Goal: Information Seeking & Learning: Learn about a topic

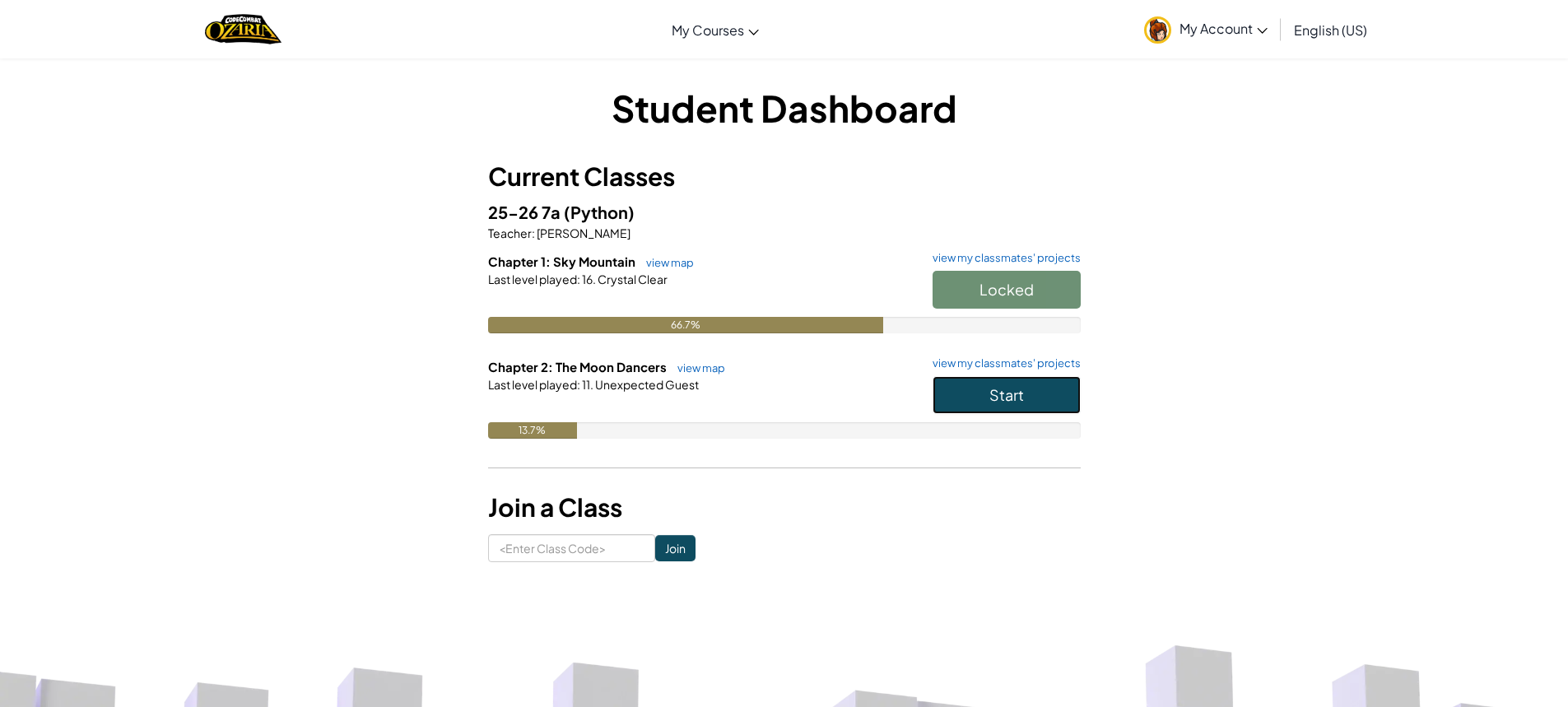
drag, startPoint x: 1028, startPoint y: 391, endPoint x: 1009, endPoint y: 379, distance: 22.5
click at [1016, 385] on button "Start" at bounding box center [1006, 395] width 148 height 38
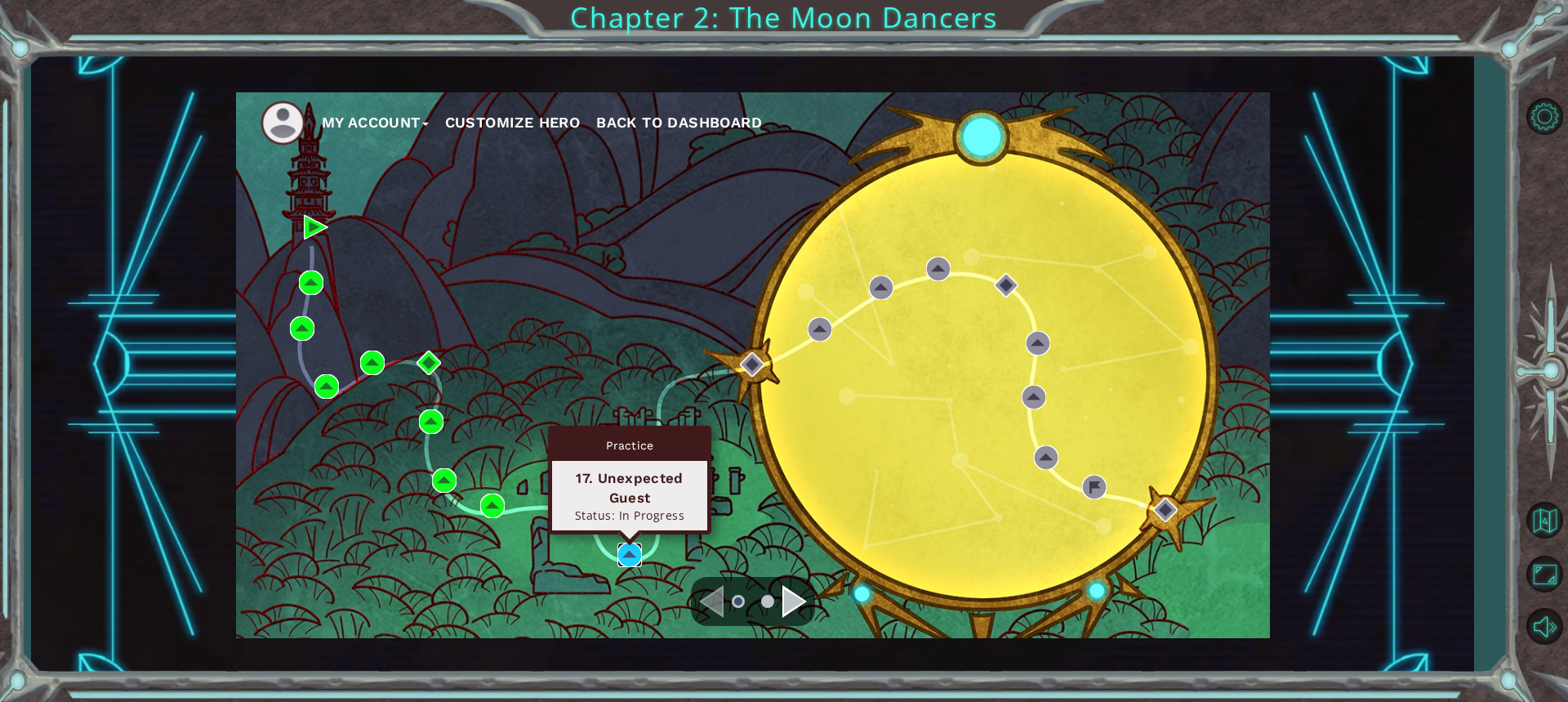
click at [632, 550] on img at bounding box center [629, 555] width 24 height 24
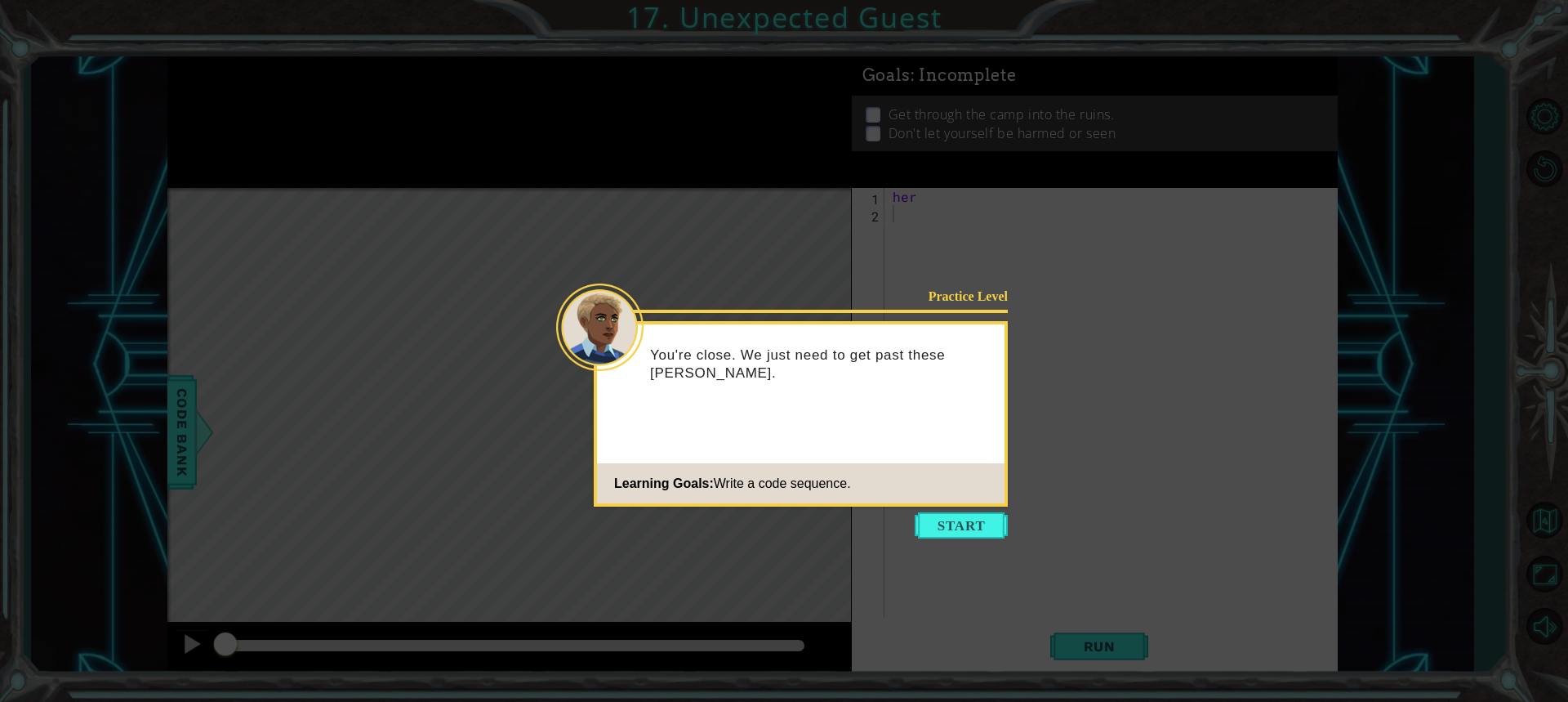
click at [949, 531] on button "Start" at bounding box center [961, 525] width 93 height 26
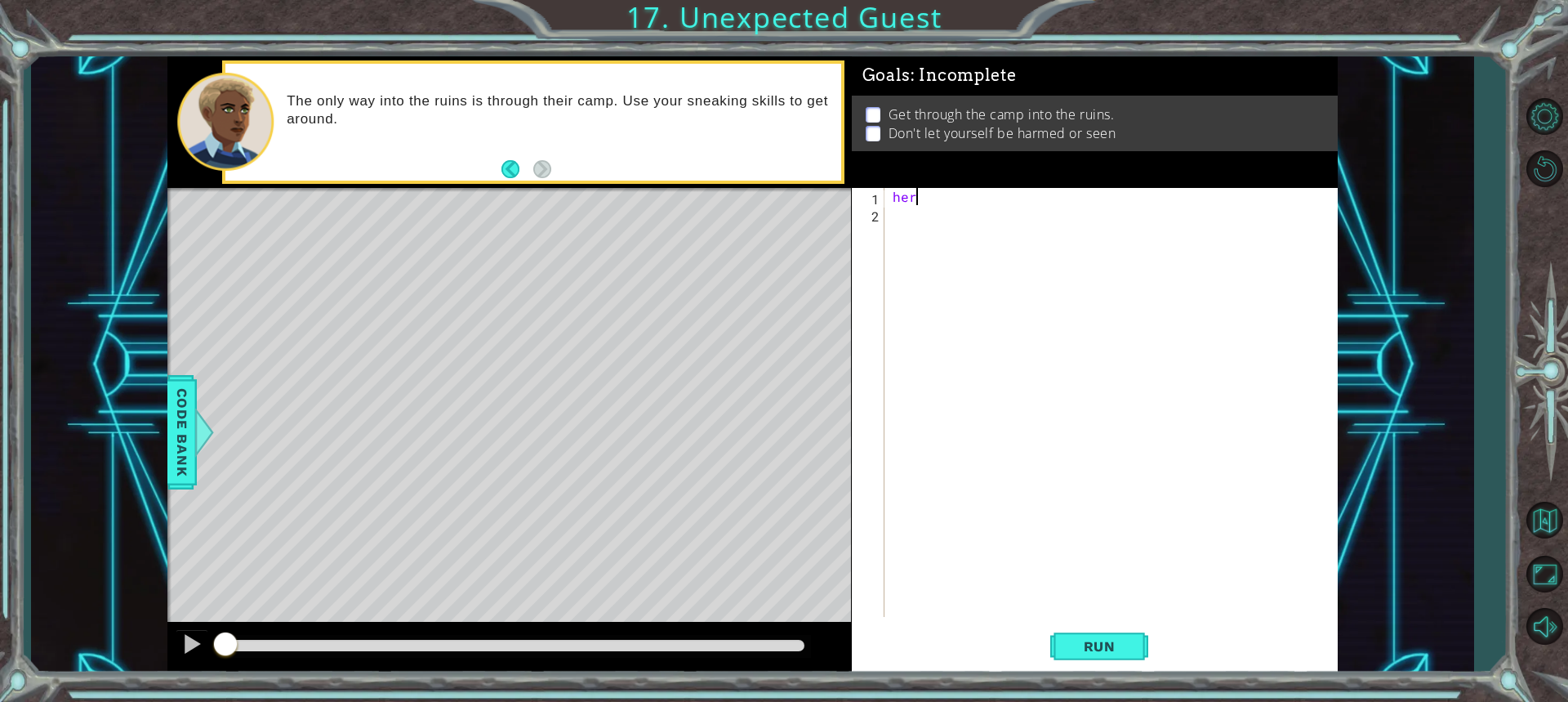
click at [926, 198] on div "her" at bounding box center [1115, 420] width 452 height 463
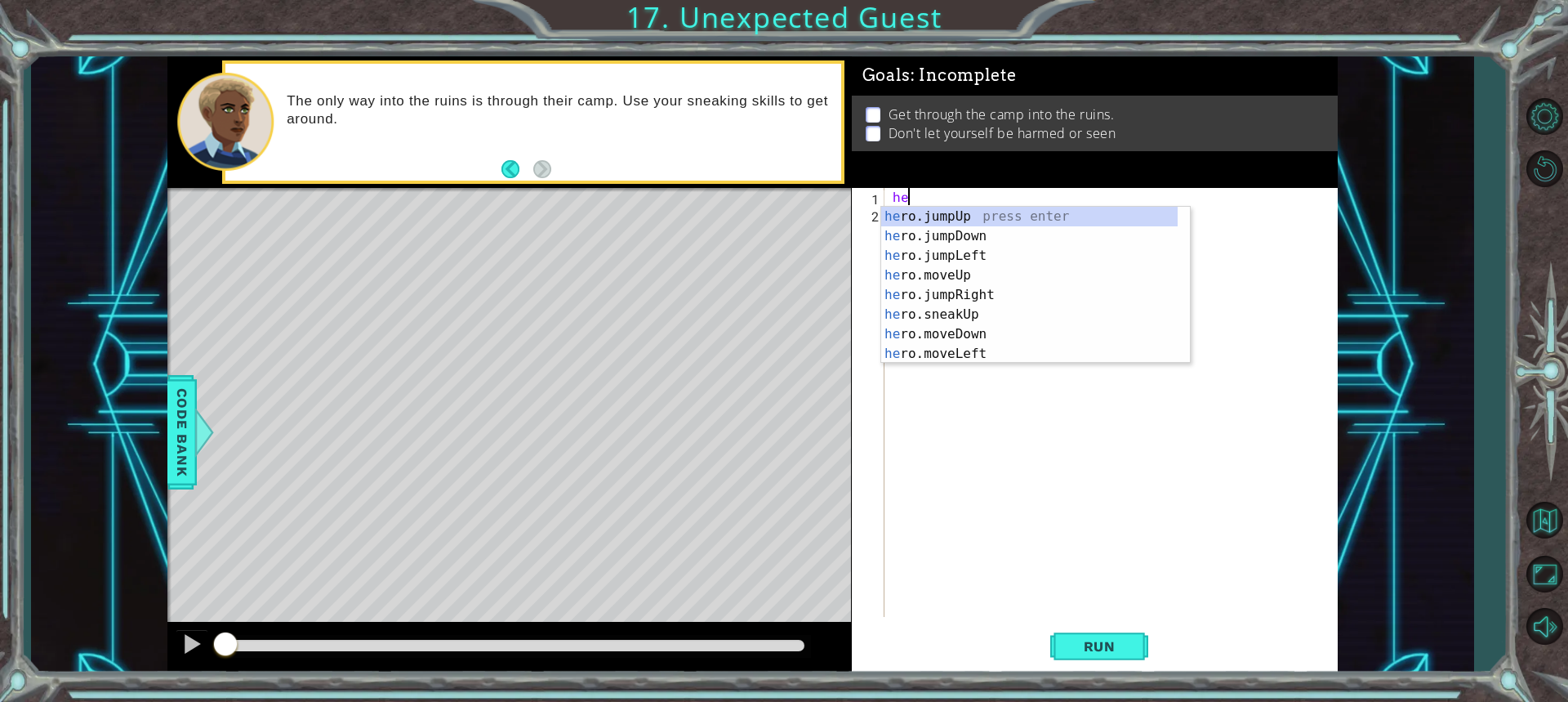
type textarea "h"
type textarea "hero"
click at [970, 242] on div "hero .jumpUp press enter hero .jumpDown press enter hero .jumpLeft press enter …" at bounding box center [1029, 305] width 296 height 196
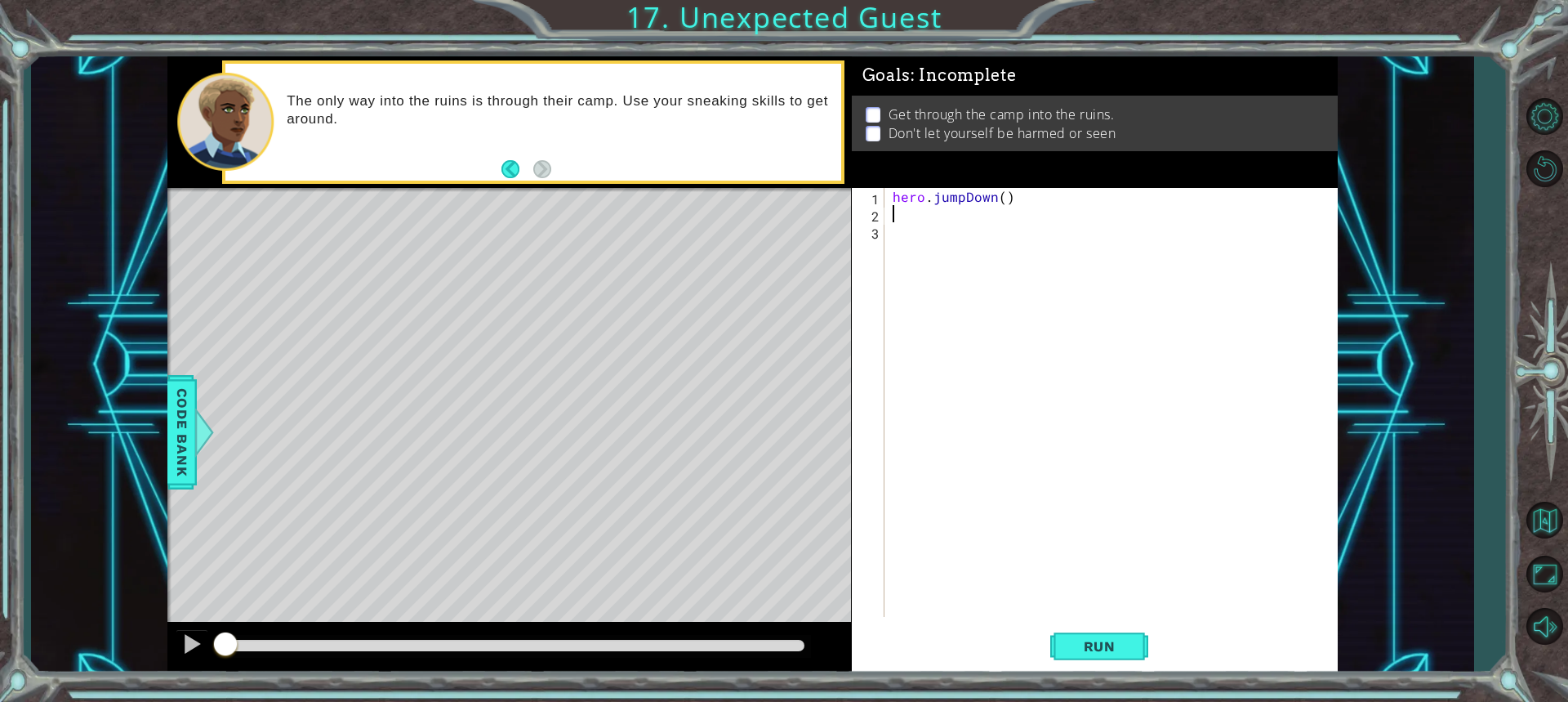
scroll to position [0, 0]
click at [997, 204] on div "hero . jumpDown ( )" at bounding box center [1115, 420] width 452 height 463
click at [1000, 198] on div "hero . jumpDown ( )" at bounding box center [1115, 420] width 452 height 463
type textarea "hero.jumpDown(1)"
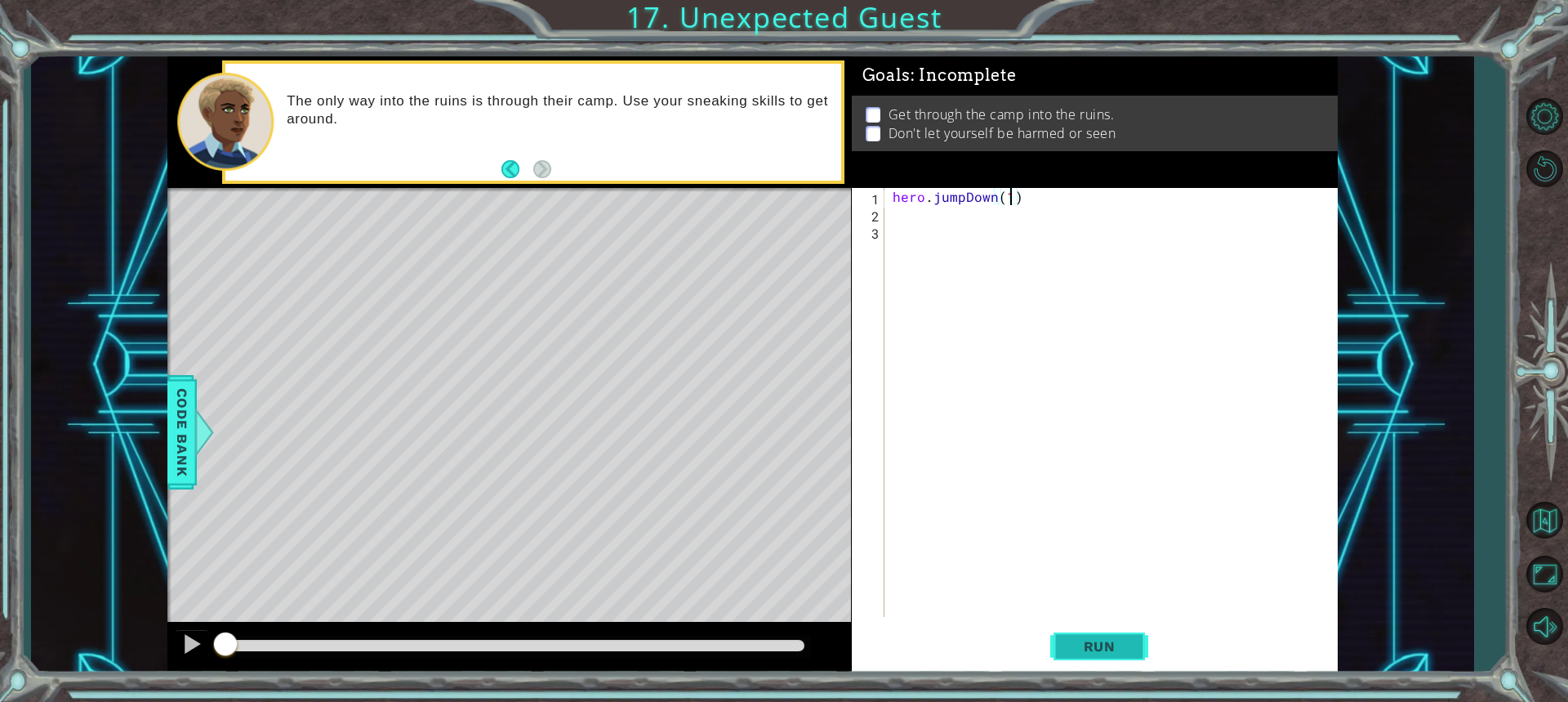
drag, startPoint x: 1120, startPoint y: 654, endPoint x: 1112, endPoint y: 655, distance: 8.1
click at [1114, 655] on button "Run" at bounding box center [1100, 646] width 98 height 48
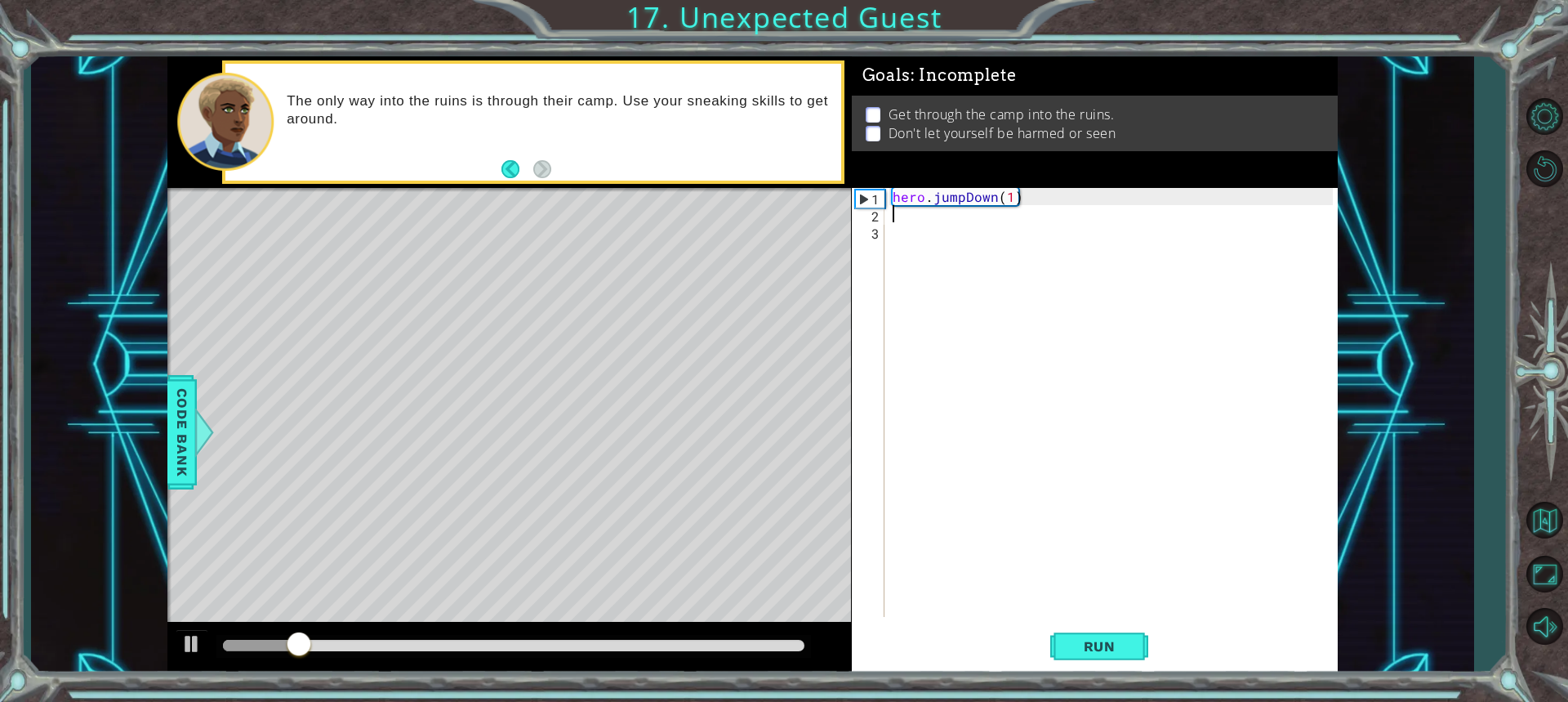
click at [891, 220] on div "hero . jumpDown ( 1 )" at bounding box center [1115, 420] width 452 height 463
type textarea "h"
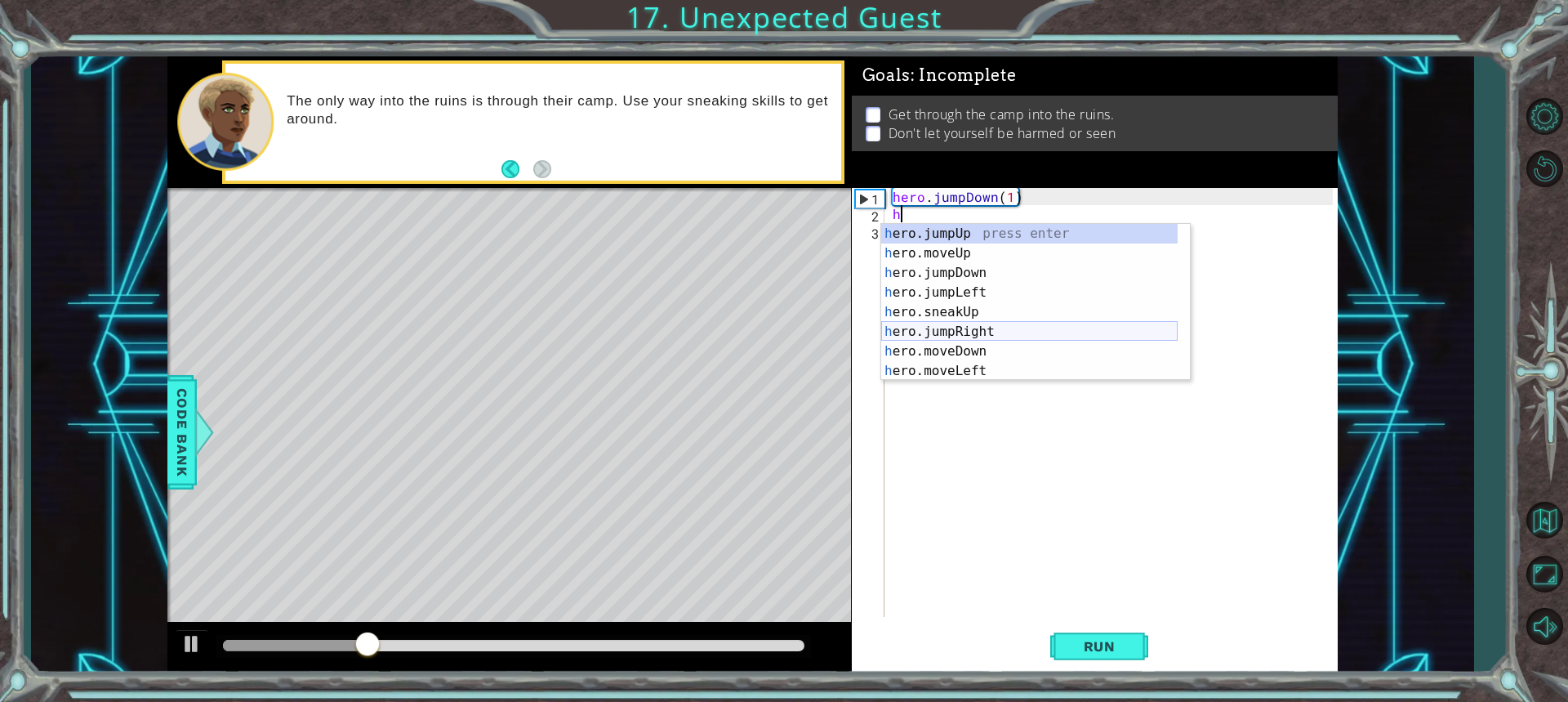
click at [961, 330] on div "h ero.jumpUp press enter h ero.moveUp press enter h ero.jumpDown press enter h …" at bounding box center [1029, 322] width 296 height 196
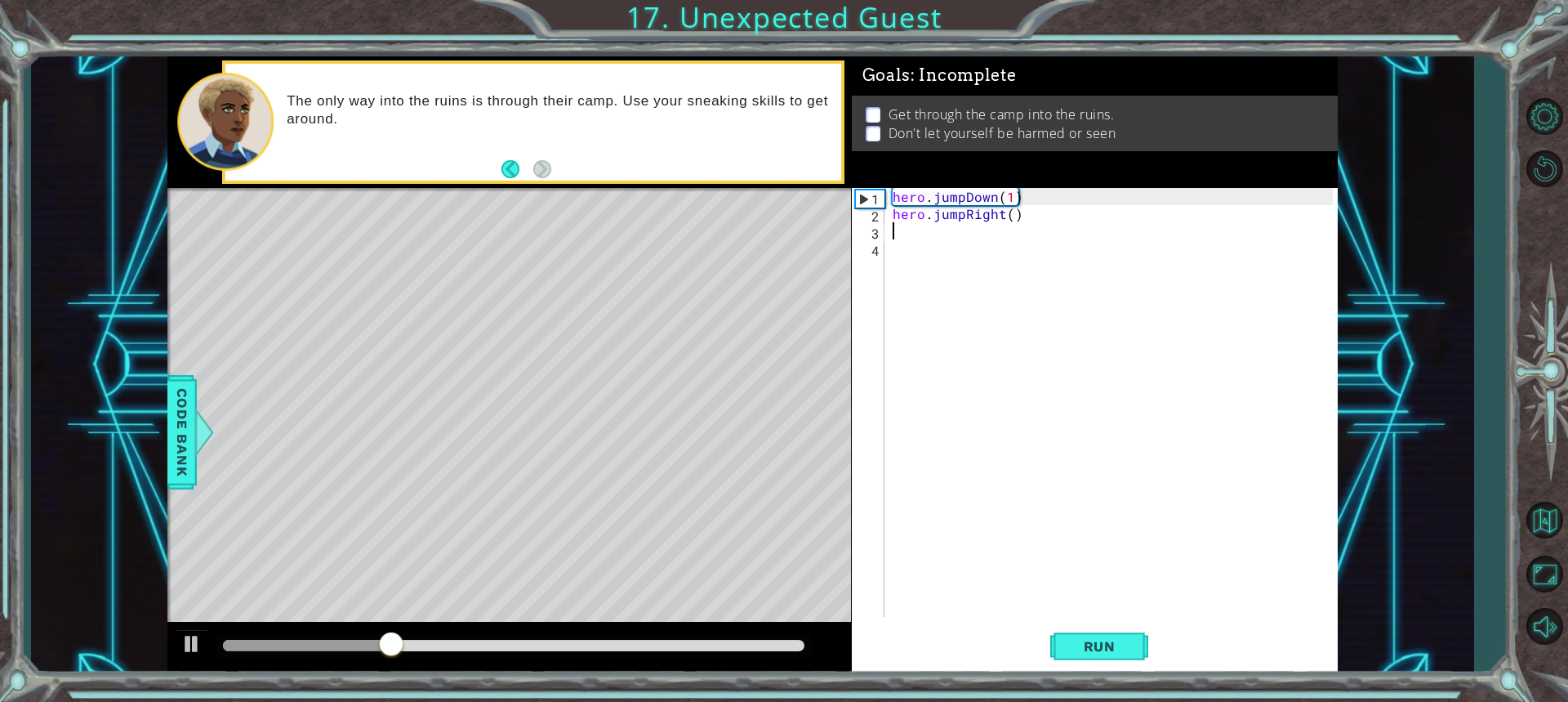
click at [1009, 212] on div "hero . jumpDown ( 1 ) hero . jumpRight ( )" at bounding box center [1115, 420] width 452 height 463
type textarea "hero.jumpRight(2)"
click at [1114, 651] on span "Run" at bounding box center [1100, 646] width 65 height 17
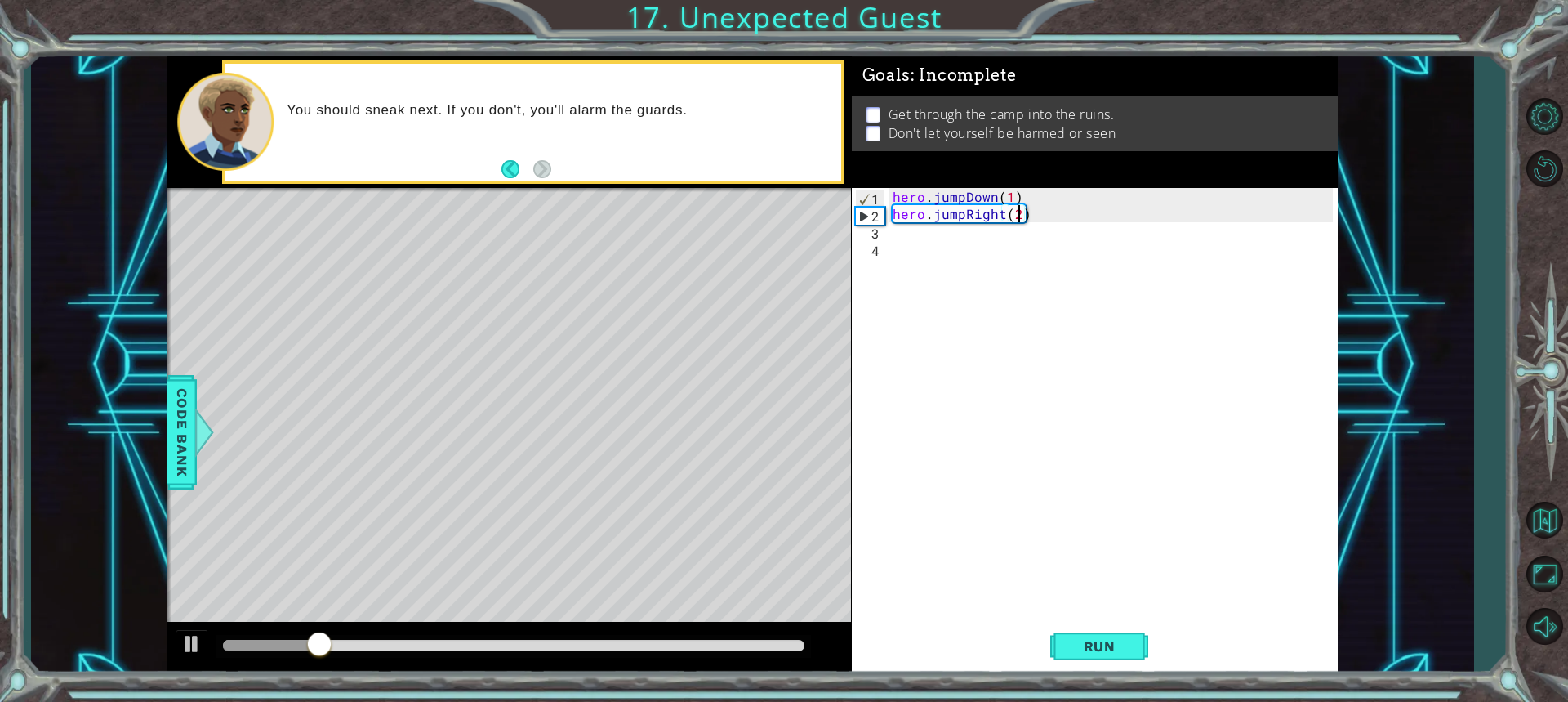
click at [889, 225] on div "hero.jumpRight(2) 1 2 3 4 hero . jumpDown ( 1 ) hero . jumpRight ( 2 ) הההההההה…" at bounding box center [1092, 402] width 481 height 429
click at [887, 232] on div "hero.jumpRight(2) 1 2 3 4 hero . jumpDown ( 1 ) hero . jumpRight ( 2 ) הההההההה…" at bounding box center [1092, 402] width 481 height 429
click at [881, 232] on div "hero.jumpRight(2) 1 2 3 4 hero . jumpDown ( 1 ) hero . jumpRight ( 2 ) הההההההה…" at bounding box center [1092, 402] width 481 height 429
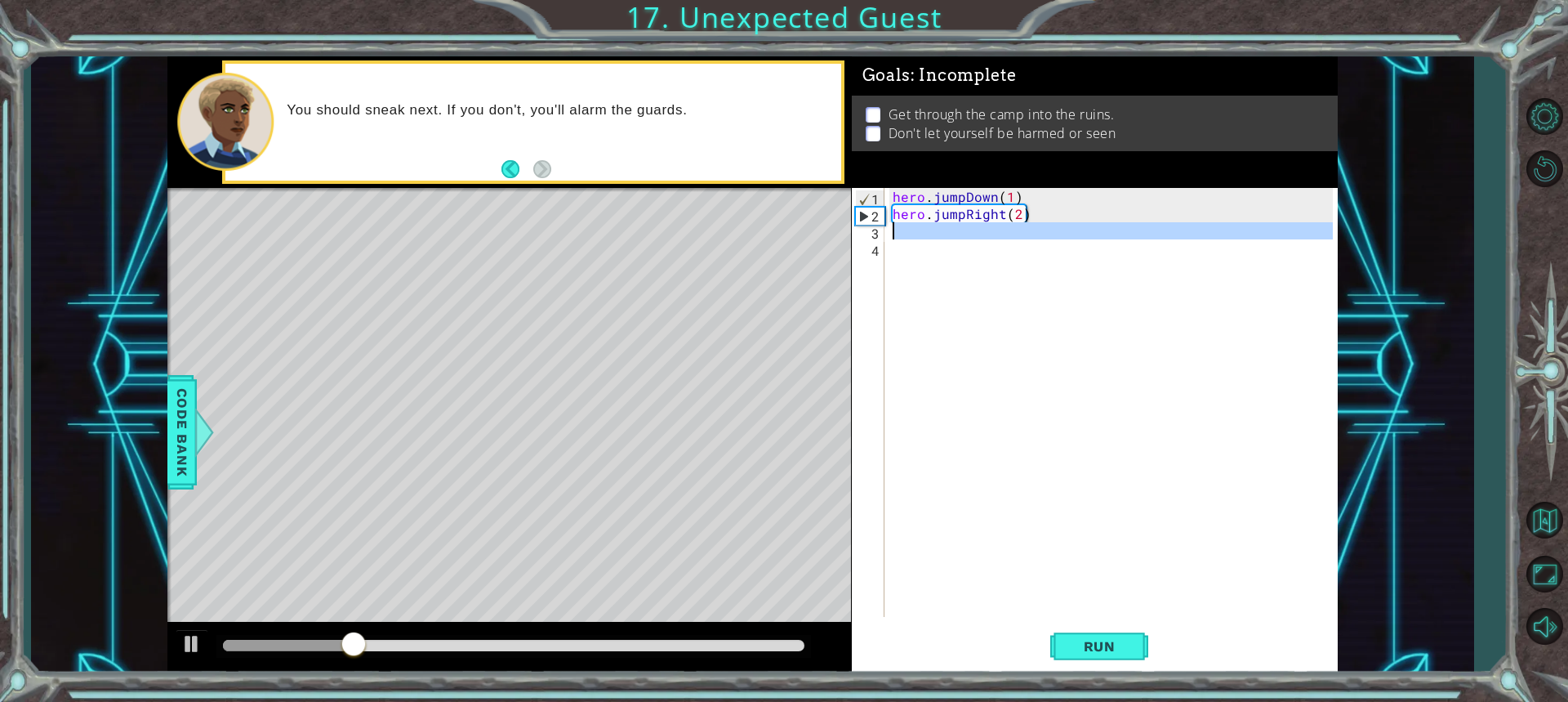
click at [880, 232] on div "3" at bounding box center [870, 233] width 30 height 18
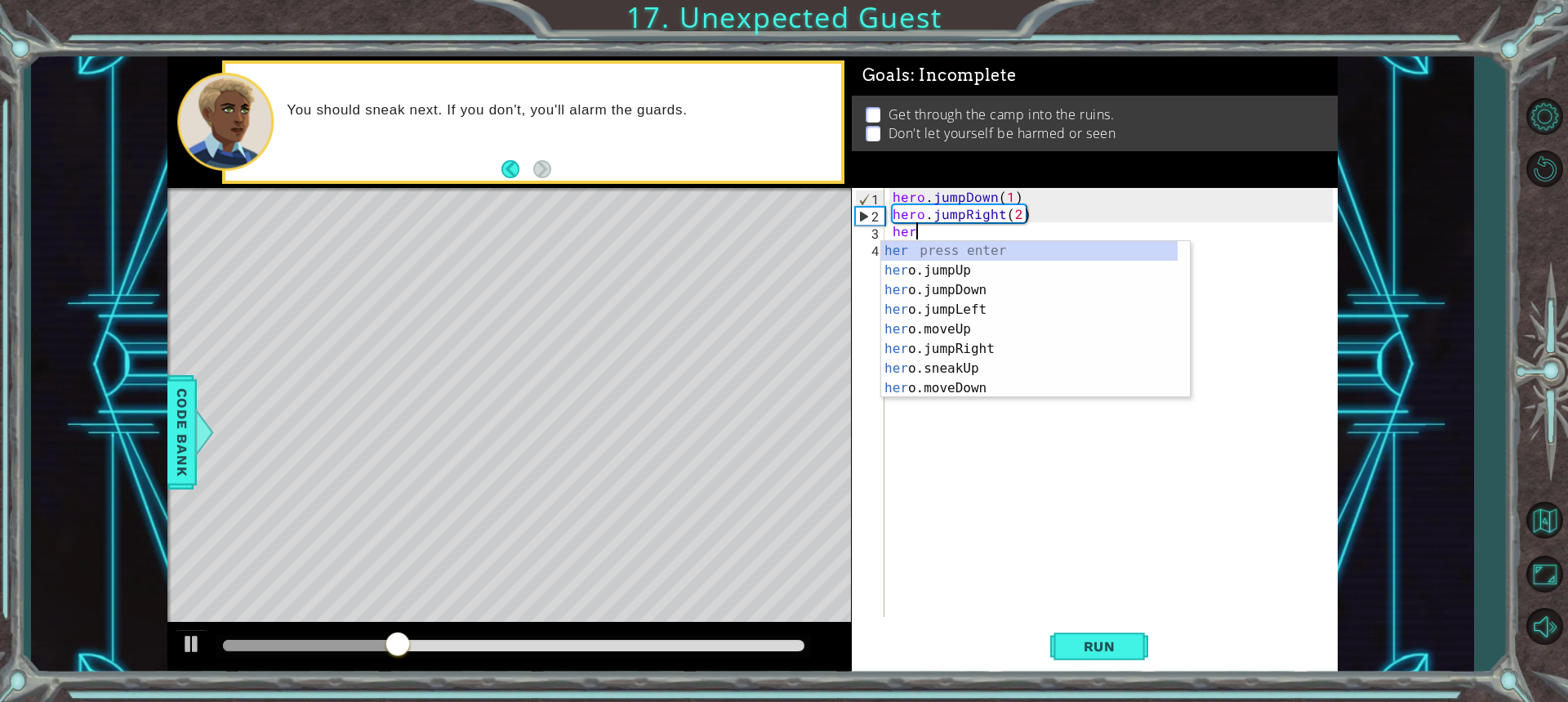
scroll to position [0, 1]
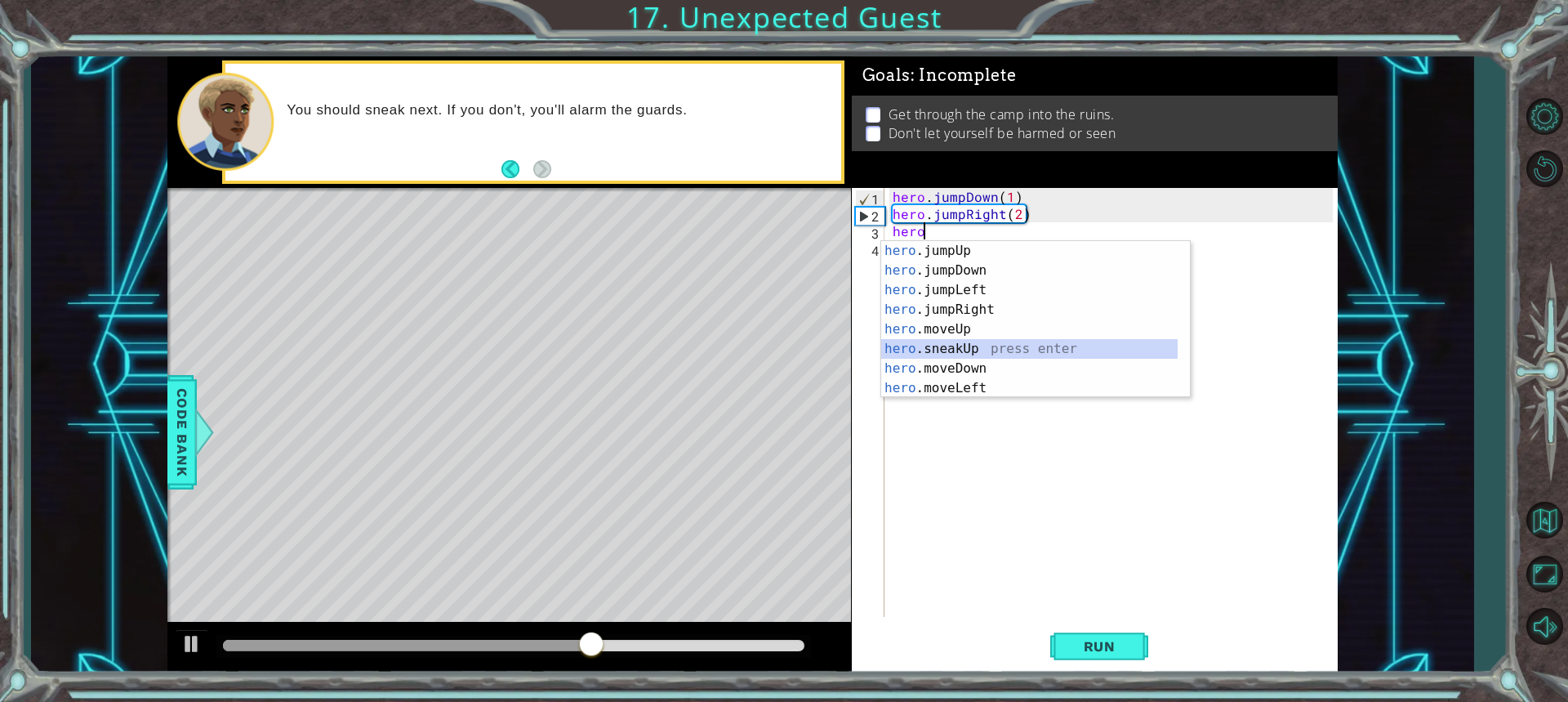
click at [964, 345] on div "hero .jumpUp press enter hero .jumpDown press enter hero .jumpLeft press enter …" at bounding box center [1029, 339] width 296 height 196
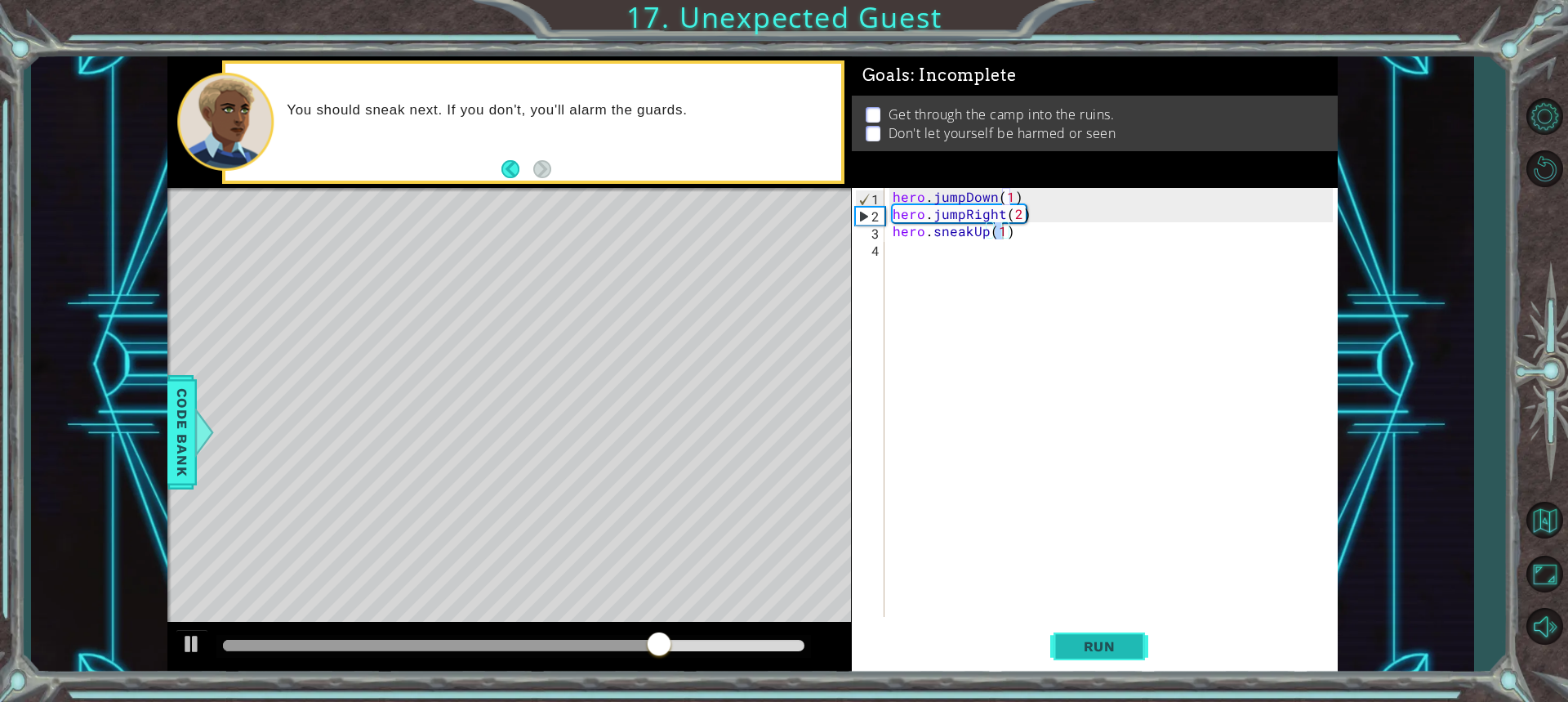
click at [1101, 635] on button "Run" at bounding box center [1100, 646] width 98 height 48
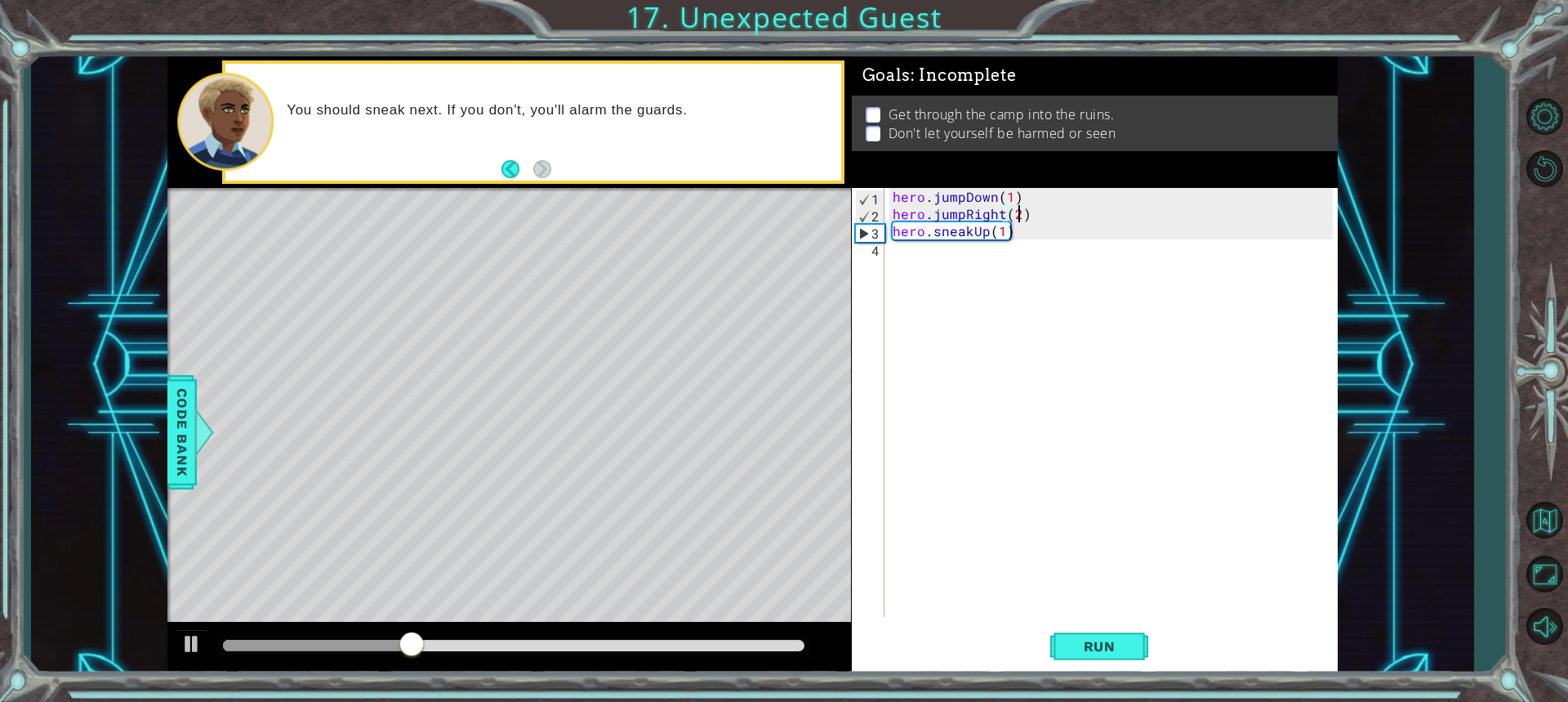
click at [1018, 218] on div "hero . jumpDown ( 1 ) hero . jumpRight ( 2 ) hero . sneakUp ( 1 )" at bounding box center [1115, 420] width 452 height 463
click at [1020, 237] on div "hero . jumpDown ( 1 ) hero . jumpRight ( 1 ) hero . sneakUp ( 1 )" at bounding box center [1115, 420] width 452 height 463
drag, startPoint x: 1012, startPoint y: 232, endPoint x: 976, endPoint y: 238, distance: 36.5
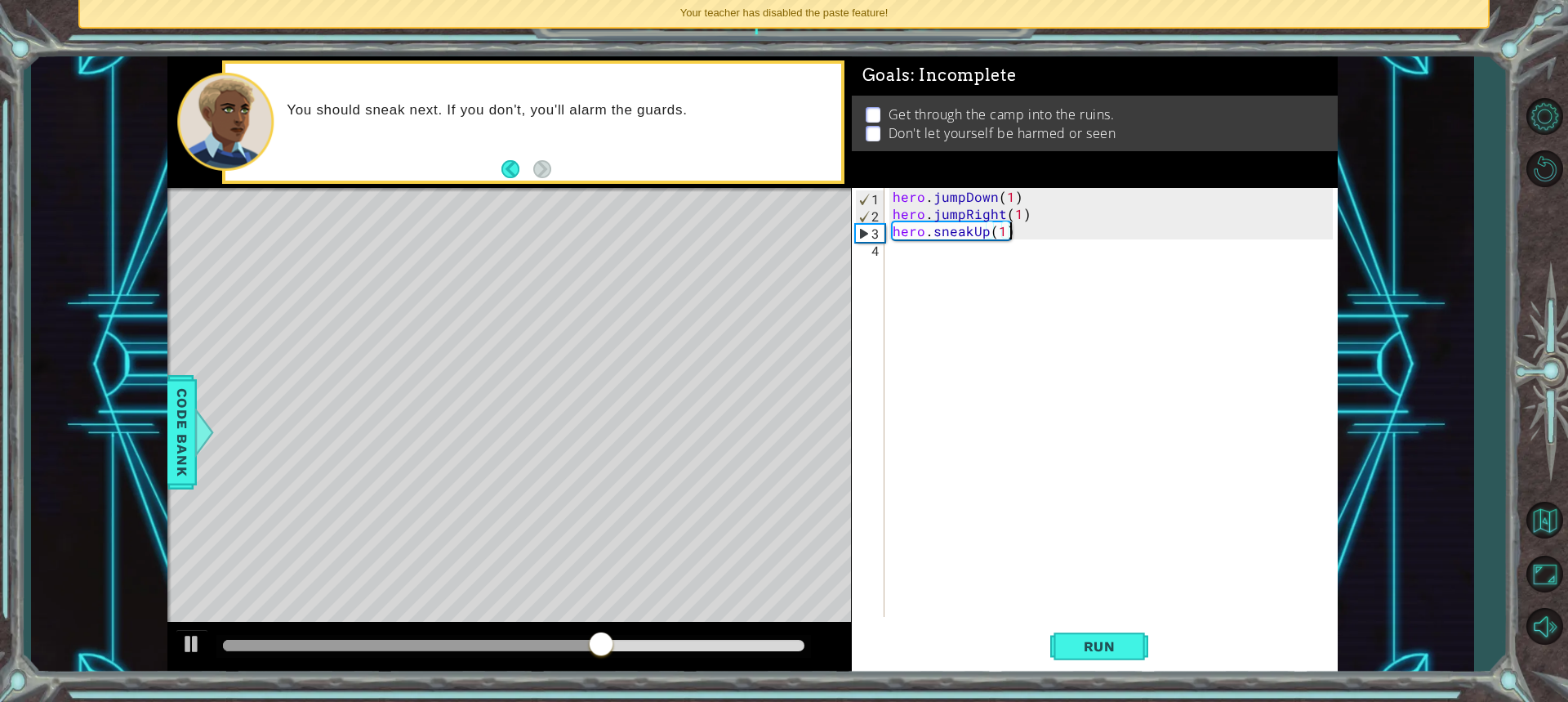
drag, startPoint x: 1010, startPoint y: 234, endPoint x: 987, endPoint y: 232, distance: 23.1
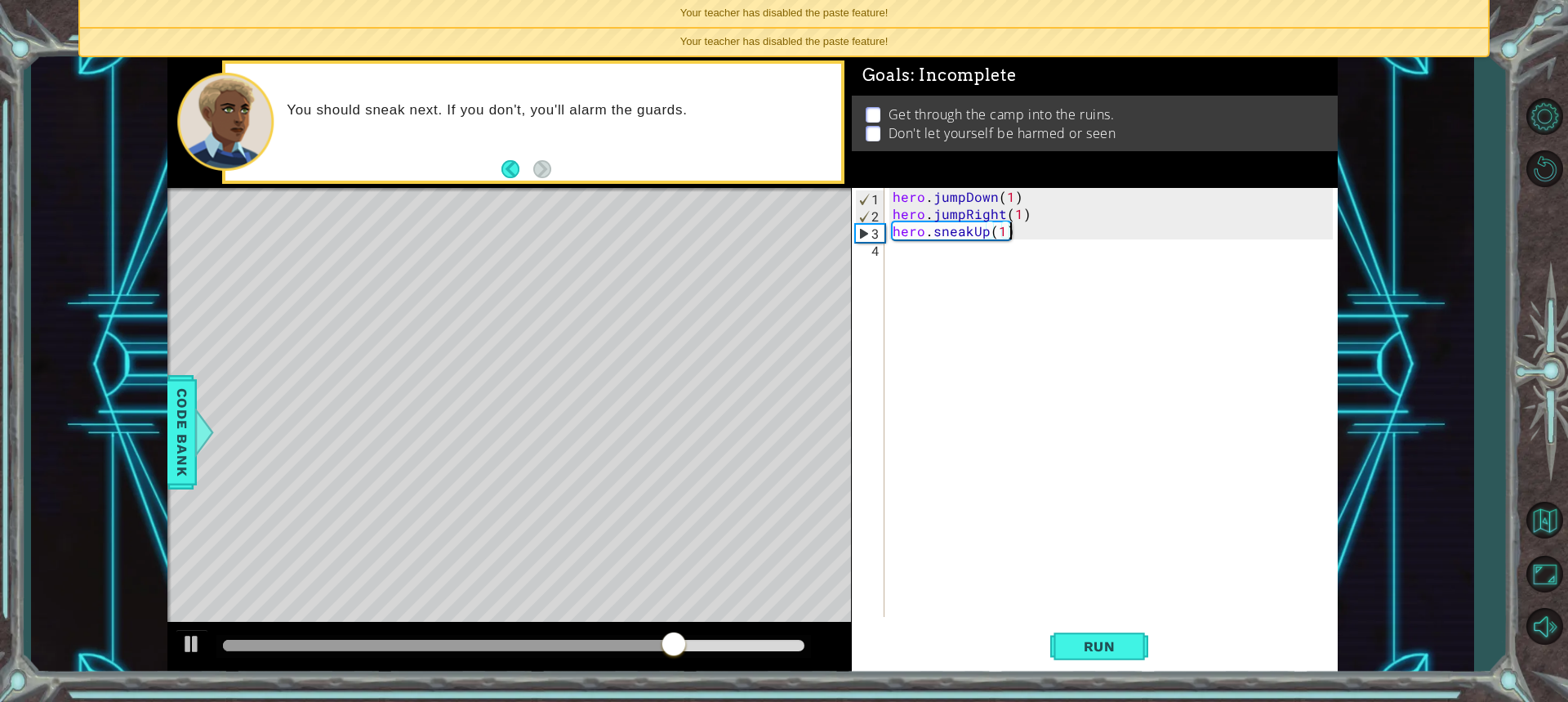
click at [1009, 232] on div "hero . jumpDown ( 1 ) hero . jumpRight ( 1 ) hero . sneakUp ( 1 )" at bounding box center [1115, 420] width 452 height 463
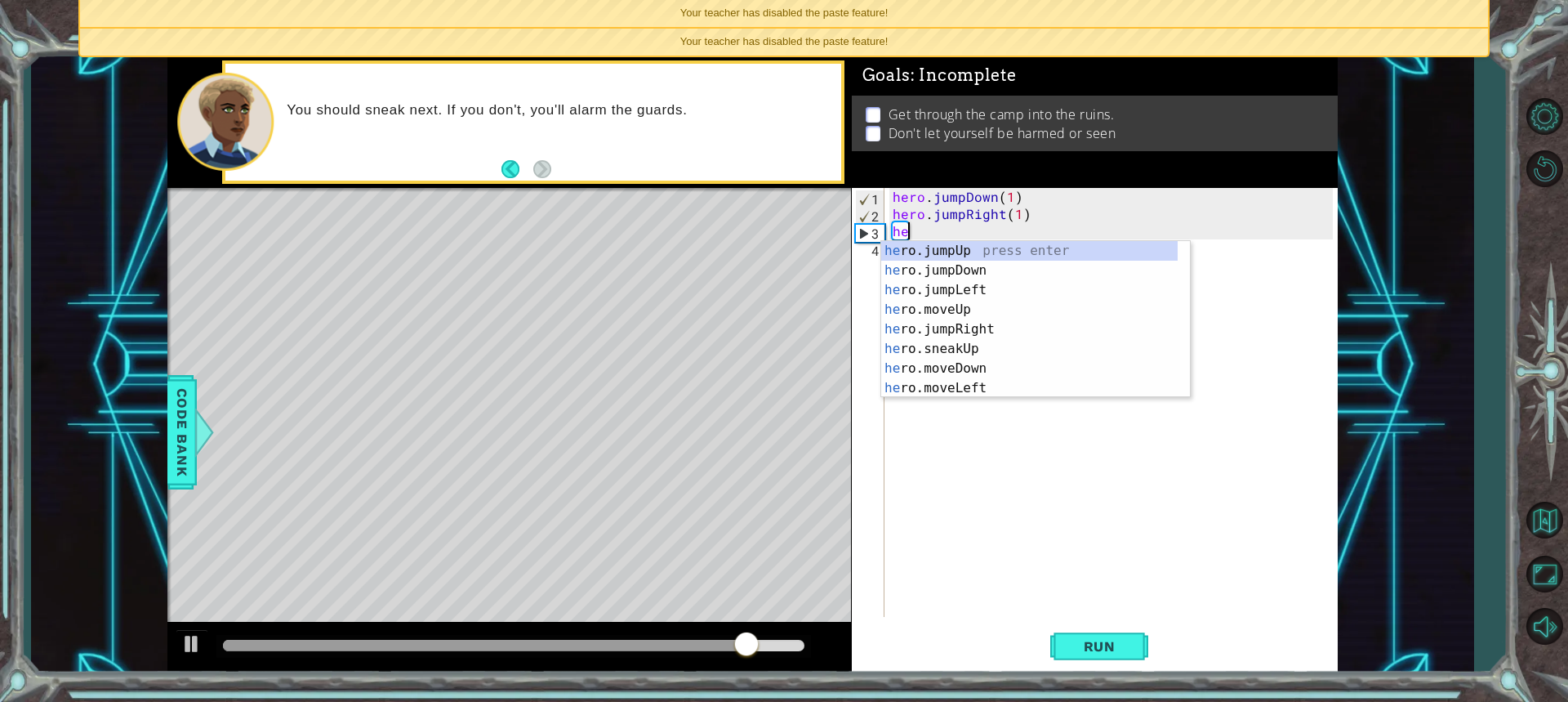
type textarea "h"
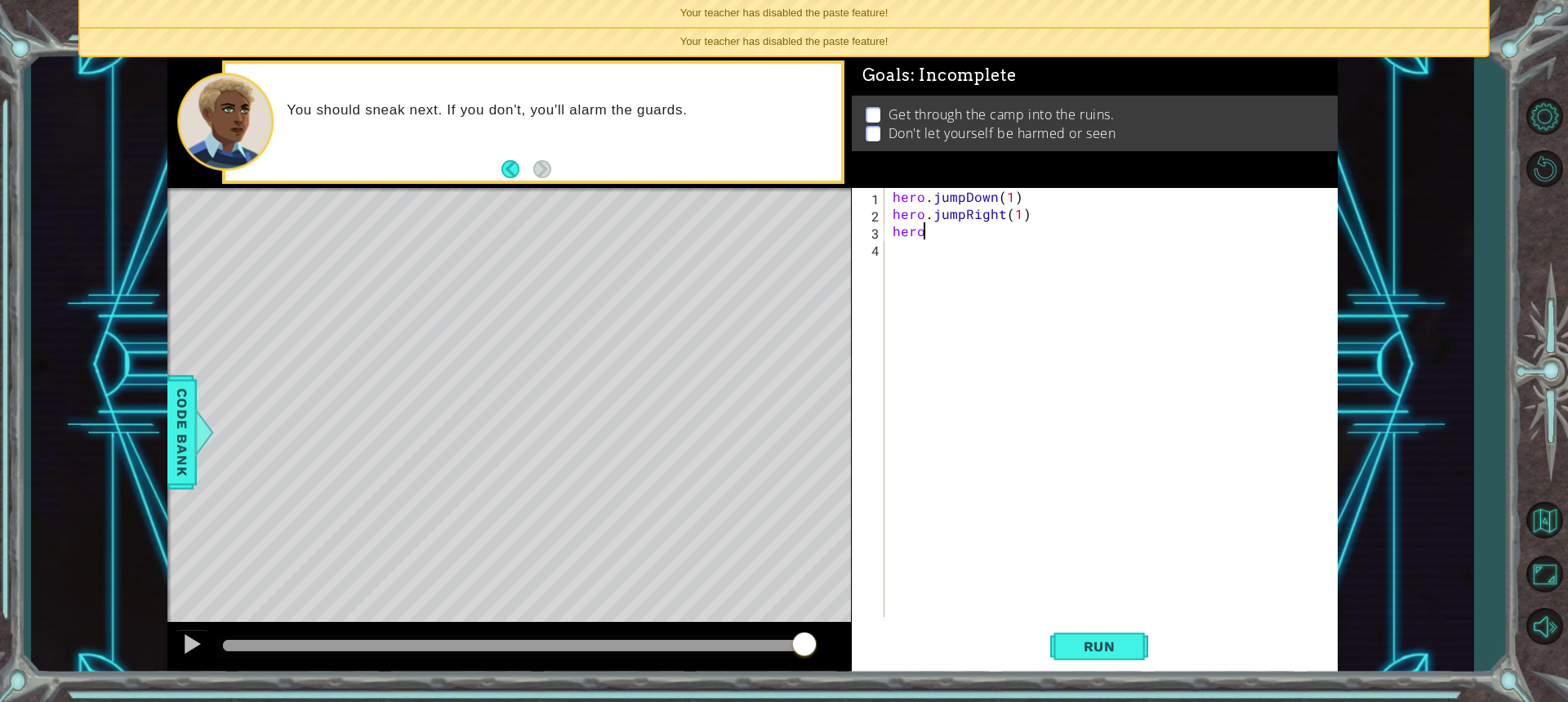
scroll to position [0, 2]
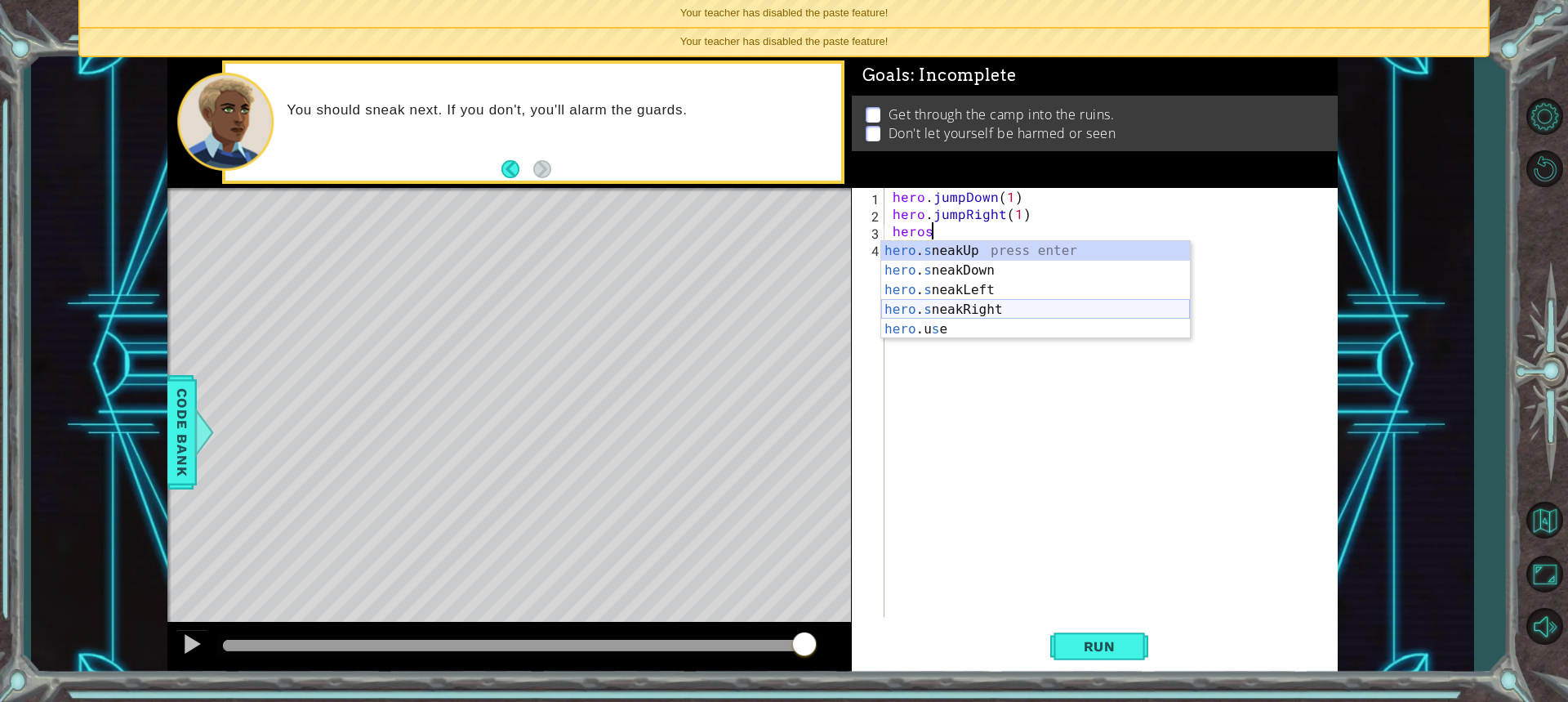
click at [959, 310] on div "hero . s neakUp press enter hero . s neakDown press enter hero . s neakLeft pre…" at bounding box center [1035, 309] width 308 height 137
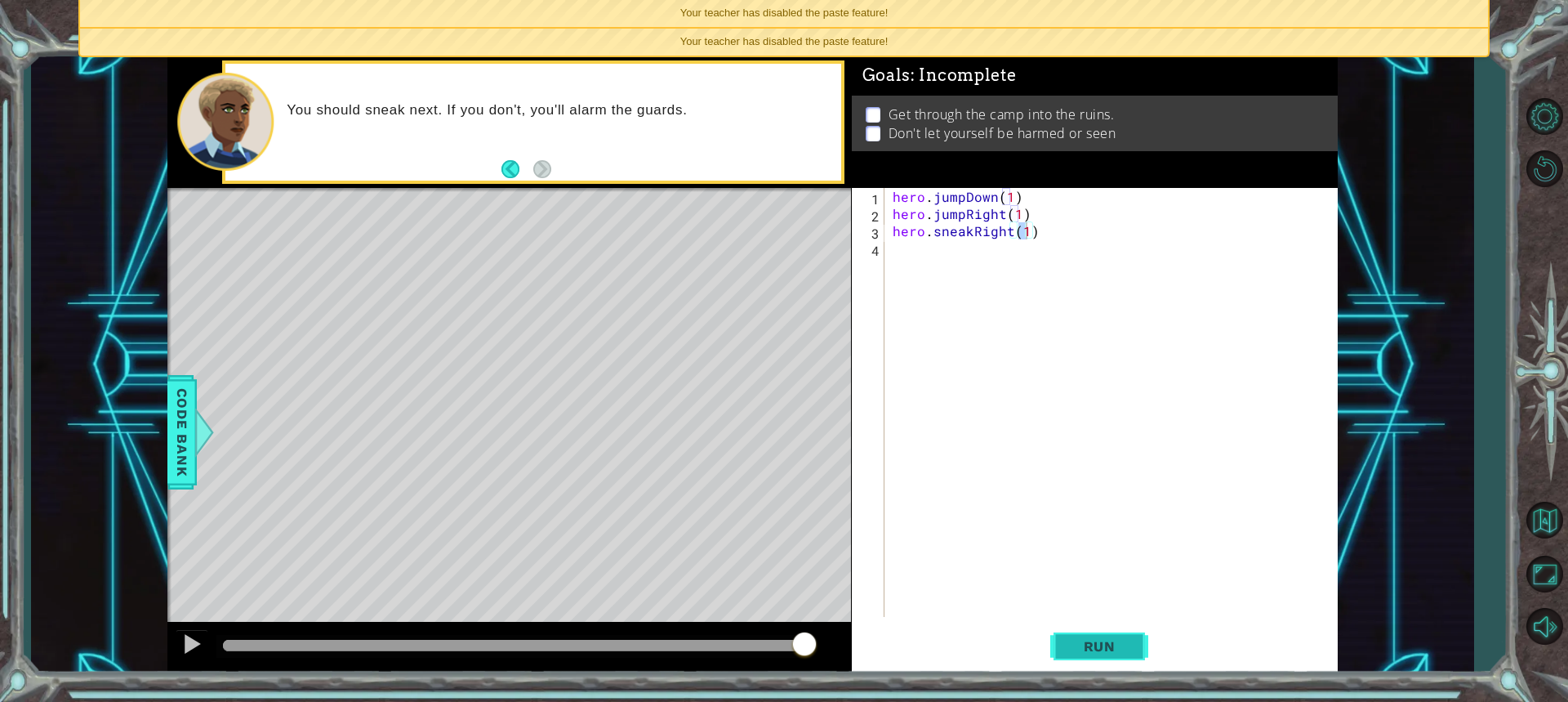
click at [1067, 642] on span "Run" at bounding box center [1100, 646] width 65 height 17
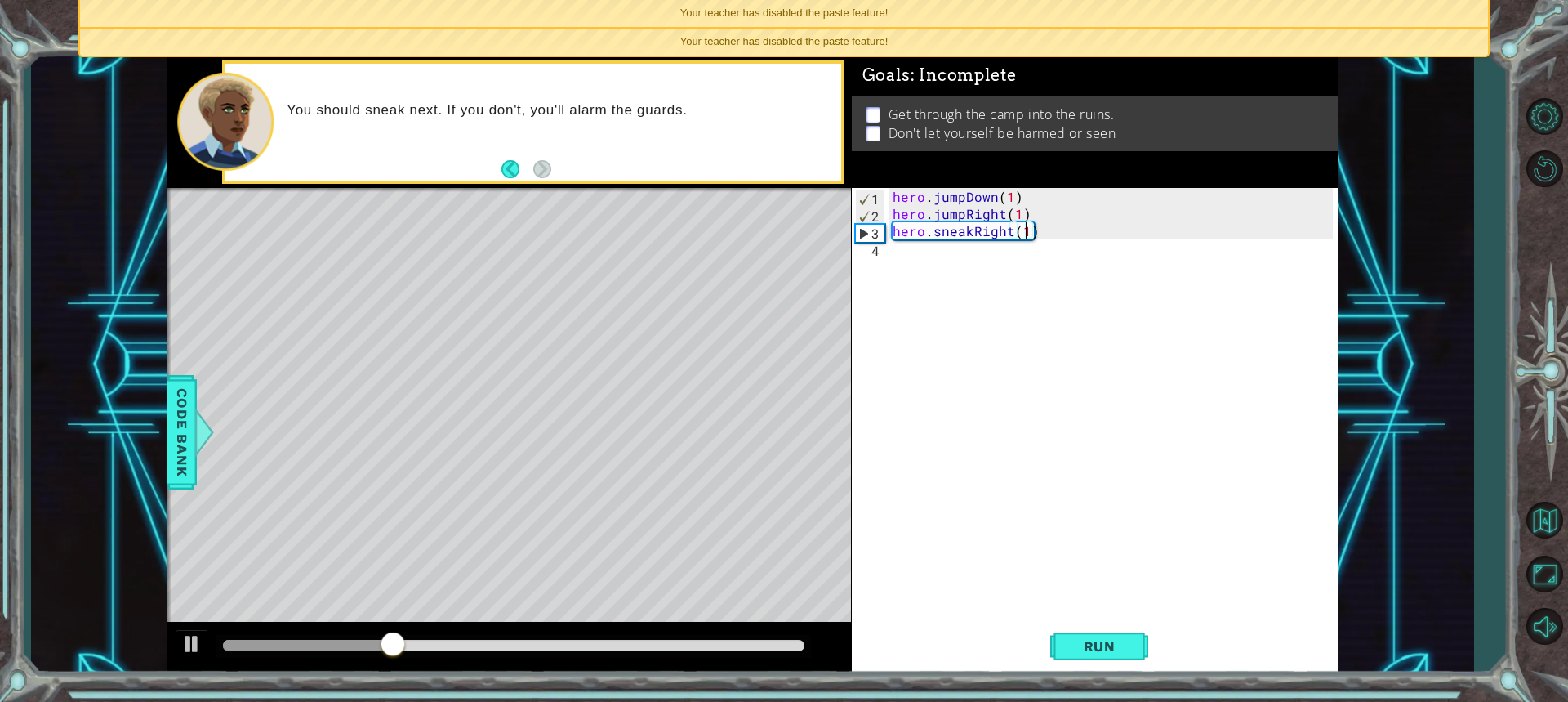
type textarea "hero.sneakRight(1`)"
click at [1050, 242] on div "hero . jumpDown ( 1 ) hero . jumpRight ( 1 ) hero . sneakRight ( 1 ` )" at bounding box center [1115, 420] width 452 height 463
click at [1039, 232] on div "hero . jumpDown ( 1 ) hero . jumpRight ( 1 ) hero . sneakRight ( 1 ` )" at bounding box center [1115, 420] width 452 height 463
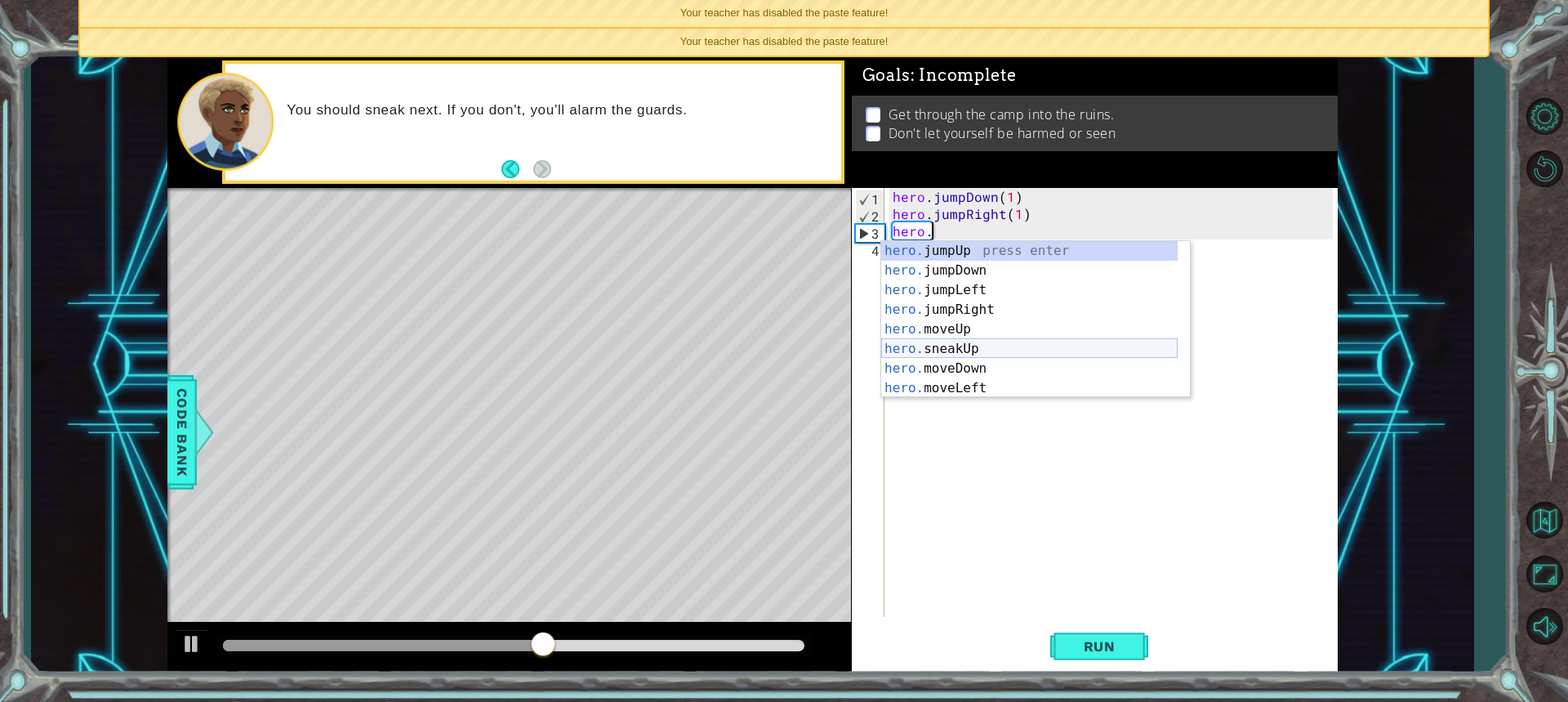
click at [947, 345] on div "hero. jumpUp press enter hero. jumpDown press enter hero. jumpLeft press enter …" at bounding box center [1029, 339] width 296 height 196
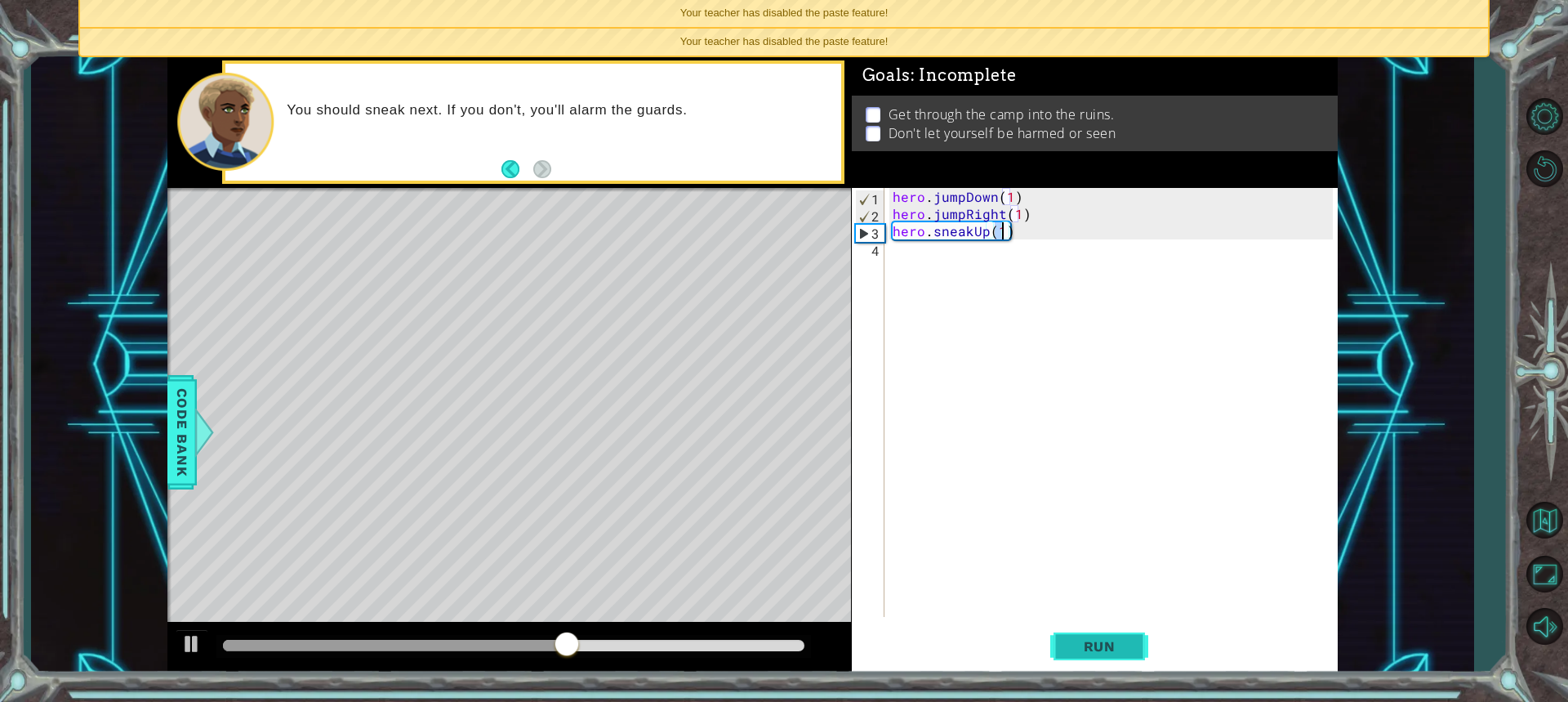
type textarea "hero.sneakUp(1)"
click at [1102, 656] on button "Run" at bounding box center [1100, 646] width 98 height 48
click at [890, 253] on div "hero . jumpDown ( 1 ) hero . jumpRight ( 1 ) hero . sneakUp ( 1 )" at bounding box center [1111, 402] width 443 height 429
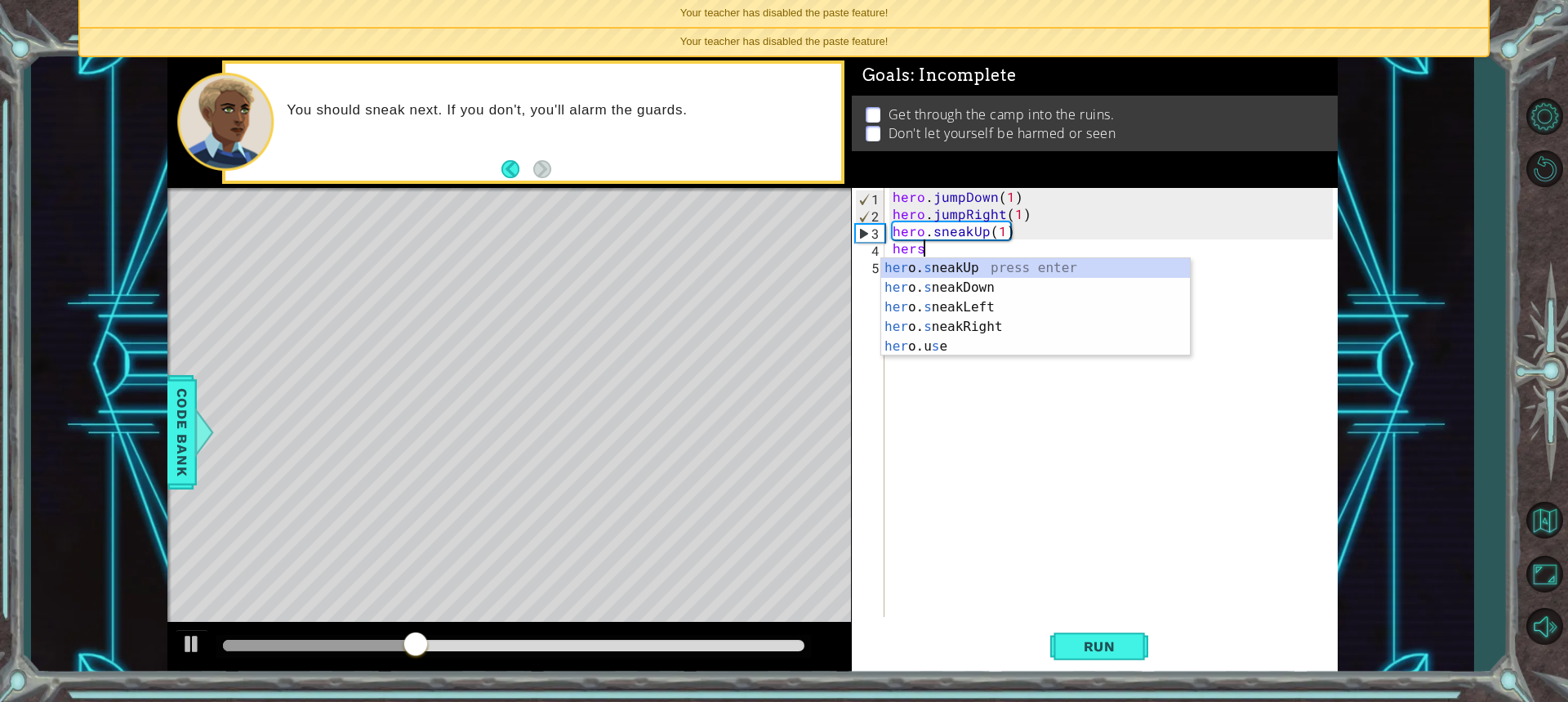
scroll to position [0, 1]
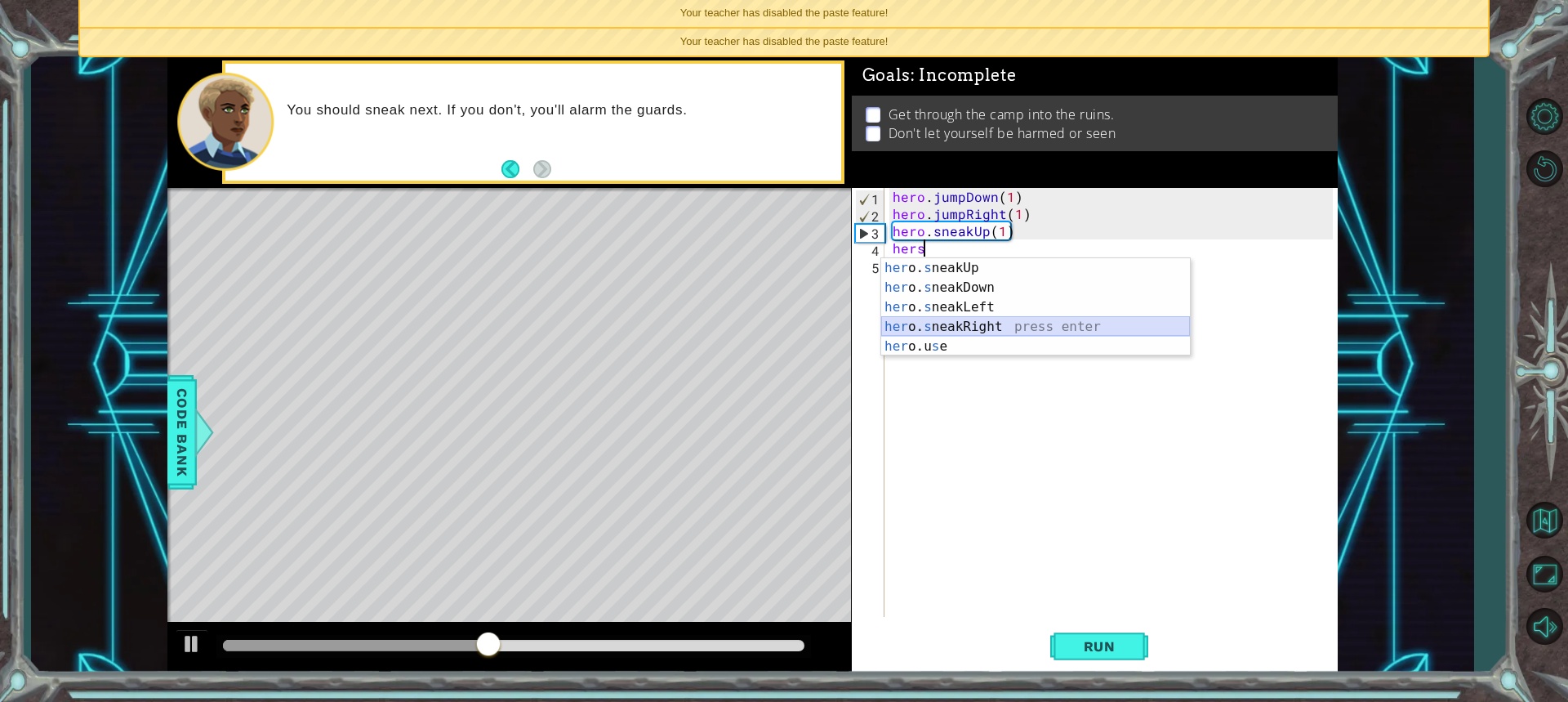
click at [948, 329] on div "her o. s neakUp press enter her o. s neakDown press enter her o. s neakLeft pre…" at bounding box center [1035, 327] width 308 height 137
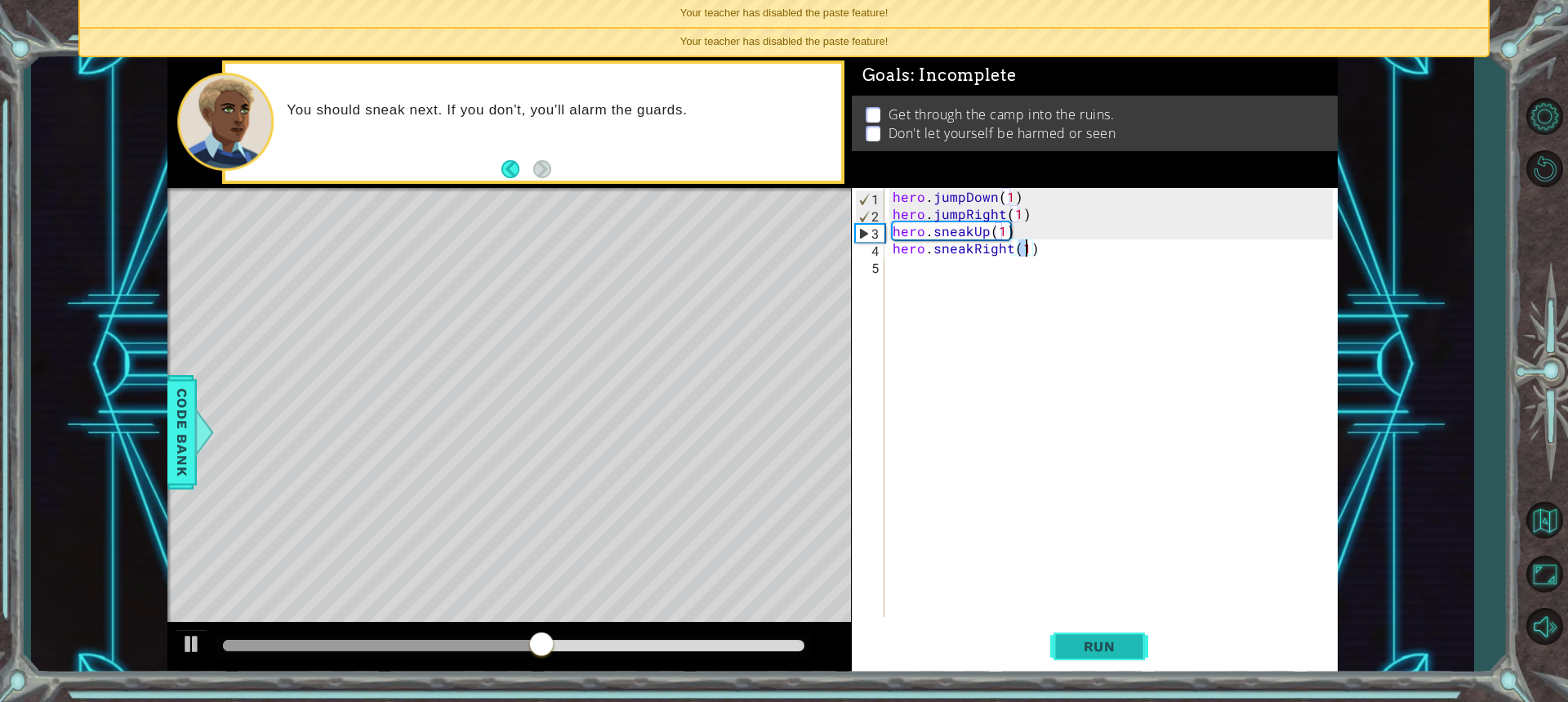
type textarea "hero.sneakRight(1)"
click at [1078, 650] on span "Run" at bounding box center [1100, 646] width 65 height 17
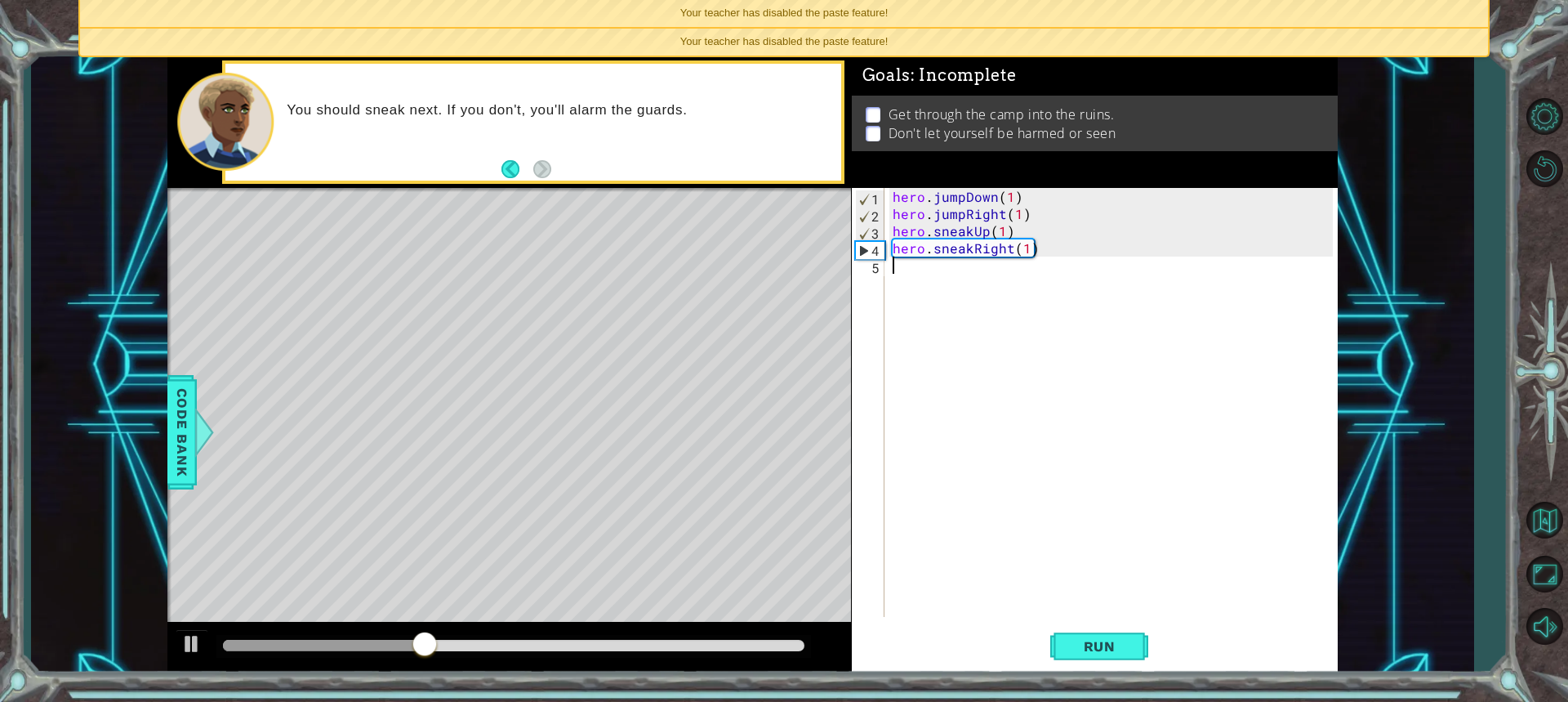
click at [893, 268] on div "hero . jumpDown ( 1 ) hero . jumpRight ( 1 ) hero . sneakUp ( 1 ) hero . sneakR…" at bounding box center [1115, 420] width 452 height 463
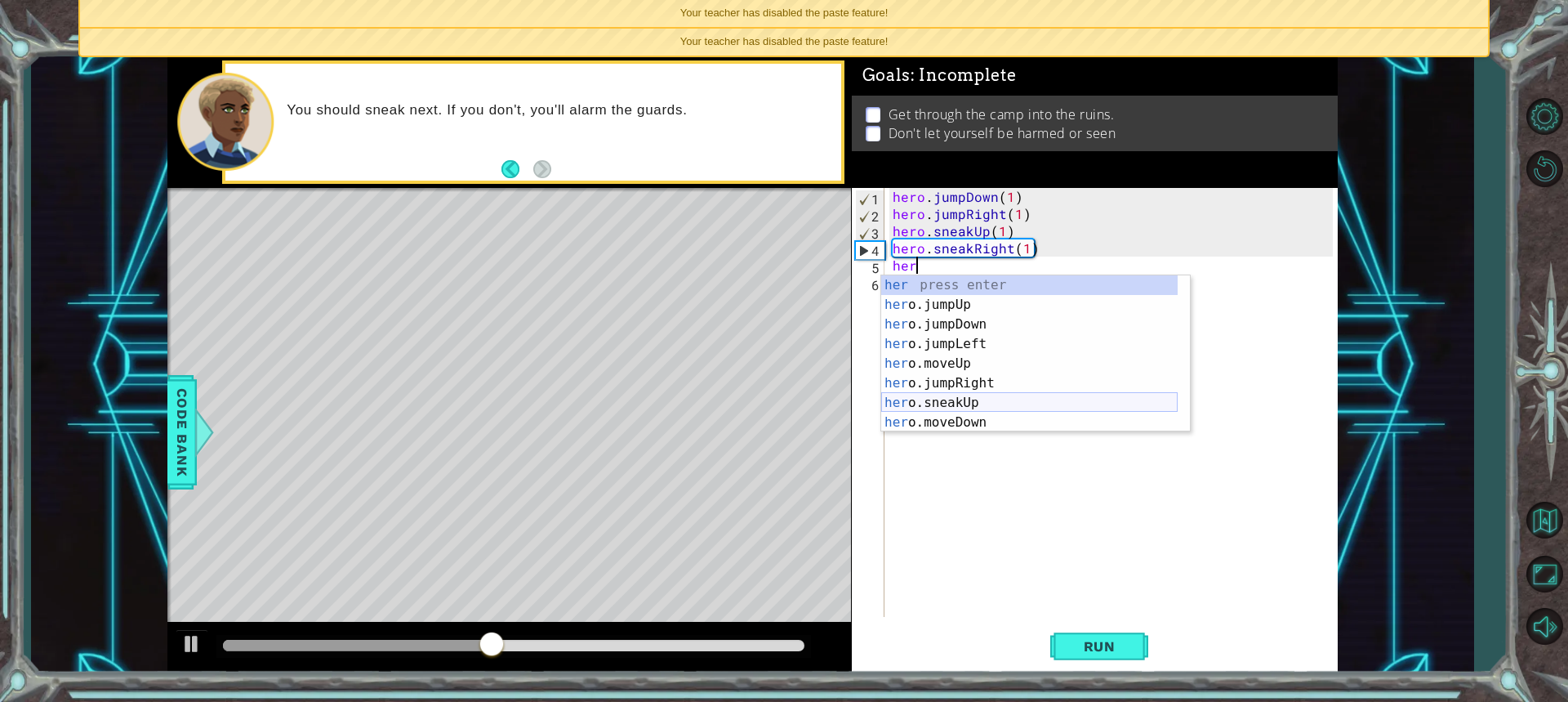
click at [933, 397] on div "her press enter her o.jumpUp press enter her o.jumpDown press enter her o.jumpL…" at bounding box center [1029, 373] width 296 height 196
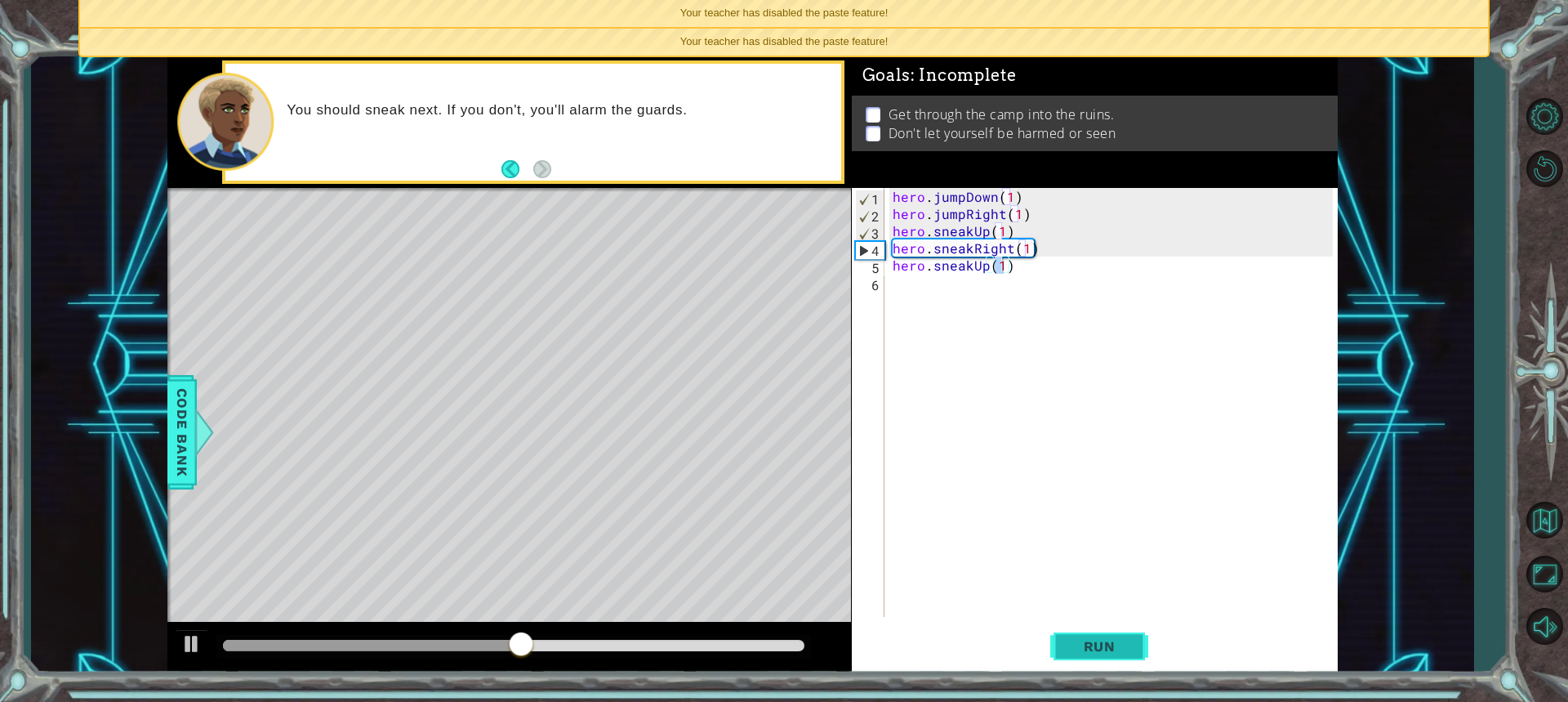
click at [1092, 637] on button "Run" at bounding box center [1100, 646] width 98 height 48
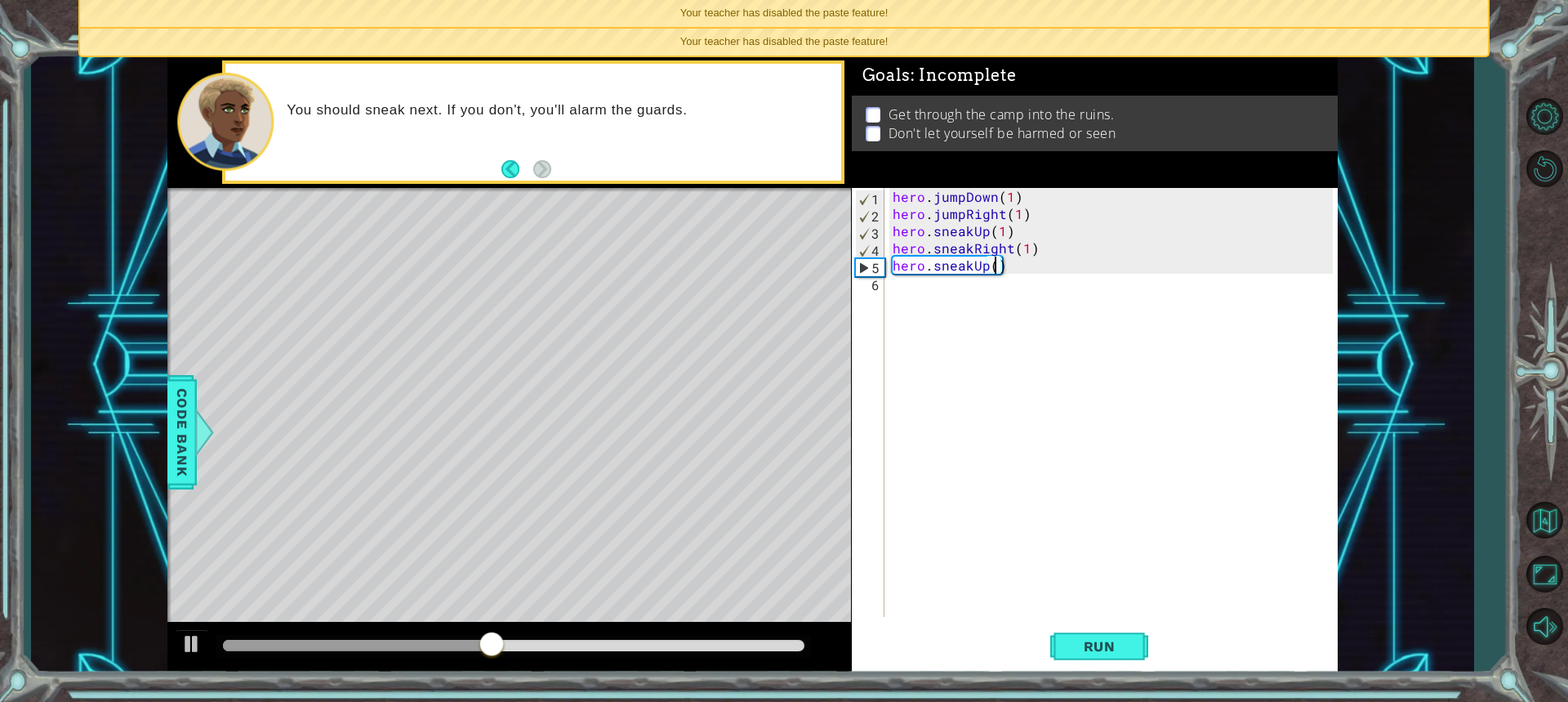
scroll to position [0, 6]
type textarea "hero.sneakUp(2)"
click at [1127, 652] on span "Run" at bounding box center [1100, 646] width 65 height 17
click at [885, 274] on div "hero.sneakUp(2) 1 2 3 4 5 6 hero . jumpDown ( 1 ) hero . jumpRight ( 1 ) hero .…" at bounding box center [1092, 402] width 481 height 429
click at [882, 282] on div "6" at bounding box center [870, 284] width 30 height 18
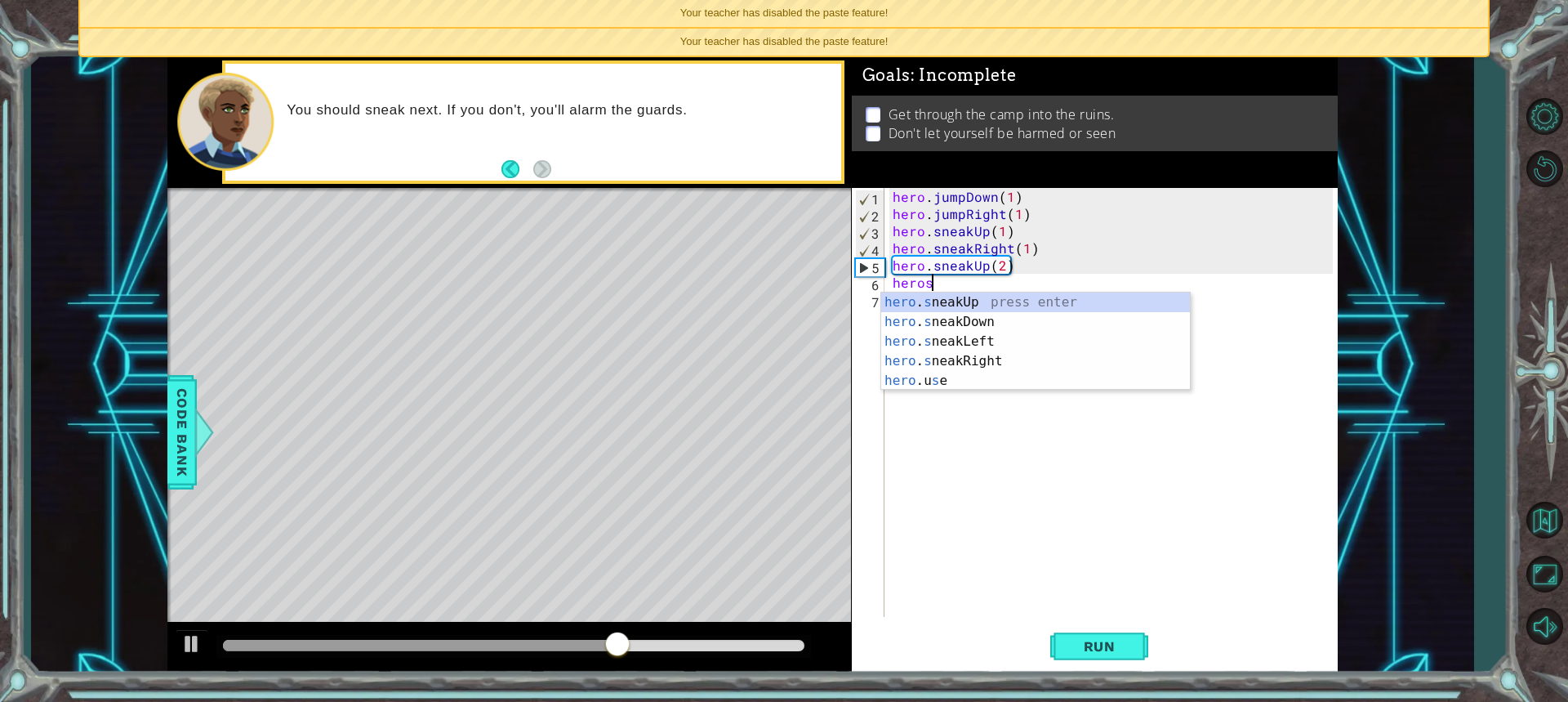
scroll to position [0, 2]
click at [984, 360] on div "hero . s neakUp press enter hero . s neakDown press enter hero . s neakLeft pre…" at bounding box center [1035, 361] width 308 height 137
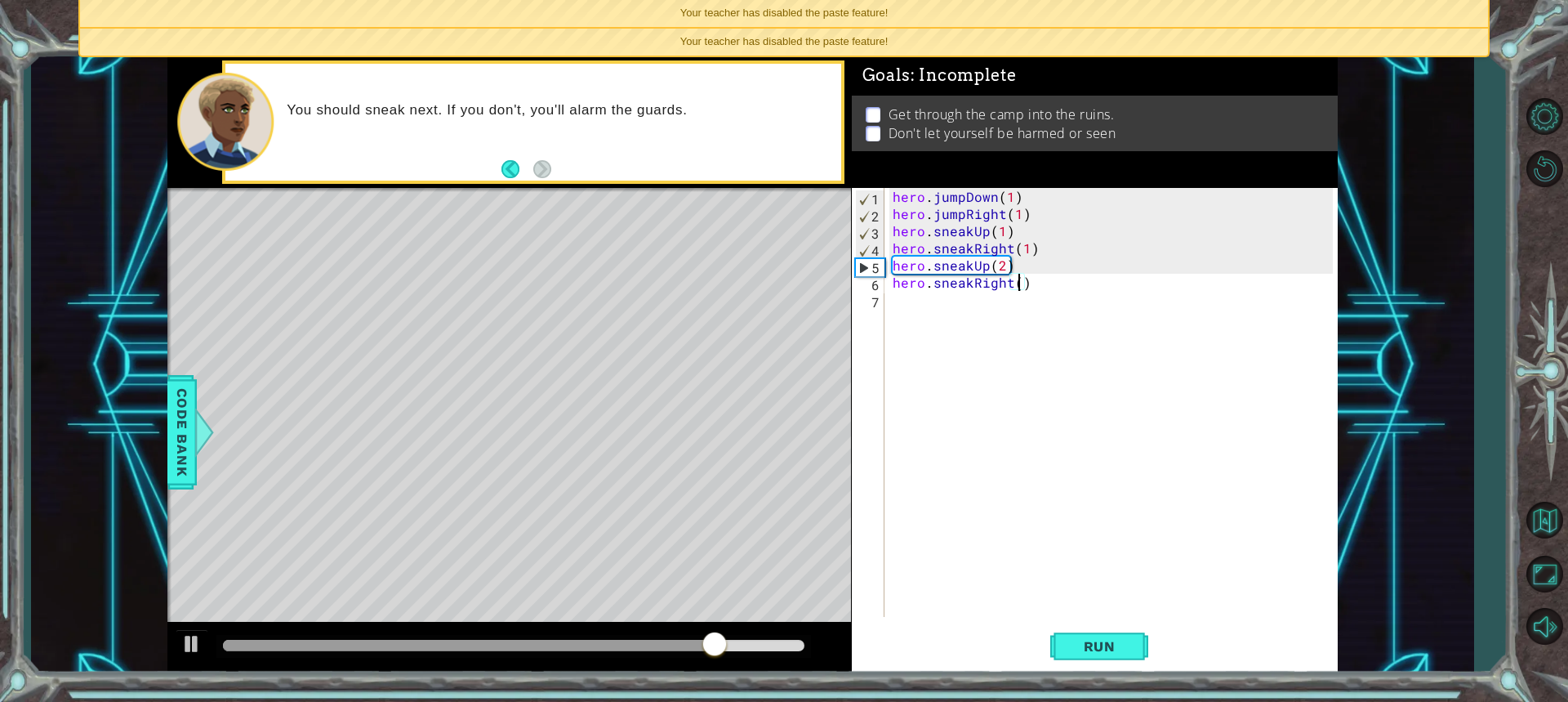
scroll to position [0, 7]
type textarea "hero.sneakRight(2)"
click at [1109, 648] on span "Run" at bounding box center [1100, 646] width 65 height 17
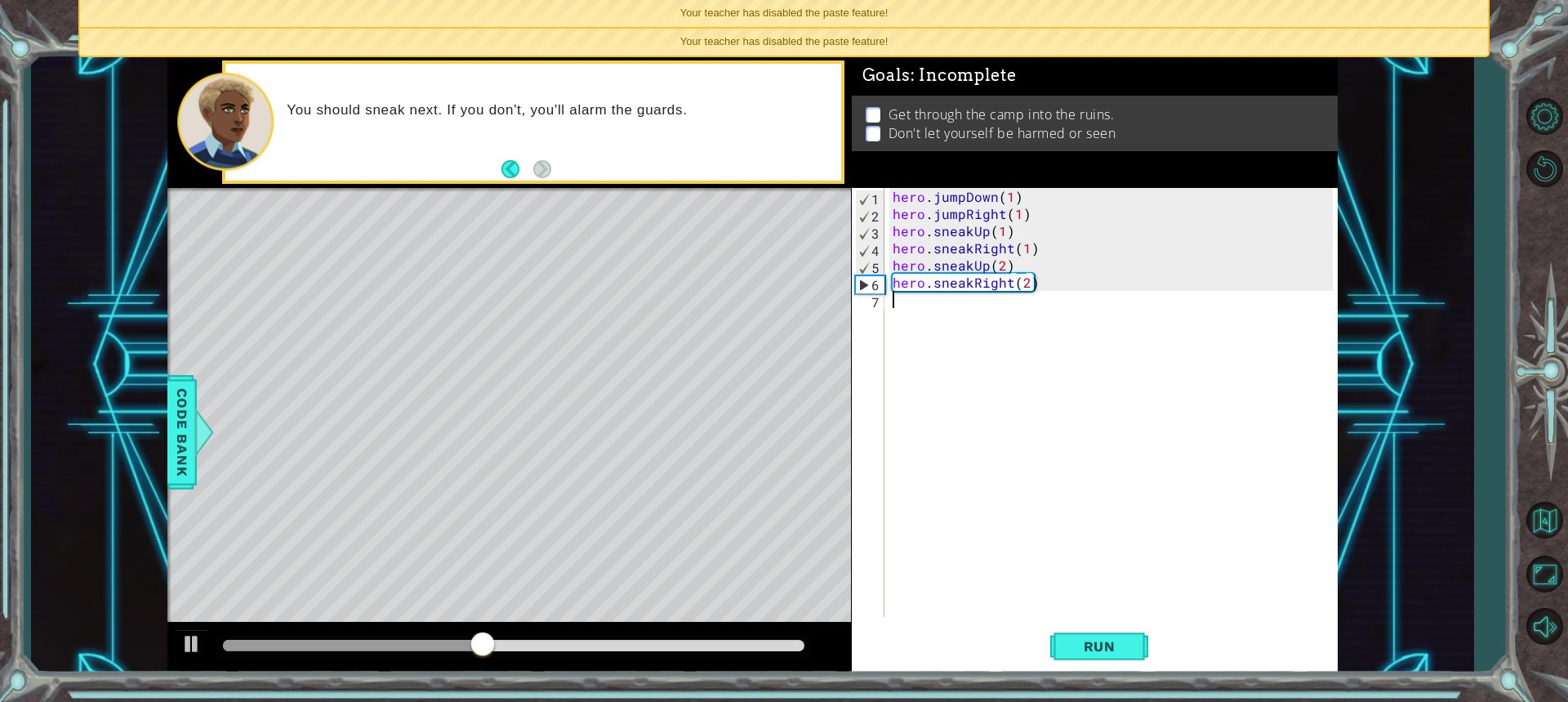
click at [885, 308] on div "hero.sneakRight(2) 1 2 3 4 5 6 7 hero . jumpDown ( 1 ) hero . jumpRight ( 1 ) h…" at bounding box center [1092, 402] width 481 height 429
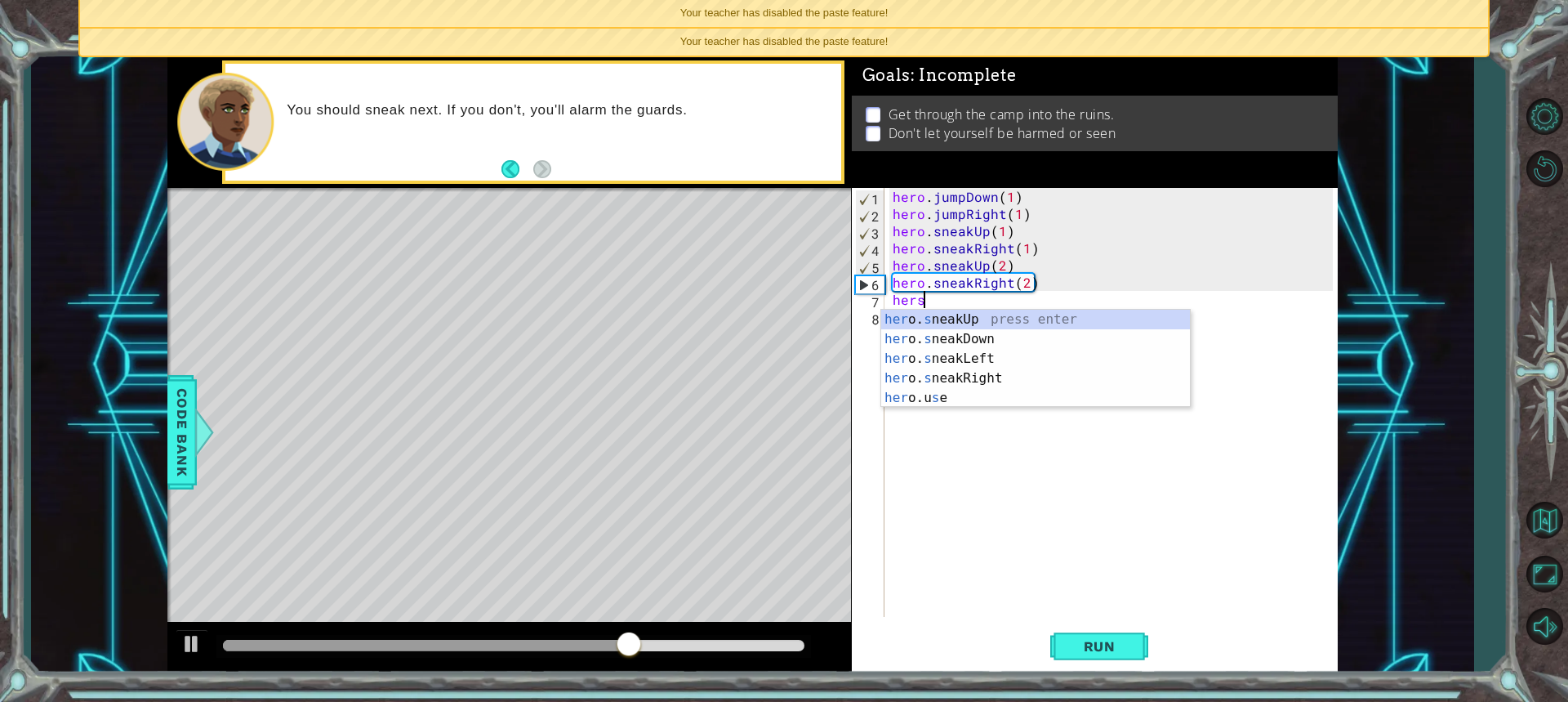
scroll to position [0, 1]
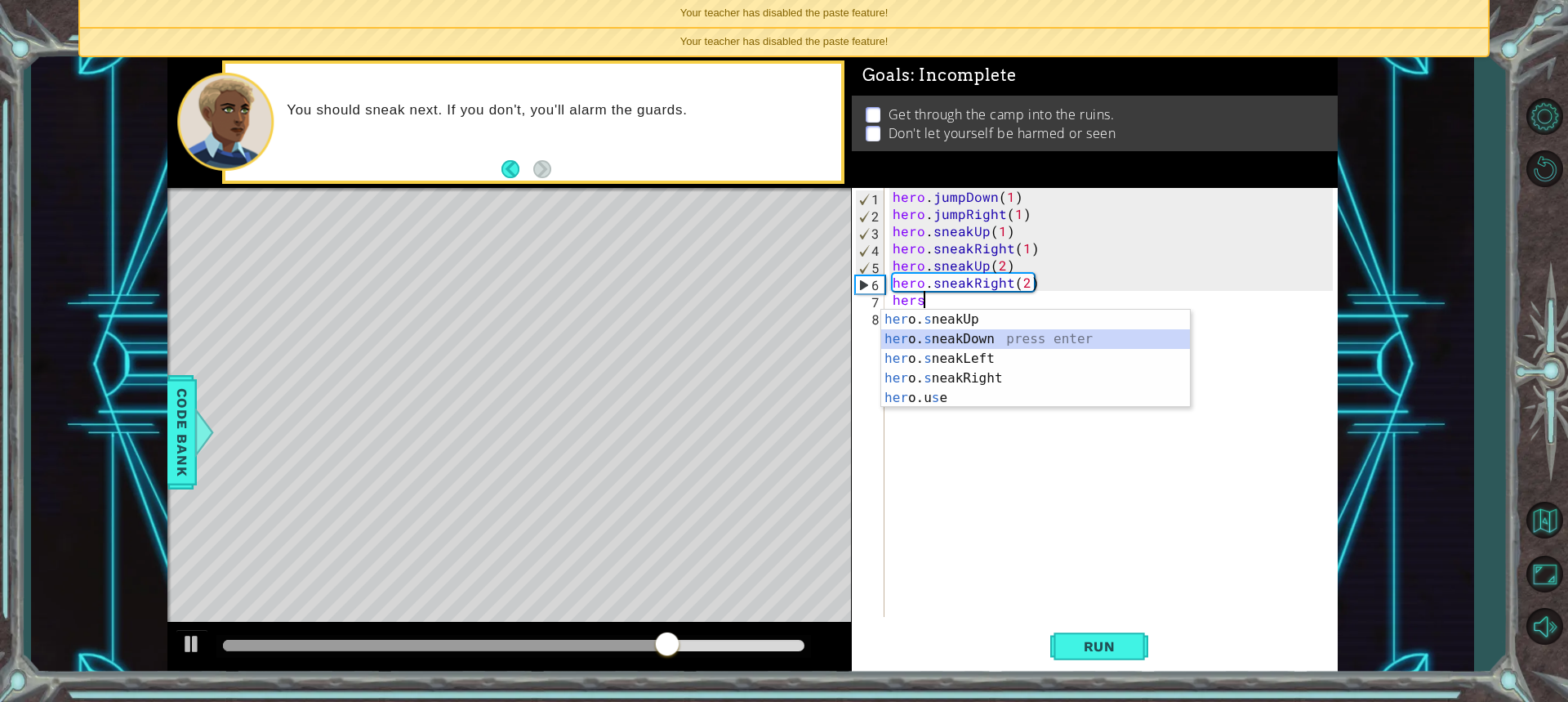
click at [979, 342] on div "her o. s neakUp press enter her o. s neakDown press enter her o. s neakLeft pre…" at bounding box center [1035, 378] width 308 height 137
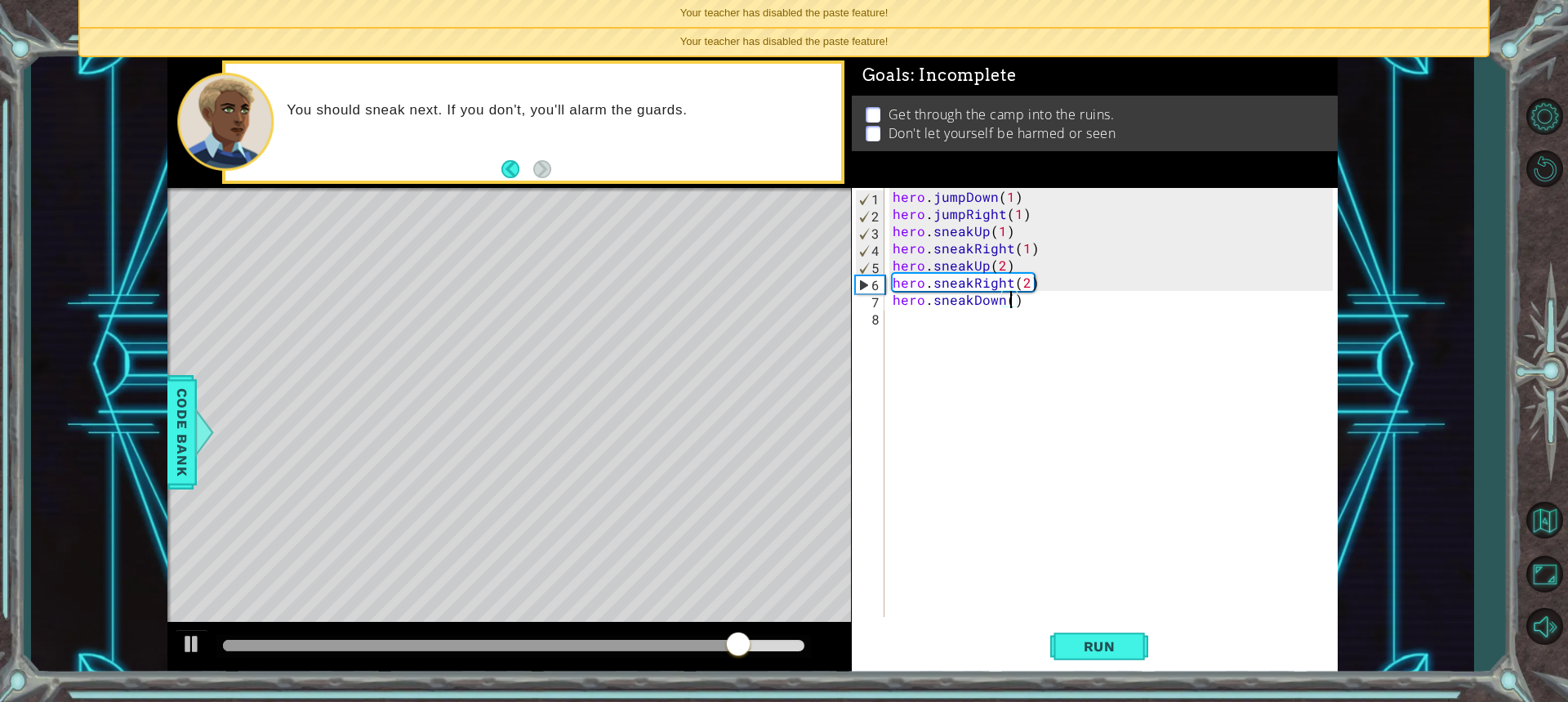
scroll to position [0, 7]
type textarea "hero.sneakDown(2)"
click at [1124, 656] on button "Run" at bounding box center [1100, 646] width 98 height 48
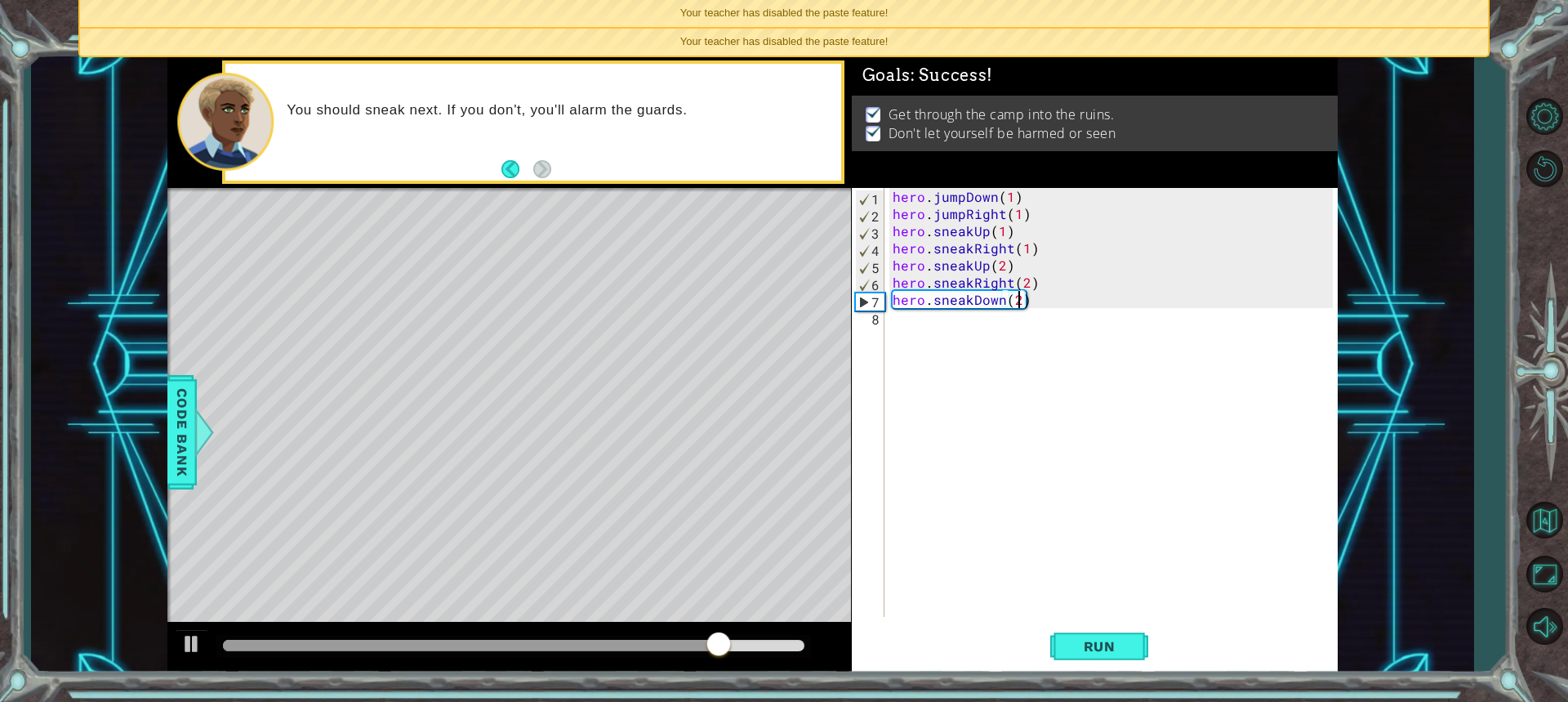
click at [890, 322] on div "hero . jumpDown ( 1 ) hero . jumpRight ( 1 ) hero . sneakUp ( 1 ) hero . sneakR…" at bounding box center [1115, 420] width 452 height 463
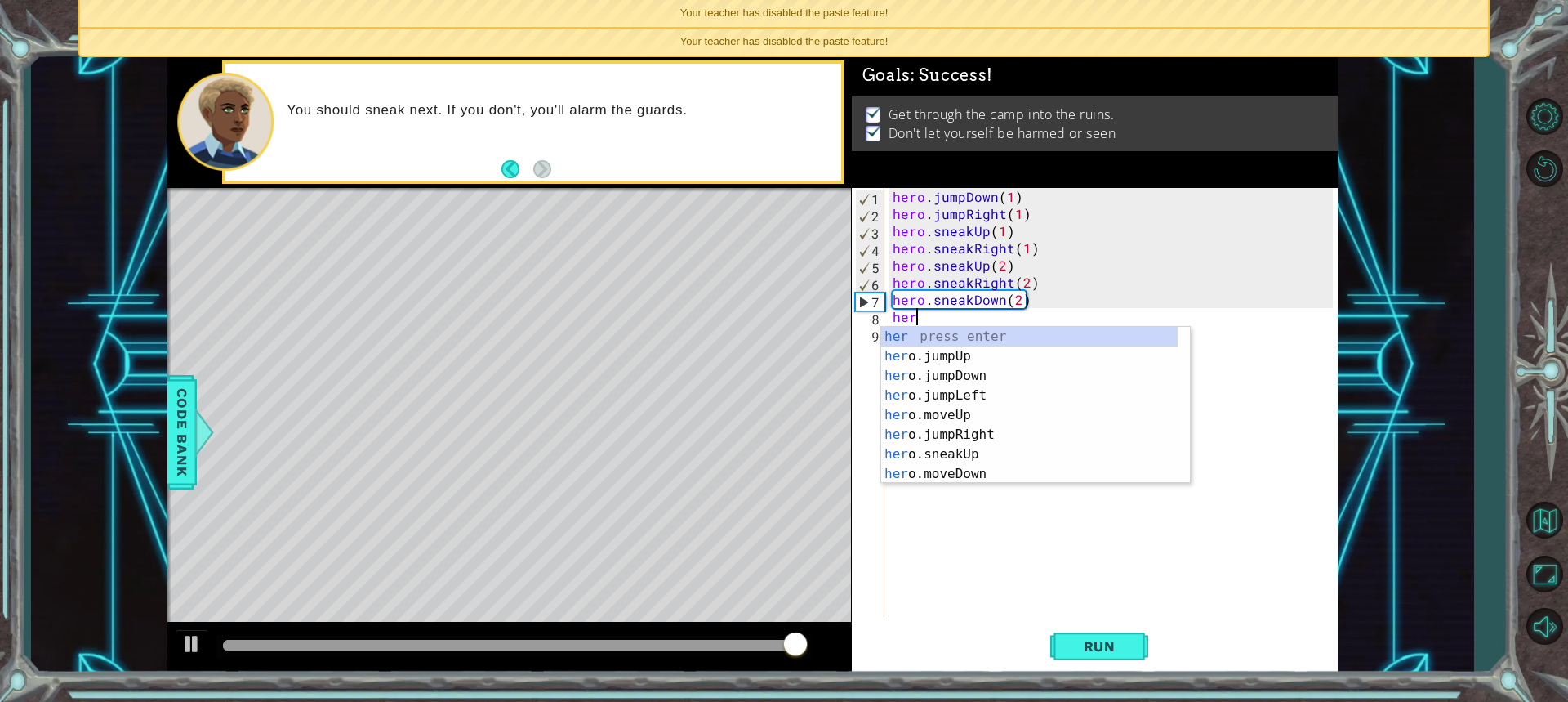
type textarea "her"
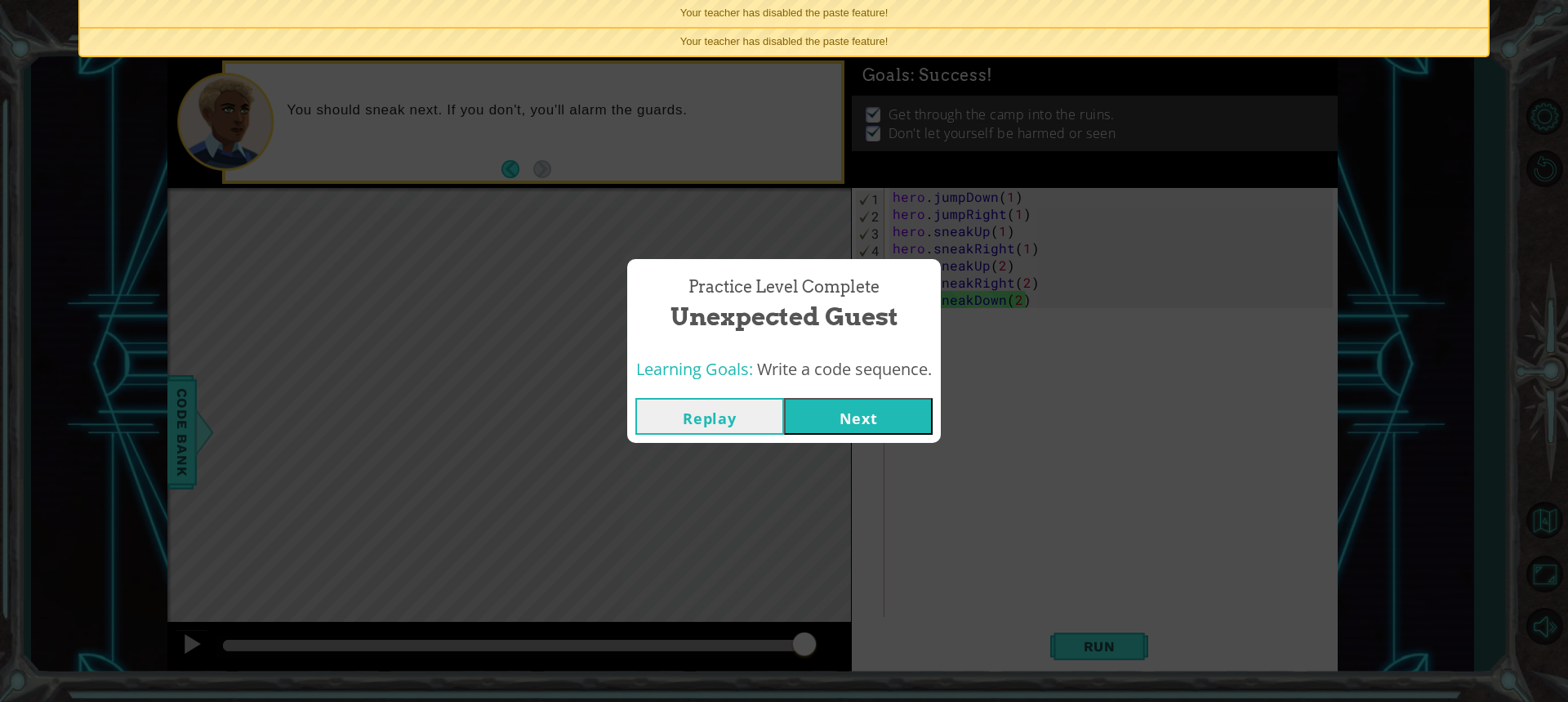
click at [890, 412] on button "Next" at bounding box center [858, 417] width 149 height 37
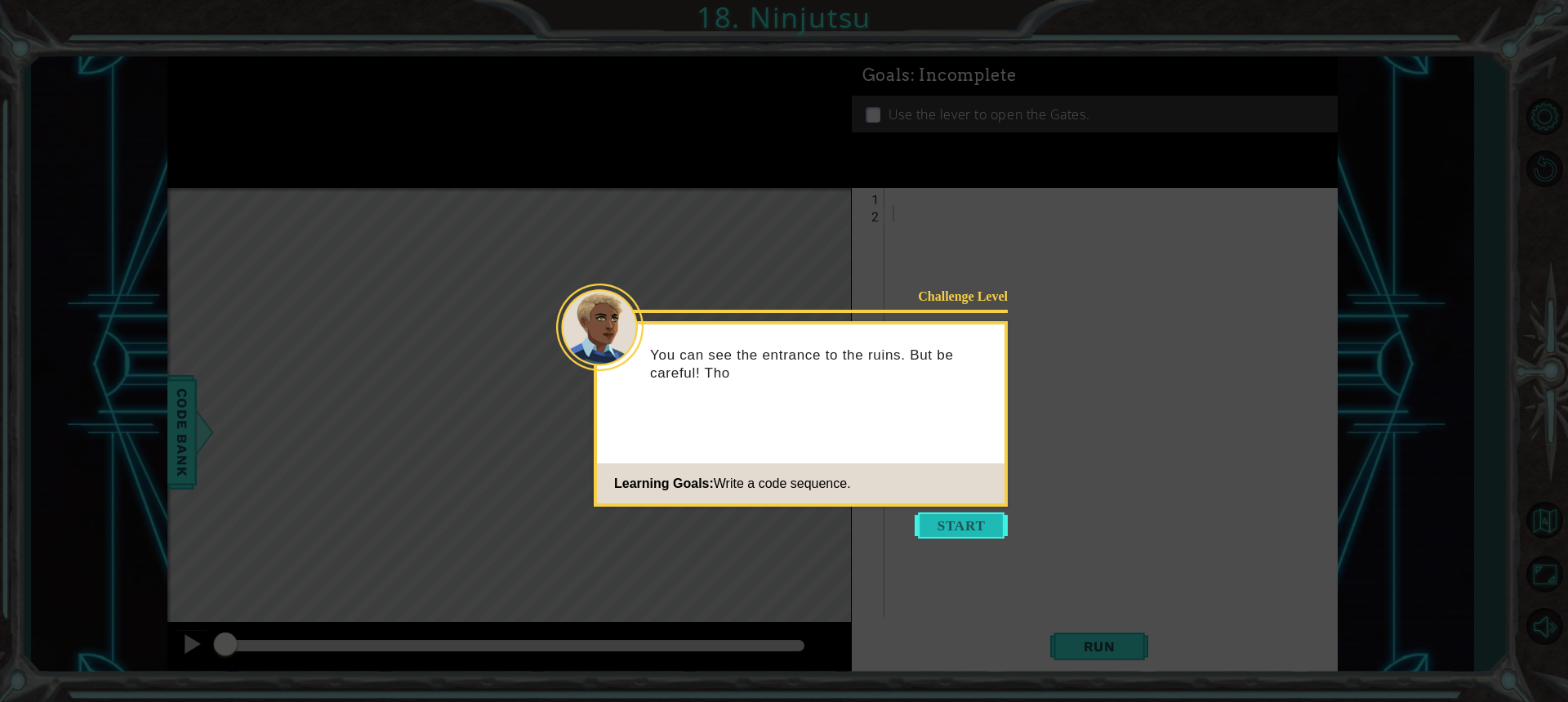
click at [947, 520] on button "Start" at bounding box center [961, 525] width 93 height 26
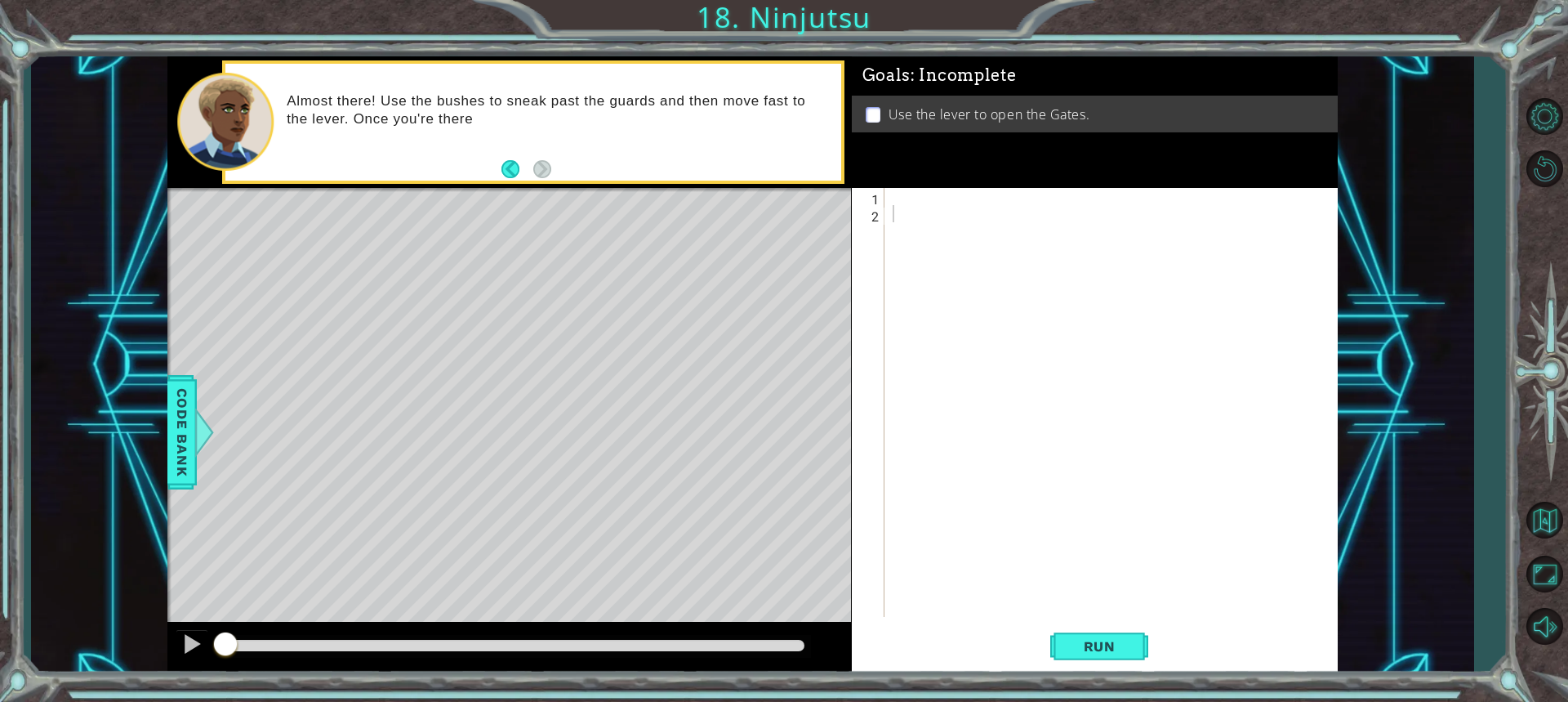
click at [884, 198] on div "1 2 ההההההההההההההההההההההההההההההההההההההההההההההההההההההההההההההההההההההההההה…" at bounding box center [1092, 402] width 481 height 429
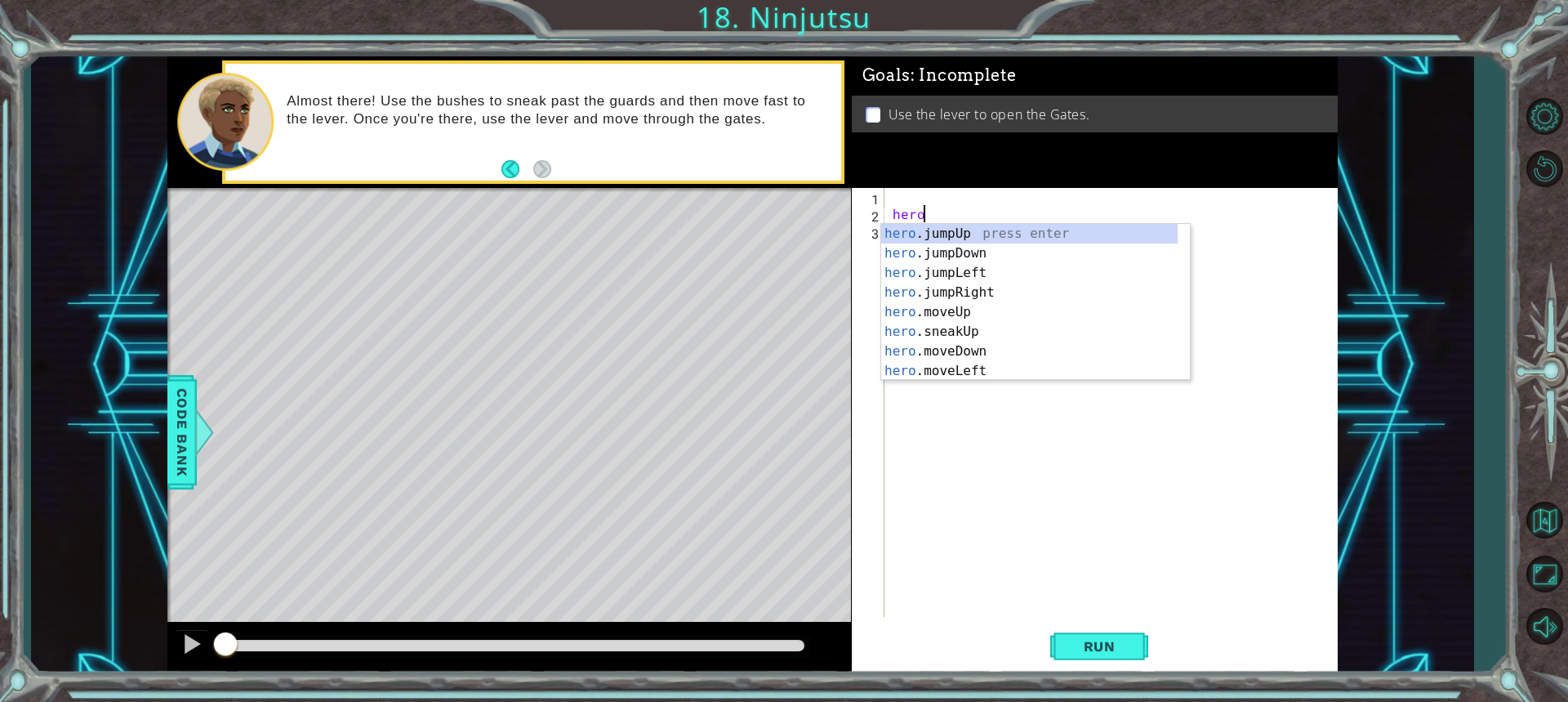
scroll to position [0, 1]
type textarea "hero"
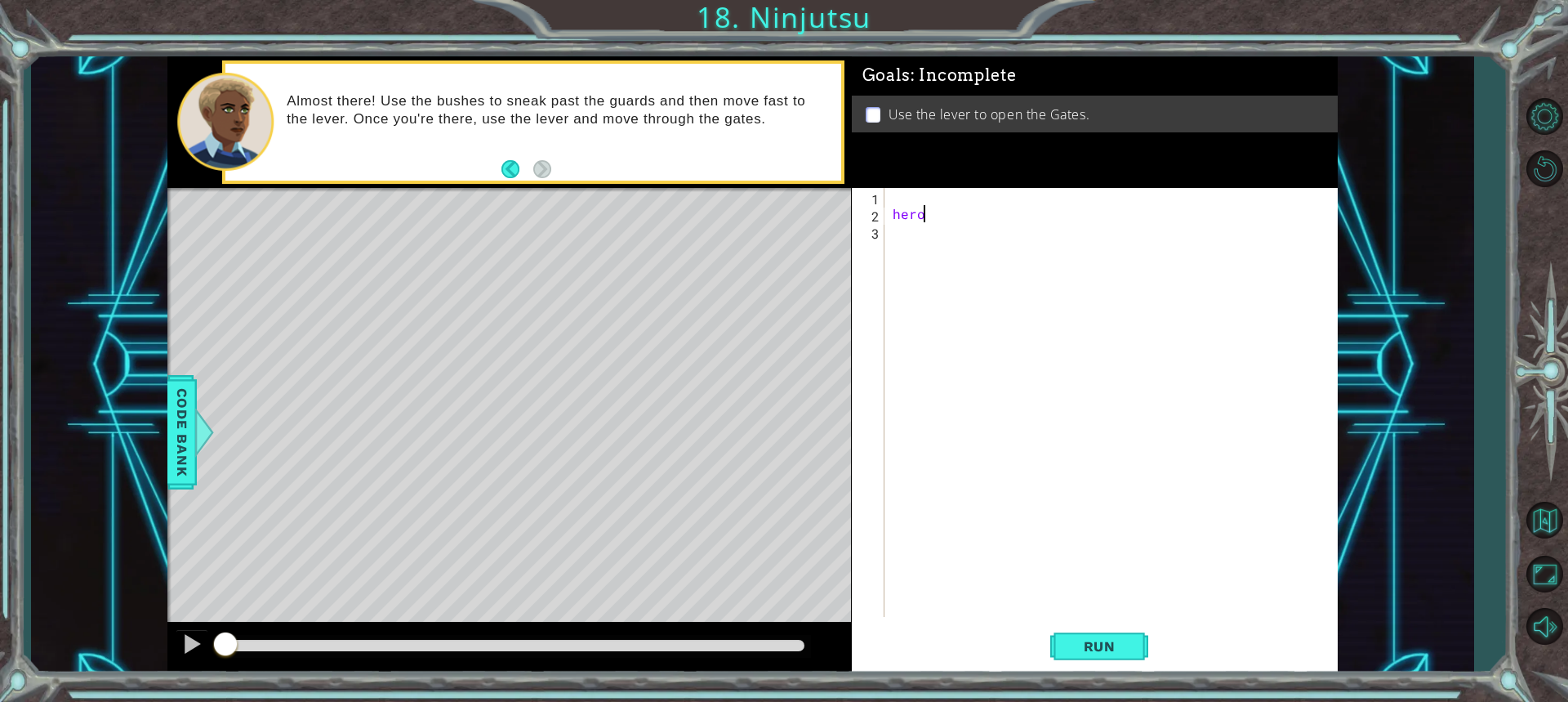
click at [925, 214] on div "hero" at bounding box center [1115, 420] width 452 height 463
type textarea "hero"
click at [895, 204] on div "hero" at bounding box center [1115, 420] width 452 height 463
click at [929, 220] on div "hero" at bounding box center [1115, 420] width 452 height 463
type textarea "hero"
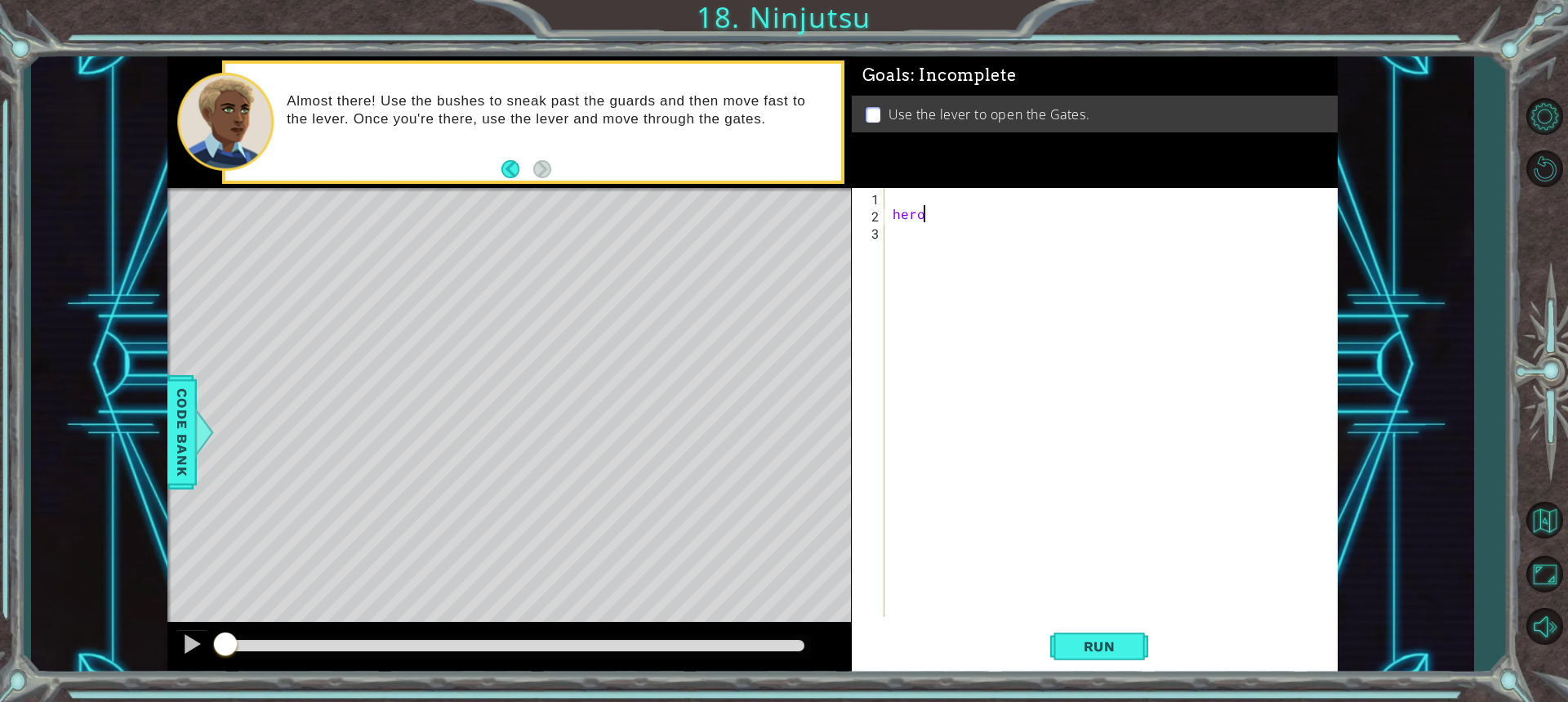
drag, startPoint x: 929, startPoint y: 220, endPoint x: 914, endPoint y: 224, distance: 15.5
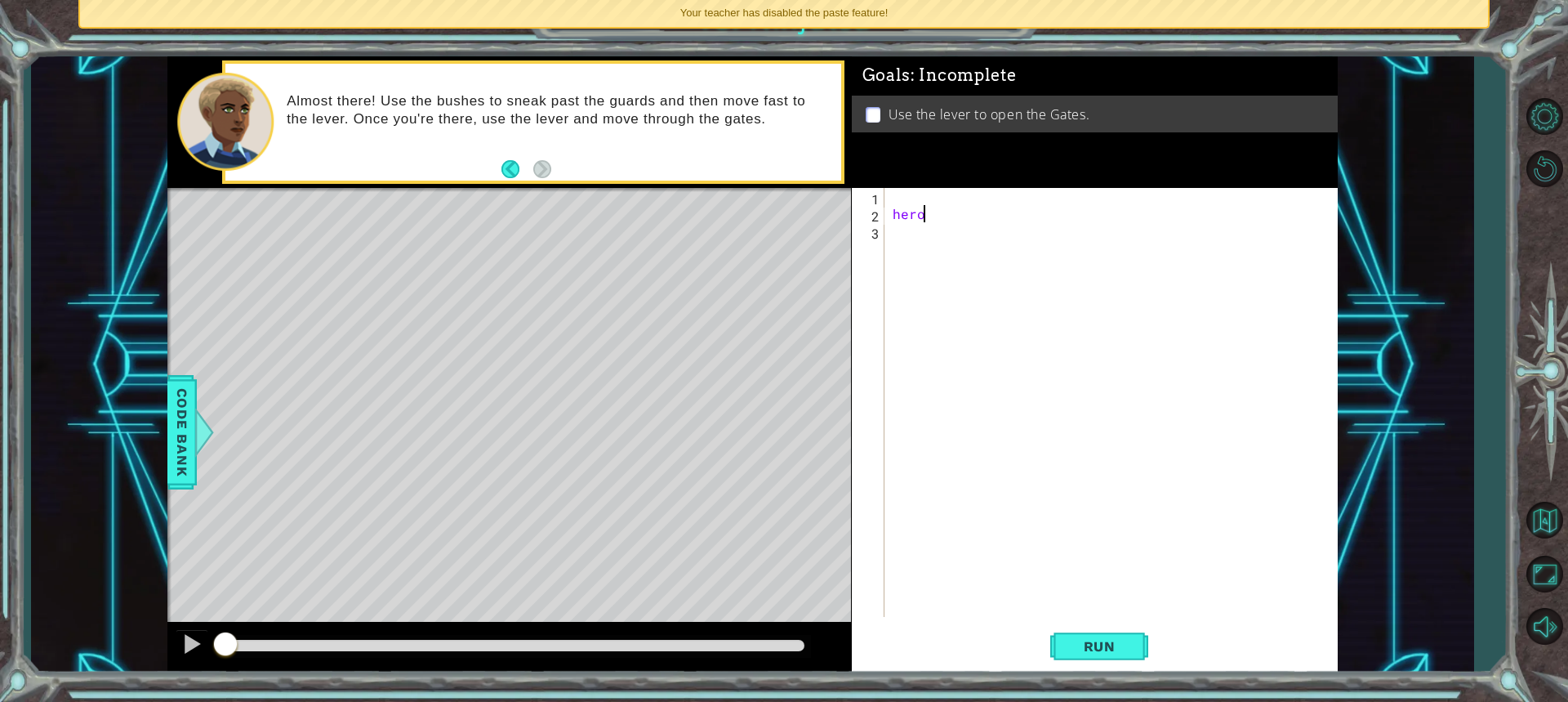
drag, startPoint x: 926, startPoint y: 213, endPoint x: 877, endPoint y: 214, distance: 49.0
drag, startPoint x: 884, startPoint y: 211, endPoint x: 921, endPoint y: 215, distance: 37.2
click at [919, 215] on div "hero 1 2 3 hero ההההההההההההההההההההההההההההההההההההההההההההההההההההההההההההההה…" at bounding box center [1092, 402] width 481 height 429
drag, startPoint x: 921, startPoint y: 215, endPoint x: 887, endPoint y: 212, distance: 34.1
click at [887, 212] on div "hero 1 2 3 hero ההההההההההההההההההההההההההההההההההההההההההההההההההההההההההההההה…" at bounding box center [1092, 402] width 481 height 429
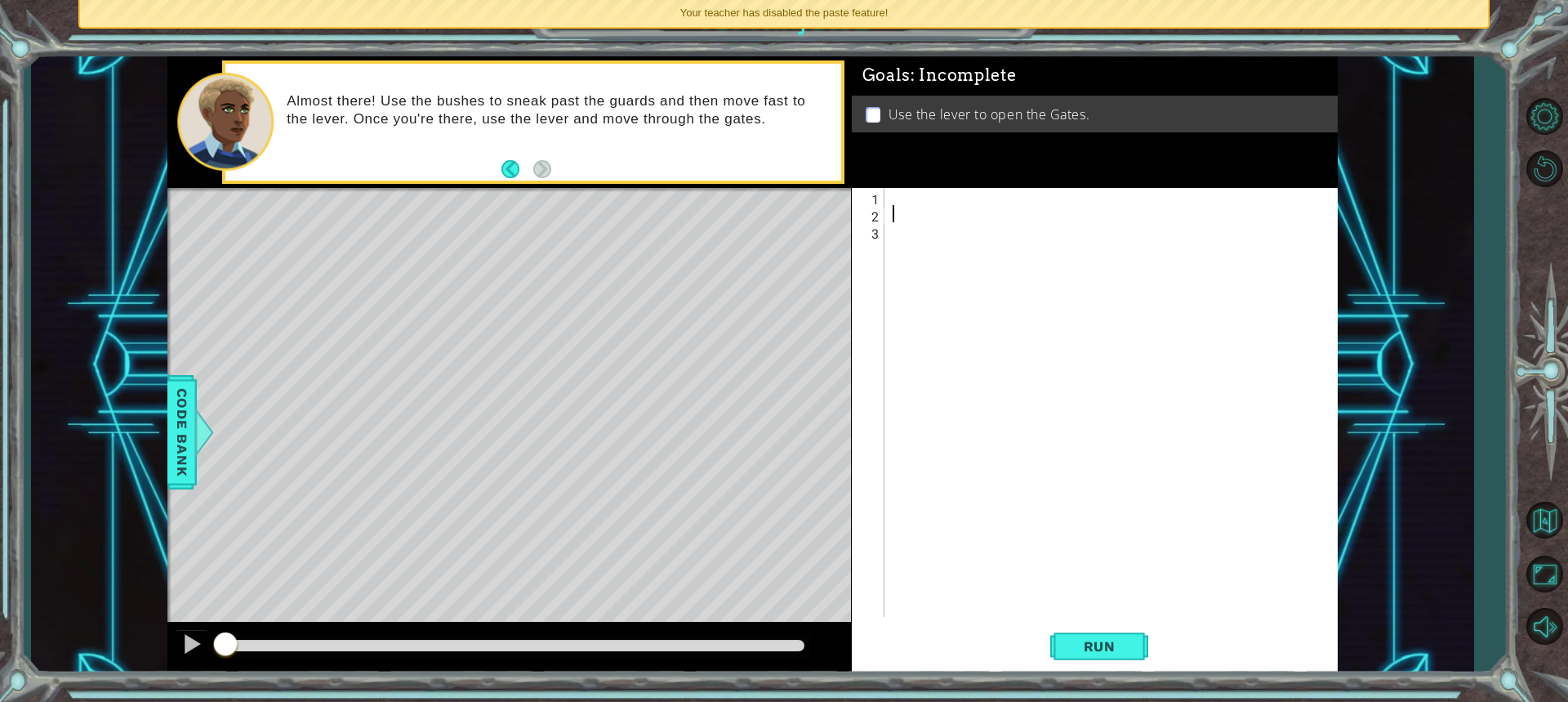
click at [880, 202] on div "1" at bounding box center [870, 199] width 30 height 18
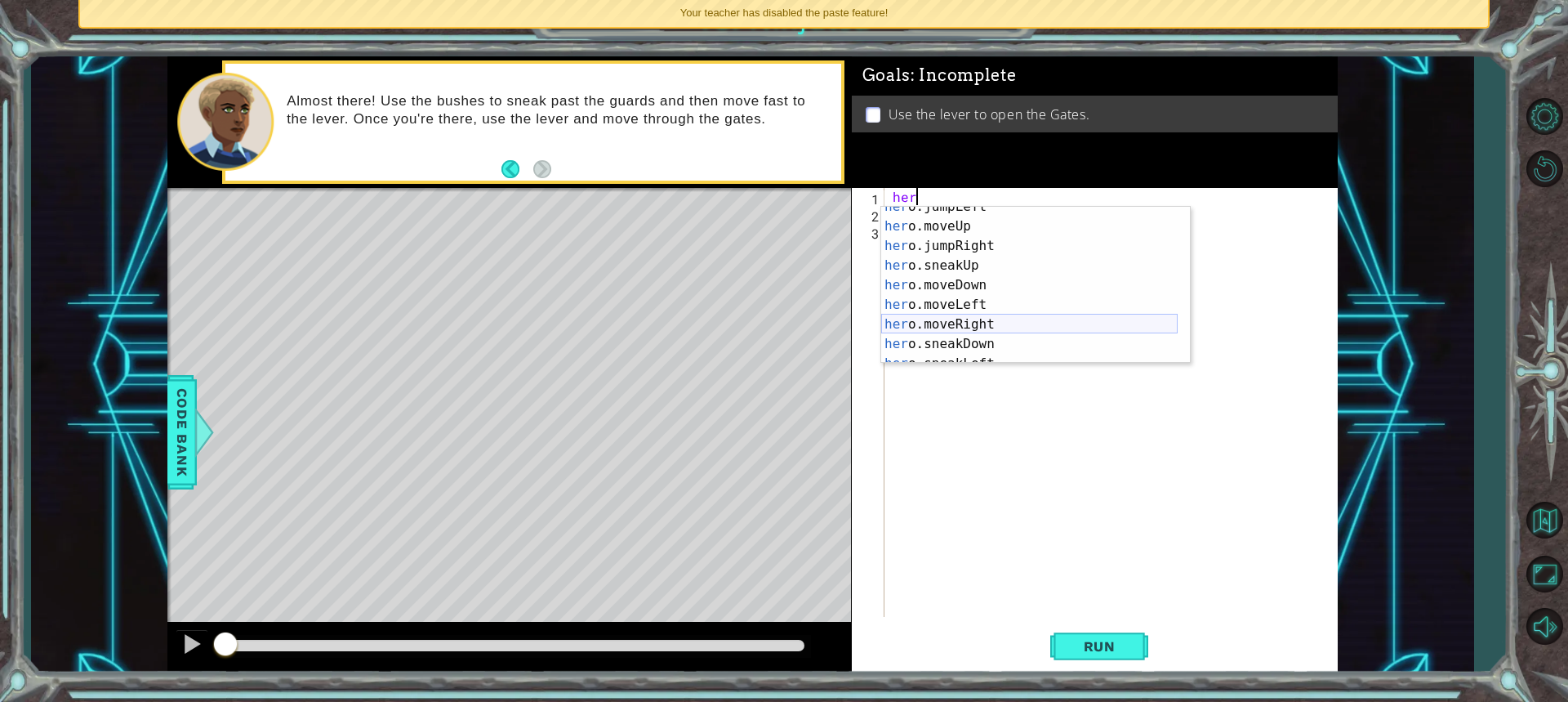
scroll to position [49, 0]
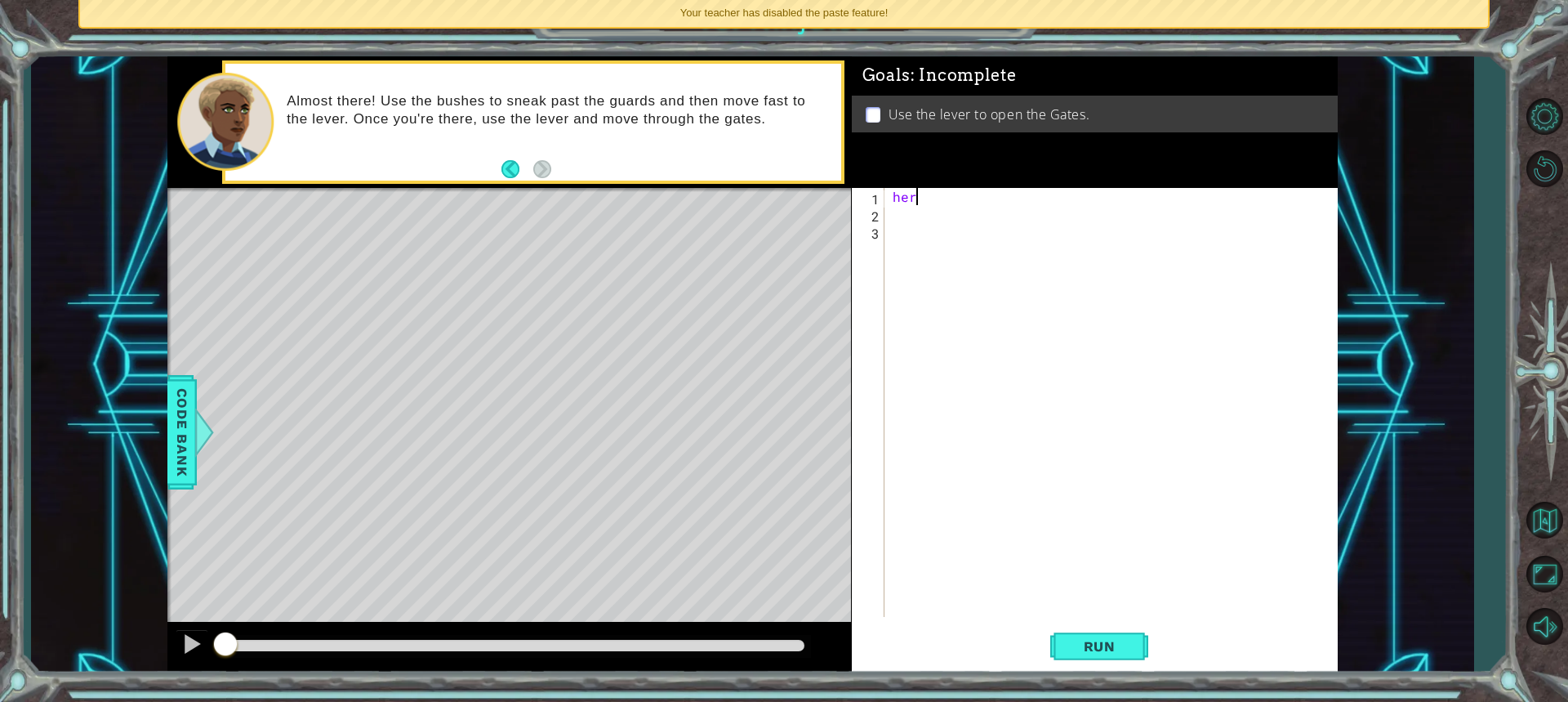
click at [924, 197] on div "her" at bounding box center [1115, 420] width 452 height 463
click at [912, 207] on div "her" at bounding box center [1115, 420] width 452 height 463
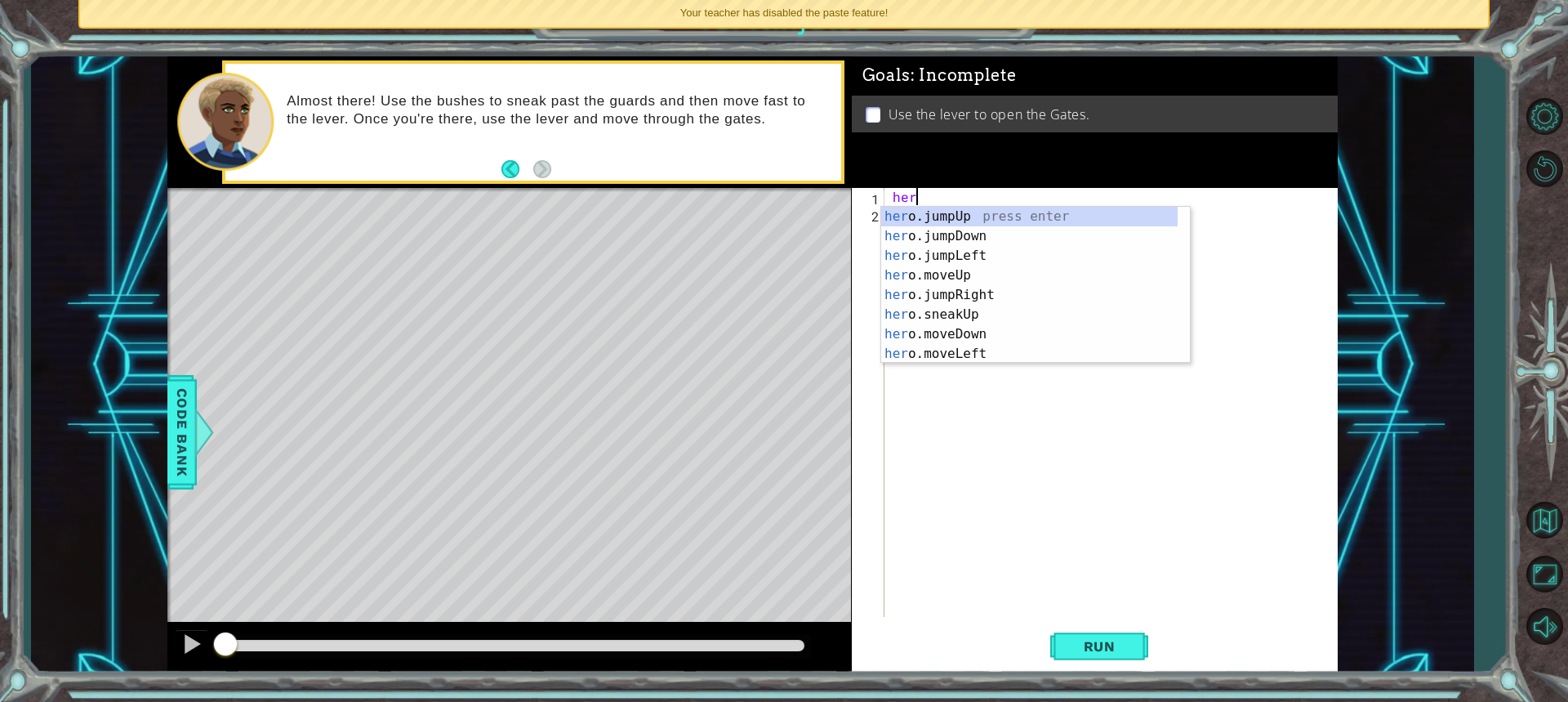
scroll to position [0, 0]
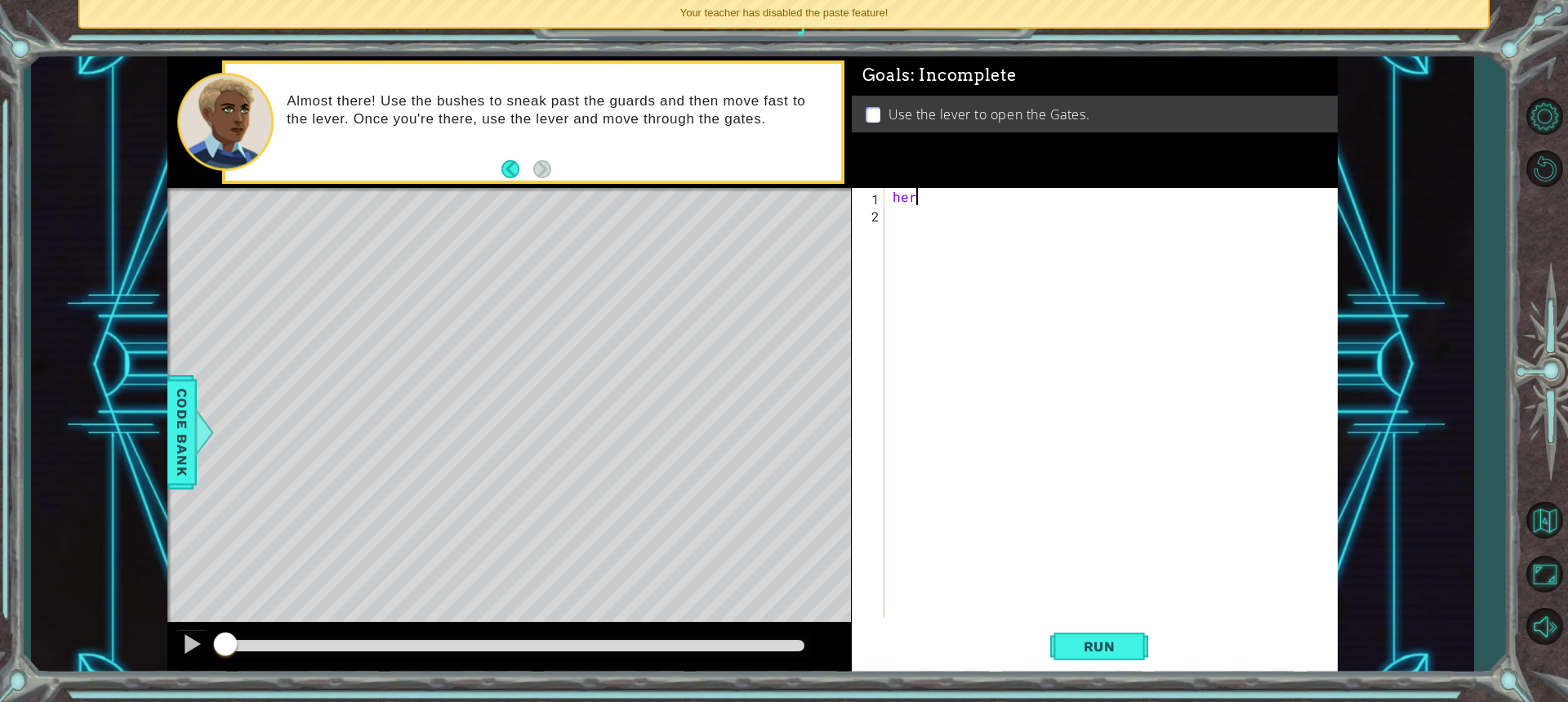
click at [920, 196] on div "her" at bounding box center [1115, 420] width 452 height 463
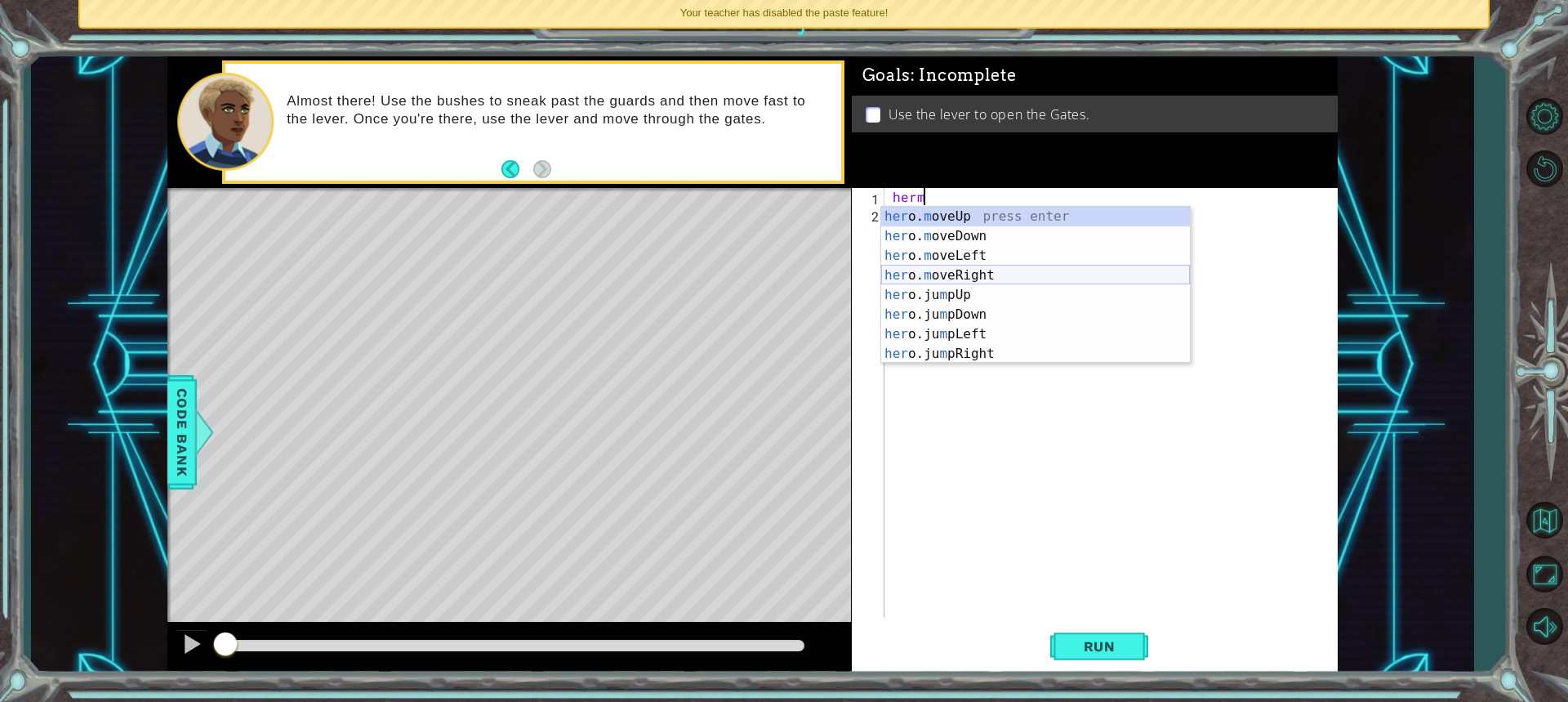
click at [960, 274] on div "her o. m oveUp press enter her o. m oveDown press enter her o. m oveLeft press …" at bounding box center [1035, 305] width 308 height 196
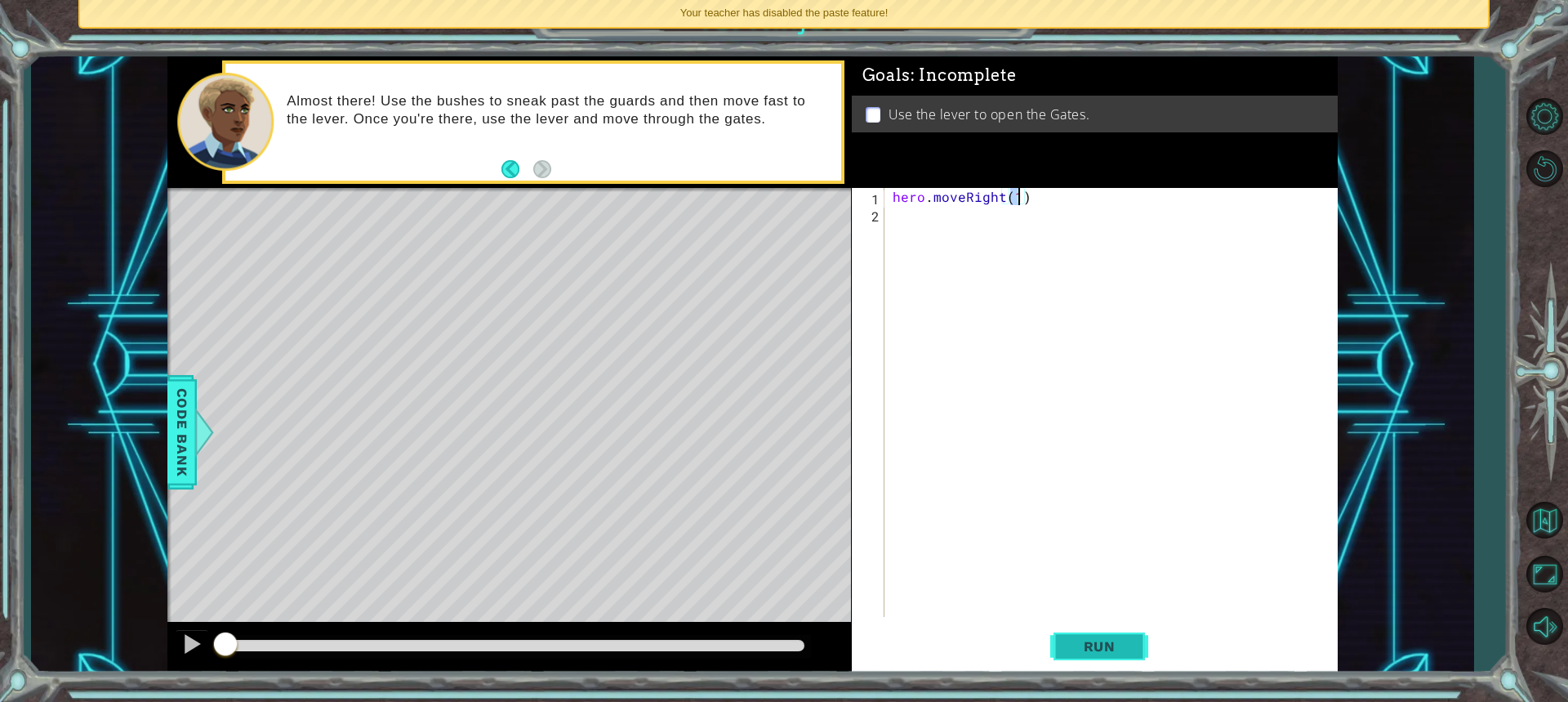
type textarea "hero.moveRight(1)"
click at [1084, 643] on span "Run" at bounding box center [1100, 646] width 65 height 17
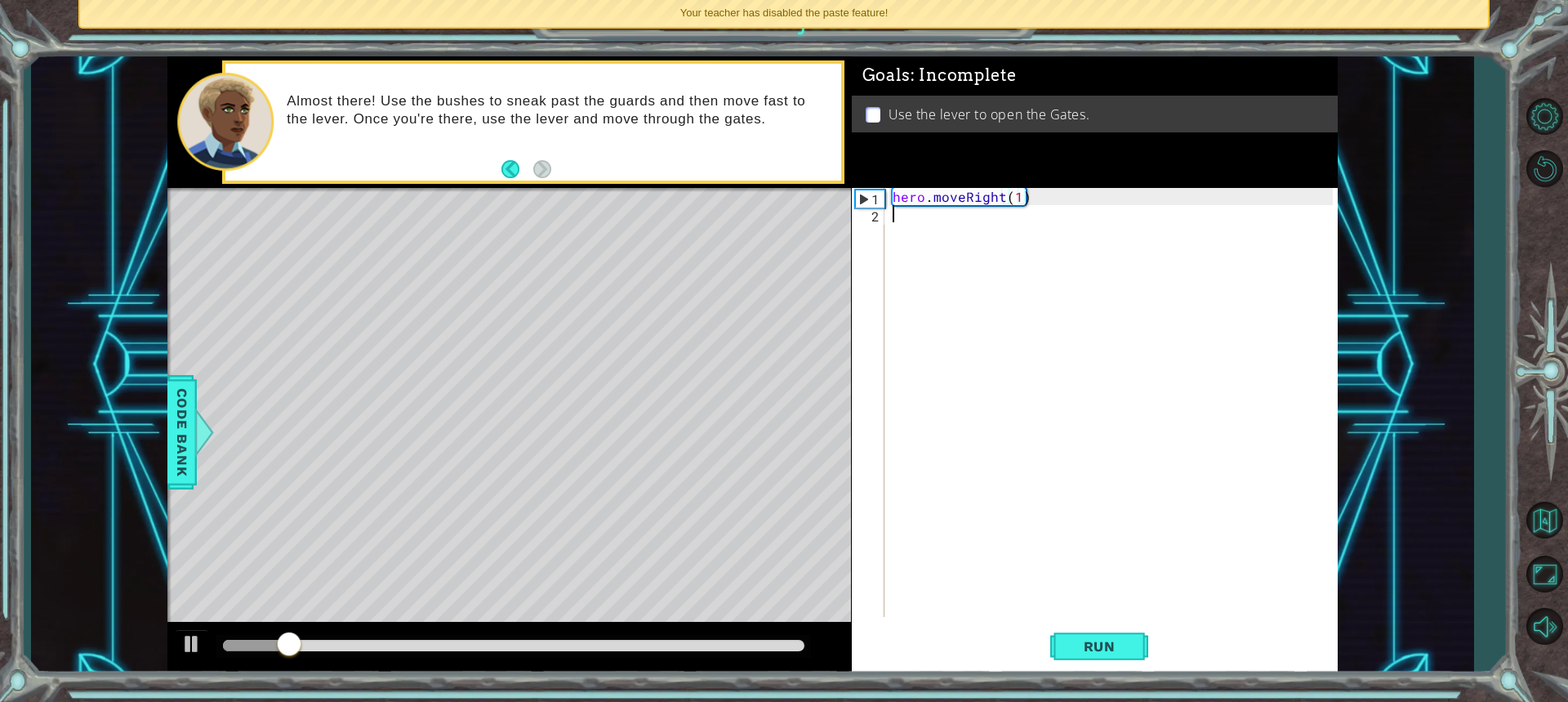
drag, startPoint x: 902, startPoint y: 219, endPoint x: 894, endPoint y: 225, distance: 10.0
click at [895, 225] on div "hero . moveRight ( 1 )" at bounding box center [1115, 420] width 452 height 463
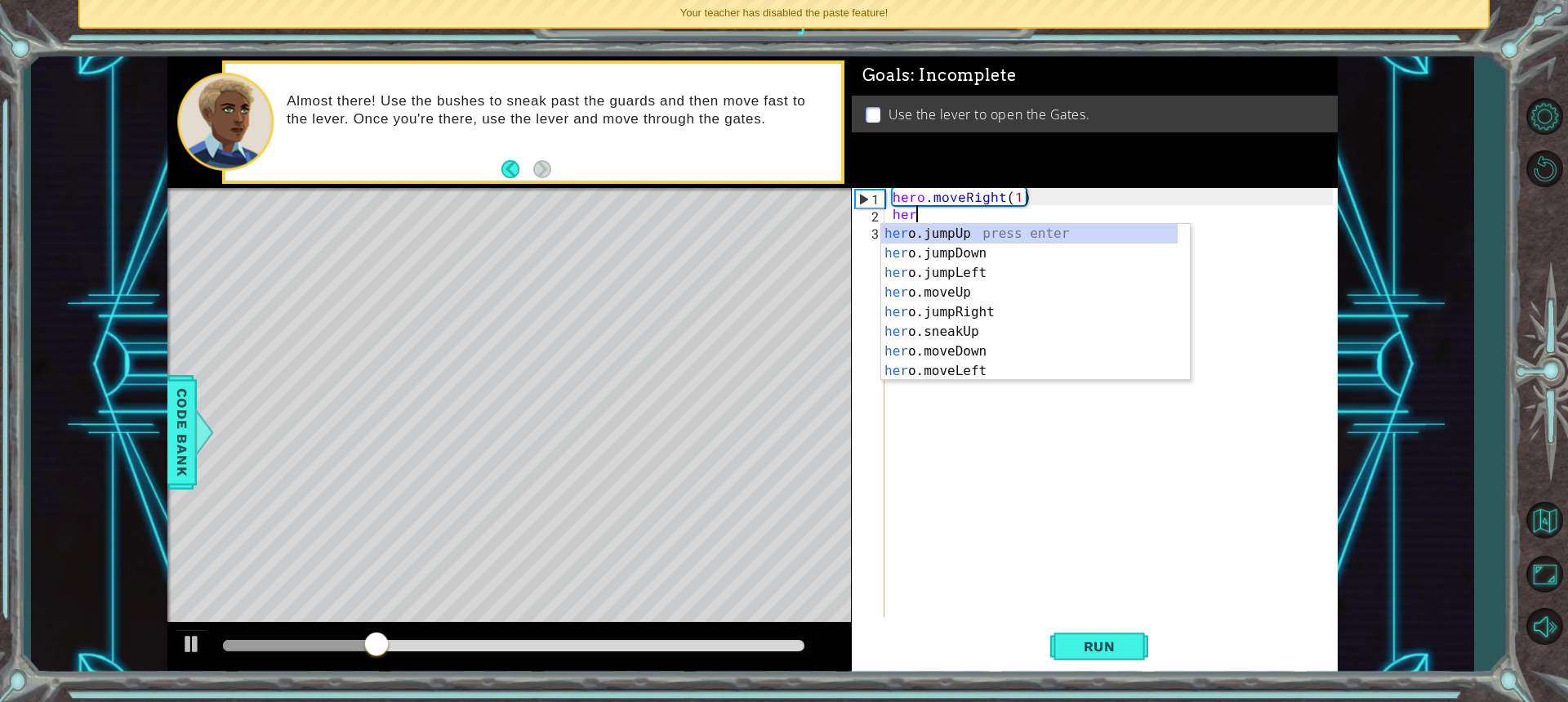
scroll to position [0, 1]
click at [949, 339] on div "hero .jumpUp press enter hero .jumpDown press enter hero .jumpLeft press enter …" at bounding box center [1029, 322] width 296 height 196
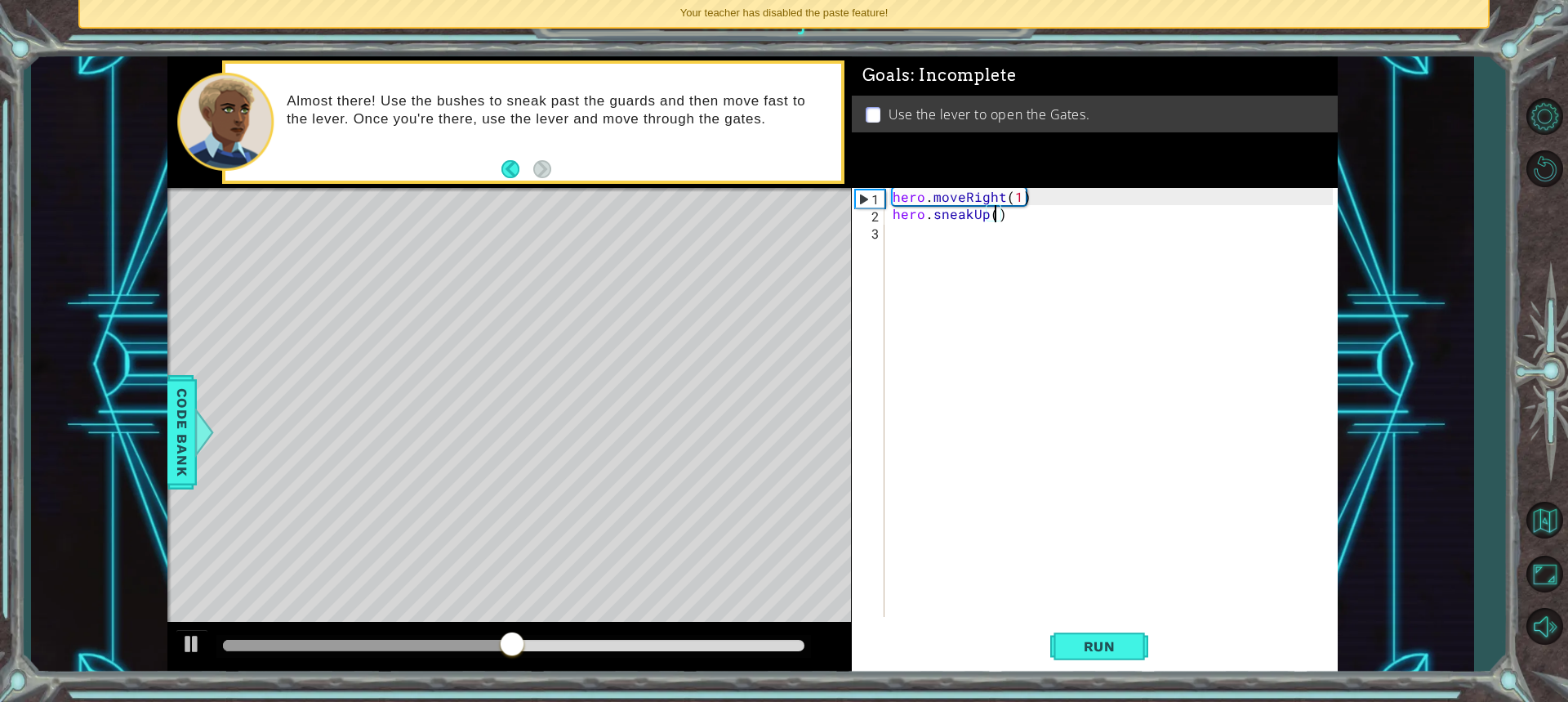
scroll to position [0, 6]
type textarea "hero.sneakUp(2)"
drag, startPoint x: 1099, startPoint y: 647, endPoint x: 1051, endPoint y: 616, distance: 57.1
click at [1083, 638] on button "Run" at bounding box center [1100, 646] width 98 height 48
click at [898, 236] on div "hero . moveRight ( 1 ) hero . sneakUp ( 2 )" at bounding box center [1115, 420] width 452 height 463
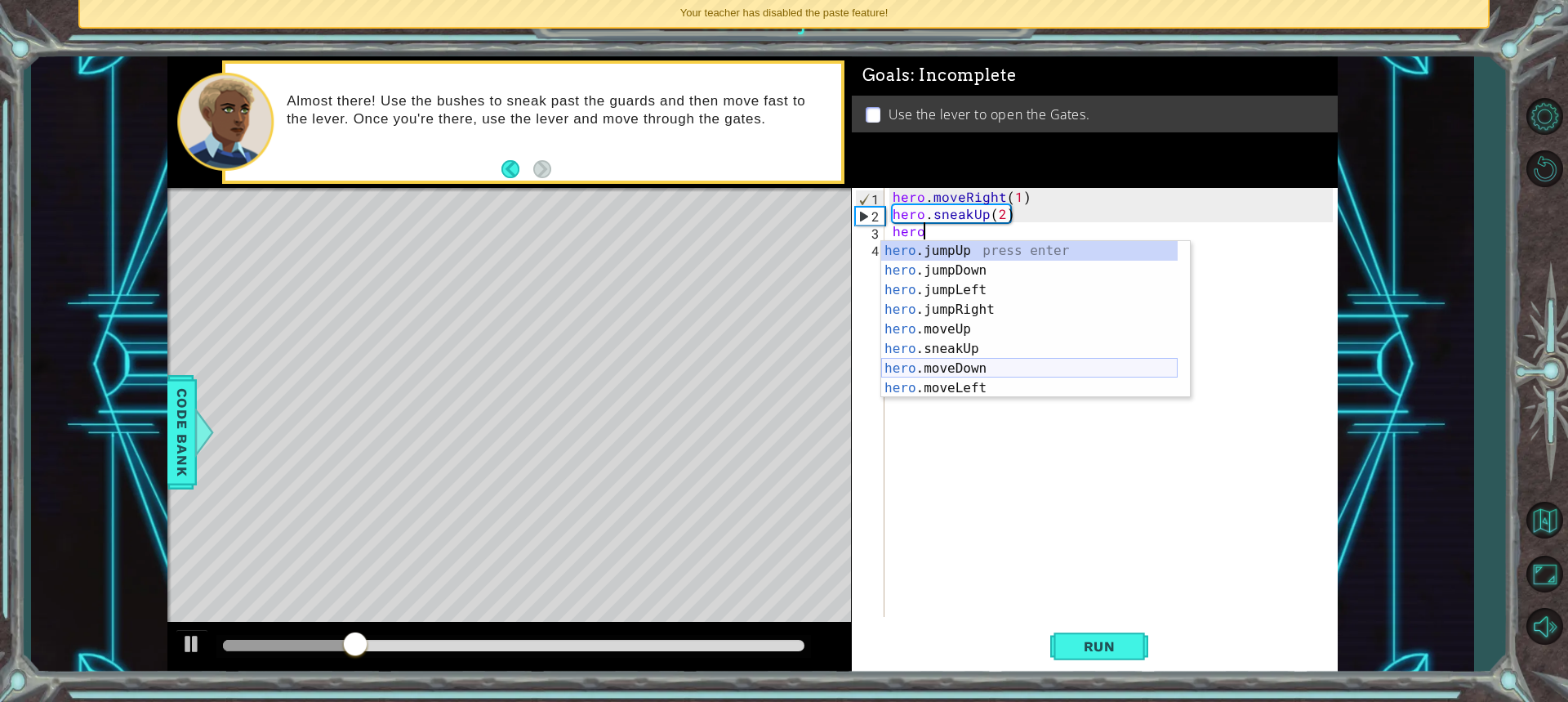
scroll to position [0, 2]
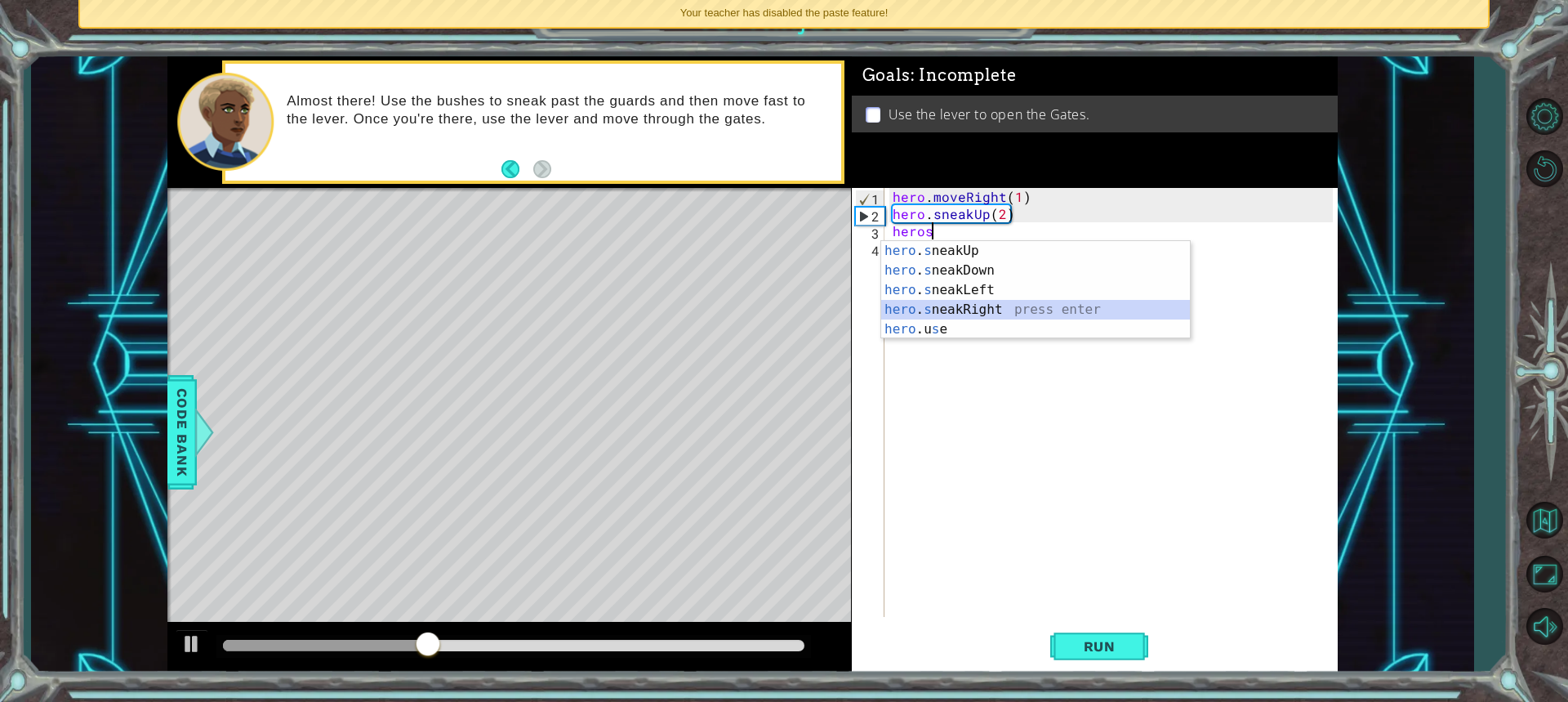
click at [947, 308] on div "hero . s neakUp press enter hero . s neakDown press enter hero . s neakLeft pre…" at bounding box center [1035, 309] width 308 height 137
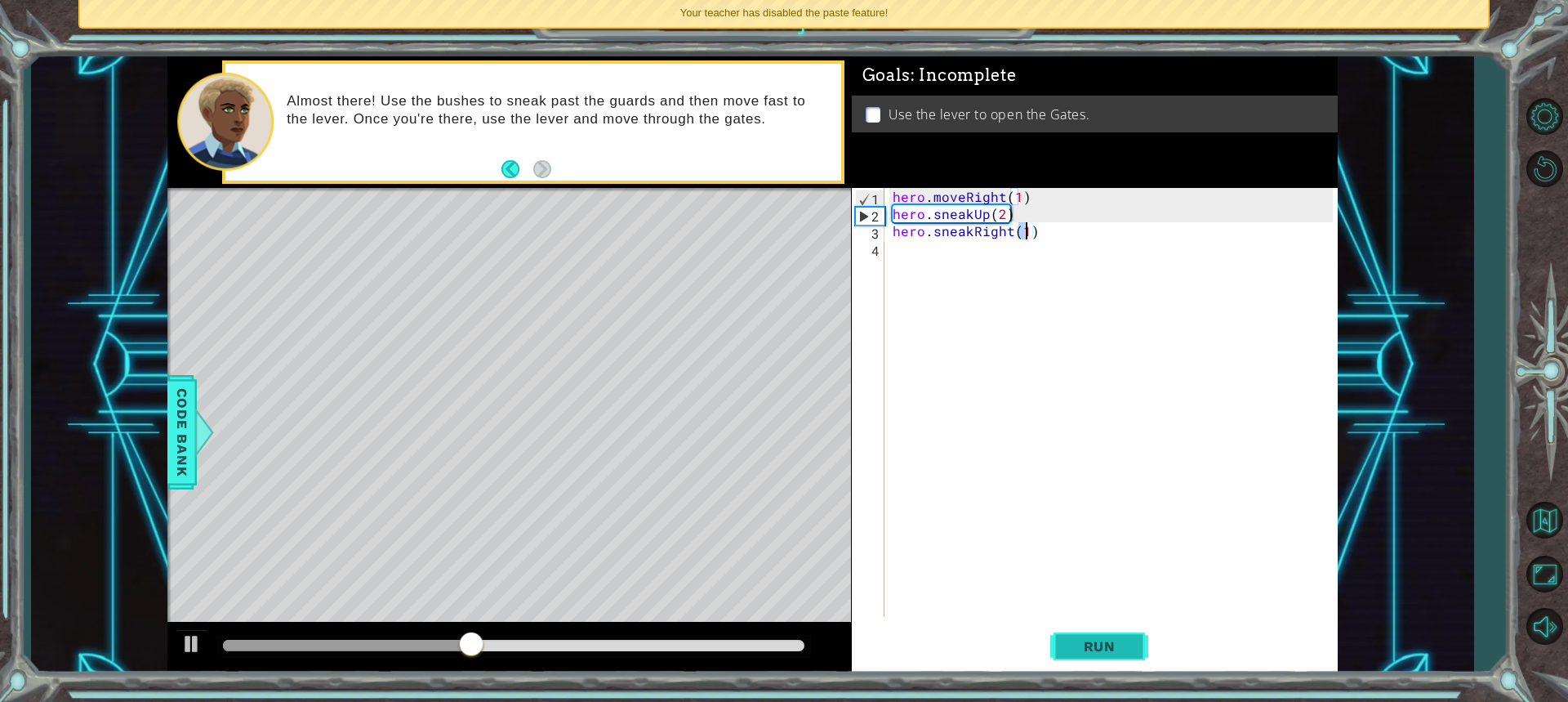
type textarea "hero.sneakRight(1)"
drag, startPoint x: 1079, startPoint y: 644, endPoint x: 1073, endPoint y: 620, distance: 24.7
click at [1077, 628] on button "Run" at bounding box center [1100, 646] width 98 height 48
click at [885, 253] on div "hero.sneakRight(1) 1 2 3 4 hero . moveRight ( 1 ) hero . sneakUp ( 2 ) hero . s…" at bounding box center [1092, 402] width 481 height 429
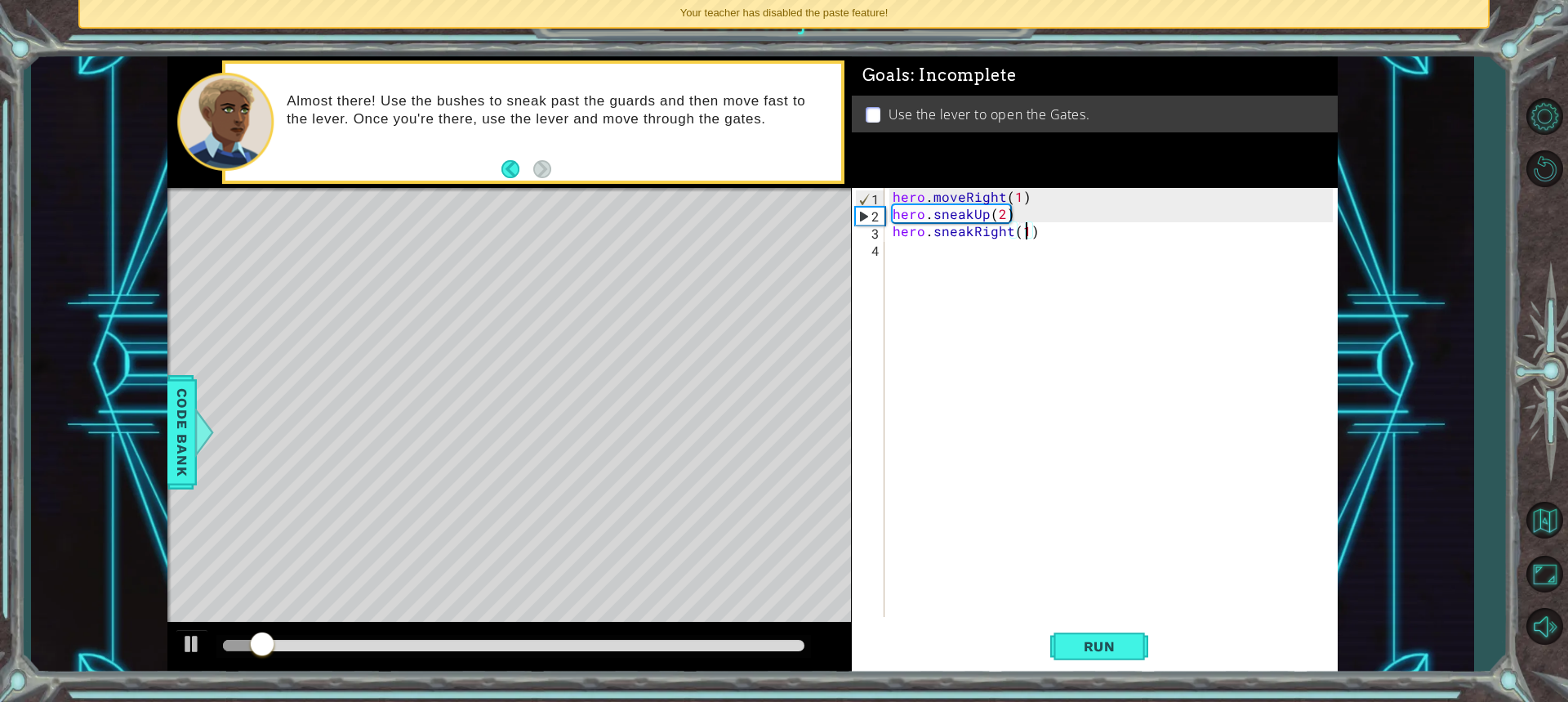
click at [884, 243] on div "hero.sneakRight(1) 1 2 3 4 hero . moveRight ( 1 ) hero . sneakUp ( 2 ) hero . s…" at bounding box center [1092, 402] width 481 height 429
click at [883, 250] on div "4" at bounding box center [870, 250] width 30 height 18
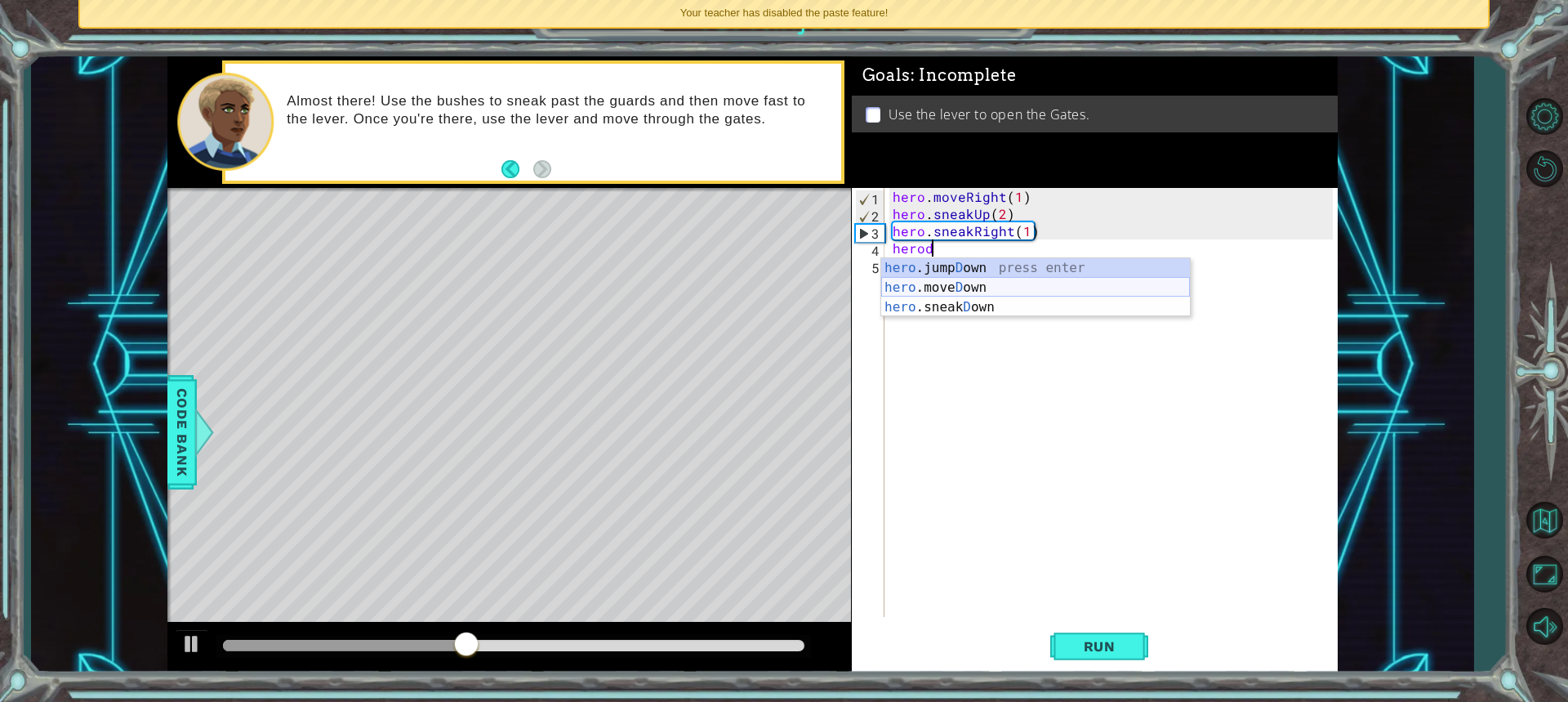
scroll to position [0, 1]
drag, startPoint x: 961, startPoint y: 260, endPoint x: 995, endPoint y: 296, distance: 49.5
click at [995, 295] on div "her o. s neakUp press enter her o. s neakDown press enter her o. s neakLeft pre…" at bounding box center [1035, 327] width 308 height 137
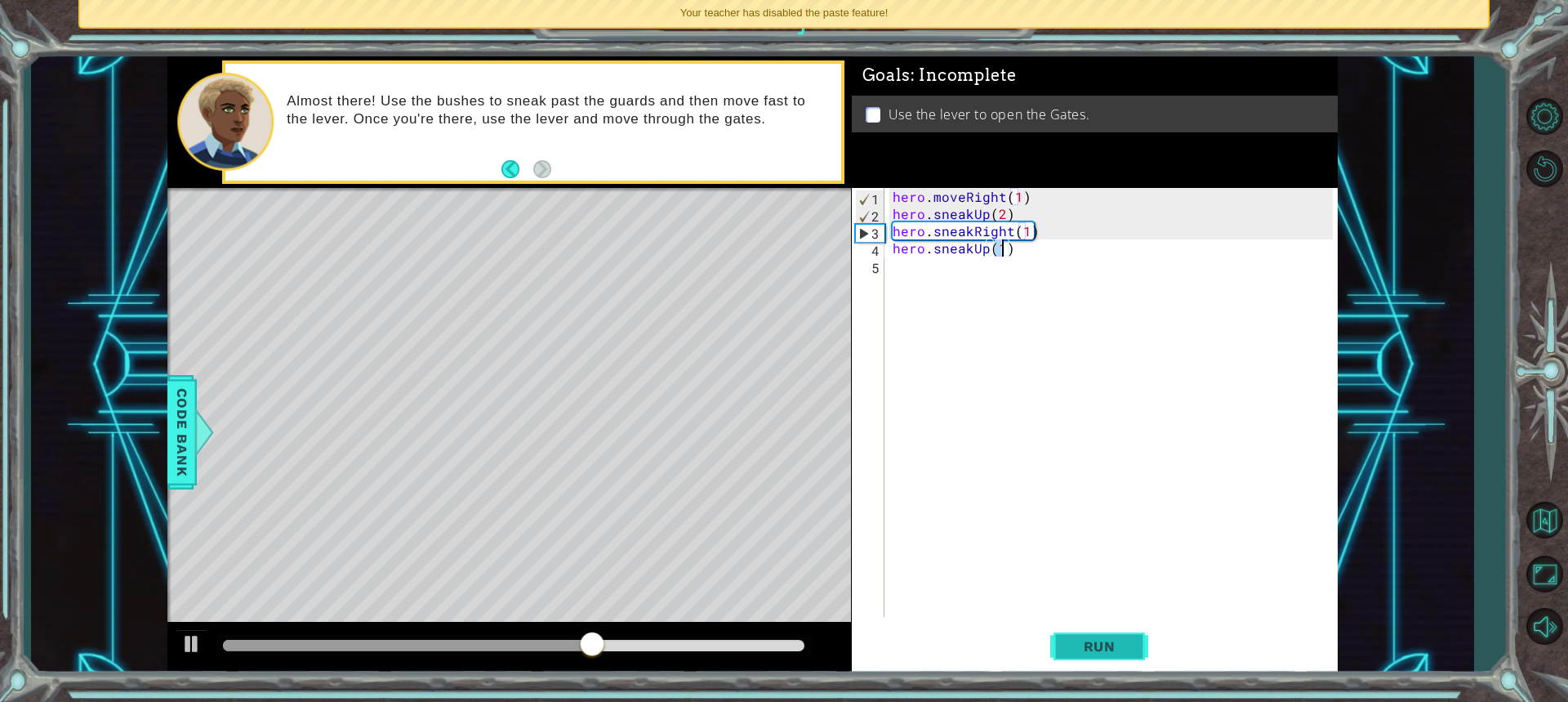
type textarea "hero.sneakUp(1)"
click at [1114, 640] on span "Run" at bounding box center [1100, 646] width 65 height 17
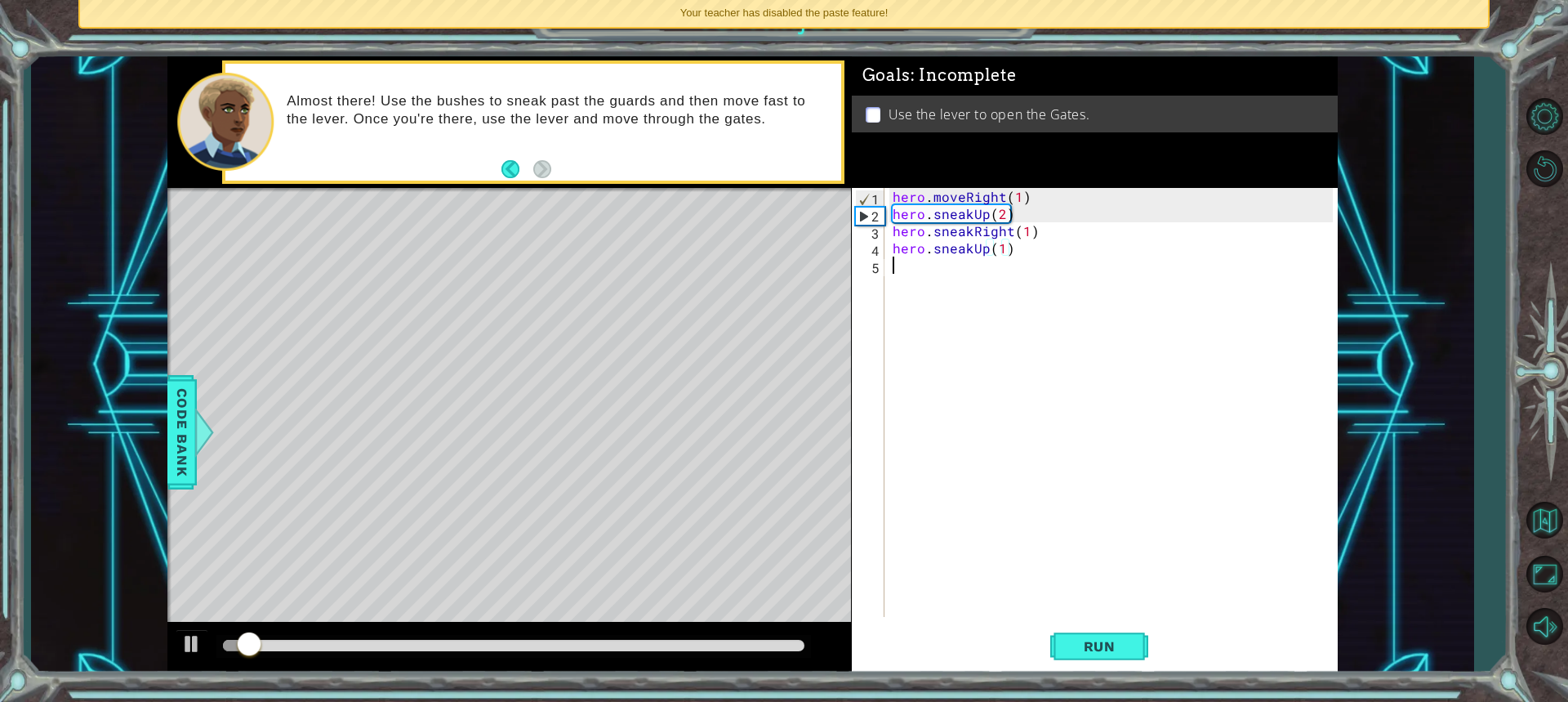
click at [880, 266] on div "5" at bounding box center [870, 268] width 30 height 18
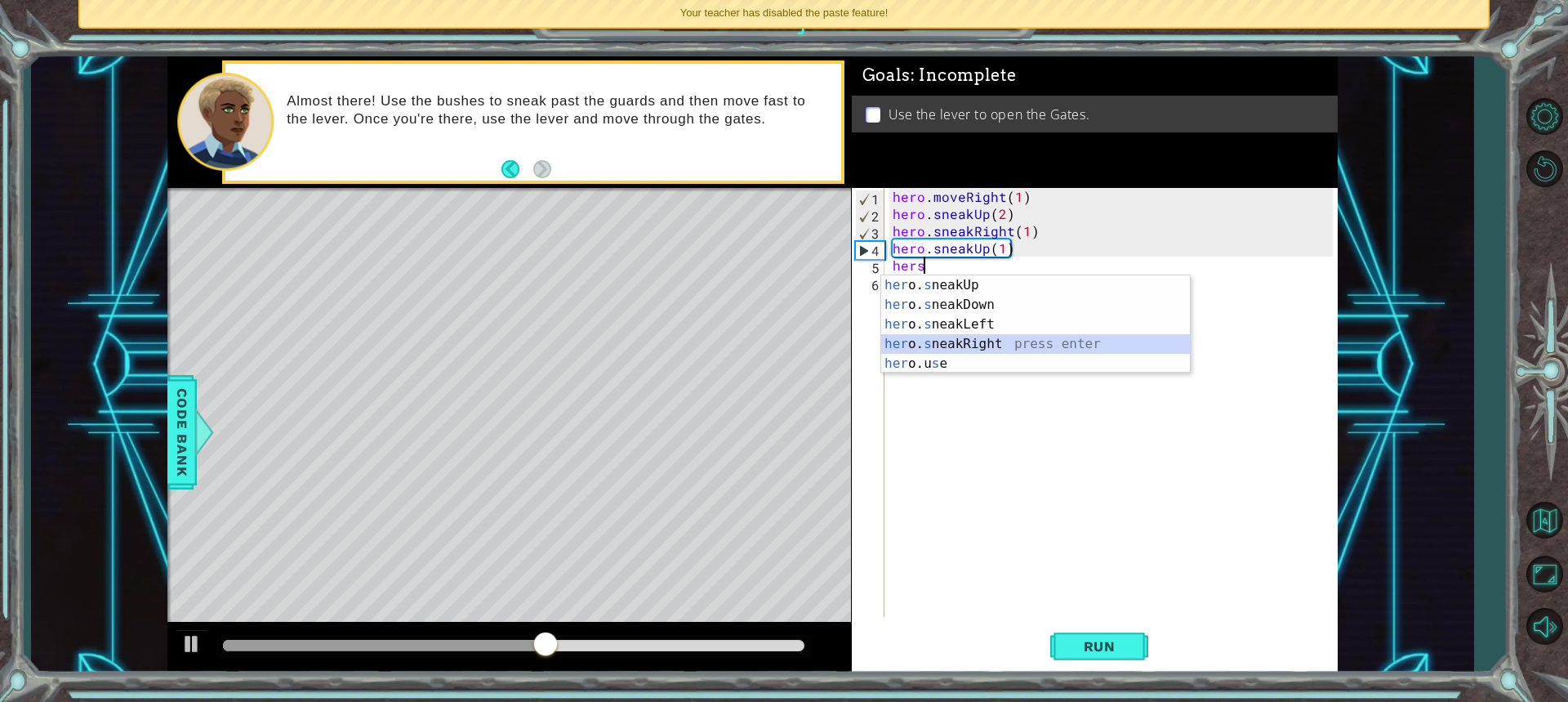
drag, startPoint x: 968, startPoint y: 336, endPoint x: 977, endPoint y: 356, distance: 21.9
click at [969, 340] on div "her o. s neakUp press enter her o. s neakDown press enter her o. s neakLeft pre…" at bounding box center [1035, 344] width 308 height 137
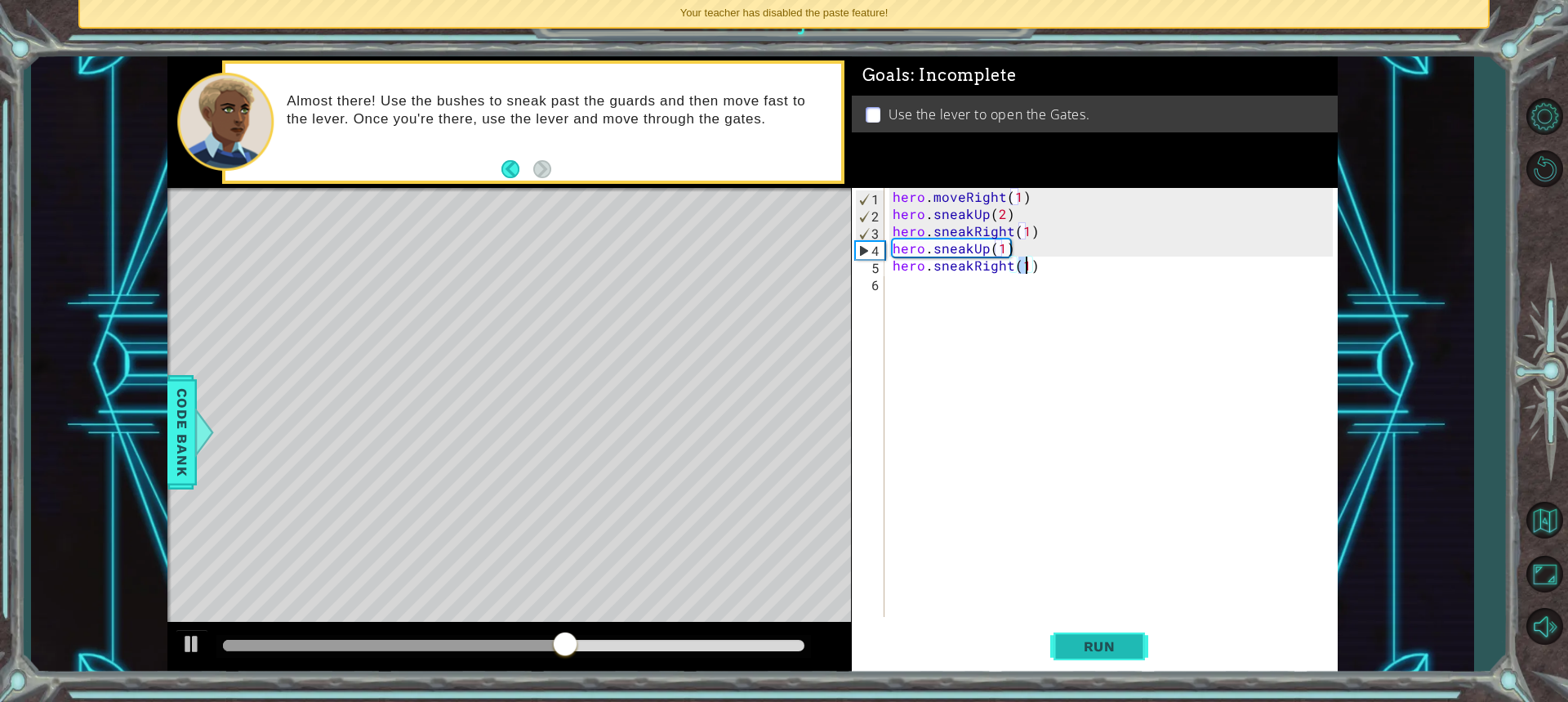
type textarea "hero.sneakRight(1)"
drag, startPoint x: 1100, startPoint y: 643, endPoint x: 1087, endPoint y: 614, distance: 31.8
click at [1094, 627] on button "Run" at bounding box center [1100, 646] width 98 height 48
click at [892, 290] on div "hero . moveRight ( 1 ) hero . sneakUp ( 2 ) hero . sneakRight ( 1 ) hero . snea…" at bounding box center [1115, 420] width 452 height 463
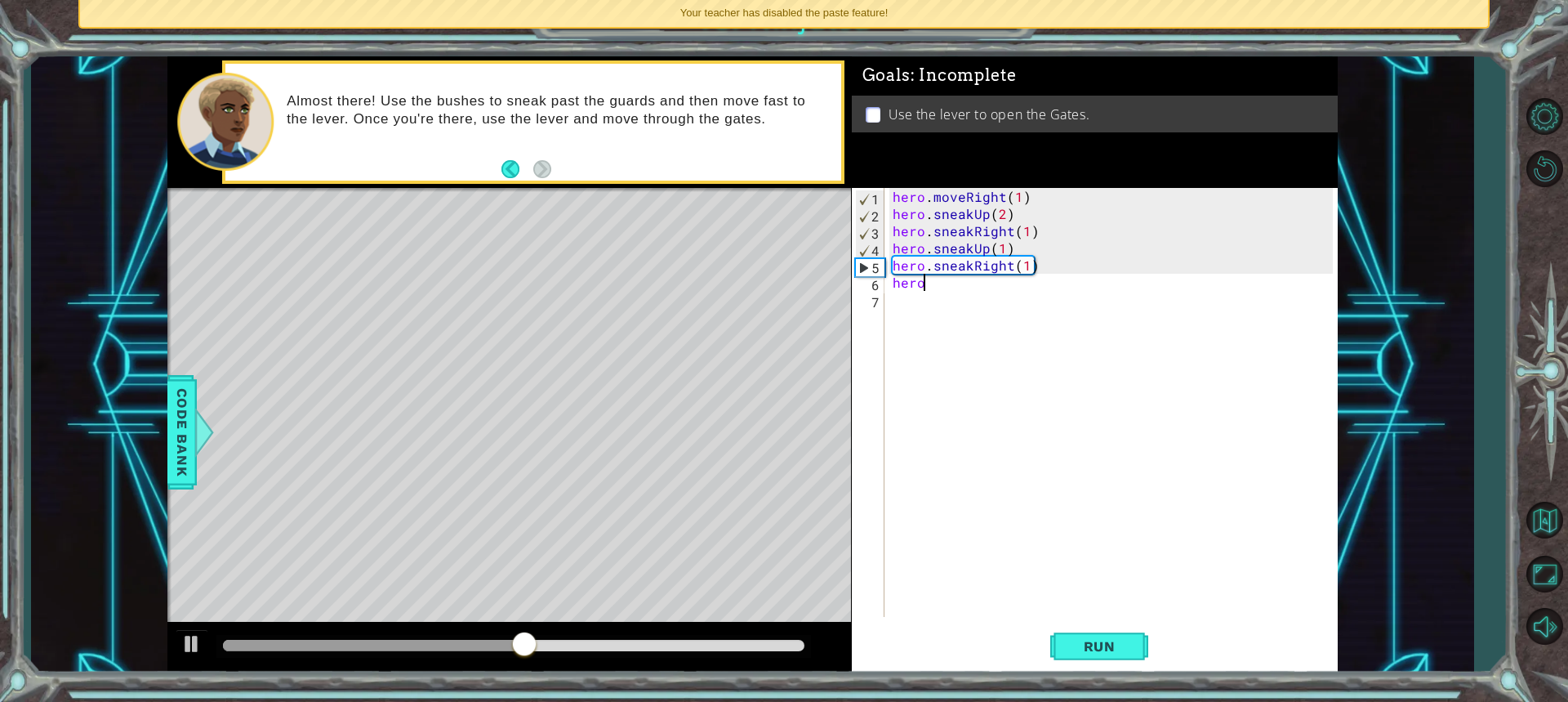
scroll to position [0, 2]
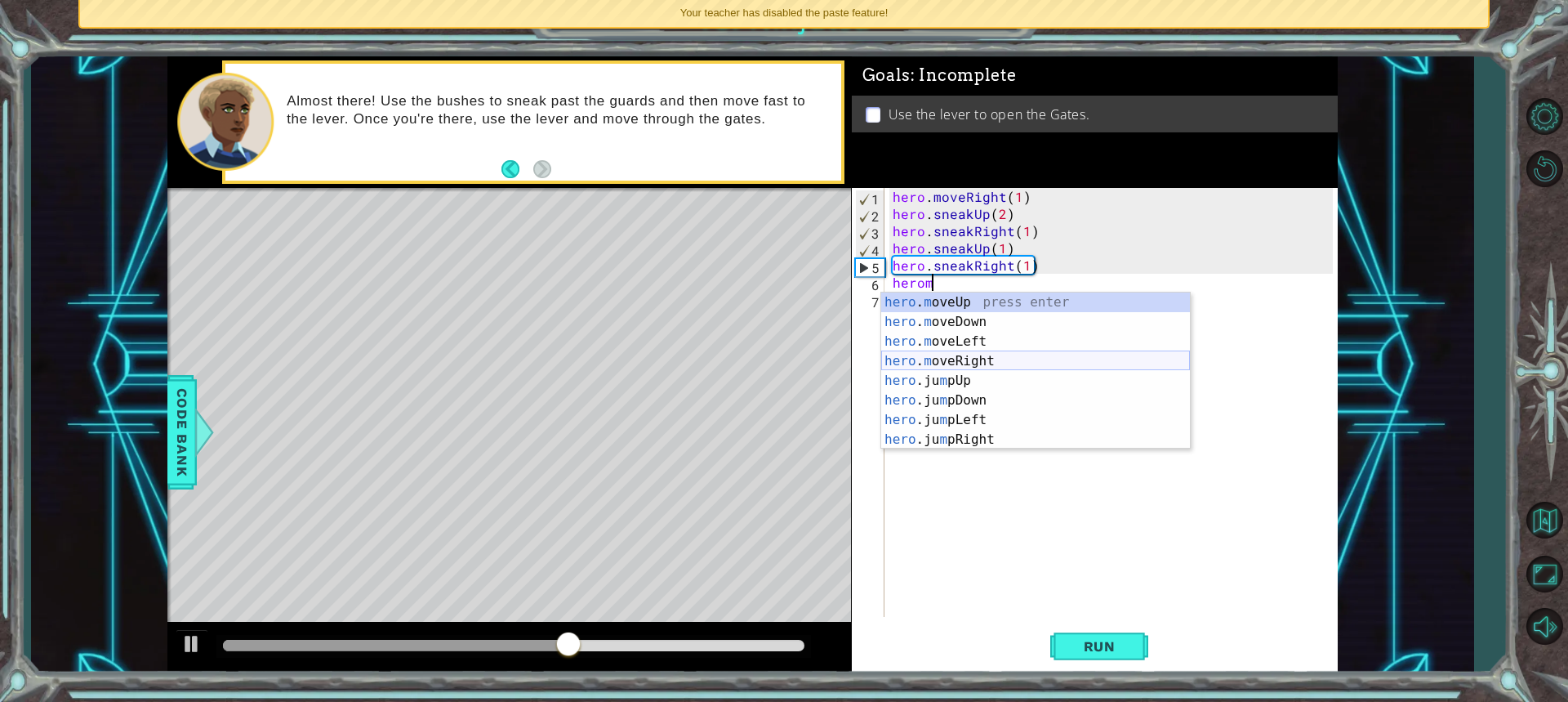
click at [967, 358] on div "hero . m oveUp press enter hero . m oveDown press enter hero . m oveLeft press …" at bounding box center [1035, 391] width 308 height 196
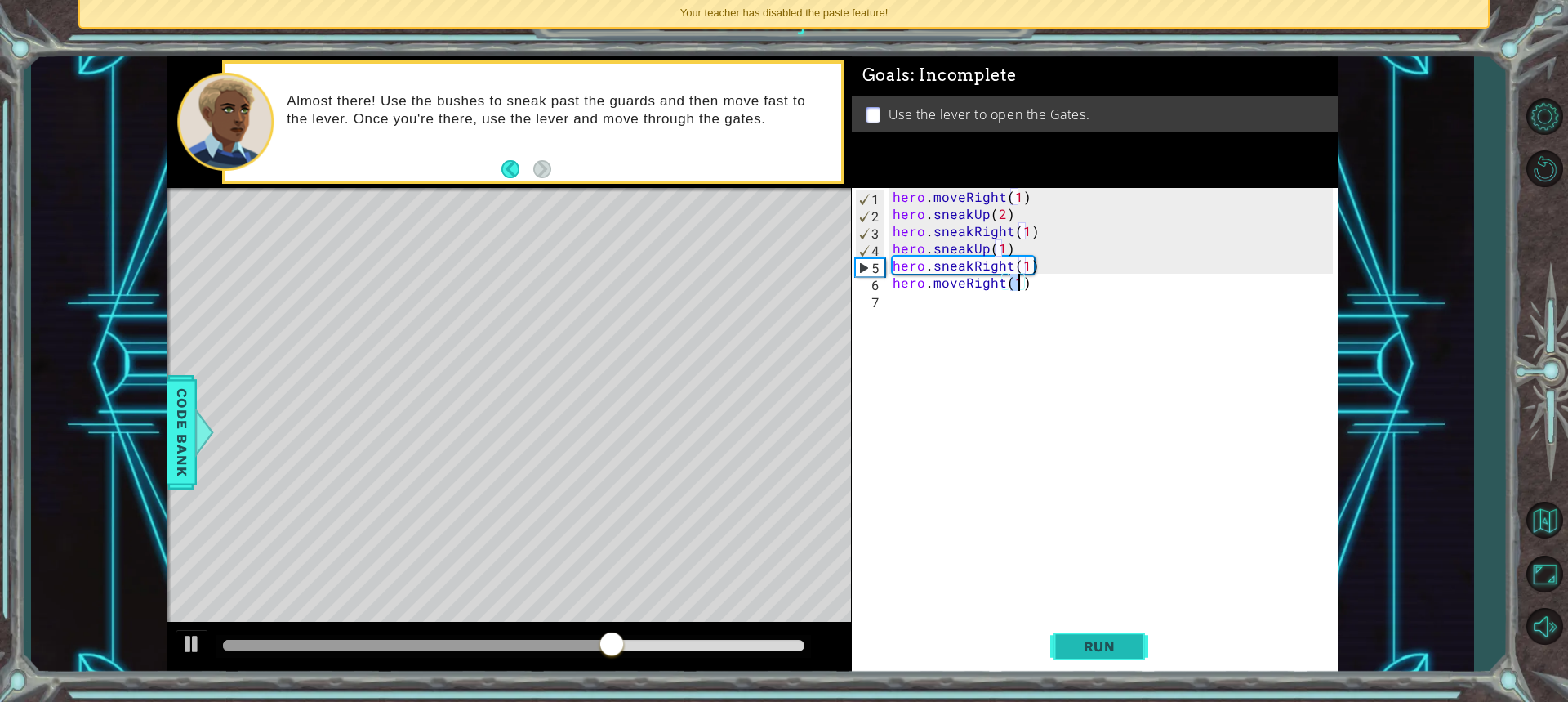
type textarea "hero.moveRight(1)"
click at [1068, 649] on button "Run" at bounding box center [1100, 646] width 98 height 48
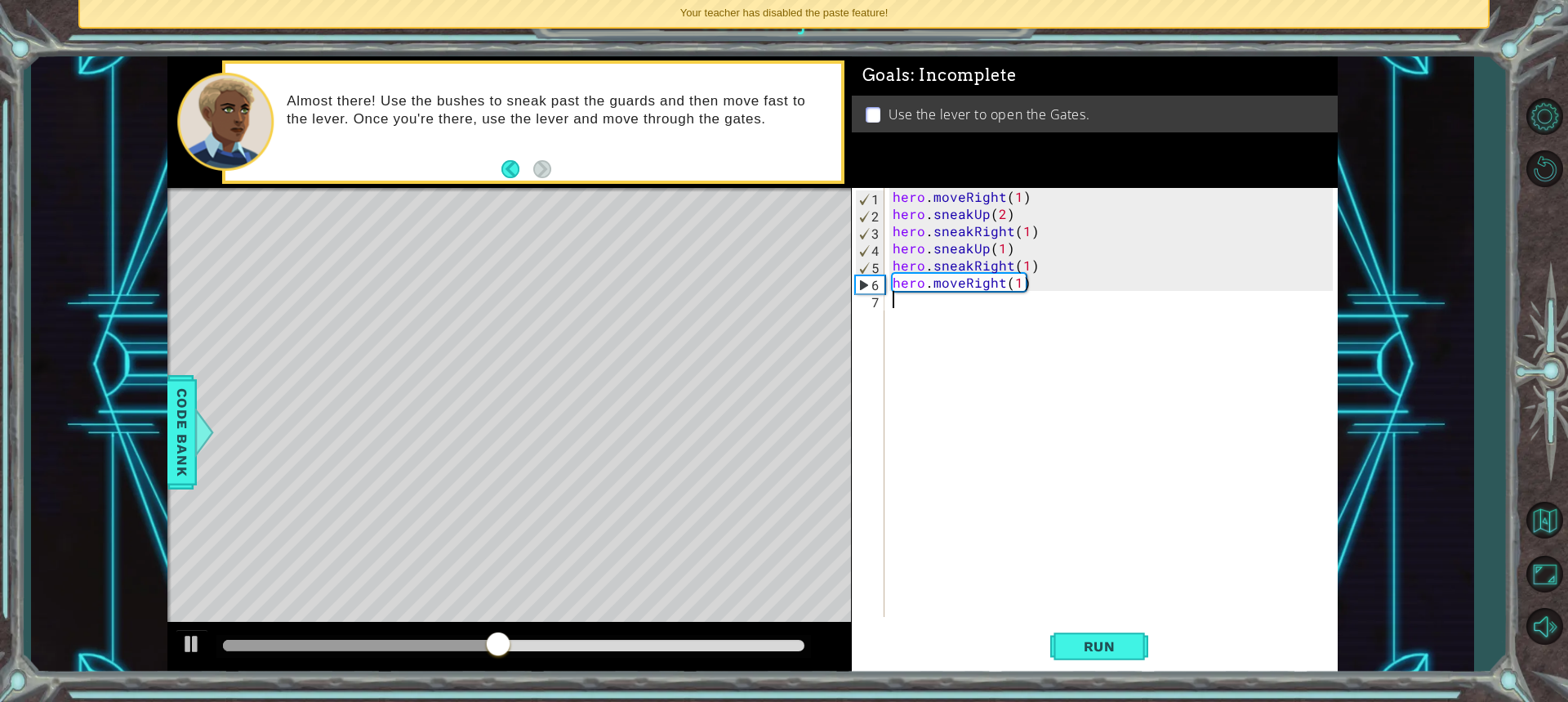
drag, startPoint x: 891, startPoint y: 295, endPoint x: 881, endPoint y: 305, distance: 14.1
click at [884, 302] on div "hero.moveRight(1) 1 2 3 4 5 6 7 hero . moveRight ( 1 ) hero . sneakUp ( 2 ) her…" at bounding box center [1092, 402] width 481 height 429
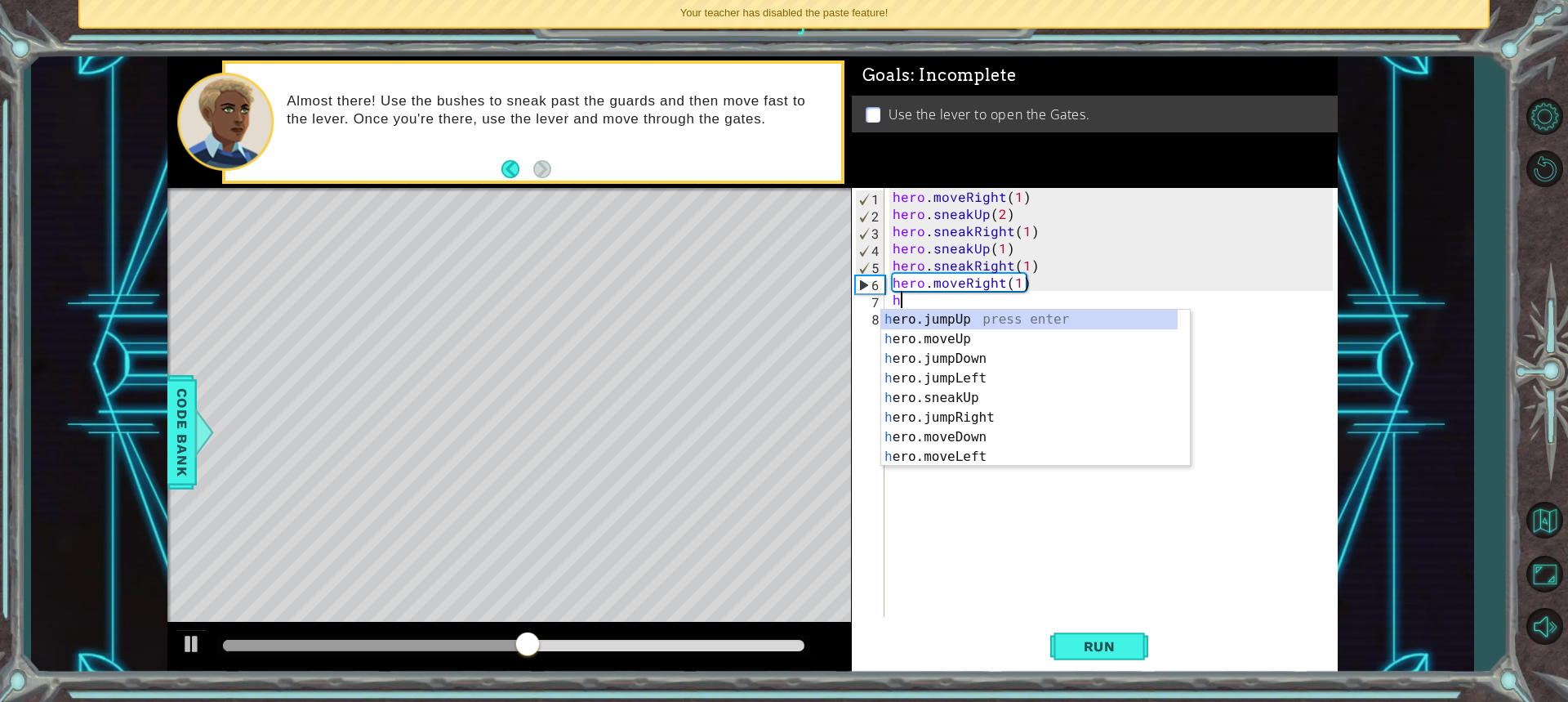
scroll to position [0, 0]
type textarea "her"
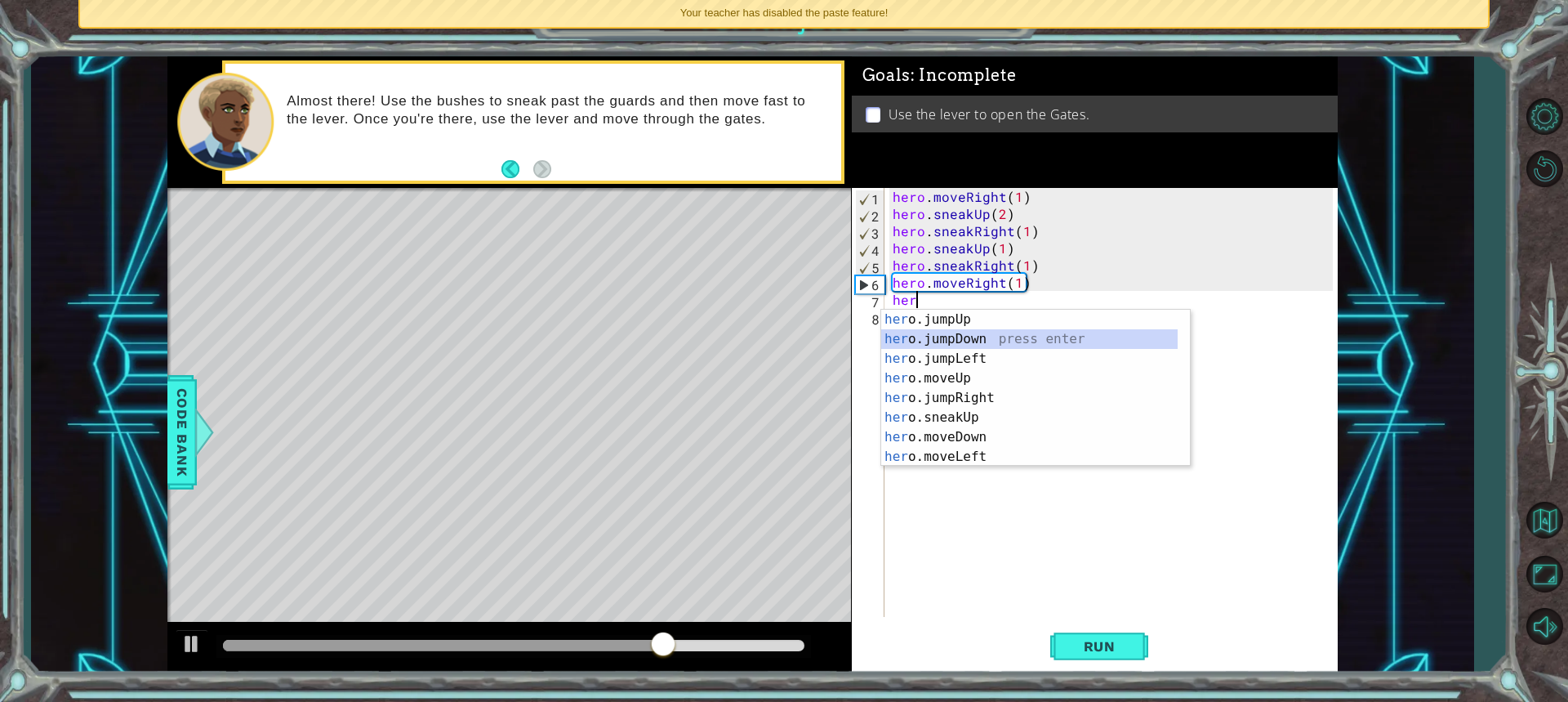
click at [959, 341] on div "her o.jumpUp press enter her o.jumpDown press enter her o.jumpLeft press enter …" at bounding box center [1029, 407] width 296 height 196
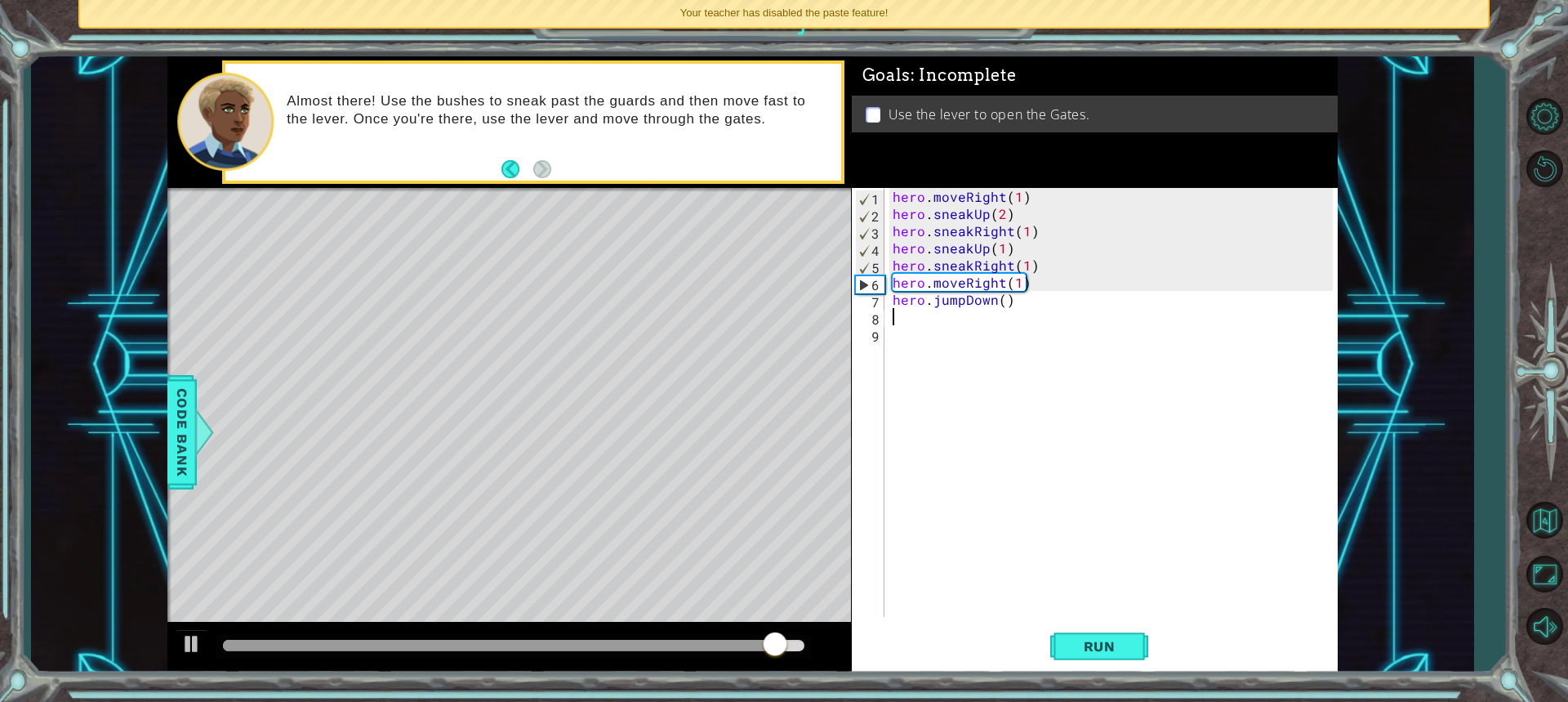
click at [1002, 299] on div "hero . moveRight ( 1 ) hero . sneakUp ( 2 ) hero . sneakRight ( 1 ) hero . snea…" at bounding box center [1115, 420] width 452 height 463
click at [1005, 304] on div "hero . moveRight ( 1 ) hero . sneakUp ( 2 ) hero . sneakRight ( 1 ) hero . snea…" at bounding box center [1115, 420] width 452 height 463
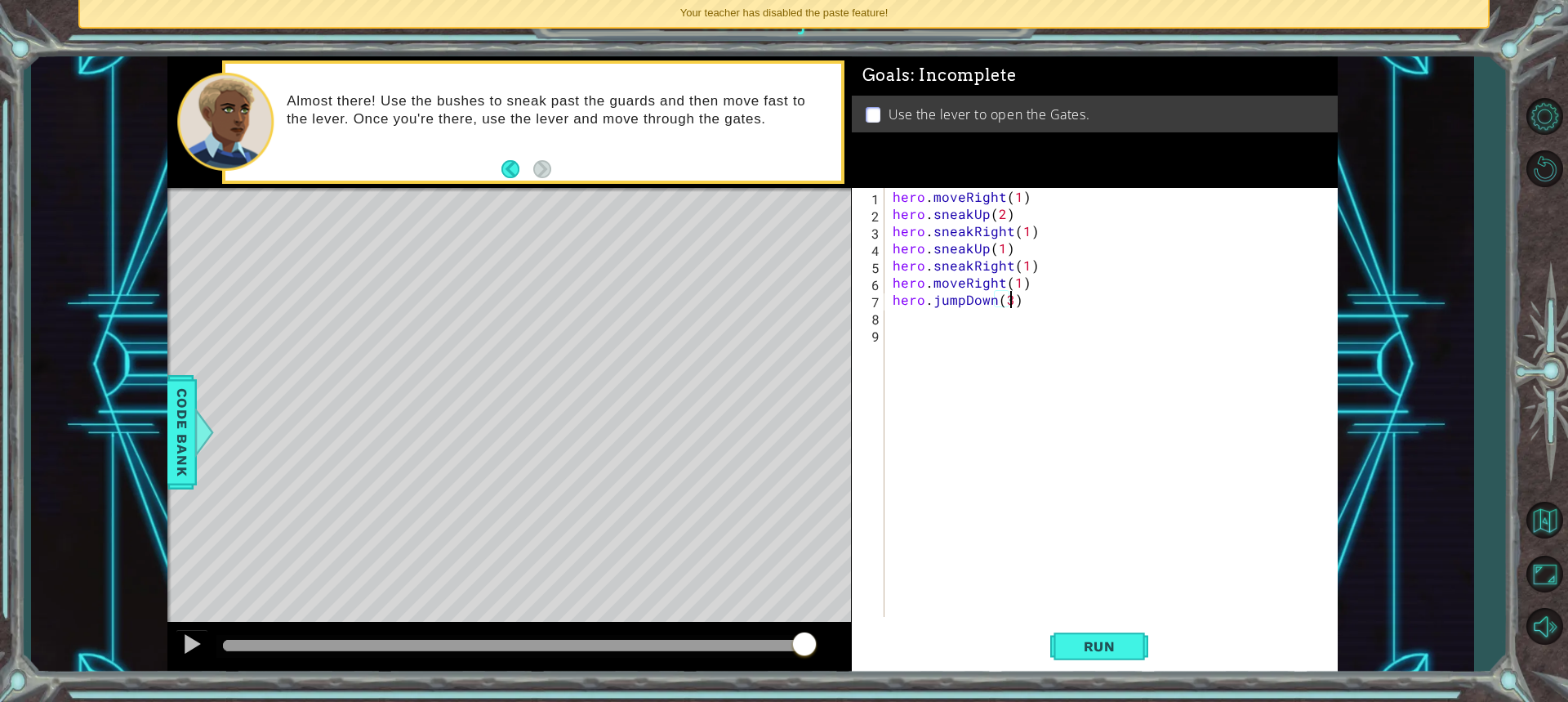
scroll to position [0, 6]
type textarea "hero.jumpDown(3)"
click at [1087, 648] on span "Run" at bounding box center [1100, 646] width 65 height 17
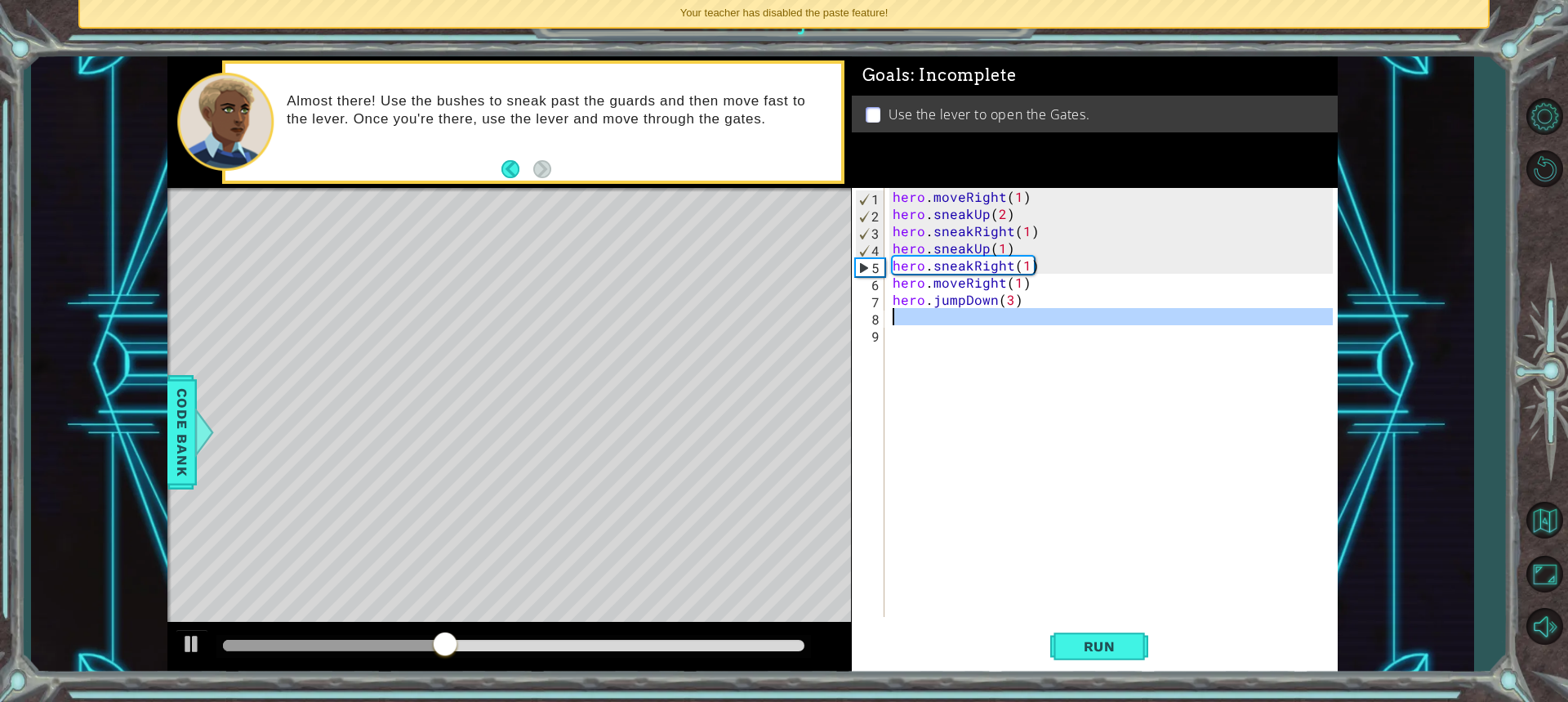
click at [883, 316] on div "8" at bounding box center [870, 319] width 30 height 18
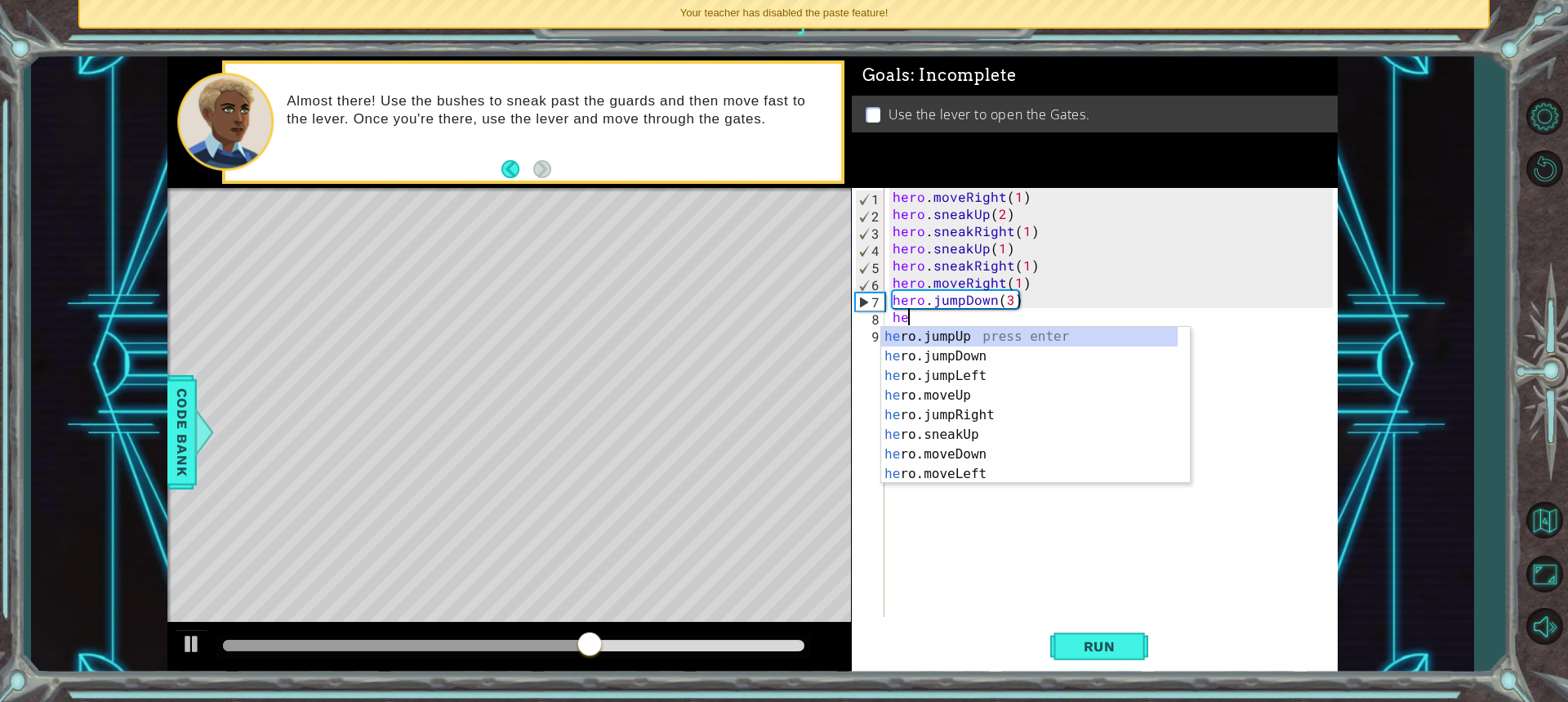
scroll to position [0, 0]
type textarea "h"
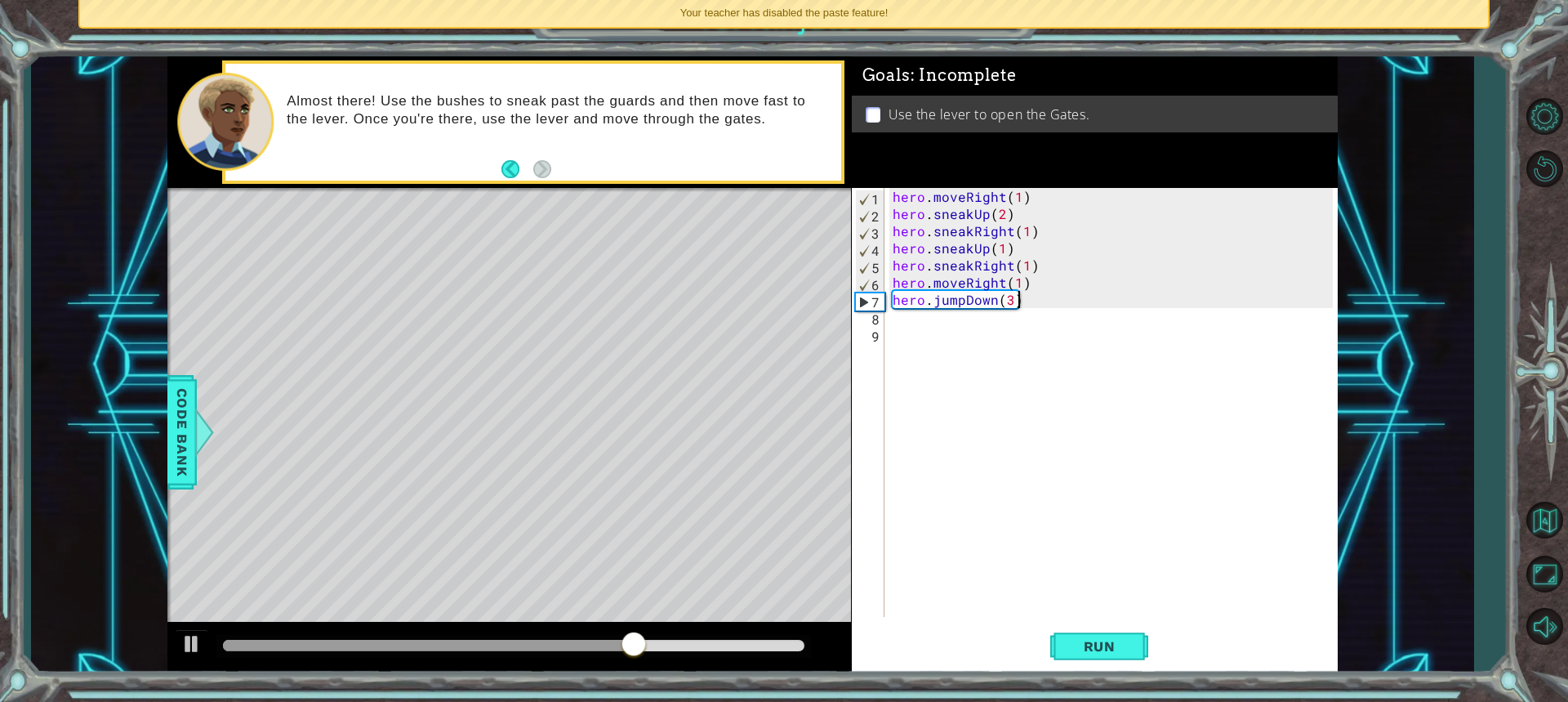
click at [1027, 303] on div "hero . moveRight ( 1 ) hero . sneakUp ( 2 ) hero . sneakRight ( 1 ) hero . snea…" at bounding box center [1115, 420] width 452 height 463
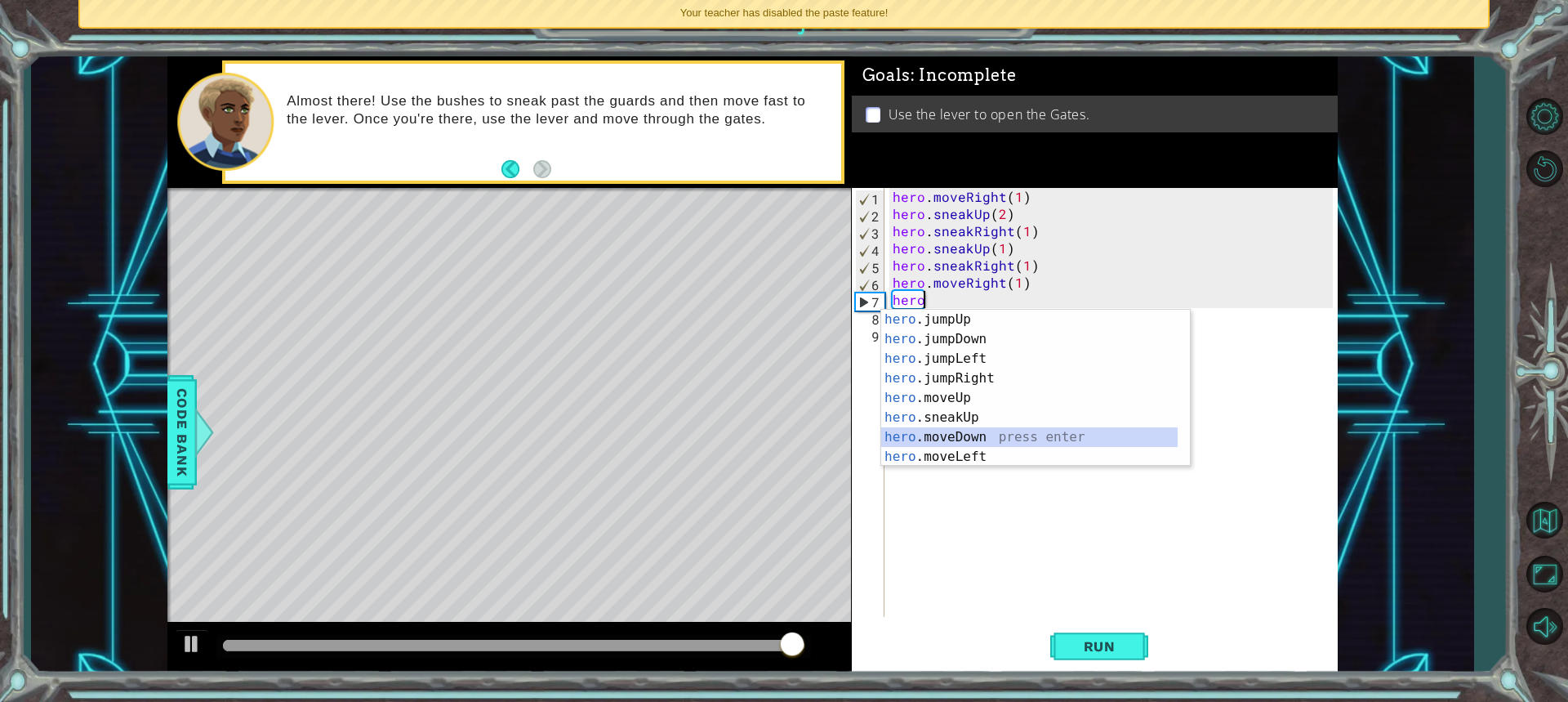
click at [953, 440] on div "hero .jumpUp press enter hero .jumpDown press enter hero .jumpLeft press enter …" at bounding box center [1029, 407] width 296 height 196
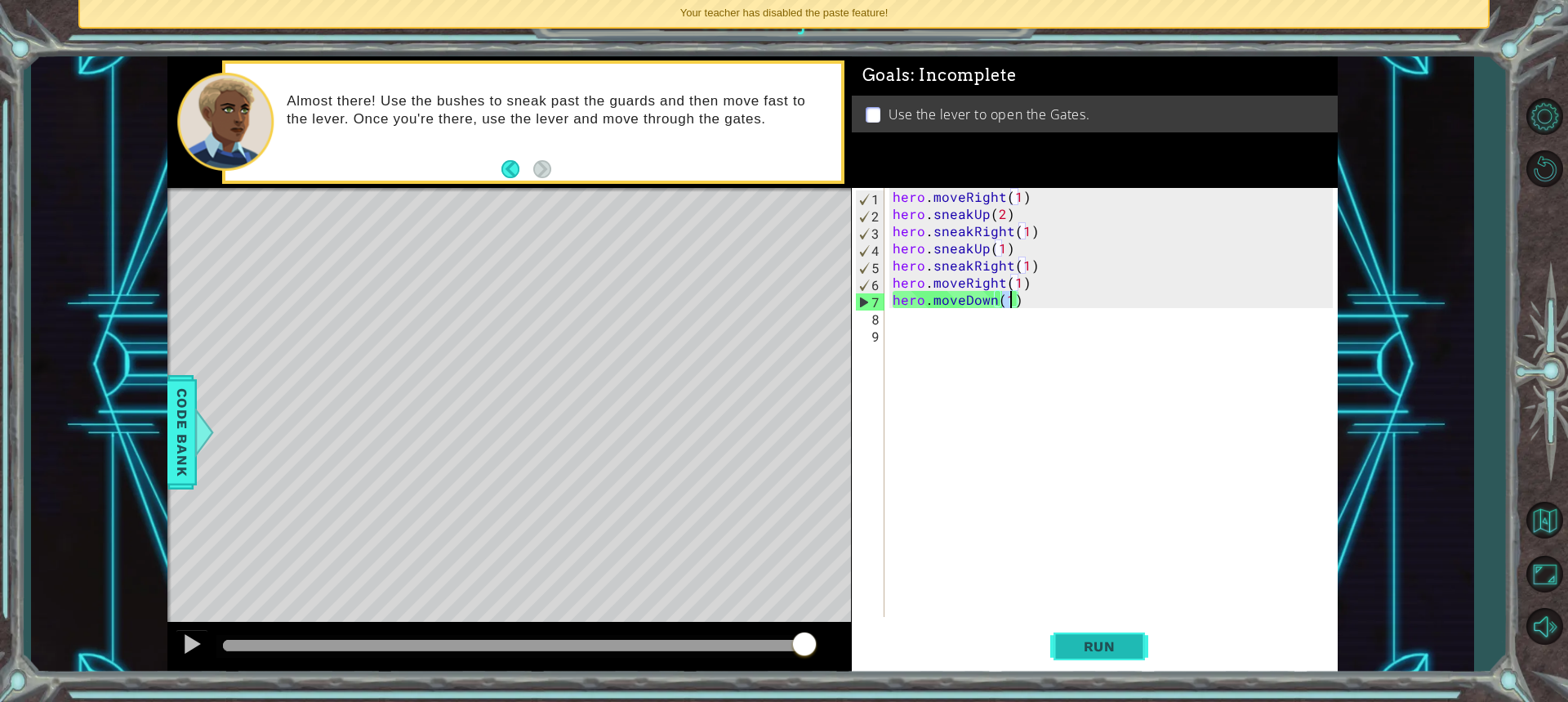
type textarea "hero.moveDown(1)"
click at [1102, 658] on button "Run" at bounding box center [1100, 646] width 98 height 48
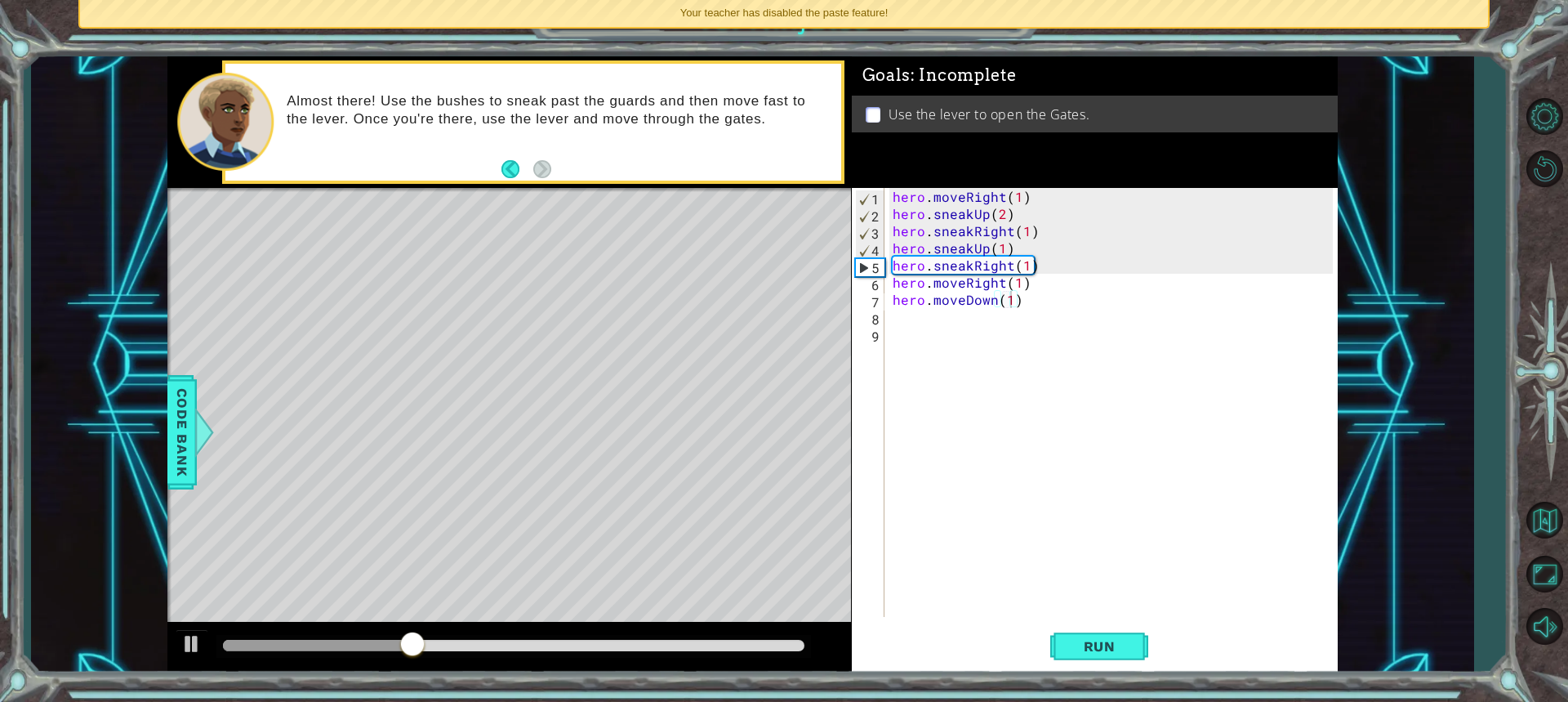
drag, startPoint x: 886, startPoint y: 322, endPoint x: 877, endPoint y: 318, distance: 9.8
click at [877, 318] on div "hero.moveDown(1) 1 2 3 4 5 6 7 8 9 hero . moveRight ( 1 ) hero . sneakUp ( 2 ) …" at bounding box center [1092, 402] width 481 height 429
click at [890, 307] on div "hero . moveRight ( 1 ) hero . sneakUp ( 2 ) hero . sneakRight ( 1 ) hero . snea…" at bounding box center [1111, 402] width 443 height 429
click at [882, 320] on div "8" at bounding box center [870, 319] width 30 height 18
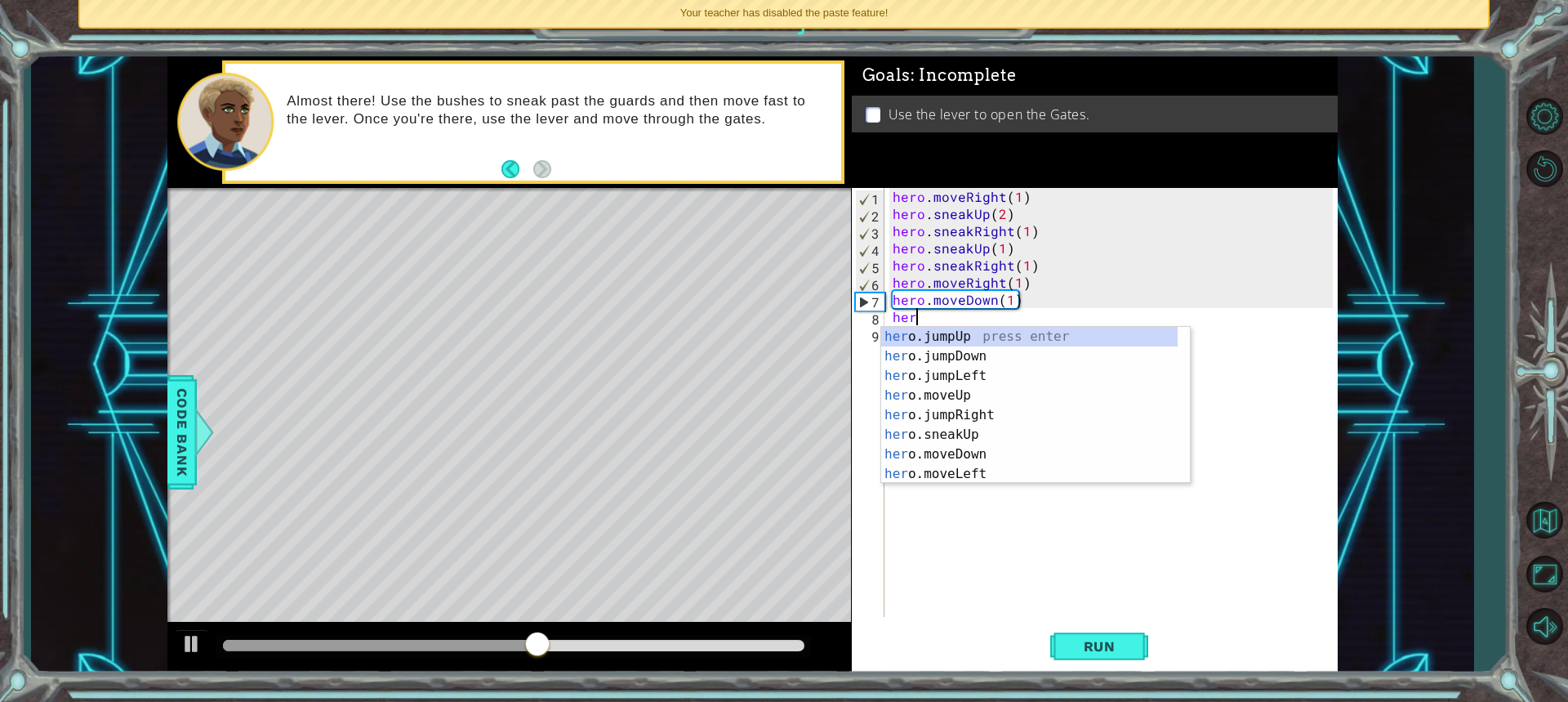
type textarea "hero"
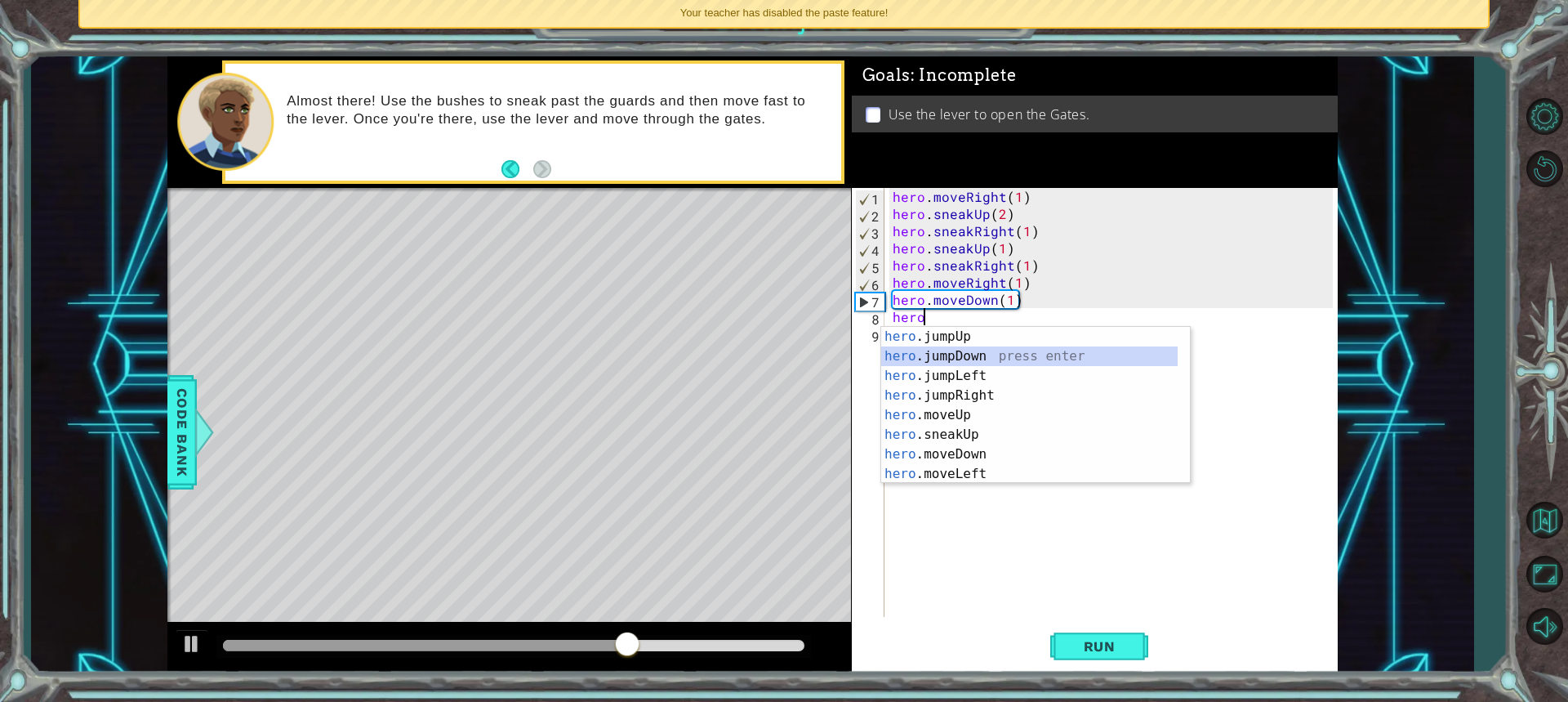
click at [974, 357] on div "hero .jumpUp press enter hero .jumpDown press enter hero .jumpLeft press enter …" at bounding box center [1029, 425] width 296 height 196
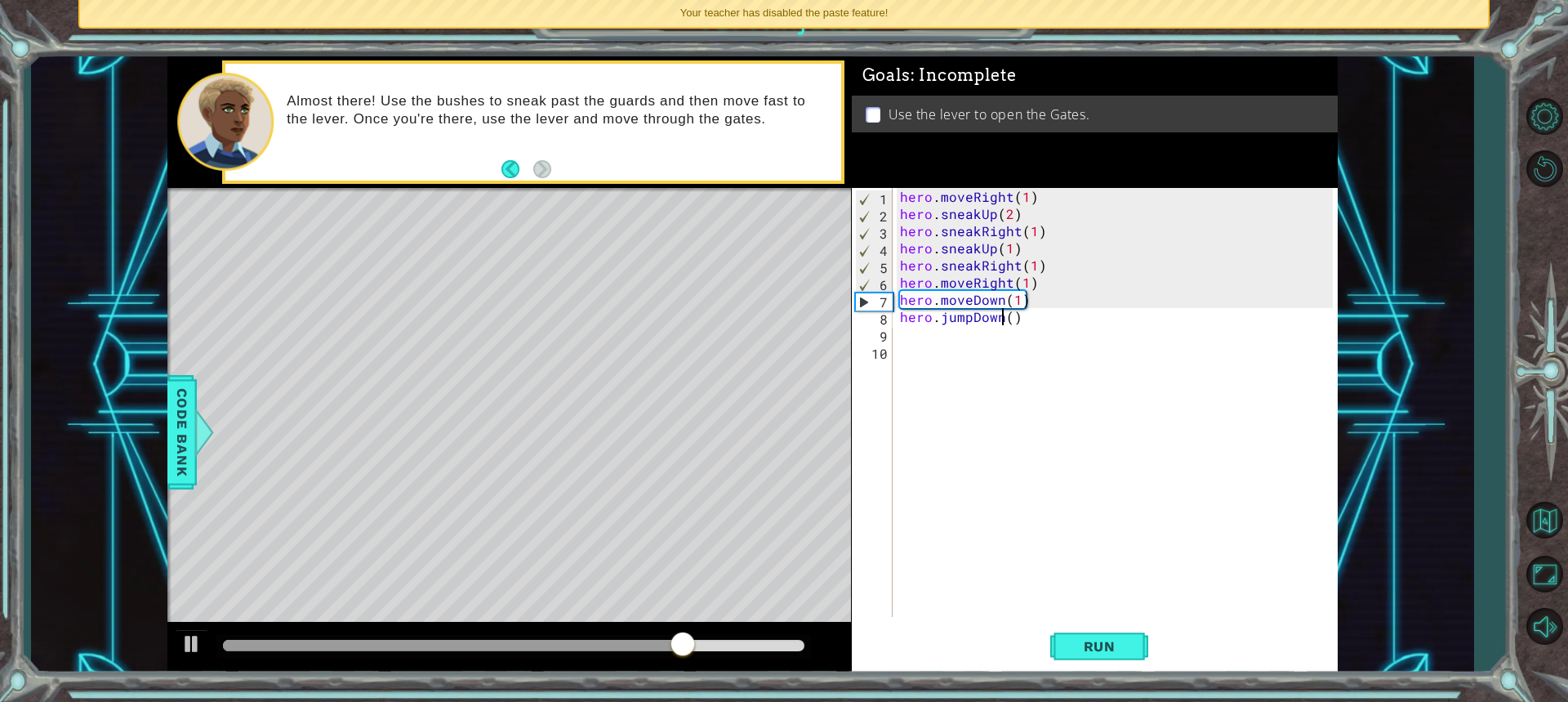
click at [1003, 317] on div "hero . moveRight ( 1 ) hero . sneakUp ( 2 ) hero . sneakRight ( 1 ) hero . snea…" at bounding box center [1119, 420] width 444 height 463
click at [1009, 318] on div "hero . moveRight ( 1 ) hero . sneakUp ( 2 ) hero . sneakRight ( 1 ) hero . snea…" at bounding box center [1119, 420] width 444 height 463
type textarea "hero.jumpDown(1)"
click at [1065, 635] on button "Run" at bounding box center [1100, 646] width 98 height 48
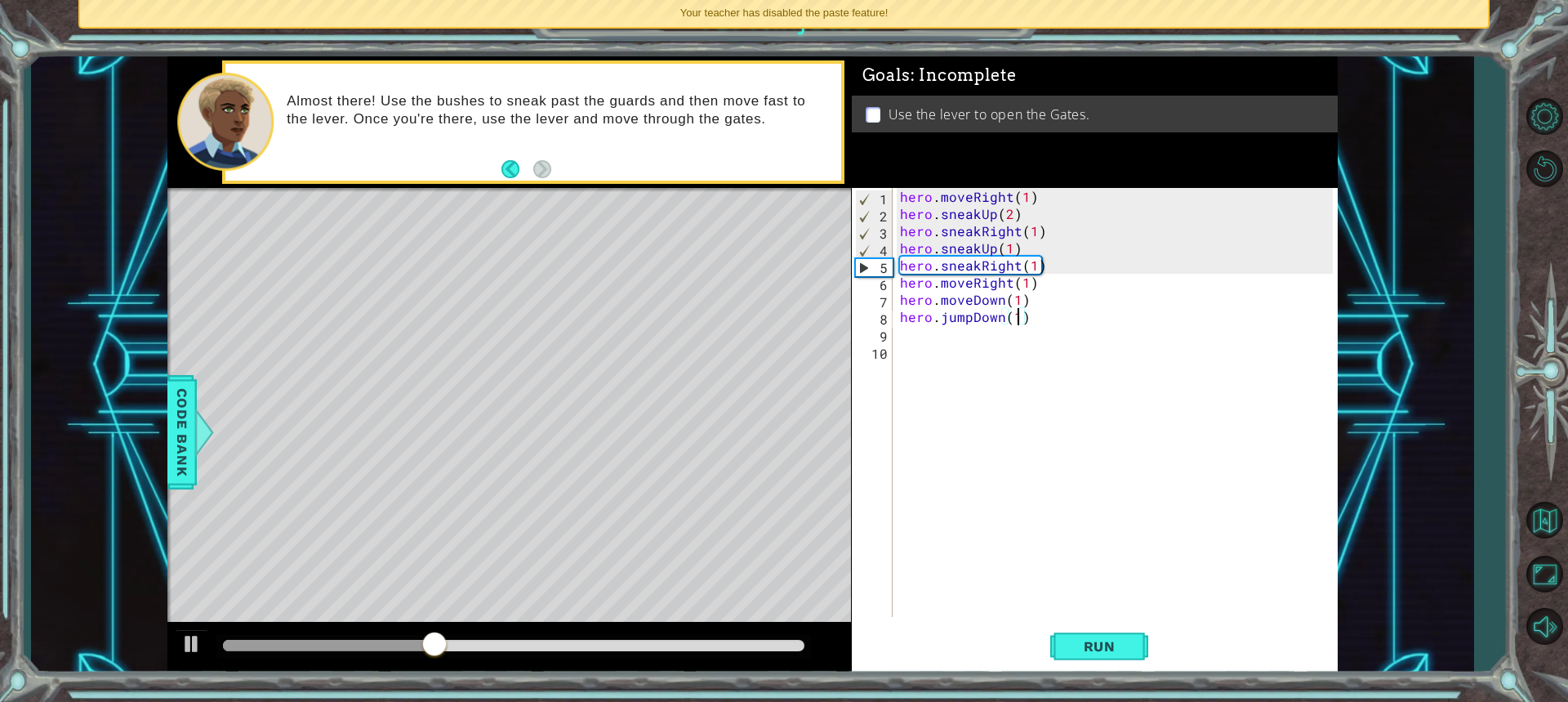
click at [891, 333] on div "9" at bounding box center [874, 336] width 38 height 18
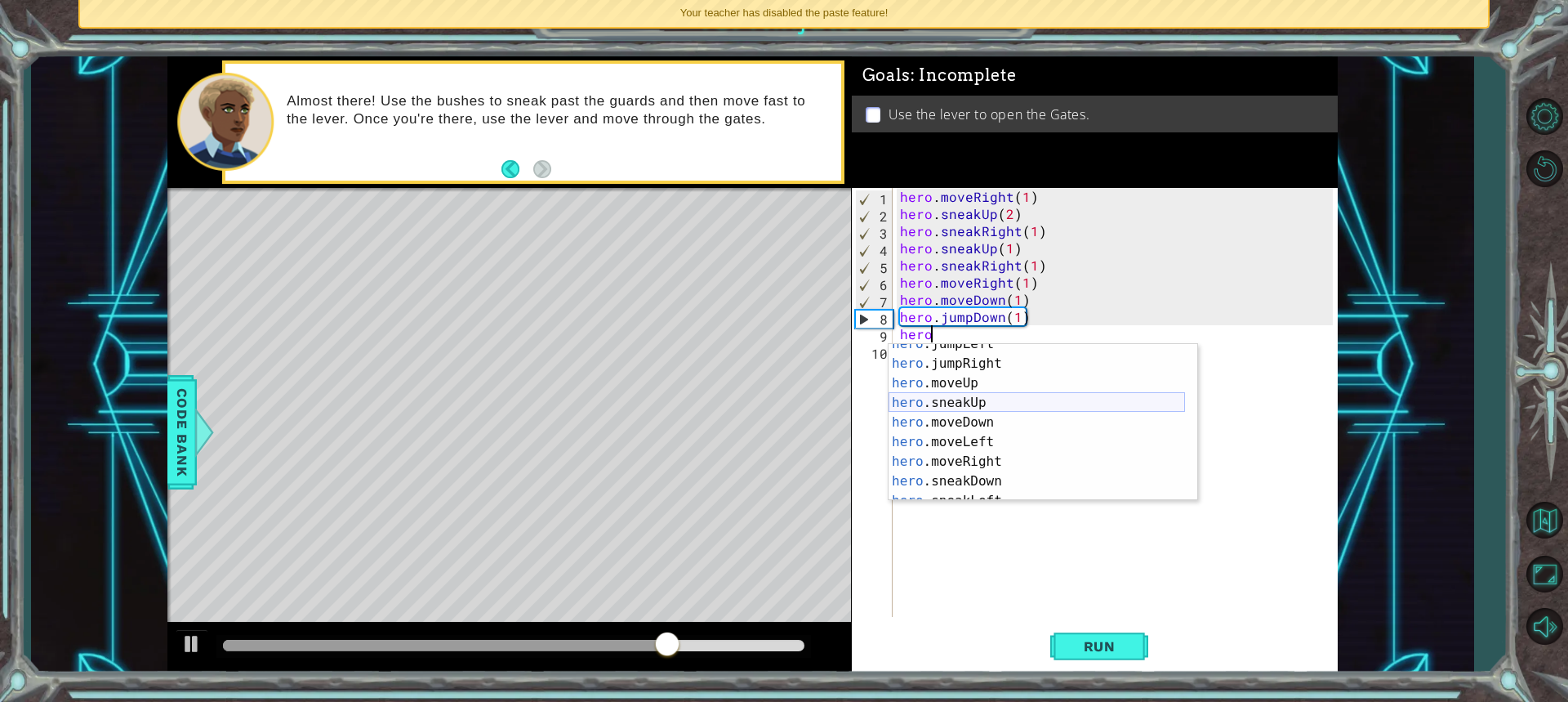
scroll to position [0, 2]
click at [956, 418] on div "hero . m oveUp press enter hero . m oveDown press enter hero . m oveLeft press …" at bounding box center [1042, 442] width 308 height 196
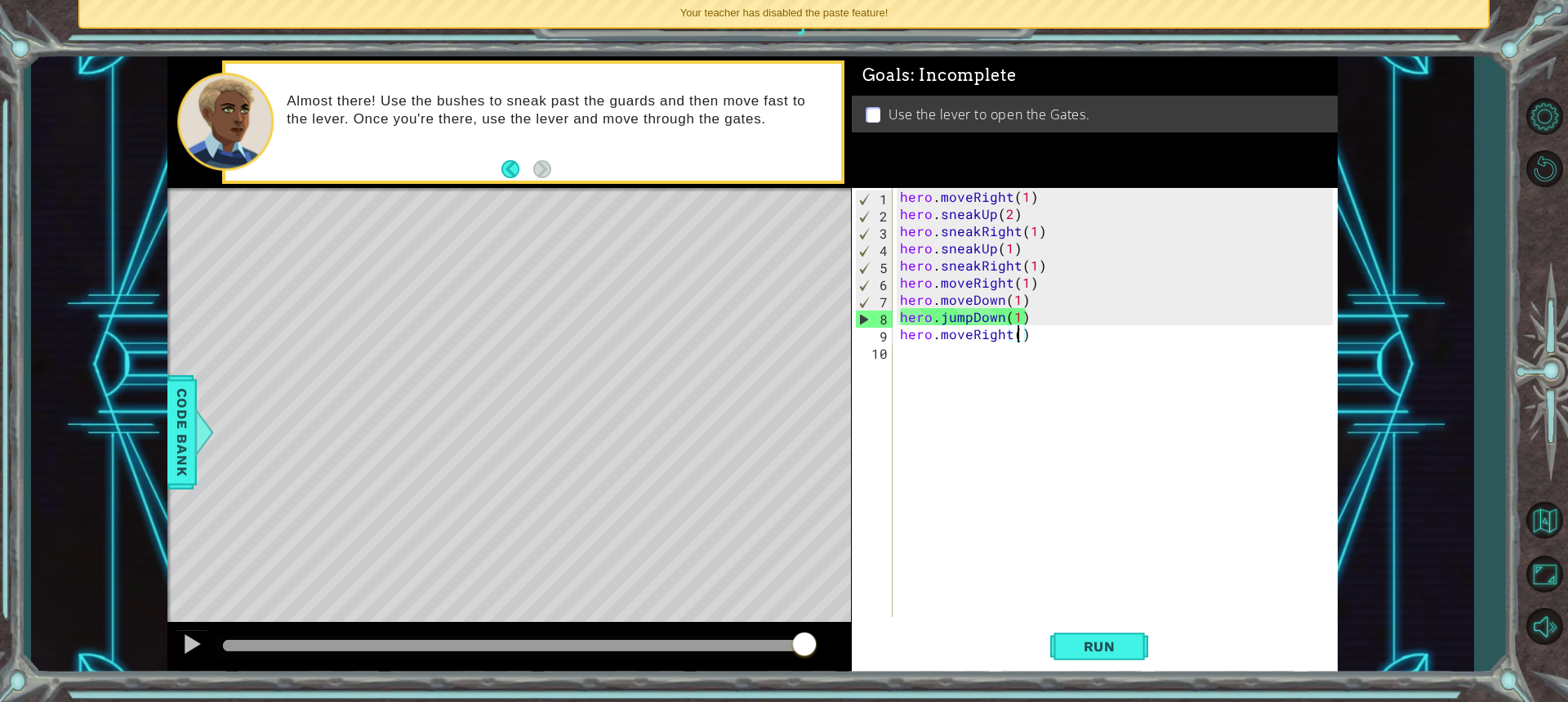
scroll to position [0, 7]
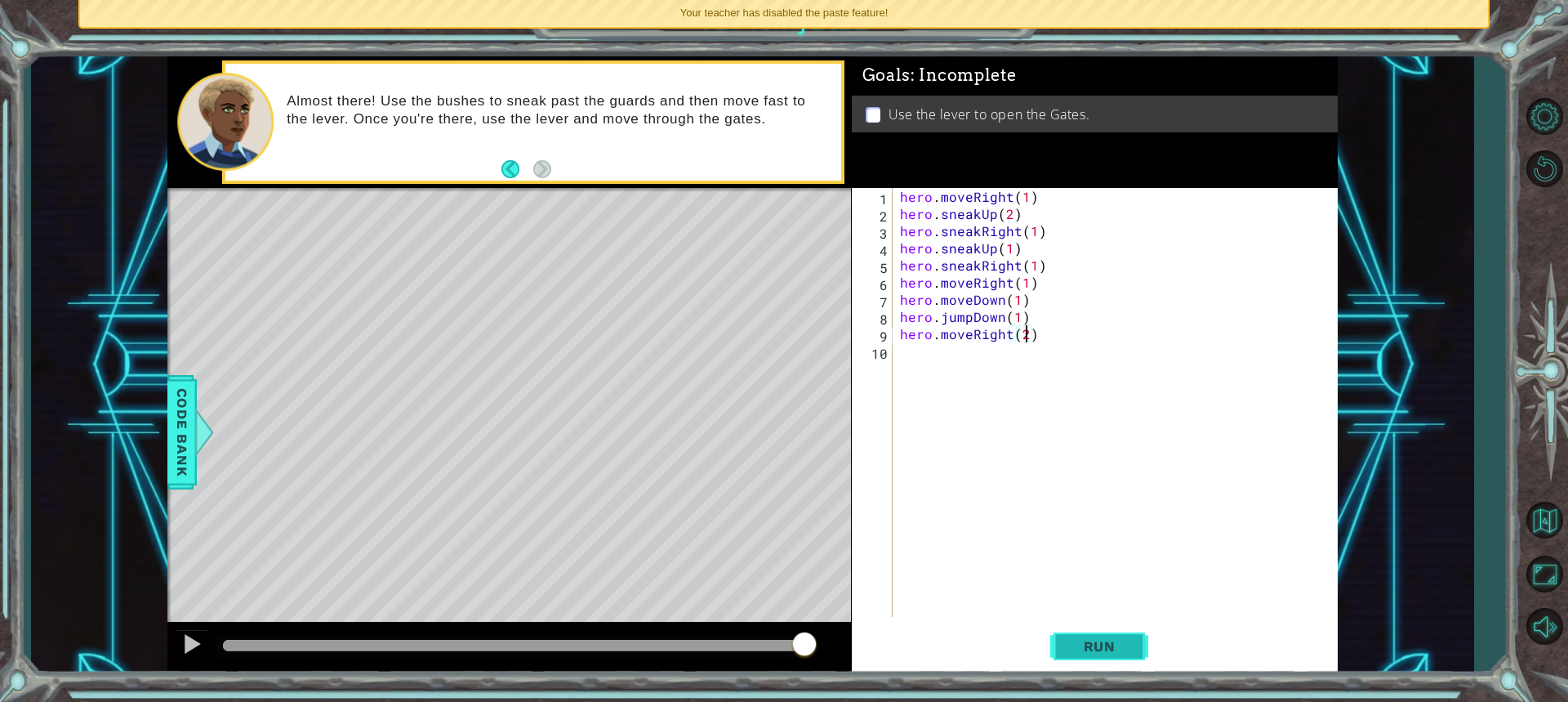
type textarea "hero.moveRight(2)"
click at [1112, 633] on button "Run" at bounding box center [1100, 646] width 98 height 48
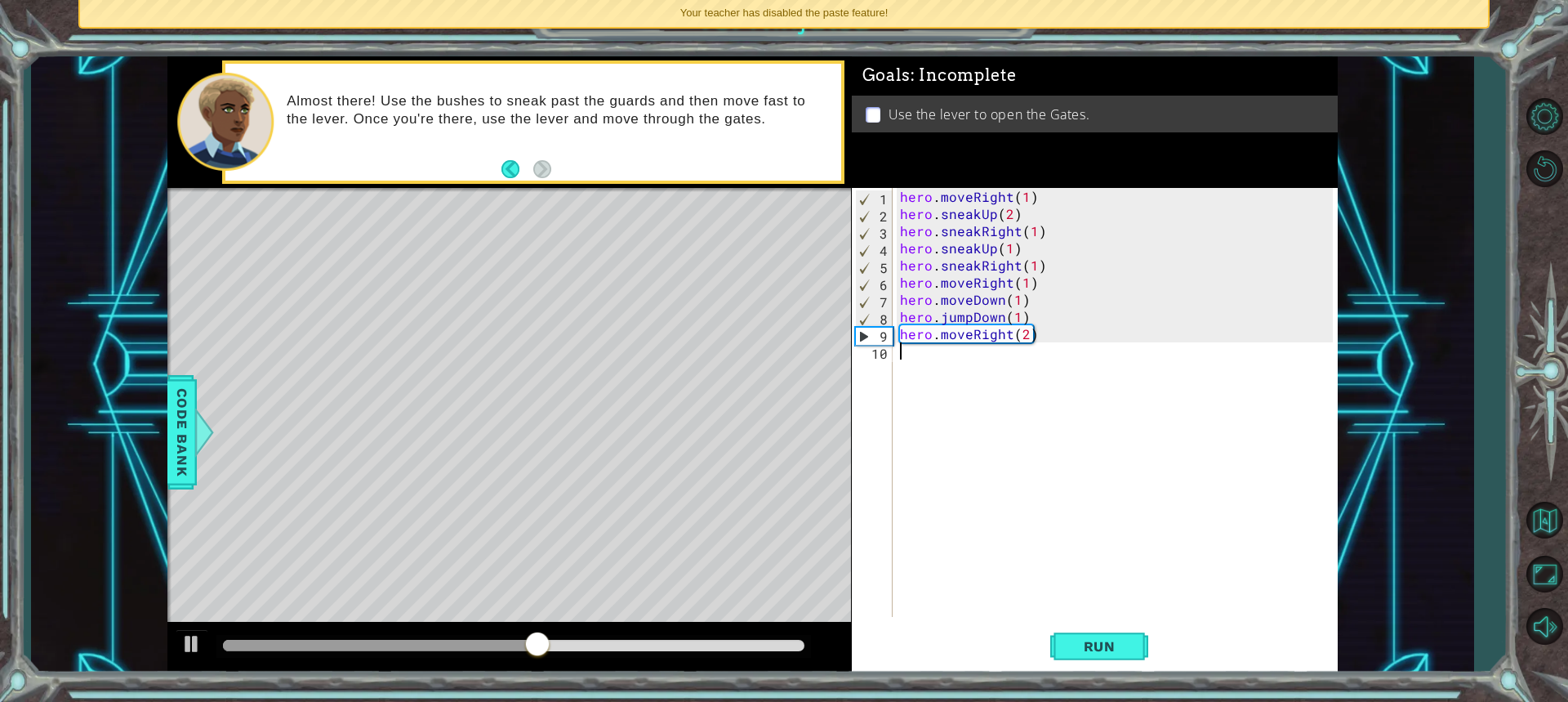
click at [890, 352] on div "10" at bounding box center [874, 353] width 38 height 18
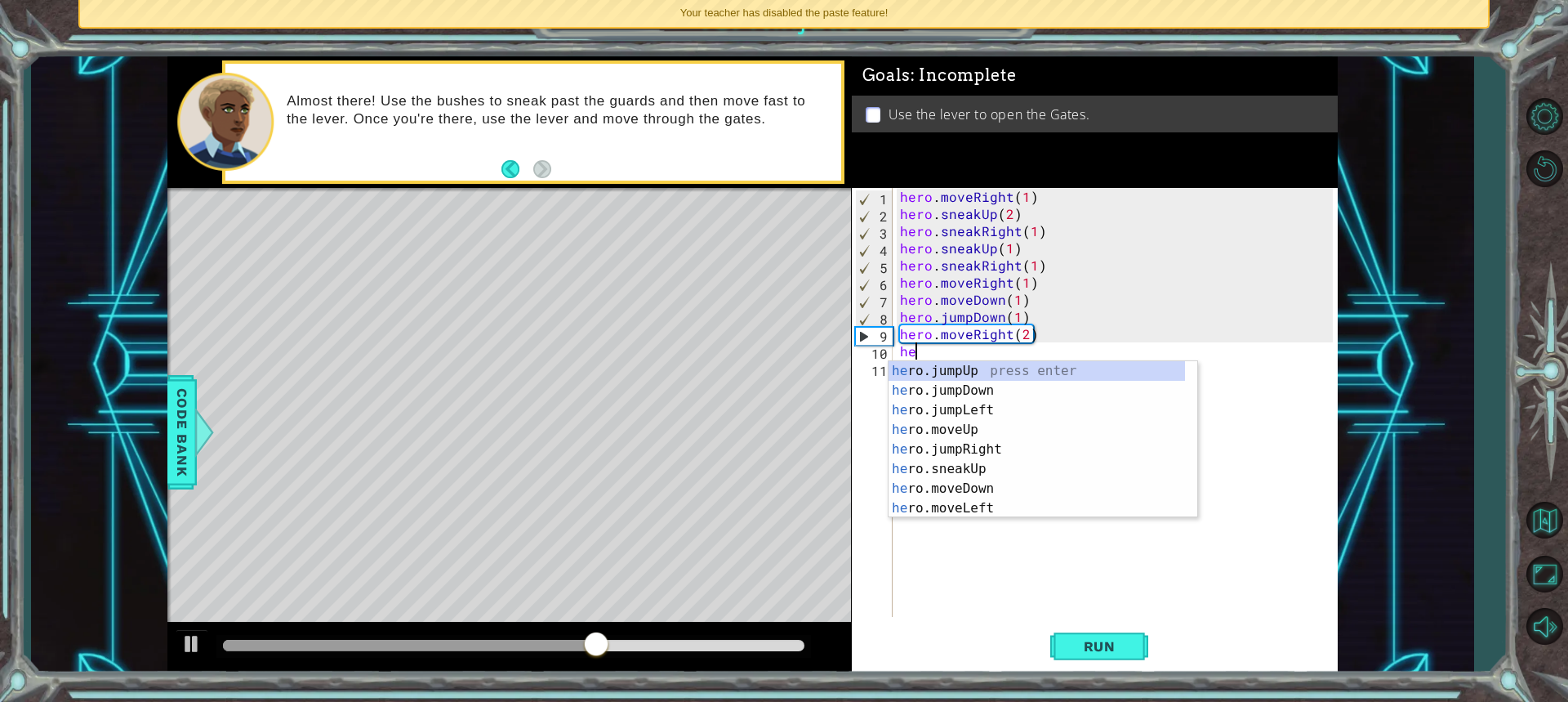
type textarea "her"
click at [961, 370] on div "her o.jumpUp press enter her o.jumpDown press enter her o.jumpLeft press enter …" at bounding box center [1037, 459] width 296 height 196
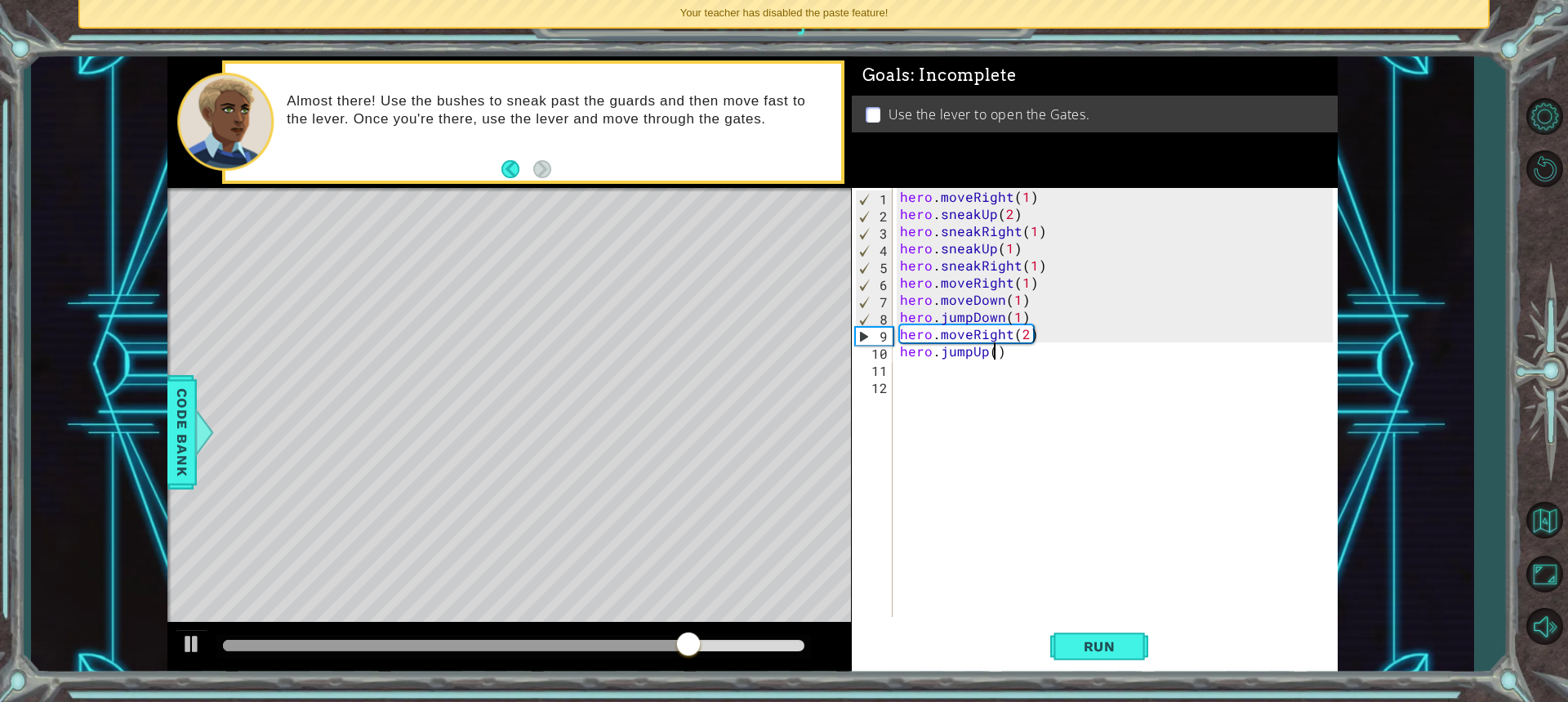
click at [995, 357] on div "hero . moveRight ( 1 ) hero . sneakUp ( 2 ) hero . sneakRight ( 1 ) hero . snea…" at bounding box center [1119, 420] width 444 height 463
click at [1074, 649] on span "Run" at bounding box center [1100, 646] width 65 height 17
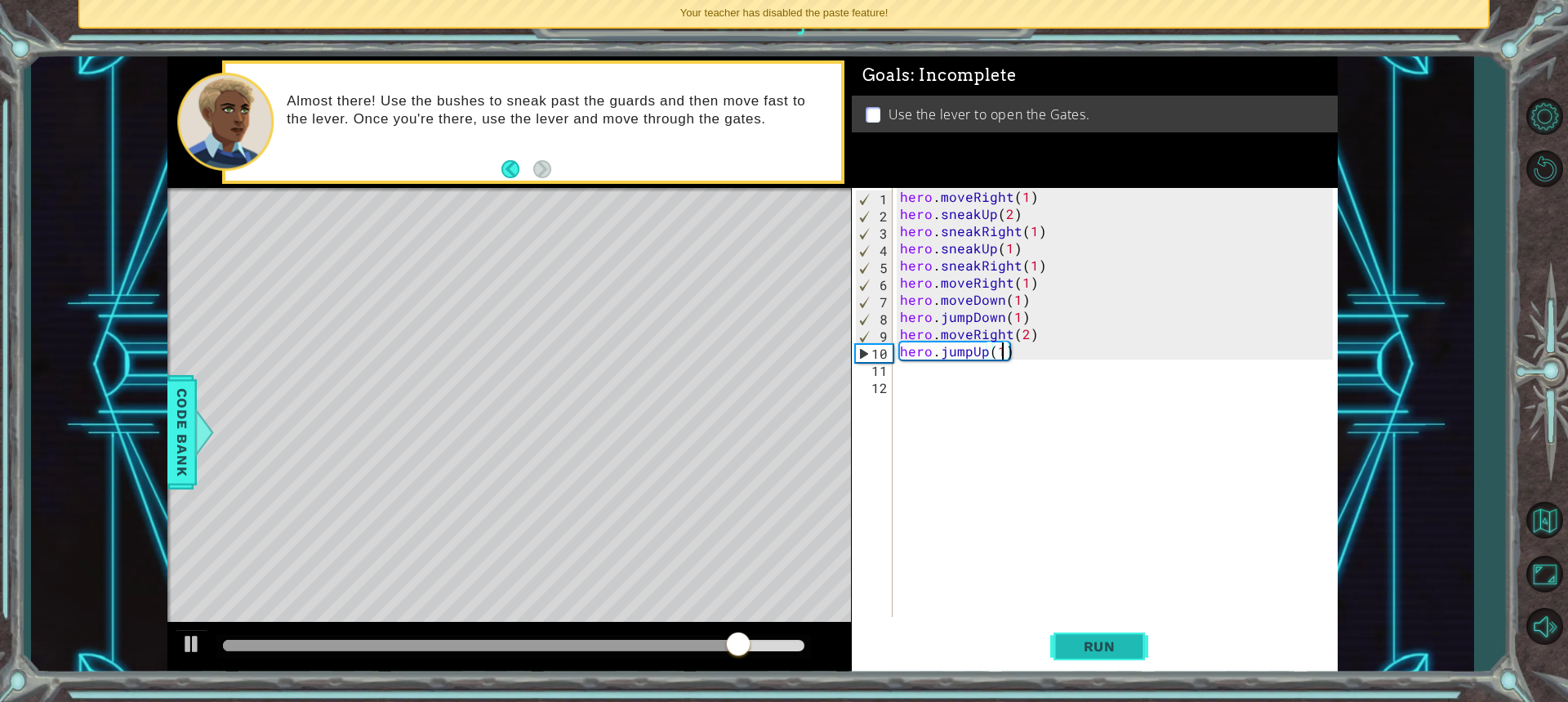
type textarea "hero.jumpUp(1)"
drag, startPoint x: 1084, startPoint y: 641, endPoint x: 1044, endPoint y: 551, distance: 98.5
click at [1084, 623] on button "Run" at bounding box center [1100, 646] width 98 height 48
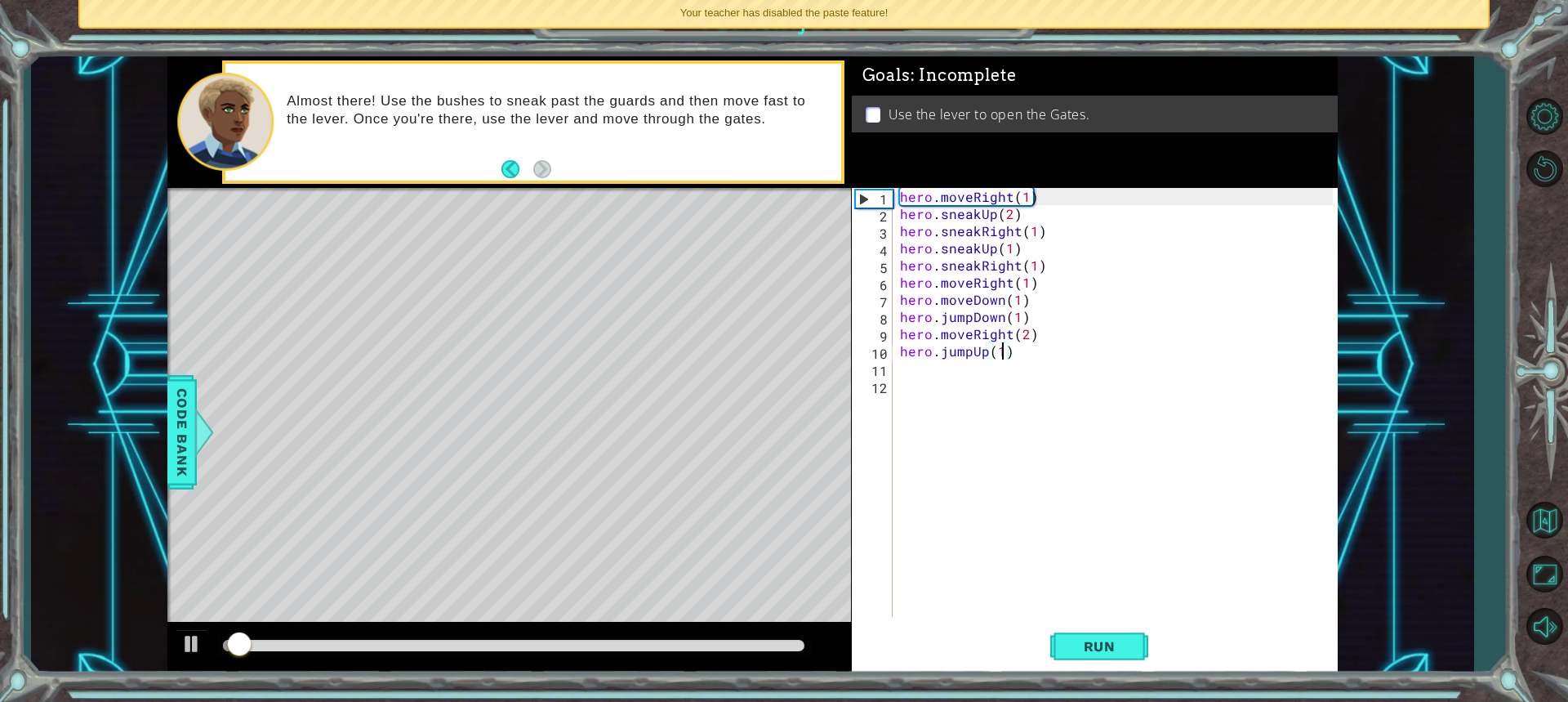
click at [891, 371] on div "11" at bounding box center [874, 370] width 38 height 18
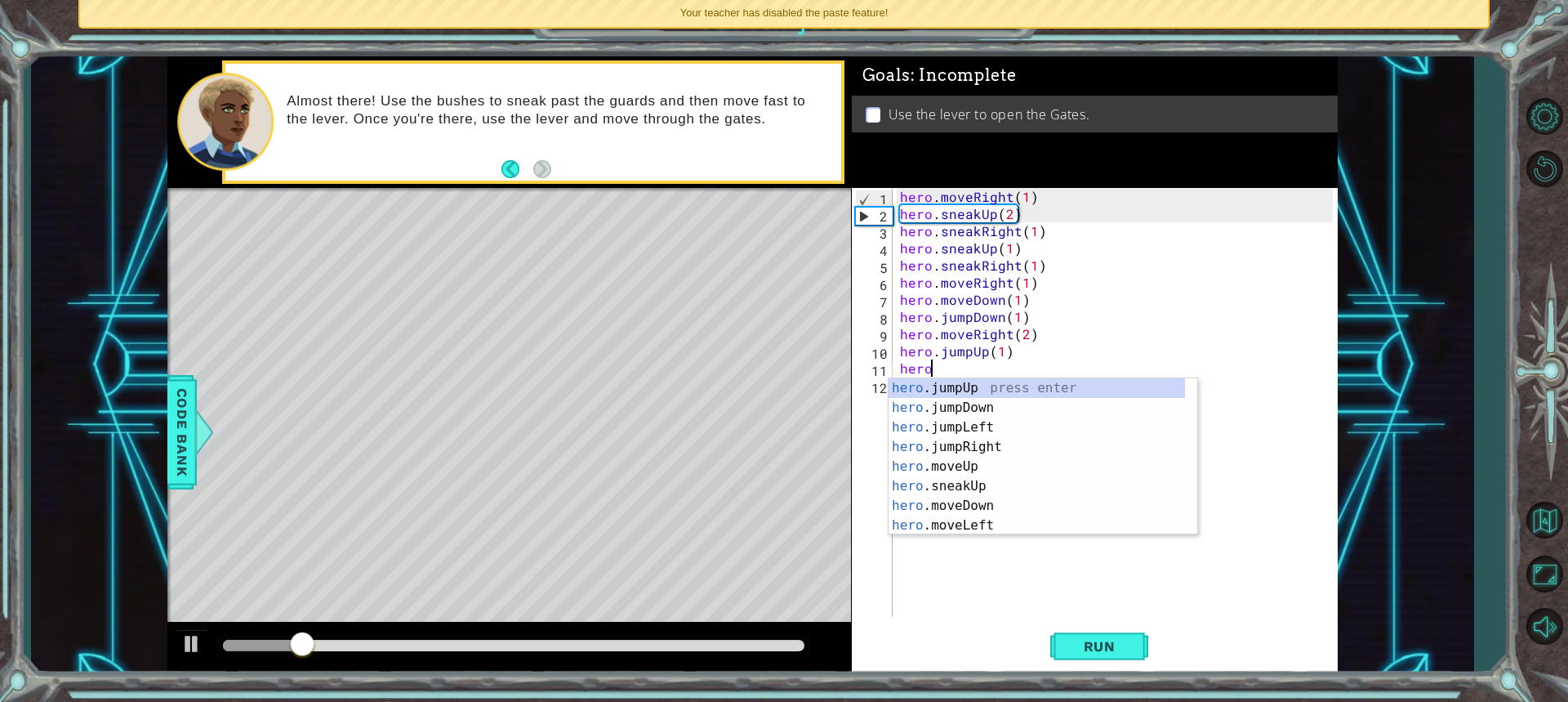
scroll to position [0, 2]
type textarea "heromr"
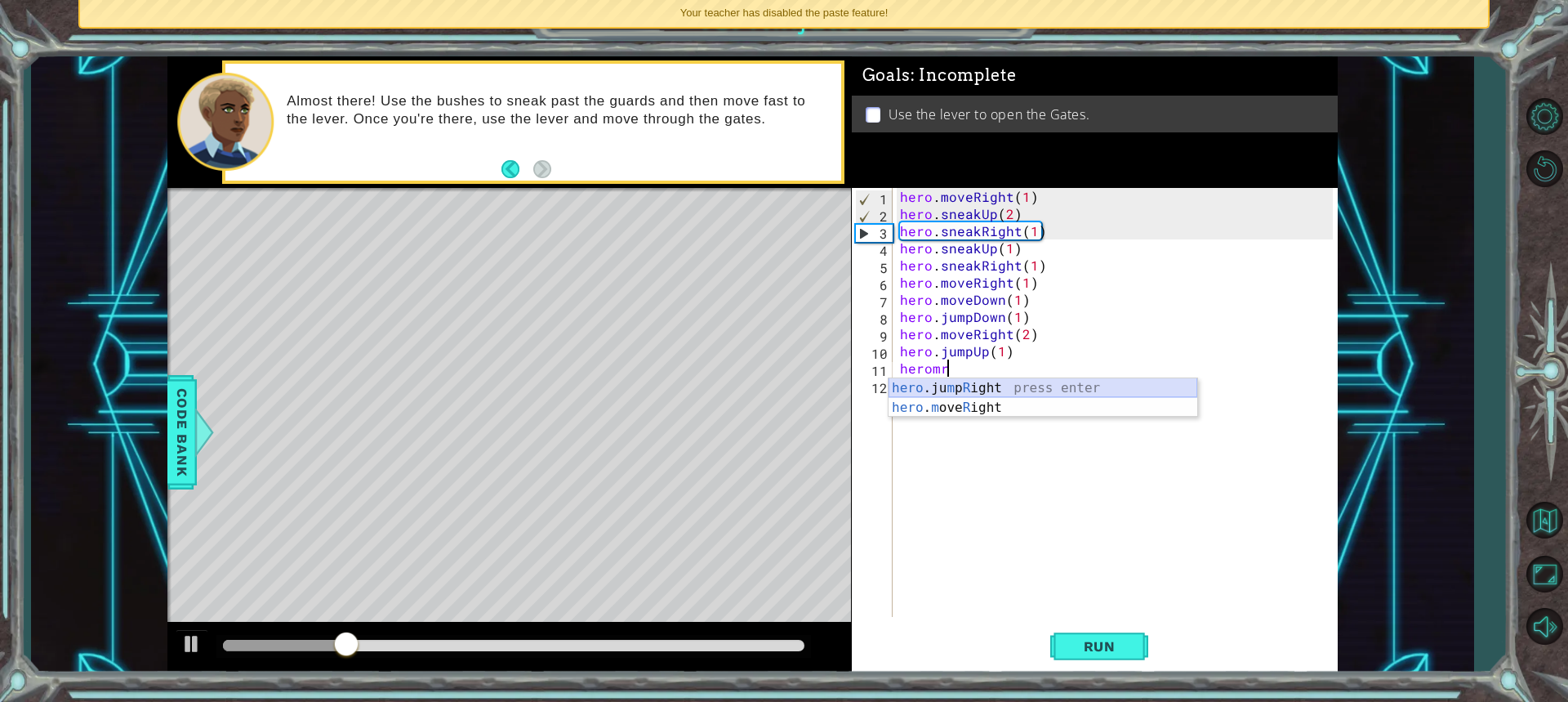
click at [957, 389] on div "hero .ju m p R ight press enter hero . m ove R ight press enter" at bounding box center [1042, 417] width 308 height 79
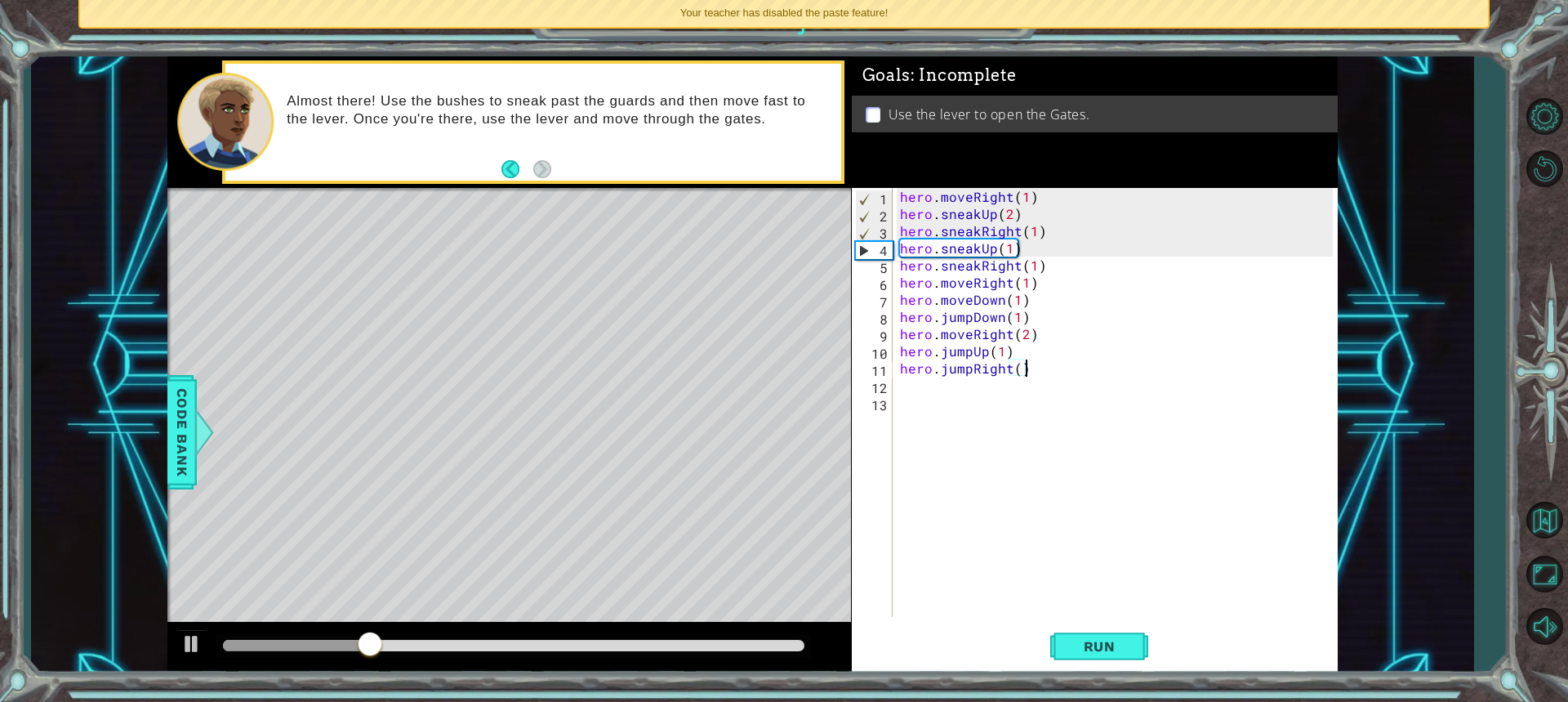
click at [1025, 375] on div "hero . moveRight ( 1 ) hero . sneakUp ( 2 ) hero . sneakRight ( 1 ) hero . snea…" at bounding box center [1119, 420] width 444 height 463
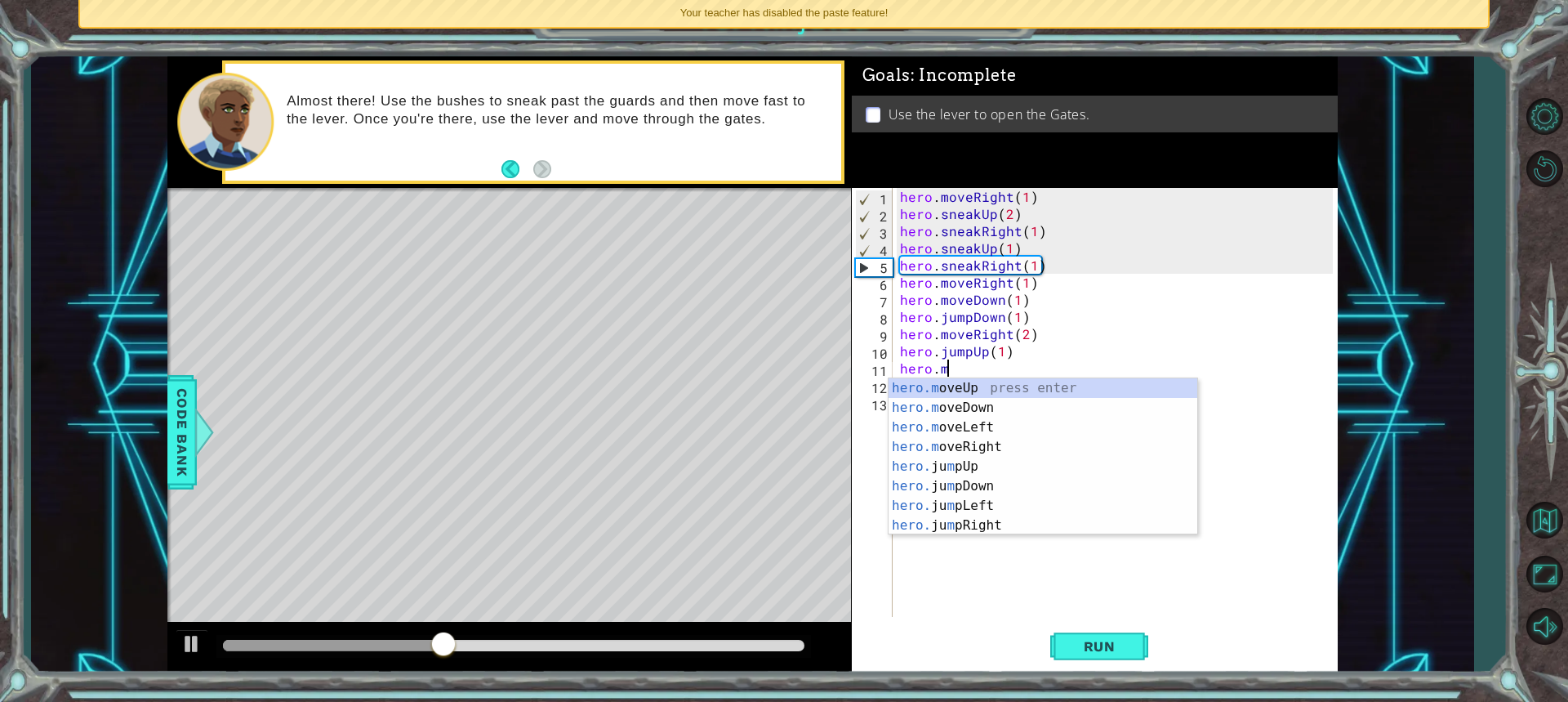
scroll to position [0, 2]
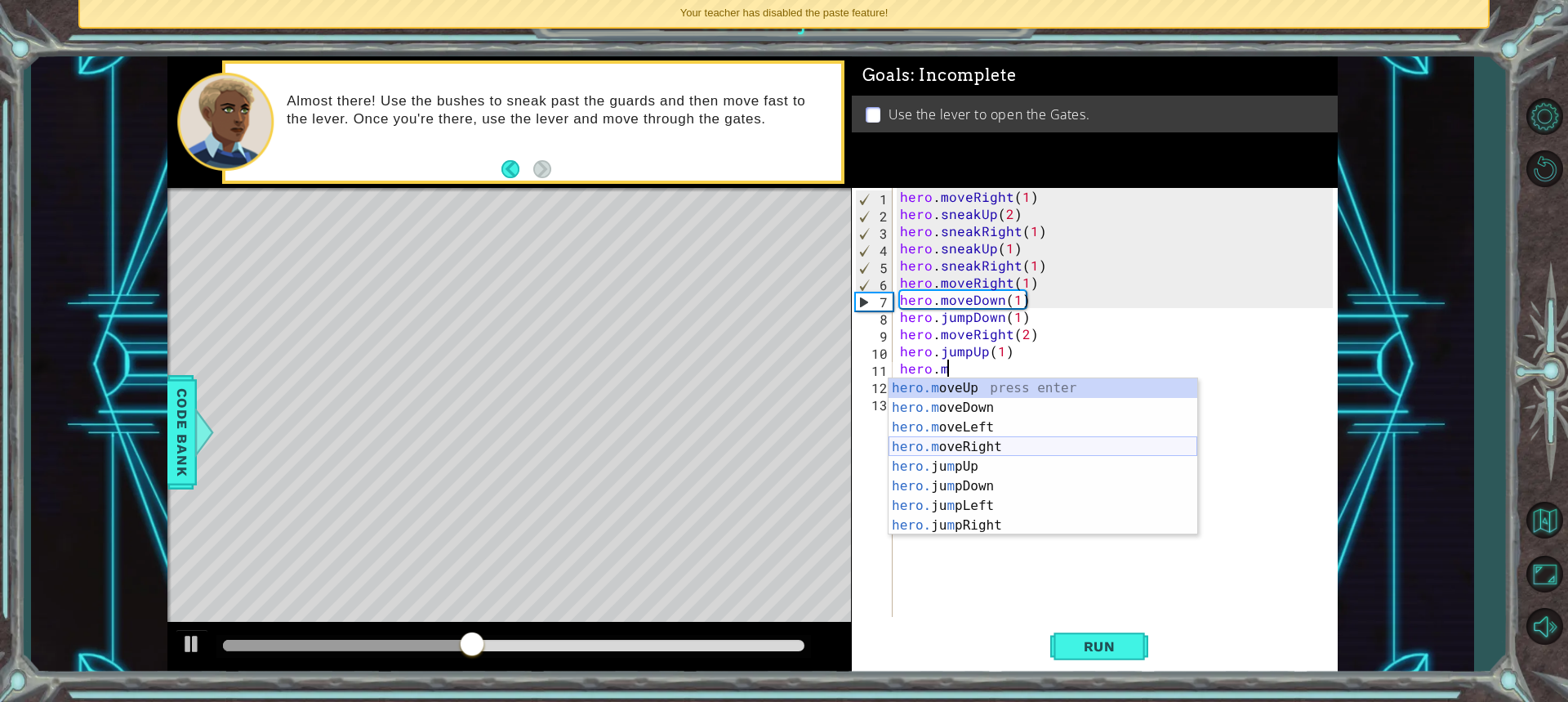
click at [972, 449] on div "hero.m oveUp press enter hero.m oveDown press enter hero.m oveLeft press enter …" at bounding box center [1042, 476] width 308 height 196
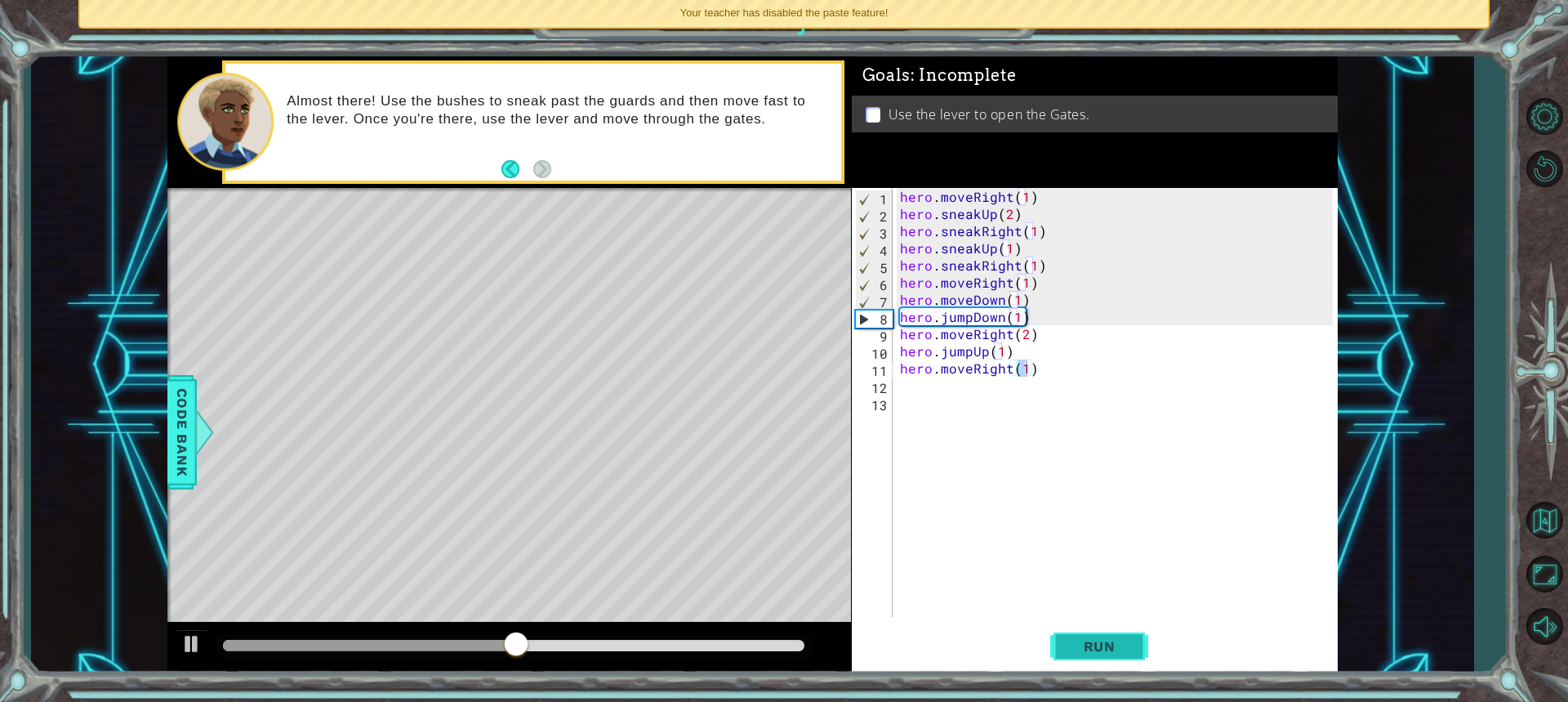
click at [1106, 647] on span "Run" at bounding box center [1100, 646] width 65 height 17
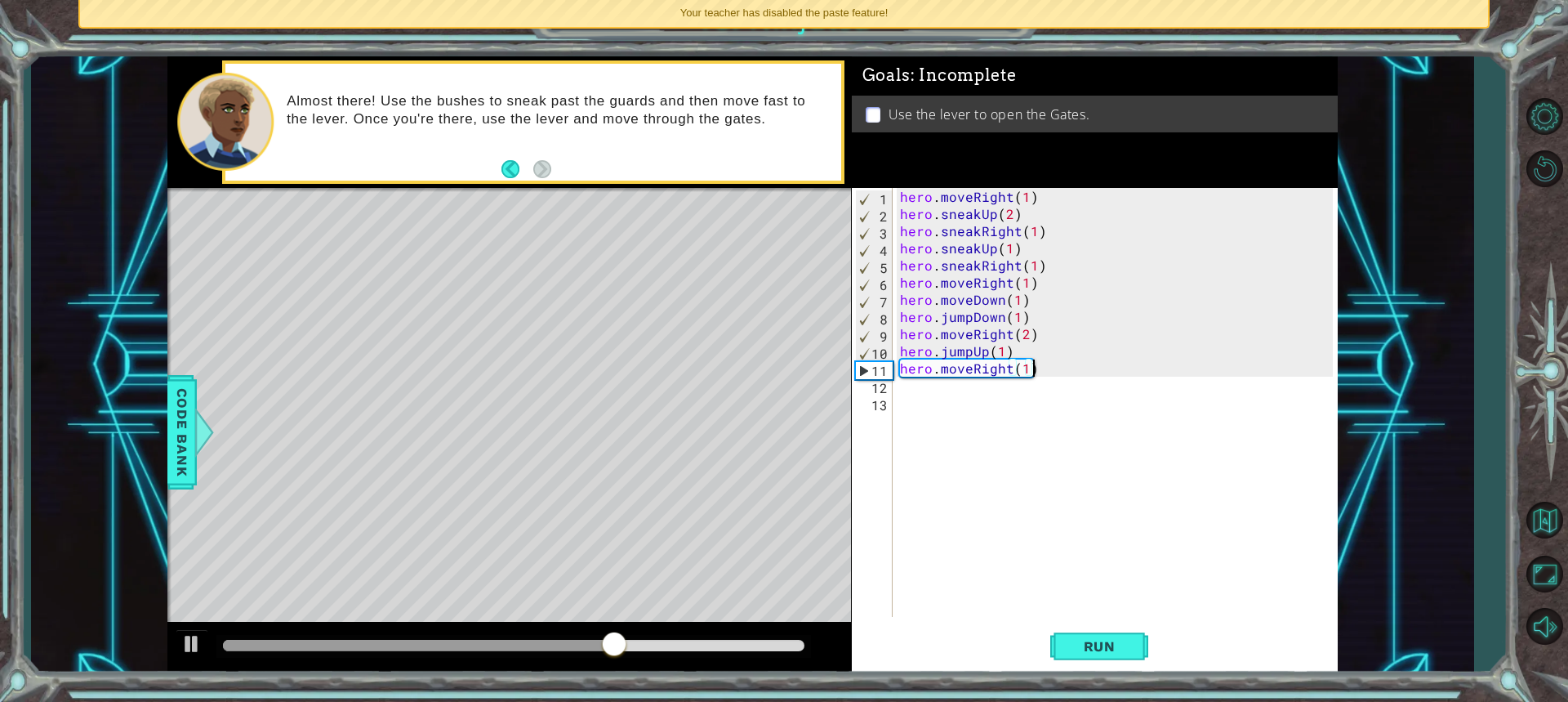
click at [1037, 372] on div "hero . moveRight ( 1 ) hero . sneakUp ( 2 ) hero . sneakRight ( 1 ) hero . snea…" at bounding box center [1119, 420] width 444 height 463
click at [1034, 367] on div "hero . moveRight ( 1 ) hero . sneakUp ( 2 ) hero . sneakRight ( 1 ) hero . snea…" at bounding box center [1119, 420] width 444 height 463
click at [1034, 369] on div "hero . moveRight ( 1 ) hero . sneakUp ( 2 ) hero . sneakRight ( 1 ) hero . snea…" at bounding box center [1119, 420] width 444 height 463
drag, startPoint x: 1034, startPoint y: 369, endPoint x: 1035, endPoint y: 387, distance: 18.0
click at [1034, 376] on div "hero . moveRight ( 1 ) hero . sneakUp ( 2 ) hero . sneakRight ( 1 ) hero . snea…" at bounding box center [1119, 420] width 444 height 463
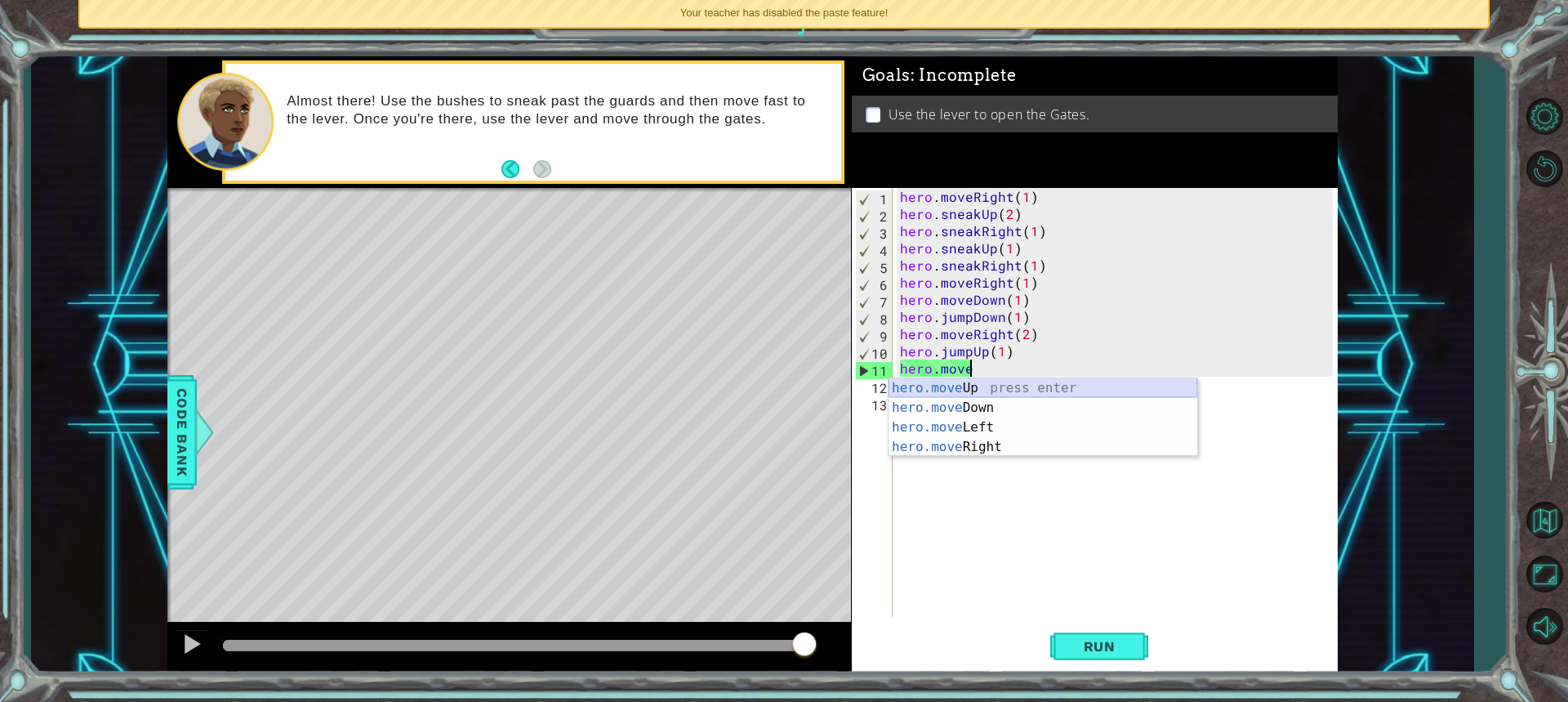
click at [958, 385] on div "hero.move Up press enter hero.move Down press enter hero.move Left press enter …" at bounding box center [1042, 436] width 308 height 118
type textarea "hero.moveUp(1)"
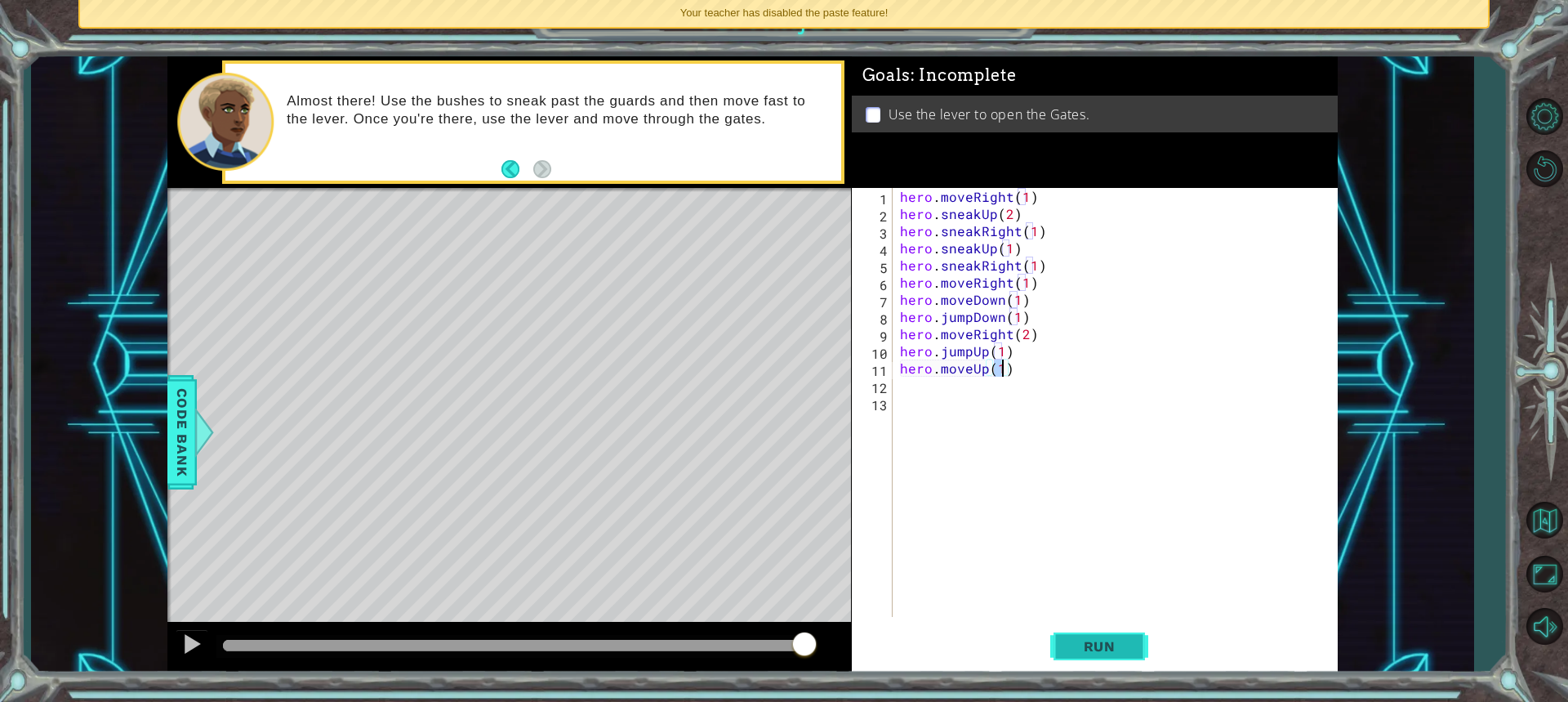
drag, startPoint x: 1082, startPoint y: 651, endPoint x: 1081, endPoint y: 638, distance: 13.0
click at [1081, 645] on span "Run" at bounding box center [1100, 646] width 65 height 17
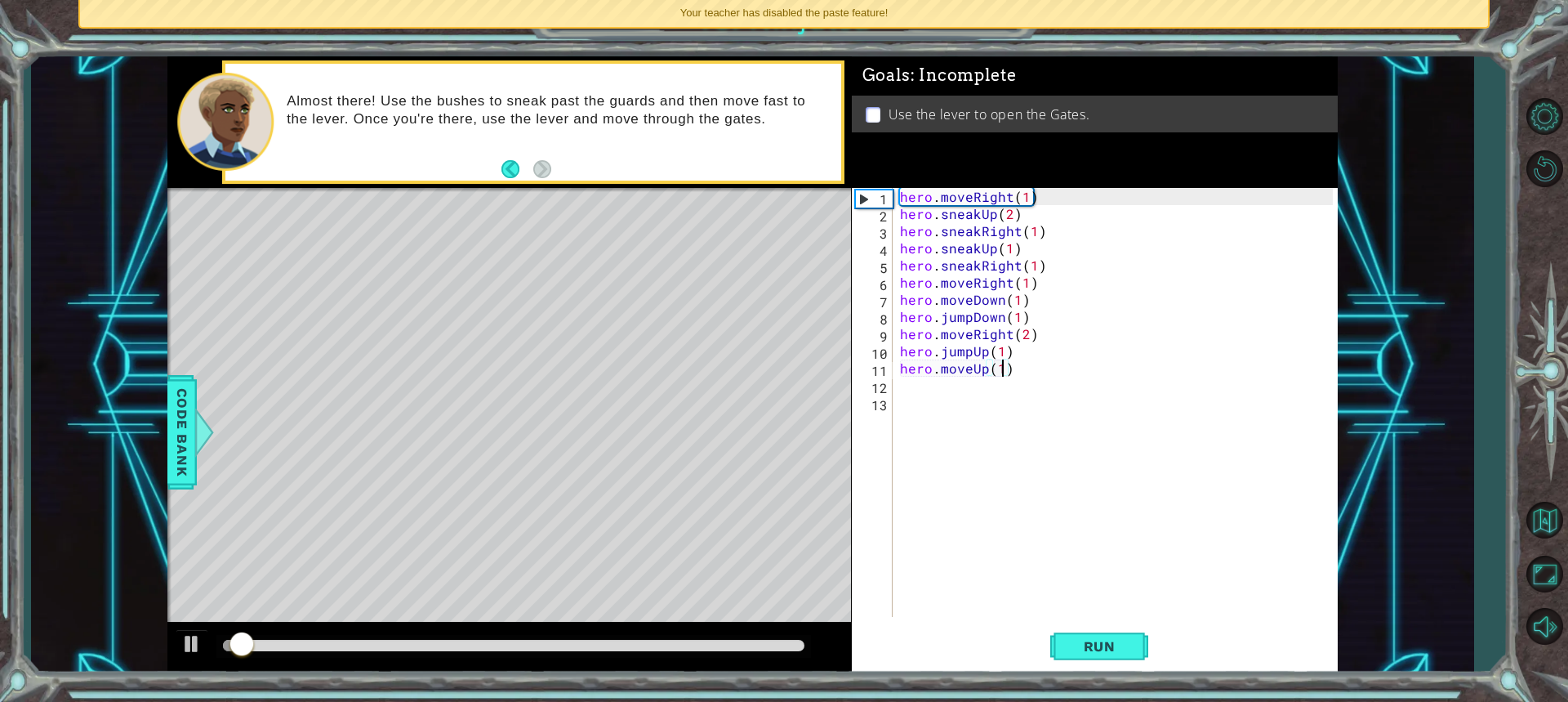
click at [904, 392] on div "hero . moveRight ( 1 ) hero . sneakUp ( 2 ) hero . sneakRight ( 1 ) hero . snea…" at bounding box center [1119, 420] width 444 height 463
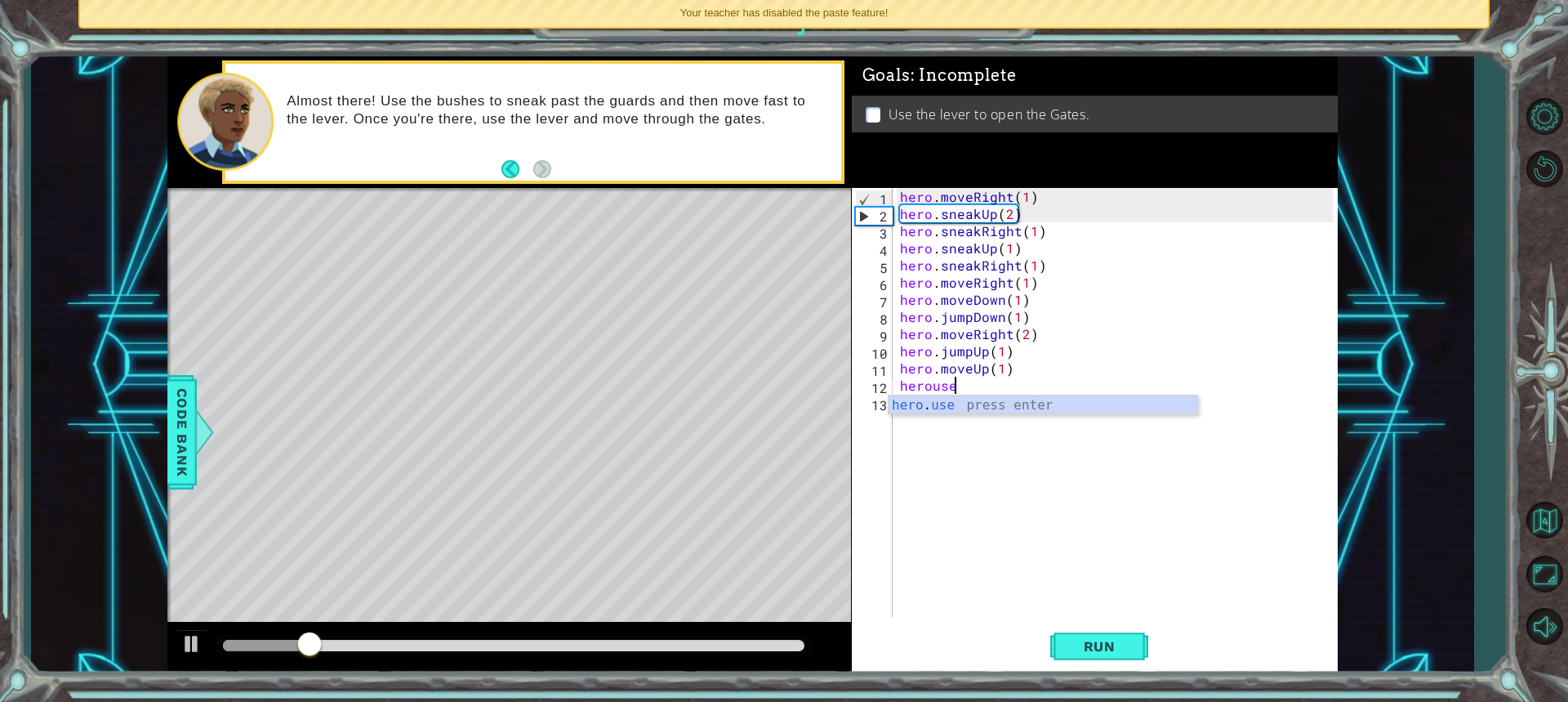
scroll to position [0, 3]
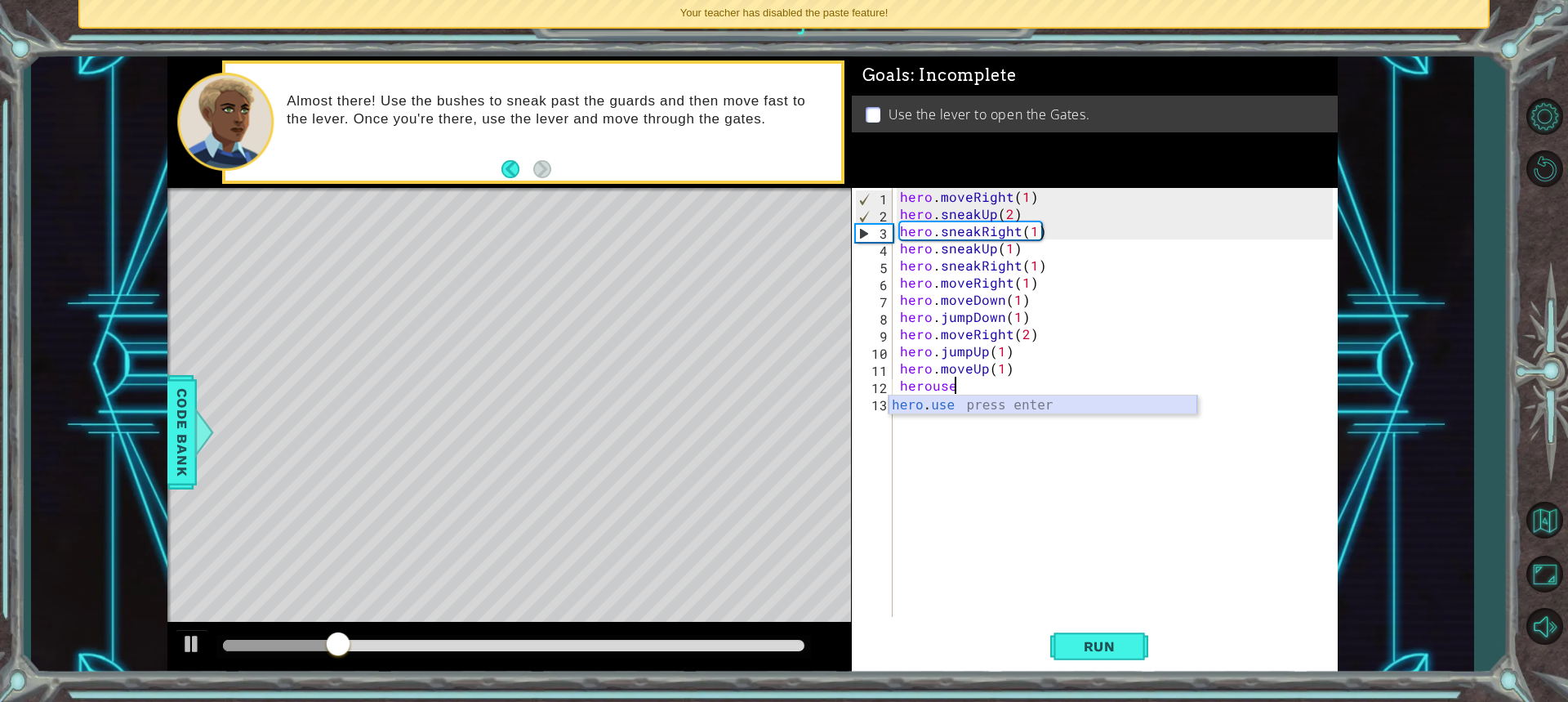
click at [935, 412] on div "hero . use press enter" at bounding box center [1042, 425] width 308 height 59
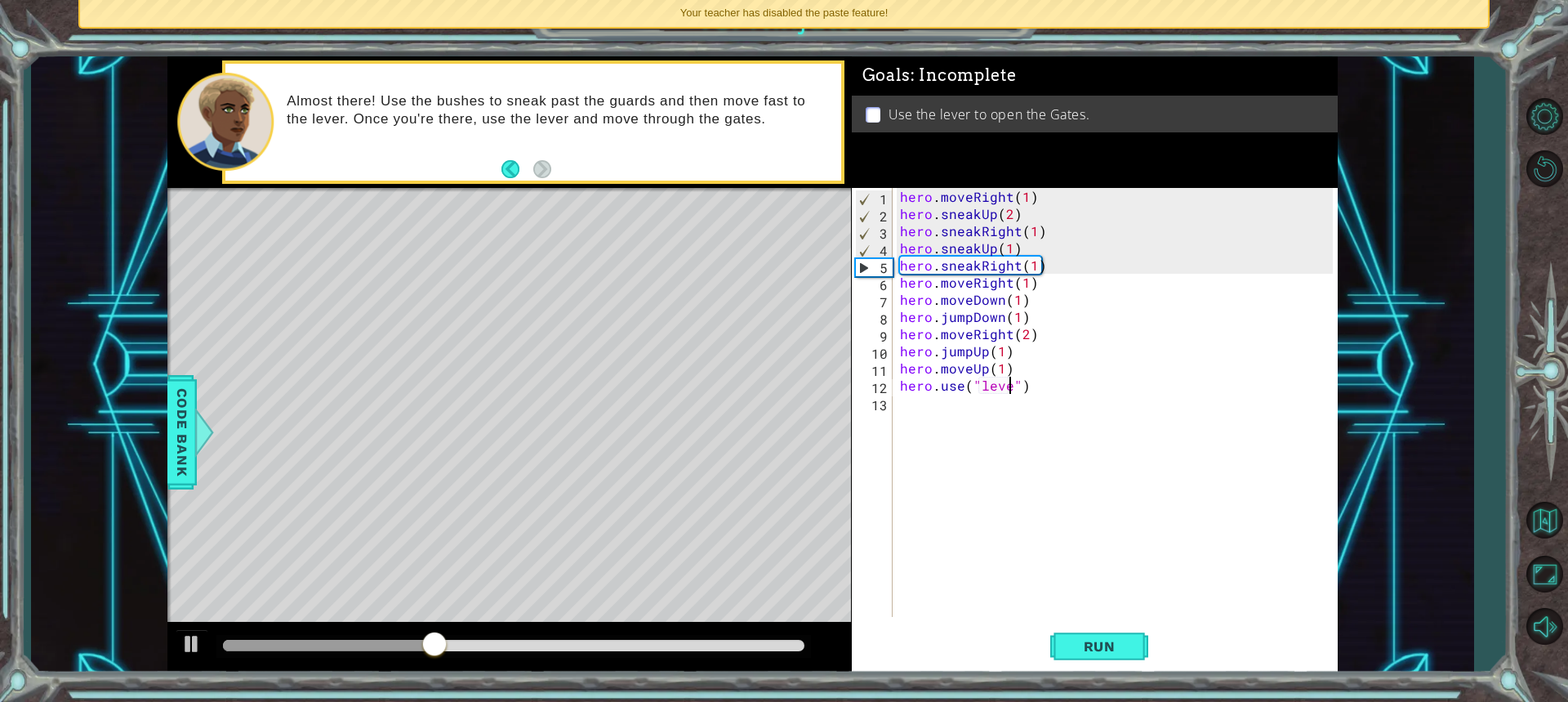
scroll to position [0, 7]
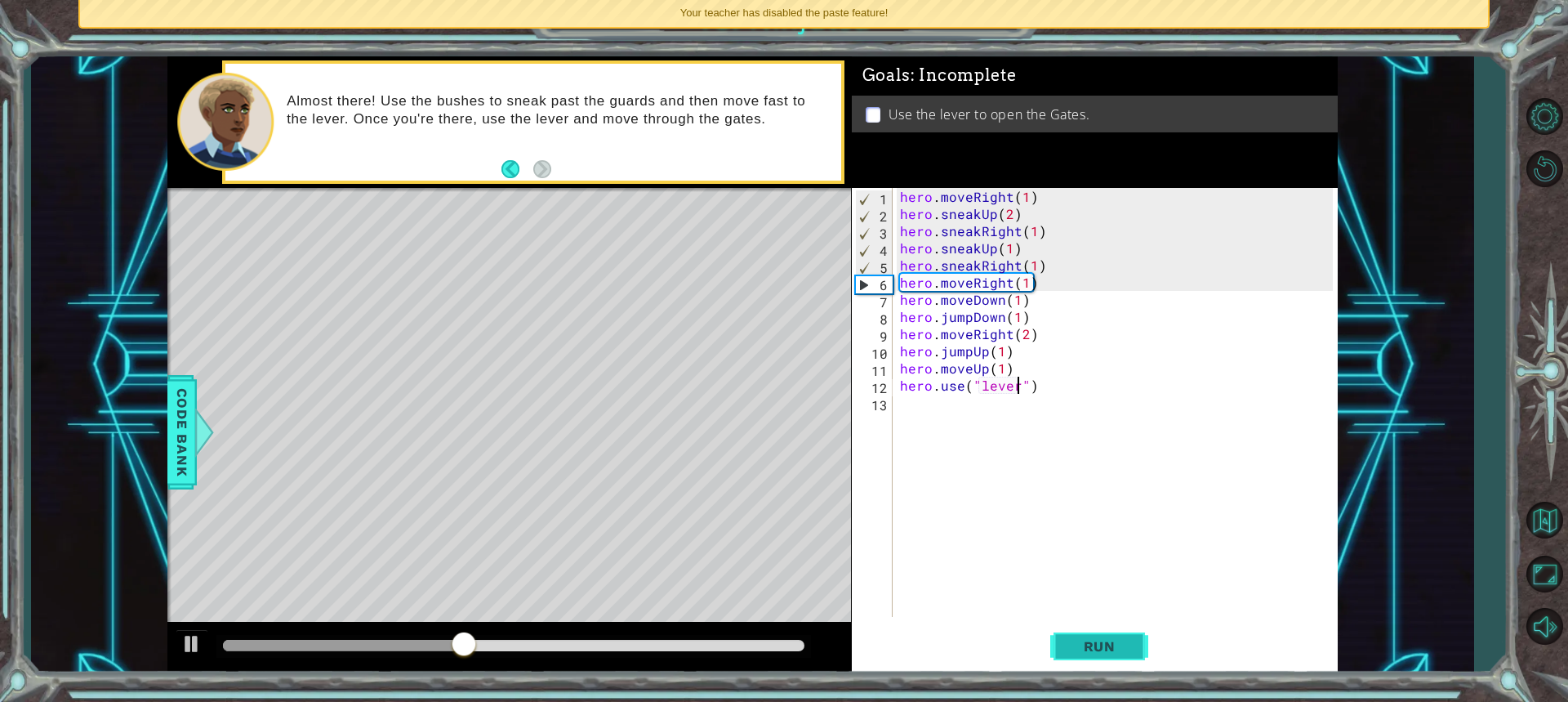
type textarea "hero.use("lever")"
drag, startPoint x: 1087, startPoint y: 641, endPoint x: 1086, endPoint y: 632, distance: 9.1
click at [1086, 638] on span "Run" at bounding box center [1100, 646] width 65 height 17
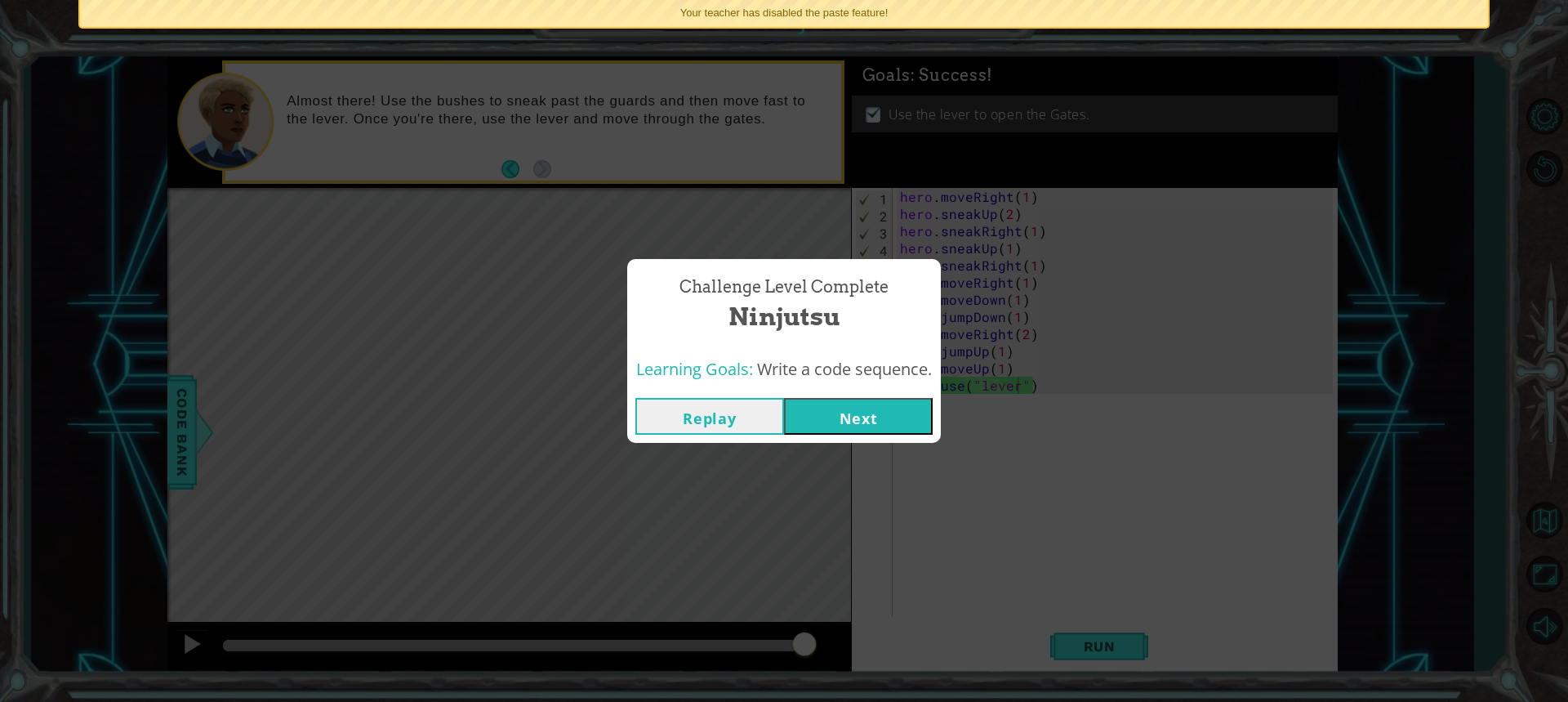
click at [874, 409] on button "Next" at bounding box center [858, 417] width 149 height 37
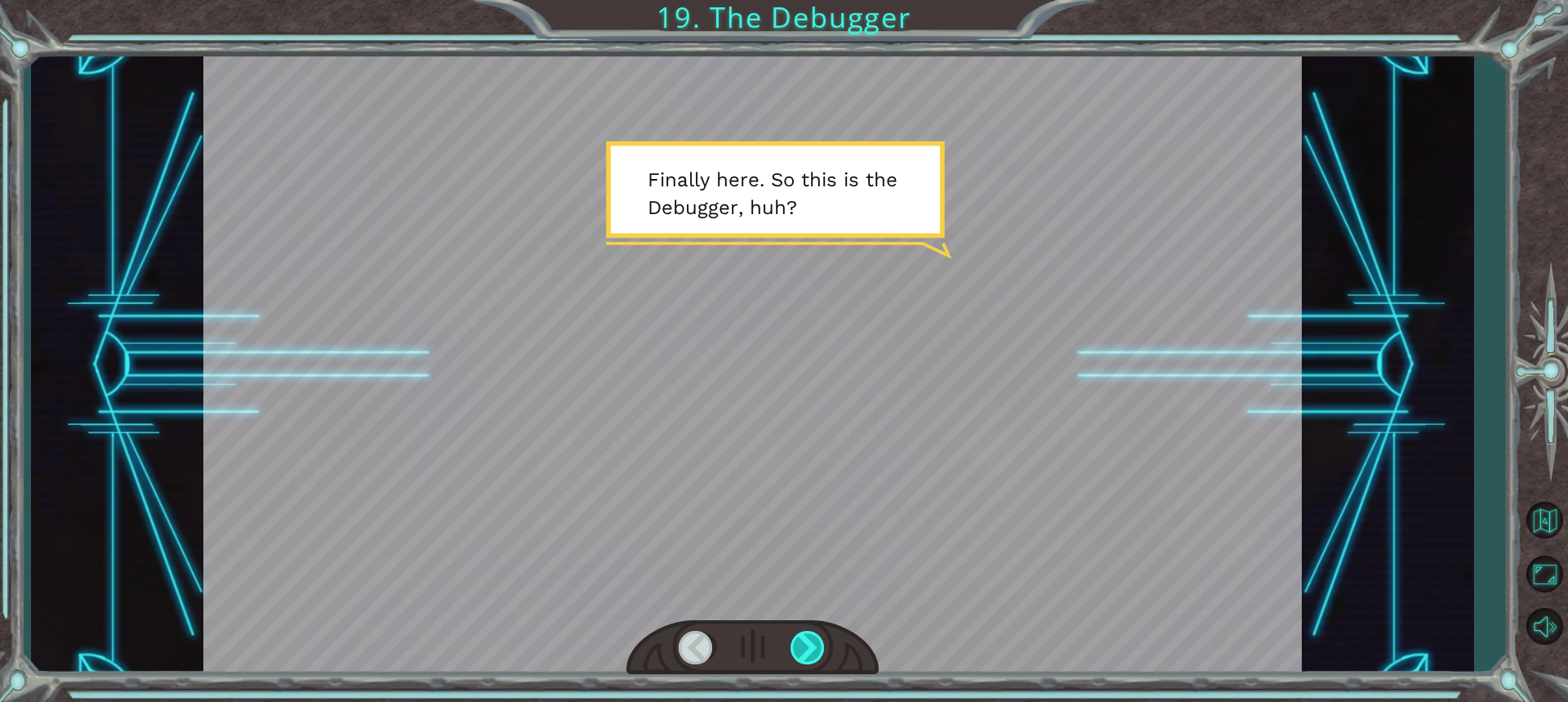
drag, startPoint x: 801, startPoint y: 628, endPoint x: 801, endPoint y: 636, distance: 8.0
click at [801, 629] on div at bounding box center [753, 648] width 253 height 56
click at [805, 637] on div at bounding box center [808, 647] width 36 height 33
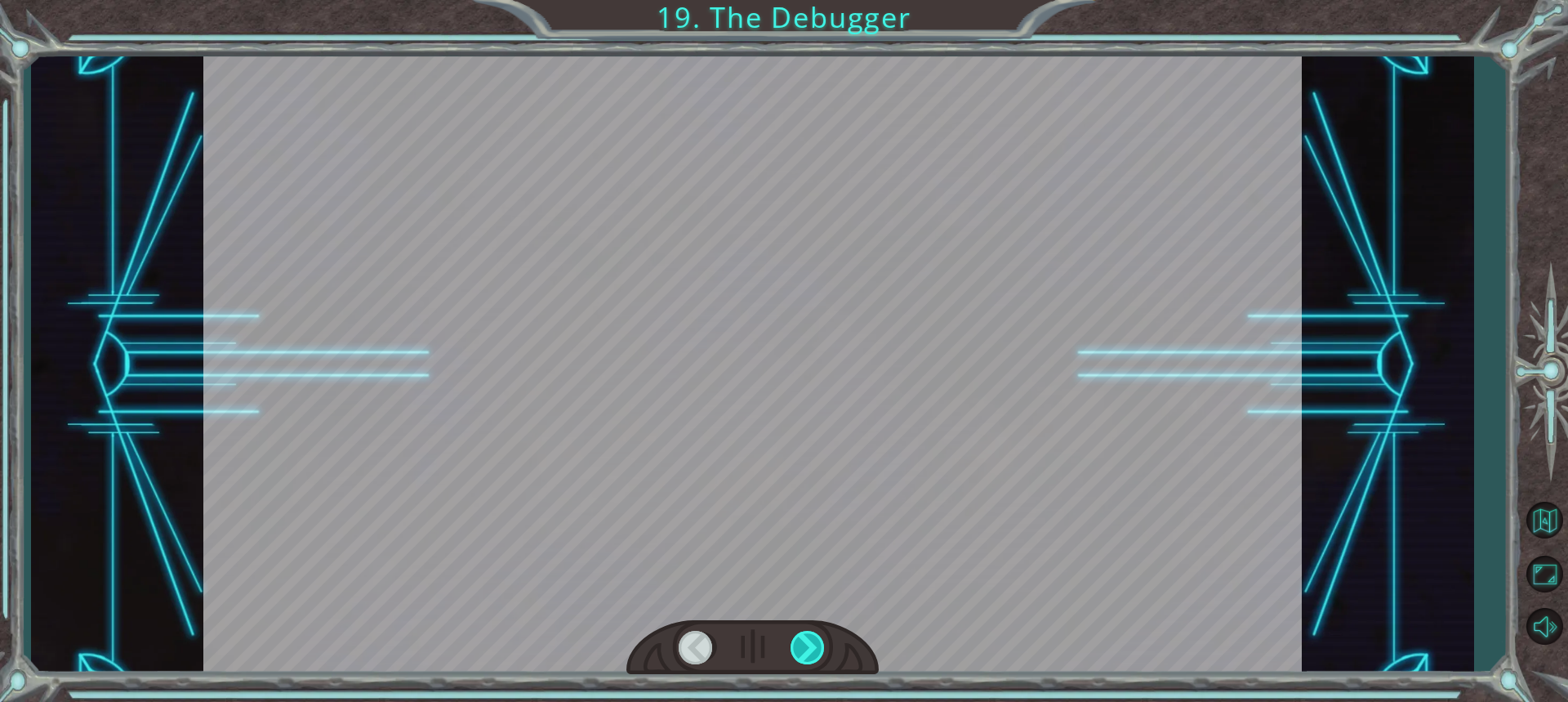
click at [807, 634] on div at bounding box center [808, 647] width 36 height 33
click at [807, 635] on div at bounding box center [808, 647] width 36 height 33
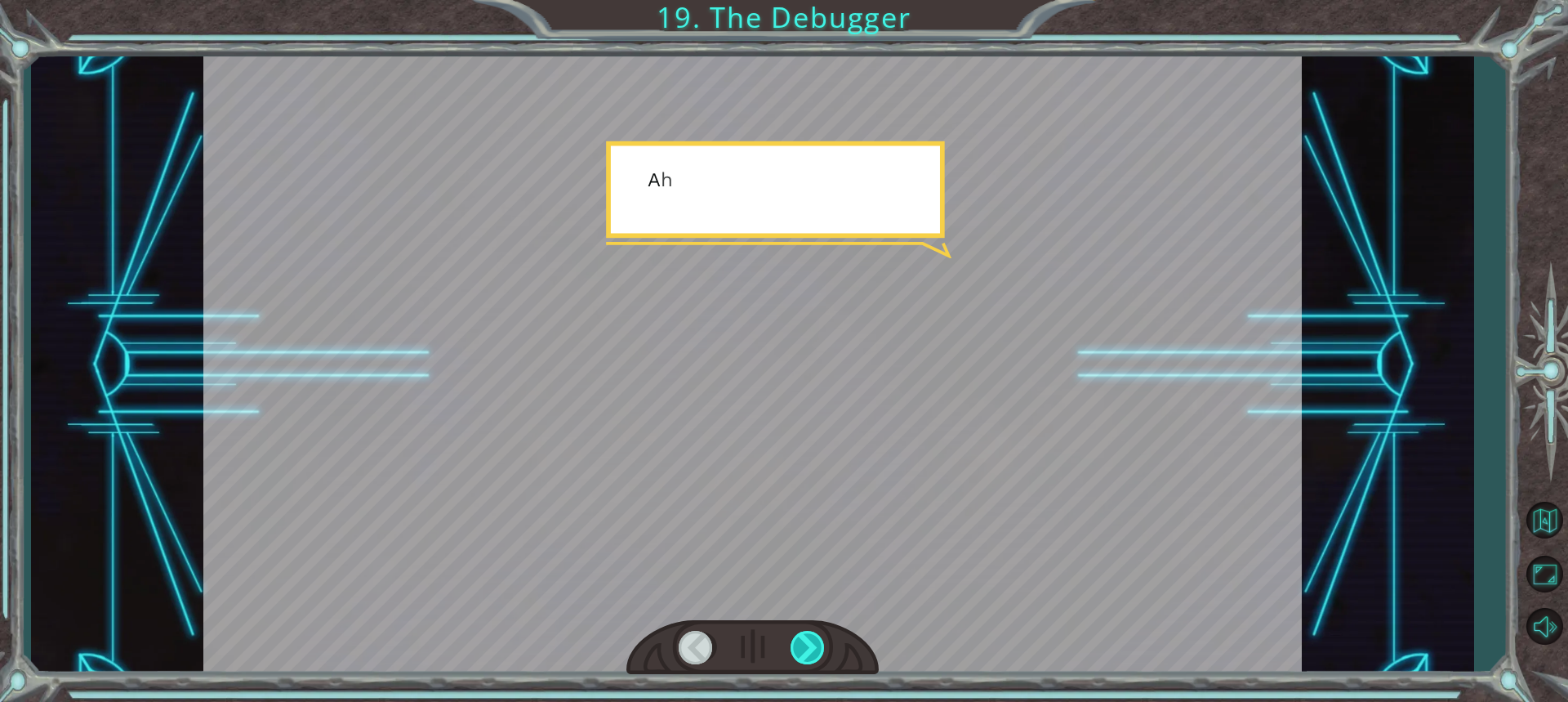
click at [807, 646] on div at bounding box center [808, 647] width 36 height 33
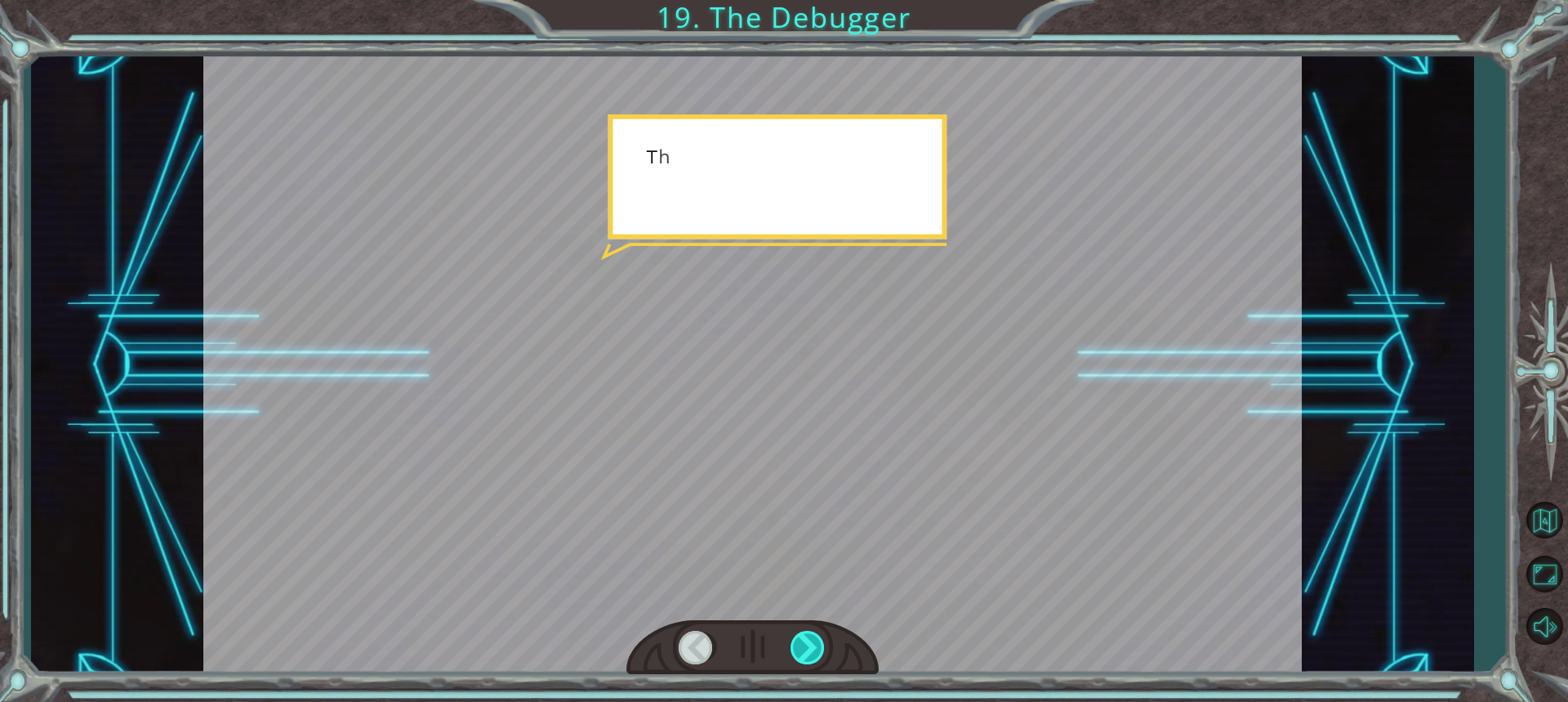
click at [811, 646] on div at bounding box center [808, 647] width 36 height 33
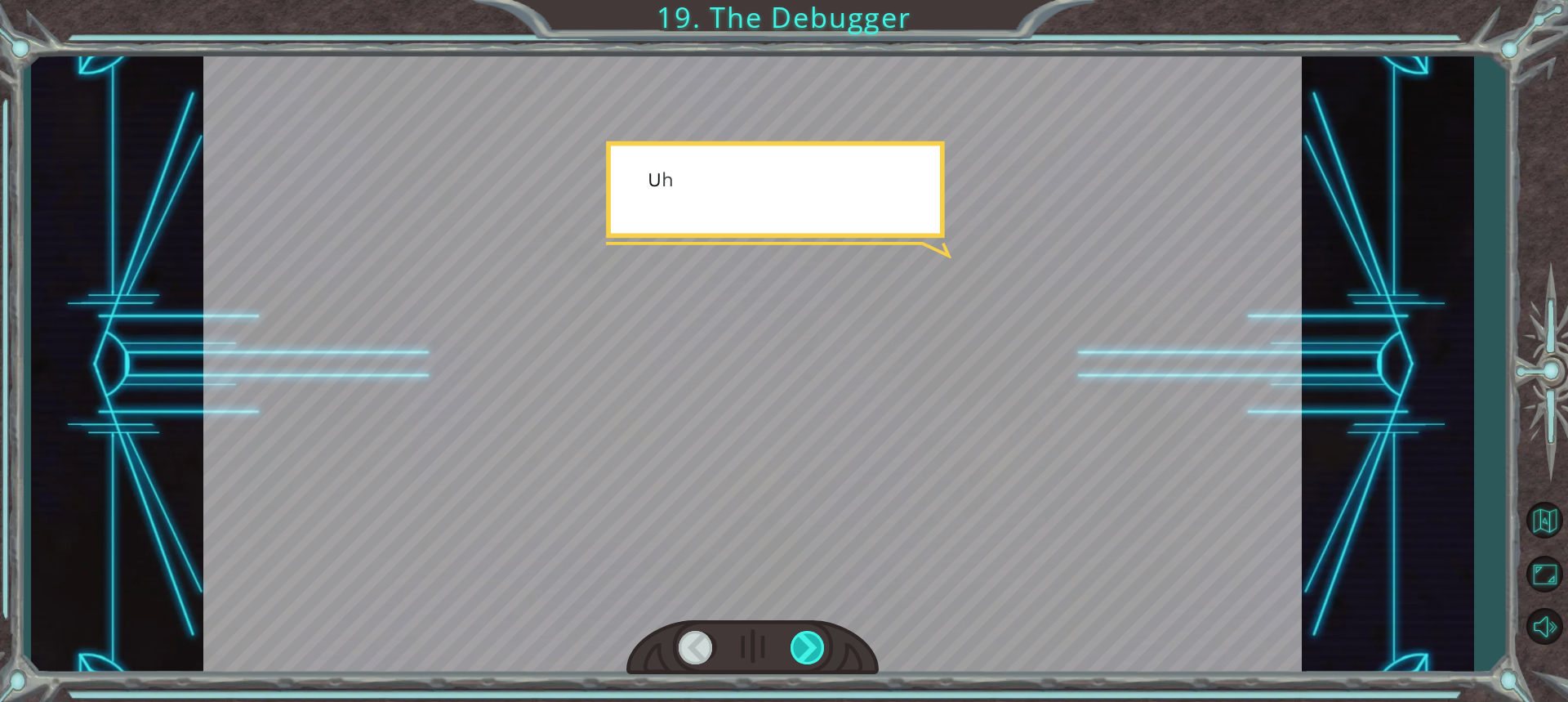
click at [809, 646] on div at bounding box center [808, 647] width 36 height 33
click at [805, 642] on div at bounding box center [808, 647] width 36 height 33
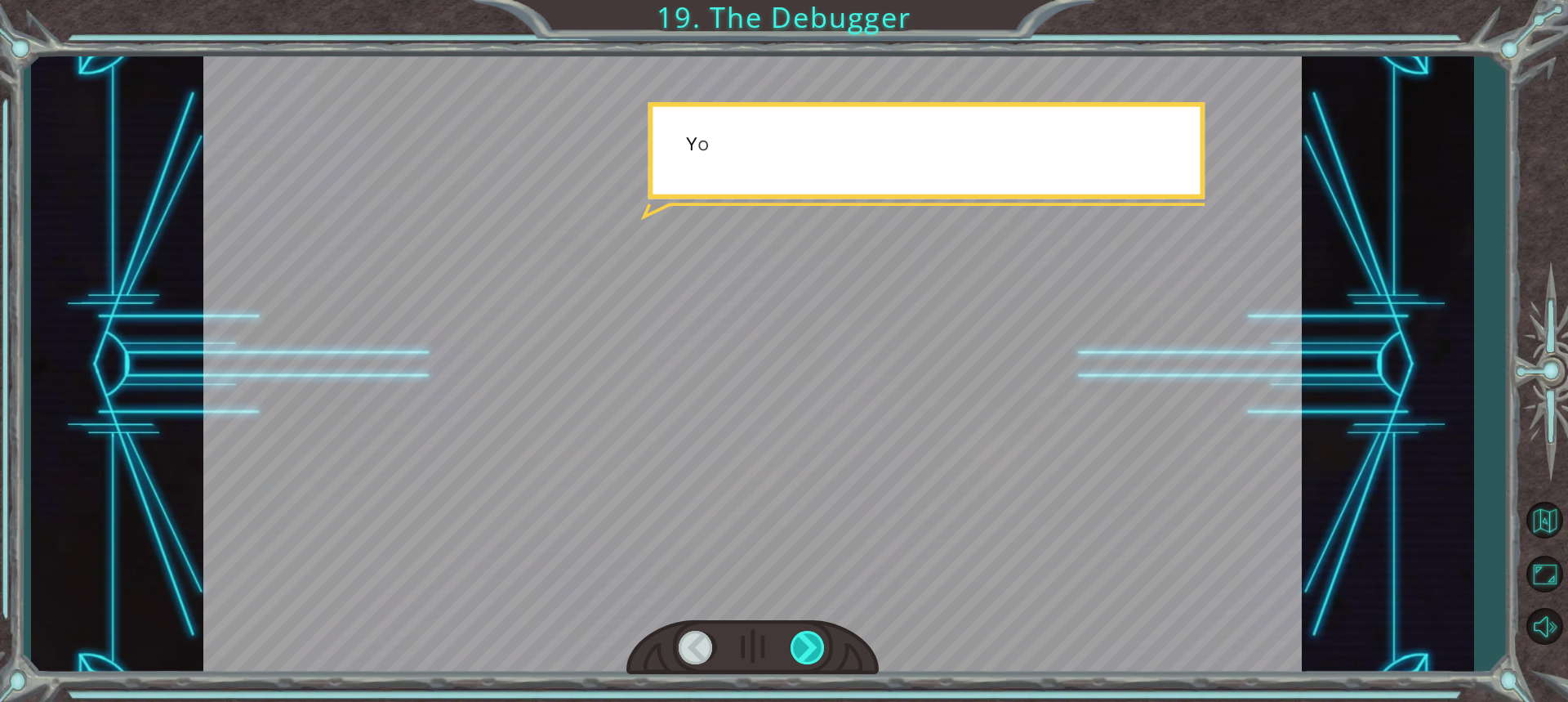
click at [805, 642] on div at bounding box center [808, 647] width 36 height 33
click at [815, 648] on div at bounding box center [808, 647] width 36 height 33
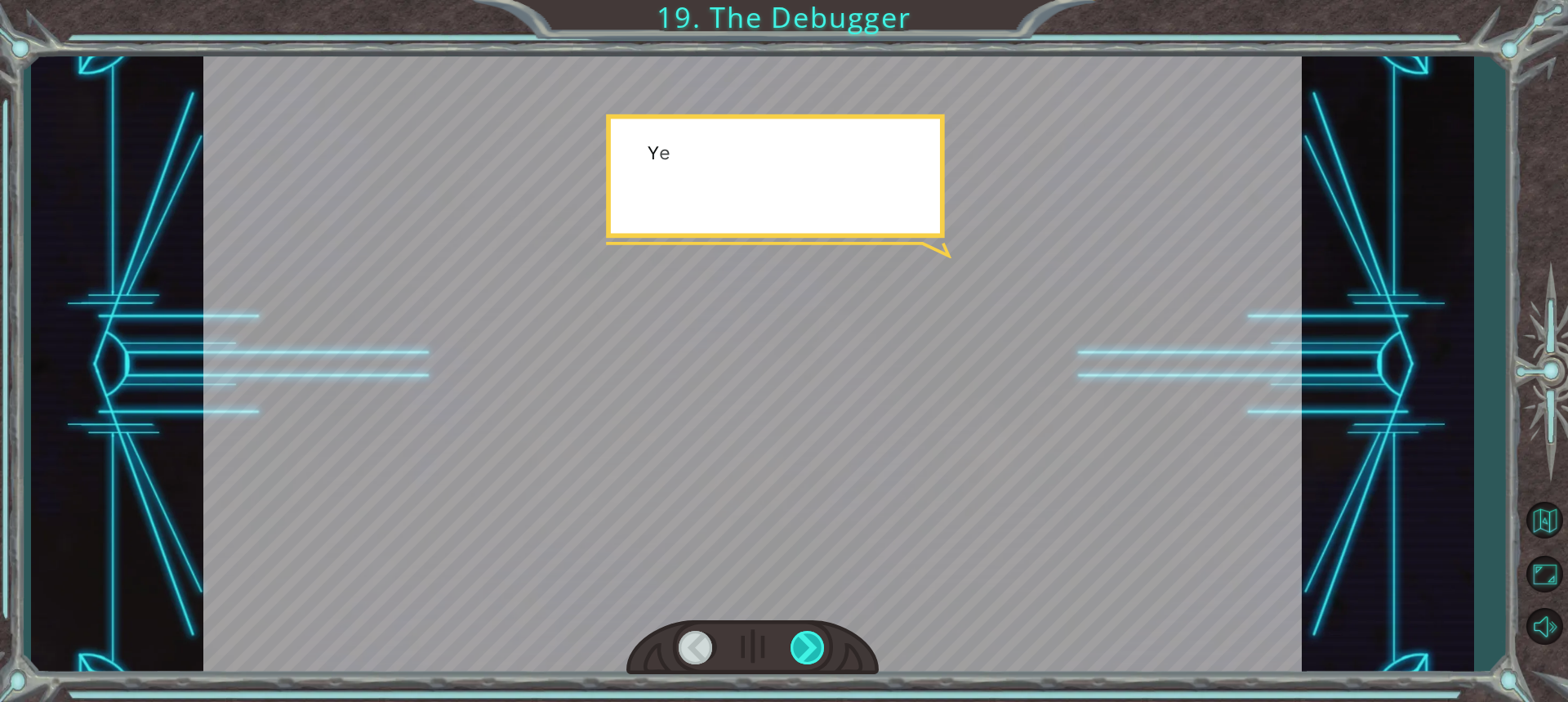
click at [815, 648] on div at bounding box center [808, 647] width 36 height 33
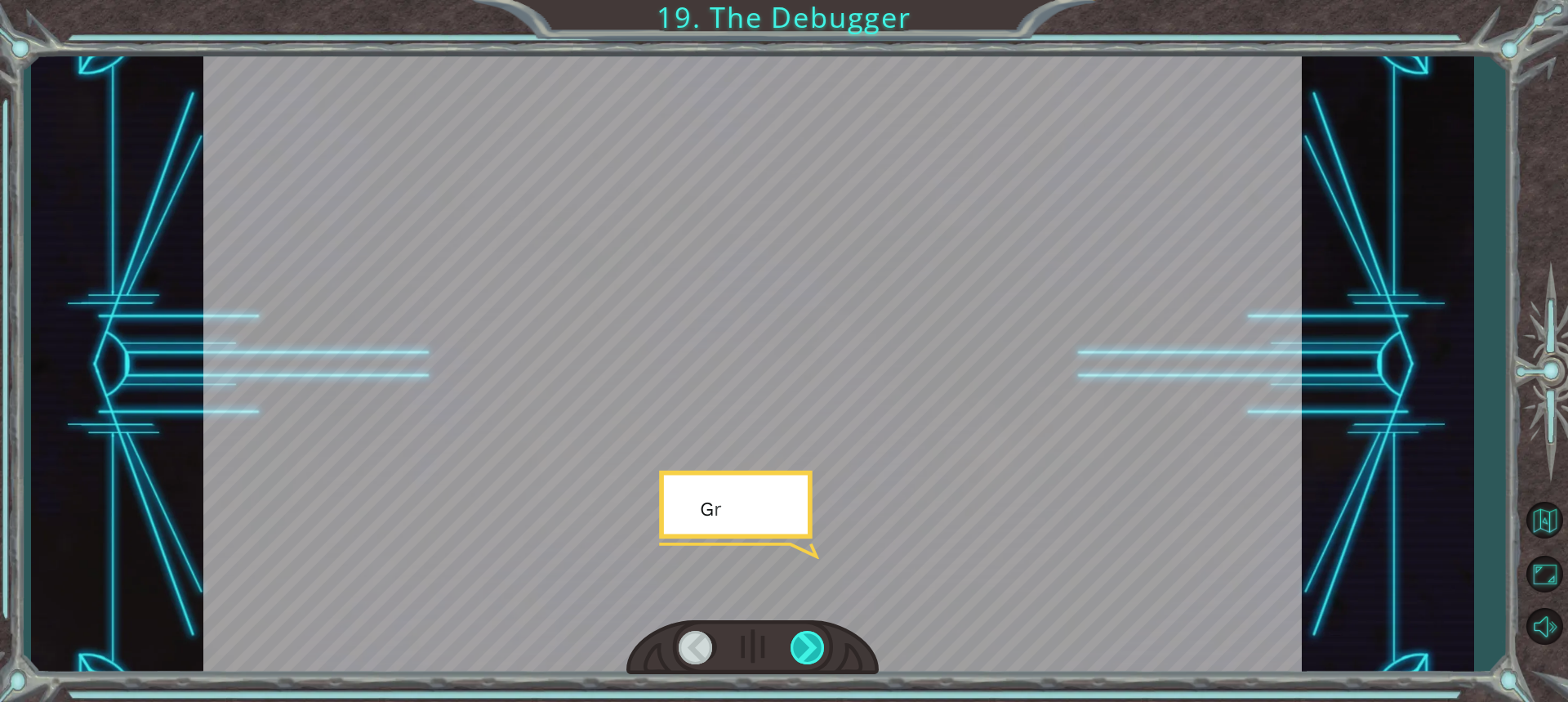
click at [815, 645] on div at bounding box center [808, 647] width 36 height 33
click at [816, 645] on div at bounding box center [808, 647] width 36 height 33
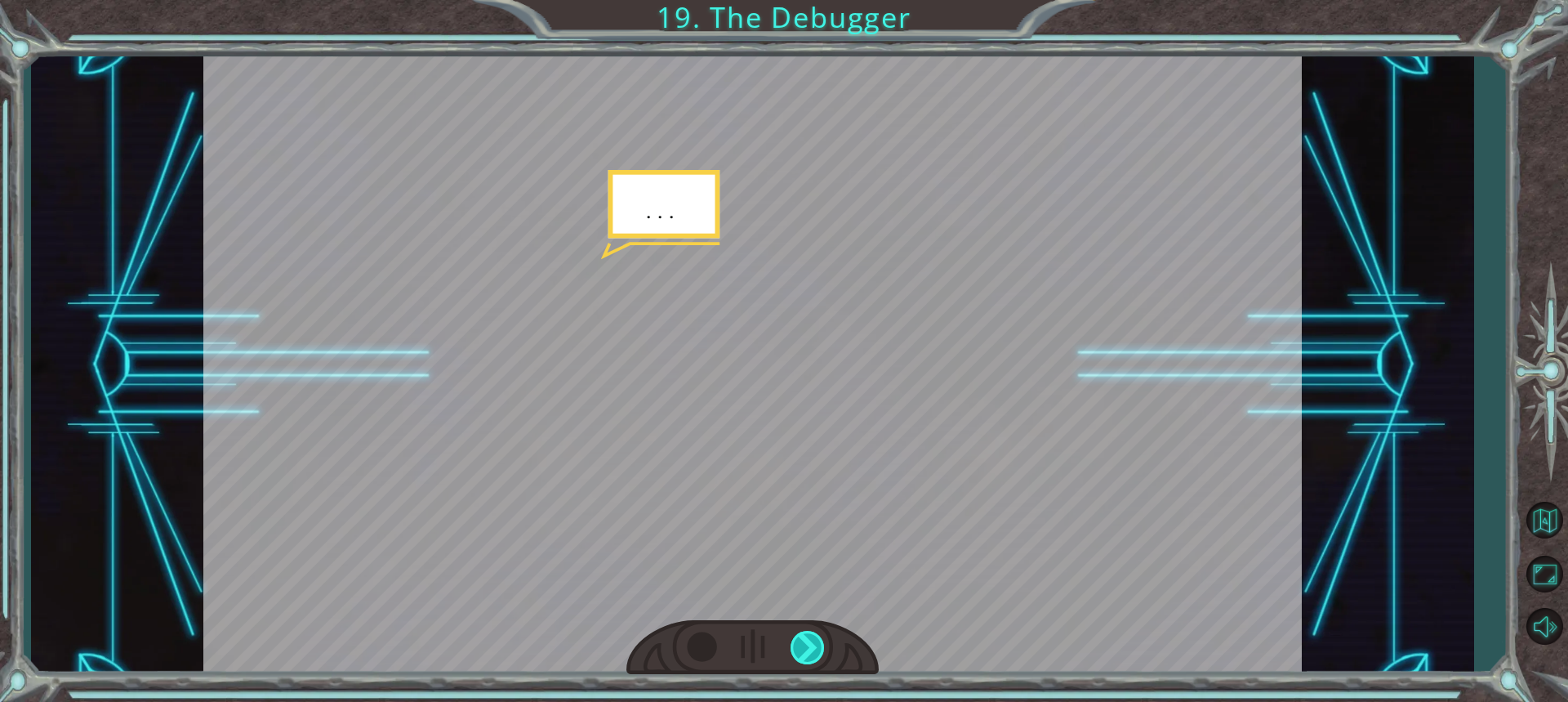
click at [816, 645] on div at bounding box center [808, 647] width 36 height 33
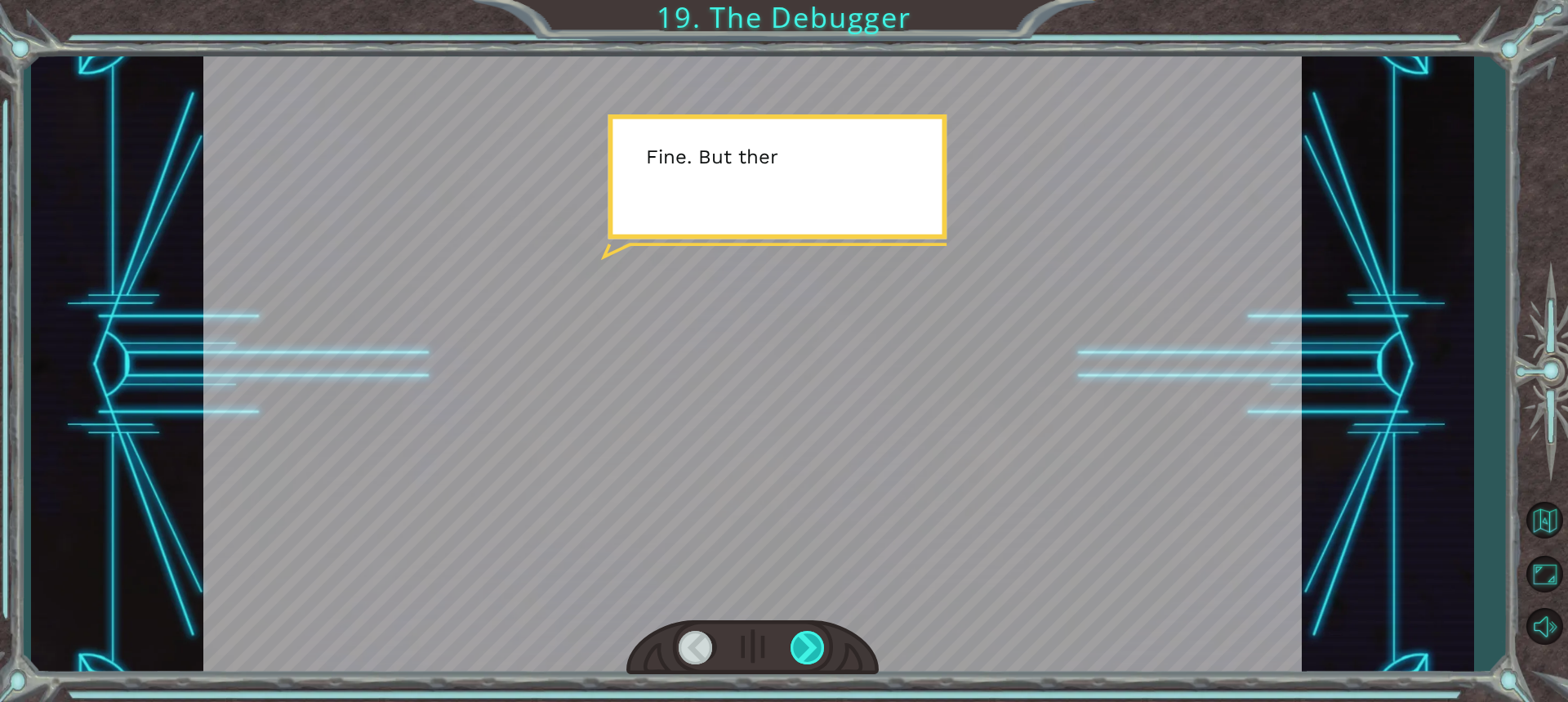
click at [816, 645] on div at bounding box center [808, 647] width 36 height 33
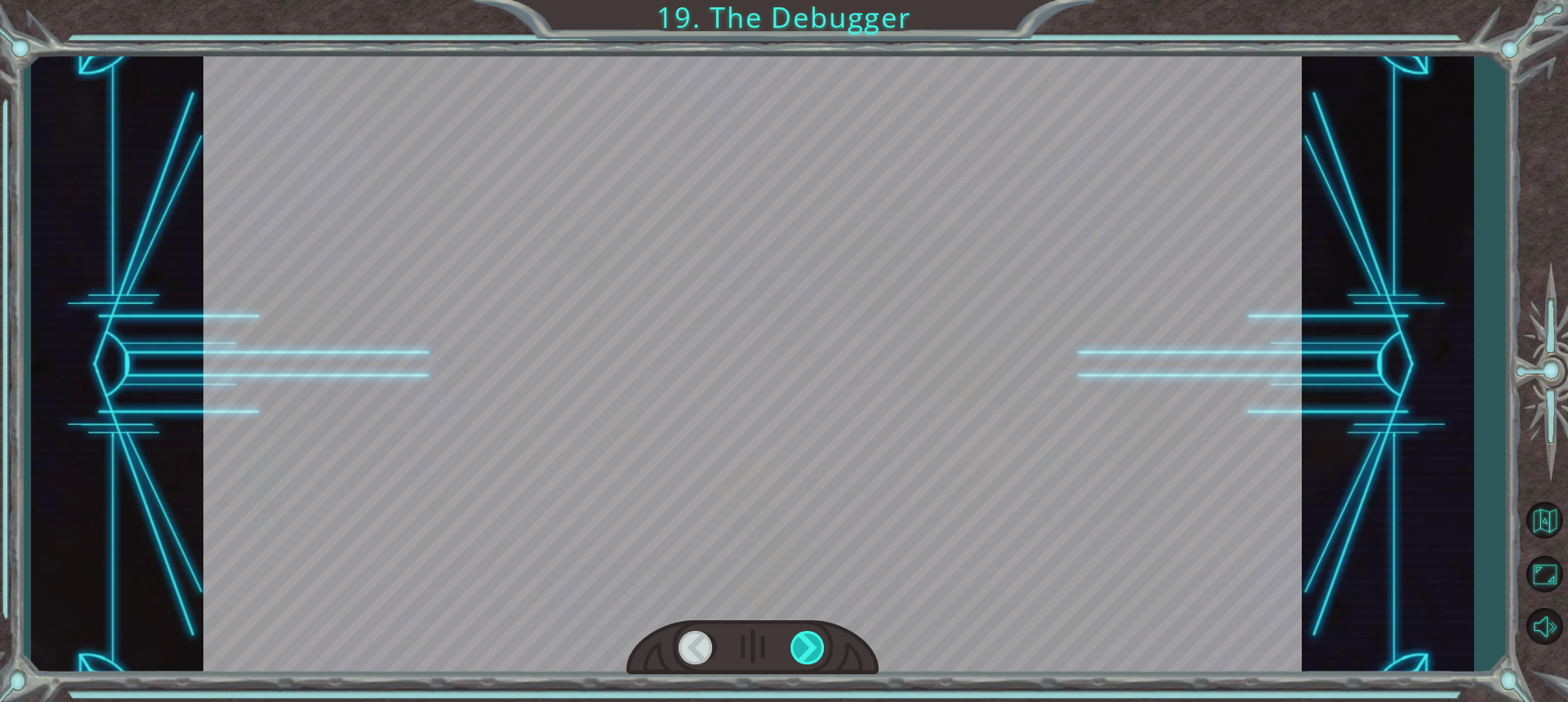
click at [816, 645] on div at bounding box center [808, 647] width 36 height 33
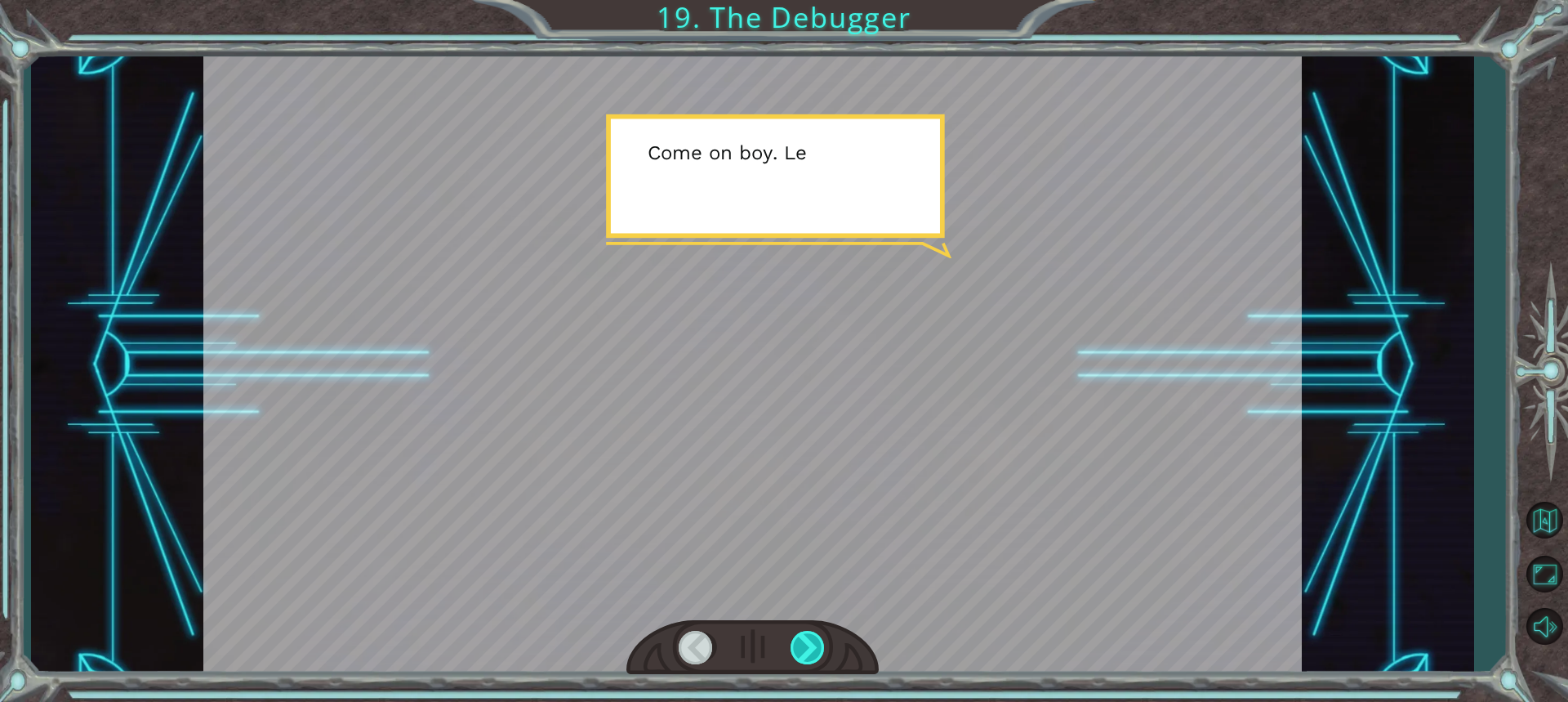
click at [816, 645] on div at bounding box center [808, 647] width 36 height 33
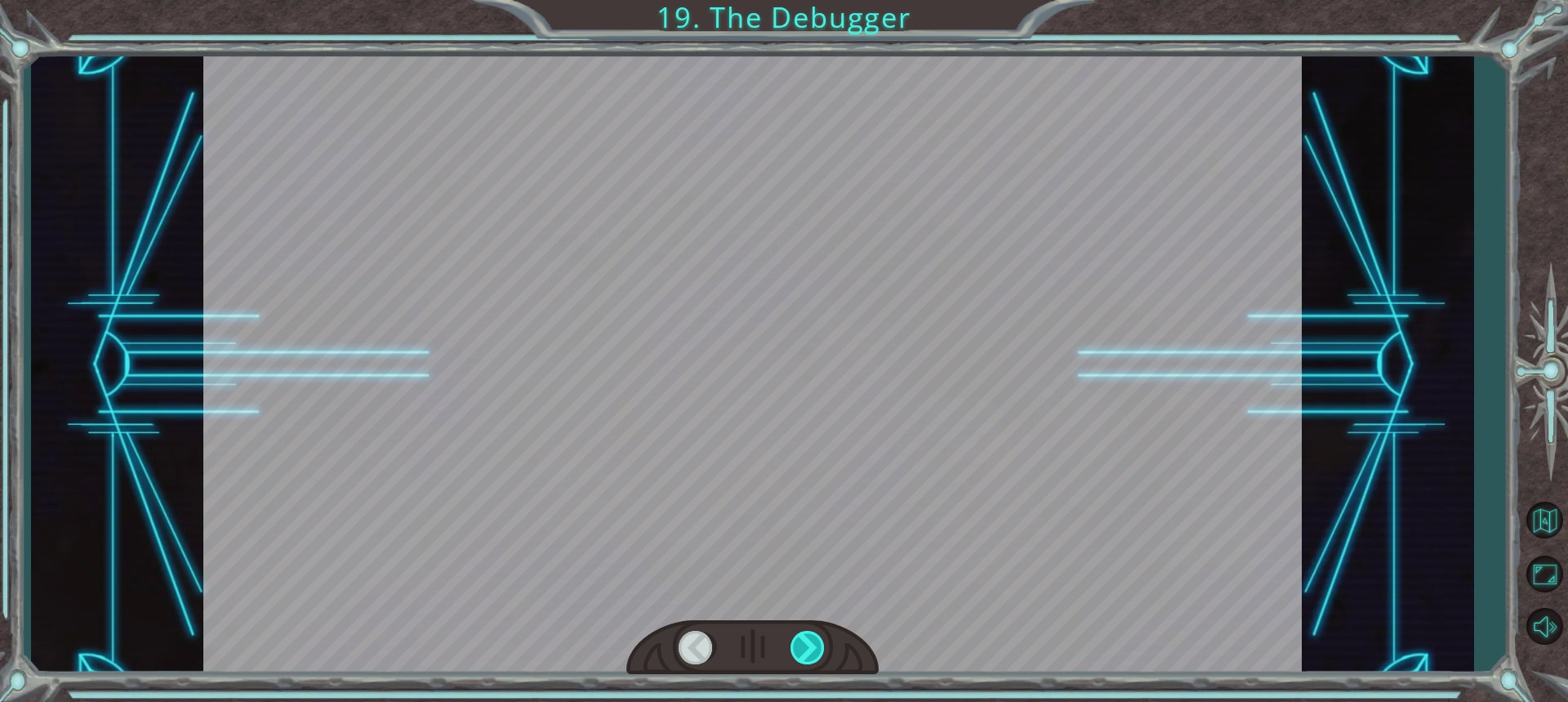
click at [816, 645] on div at bounding box center [808, 647] width 36 height 33
click at [816, 0] on div "Temporary Text F i n a l l y h e r e . S o t h i s i s t h e D e b u g g e r , …" at bounding box center [784, 0] width 1568 height 0
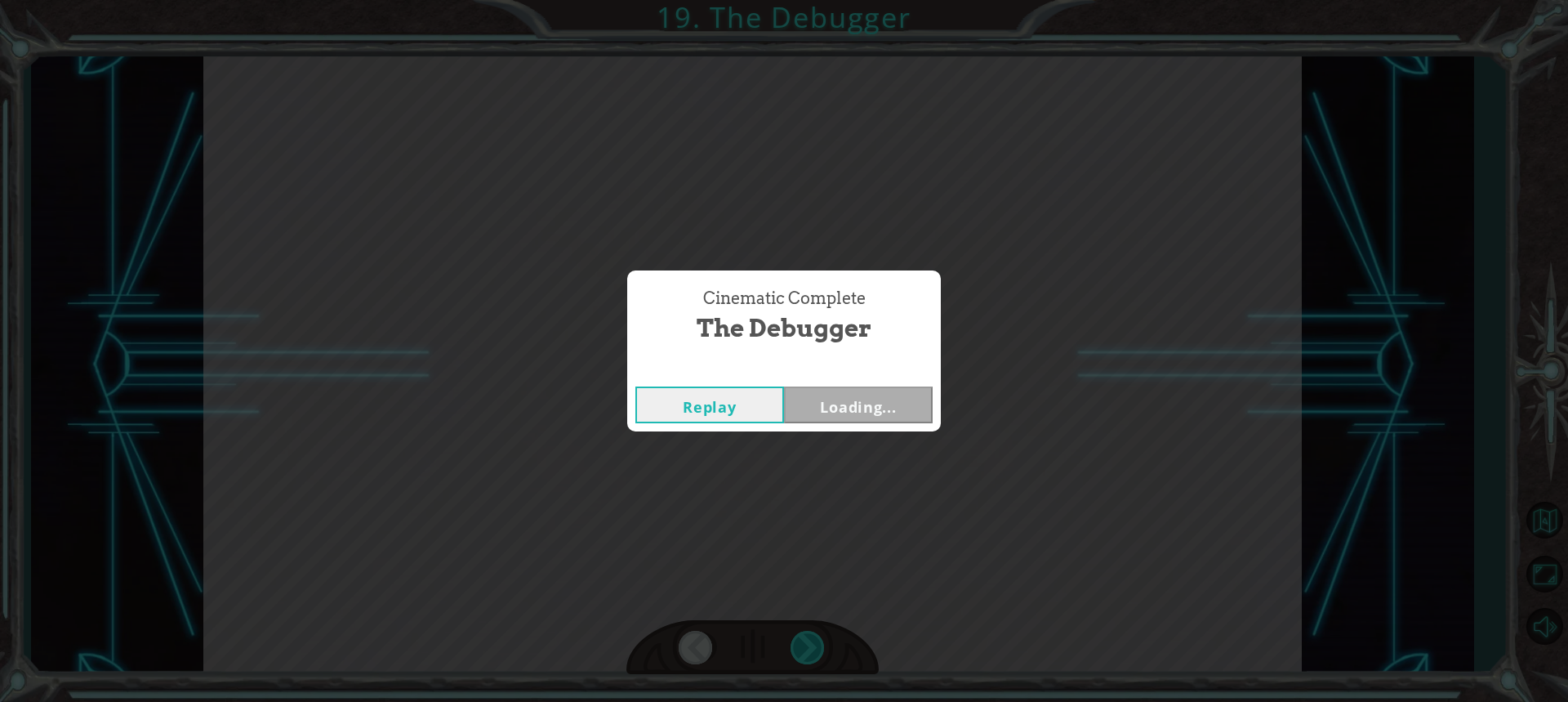
click at [816, 645] on div "Cinematic Complete The Debugger Replay Loading..." at bounding box center [784, 351] width 1568 height 702
click at [861, 404] on button "Next" at bounding box center [858, 405] width 149 height 37
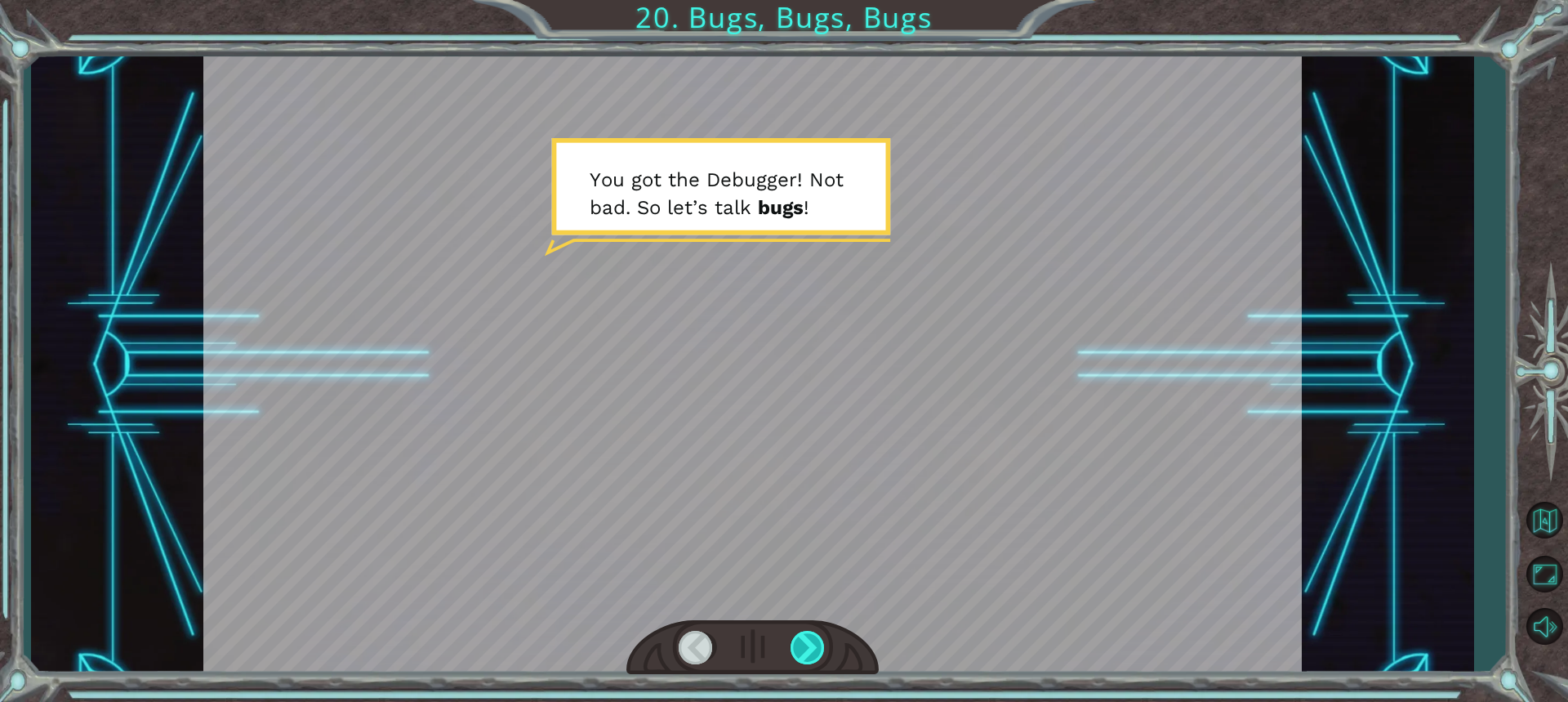
click at [799, 646] on div at bounding box center [808, 647] width 36 height 33
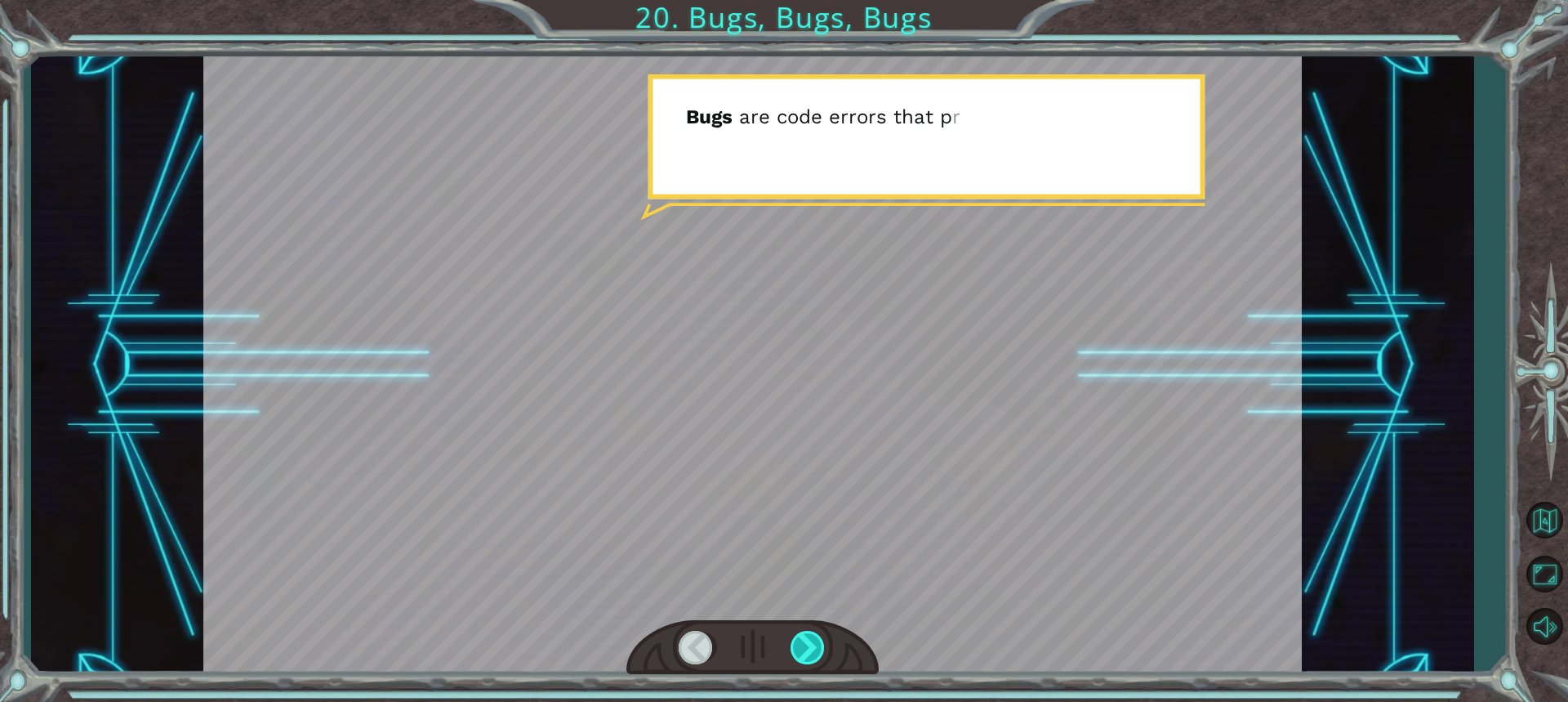
click at [797, 644] on div at bounding box center [808, 647] width 36 height 33
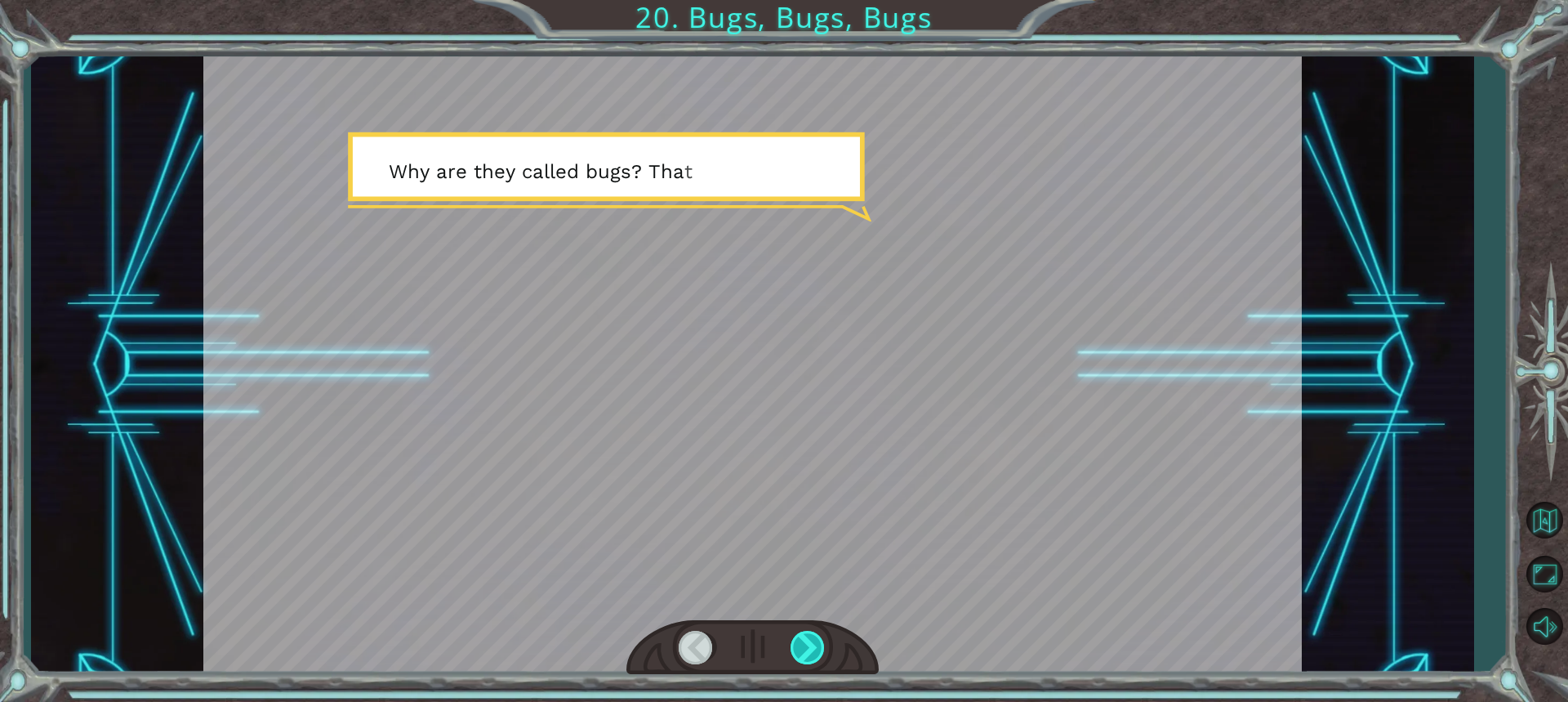
click at [796, 640] on div at bounding box center [808, 647] width 36 height 33
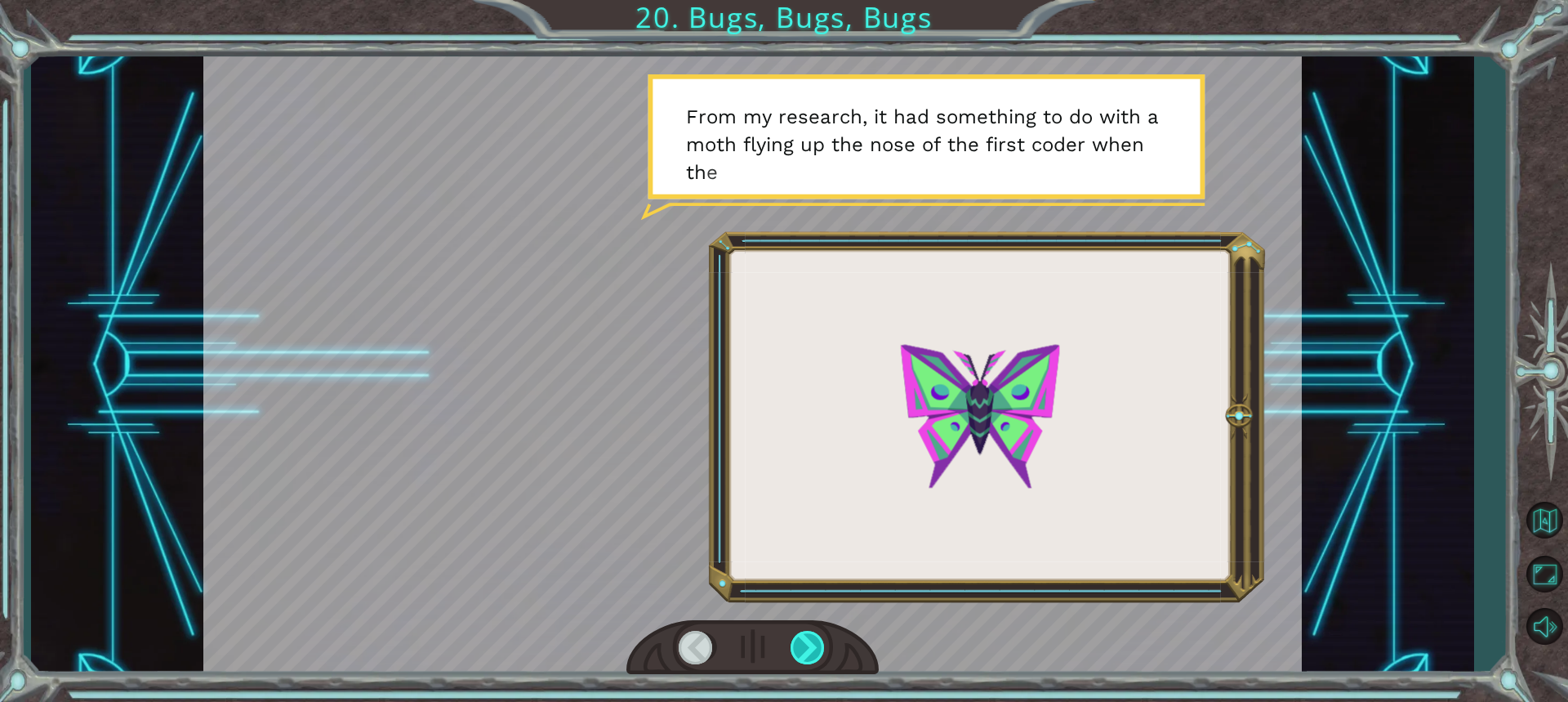
click at [805, 644] on div at bounding box center [808, 647] width 36 height 33
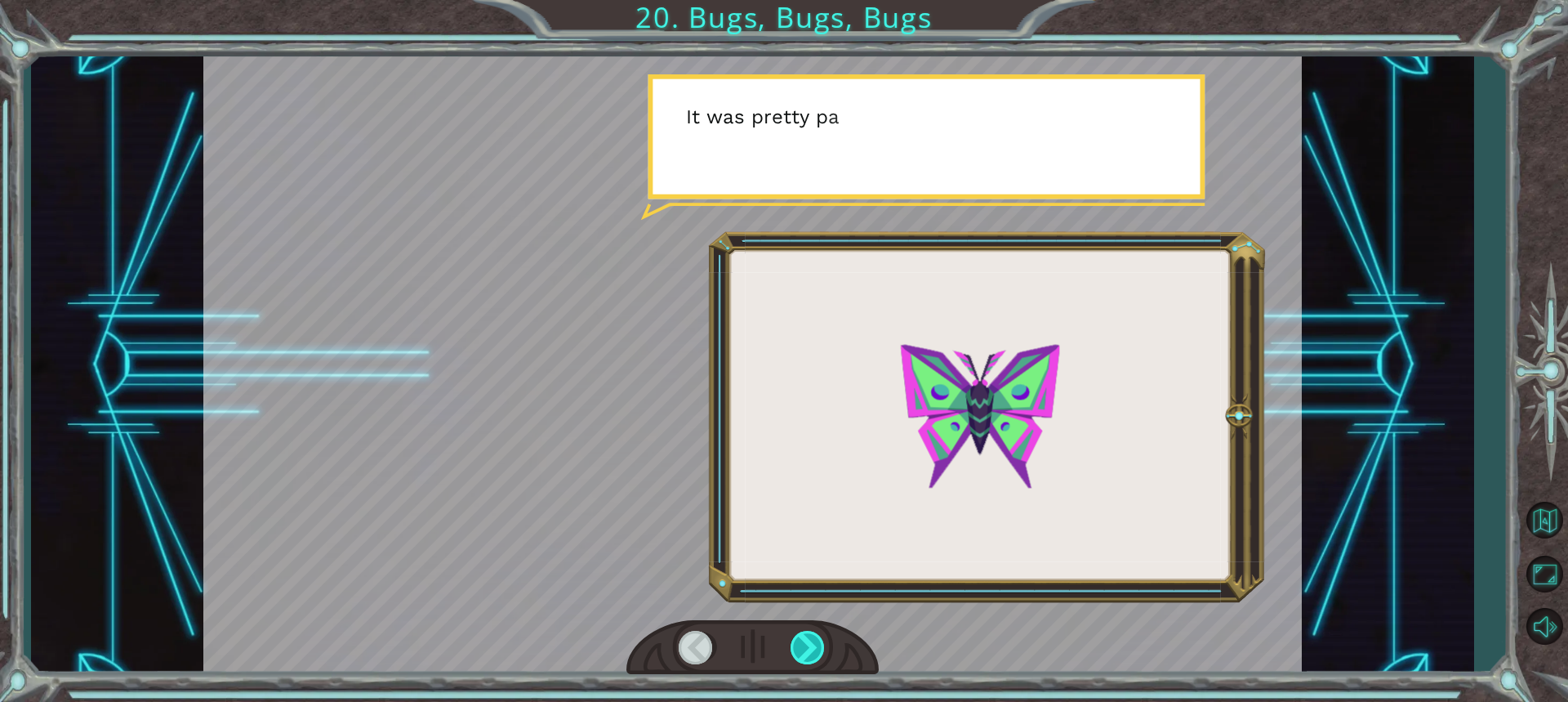
click at [805, 644] on div at bounding box center [808, 647] width 36 height 33
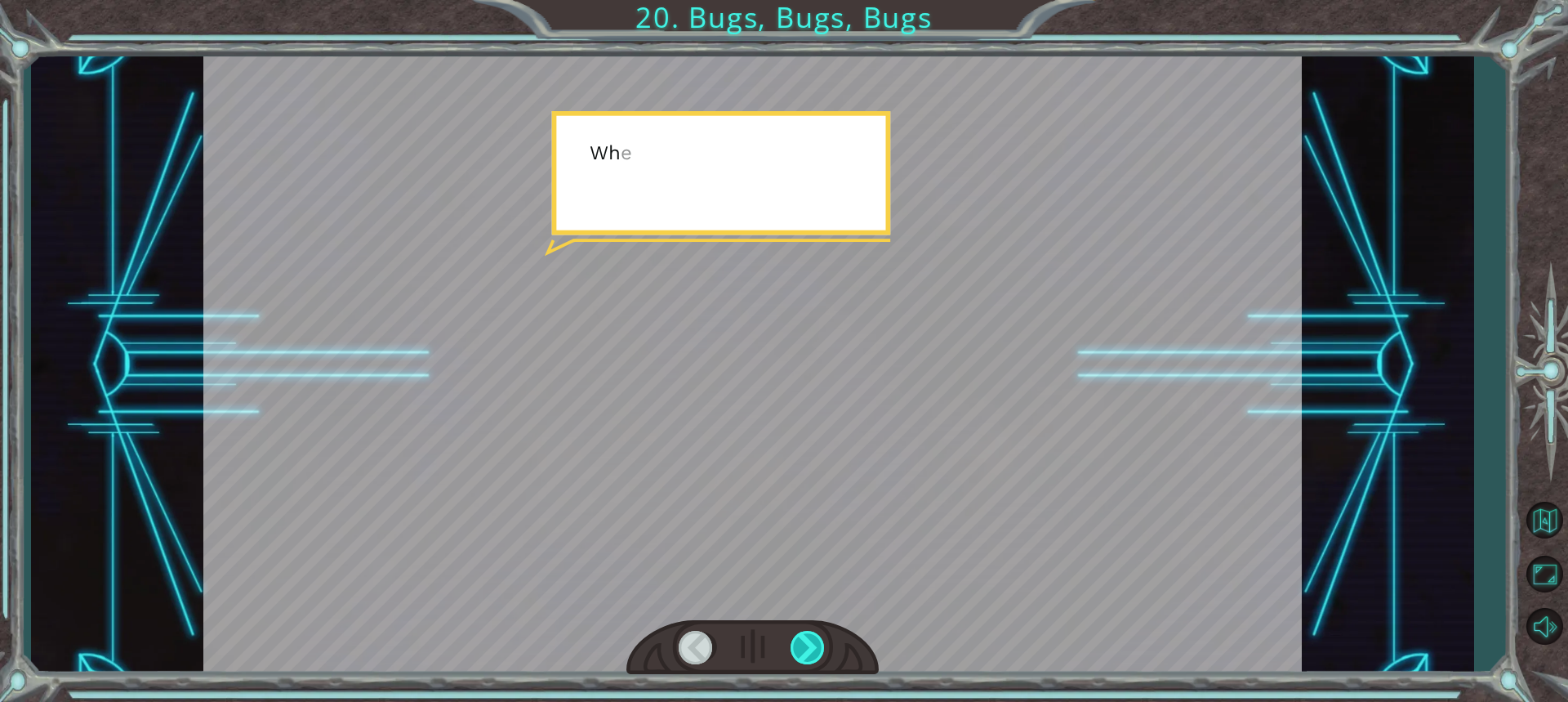
click at [805, 644] on div at bounding box center [808, 647] width 36 height 33
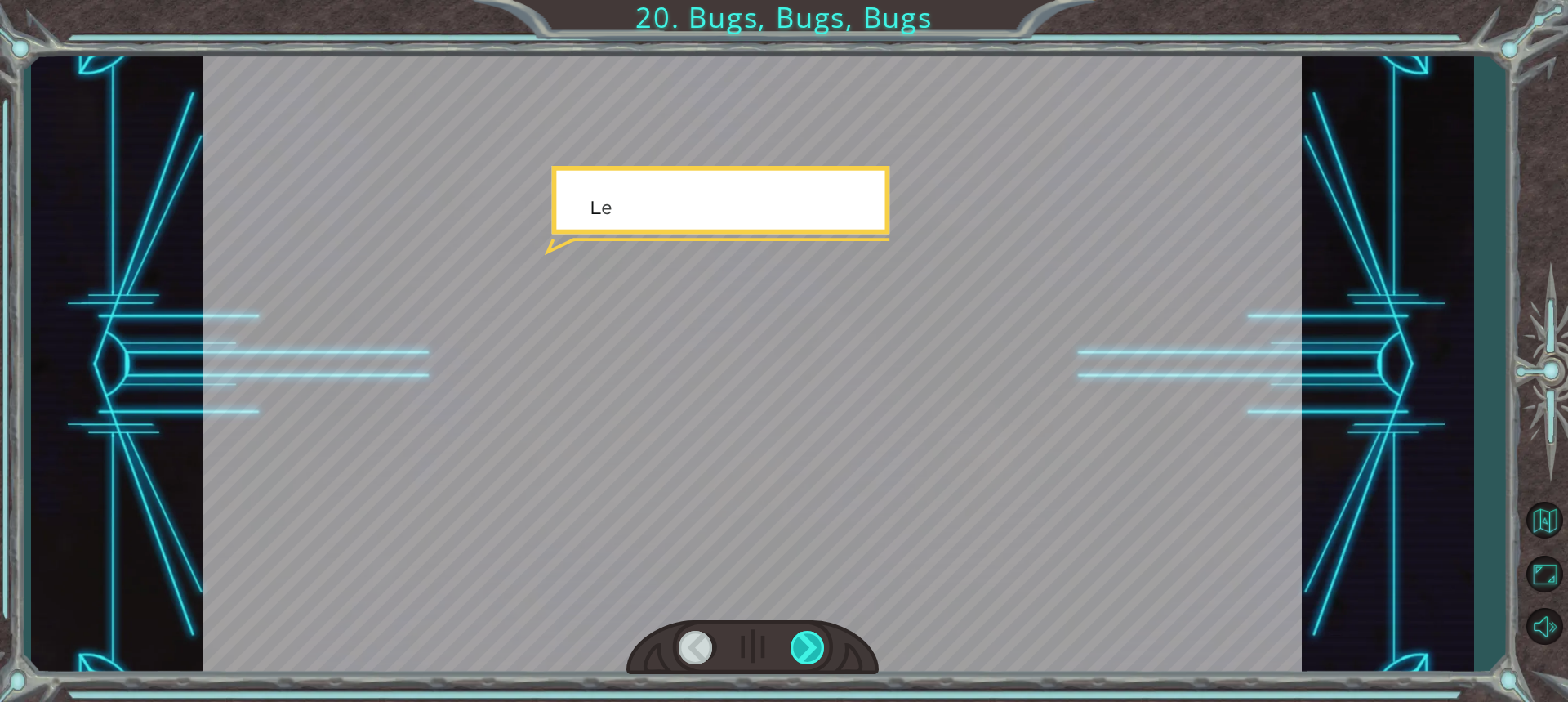
click at [805, 644] on div at bounding box center [808, 647] width 36 height 33
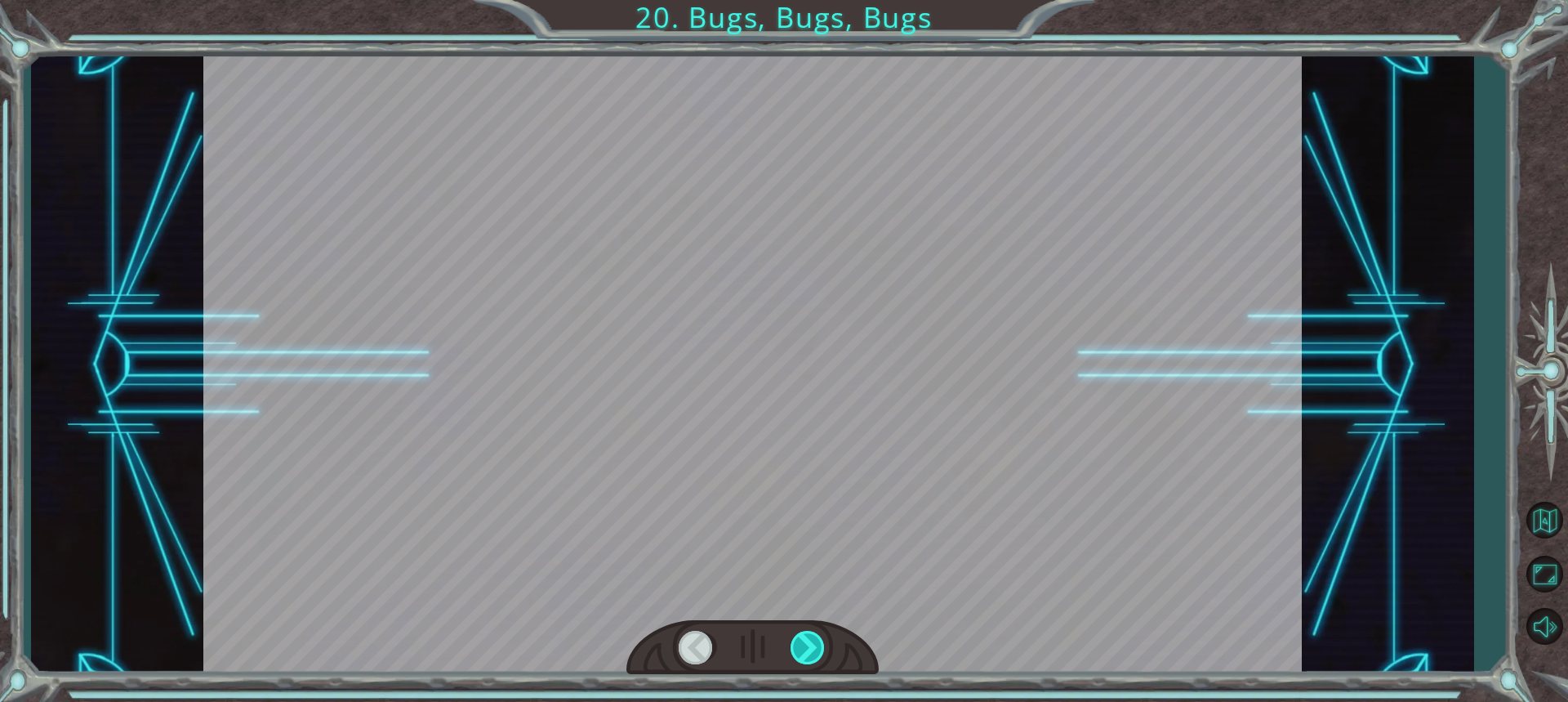
click at [805, 644] on div at bounding box center [808, 647] width 36 height 33
click at [805, 0] on div "Y o u g o t t h e D e b u g g e r ! N o t b a d . S o l e t ’ s t a l k b u g s…" at bounding box center [784, 0] width 1568 height 0
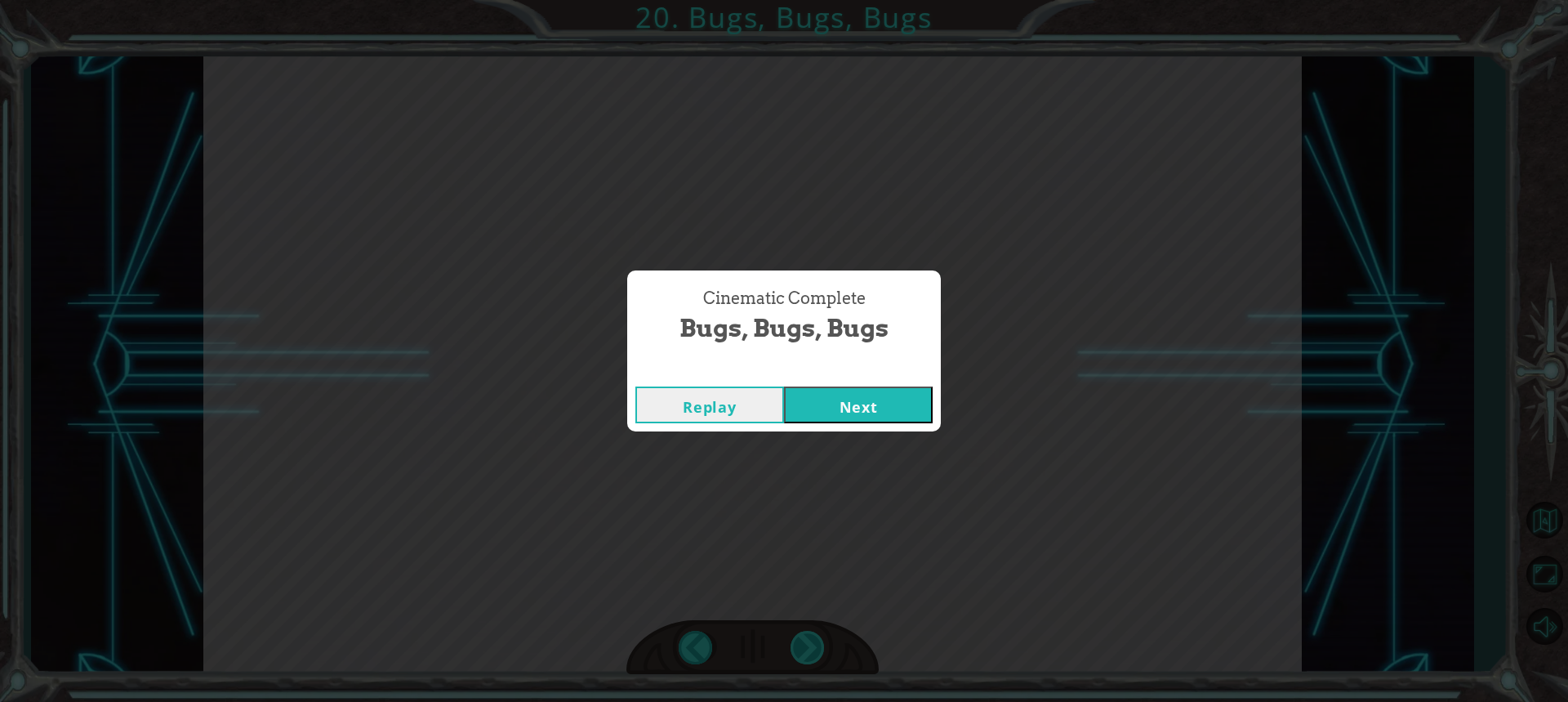
click at [805, 644] on div "Cinematic Complete Bugs, Bugs, Bugs Replay Next" at bounding box center [784, 351] width 1568 height 702
click at [840, 395] on button "Next" at bounding box center [858, 405] width 149 height 37
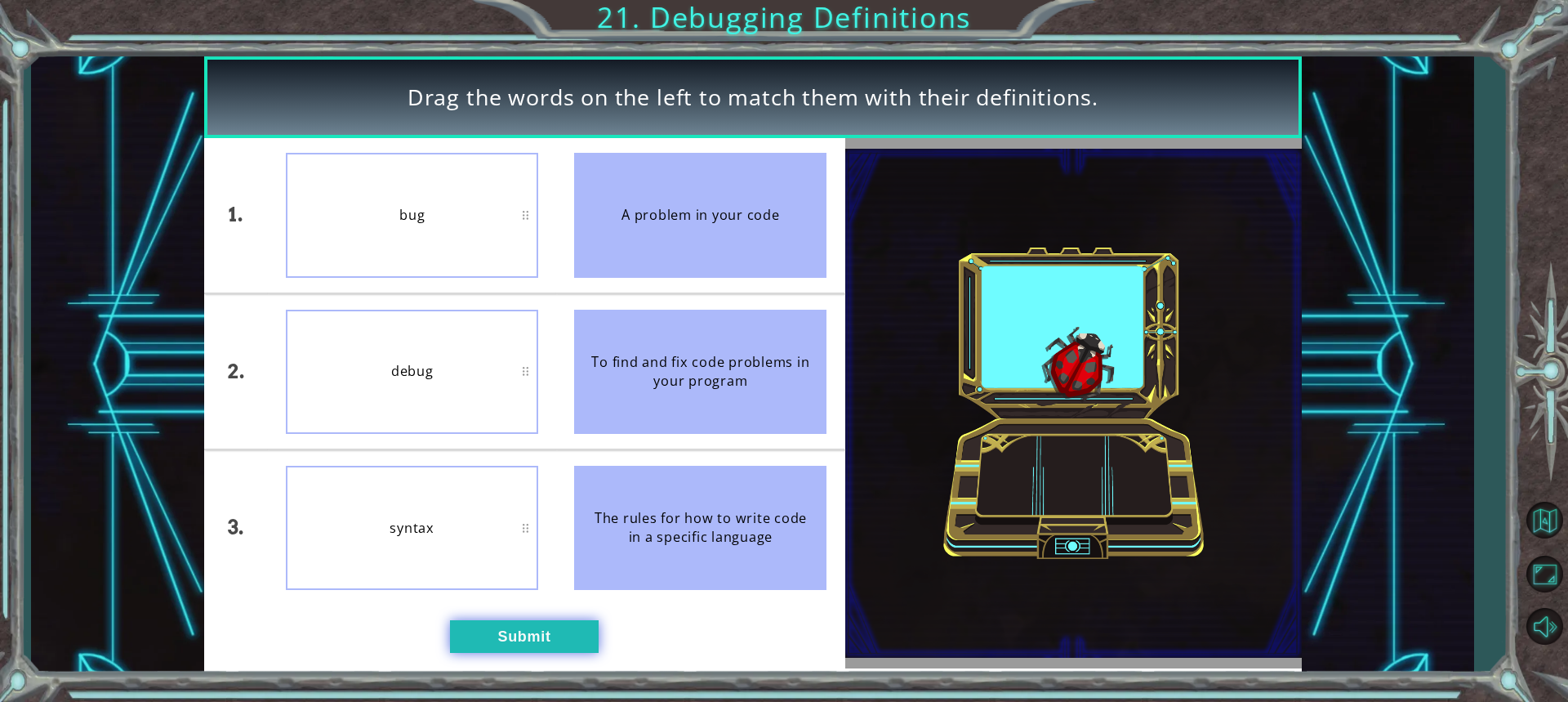
click at [504, 633] on button "Submit" at bounding box center [524, 636] width 149 height 32
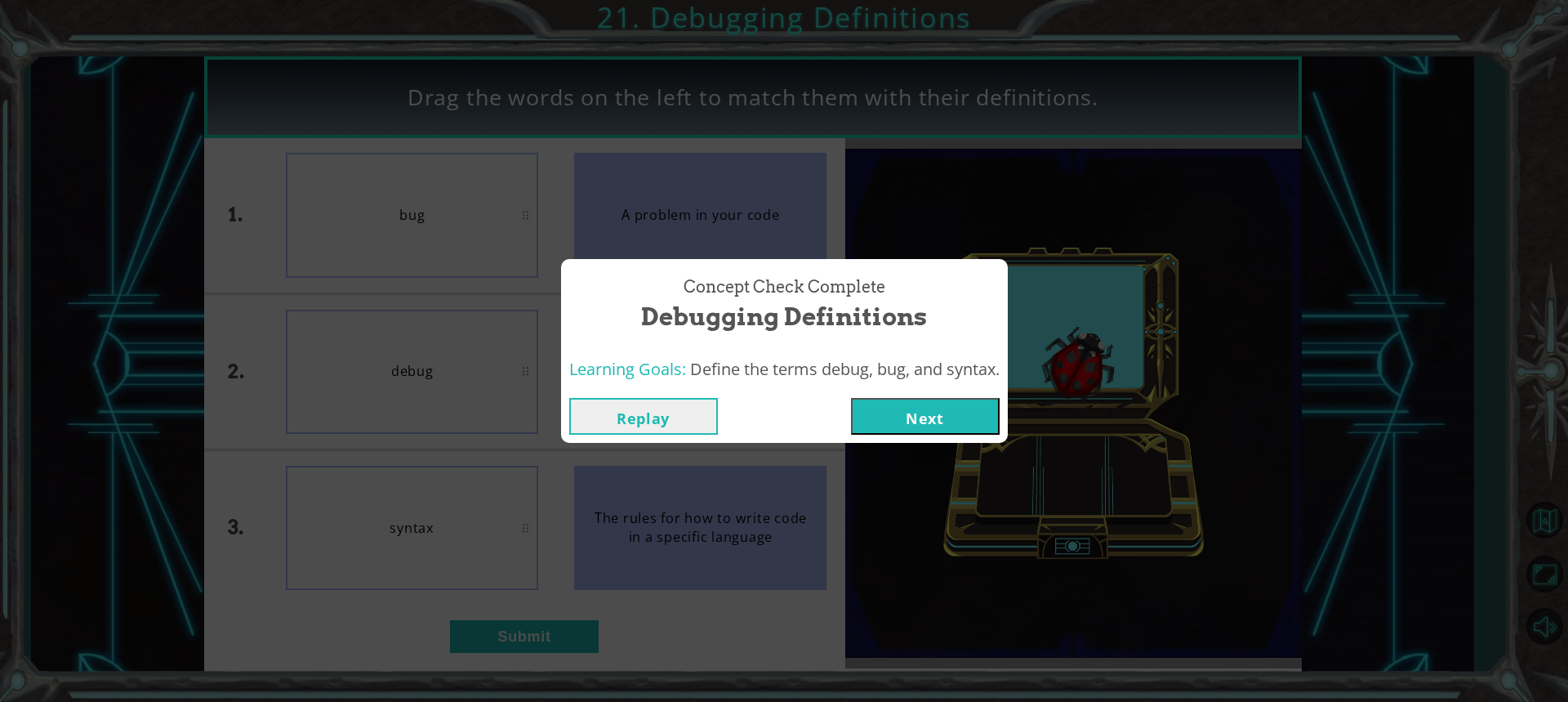
click at [976, 412] on button "Next" at bounding box center [925, 417] width 149 height 37
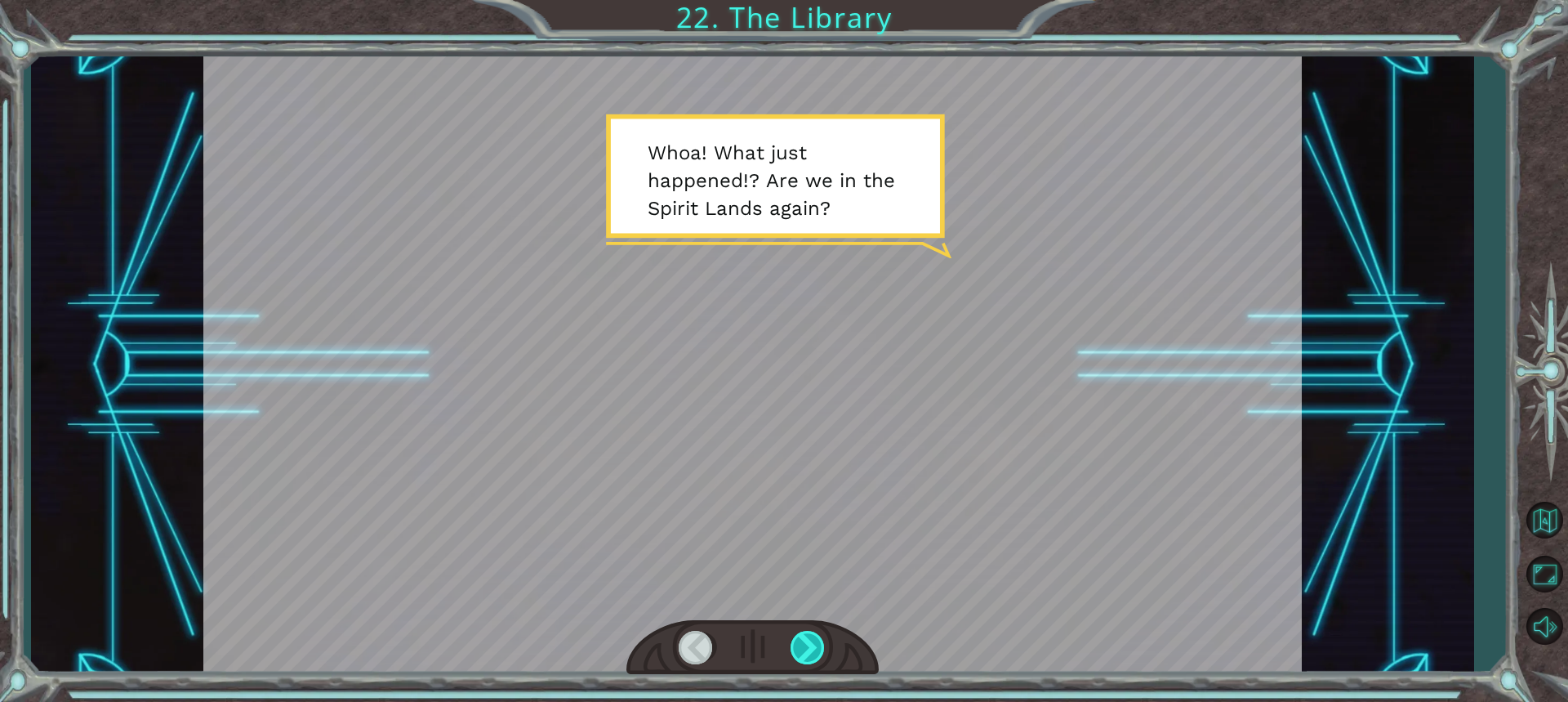
click at [804, 635] on div at bounding box center [808, 647] width 36 height 33
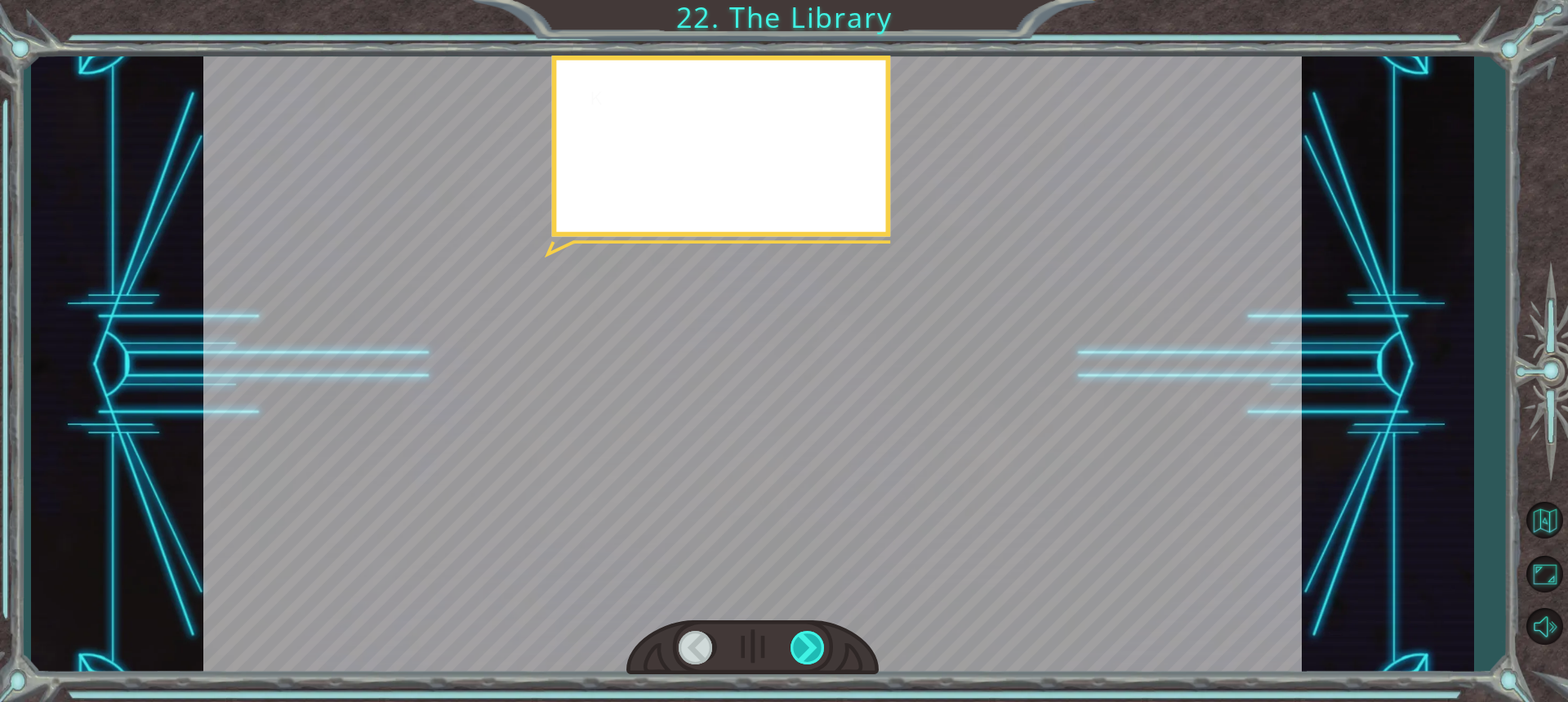
click at [800, 634] on div at bounding box center [808, 647] width 36 height 33
click at [799, 633] on div at bounding box center [808, 647] width 36 height 33
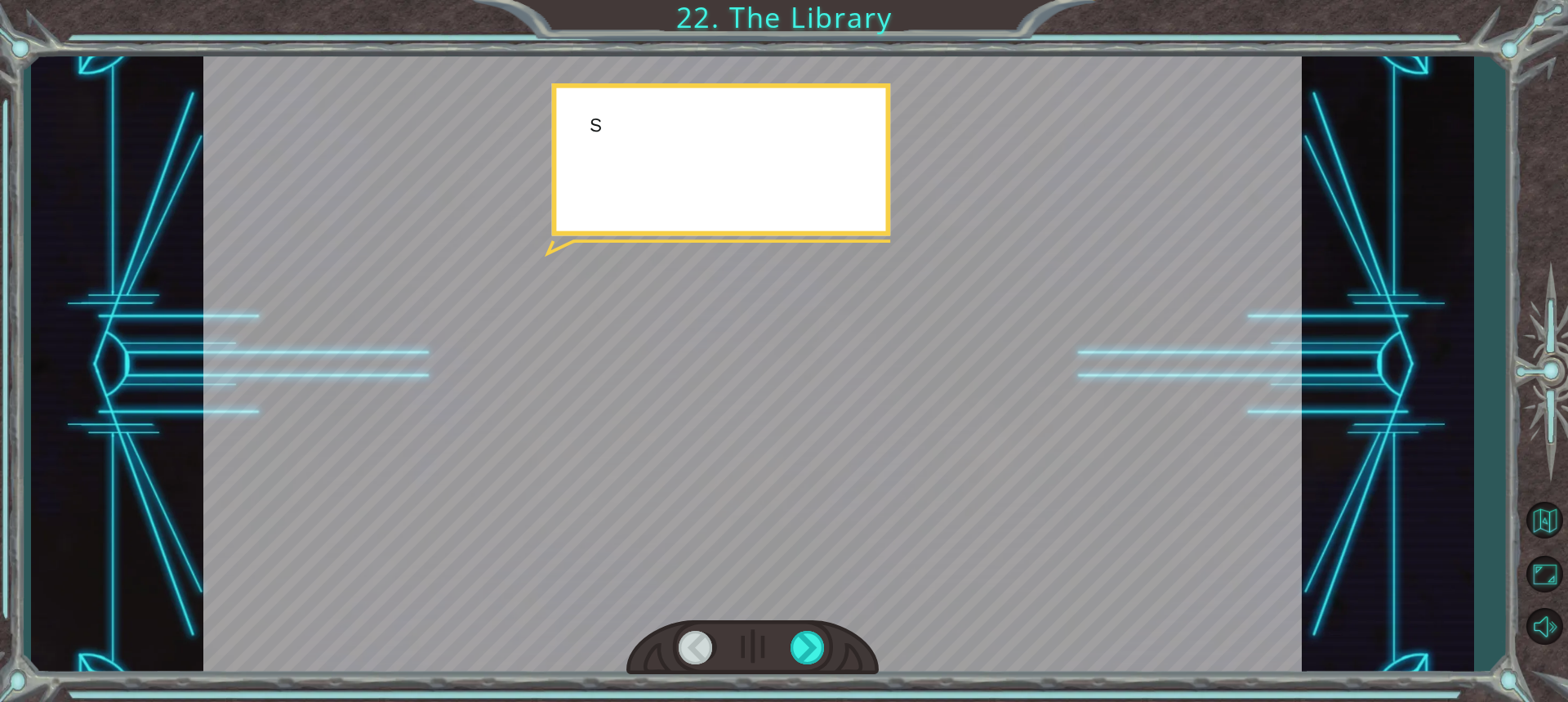
drag, startPoint x: 799, startPoint y: 633, endPoint x: 831, endPoint y: 648, distance: 35.3
click at [810, 640] on div at bounding box center [808, 647] width 36 height 33
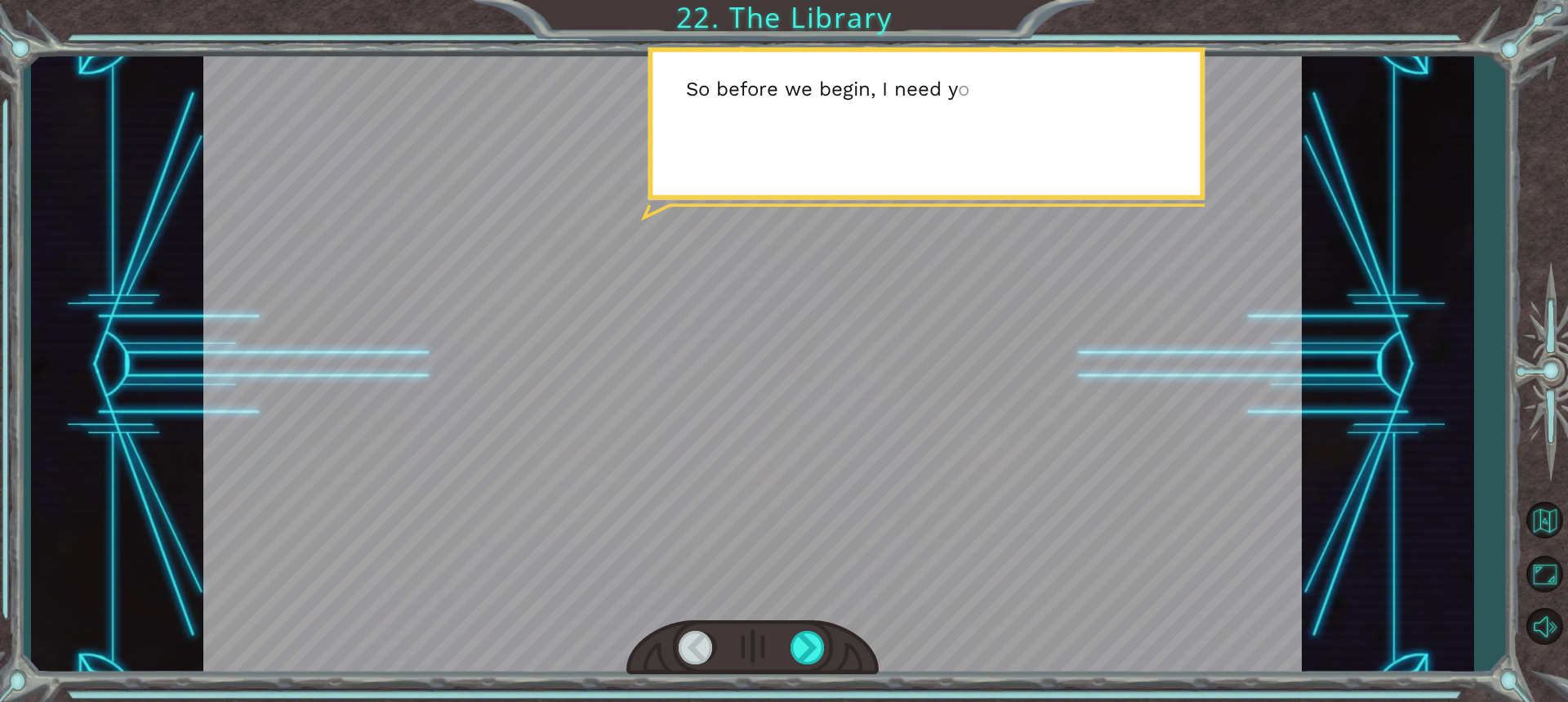
click at [781, 628] on div at bounding box center [753, 648] width 253 height 56
drag, startPoint x: 790, startPoint y: 632, endPoint x: 811, endPoint y: 649, distance: 27.0
click at [798, 642] on div at bounding box center [808, 647] width 36 height 33
click at [811, 649] on div at bounding box center [808, 647] width 36 height 33
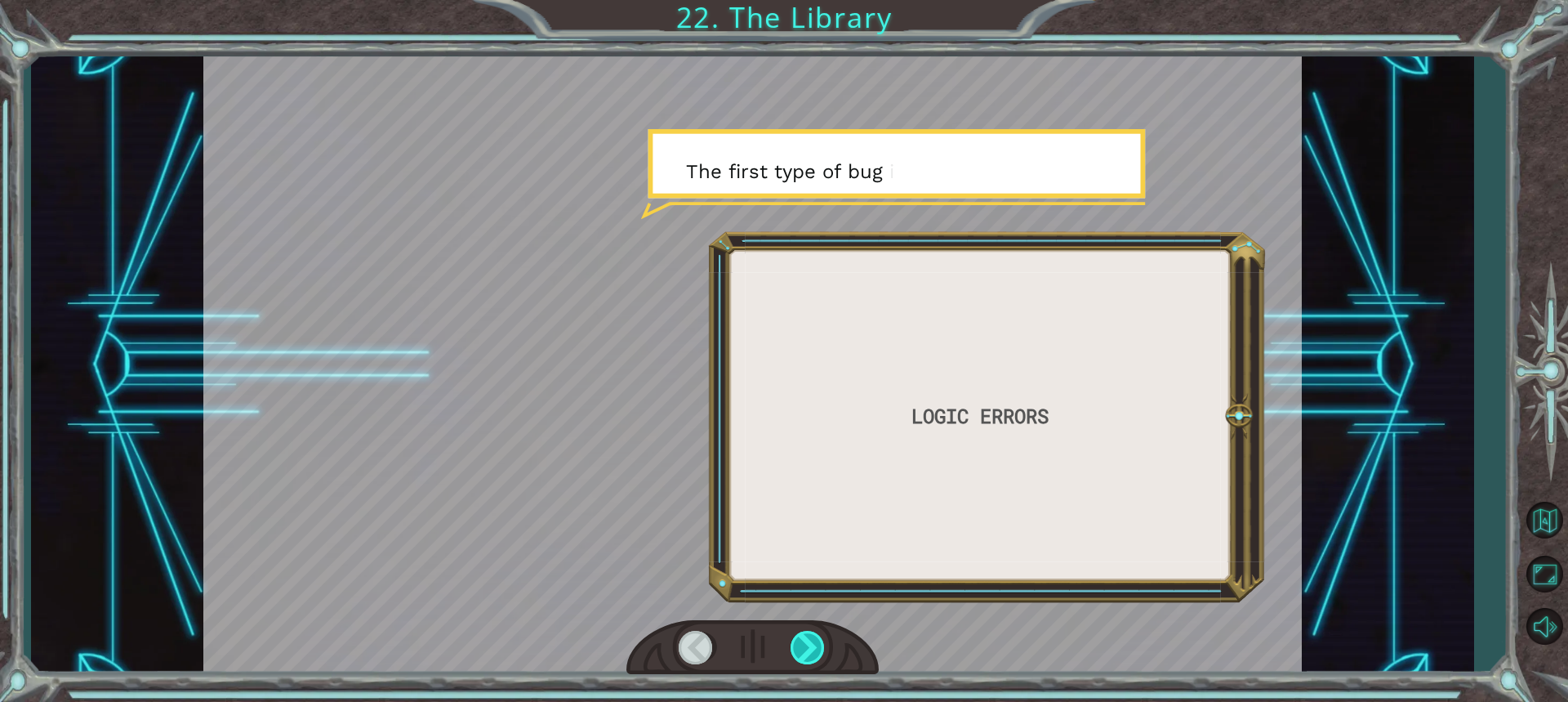
click at [799, 644] on div at bounding box center [808, 647] width 36 height 33
drag, startPoint x: 799, startPoint y: 644, endPoint x: 829, endPoint y: 654, distance: 31.6
click at [824, 654] on div at bounding box center [808, 647] width 36 height 33
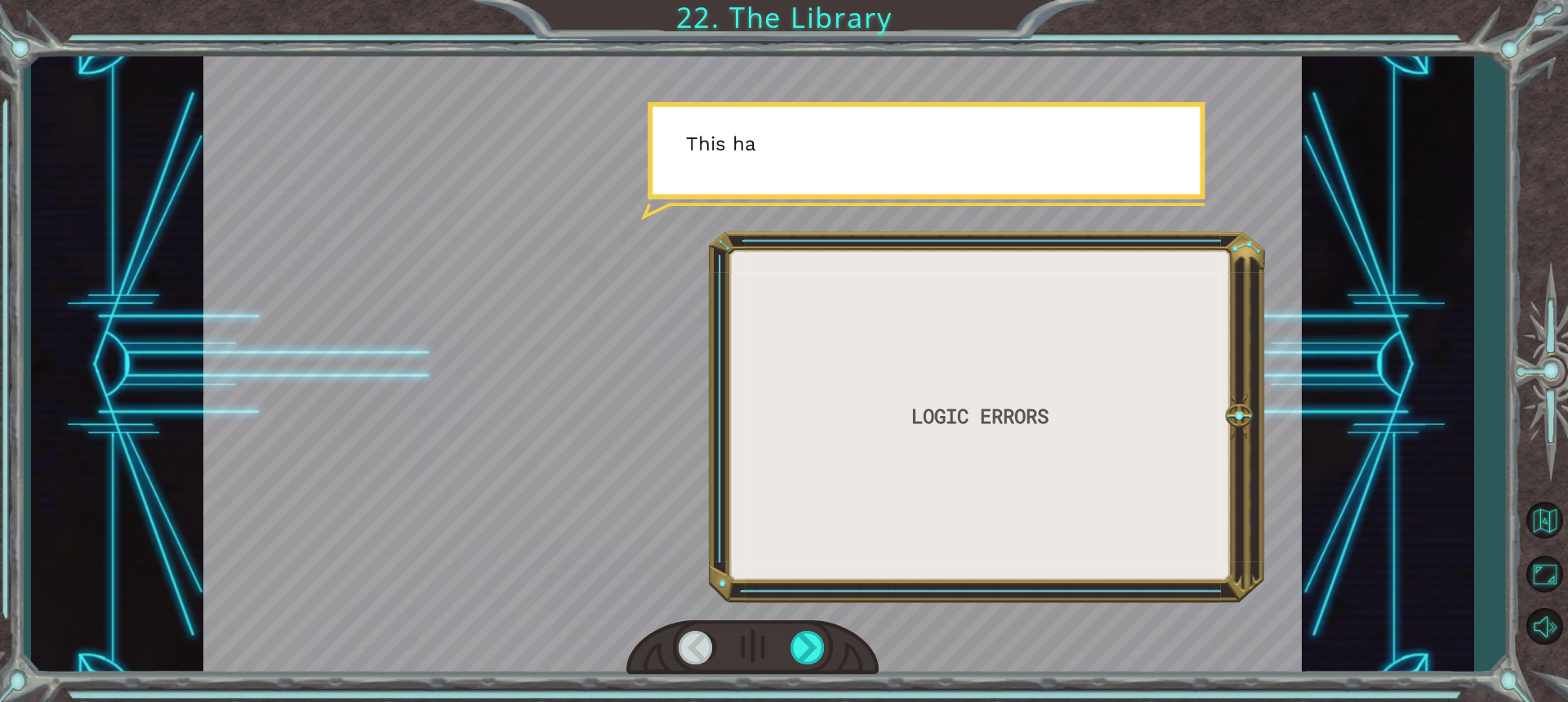
click at [838, 651] on div at bounding box center [753, 648] width 253 height 56
click at [813, 643] on div at bounding box center [808, 647] width 36 height 33
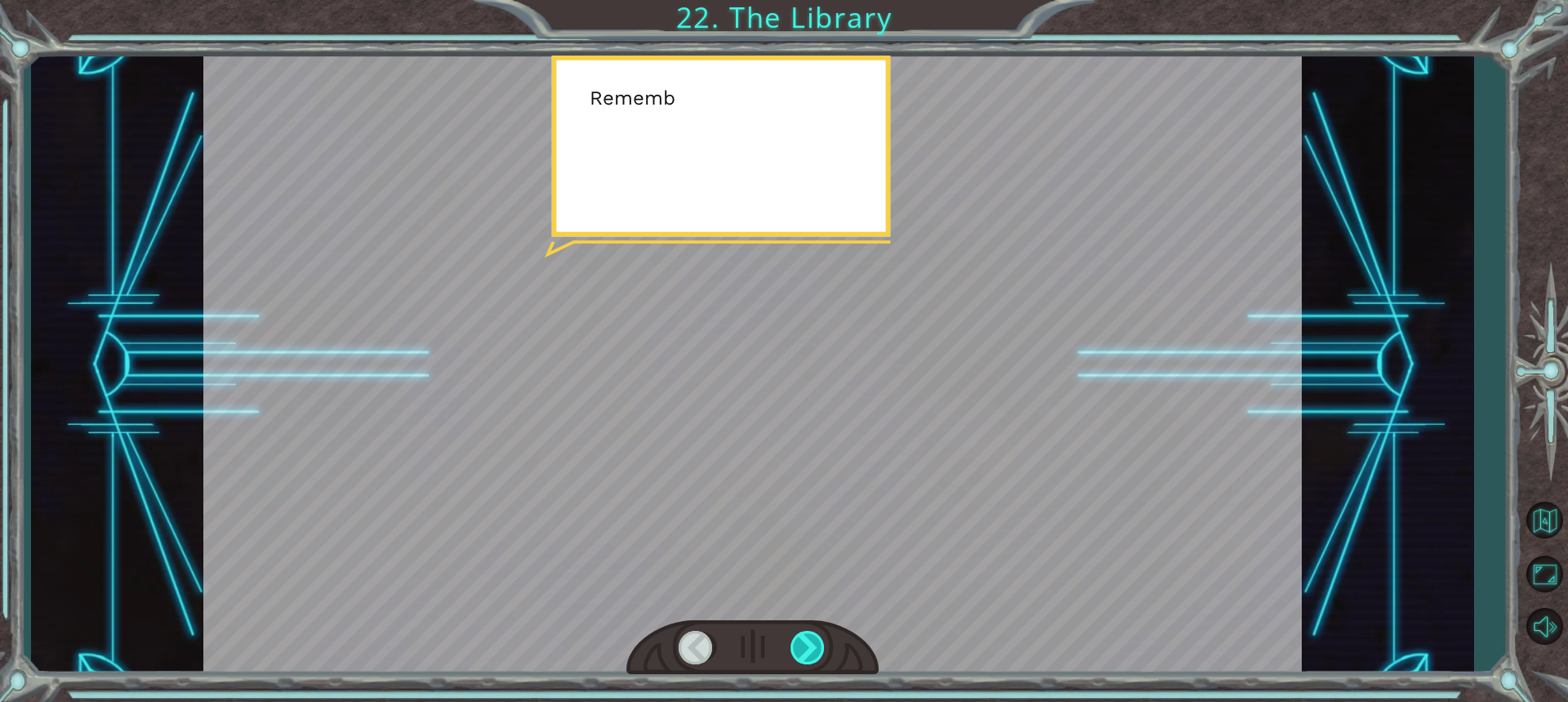
click at [815, 643] on div at bounding box center [808, 647] width 36 height 33
click at [815, 642] on div at bounding box center [808, 647] width 36 height 33
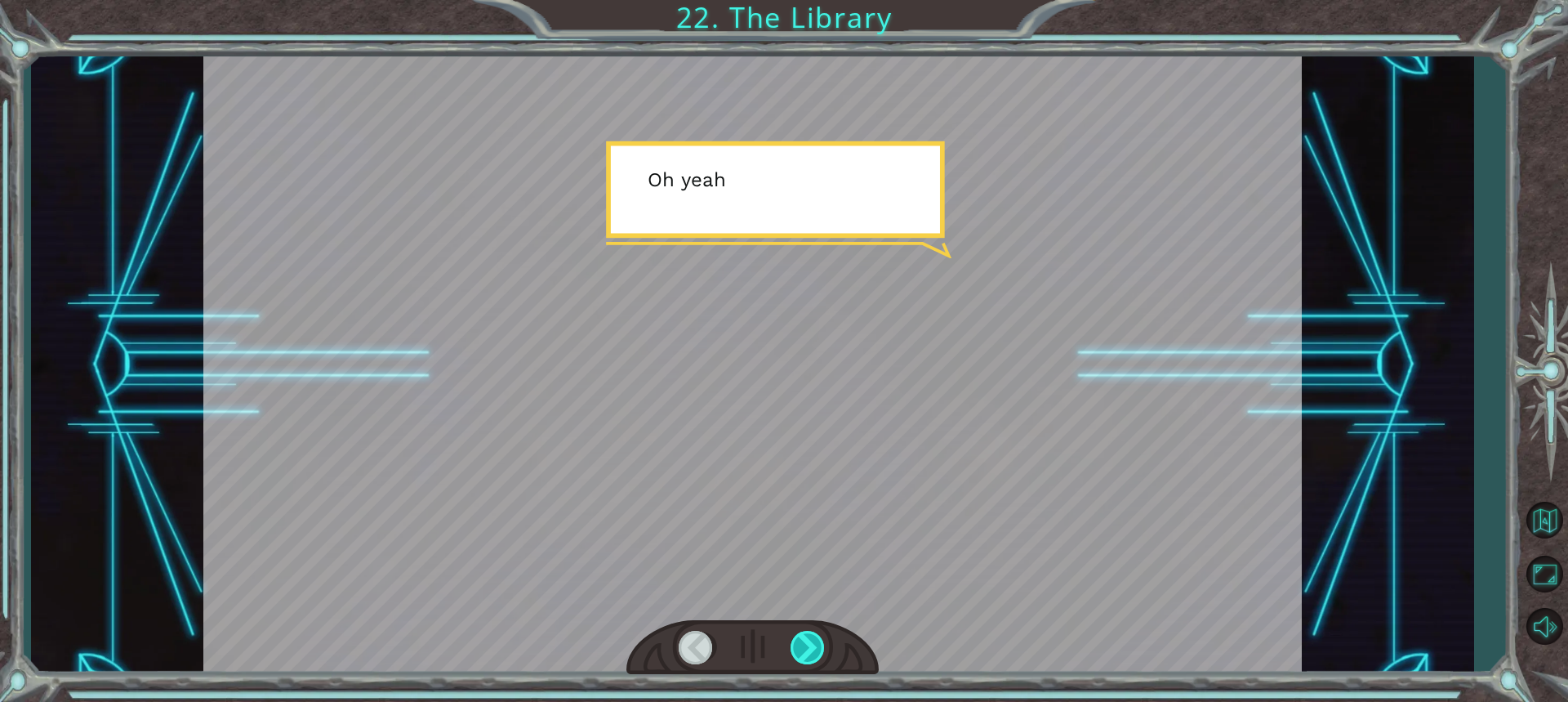
click at [815, 640] on div at bounding box center [808, 647] width 36 height 33
click at [815, 639] on div at bounding box center [808, 647] width 36 height 33
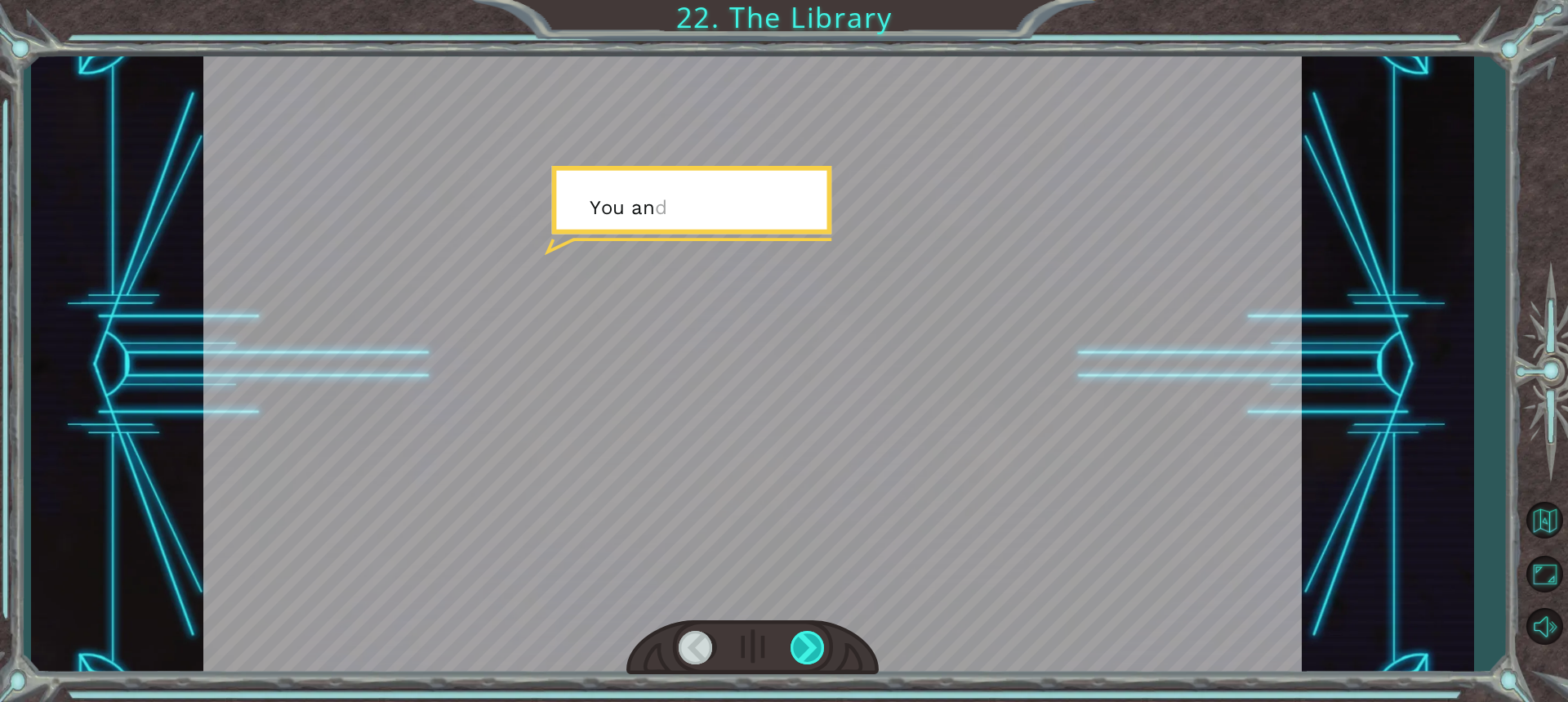
click at [815, 639] on div at bounding box center [808, 647] width 36 height 33
click at [815, 639] on div at bounding box center [808, 647] width 36 height 33
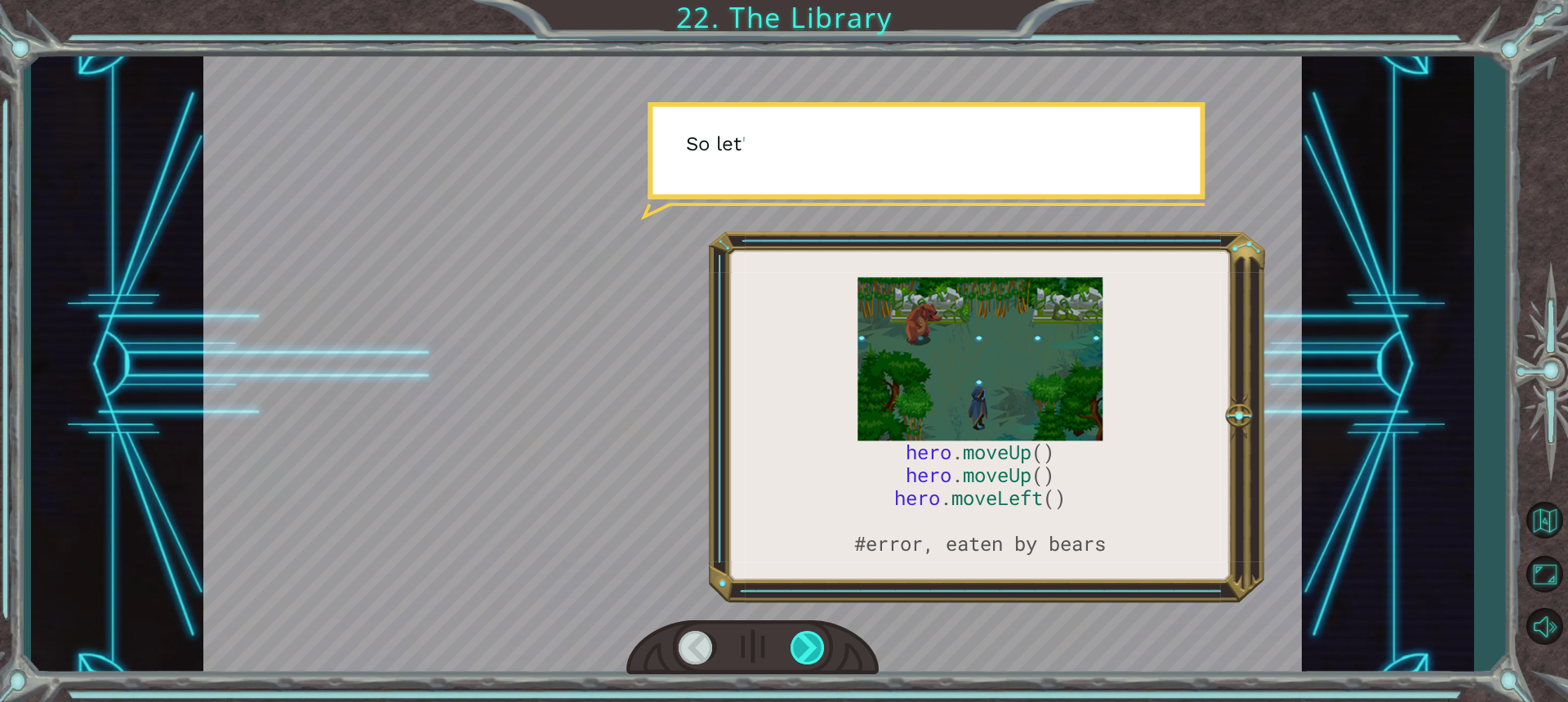
click at [815, 639] on div at bounding box center [808, 647] width 36 height 33
drag, startPoint x: 815, startPoint y: 639, endPoint x: 805, endPoint y: 646, distance: 12.2
click at [805, 646] on div at bounding box center [808, 647] width 36 height 33
click at [804, 646] on div at bounding box center [808, 647] width 36 height 33
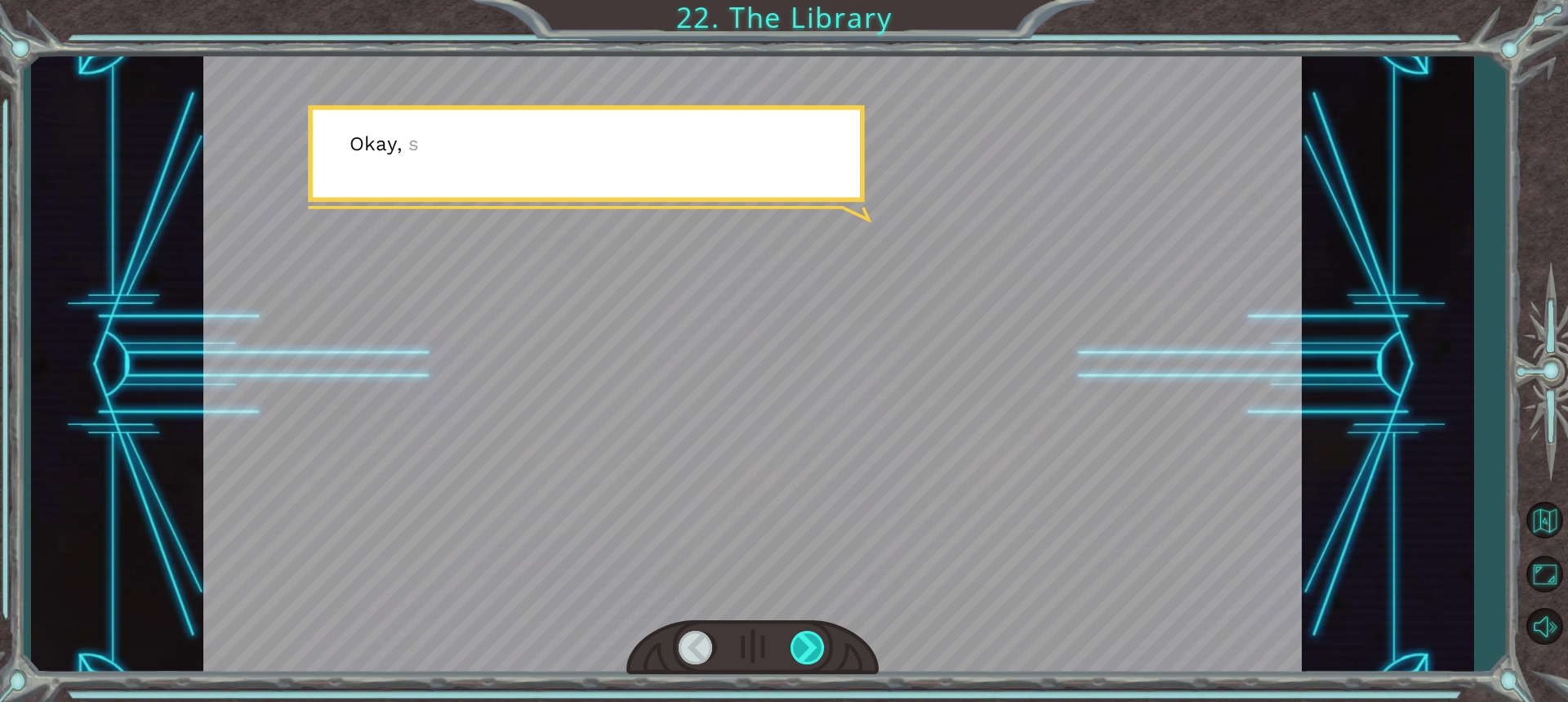
click at [800, 641] on div at bounding box center [808, 647] width 36 height 33
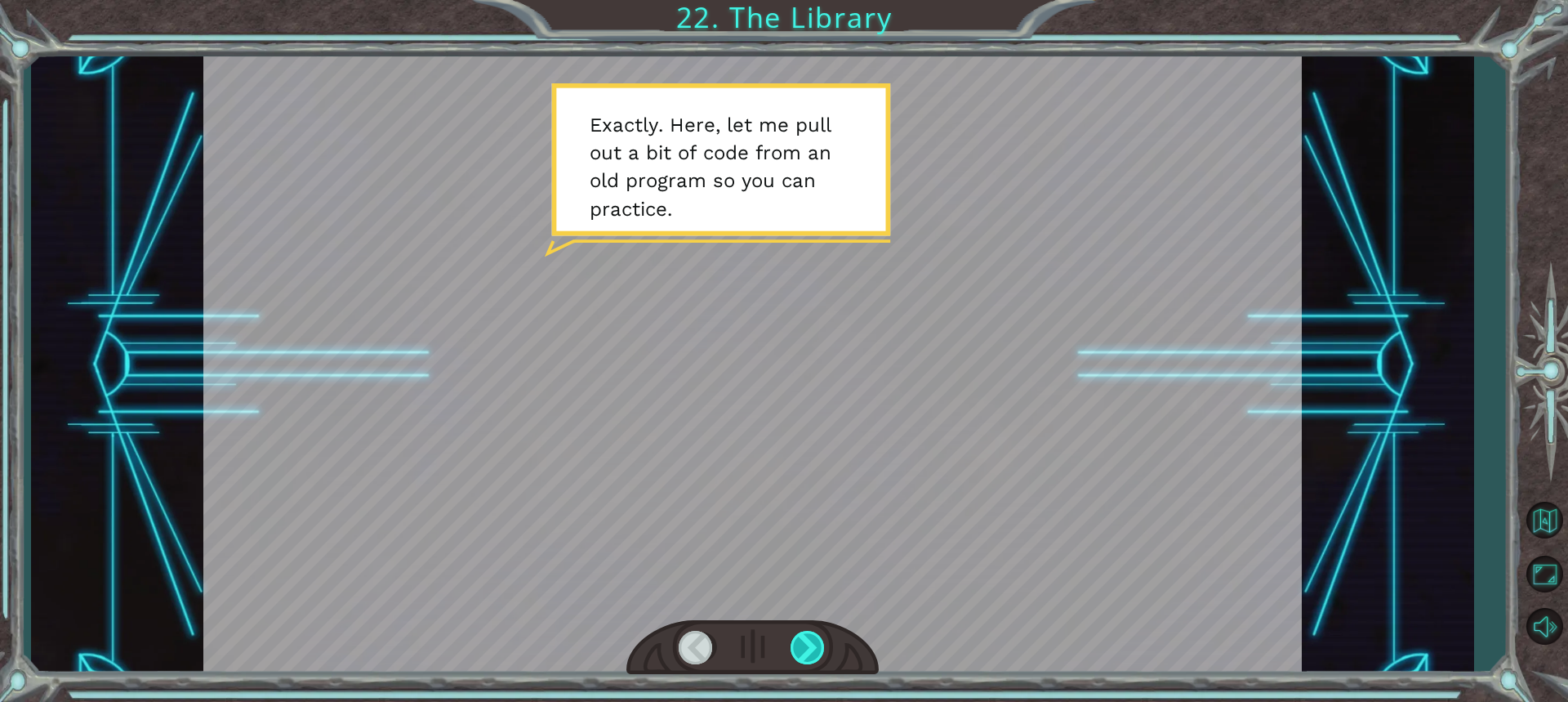
click at [794, 651] on div at bounding box center [808, 647] width 36 height 33
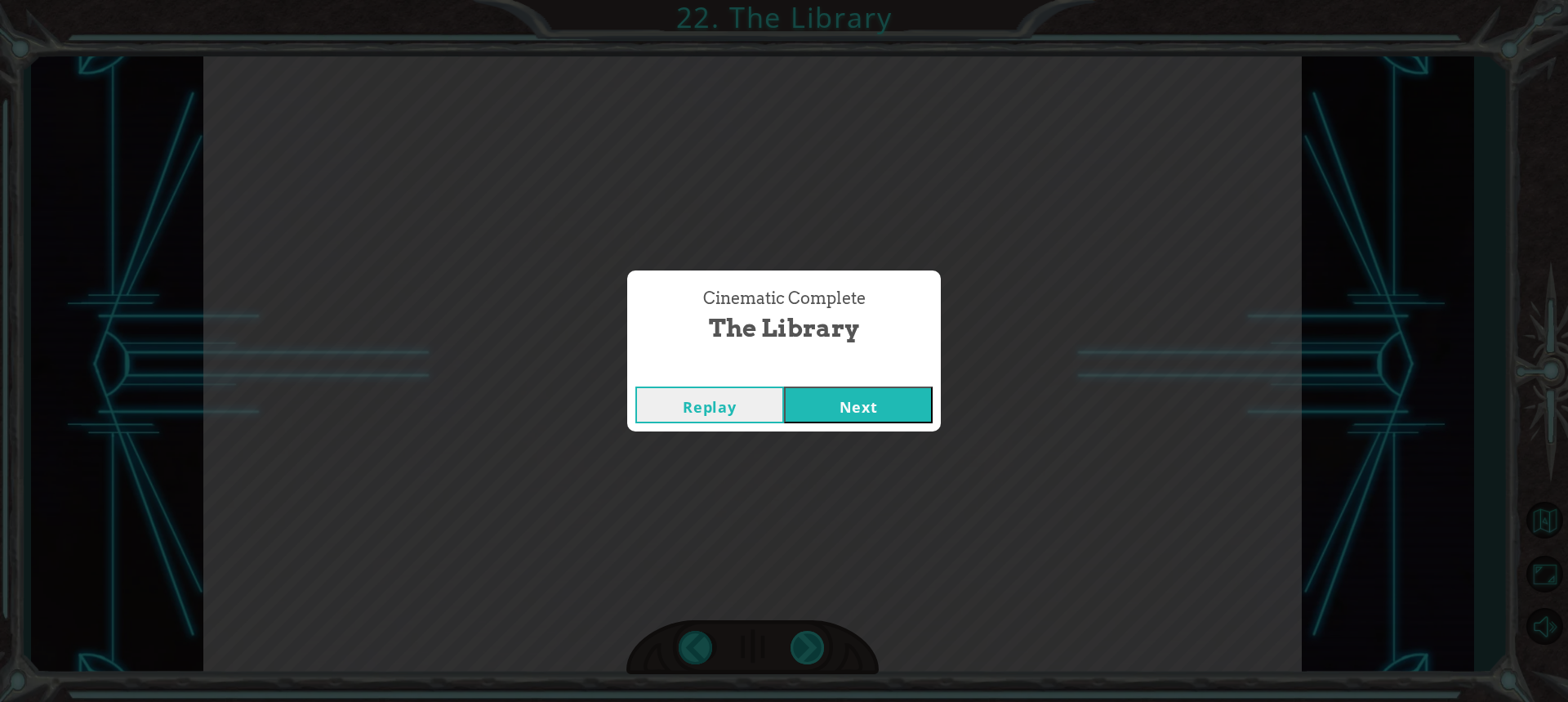
click at [794, 651] on div "Cinematic Complete The Library Replay Next" at bounding box center [784, 351] width 1568 height 702
click at [856, 406] on button "Next" at bounding box center [858, 405] width 149 height 37
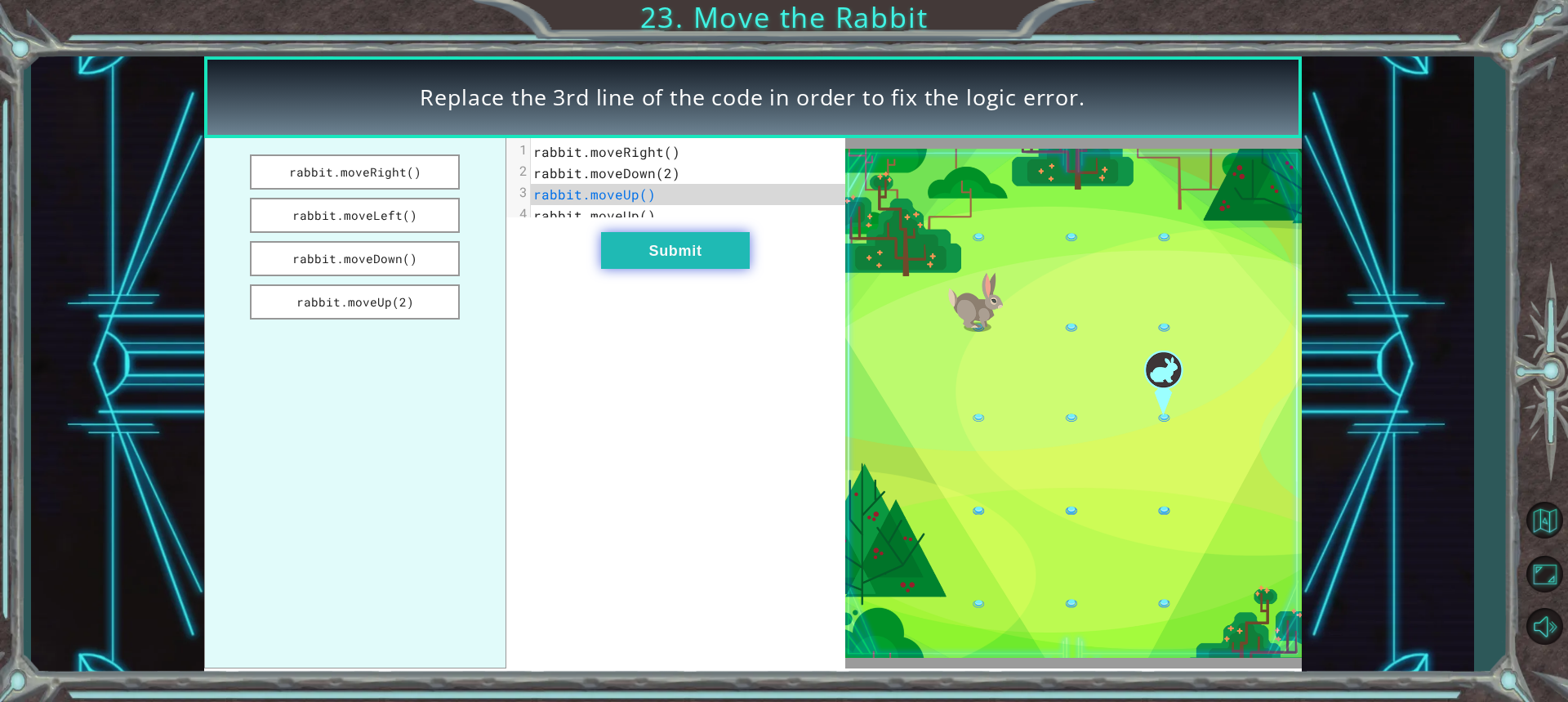
click at [637, 257] on button "Submit" at bounding box center [675, 251] width 149 height 37
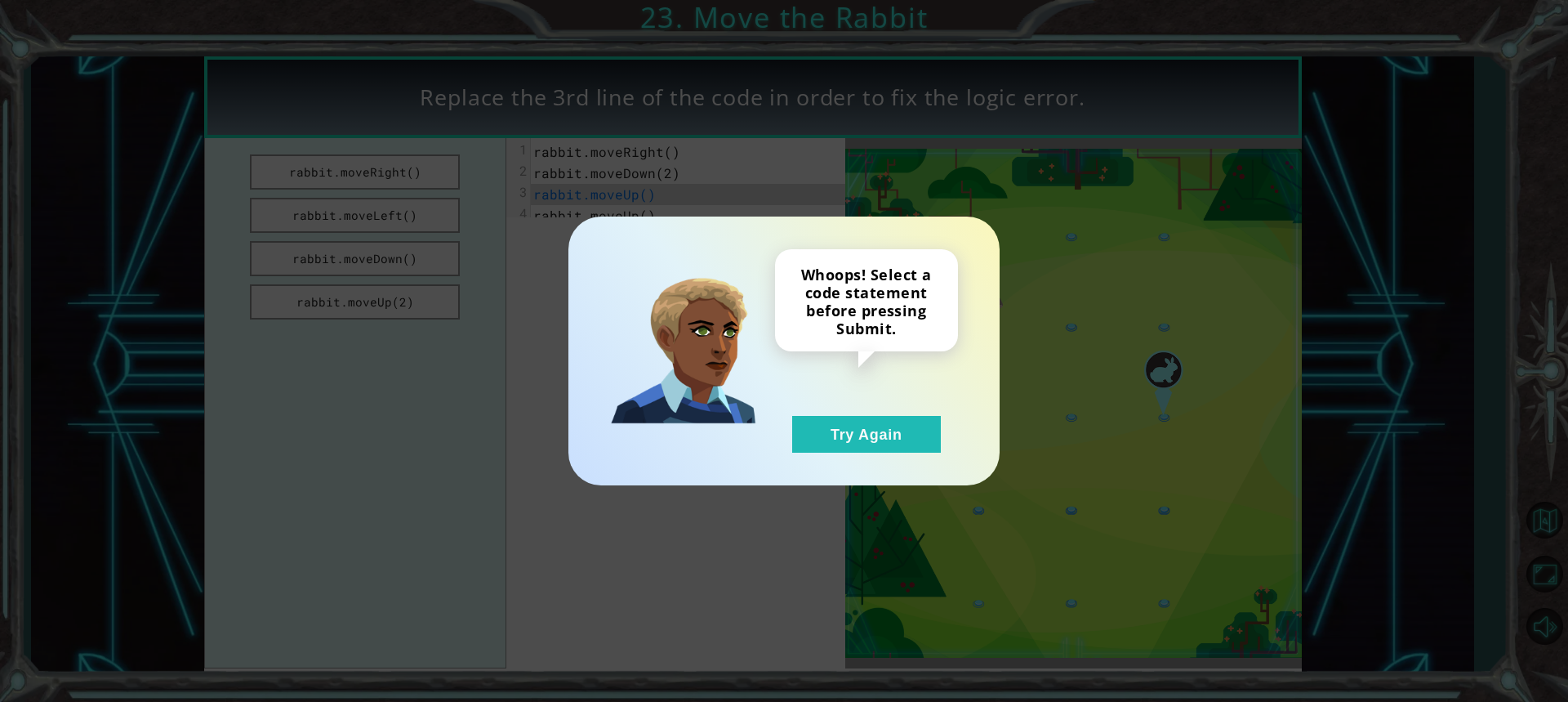
drag, startPoint x: 859, startPoint y: 436, endPoint x: 647, endPoint y: 255, distance: 278.8
click at [839, 412] on div "Whoops! Select a code statement before pressing Submit. Try Again" at bounding box center [866, 351] width 183 height 204
click at [854, 445] on button "Try Again" at bounding box center [866, 434] width 149 height 37
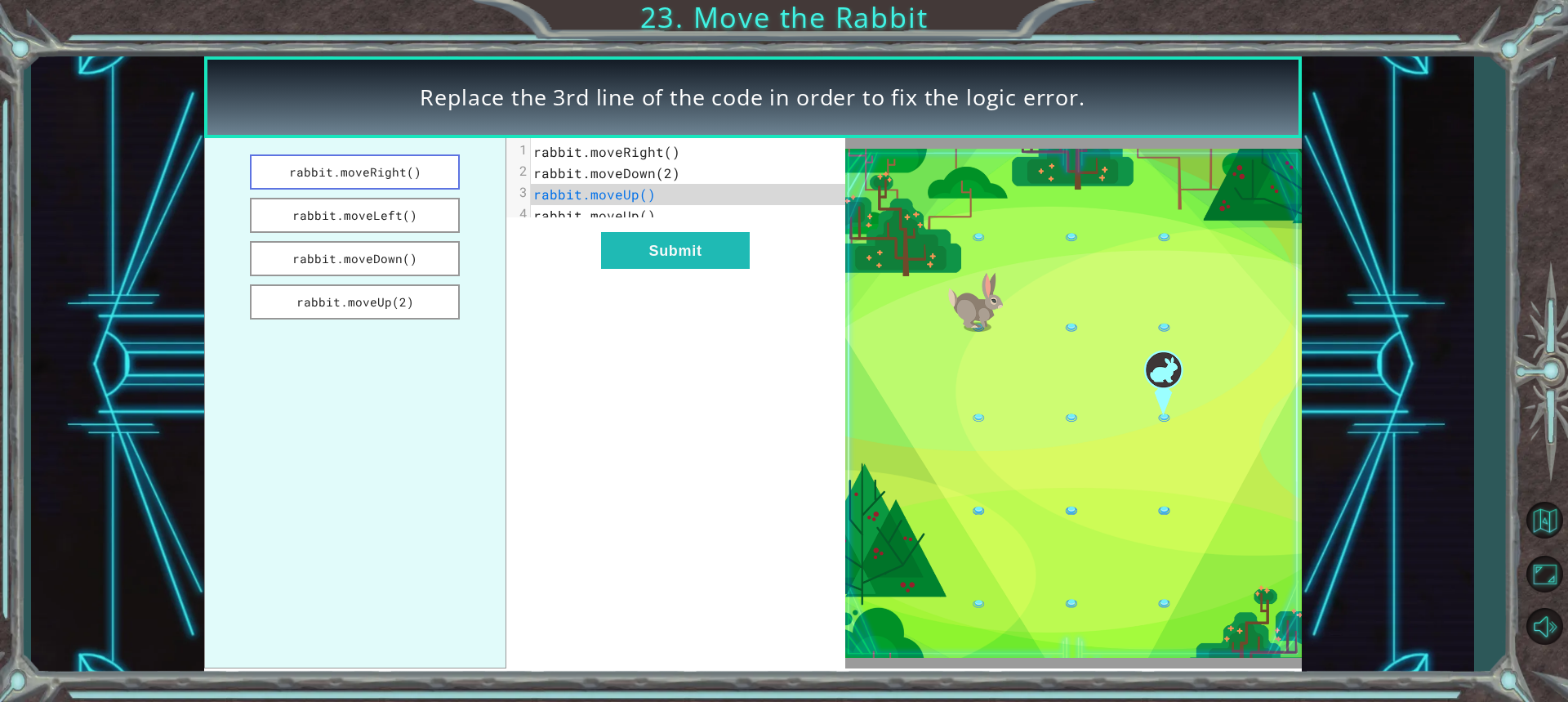
click at [374, 170] on button "rabbit.moveRight()" at bounding box center [355, 172] width 211 height 35
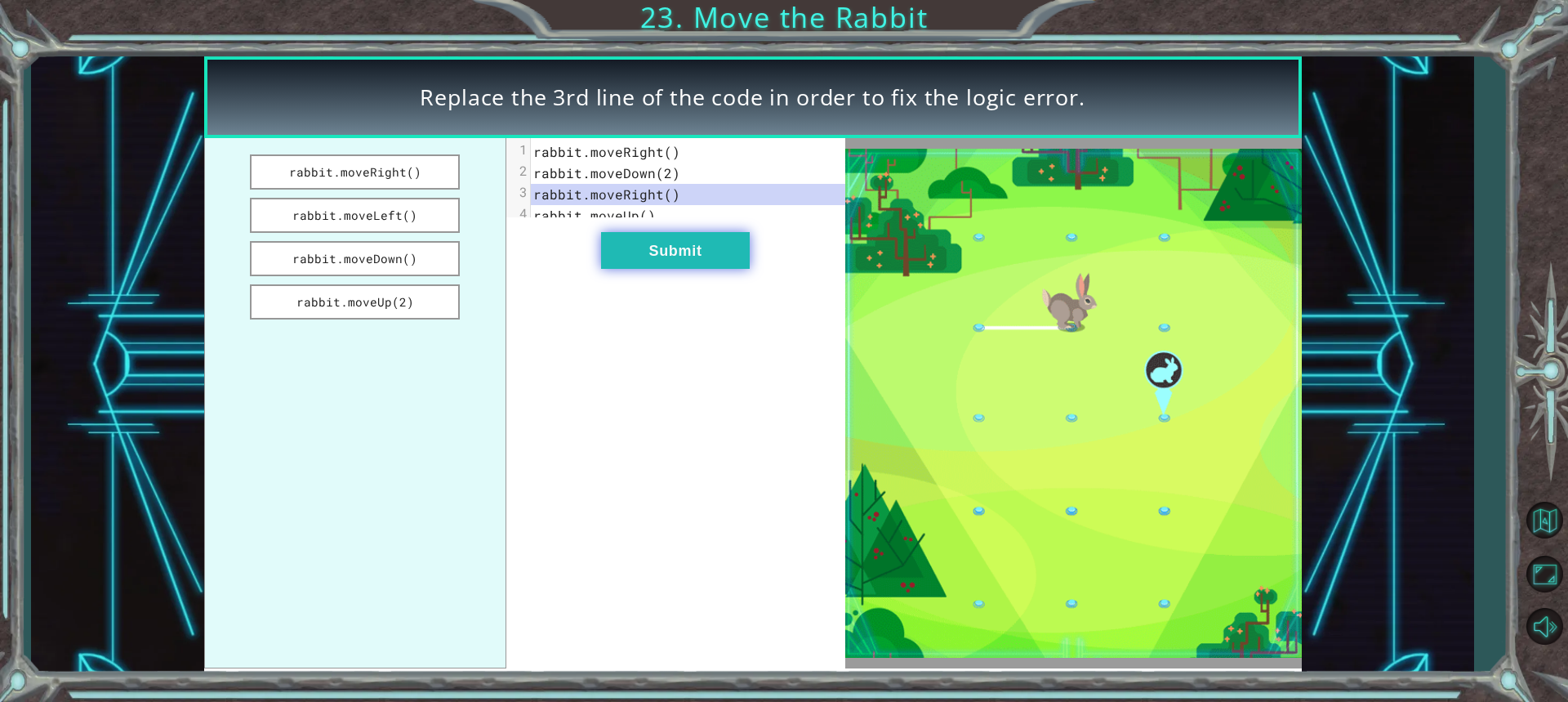
click at [671, 261] on button "Submit" at bounding box center [675, 251] width 149 height 37
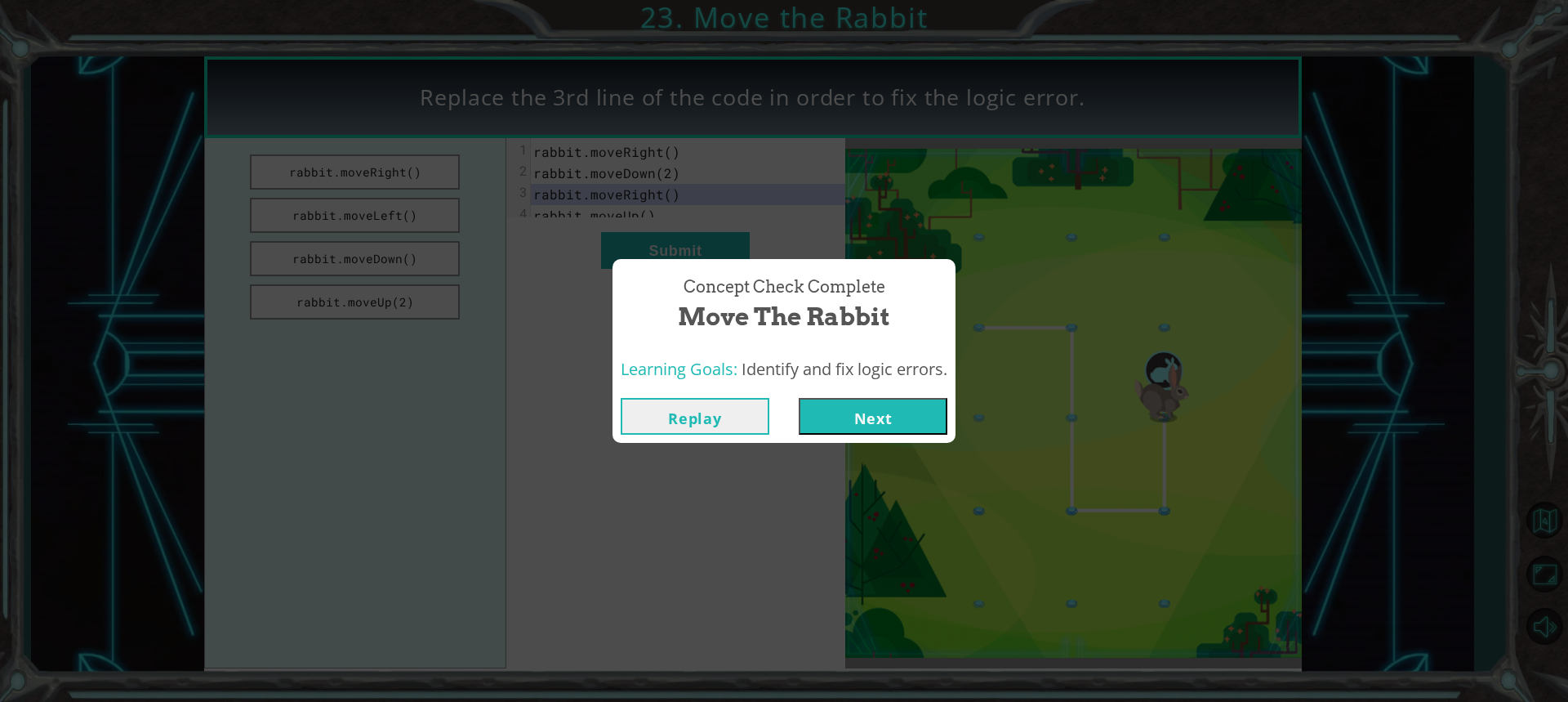
click at [858, 400] on button "Next" at bounding box center [873, 417] width 149 height 37
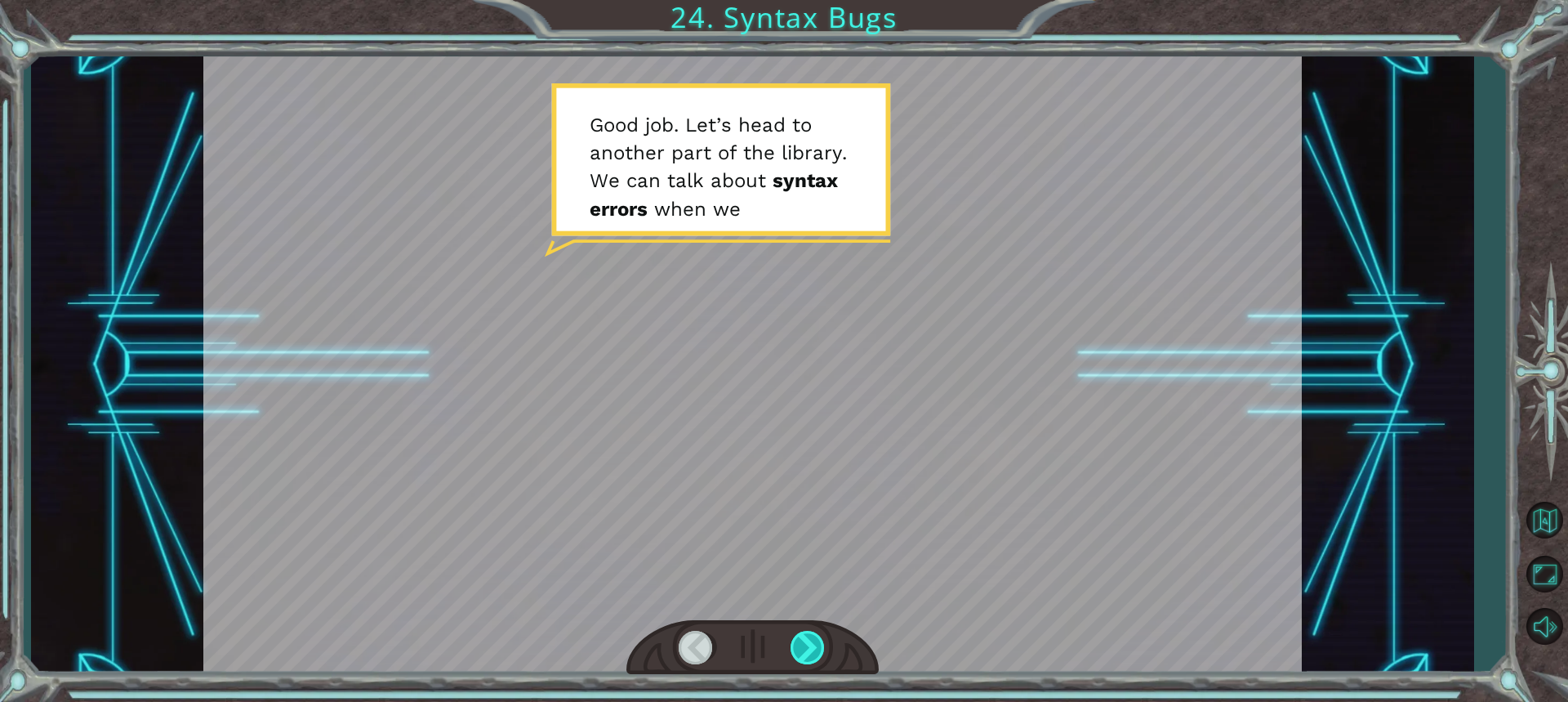
click at [795, 647] on div at bounding box center [808, 647] width 36 height 33
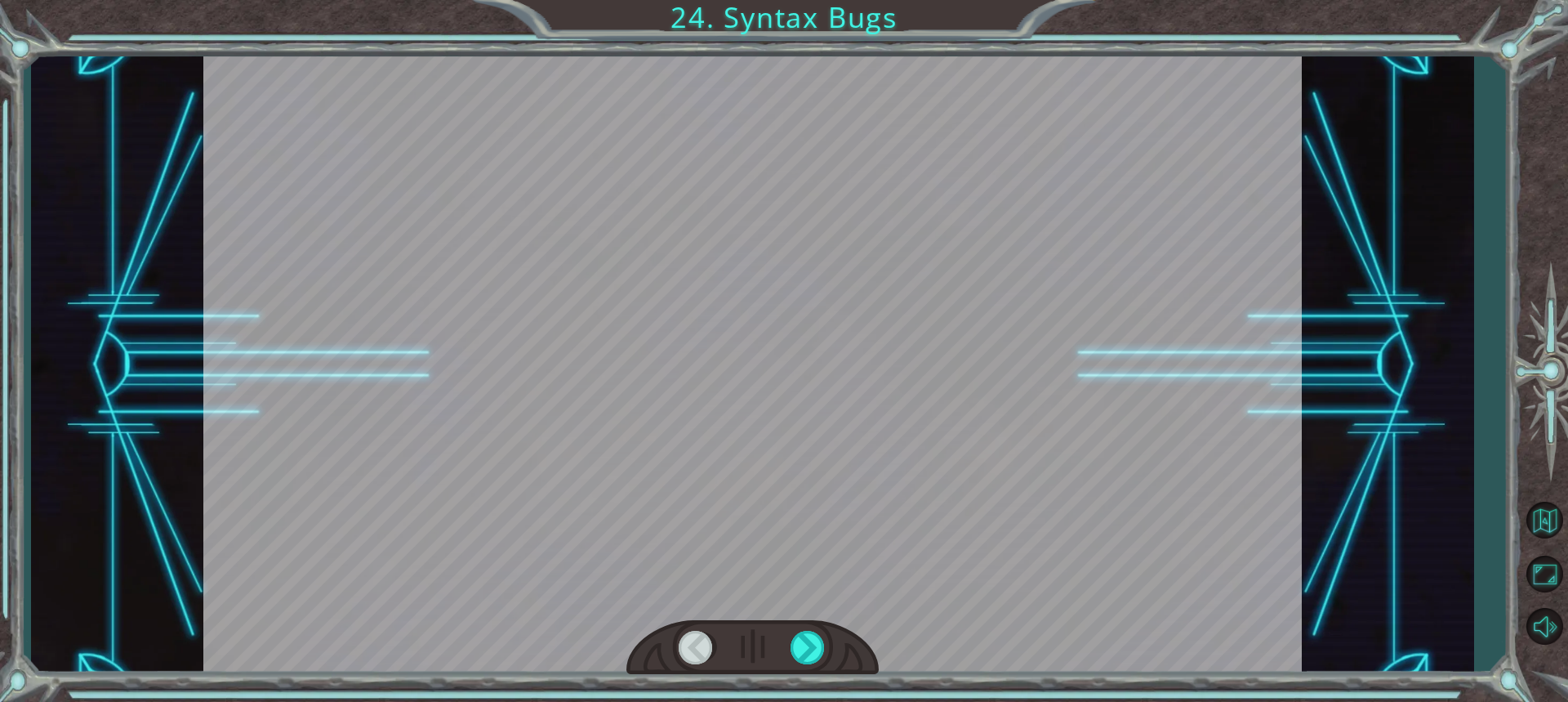
click at [790, 644] on div at bounding box center [808, 647] width 36 height 33
click at [790, 643] on div at bounding box center [753, 648] width 253 height 56
click at [801, 647] on div at bounding box center [808, 647] width 36 height 33
click at [800, 646] on div at bounding box center [808, 647] width 36 height 33
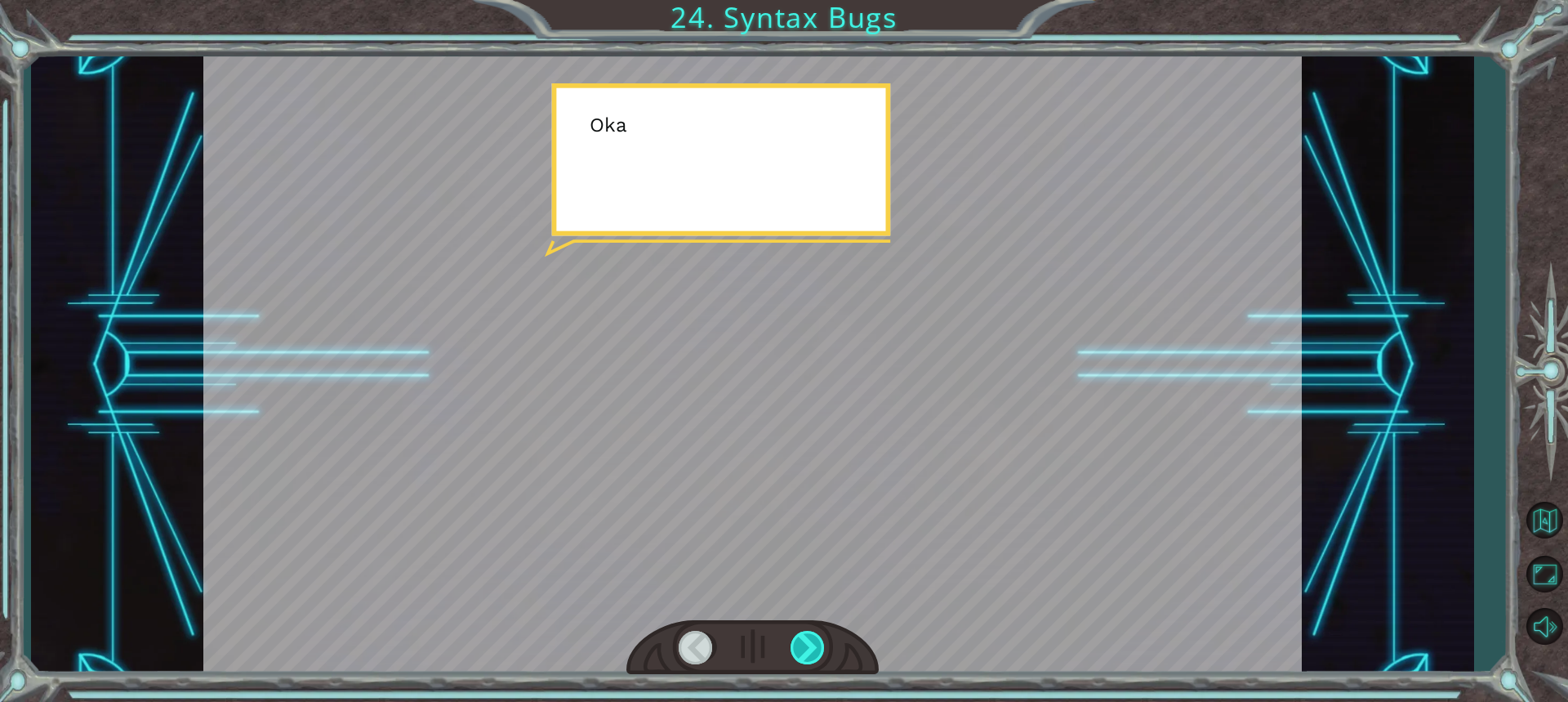
click at [798, 646] on div at bounding box center [808, 647] width 36 height 33
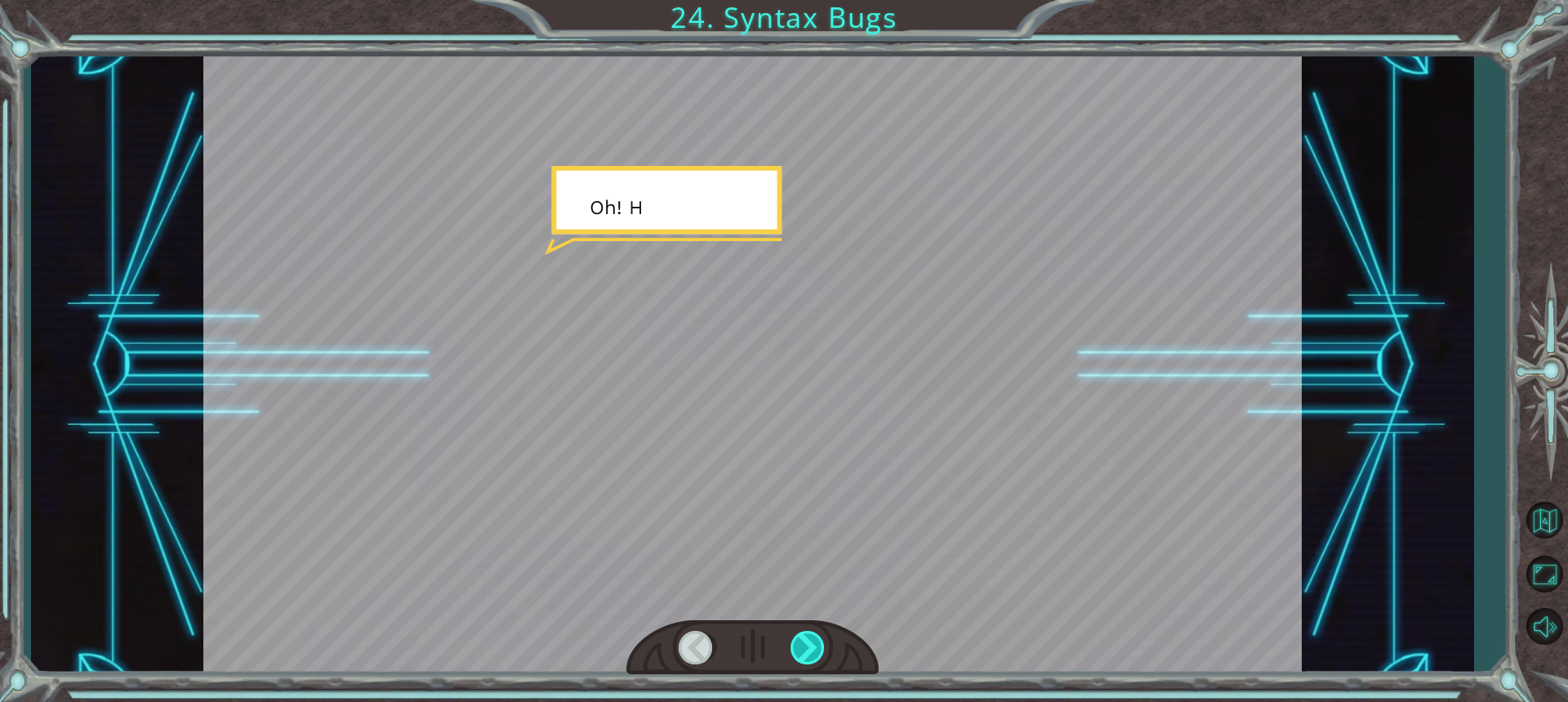
click at [798, 646] on div at bounding box center [808, 647] width 36 height 33
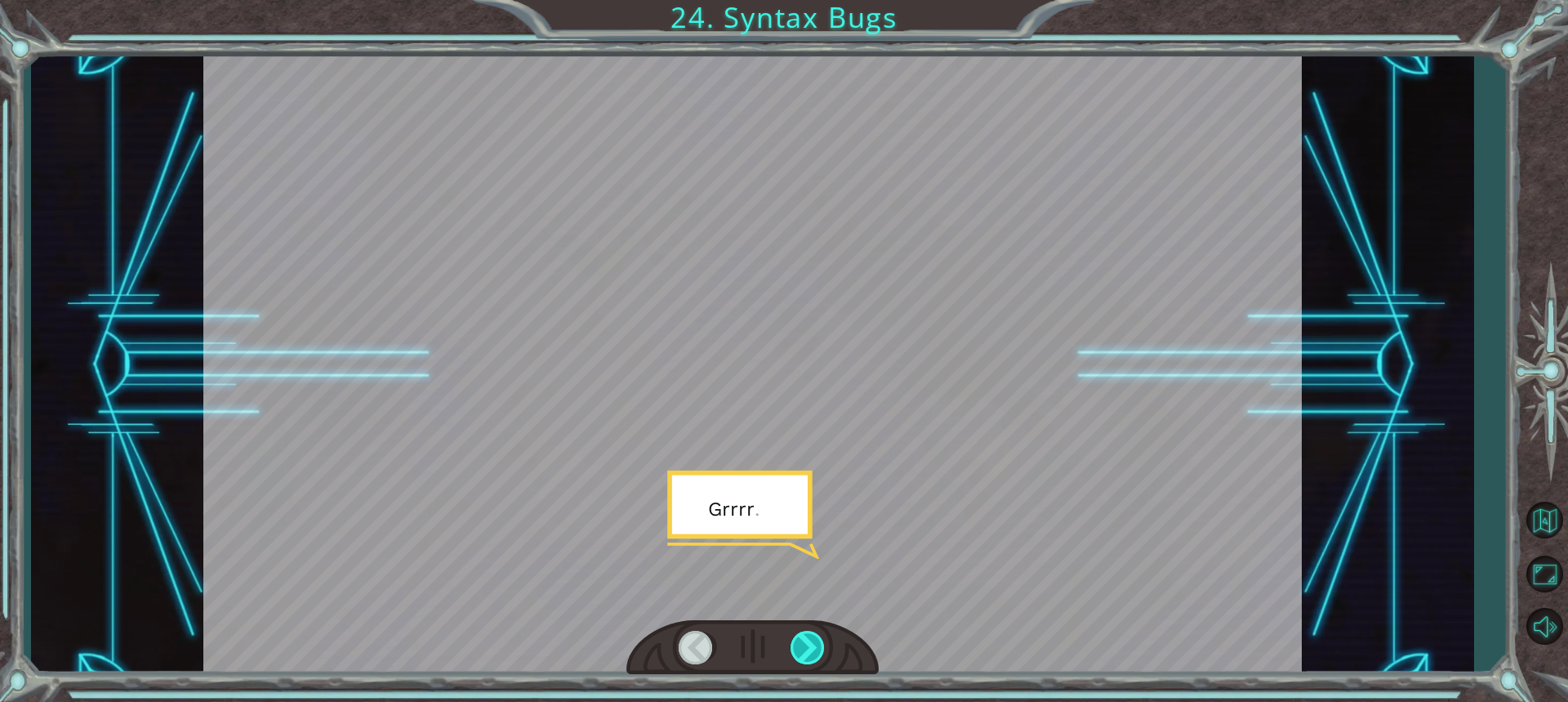
click at [798, 646] on div at bounding box center [808, 647] width 36 height 33
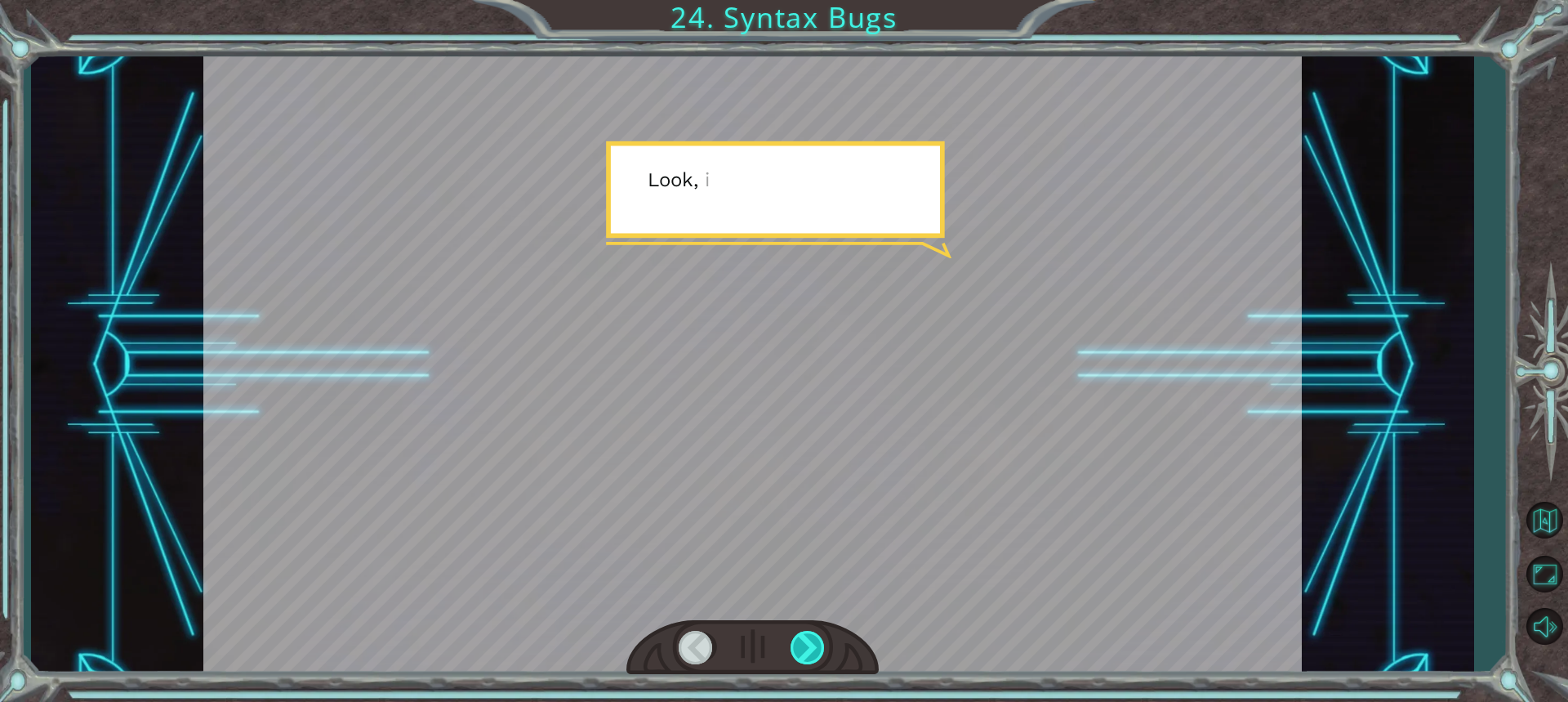
click at [798, 646] on div at bounding box center [808, 647] width 36 height 33
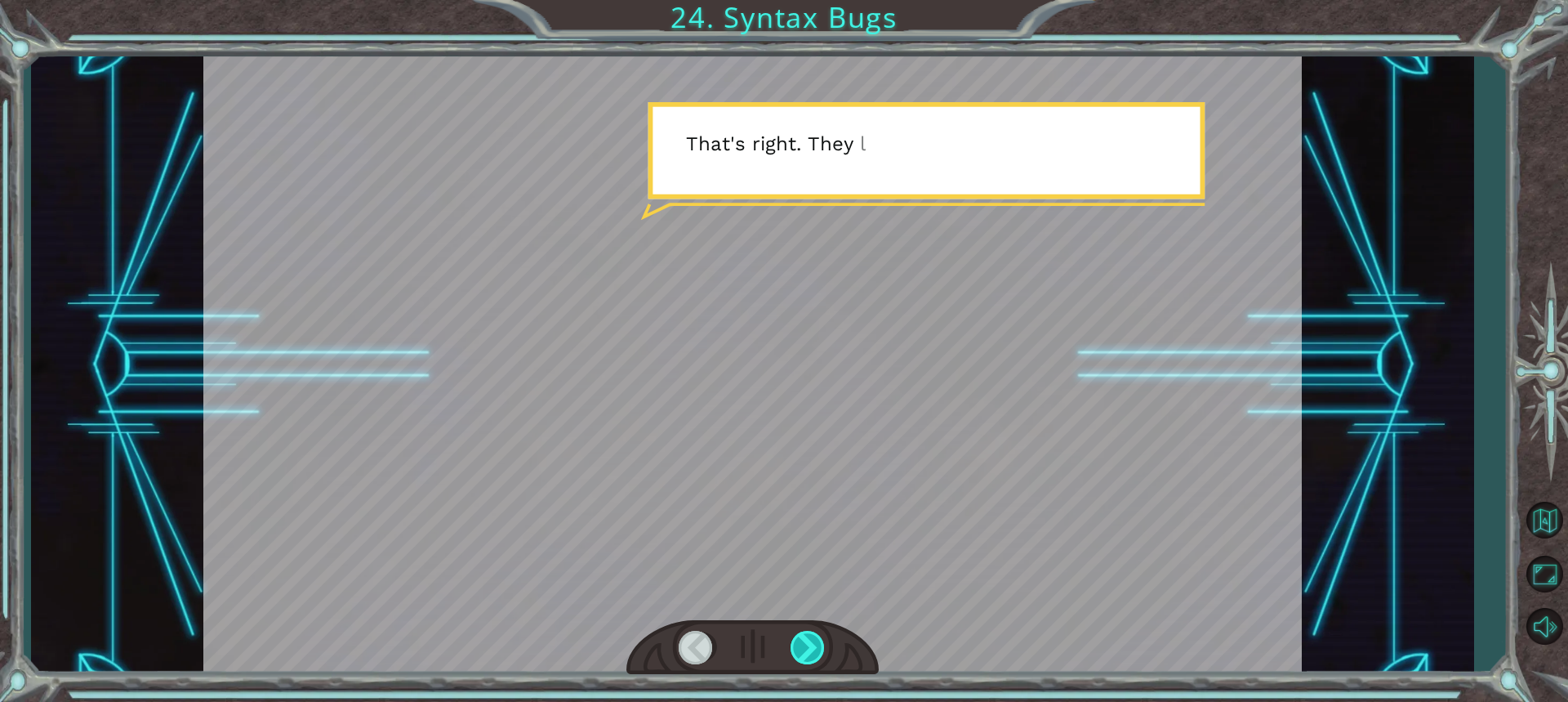
click at [798, 646] on div at bounding box center [808, 647] width 36 height 33
click at [800, 647] on div at bounding box center [808, 647] width 36 height 33
click at [801, 648] on div at bounding box center [808, 647] width 36 height 33
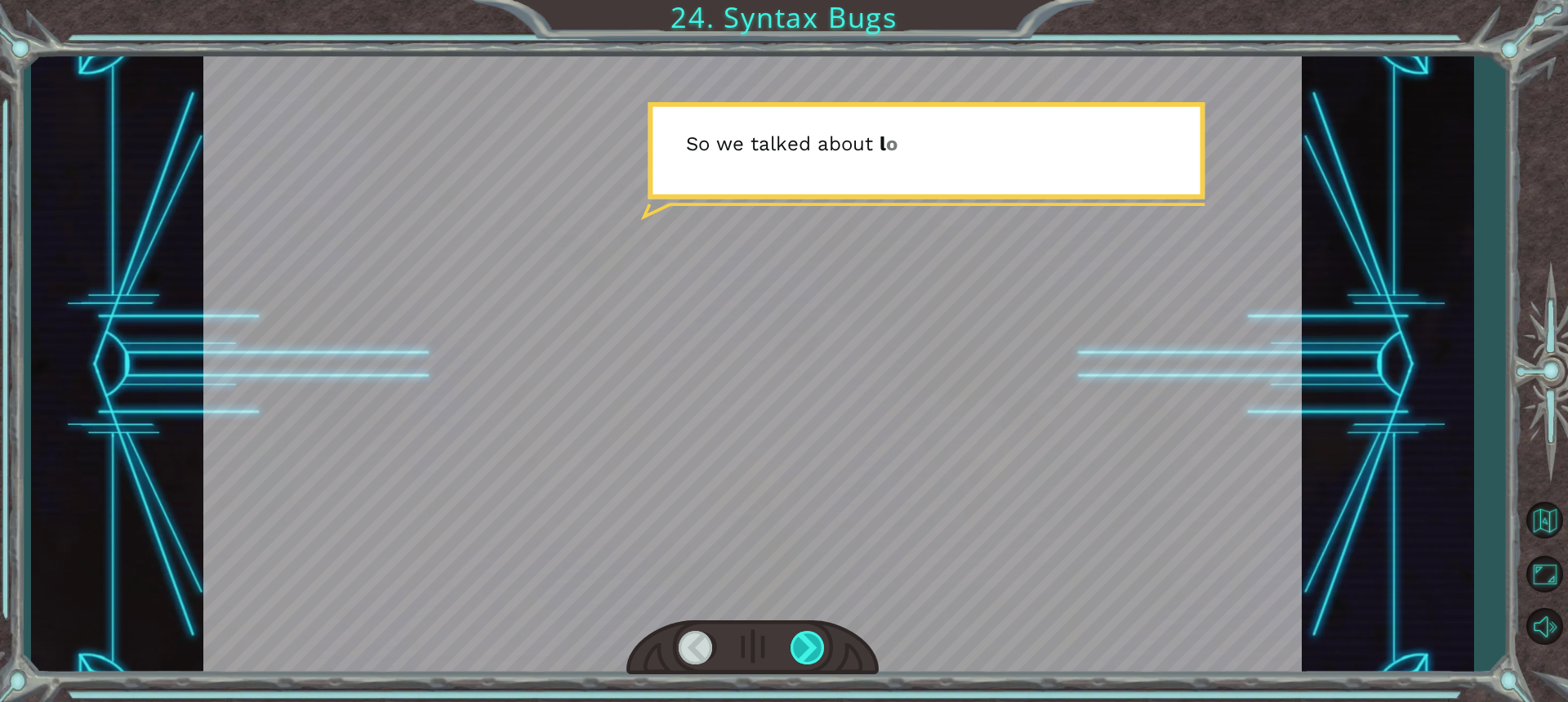
click at [801, 648] on div at bounding box center [808, 647] width 36 height 33
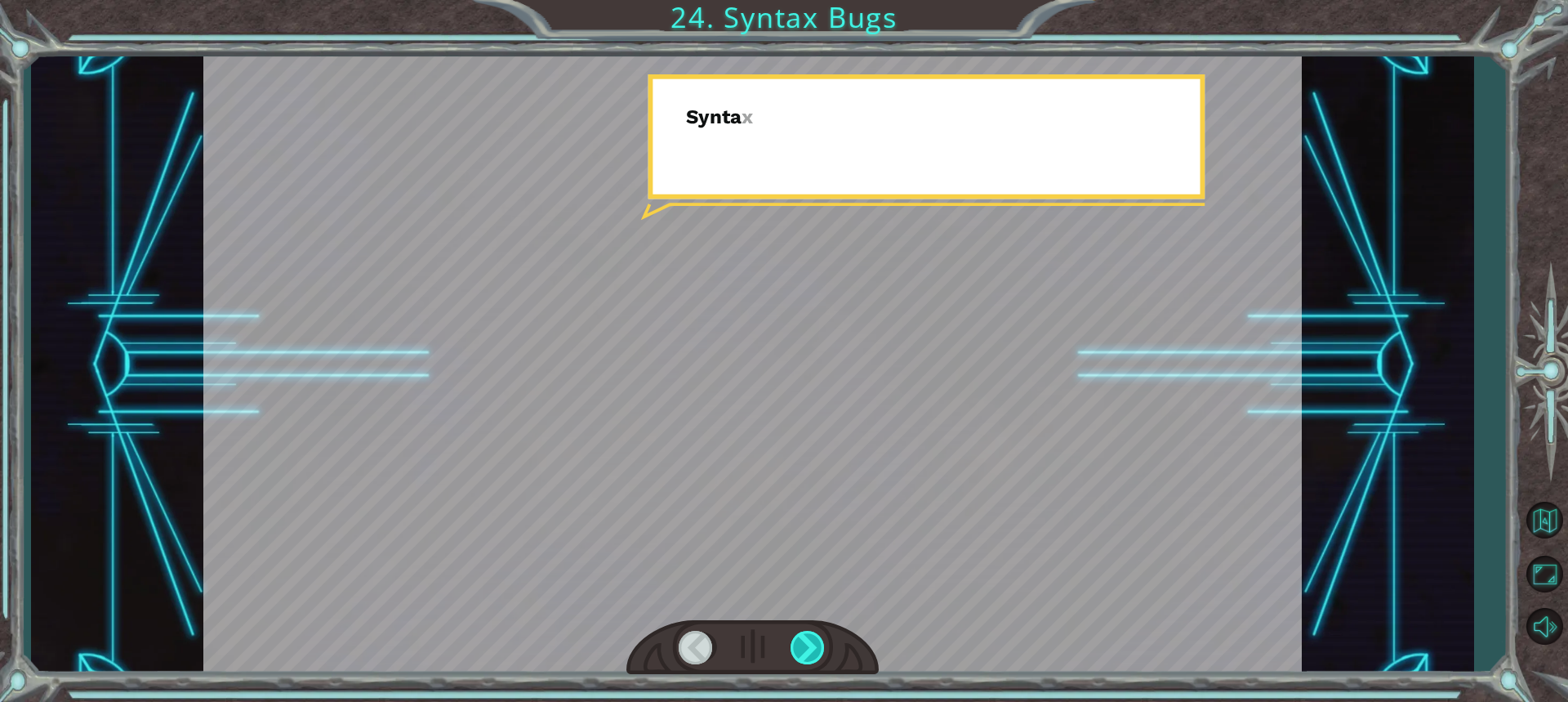
click at [801, 648] on div at bounding box center [808, 647] width 36 height 33
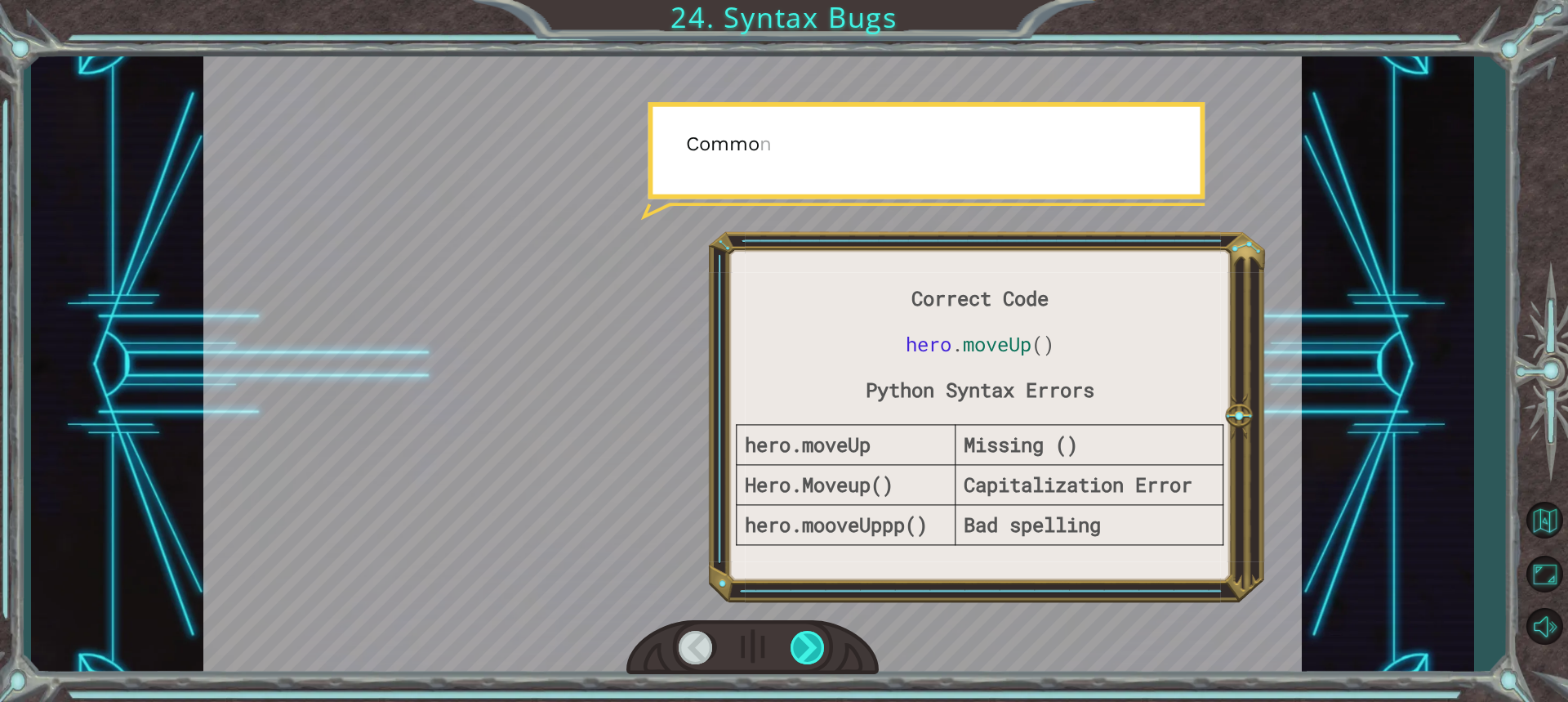
click at [801, 648] on div at bounding box center [808, 647] width 36 height 33
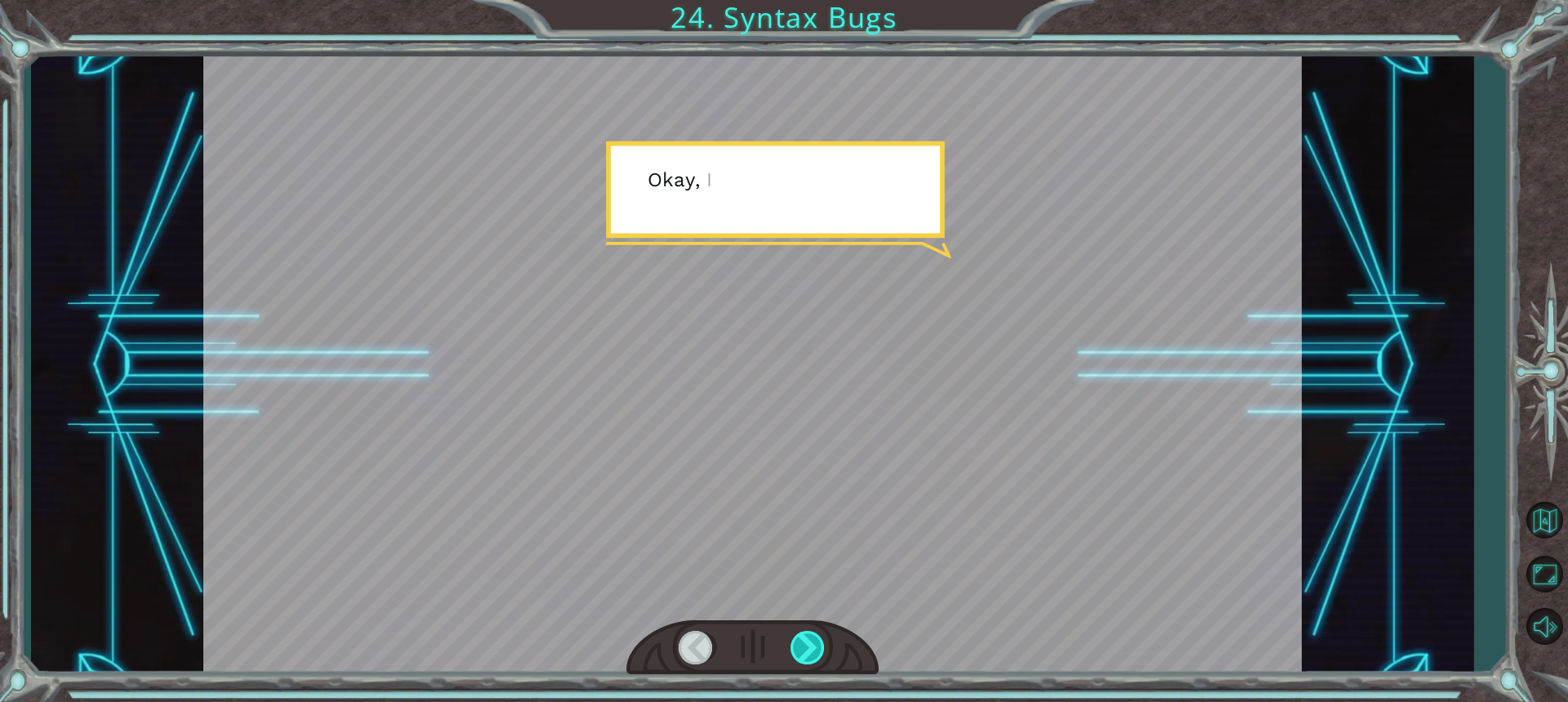
click at [801, 648] on div at bounding box center [808, 647] width 36 height 33
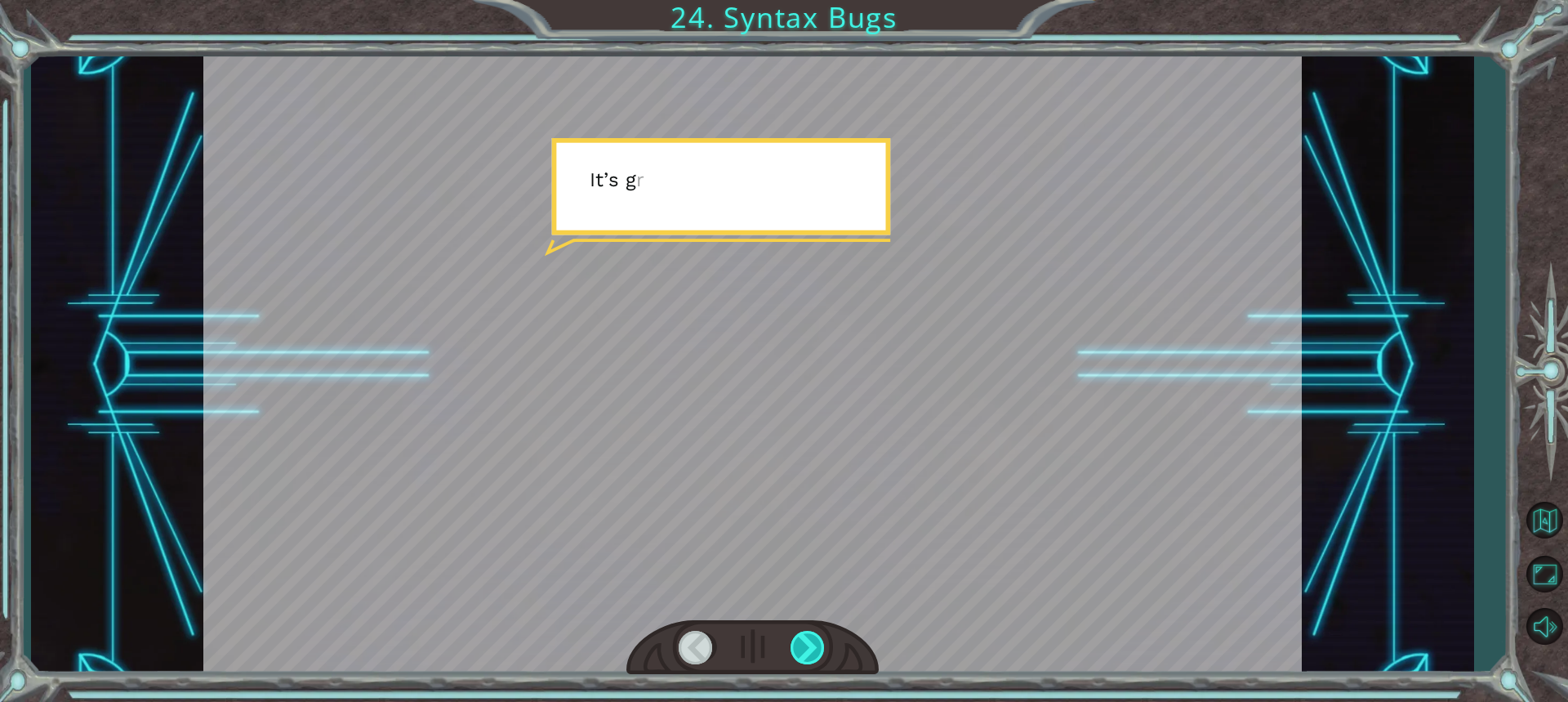
click at [801, 648] on div at bounding box center [808, 647] width 36 height 33
click at [801, 0] on div "Correct Code hero . moveUp () Python Syntax Errors hero.moveUp Missing () Hero.…" at bounding box center [784, 0] width 1568 height 0
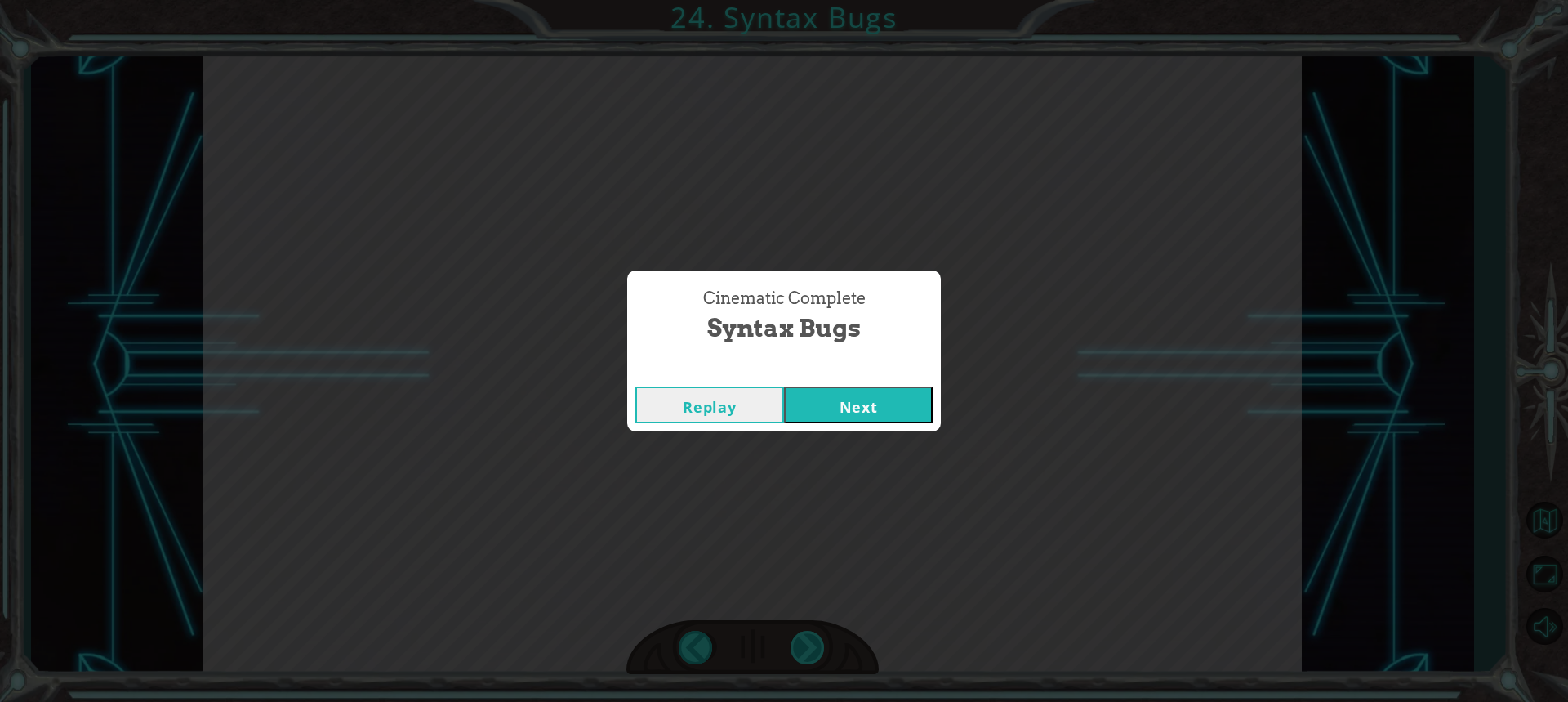
click at [801, 648] on div "Cinematic Complete Syntax Bugs Replay Next" at bounding box center [784, 351] width 1568 height 702
click at [857, 399] on button "Next" at bounding box center [858, 405] width 149 height 37
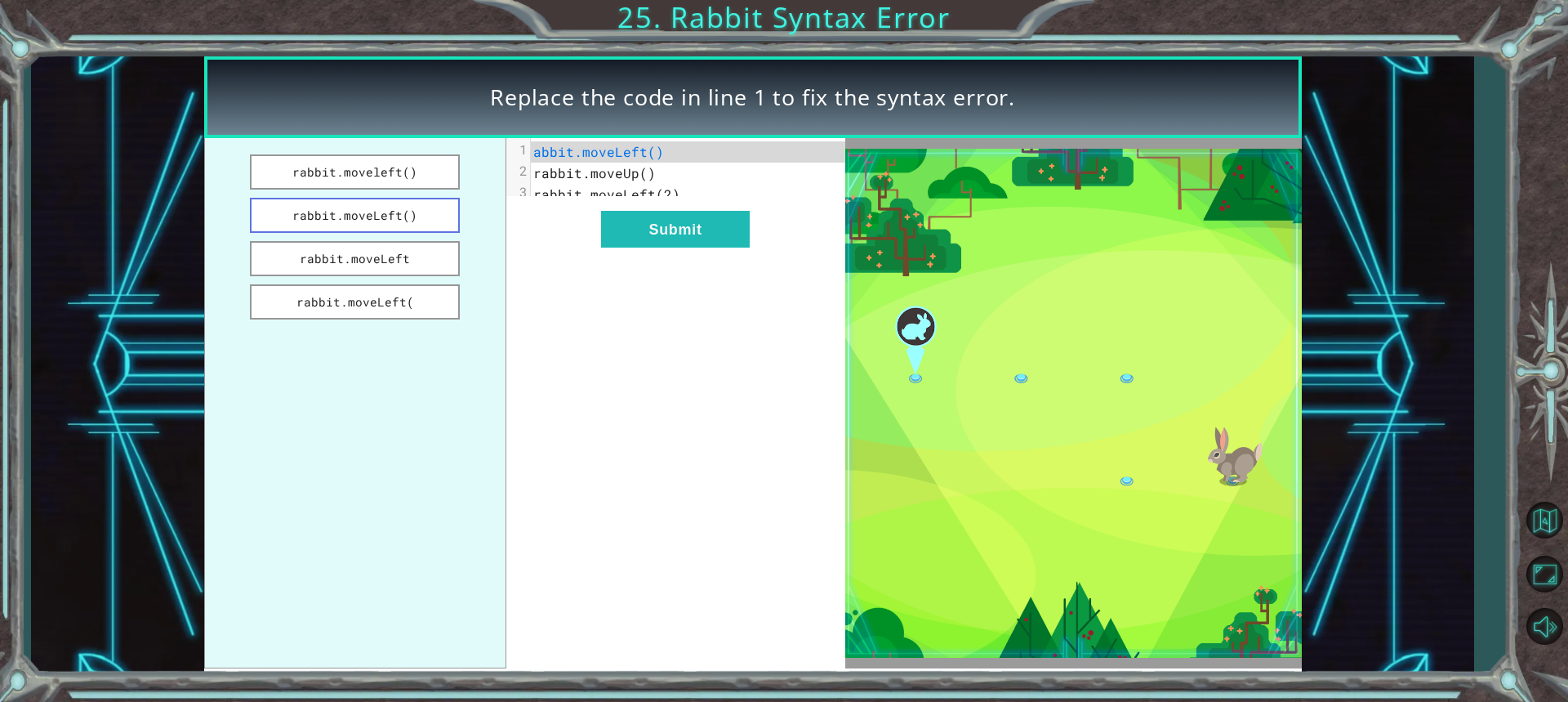
click at [412, 210] on button "rabbit.moveLeft()" at bounding box center [355, 216] width 211 height 35
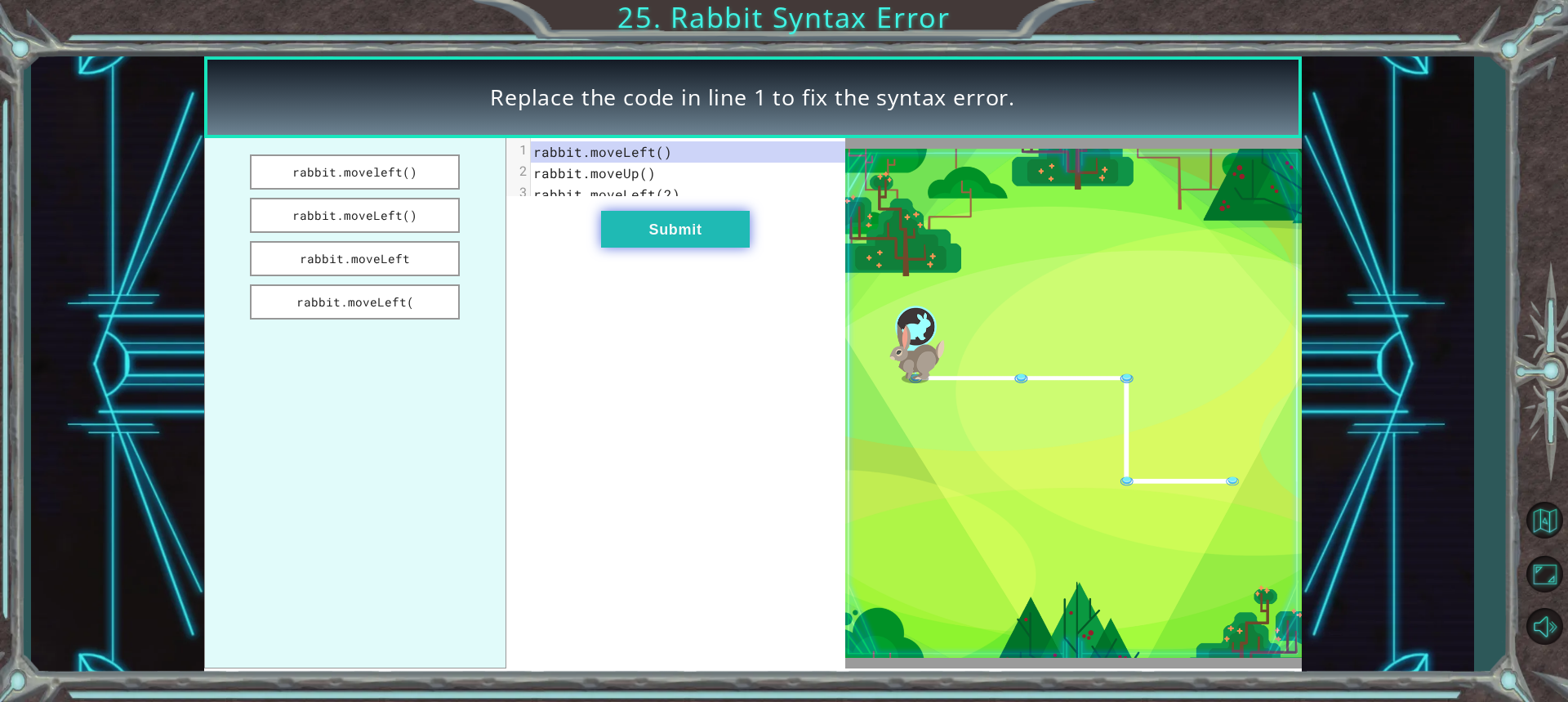
click at [635, 235] on button "Submit" at bounding box center [675, 230] width 149 height 37
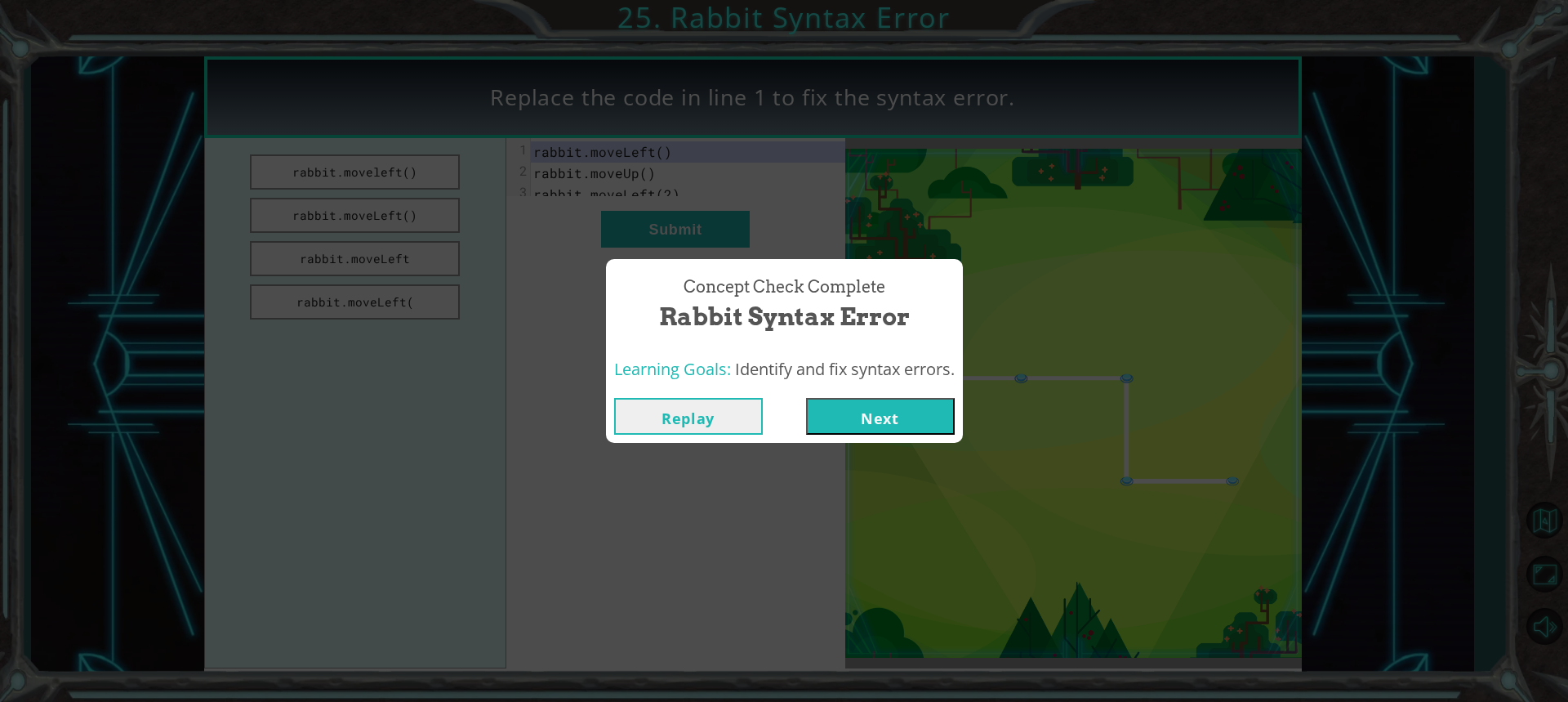
drag, startPoint x: 847, startPoint y: 406, endPoint x: 815, endPoint y: 373, distance: 46.0
click at [847, 407] on button "Next" at bounding box center [880, 417] width 149 height 37
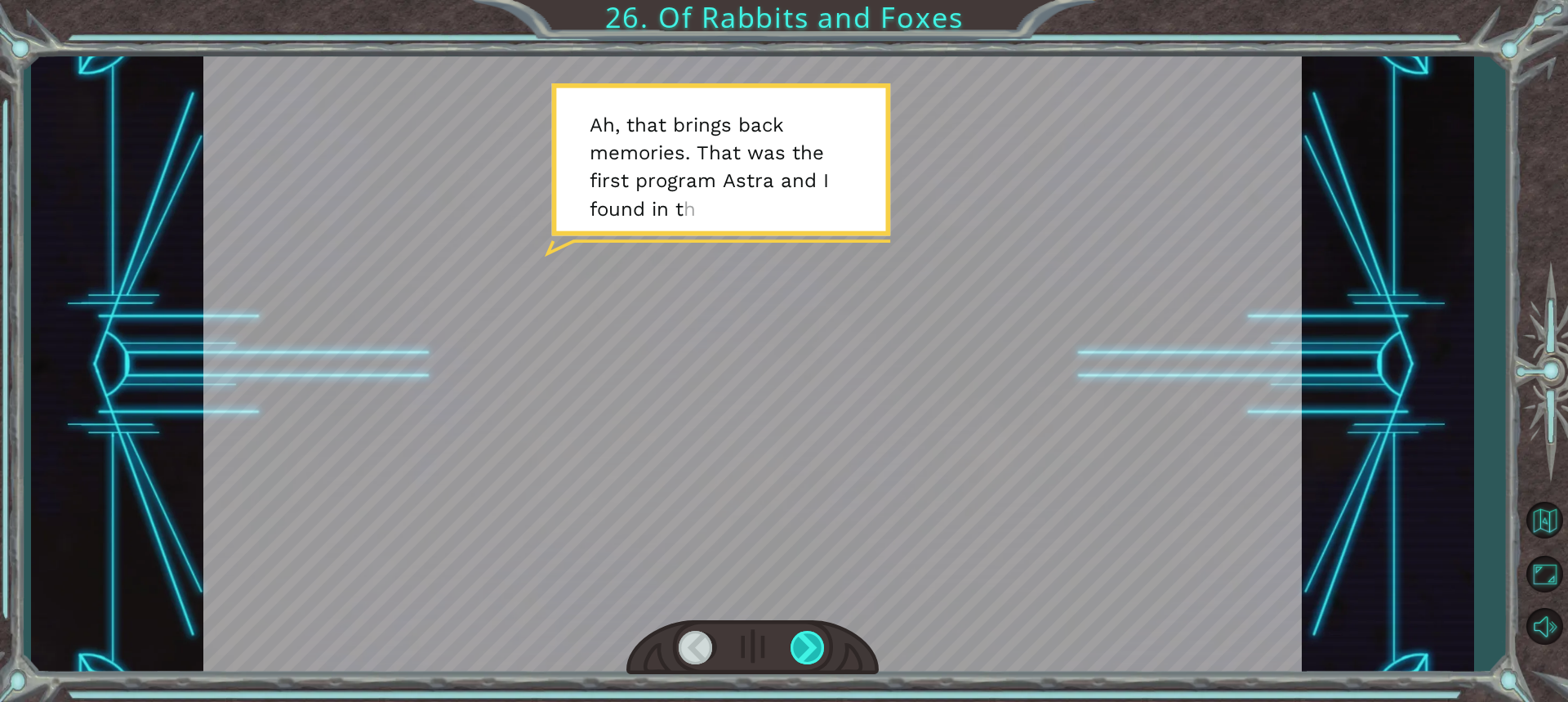
drag, startPoint x: 794, startPoint y: 654, endPoint x: 794, endPoint y: 646, distance: 8.0
click at [793, 648] on div at bounding box center [808, 647] width 36 height 33
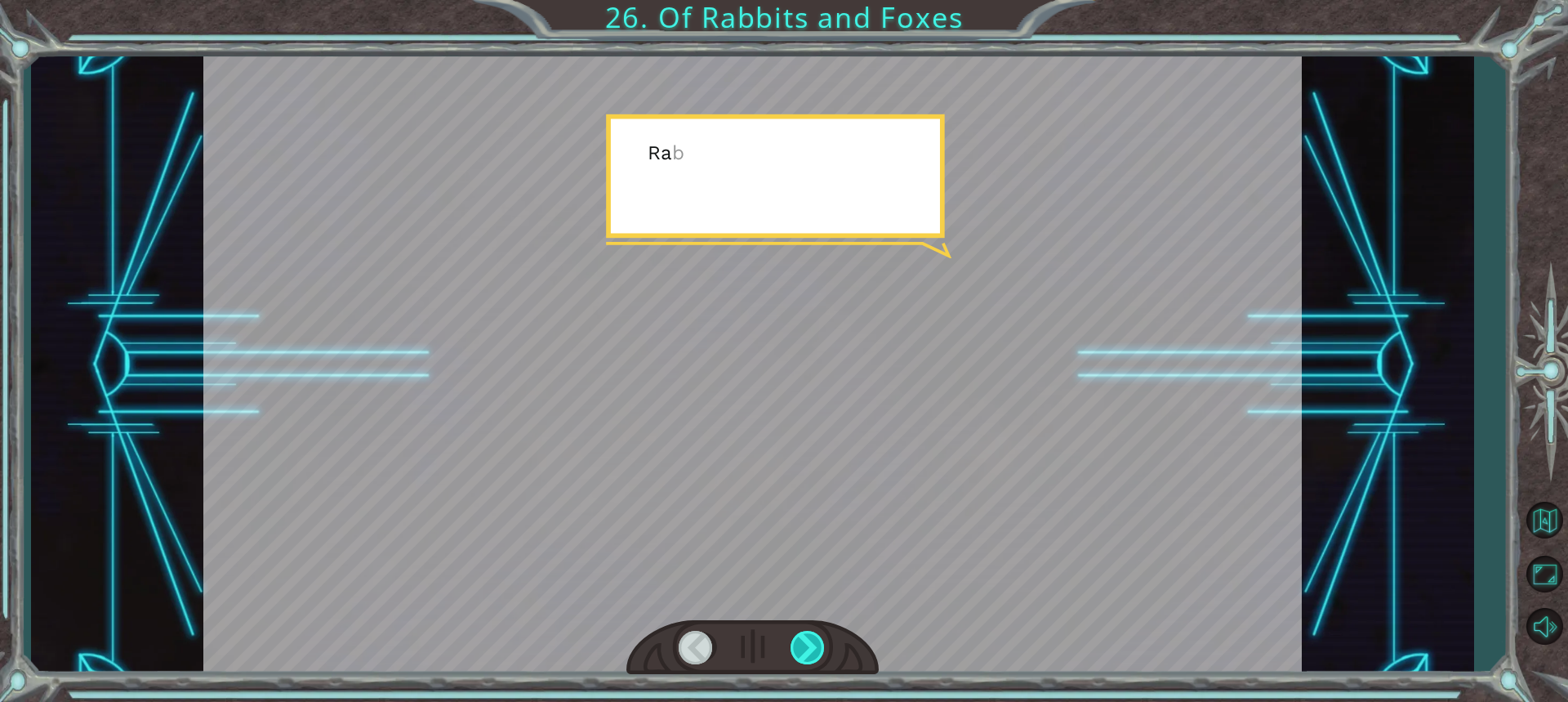
click at [794, 646] on div at bounding box center [808, 647] width 36 height 33
click at [792, 646] on div at bounding box center [808, 647] width 36 height 33
click at [791, 644] on div at bounding box center [808, 647] width 36 height 33
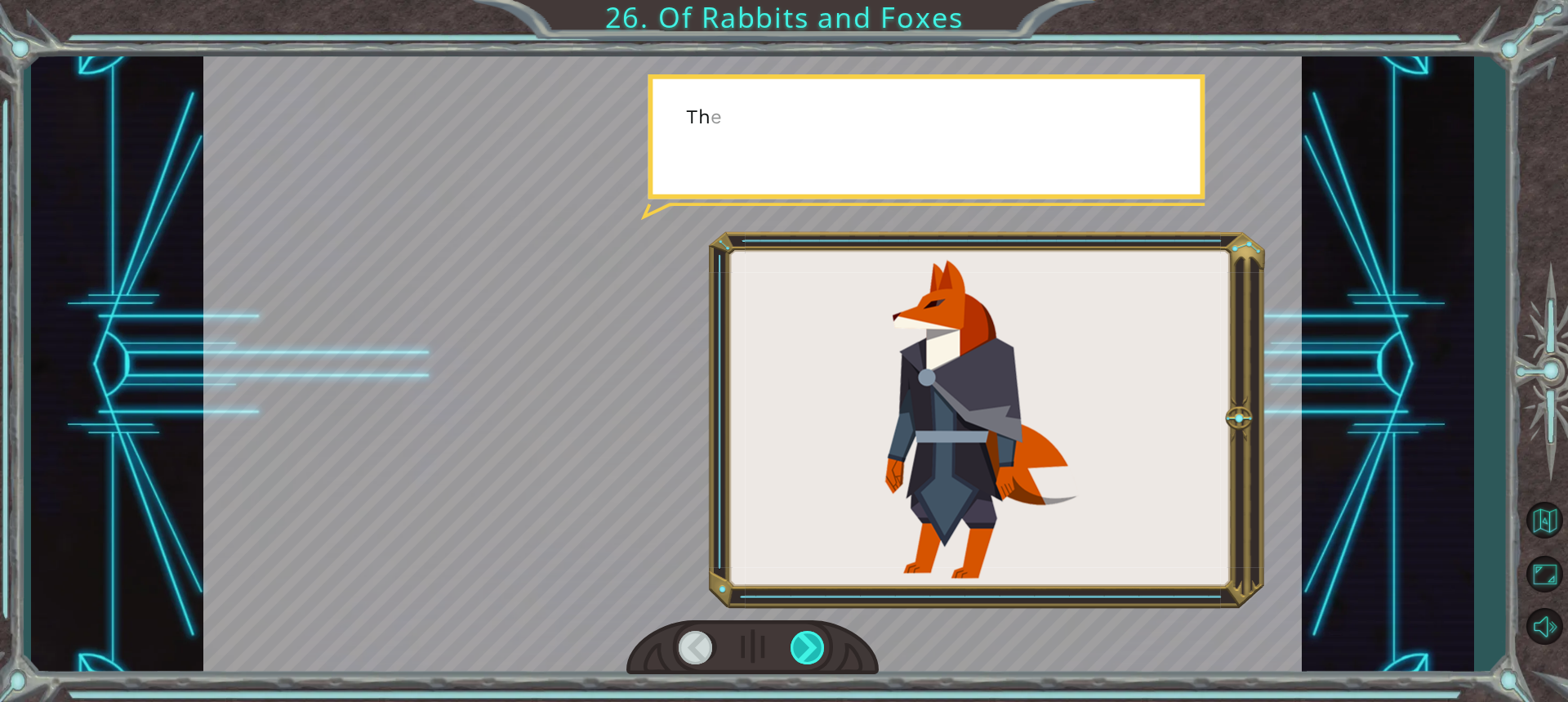
click at [791, 644] on div at bounding box center [808, 647] width 36 height 33
click at [798, 643] on div at bounding box center [808, 647] width 36 height 33
click at [804, 643] on div at bounding box center [808, 647] width 36 height 33
click at [807, 639] on div at bounding box center [808, 647] width 36 height 33
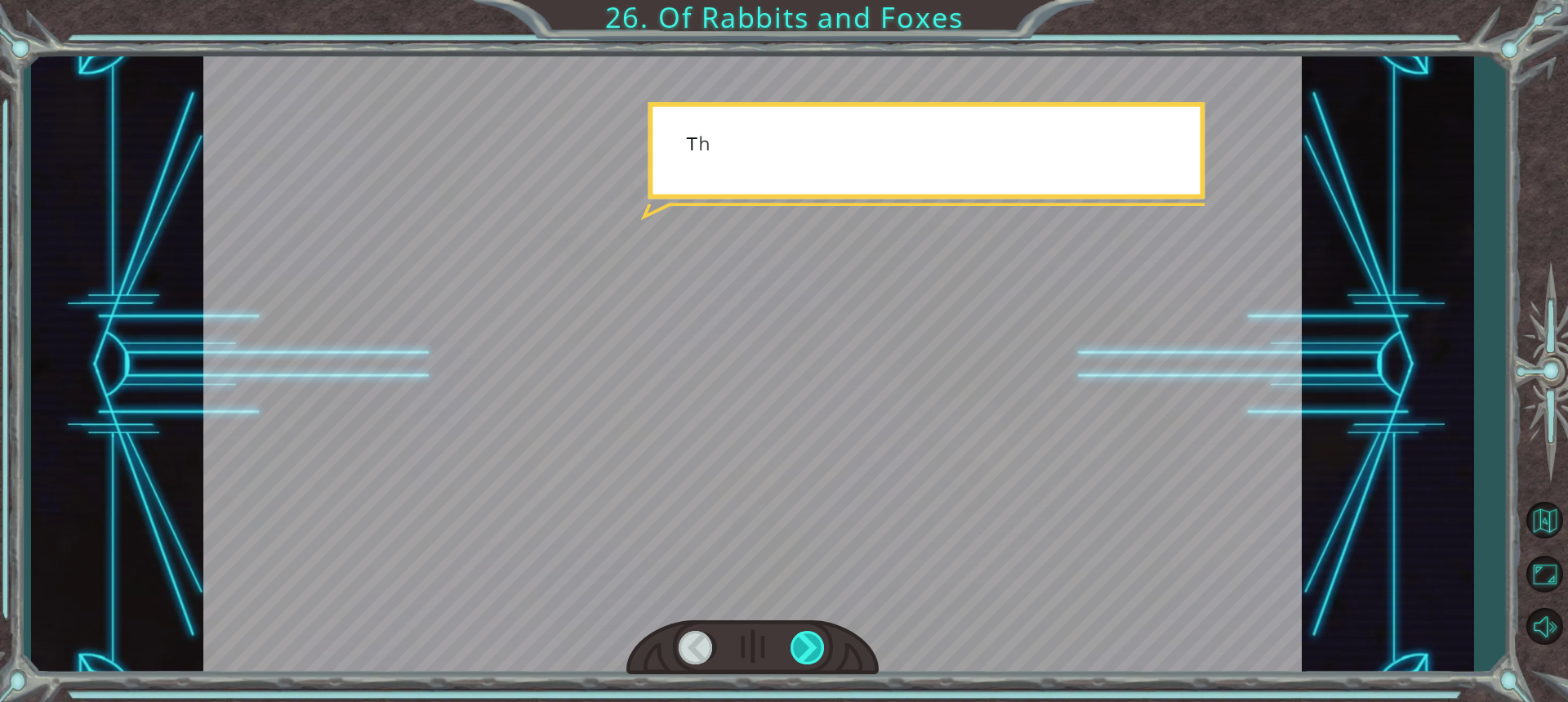
click at [807, 639] on div at bounding box center [808, 647] width 36 height 33
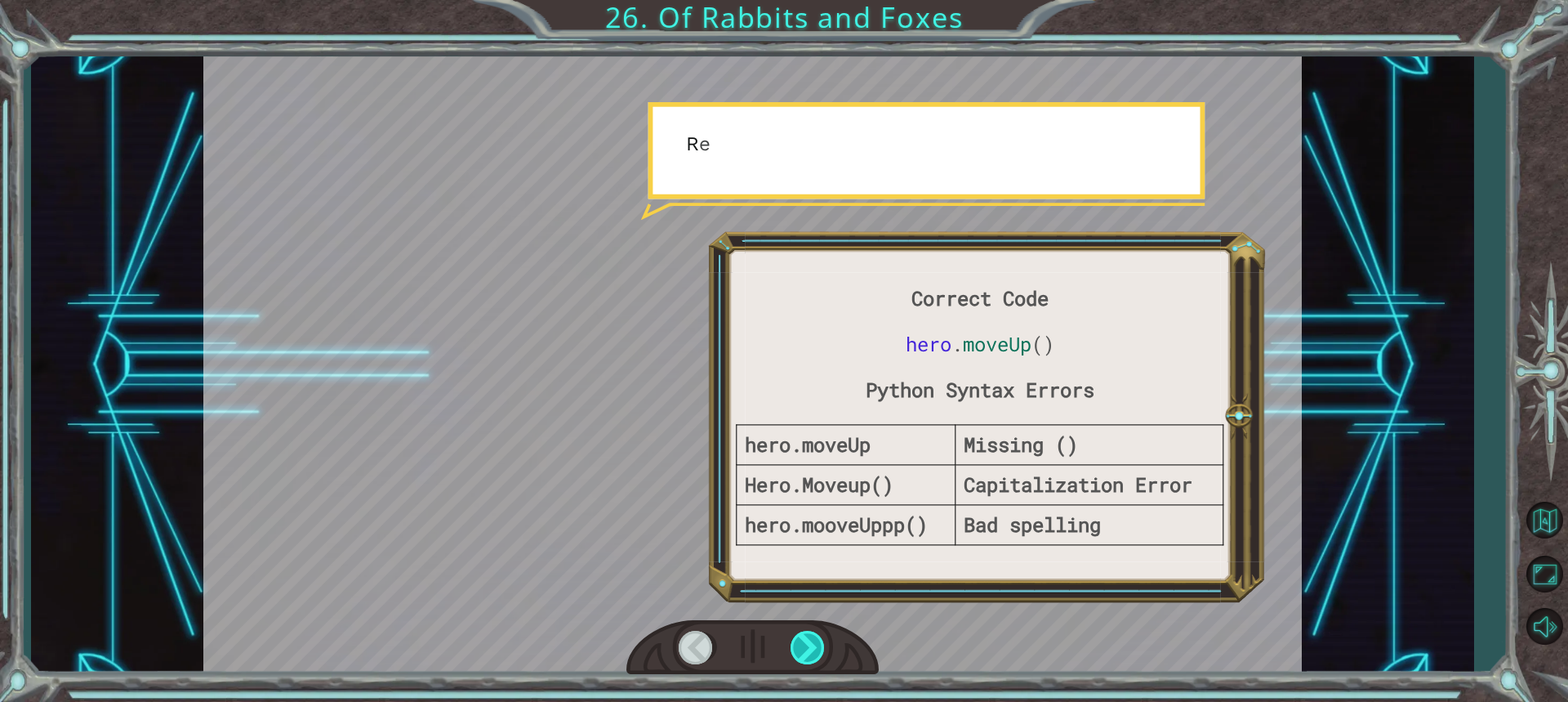
click at [807, 639] on div at bounding box center [808, 647] width 36 height 33
click at [809, 639] on div at bounding box center [808, 647] width 36 height 33
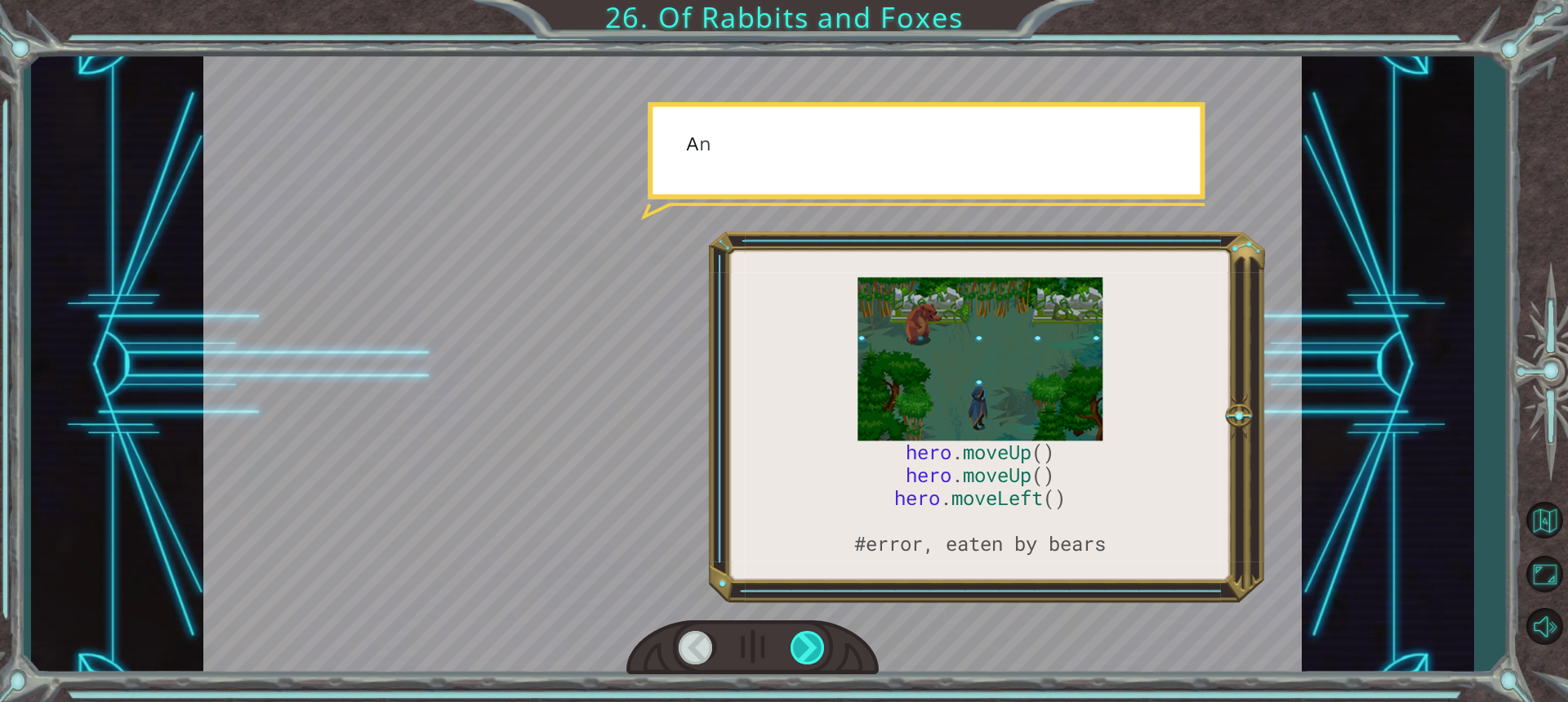
click at [809, 639] on div at bounding box center [808, 647] width 36 height 33
click at [811, 639] on div at bounding box center [808, 647] width 36 height 33
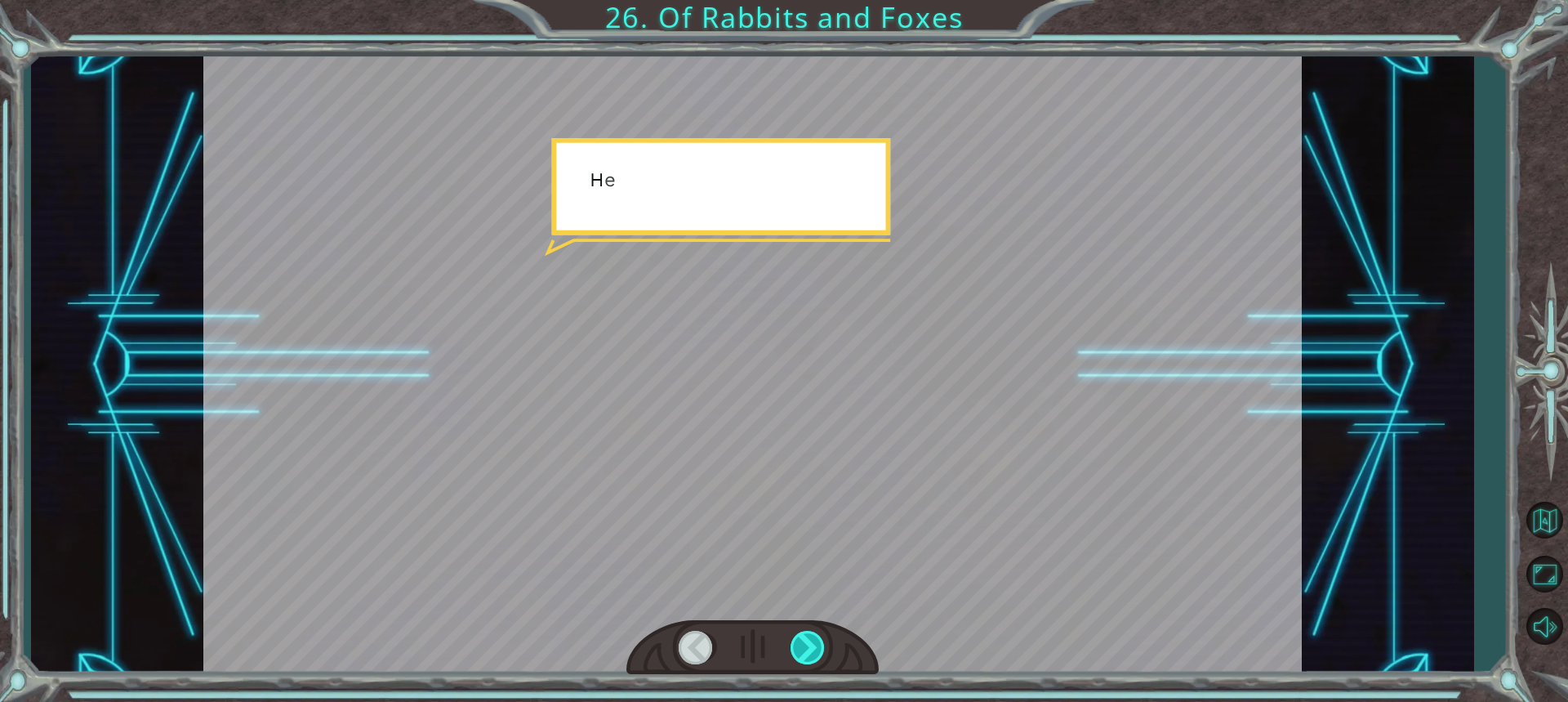
click at [811, 639] on div at bounding box center [808, 647] width 36 height 33
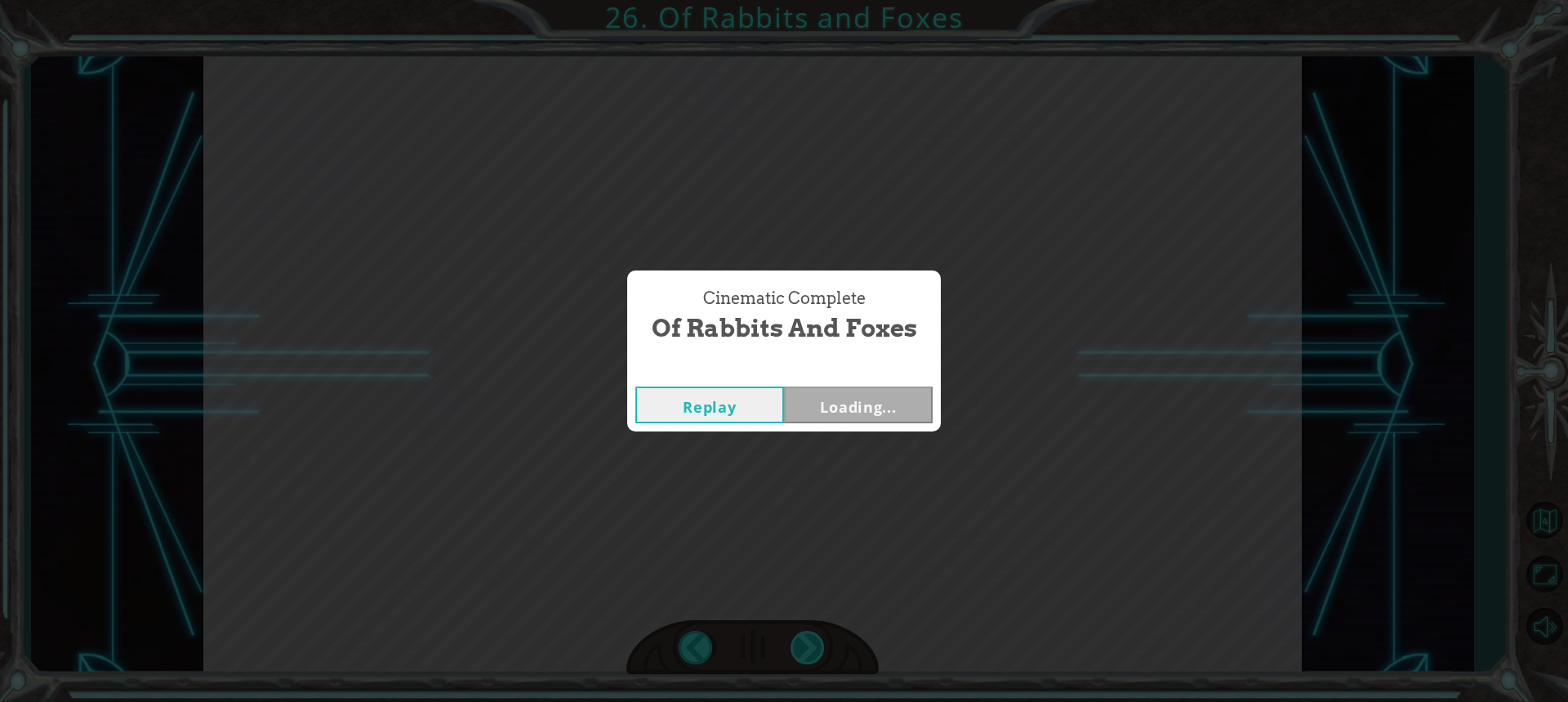
click at [811, 639] on div "Cinematic Complete Of Rabbits and Foxes Replay Loading..." at bounding box center [784, 351] width 1568 height 702
click at [860, 406] on button "Next" at bounding box center [858, 405] width 149 height 37
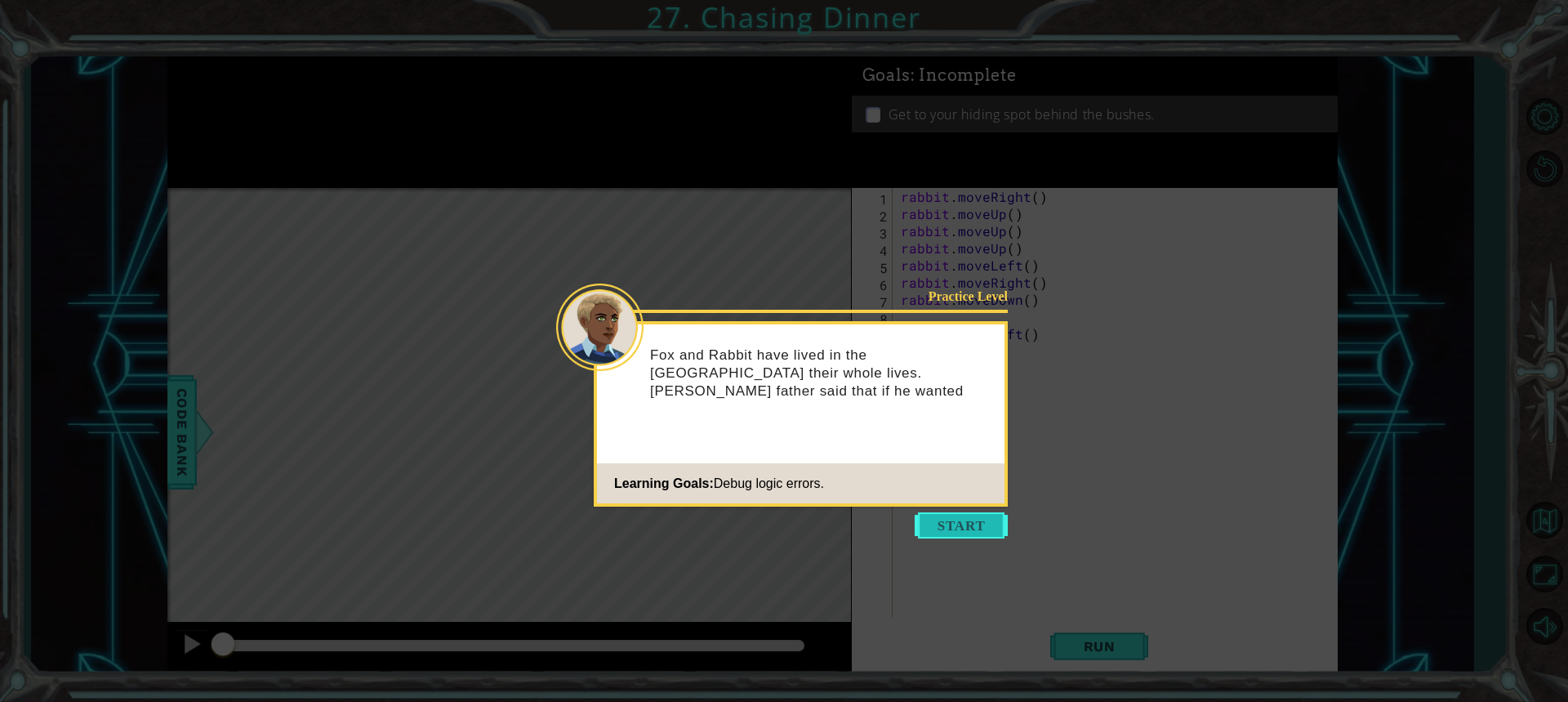
click at [970, 520] on button "Start" at bounding box center [961, 525] width 93 height 26
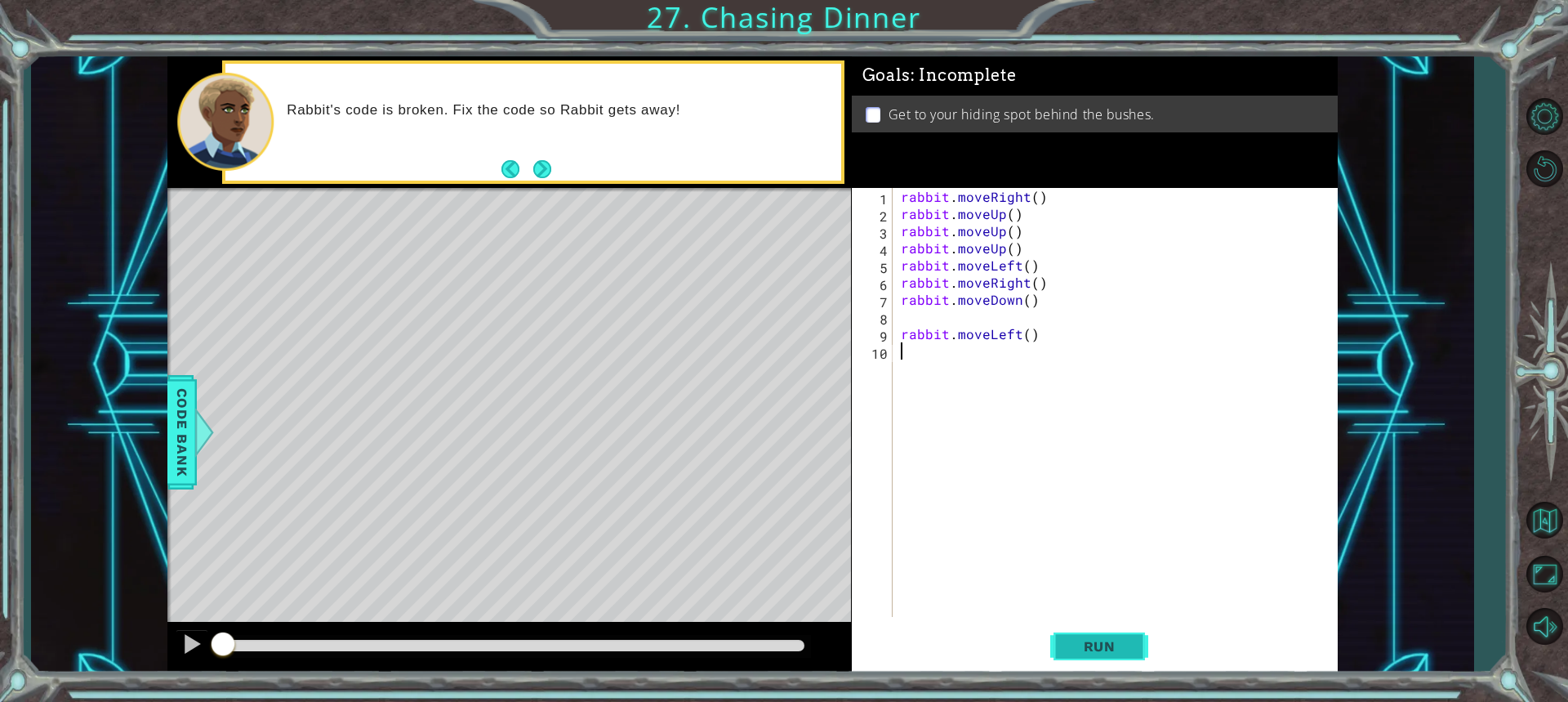
click at [1120, 639] on span "Run" at bounding box center [1100, 646] width 65 height 17
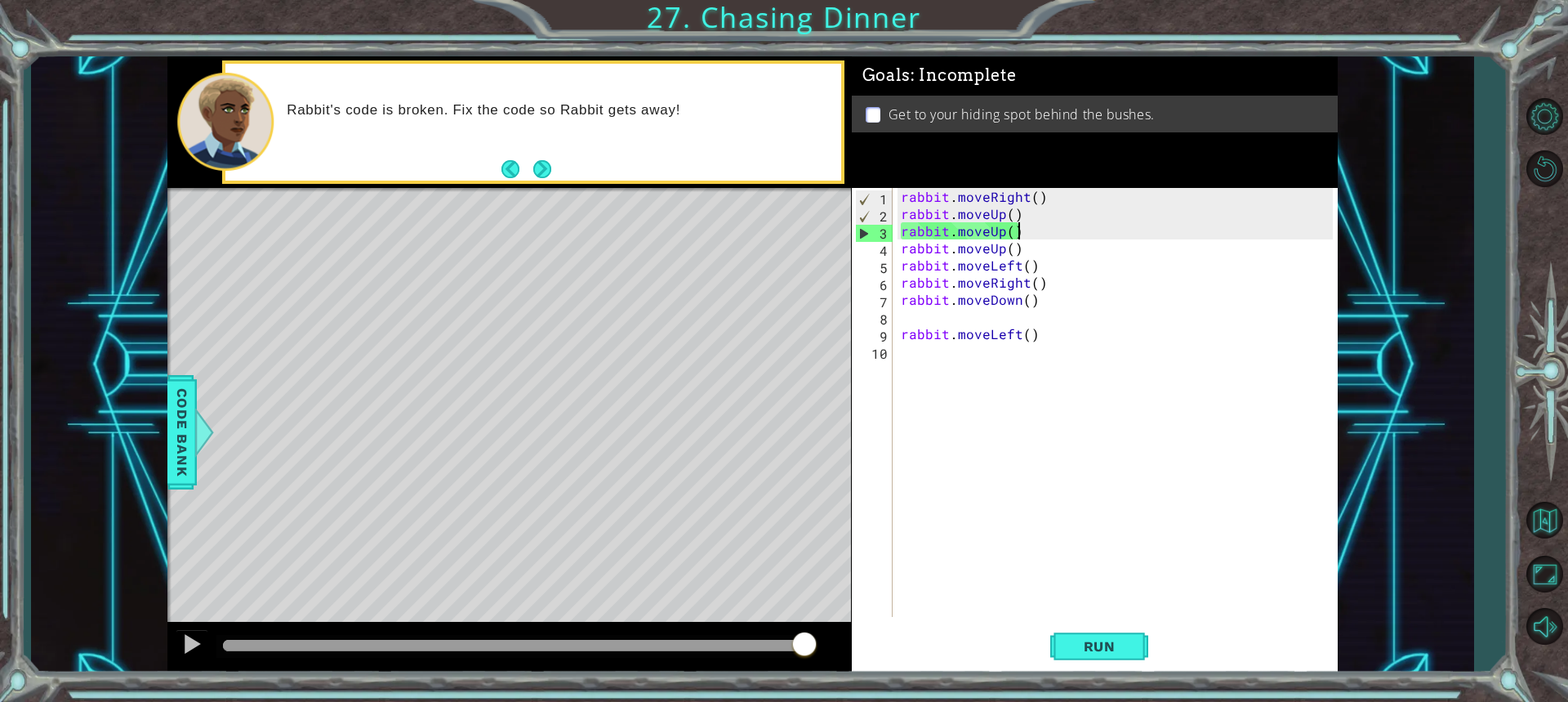
click at [1023, 239] on div "rabbit . moveRight ( ) rabbit . moveUp ( ) rabbit . moveUp ( ) rabbit . moveUp …" at bounding box center [1119, 420] width 443 height 463
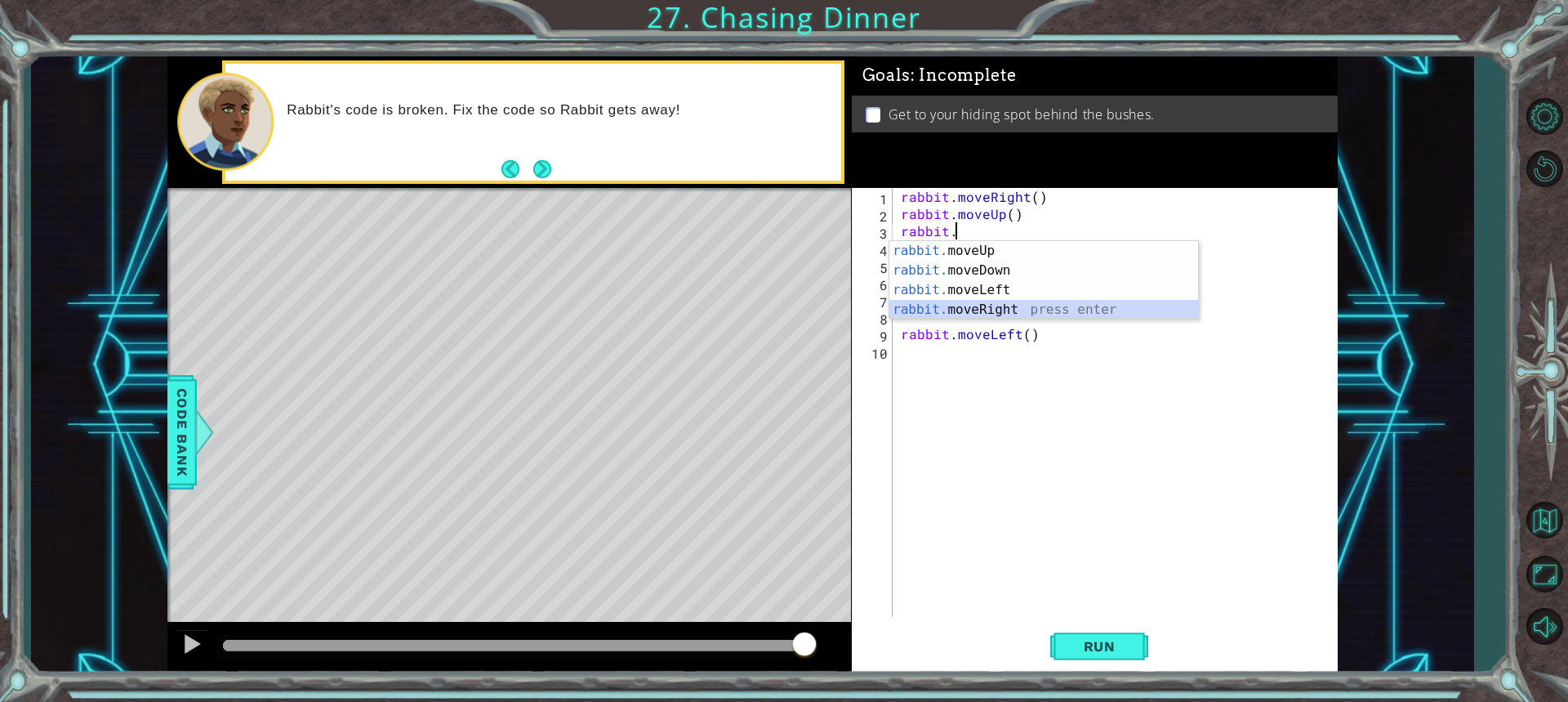
click at [969, 314] on div "rabbit. moveUp press enter rabbit. moveDown press enter rabbit. moveLeft press …" at bounding box center [1043, 299] width 308 height 118
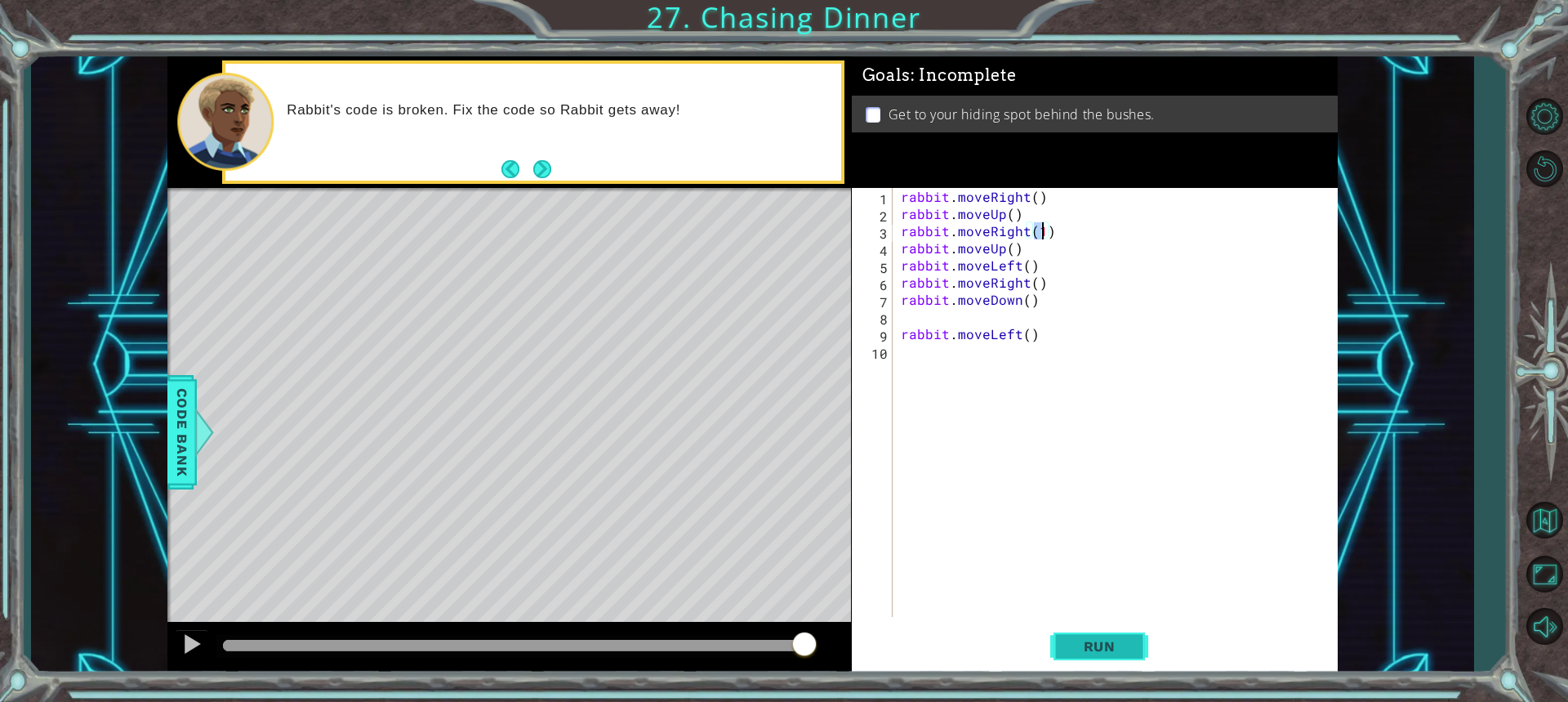
click at [1108, 649] on span "Run" at bounding box center [1100, 646] width 65 height 17
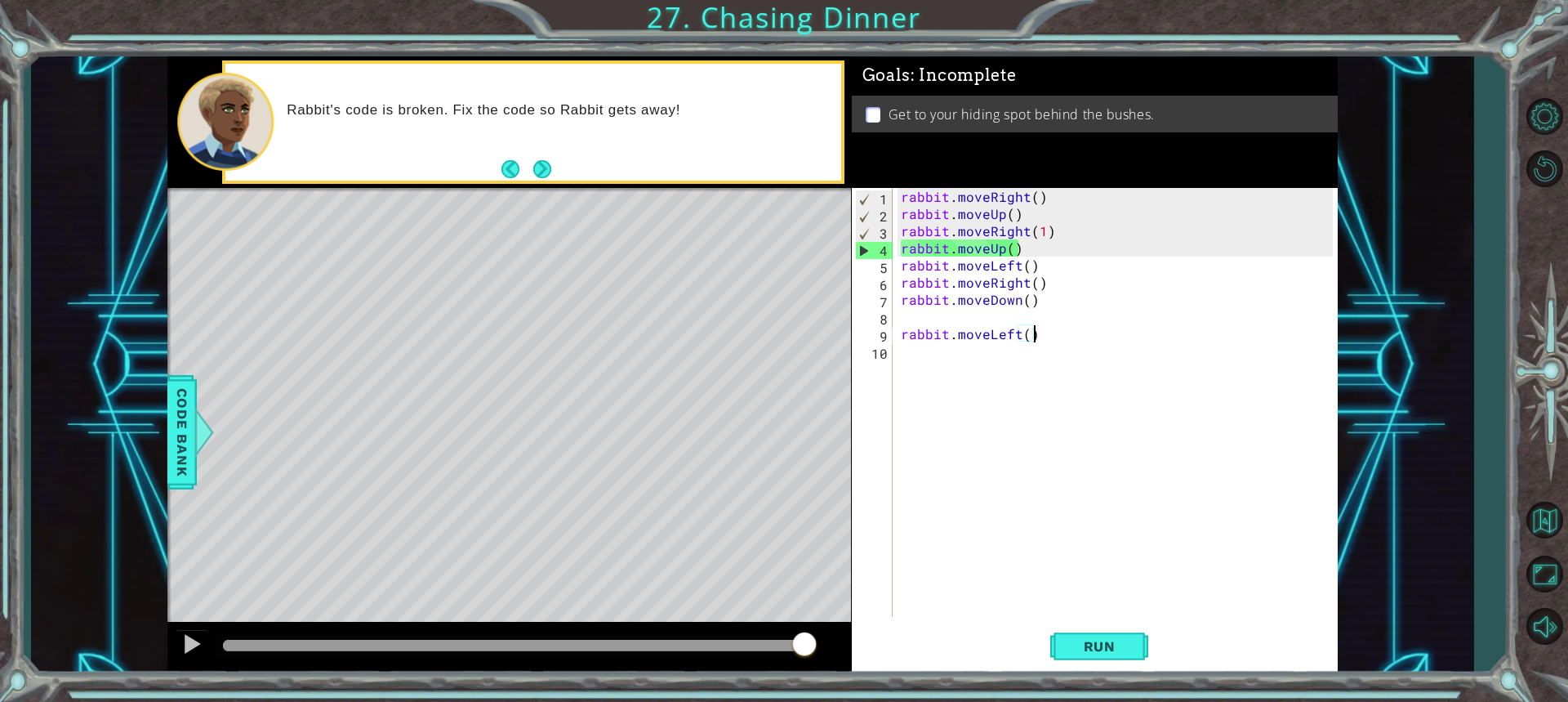
click at [1030, 336] on div "rabbit . moveRight ( ) rabbit . moveUp ( ) rabbit . moveRight ( 1 ) rabbit . mo…" at bounding box center [1119, 420] width 443 height 463
click at [1032, 245] on div "rabbit . moveRight ( ) rabbit . moveUp ( ) rabbit . moveRight ( 1 ) rabbit . mo…" at bounding box center [1119, 420] width 443 height 463
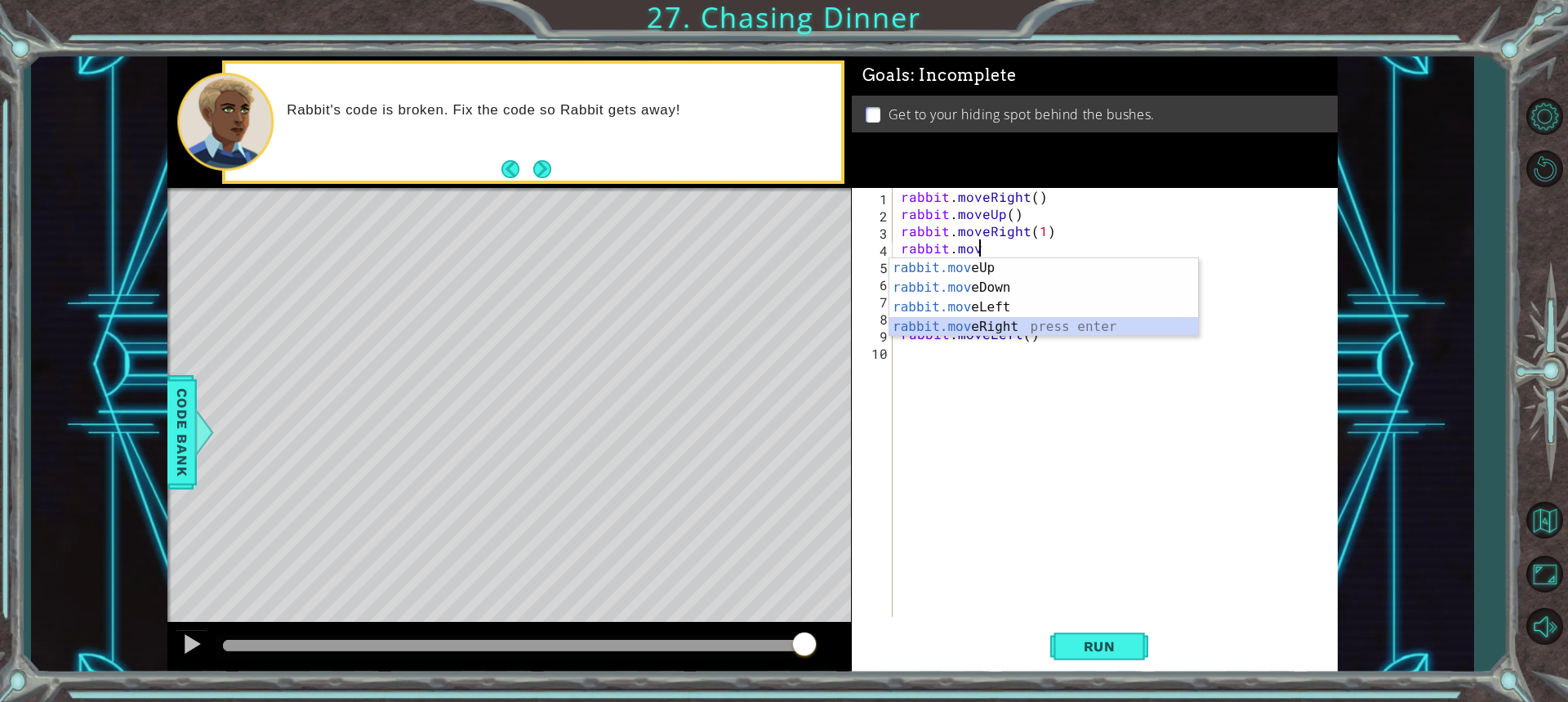
click at [981, 318] on div "rabbit.mov eUp press enter rabbit.mov eDown press enter rabbit.mov eLeft press …" at bounding box center [1043, 317] width 308 height 118
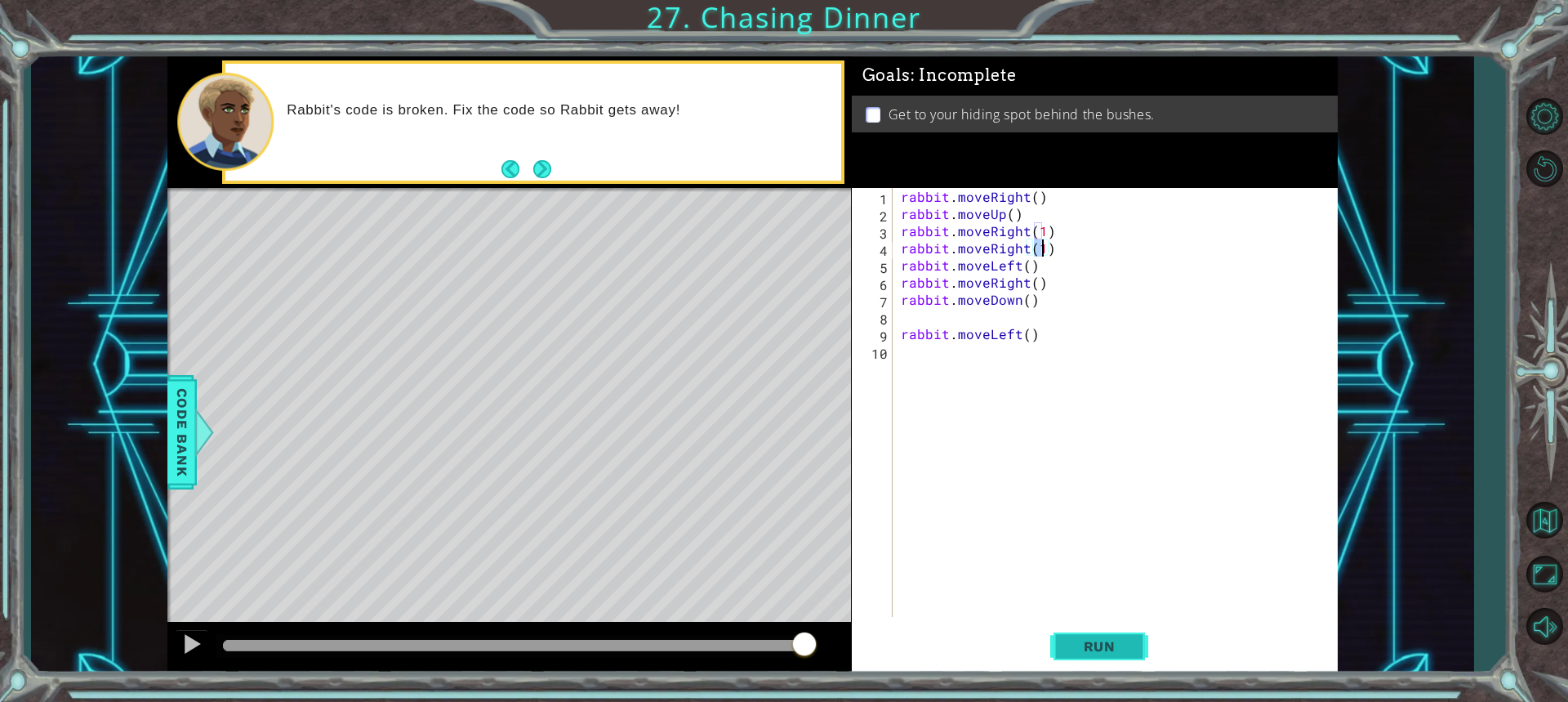
click at [1064, 649] on button "Run" at bounding box center [1100, 646] width 98 height 48
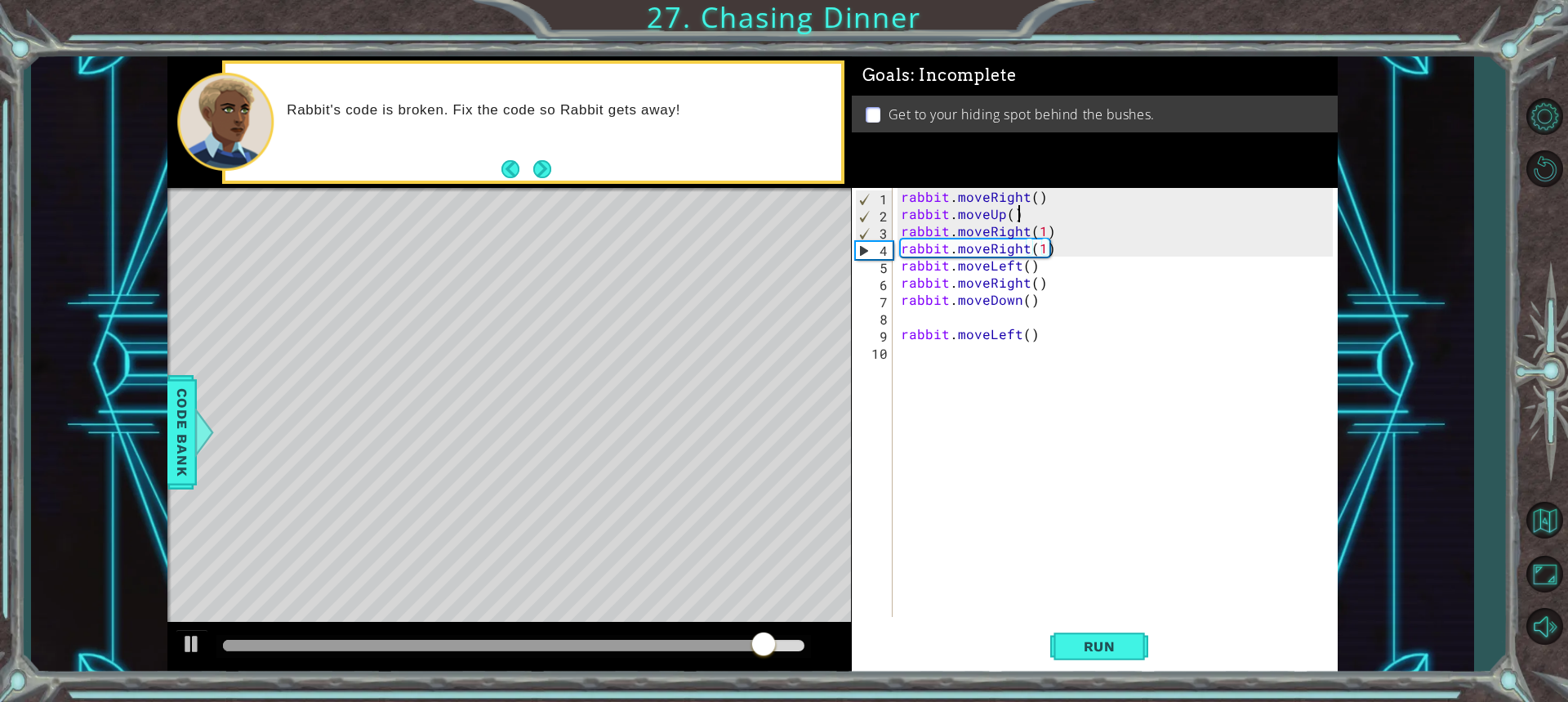
click at [1016, 219] on div "rabbit . moveRight ( ) rabbit . moveUp ( ) rabbit . moveRight ( 1 ) rabbit . mo…" at bounding box center [1119, 420] width 443 height 463
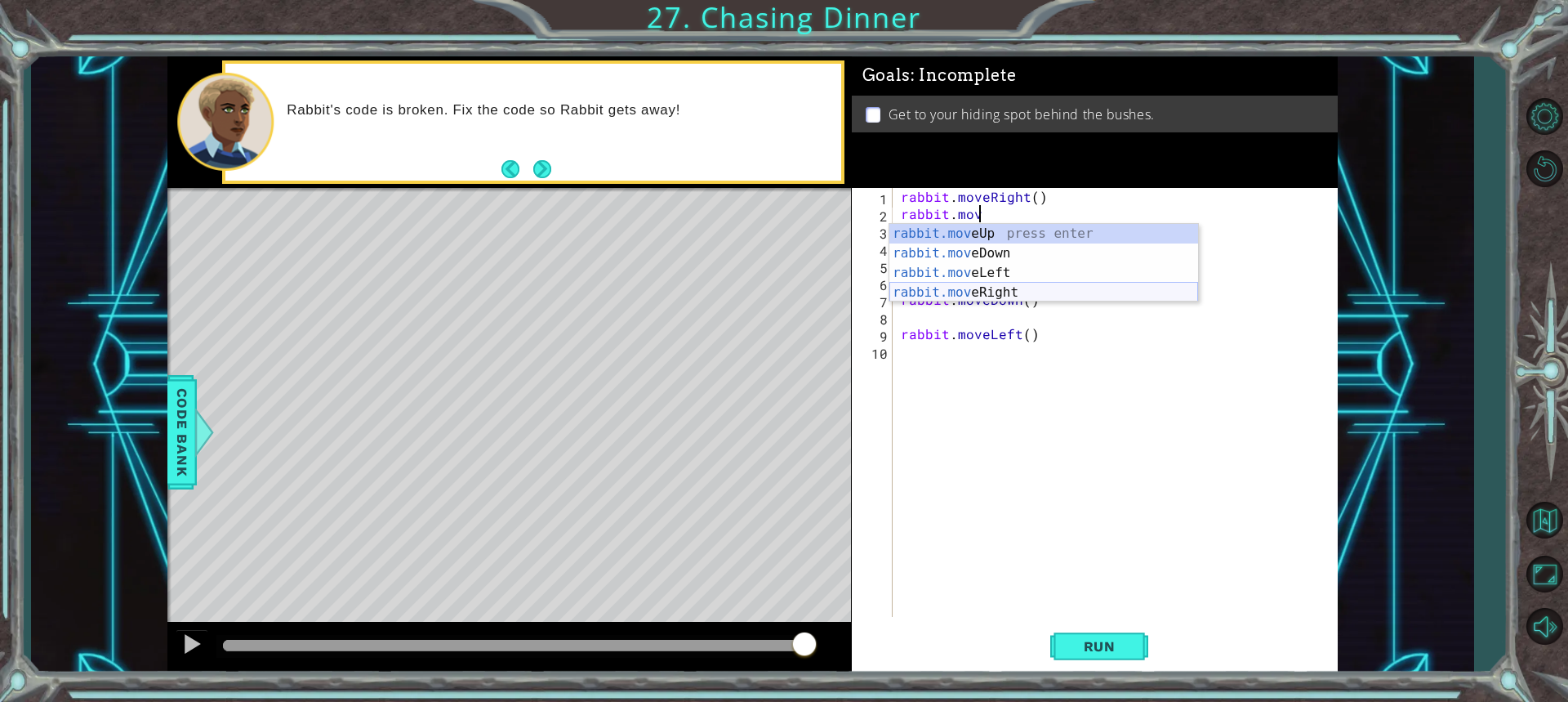
click at [974, 295] on div "rabbit.mov eUp press enter rabbit.mov eDown press enter rabbit.mov eLeft press …" at bounding box center [1043, 282] width 308 height 118
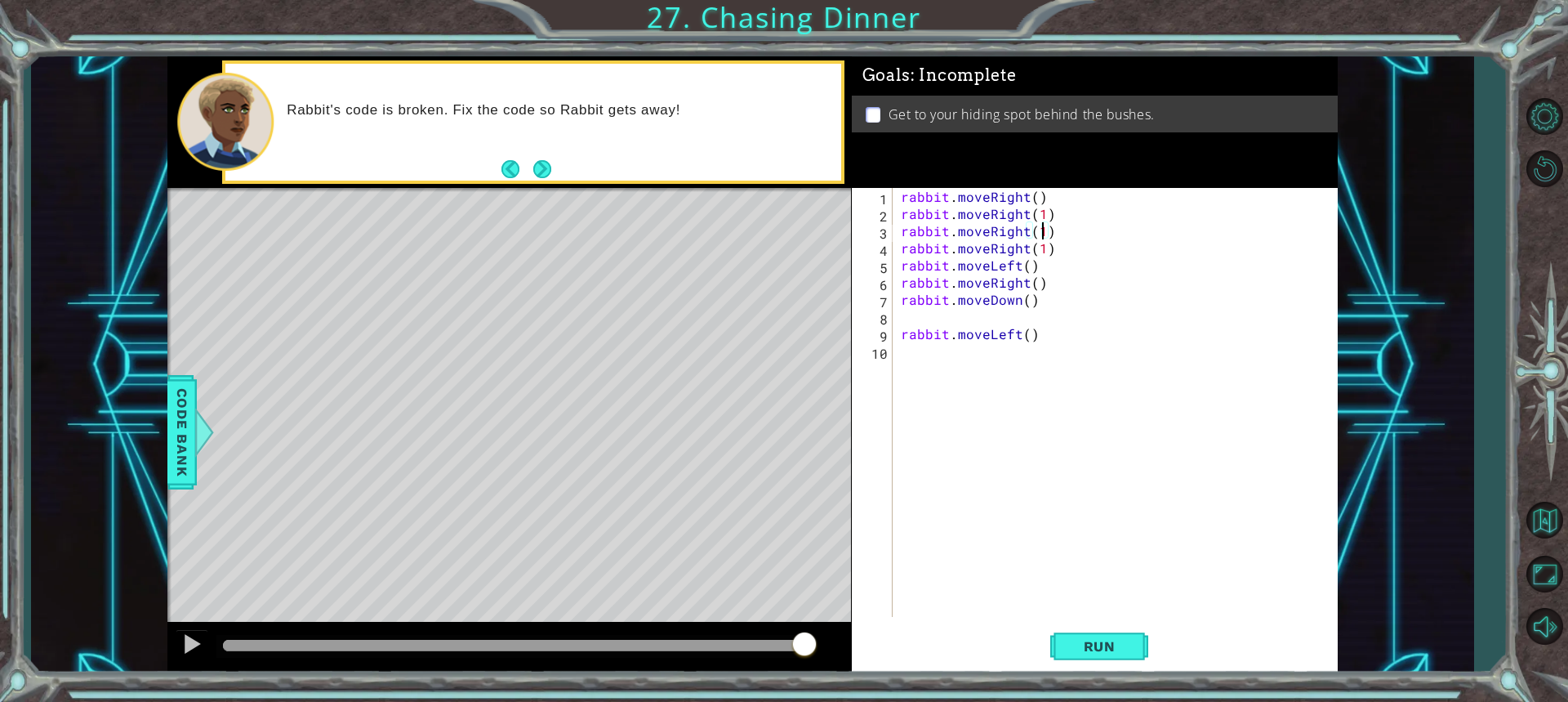
click at [1043, 232] on div "rabbit . moveRight ( ) rabbit . moveRight ( 1 ) rabbit . moveRight ( 1 ) rabbit…" at bounding box center [1119, 420] width 443 height 463
click at [1050, 236] on div "rabbit . moveRight ( ) rabbit . moveRight ( 1 ) rabbit . moveRight ( 1 ) rabbit…" at bounding box center [1119, 420] width 443 height 463
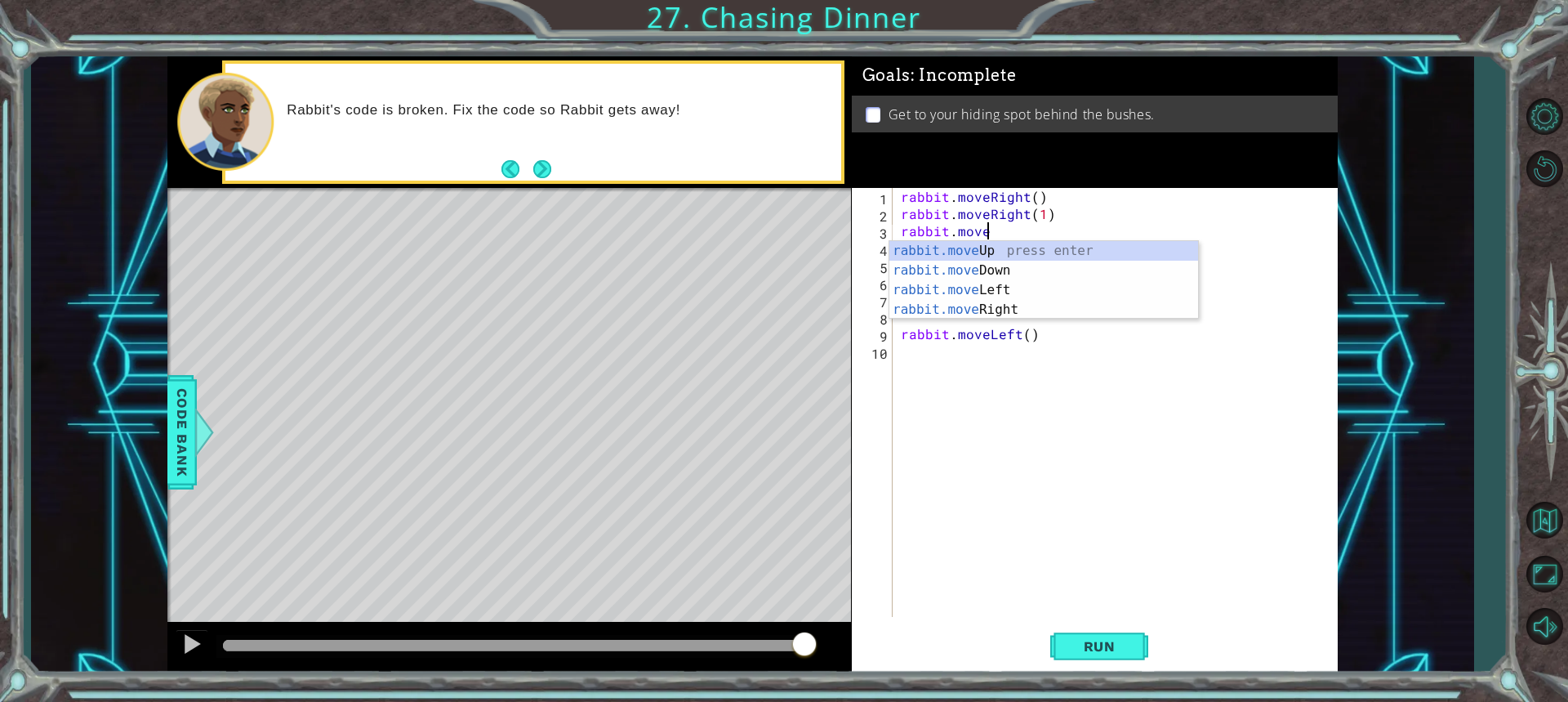
scroll to position [0, 5]
click at [989, 253] on div "rabbit.moveU p press enter" at bounding box center [1043, 270] width 308 height 59
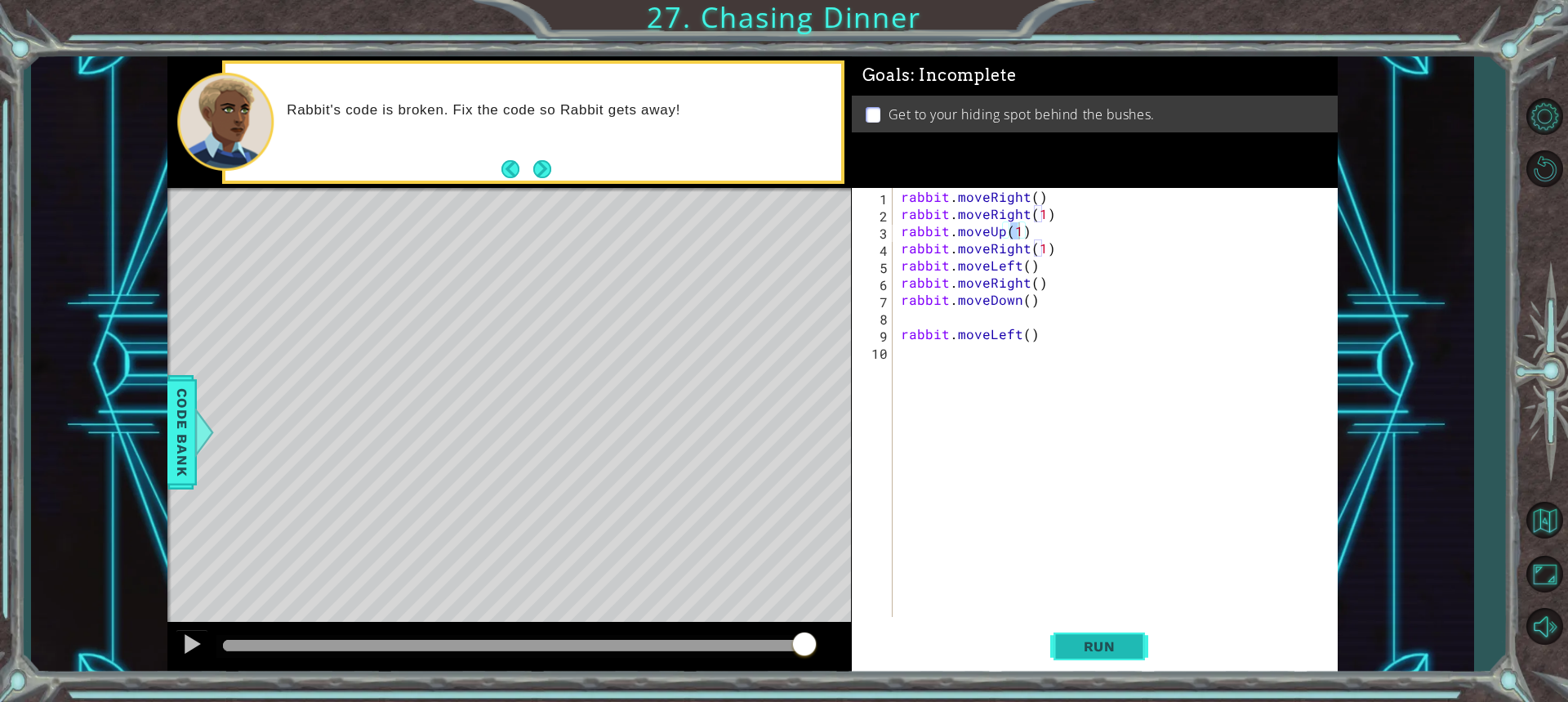
click at [1101, 633] on button "Run" at bounding box center [1100, 646] width 98 height 48
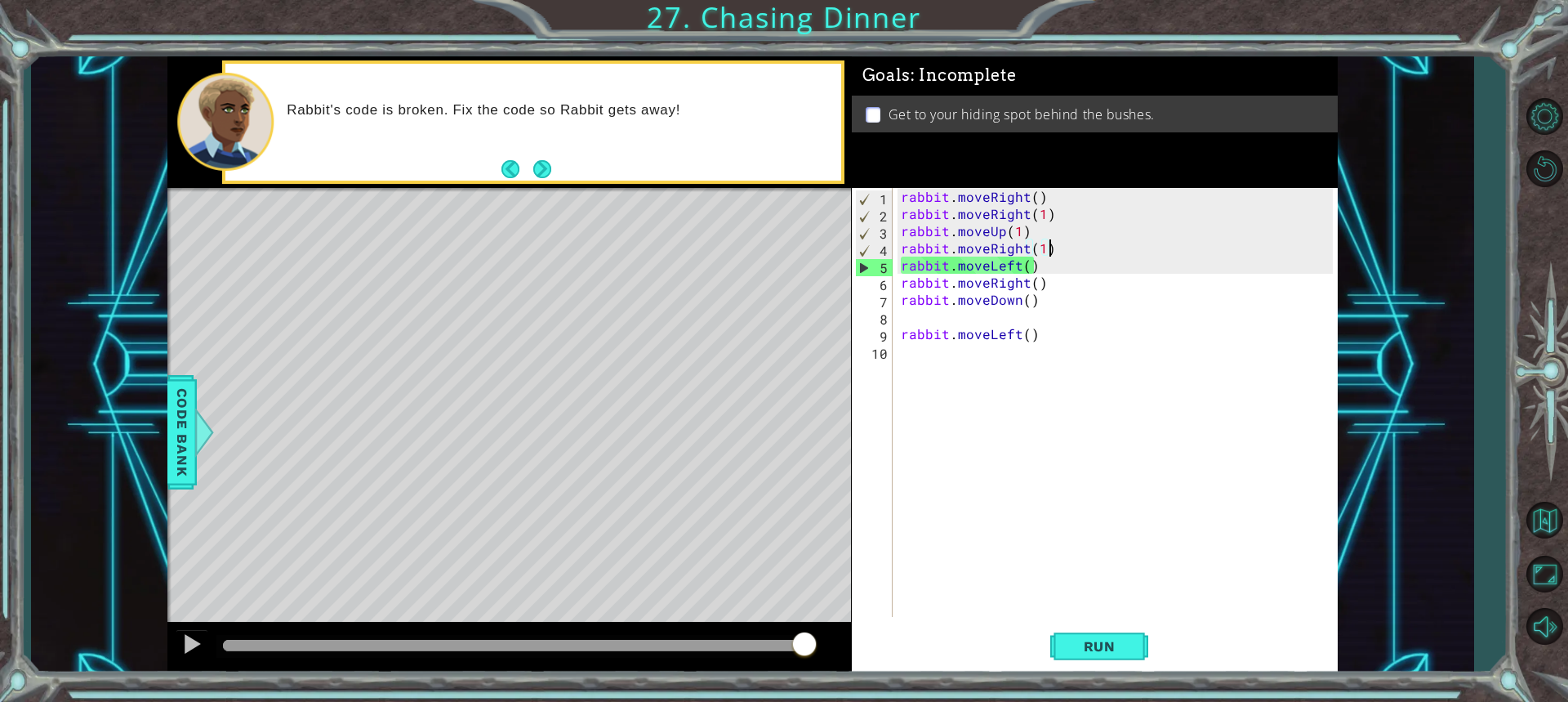
click at [1050, 251] on div "rabbit . moveRight ( ) rabbit . moveRight ( 1 ) rabbit . moveUp ( 1 ) rabbit . …" at bounding box center [1119, 420] width 443 height 463
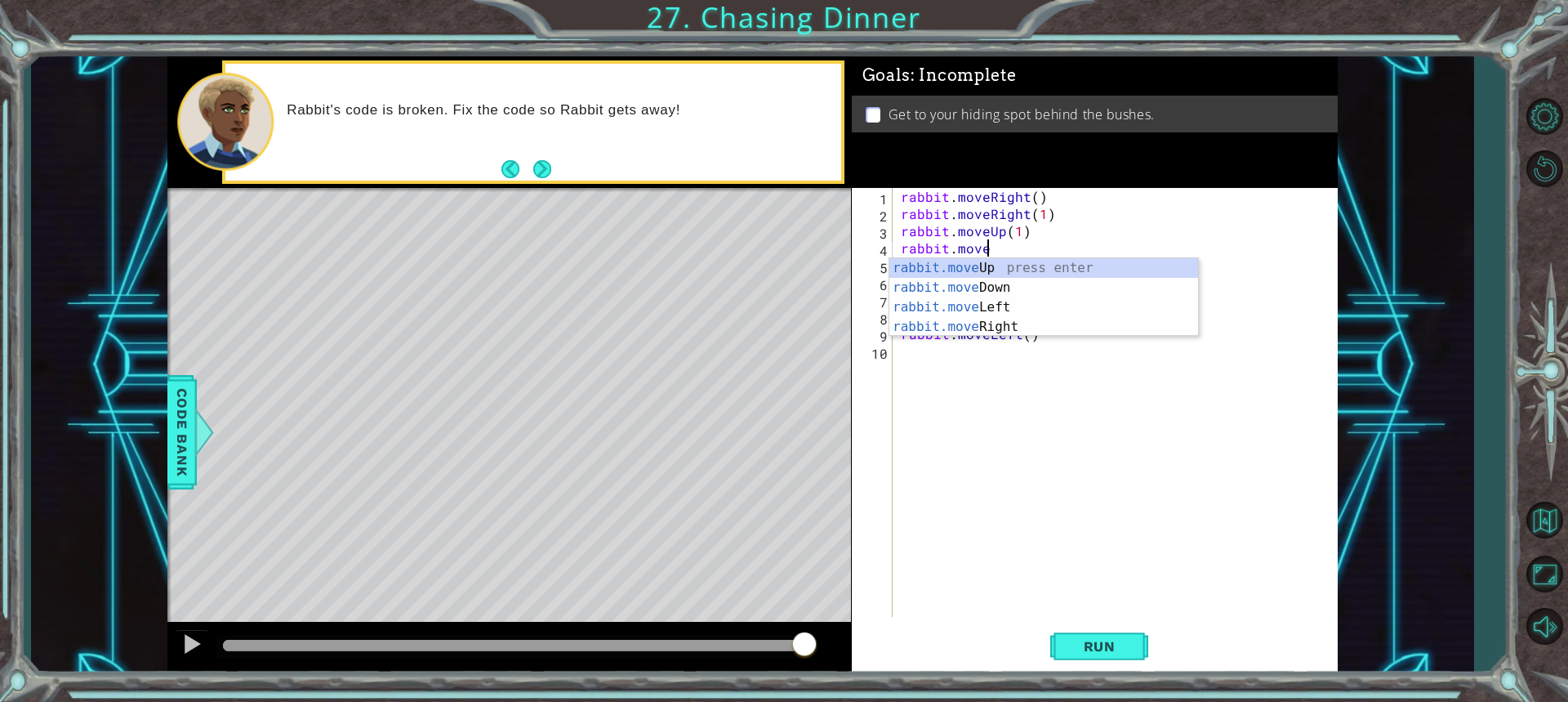
scroll to position [0, 4]
click at [975, 264] on div "rabbit.mov eUp press enter rabbit.mov eDown press enter rabbit.mov eLeft press …" at bounding box center [1043, 317] width 308 height 118
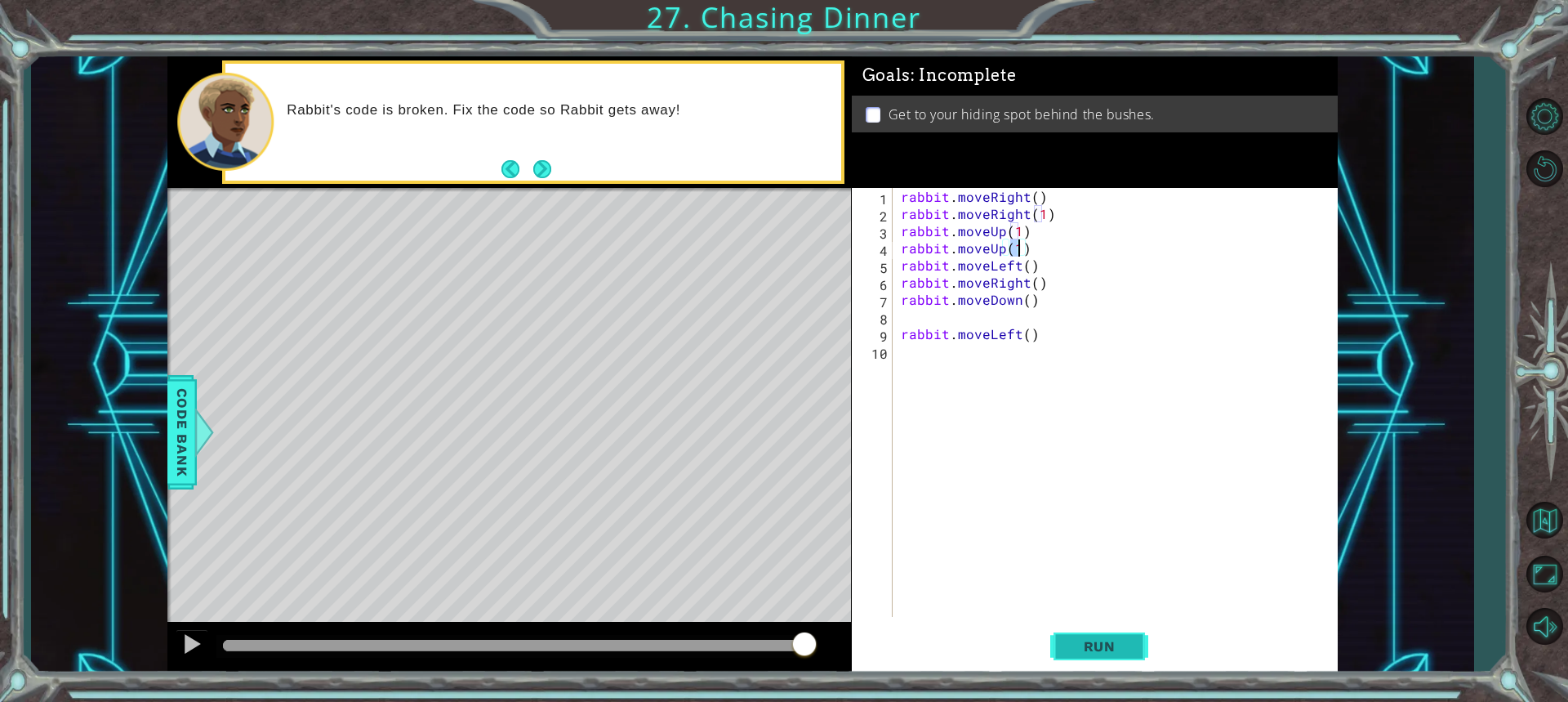
drag, startPoint x: 1086, startPoint y: 647, endPoint x: 1078, endPoint y: 639, distance: 11.3
click at [1082, 645] on span "Run" at bounding box center [1100, 646] width 65 height 17
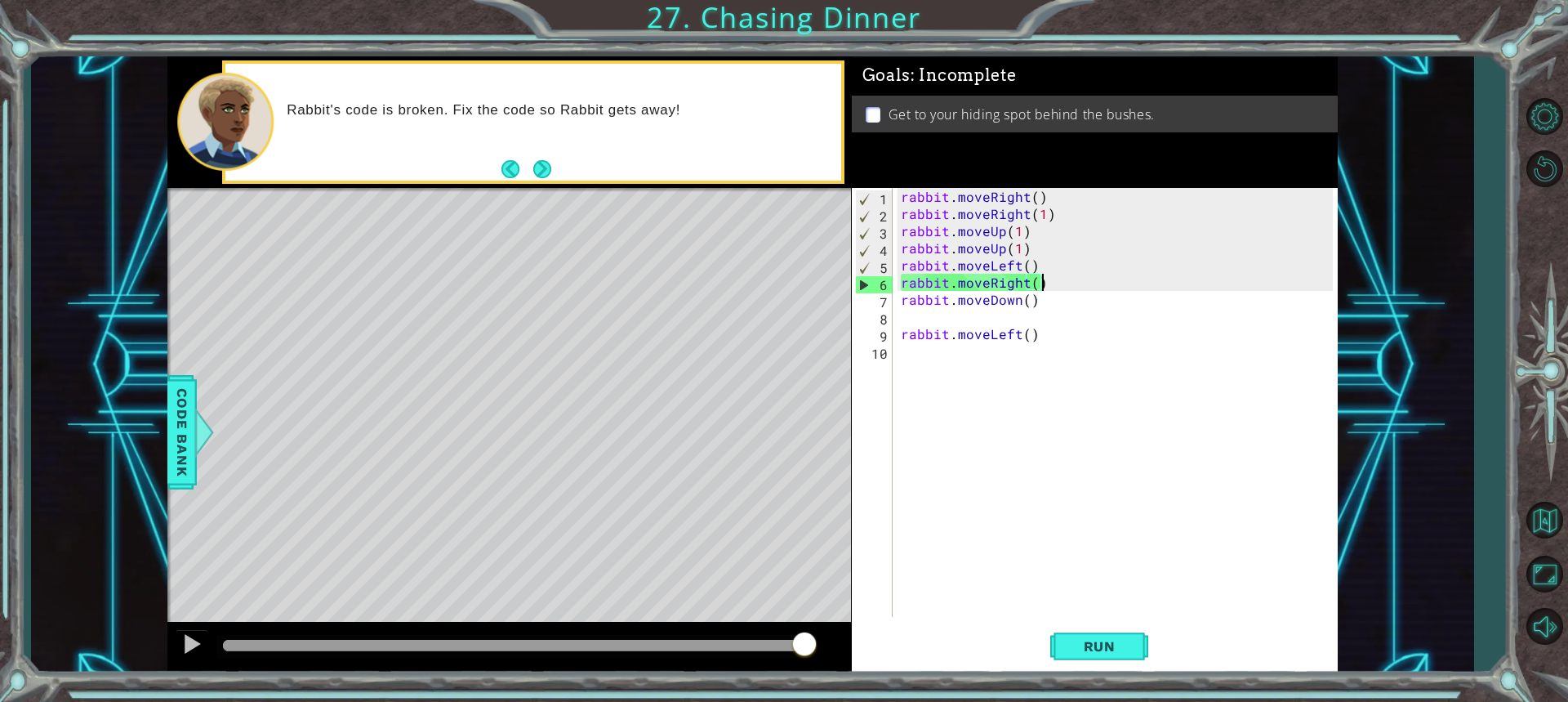
click at [1049, 285] on div "rabbit . moveRight ( ) rabbit . moveRight ( 1 ) rabbit . moveUp ( 1 ) rabbit . …" at bounding box center [1119, 420] width 443 height 463
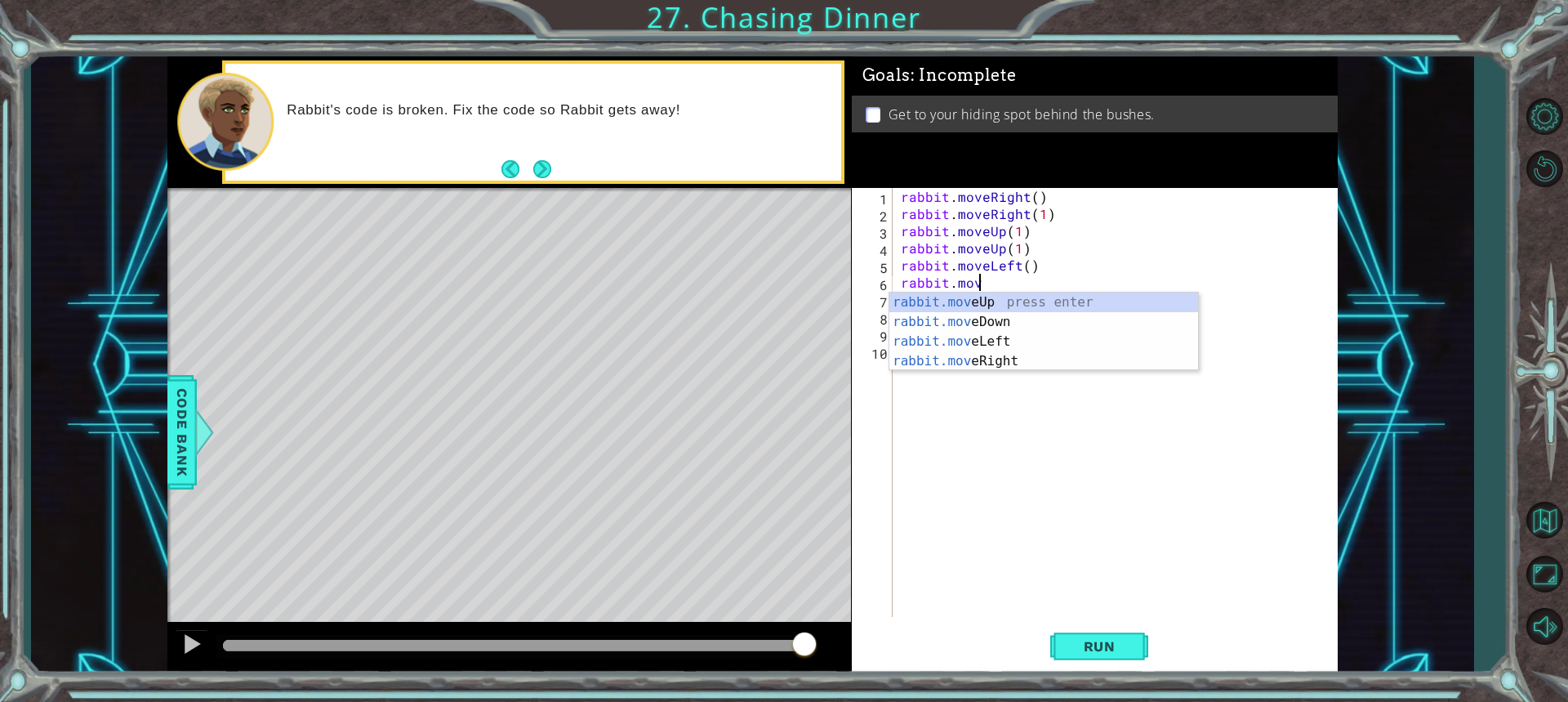
scroll to position [0, 4]
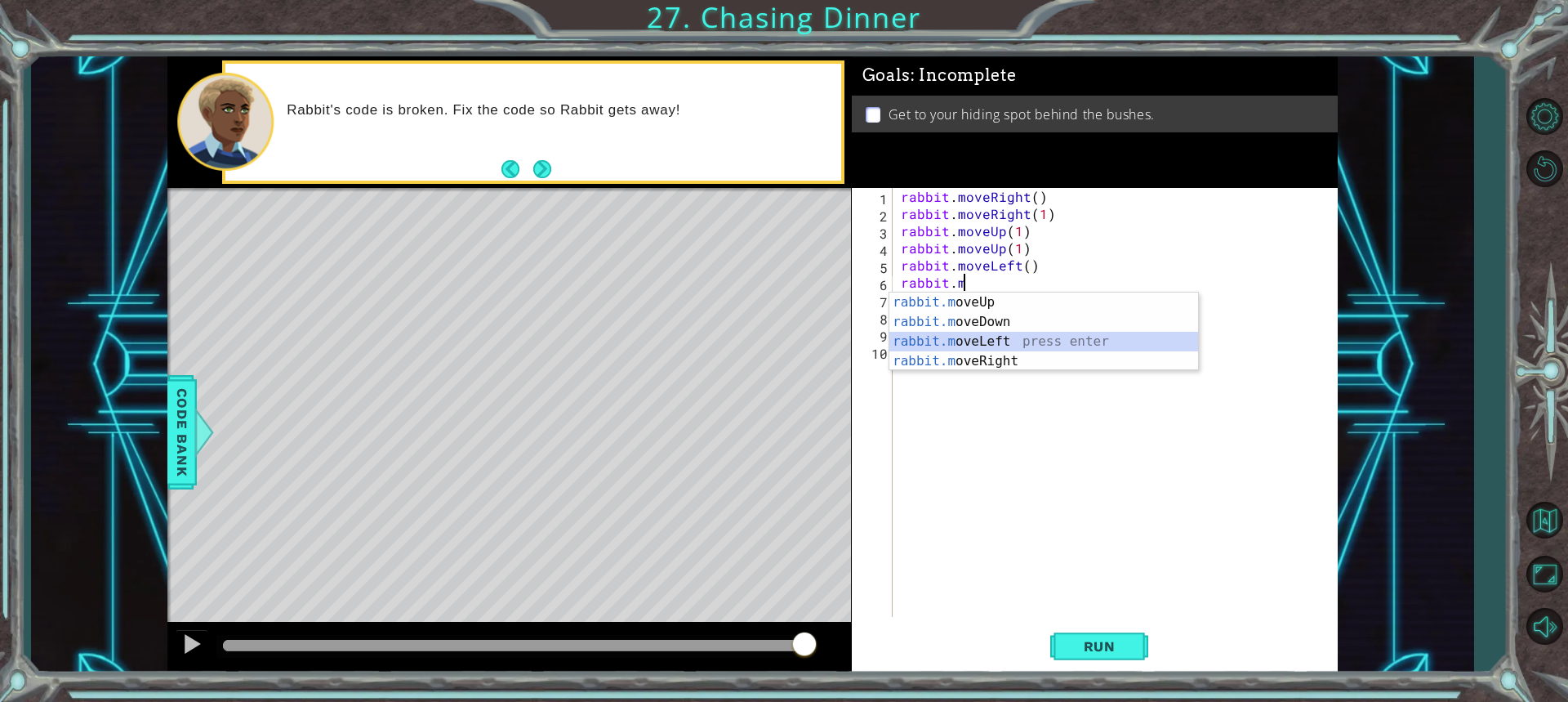
click at [991, 344] on div "rabbit.m oveUp press enter rabbit.m oveDown press enter rabbit.m oveLeft press …" at bounding box center [1043, 351] width 308 height 118
type textarea "rabbit.moveLeft(1)"
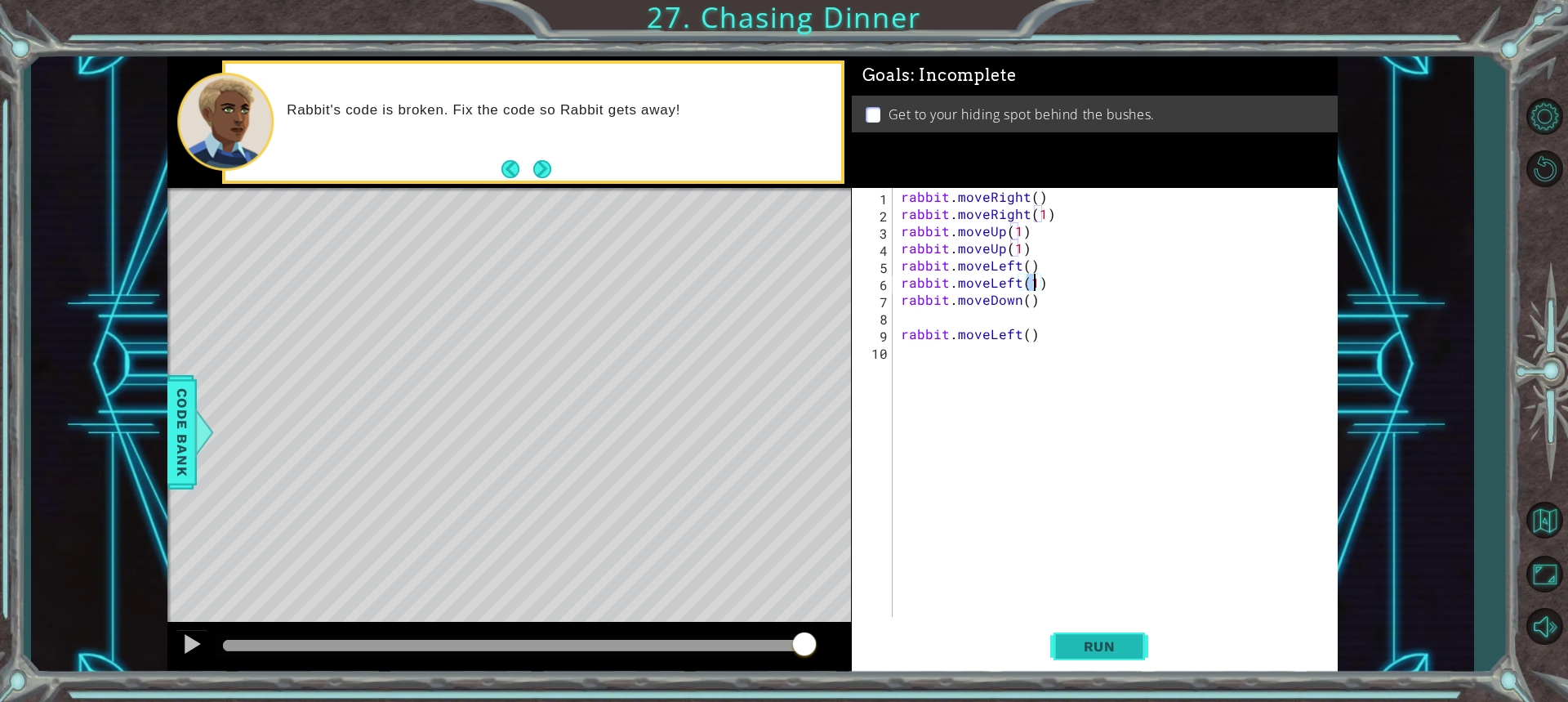
click at [1084, 646] on span "Run" at bounding box center [1100, 646] width 65 height 17
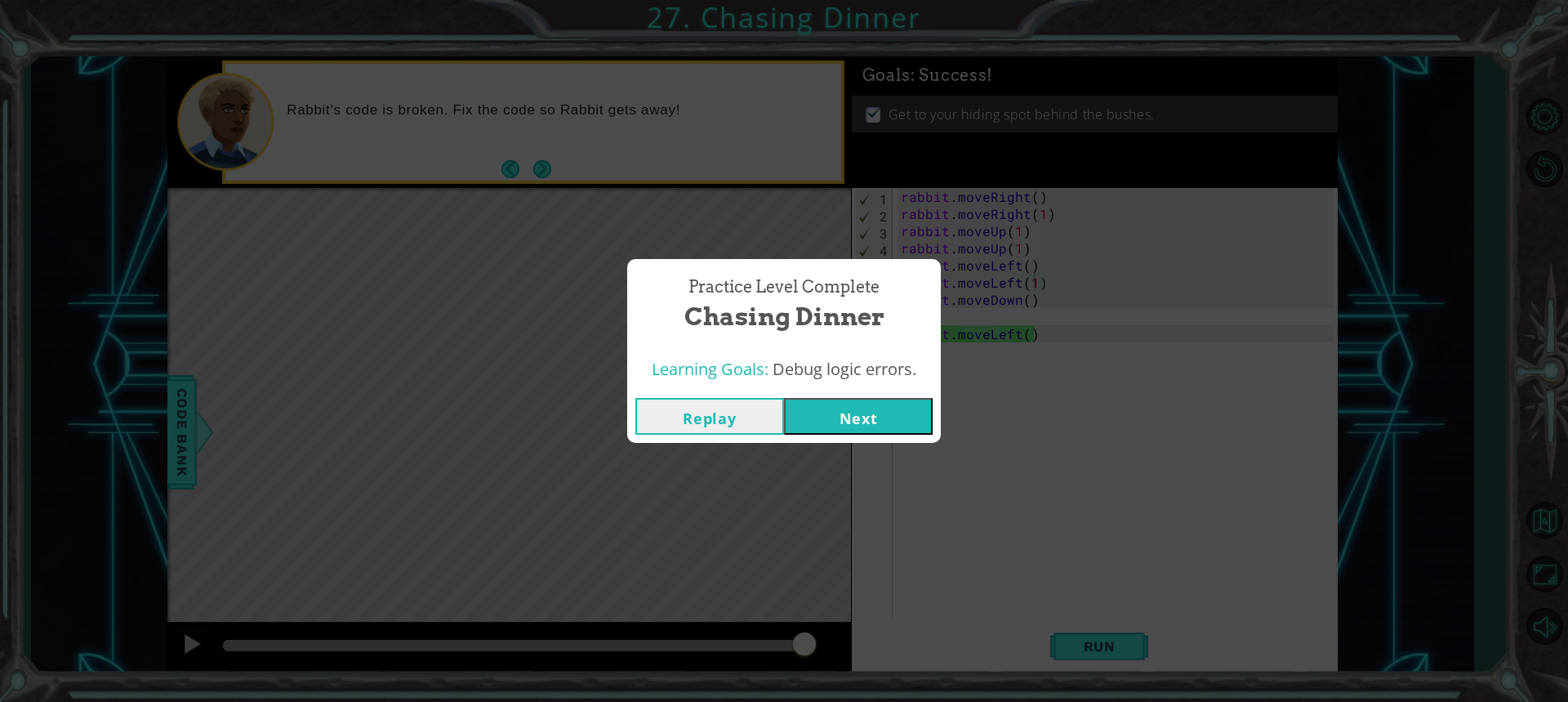
click at [880, 407] on button "Next" at bounding box center [858, 417] width 149 height 37
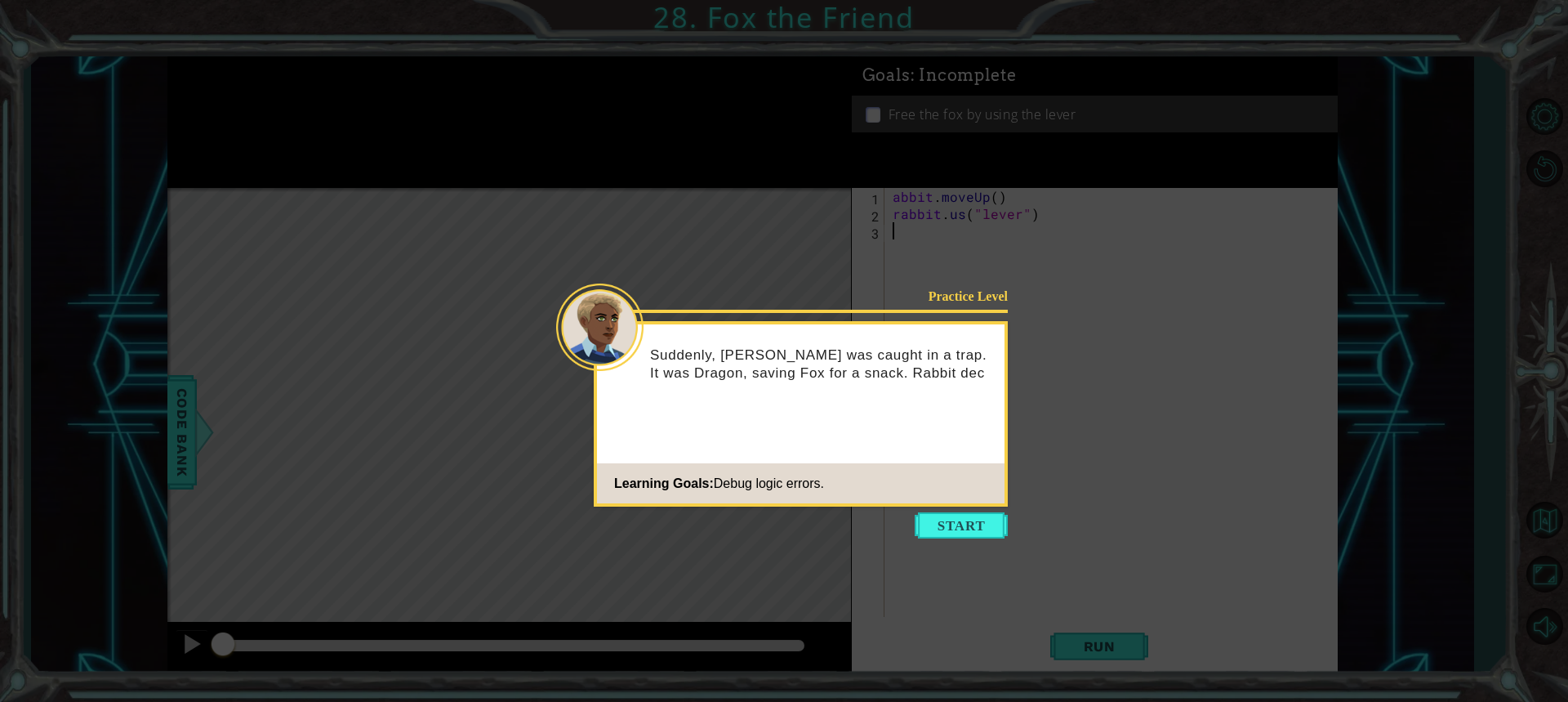
click at [961, 531] on button "Start" at bounding box center [961, 525] width 93 height 26
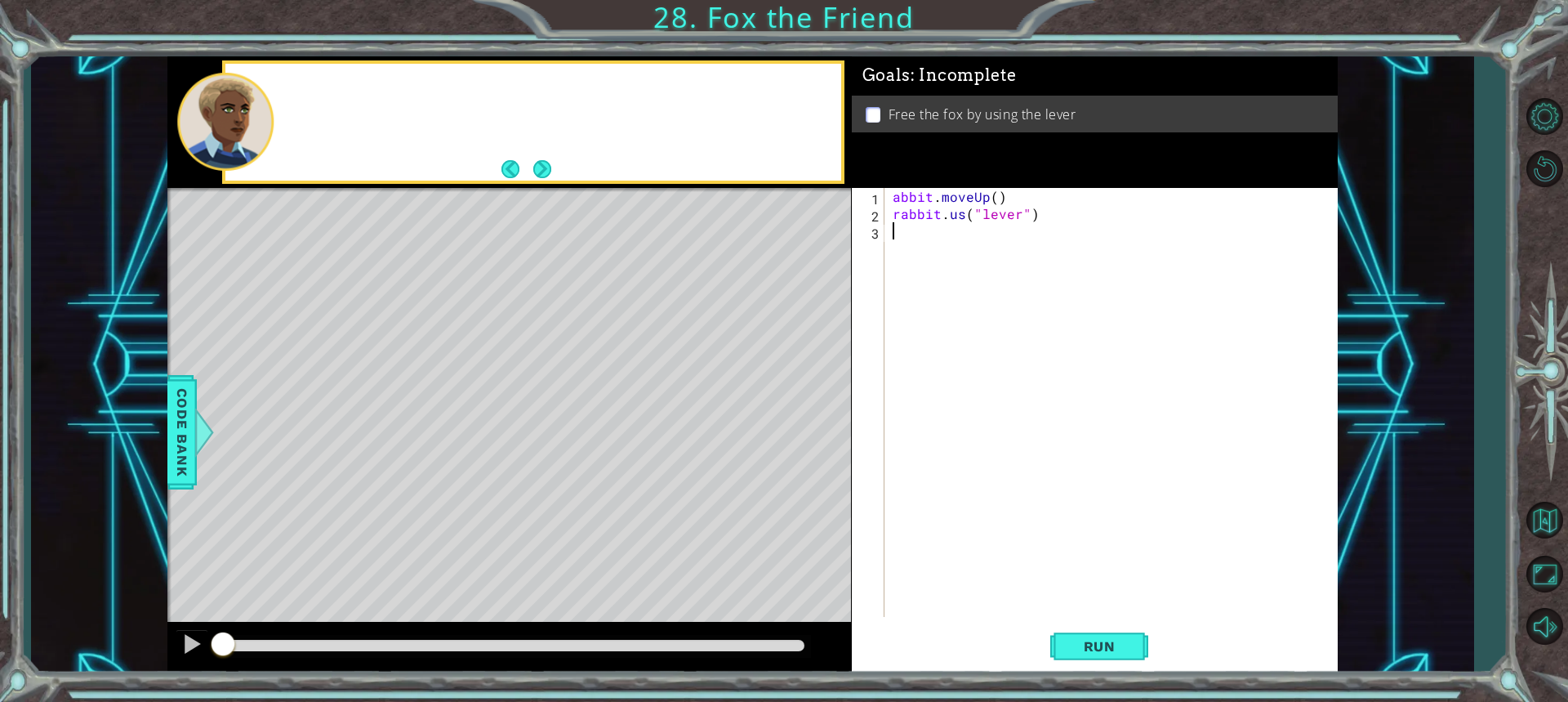
click at [961, 531] on div "abbit . moveUp ( ) rabbit . us ( "lever" )" at bounding box center [1115, 420] width 452 height 463
click at [541, 160] on button "Next" at bounding box center [541, 168] width 18 height 18
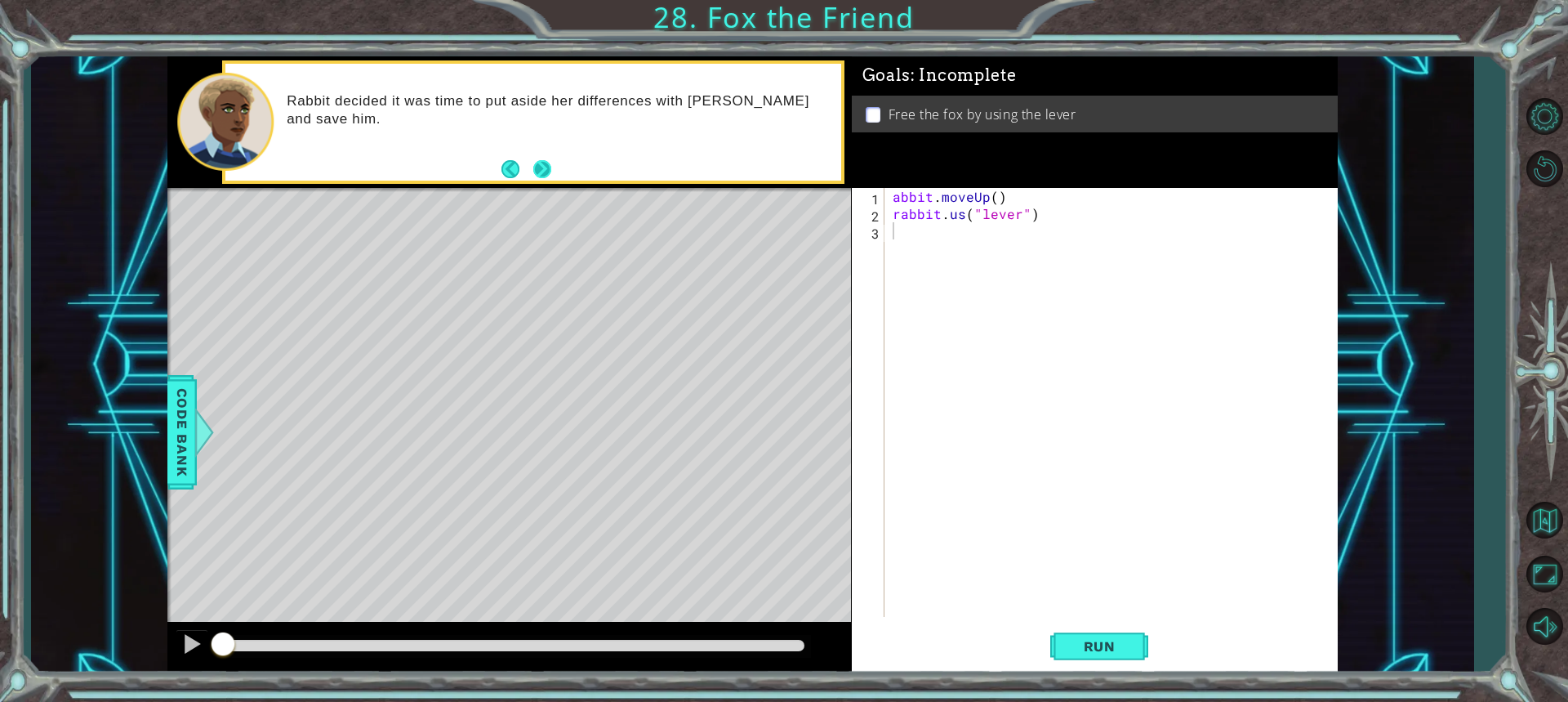
click at [538, 162] on button "Next" at bounding box center [541, 169] width 18 height 18
click at [1024, 216] on div "abbit . moveUp ( ) rabbit . us ( "lever" )" at bounding box center [1115, 420] width 452 height 463
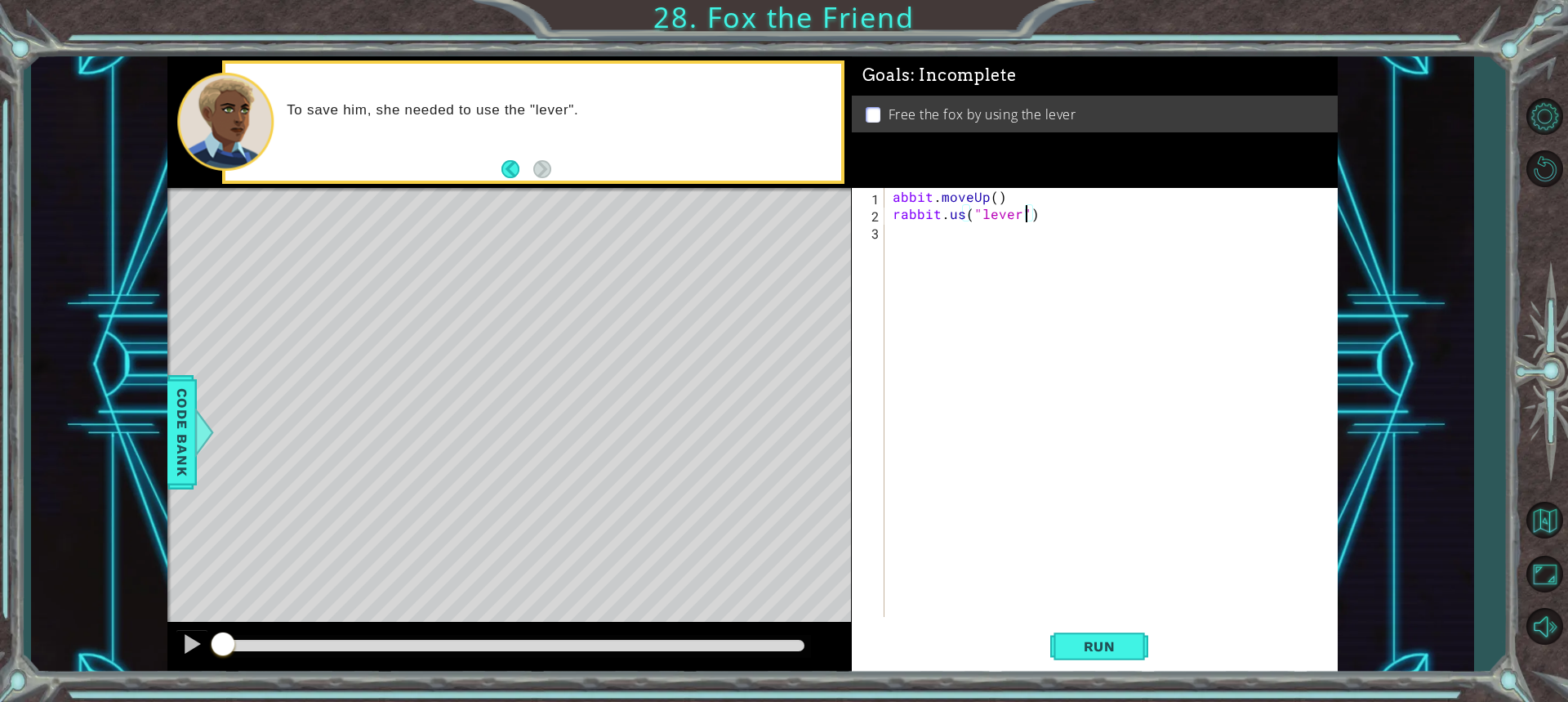
click at [958, 220] on div "abbit . moveUp ( ) rabbit . us ( "lever" )" at bounding box center [1115, 420] width 452 height 463
click at [960, 216] on div "abbit . moveUp ( ) rabbit . us ( "lever" )" at bounding box center [1115, 420] width 452 height 463
click at [960, 215] on div "abbit . moveUp ( ) rabbit . us ( "lever" )" at bounding box center [1115, 420] width 452 height 463
click at [960, 213] on div "abbit . moveUp ( ) rabbit . us ( "lever" )" at bounding box center [1115, 420] width 452 height 463
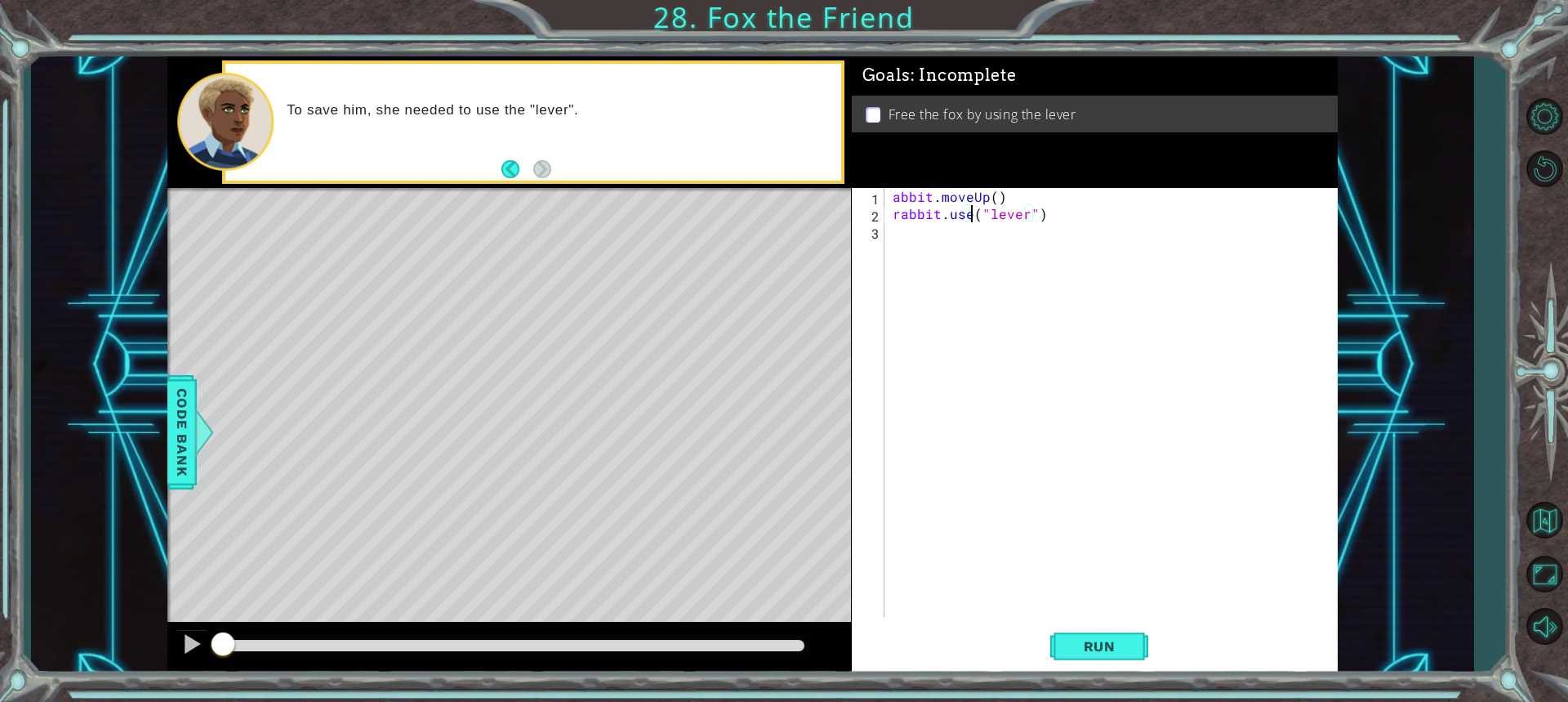
scroll to position [0, 5]
click at [1132, 631] on button "Run" at bounding box center [1100, 646] width 98 height 48
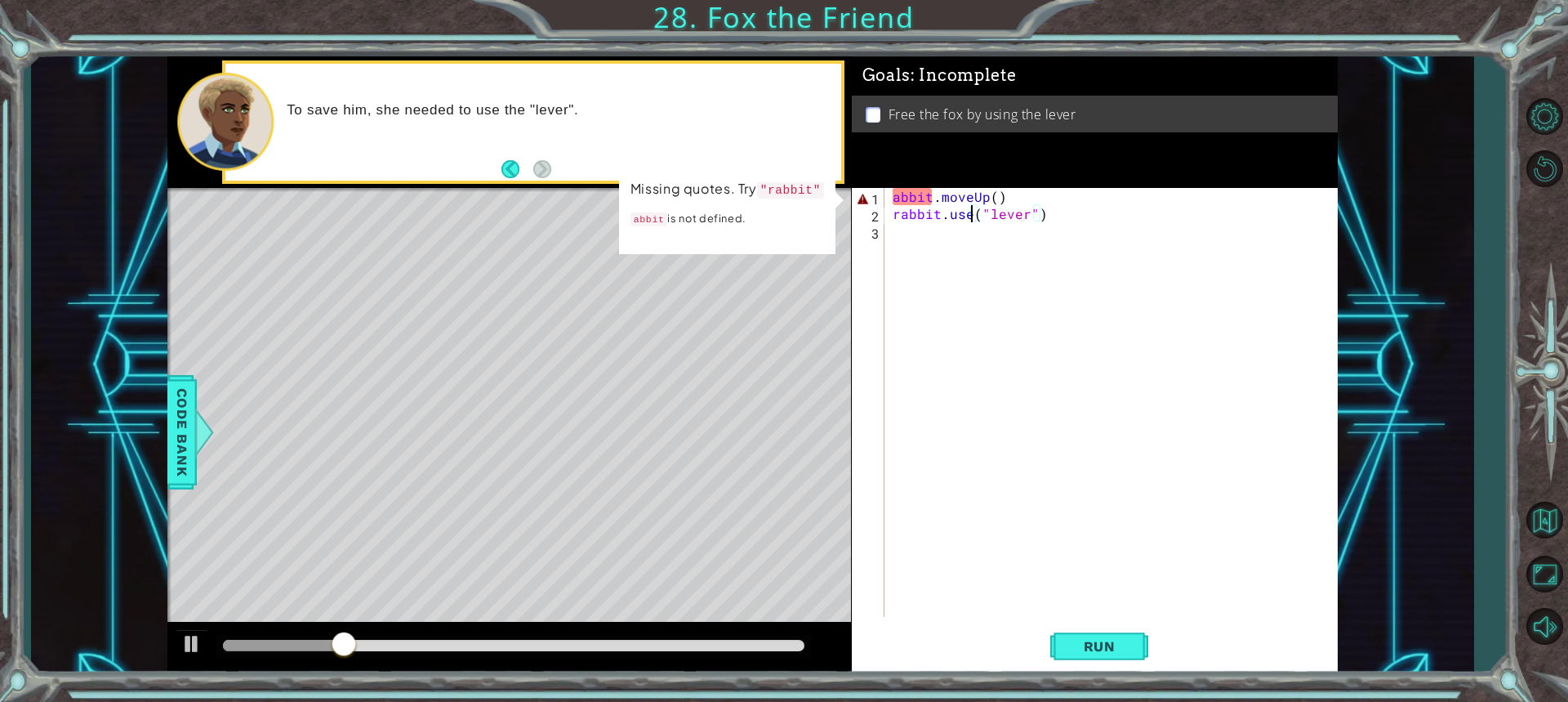
click at [890, 192] on div "abbit . moveUp ( ) rabbit . use ( "lever" )" at bounding box center [1115, 420] width 452 height 463
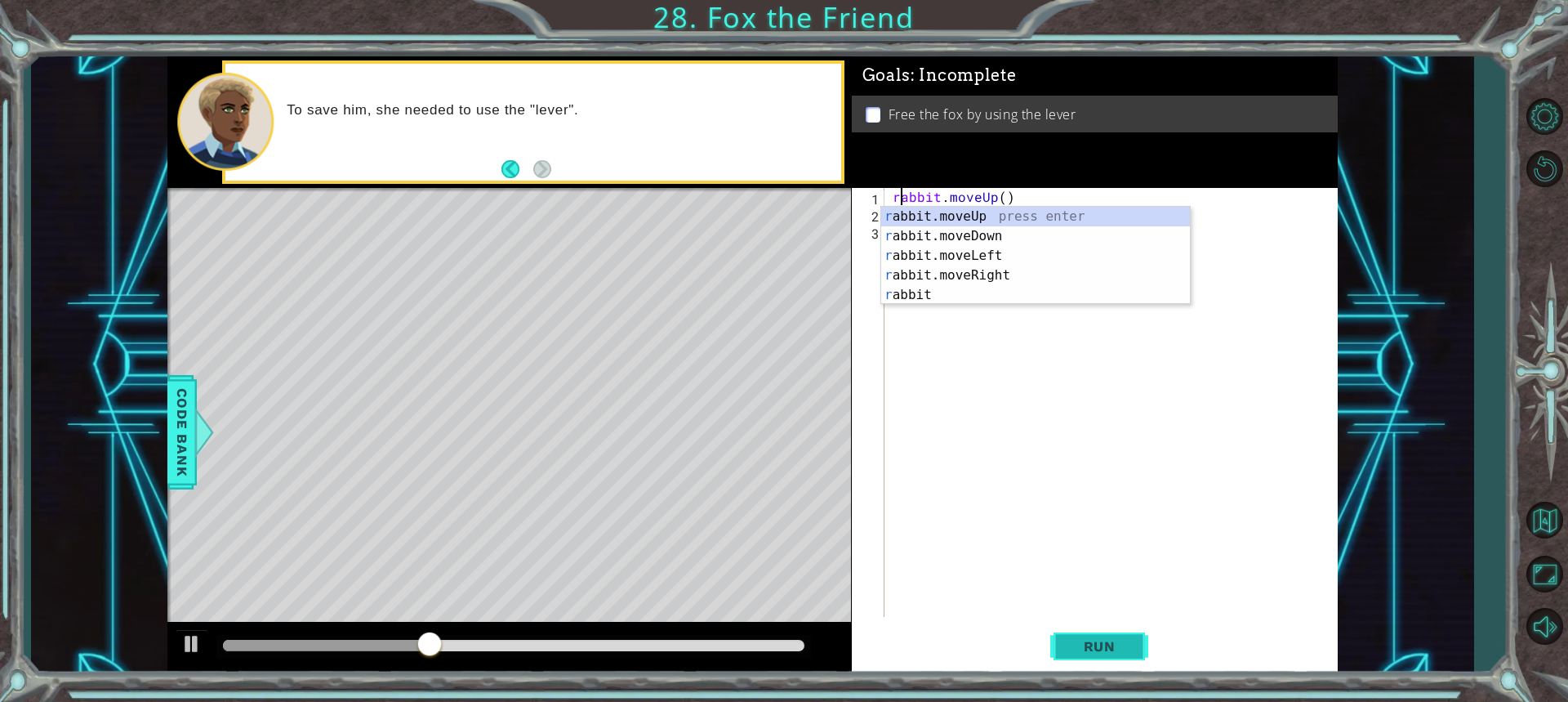
type textarea "rabbit.moveUp()"
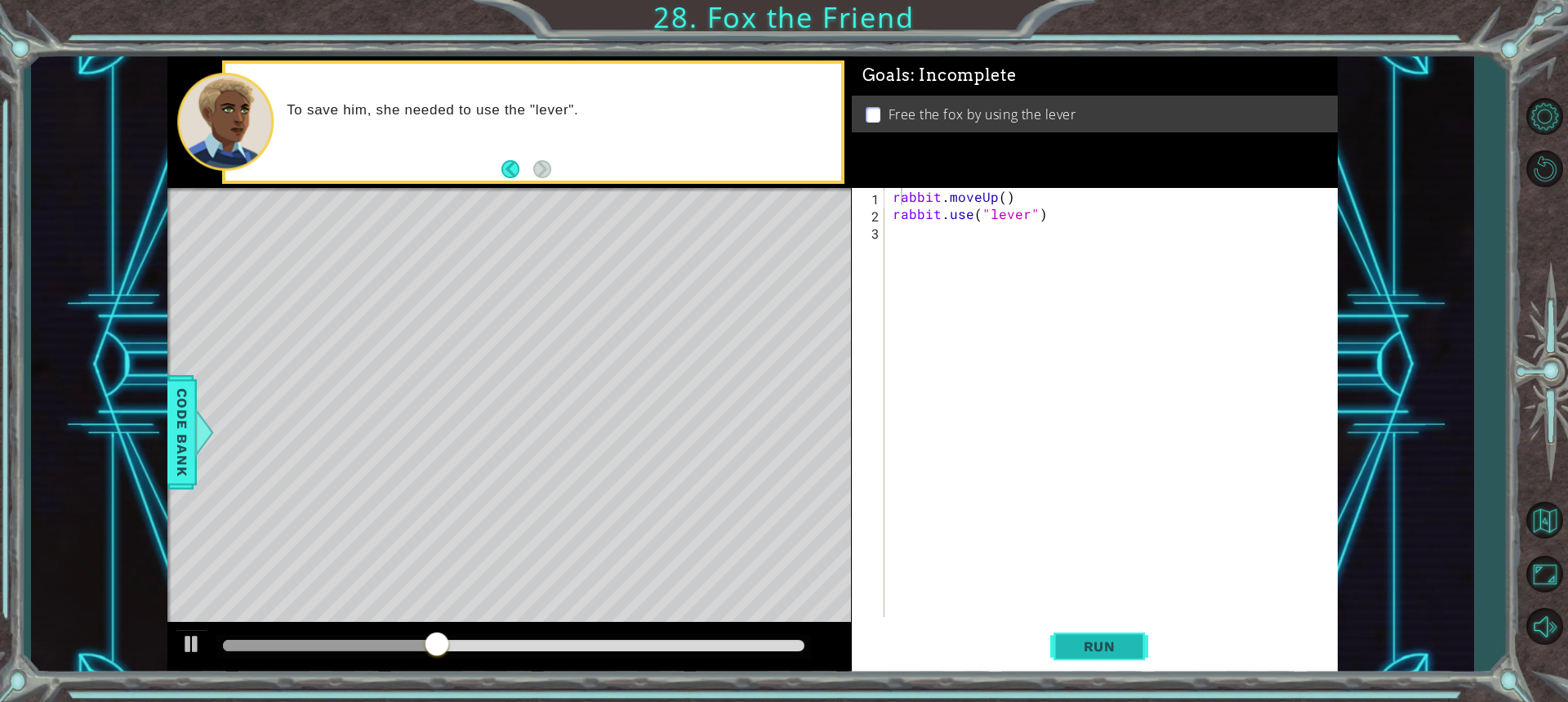
drag, startPoint x: 1113, startPoint y: 640, endPoint x: 1114, endPoint y: 631, distance: 9.1
click at [1113, 638] on span "Run" at bounding box center [1100, 646] width 65 height 17
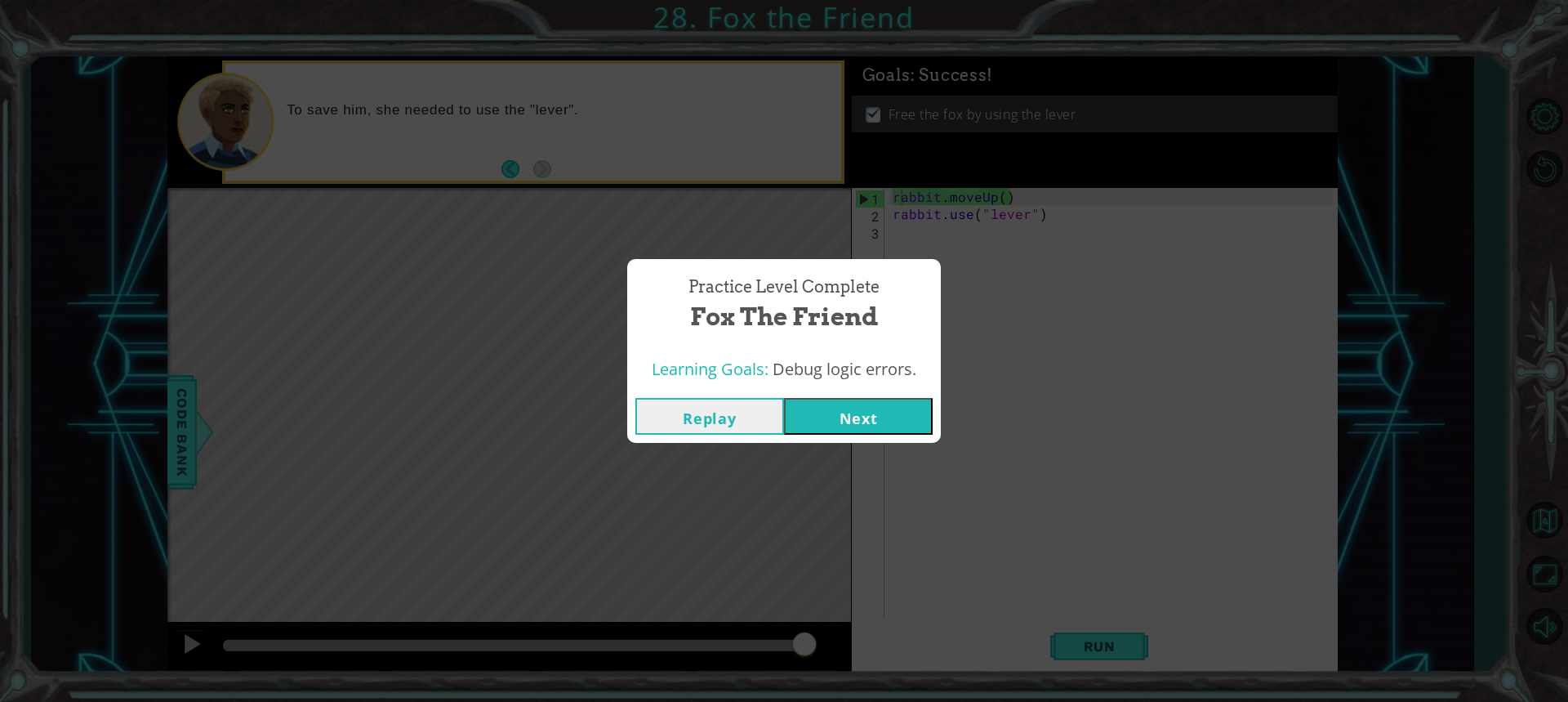
click at [852, 413] on button "Next" at bounding box center [858, 417] width 149 height 37
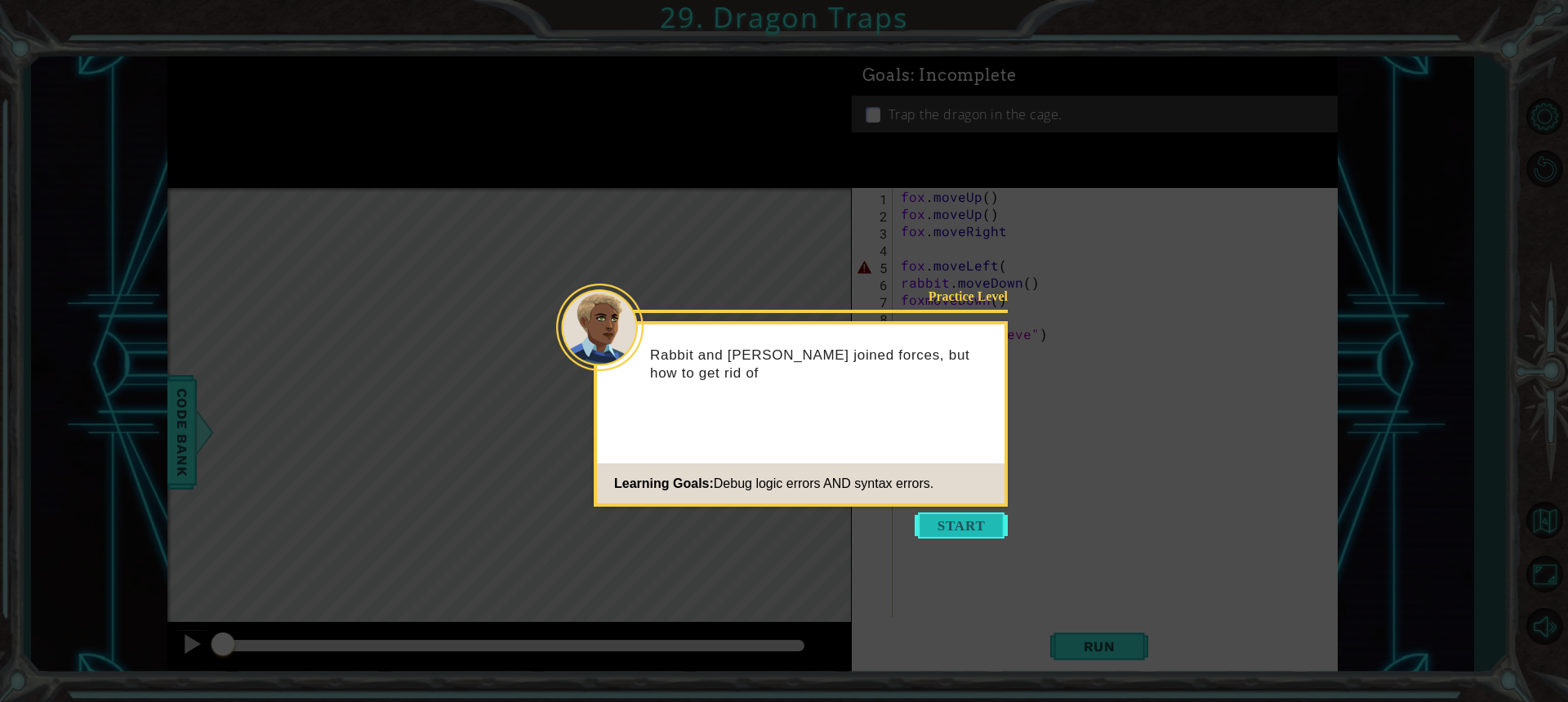
click at [931, 521] on button "Start" at bounding box center [961, 525] width 93 height 26
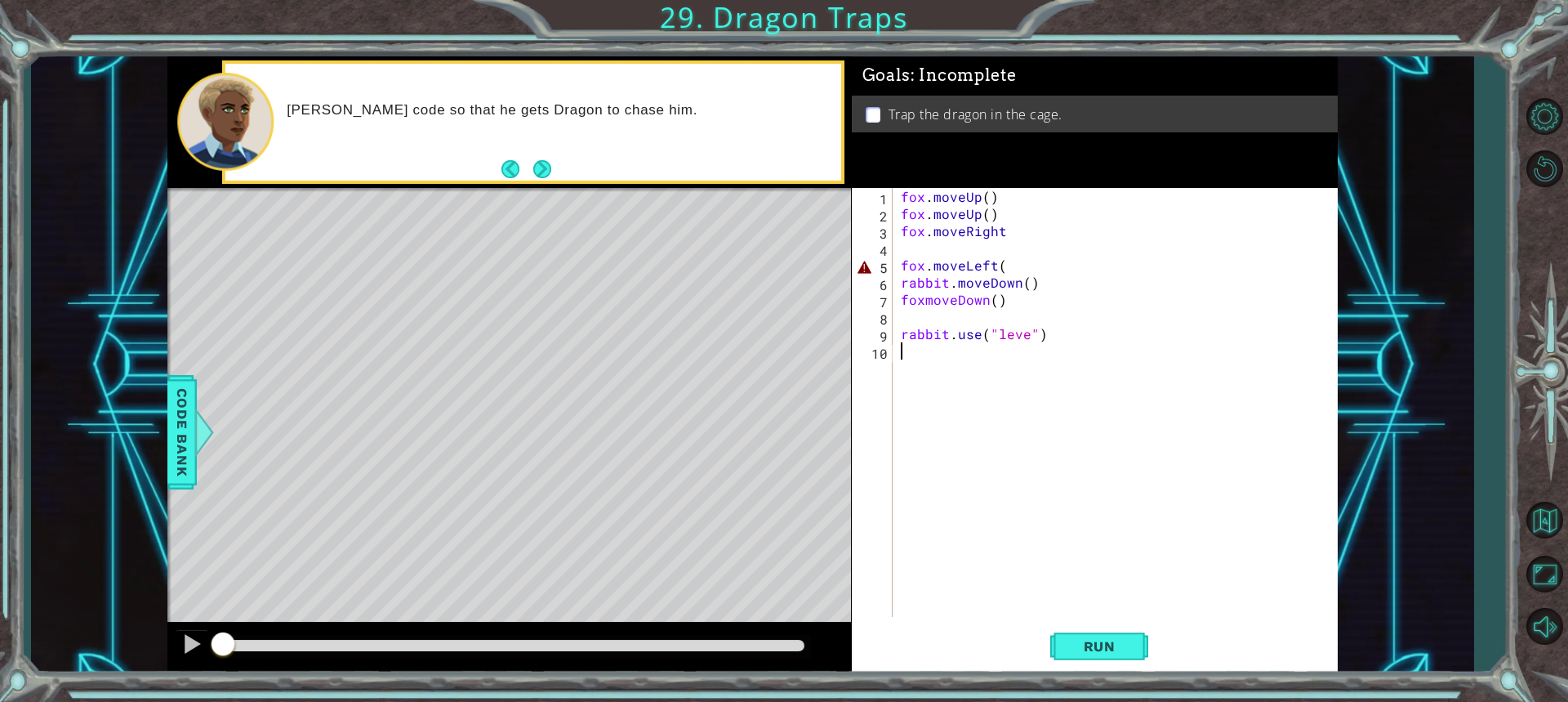
click at [538, 163] on button "Next" at bounding box center [541, 169] width 18 height 18
click at [1014, 265] on div "fox . moveUp ( ) fox . moveUp ( ) fox . moveRight fox . moveLeft ( rabbit . mov…" at bounding box center [1119, 420] width 443 height 463
click at [995, 267] on div "fox . moveUp ( ) fox . moveUp ( ) fox . moveRight fox . moveLeft ( ) rabbit . m…" at bounding box center [1119, 420] width 443 height 463
click at [997, 266] on div "fox . moveUp ( ) fox . moveUp ( ) fox . moveRight fox . moveLeft ( ) rabbit . m…" at bounding box center [1119, 420] width 443 height 463
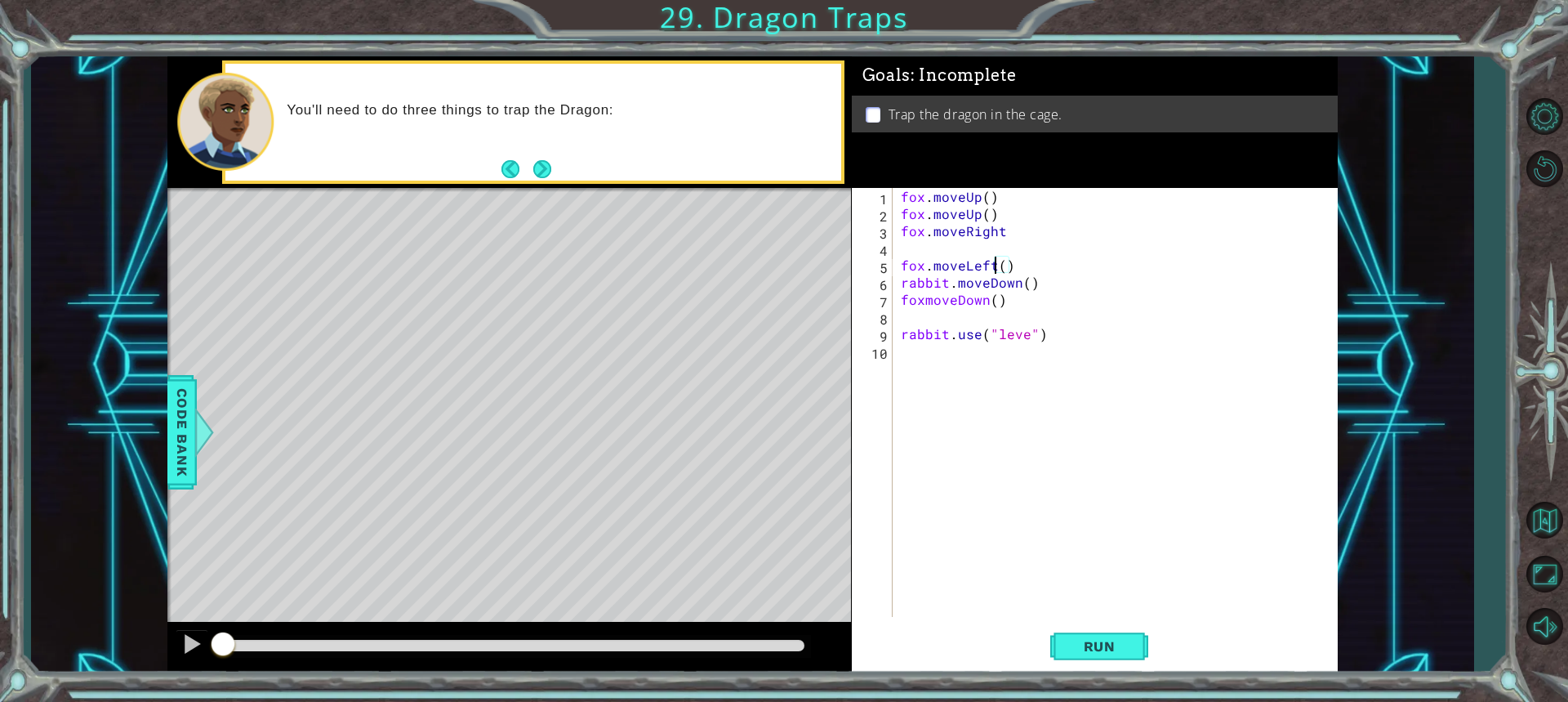
click at [1002, 269] on div "fox . moveUp ( ) fox . moveUp ( ) fox . moveRight fox . moveLeft ( ) rabbit . m…" at bounding box center [1119, 420] width 443 height 463
click at [1023, 336] on div "fox . moveUp ( ) fox . moveUp ( ) fox . moveRight fox . moveLeft ( ) rabbit . m…" at bounding box center [1119, 420] width 443 height 463
drag, startPoint x: 1094, startPoint y: 652, endPoint x: 1094, endPoint y: 642, distance: 10.0
click at [1094, 648] on span "Run" at bounding box center [1100, 646] width 65 height 17
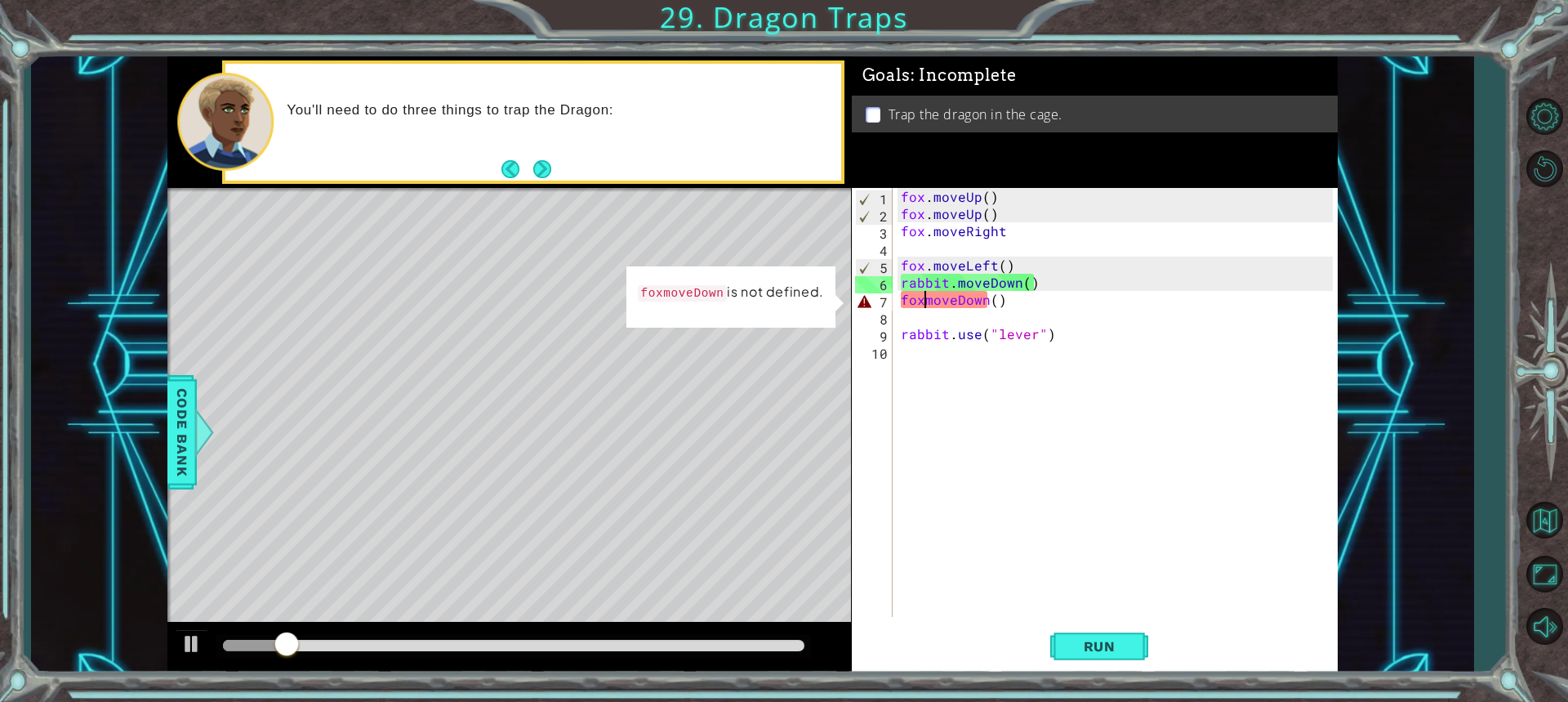
click at [924, 302] on div "fox . moveUp ( ) fox . moveUp ( ) fox . moveRight fox . moveLeft ( ) rabbit . m…" at bounding box center [1119, 420] width 443 height 463
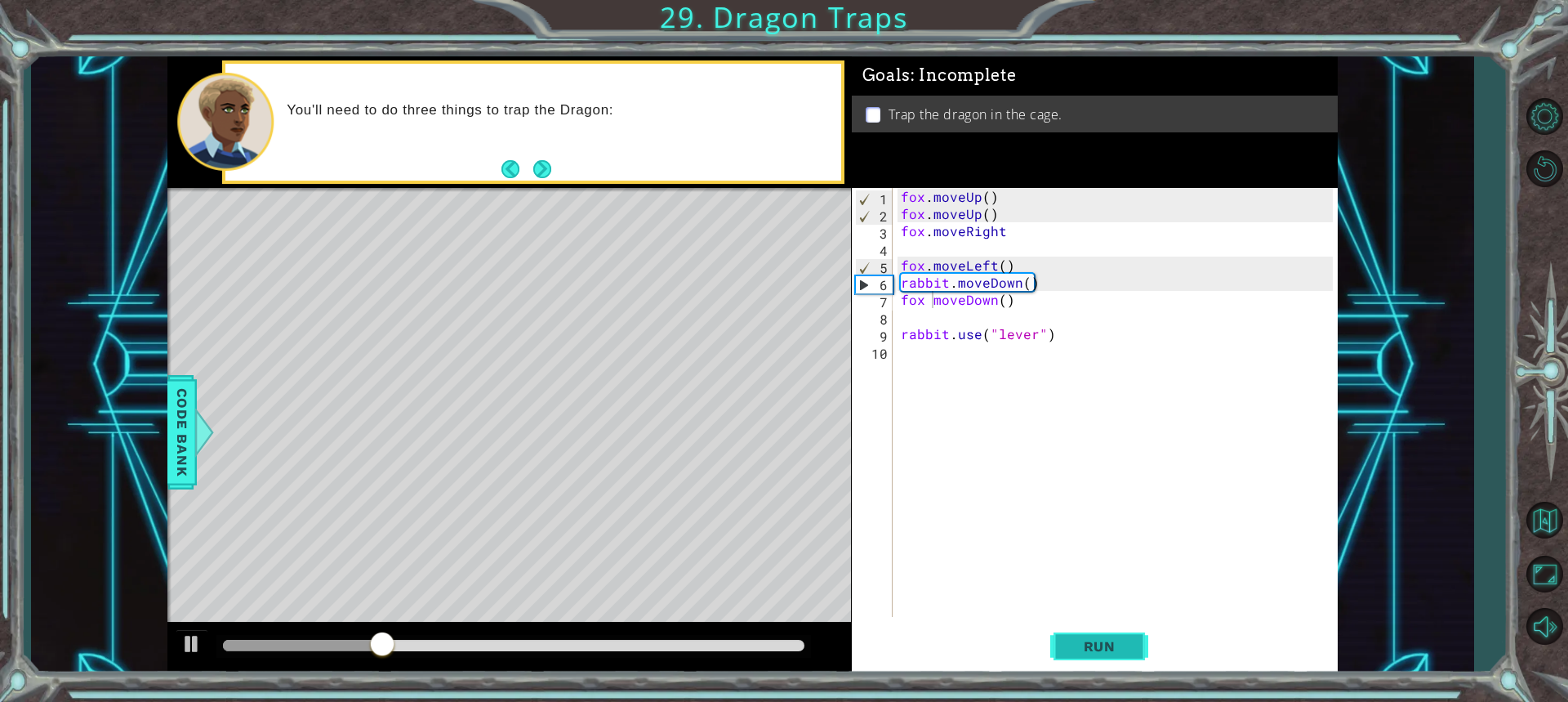
click at [1106, 656] on button "Run" at bounding box center [1100, 646] width 98 height 48
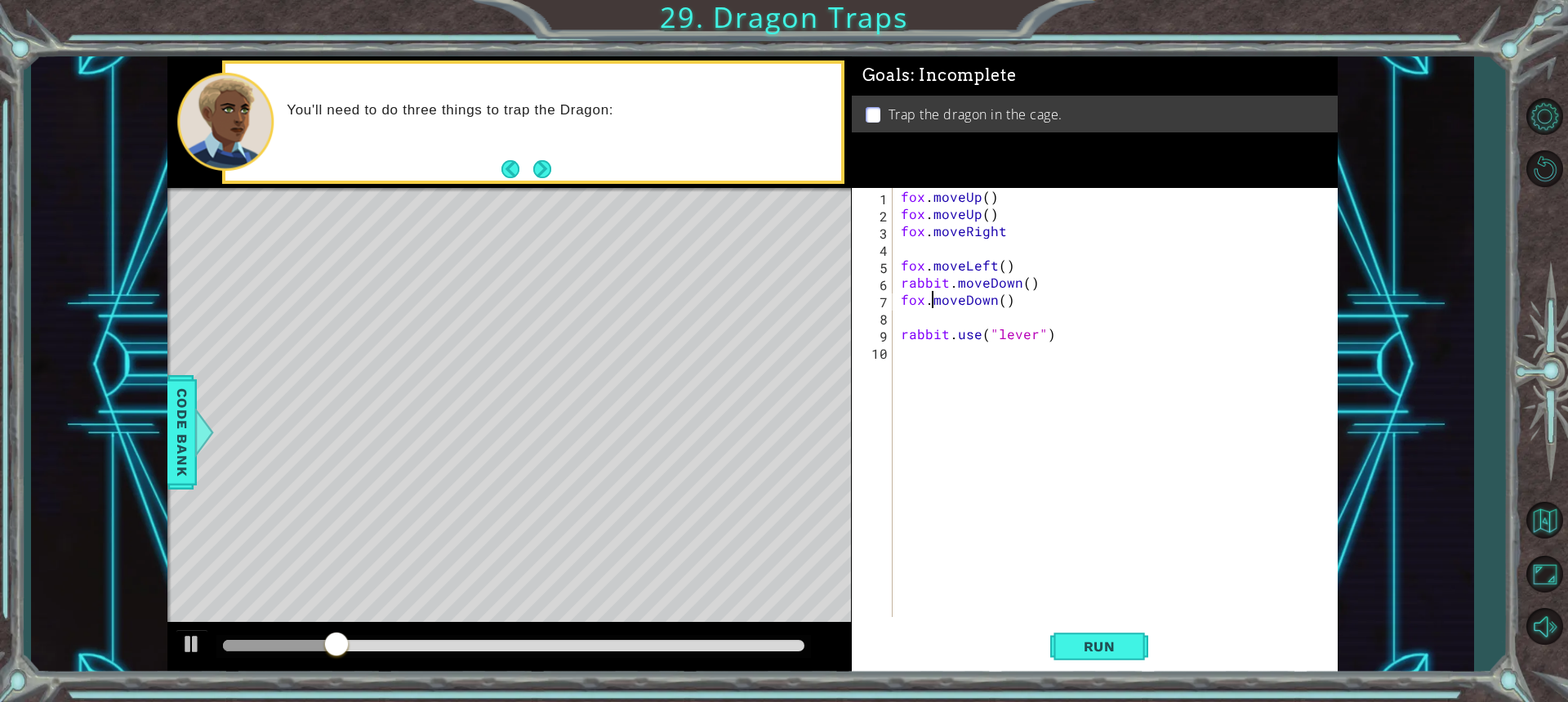
scroll to position [0, 2]
click at [1098, 646] on span "Run" at bounding box center [1100, 646] width 65 height 17
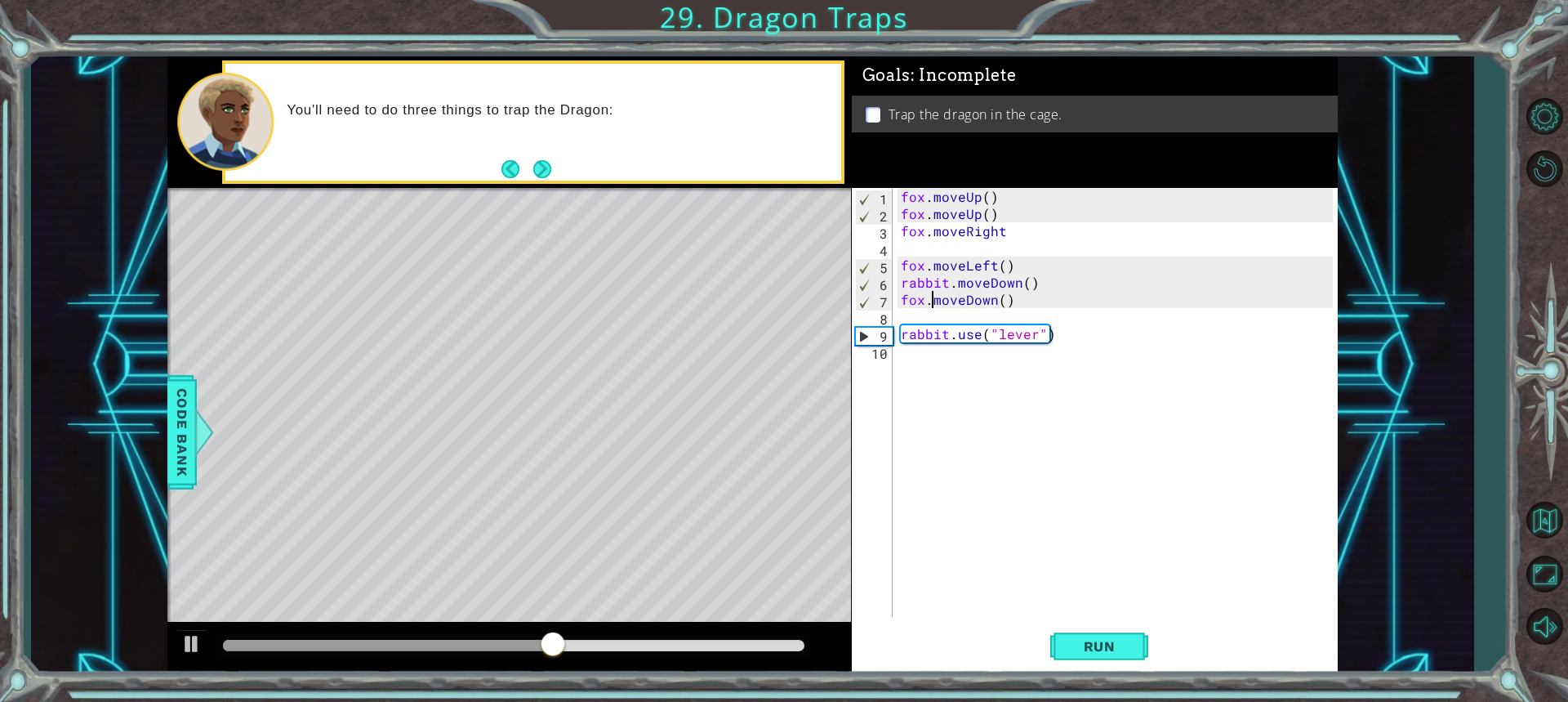
click at [1058, 336] on div "fox . moveUp ( ) fox . moveUp ( ) fox . moveRight fox . moveLeft ( ) rabbit . m…" at bounding box center [1119, 420] width 443 height 463
click at [1052, 329] on div "fox . moveUp ( ) fox . moveUp ( ) fox . moveRight fox . moveLeft ( ) rabbit . m…" at bounding box center [1119, 420] width 443 height 463
click at [1053, 348] on div "fox . moveUp ( ) fox . moveUp ( ) fox . moveRight fox . moveLeft ( ) rabbit . m…" at bounding box center [1119, 420] width 443 height 463
click at [1060, 336] on div "fox . moveUp ( ) fox . moveUp ( ) fox . moveRight fox . moveLeft ( ) rabbit . m…" at bounding box center [1119, 420] width 443 height 463
type textarea "rabbit.use("lever")"
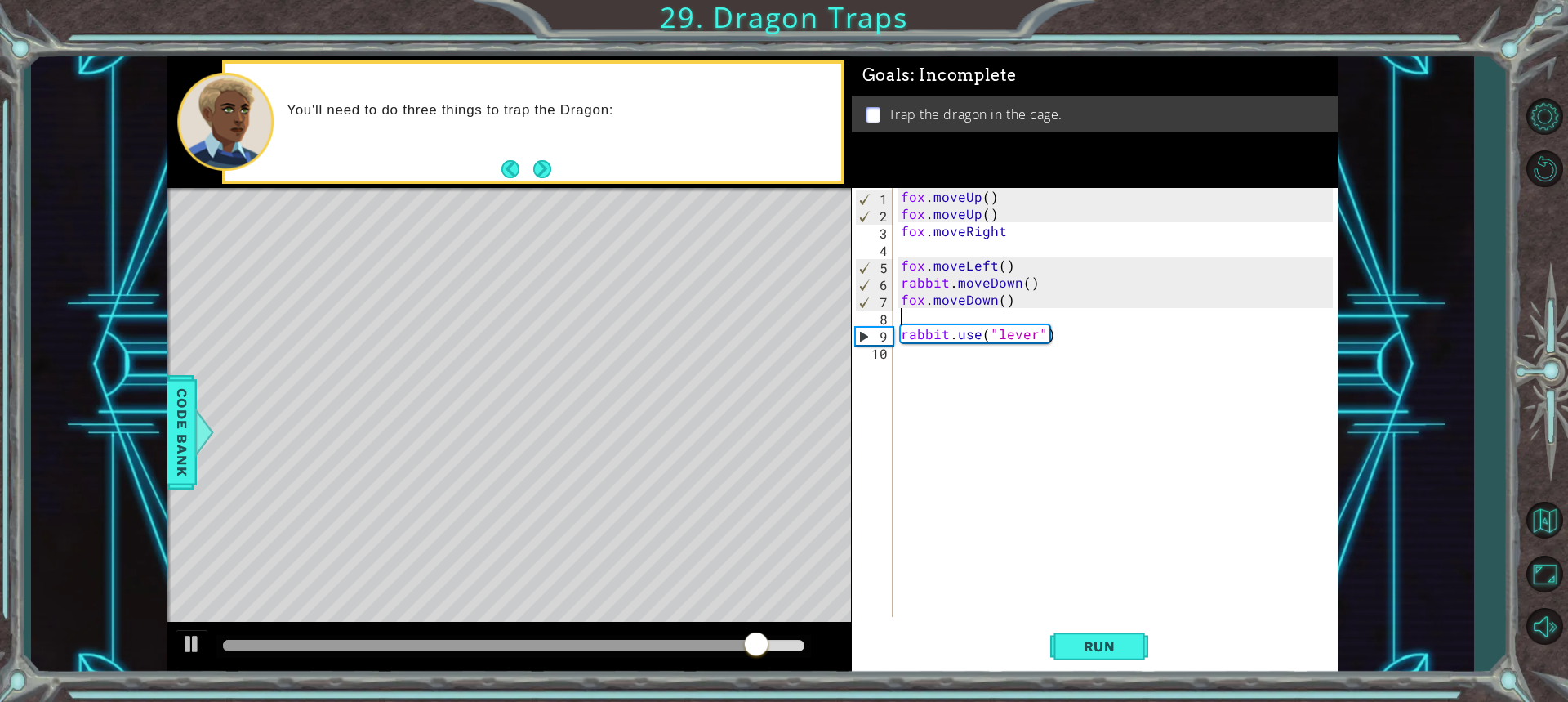
click at [898, 312] on div "fox . moveUp ( ) fox . moveUp ( ) fox . moveRight fox . moveLeft ( ) rabbit . m…" at bounding box center [1115, 402] width 435 height 429
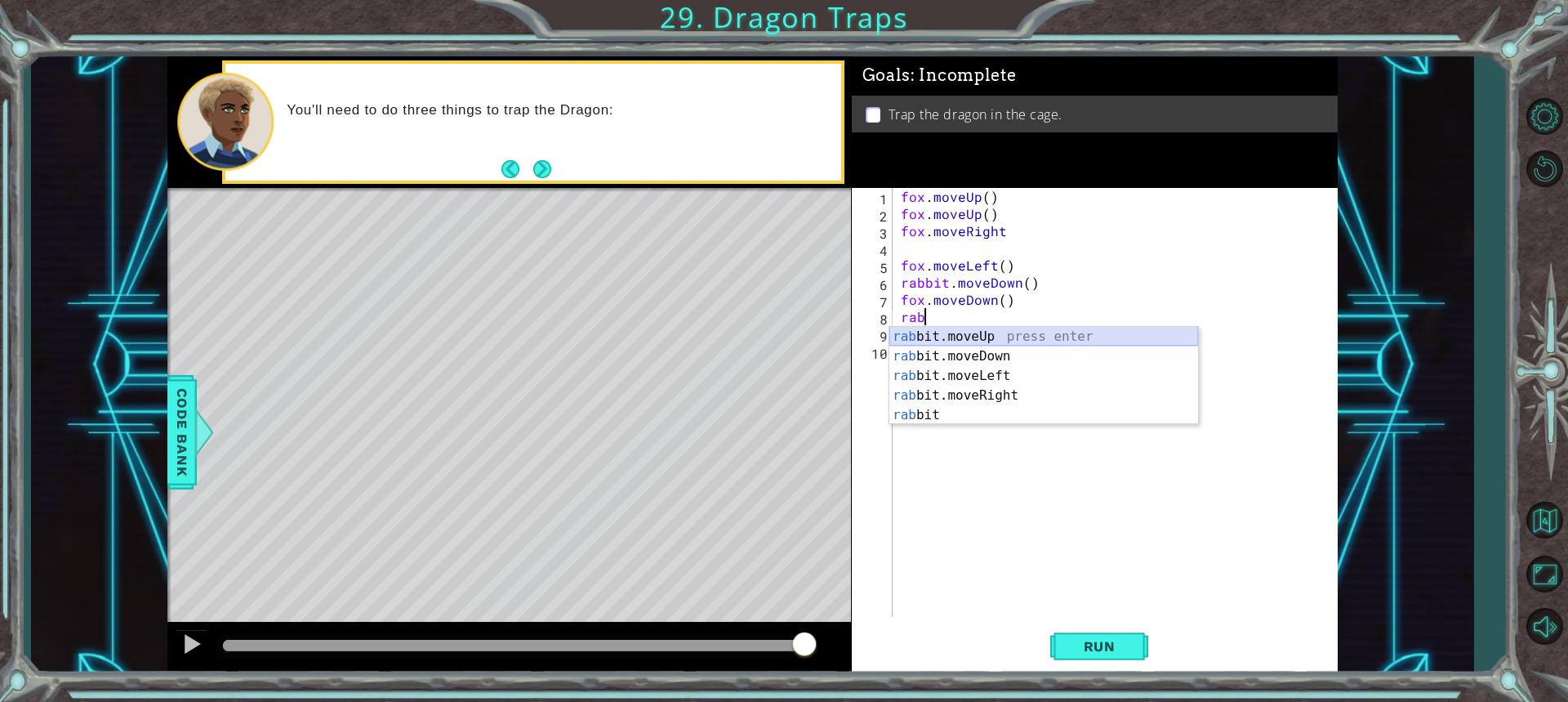
drag, startPoint x: 993, startPoint y: 332, endPoint x: 1014, endPoint y: 339, distance: 22.1
click at [992, 332] on div "rab bit.moveUp press enter rab bit.moveDown press enter rab bit.moveLeft press …" at bounding box center [1043, 395] width 308 height 137
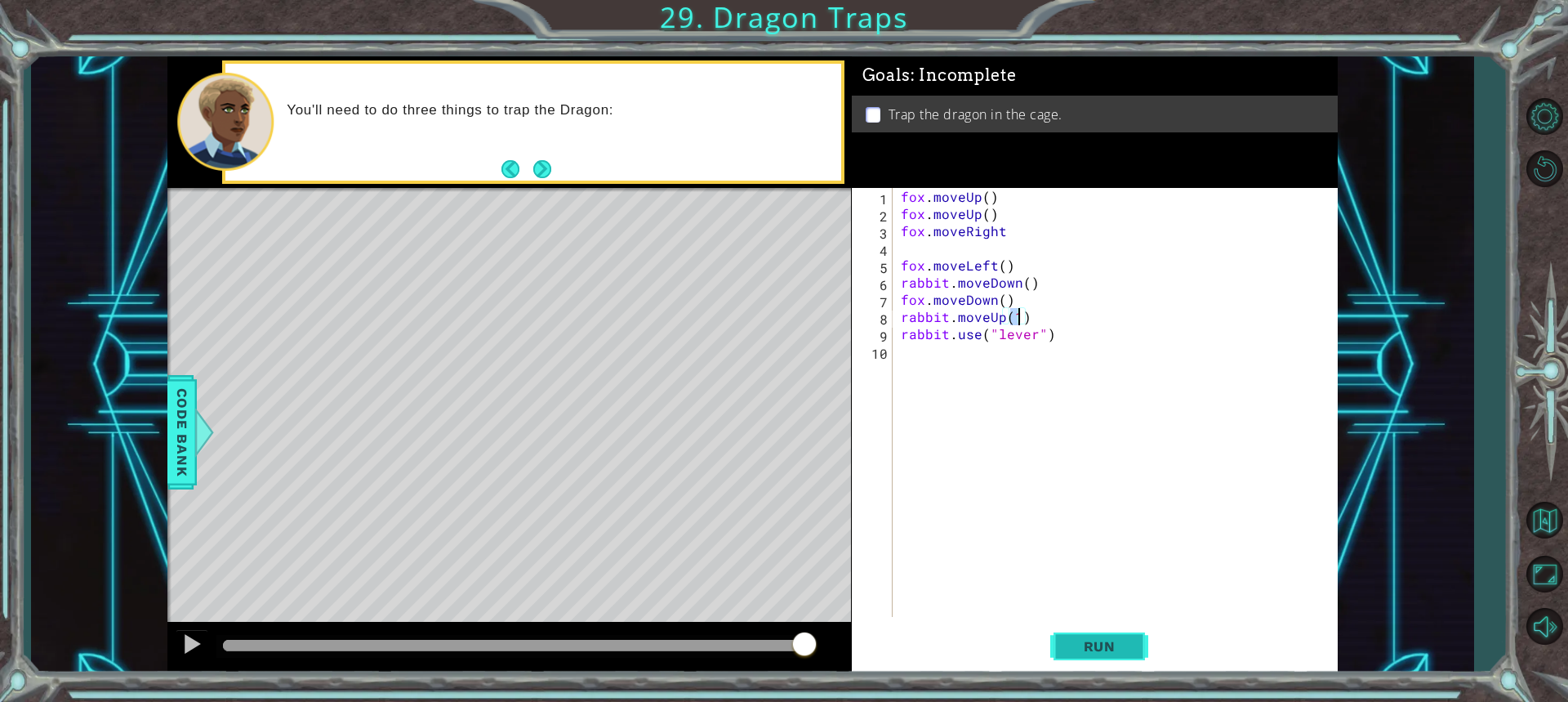
type textarea "rabbit.moveUp(1)"
click at [1107, 653] on span "Run" at bounding box center [1100, 646] width 65 height 17
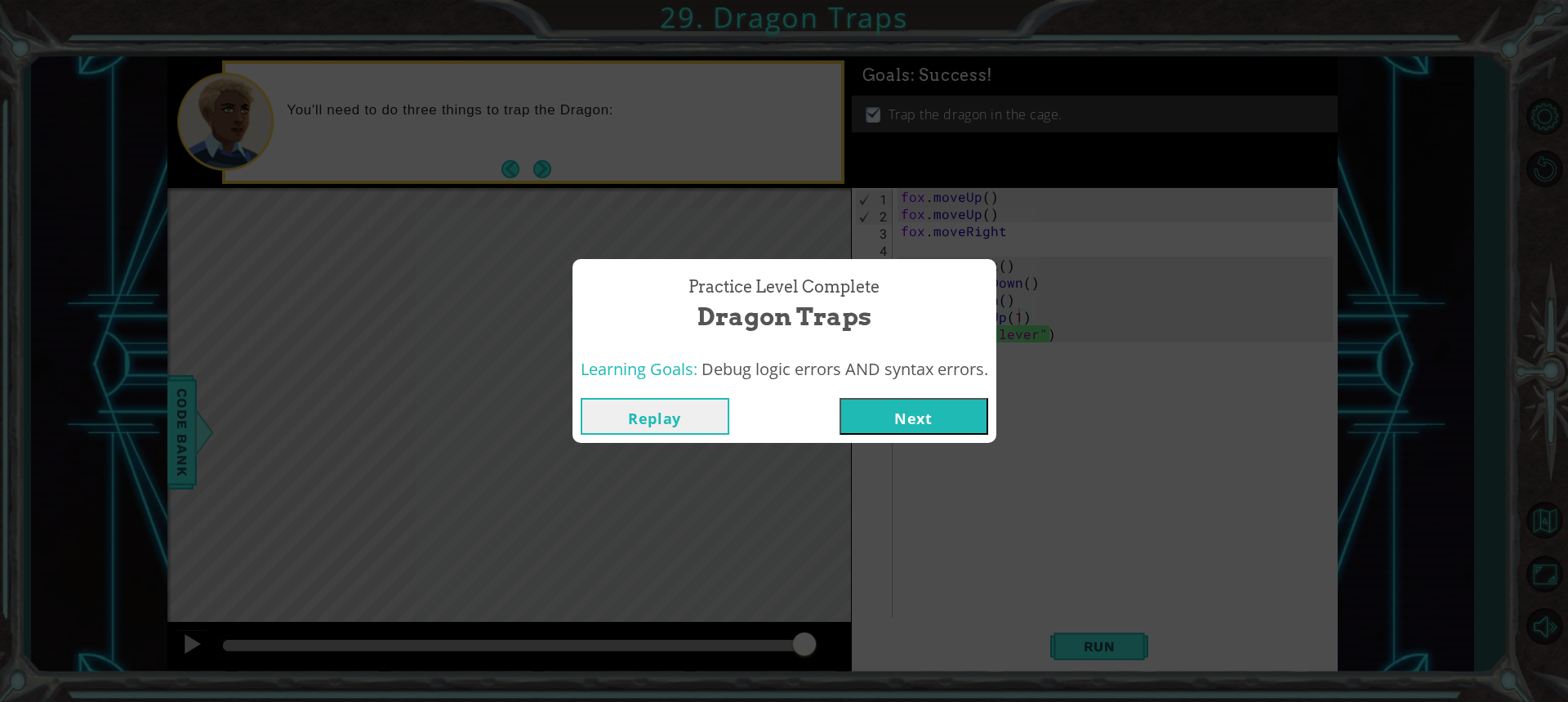
click at [915, 418] on button "Next" at bounding box center [914, 417] width 149 height 37
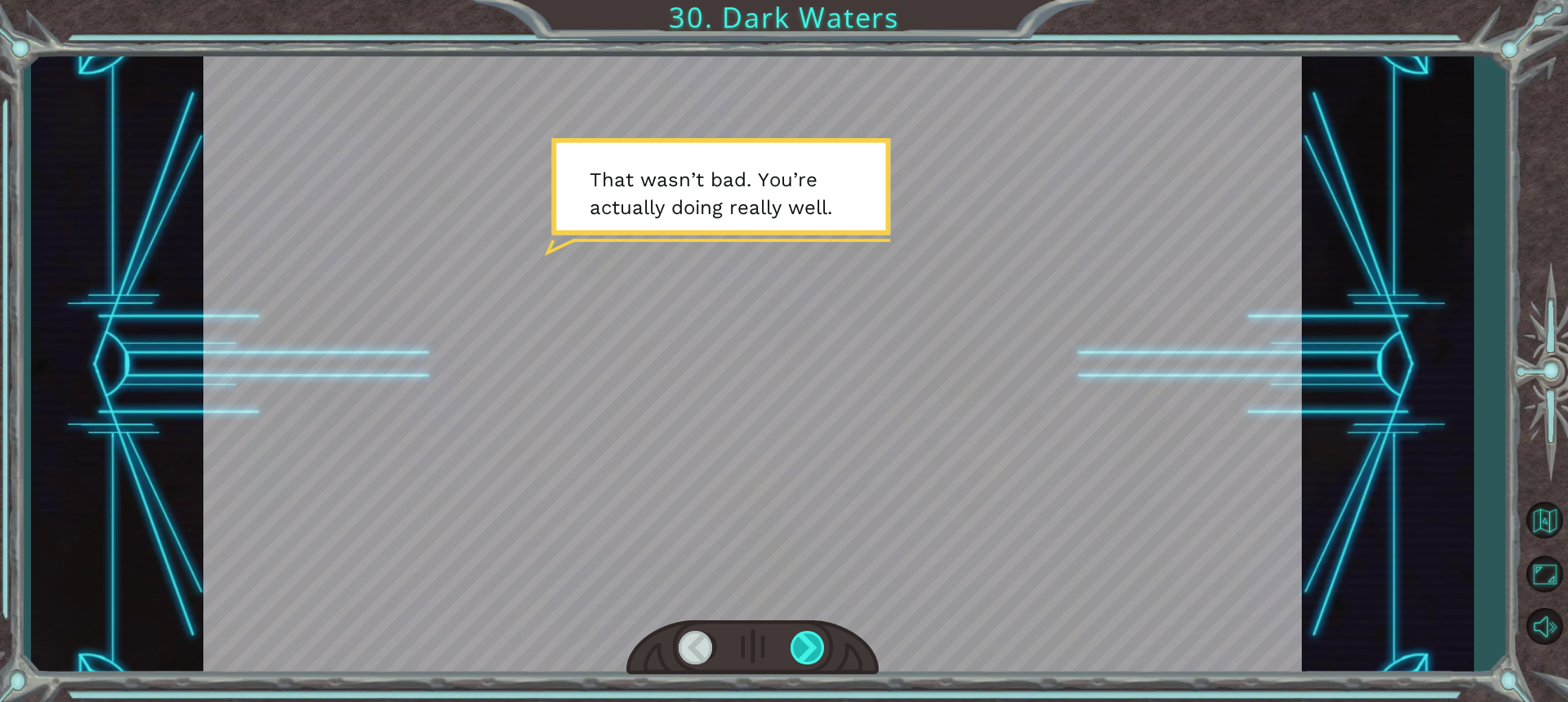
click at [804, 650] on div at bounding box center [808, 647] width 36 height 33
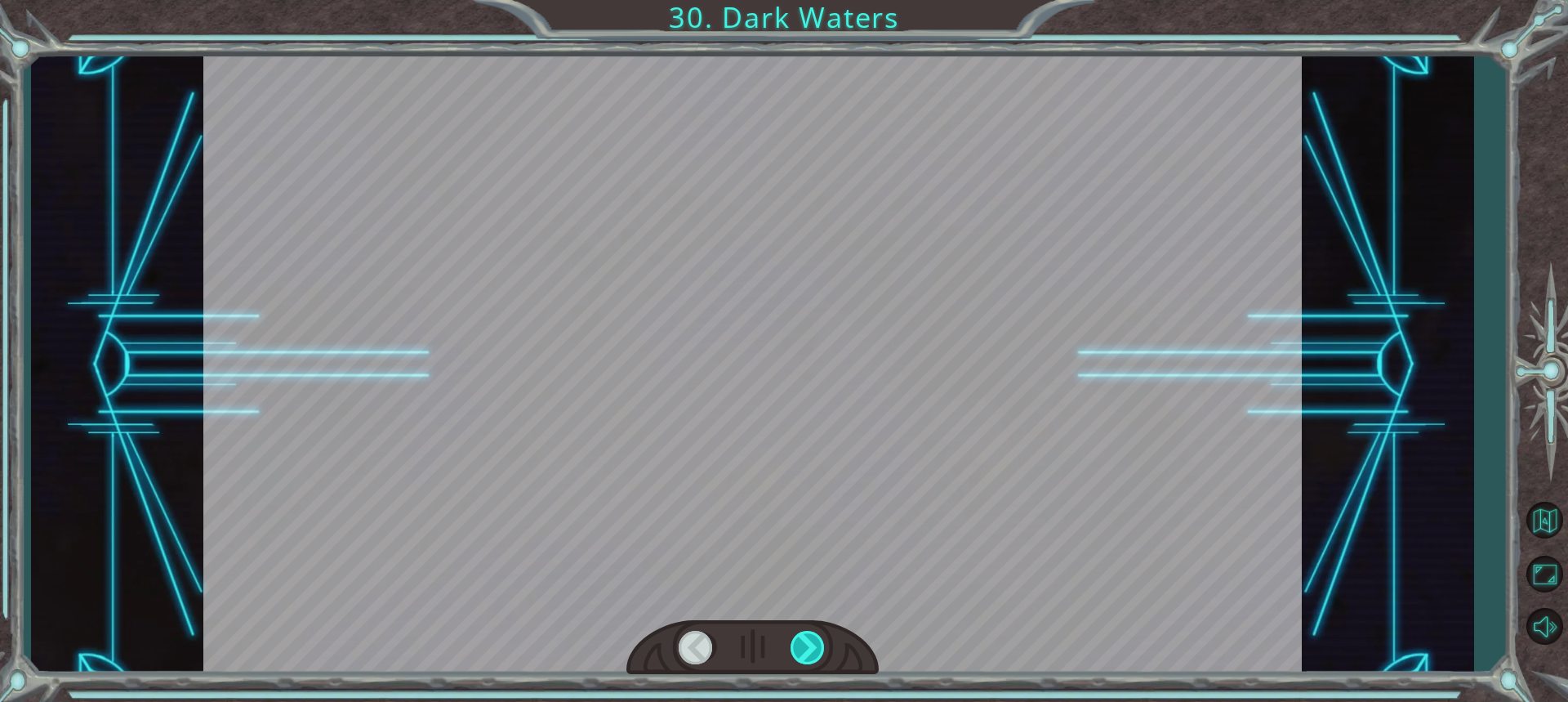
click at [803, 648] on div at bounding box center [808, 647] width 36 height 33
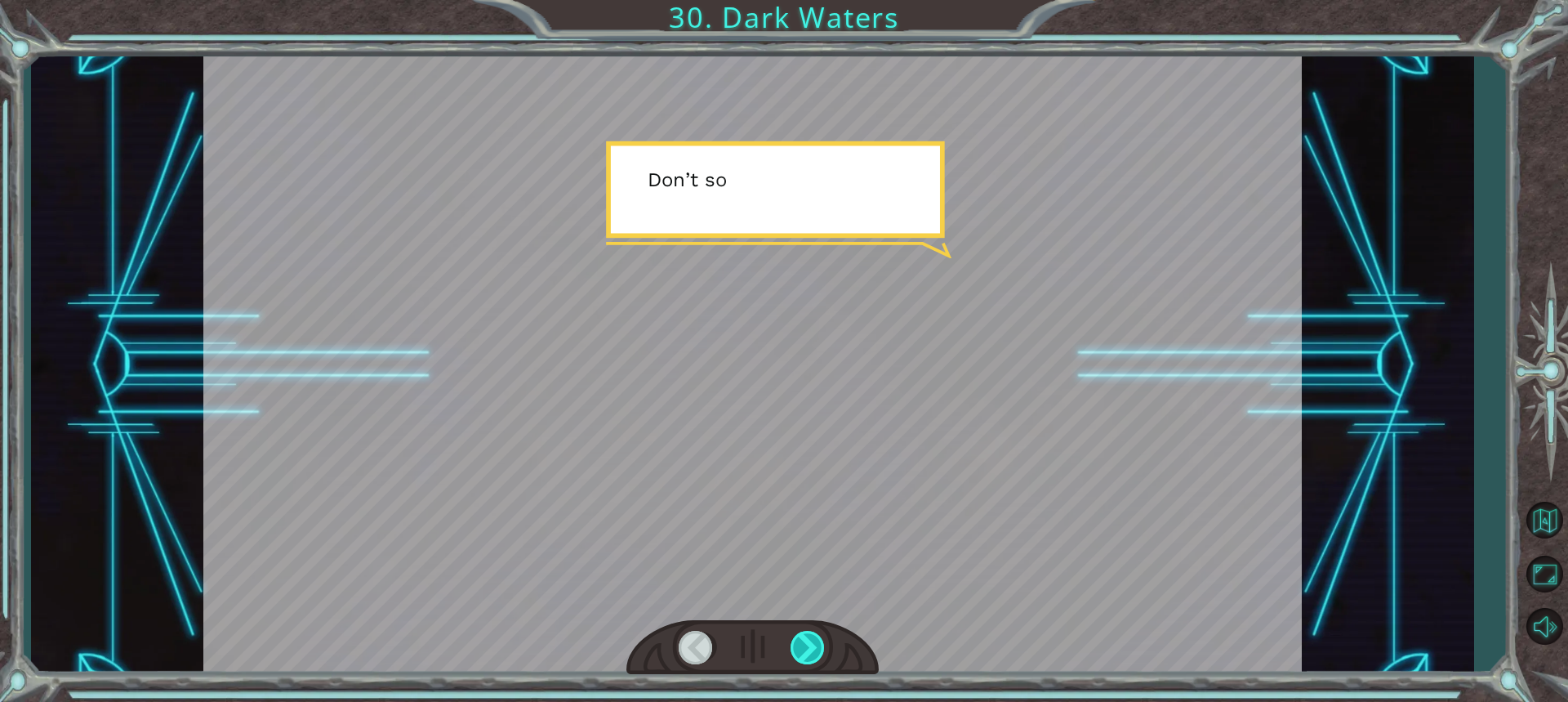
click at [803, 648] on div at bounding box center [808, 647] width 36 height 33
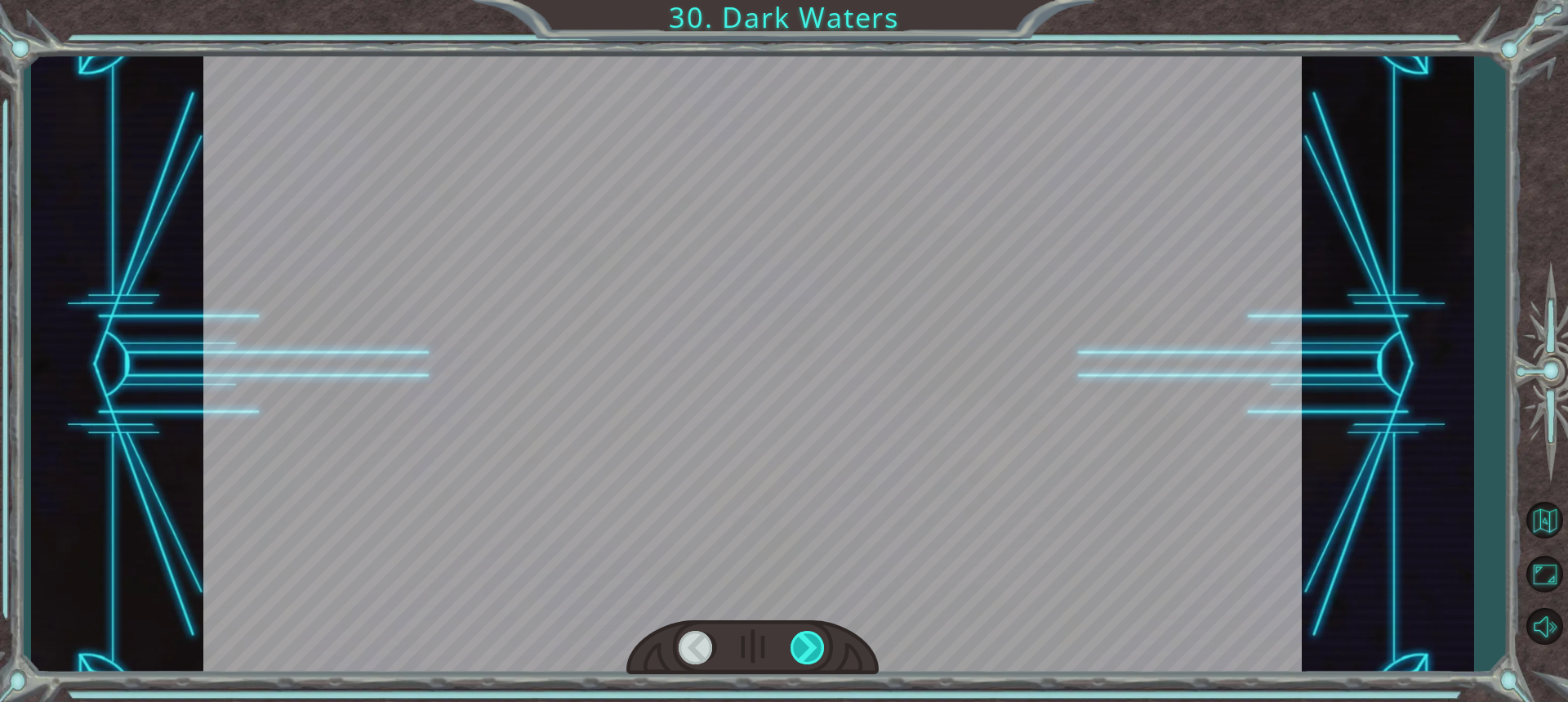
click at [803, 648] on div at bounding box center [808, 647] width 36 height 33
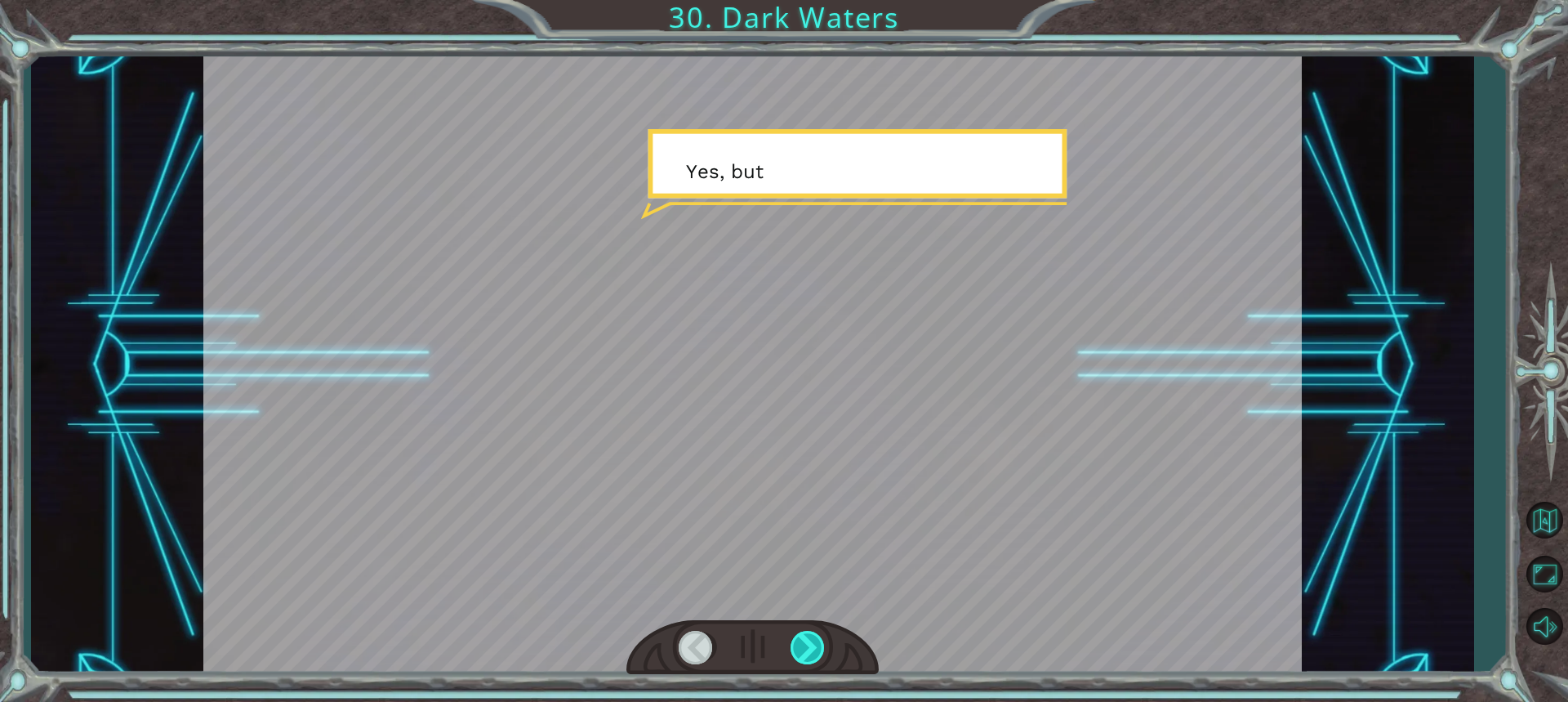
click at [803, 646] on div at bounding box center [808, 647] width 36 height 33
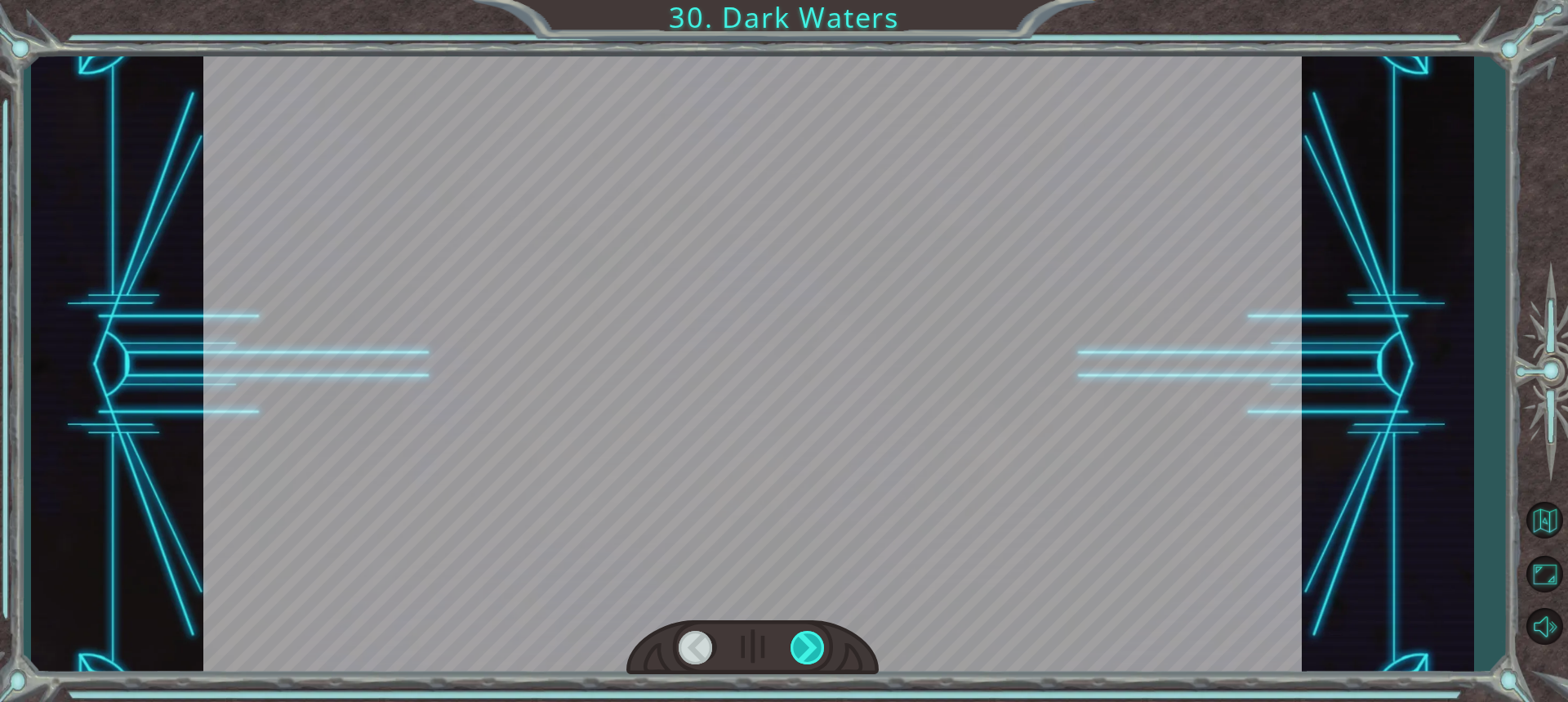
click at [802, 645] on div at bounding box center [808, 647] width 36 height 33
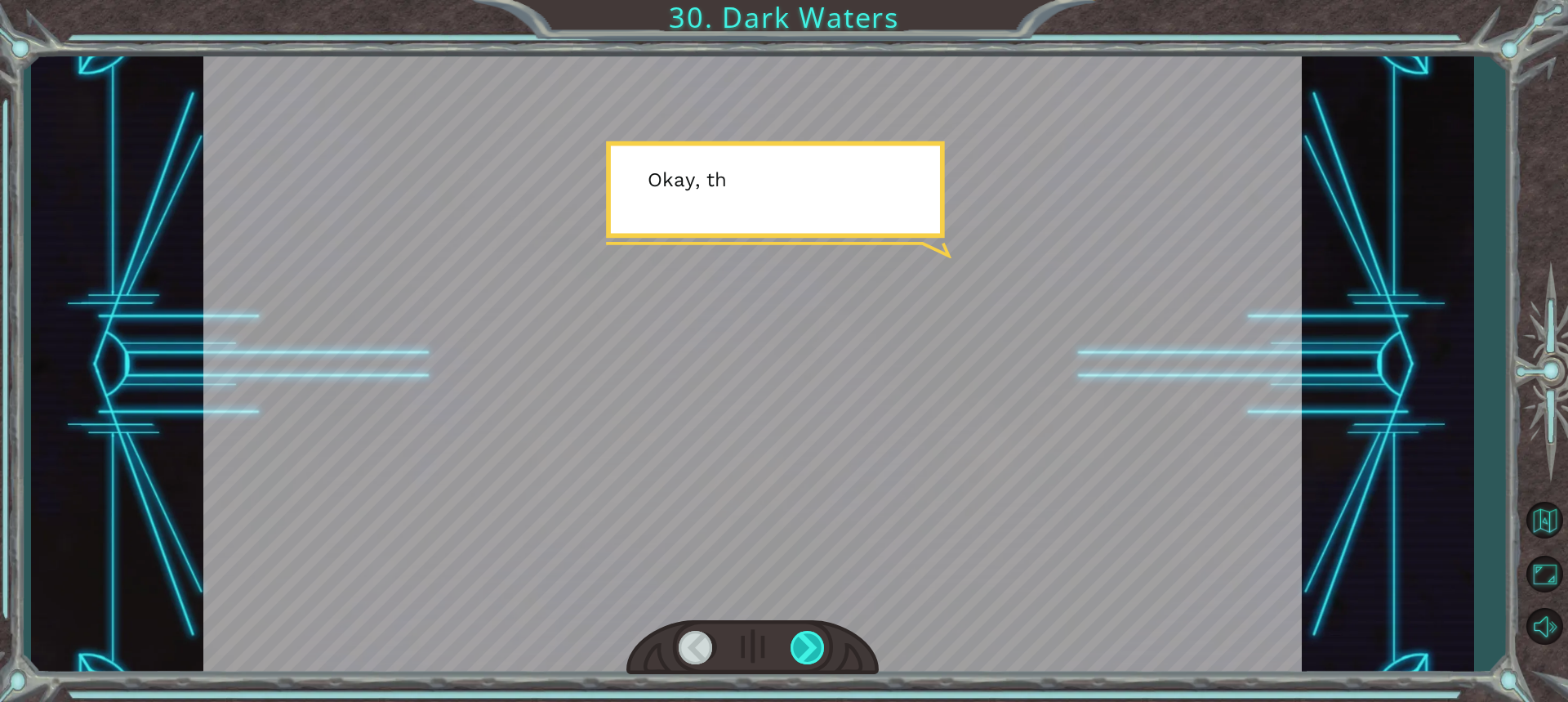
click at [801, 639] on div at bounding box center [808, 647] width 36 height 33
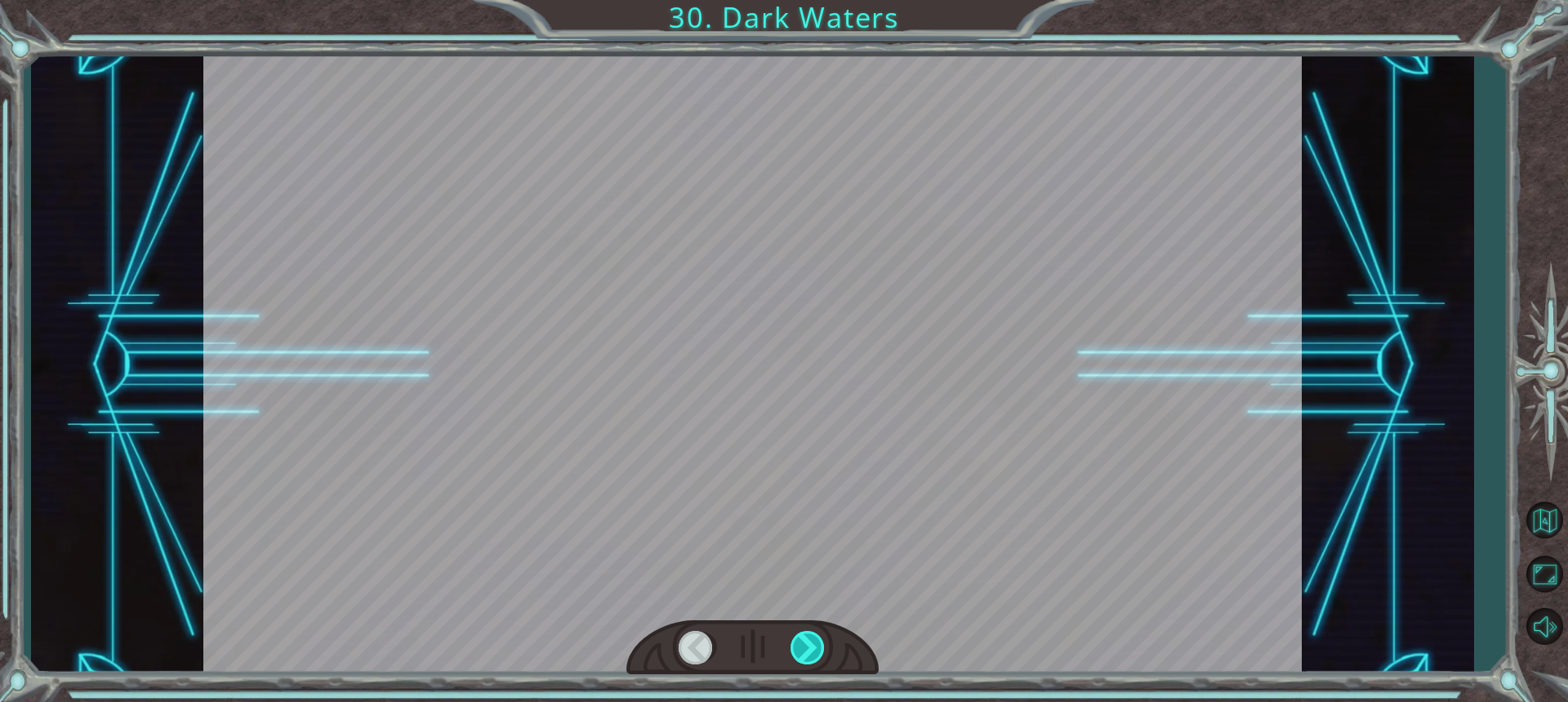
click at [801, 639] on div at bounding box center [808, 647] width 36 height 33
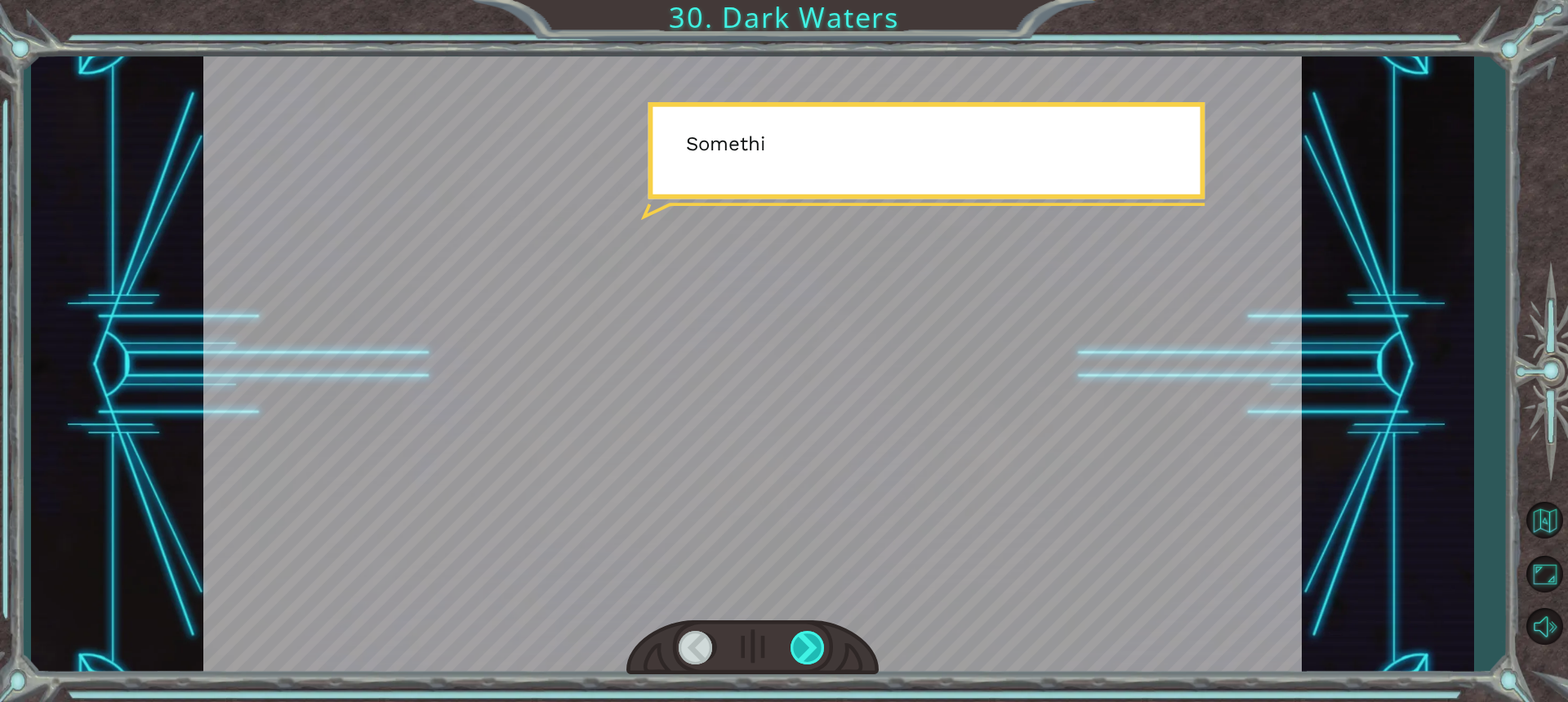
click at [801, 639] on div at bounding box center [808, 647] width 36 height 33
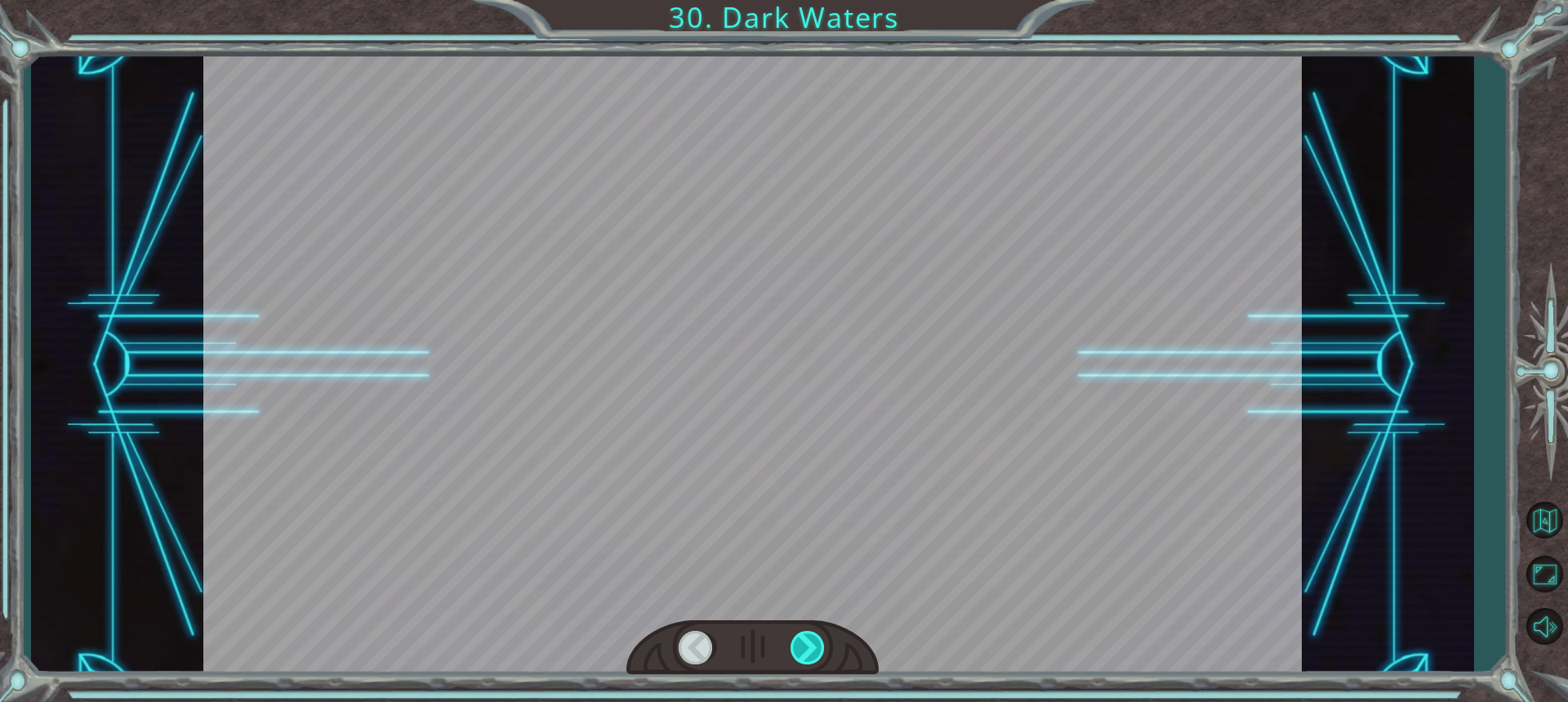
click at [801, 639] on div at bounding box center [808, 647] width 36 height 33
click at [827, 649] on div at bounding box center [753, 648] width 253 height 56
click at [827, 651] on div at bounding box center [753, 648] width 253 height 56
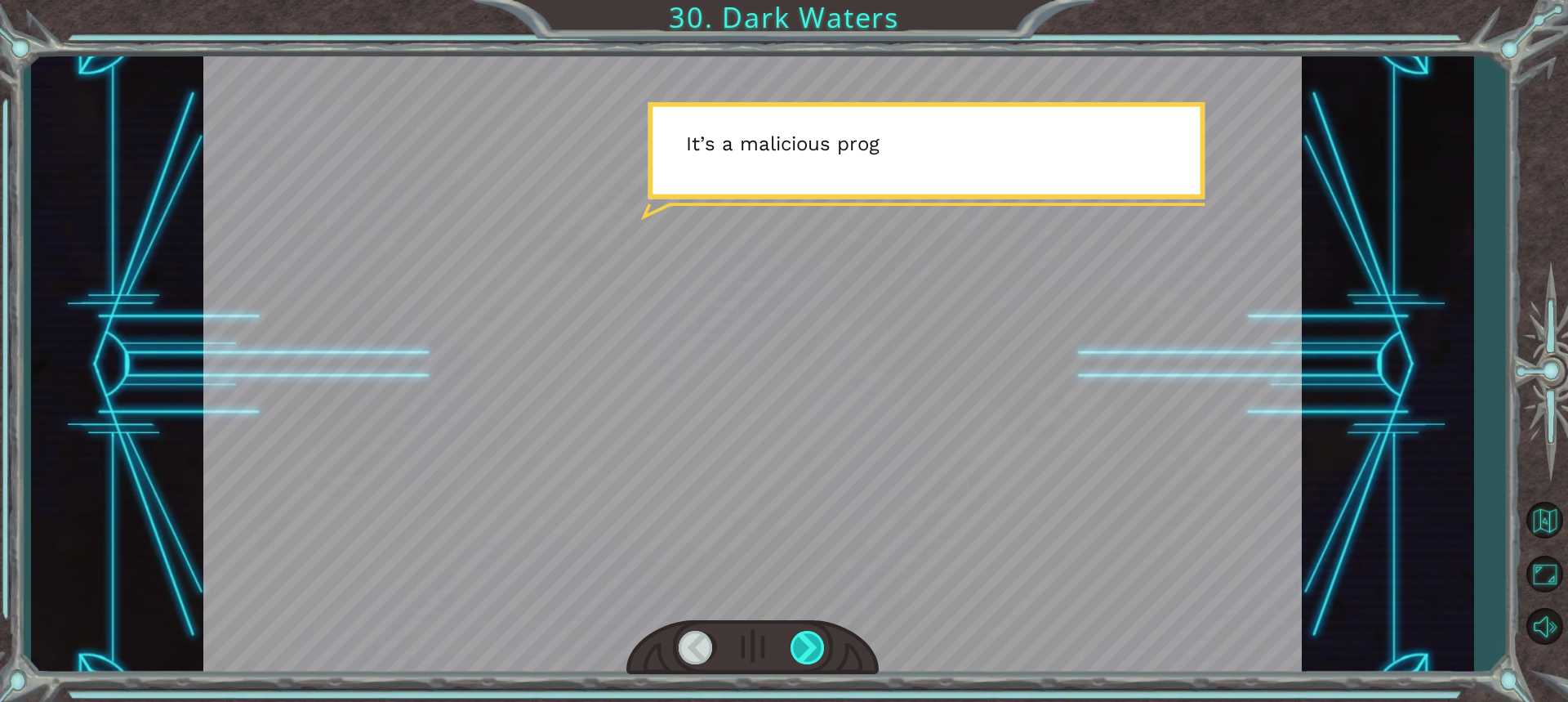
click at [803, 649] on div at bounding box center [808, 647] width 36 height 33
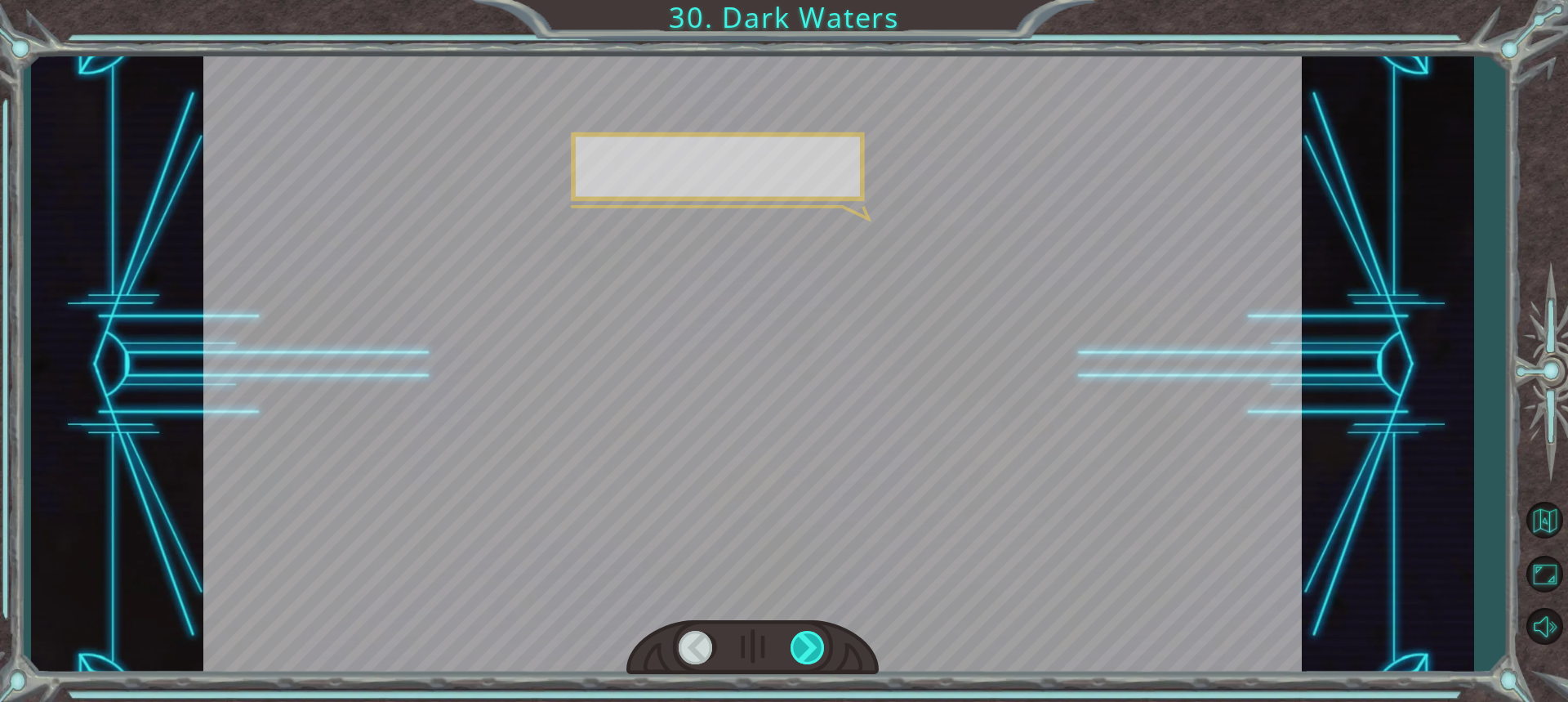
click at [799, 646] on div at bounding box center [808, 647] width 36 height 33
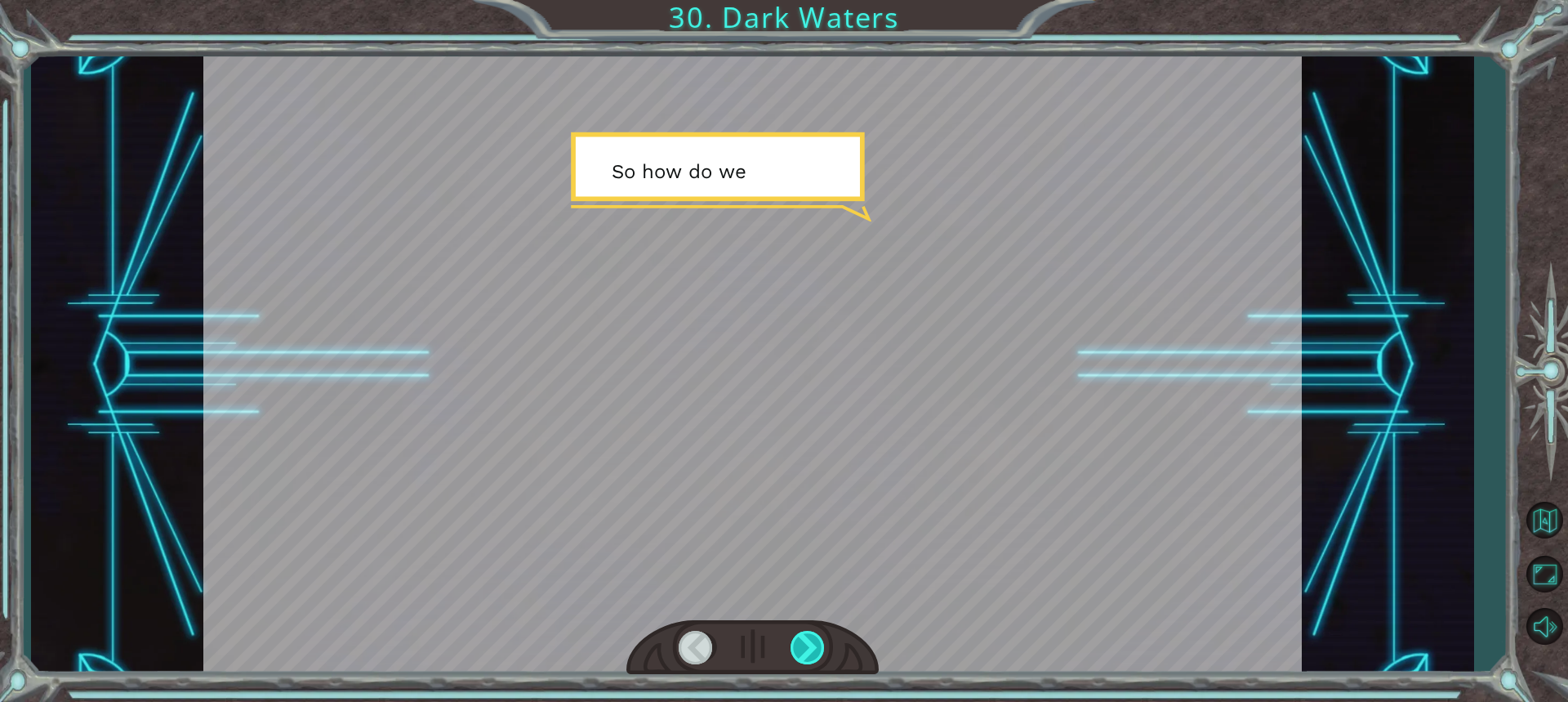
click at [796, 646] on div at bounding box center [808, 647] width 36 height 33
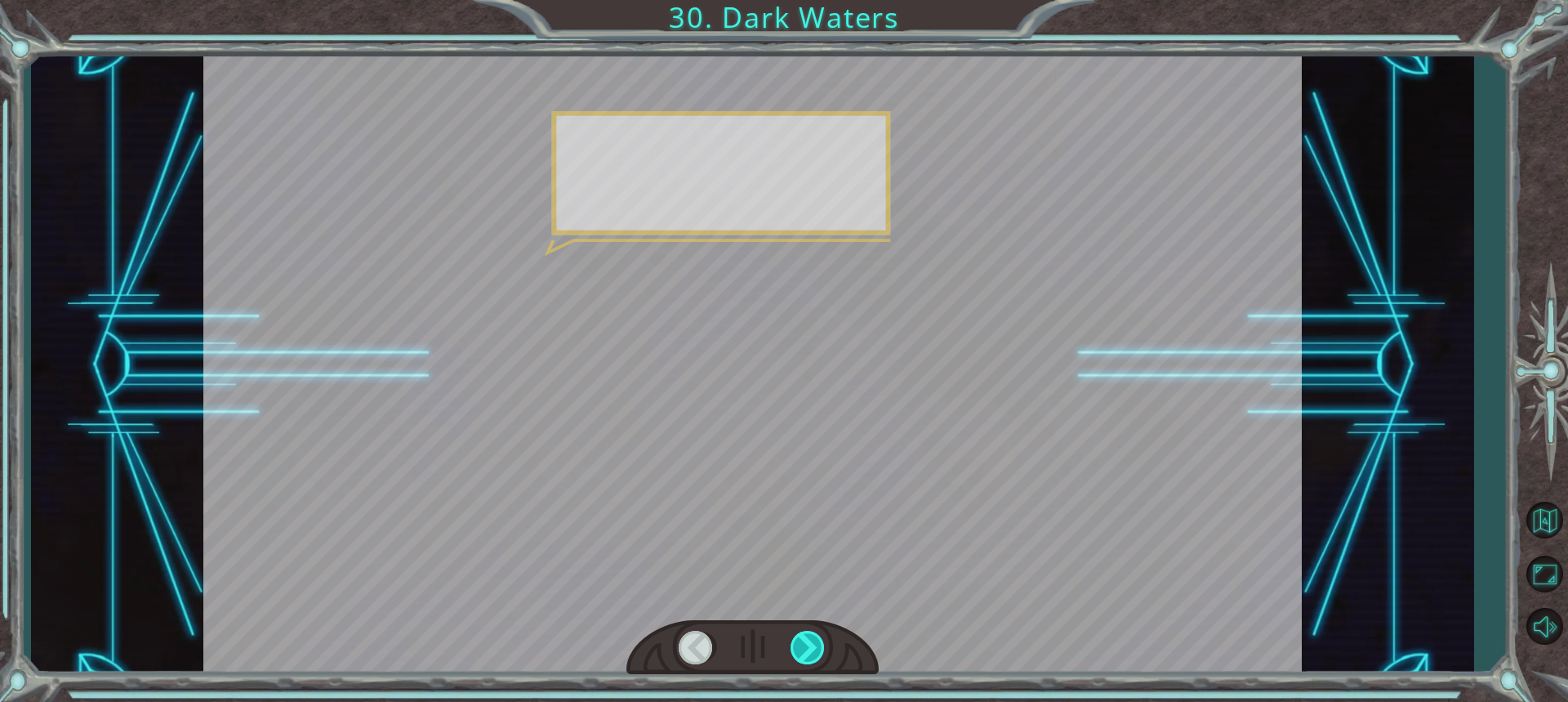
click at [796, 646] on div at bounding box center [808, 647] width 36 height 33
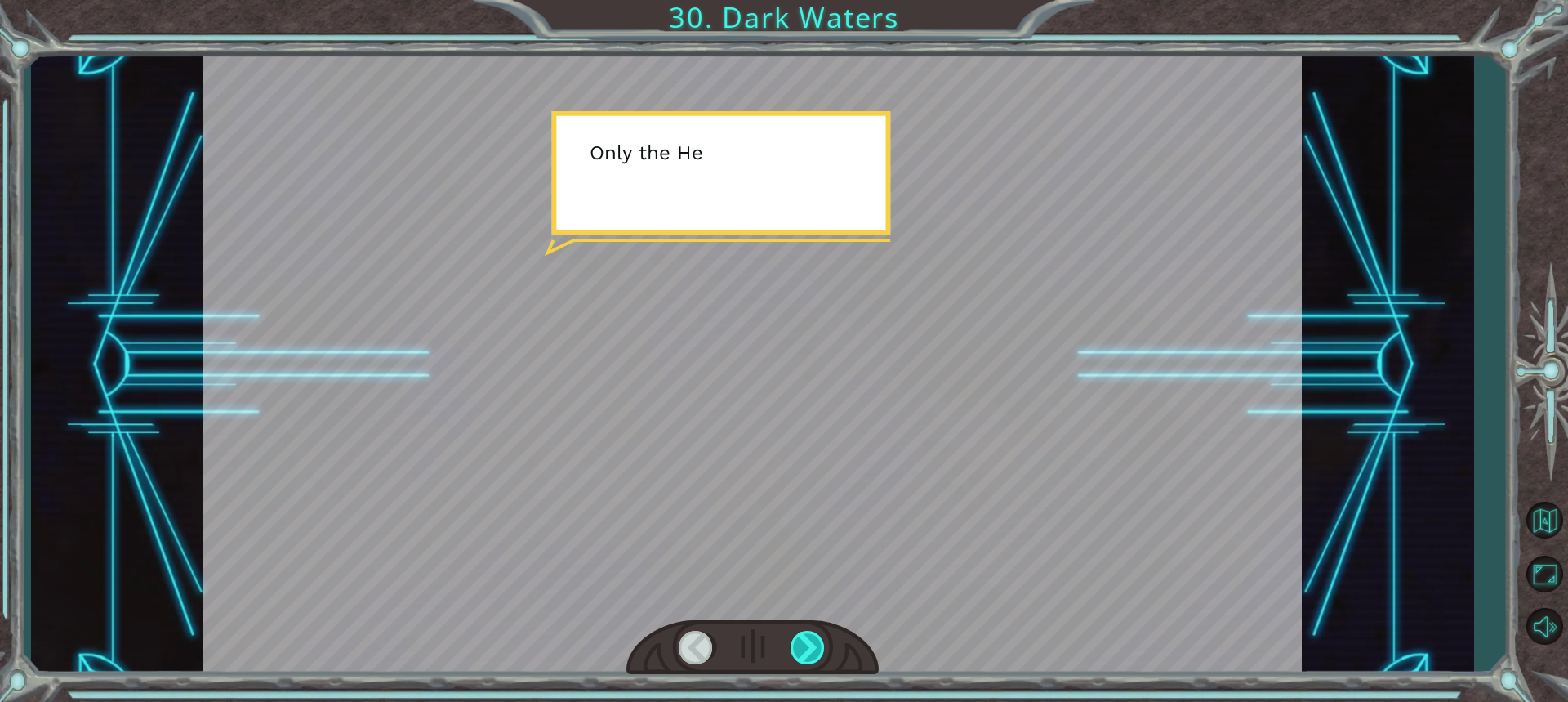
click at [796, 646] on div at bounding box center [808, 647] width 36 height 33
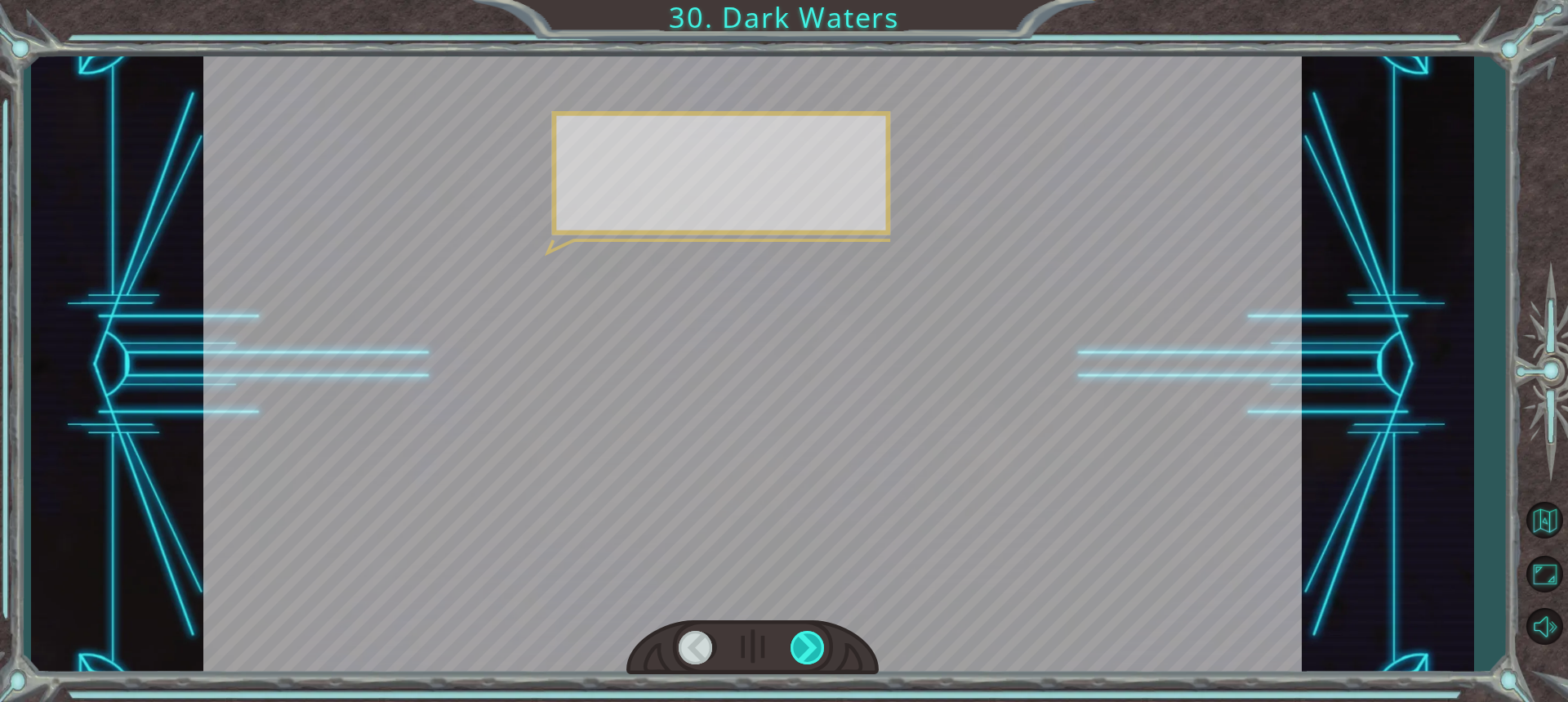
click at [796, 646] on div at bounding box center [808, 647] width 36 height 33
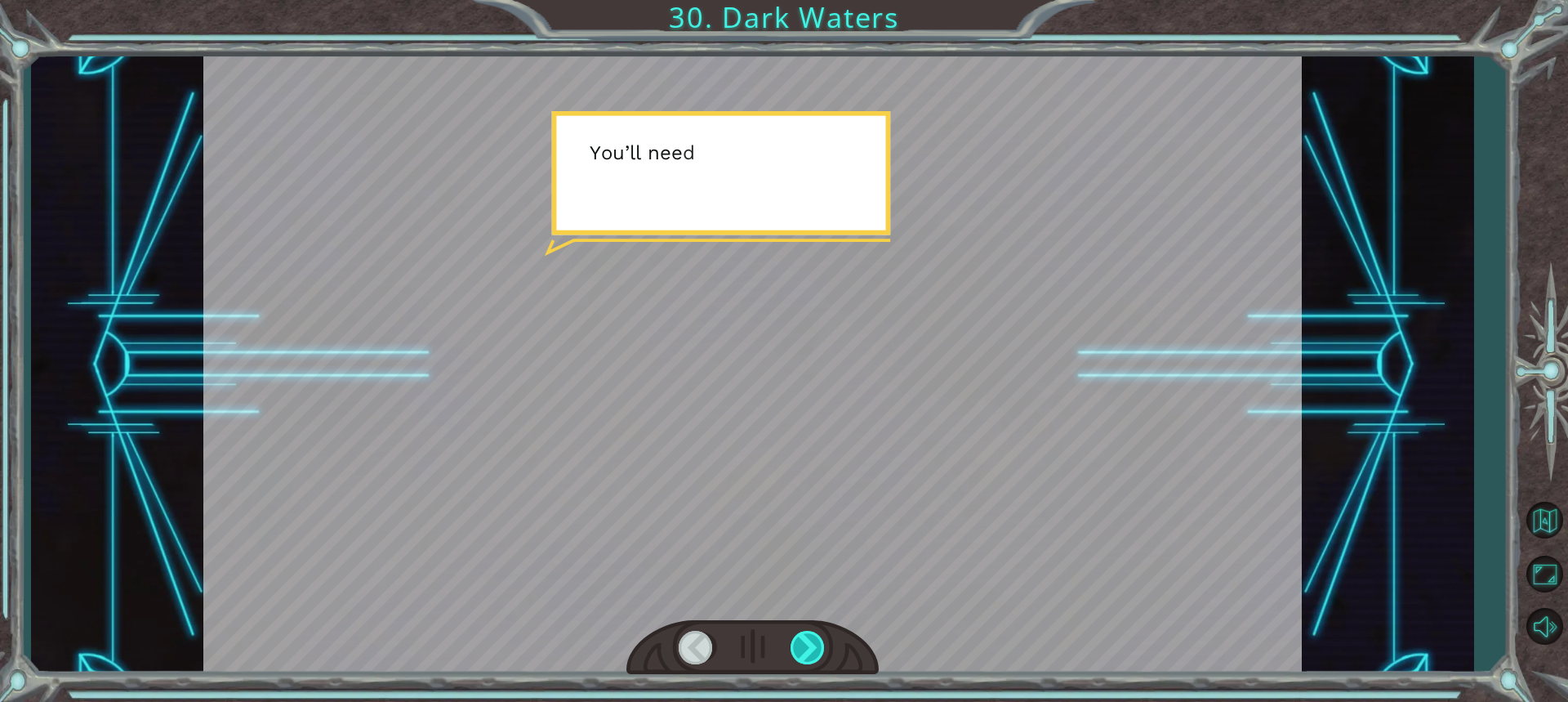
click at [796, 646] on div at bounding box center [808, 647] width 36 height 33
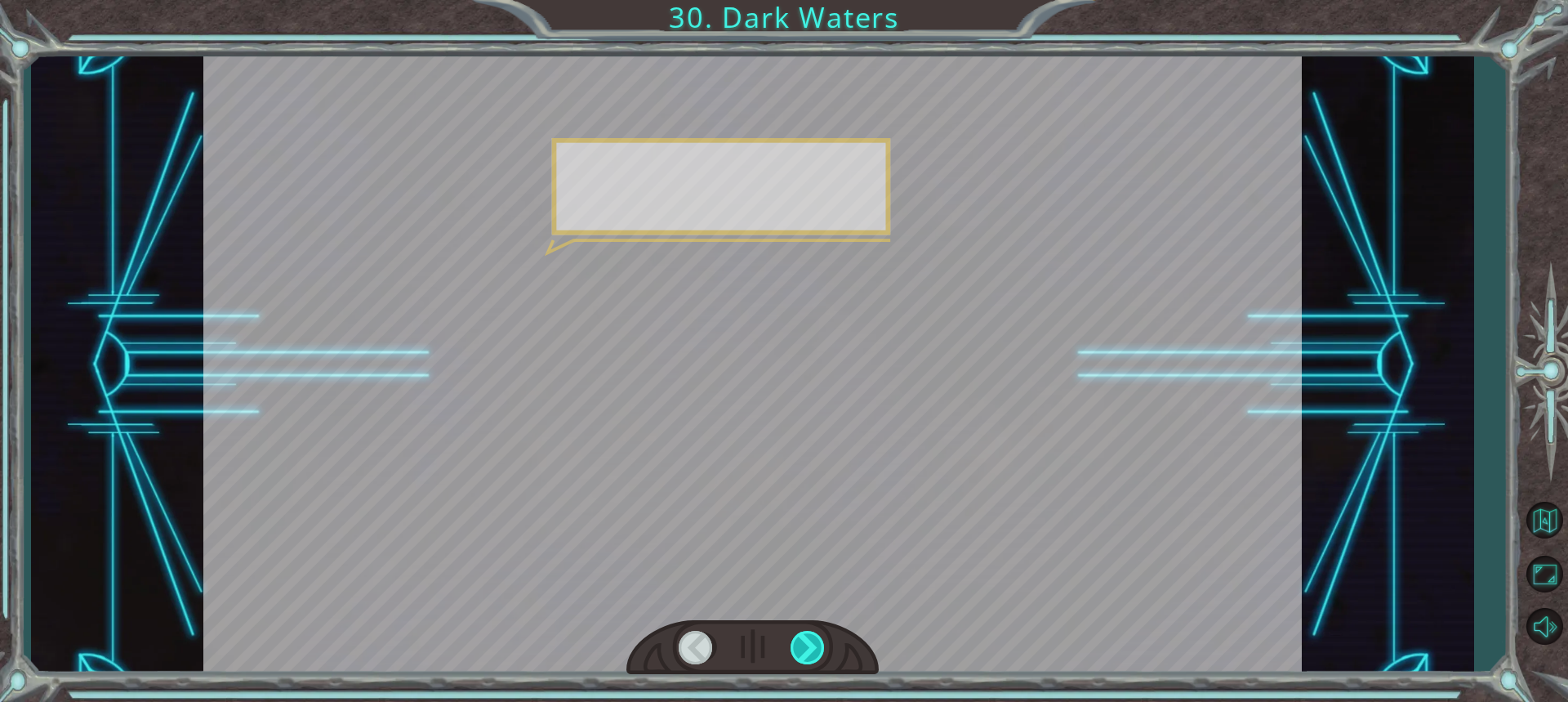
click at [796, 646] on div at bounding box center [808, 647] width 36 height 33
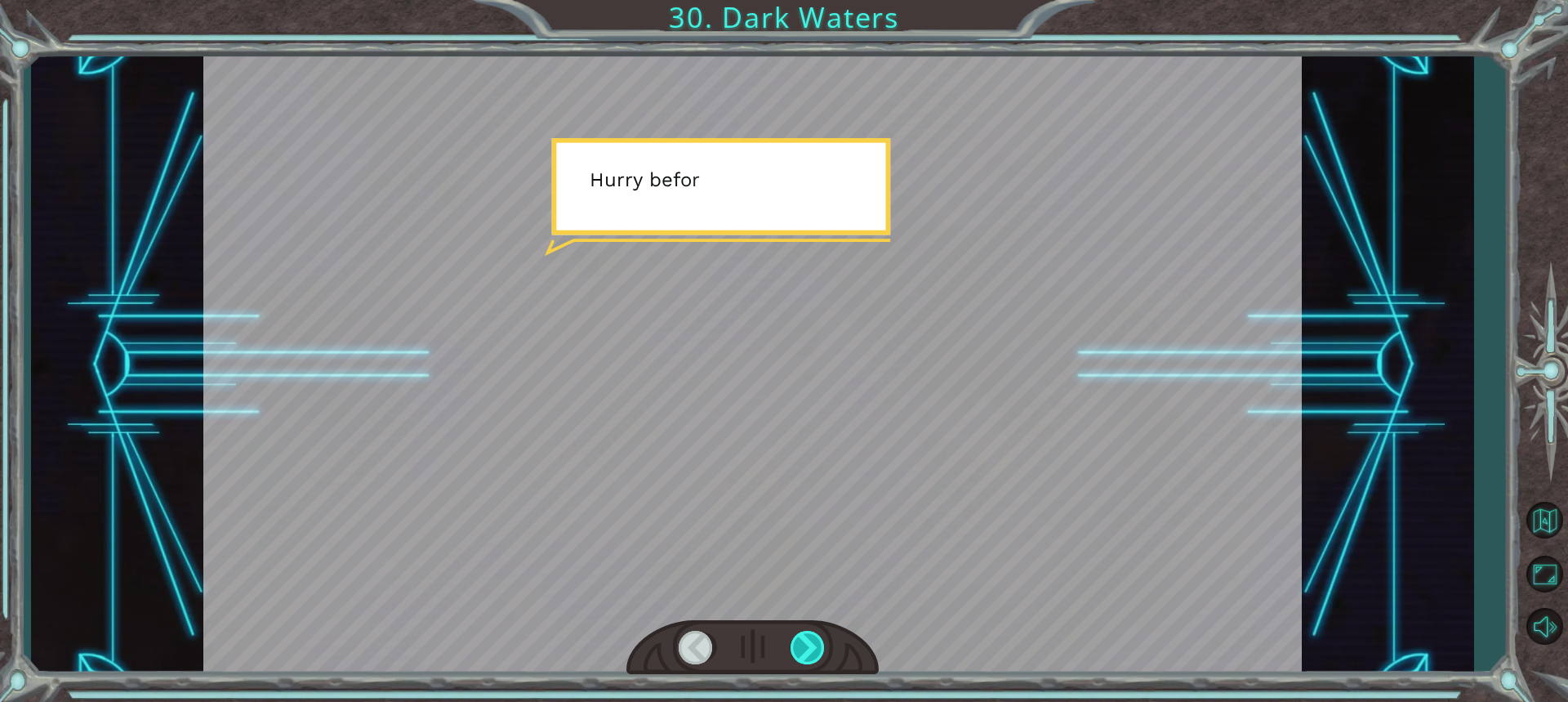
click at [796, 646] on div at bounding box center [808, 647] width 36 height 33
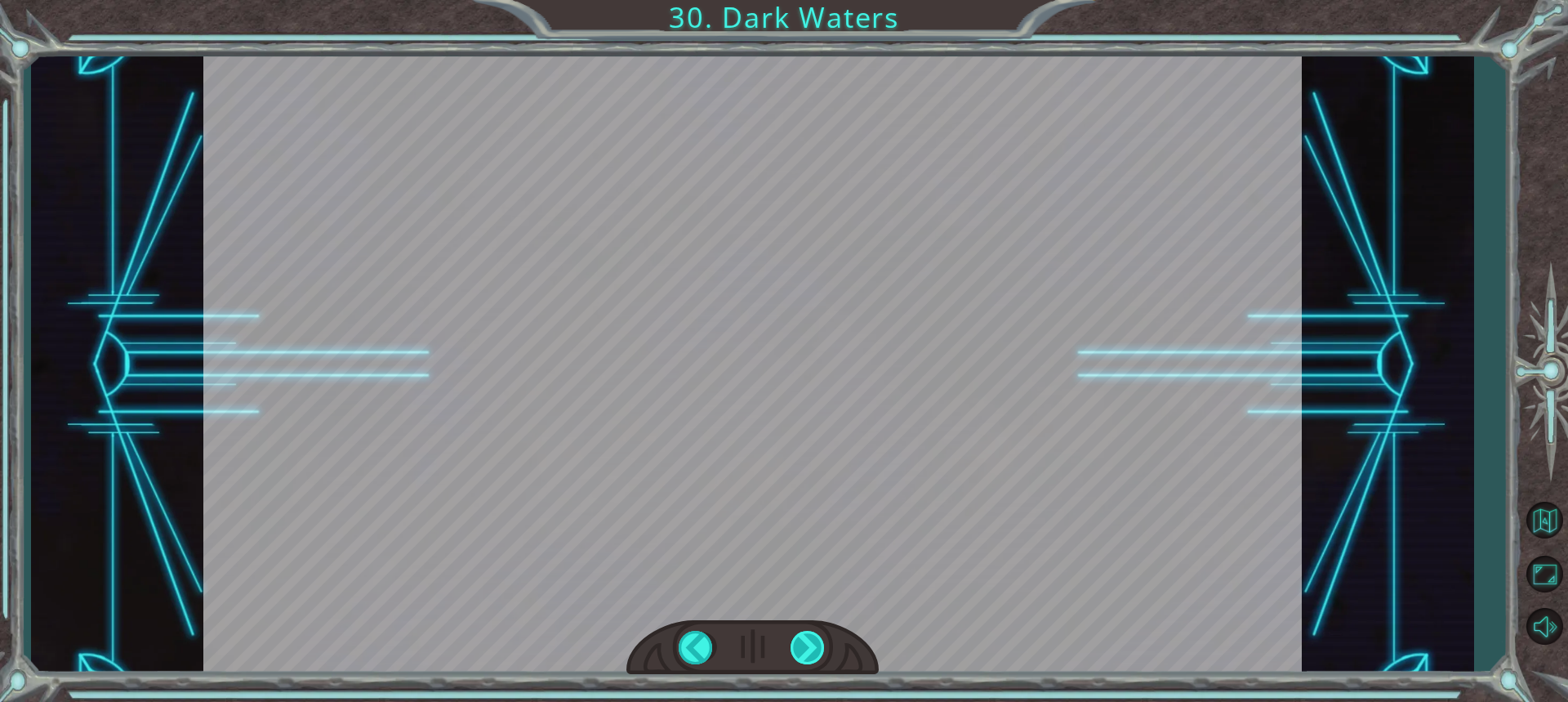
click at [796, 0] on div "Temporary Text T h a t w a s n ’ t b a d . Y o u ’ r e a c t u a l l y d o i n …" at bounding box center [784, 0] width 1568 height 0
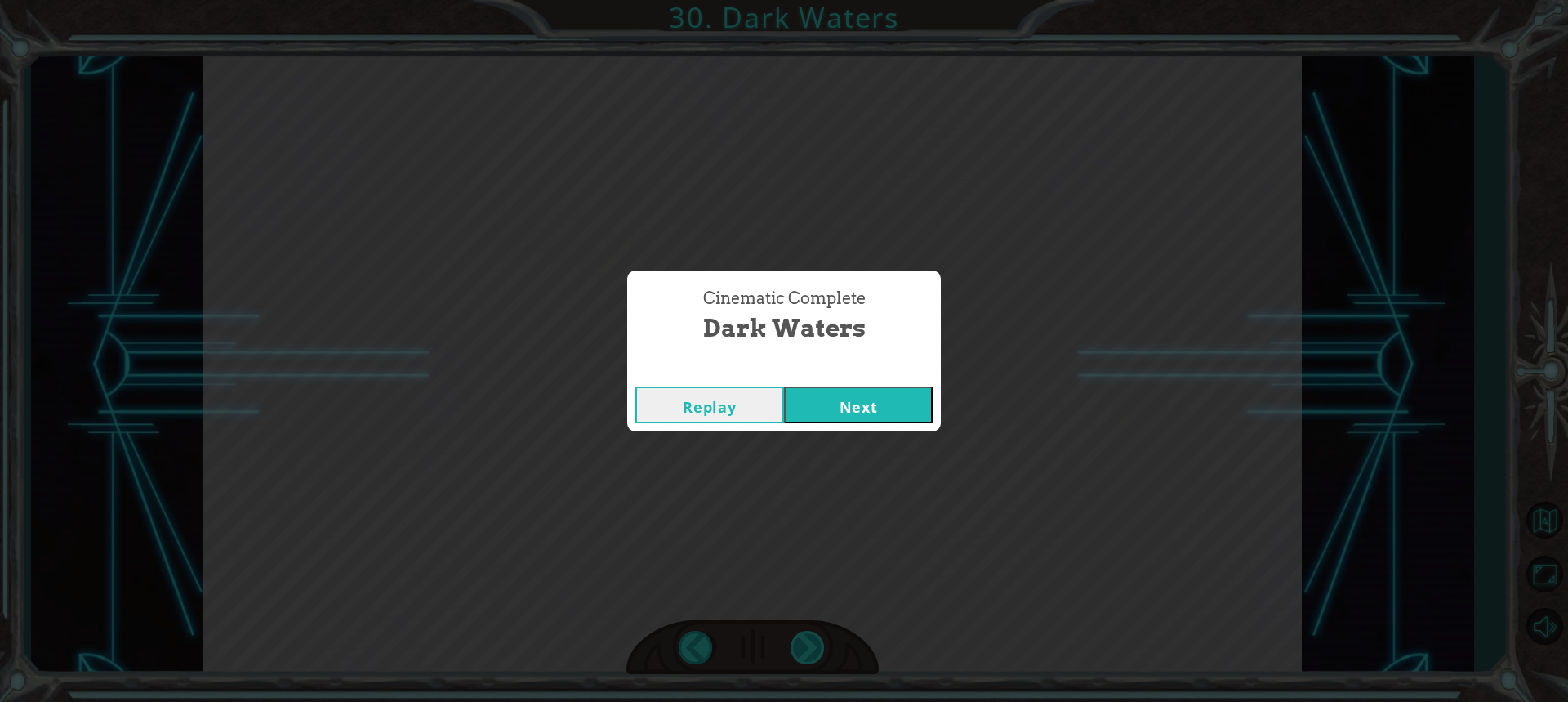
click at [796, 646] on div "Cinematic Complete Dark Waters Replay Next" at bounding box center [784, 351] width 1568 height 702
click at [694, 424] on div "Replay Next" at bounding box center [784, 404] width 314 height 53
click at [696, 409] on button "Replay" at bounding box center [709, 405] width 149 height 37
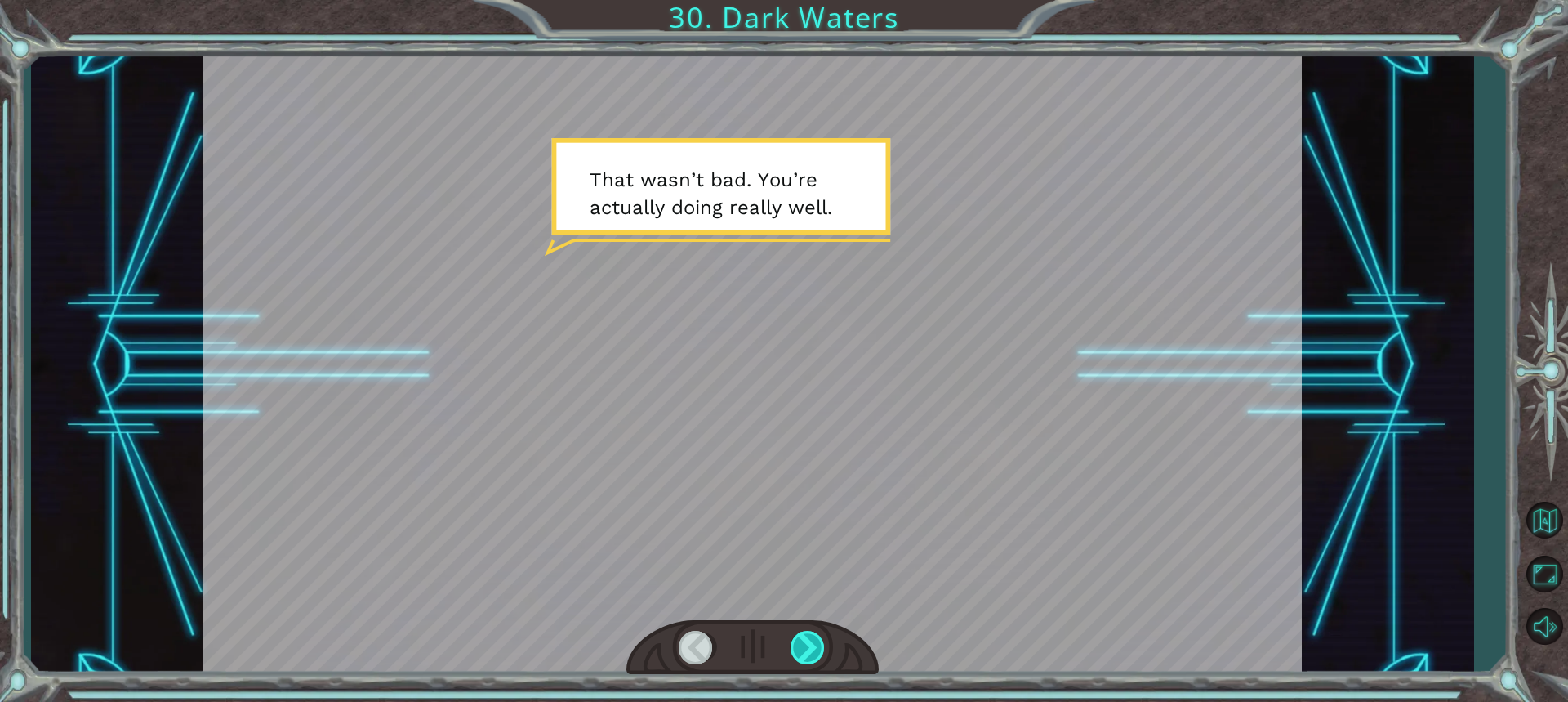
click at [807, 639] on div at bounding box center [808, 647] width 36 height 33
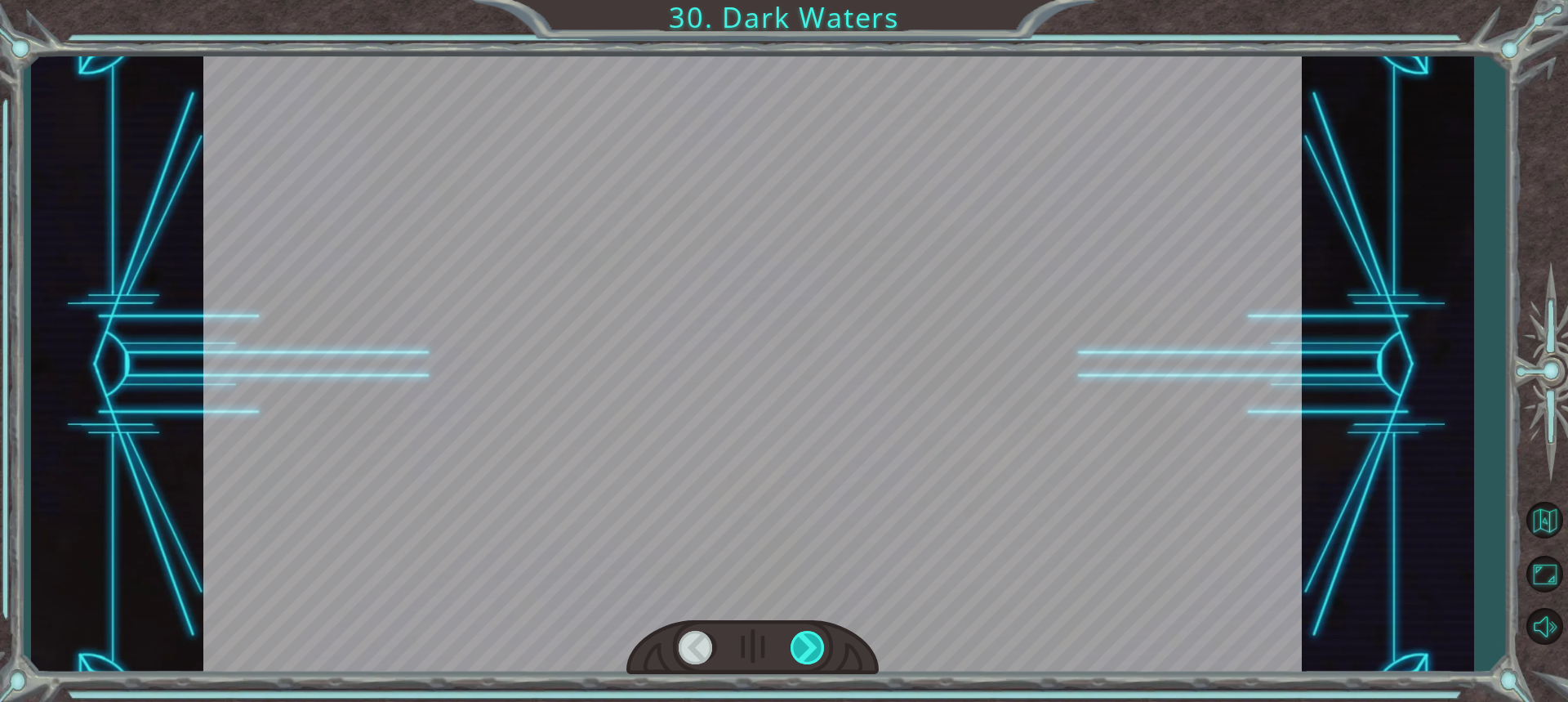
click at [810, 635] on div at bounding box center [808, 647] width 36 height 33
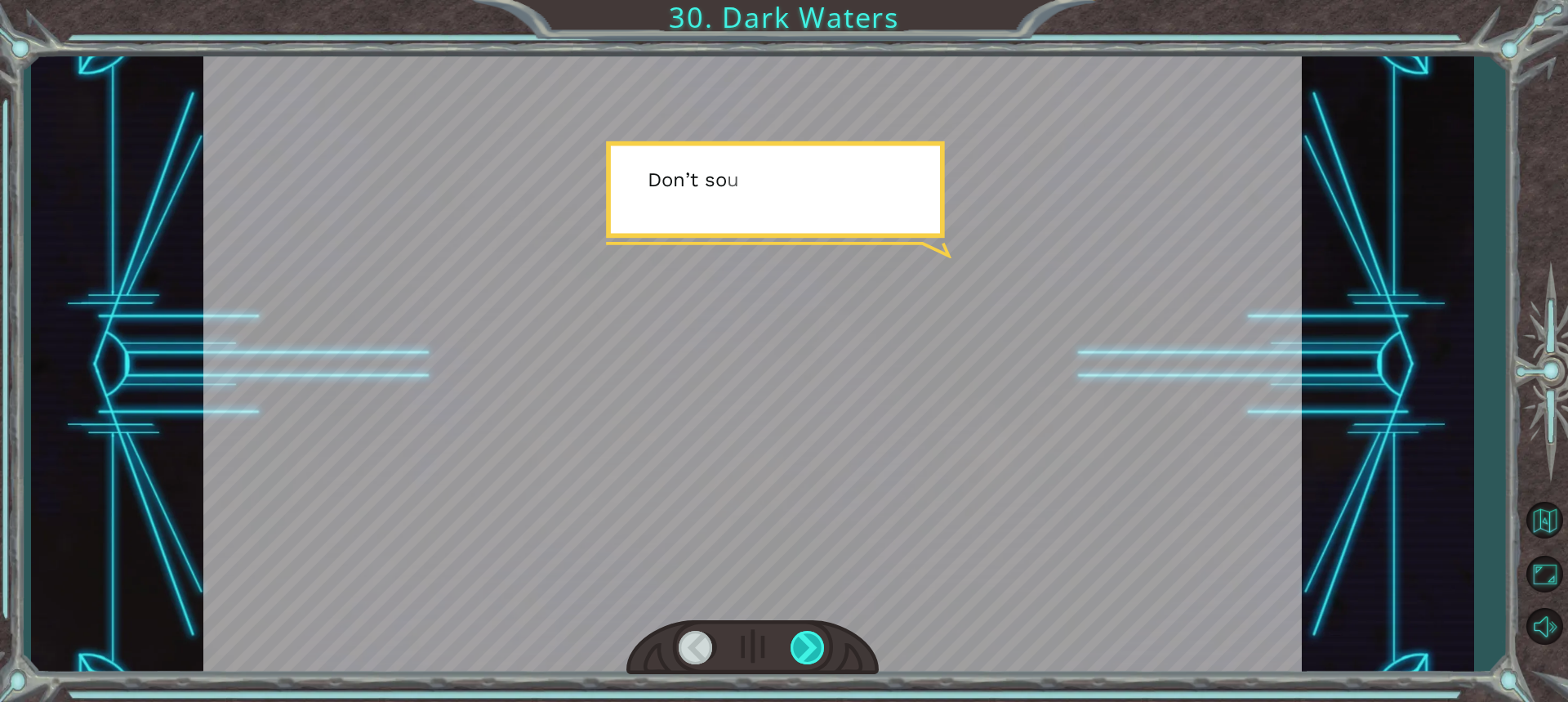
click at [810, 635] on div at bounding box center [808, 647] width 36 height 33
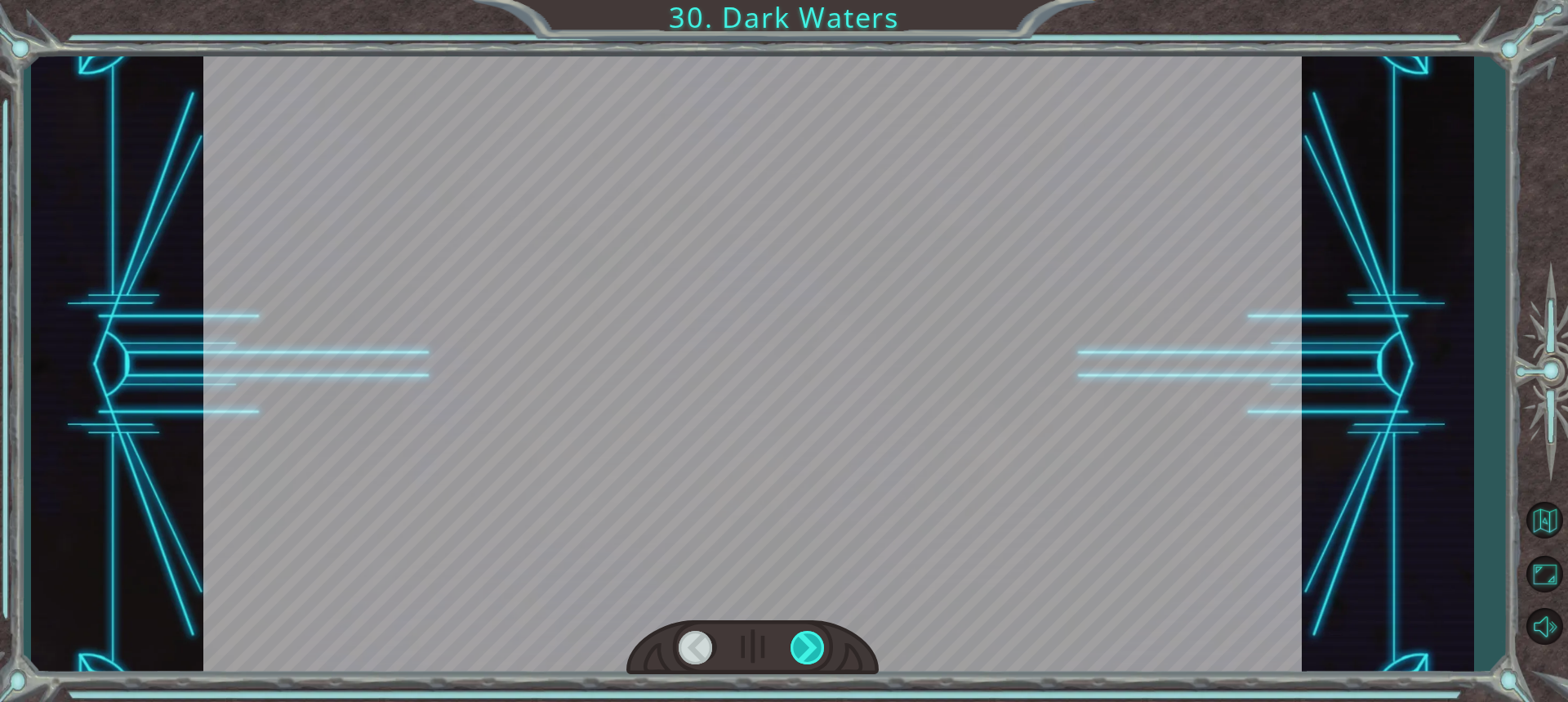
click at [810, 635] on div at bounding box center [808, 647] width 36 height 33
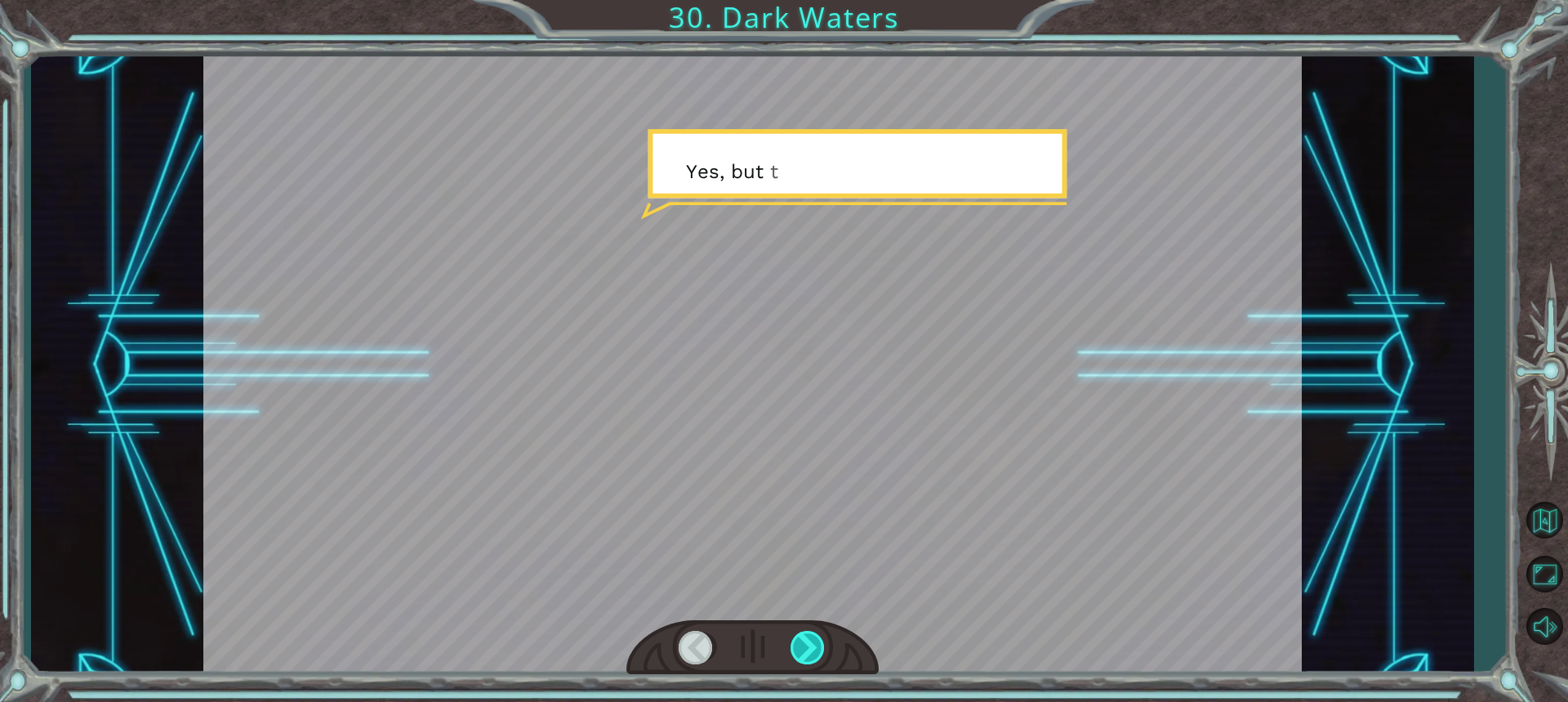
click at [809, 635] on div at bounding box center [808, 647] width 36 height 33
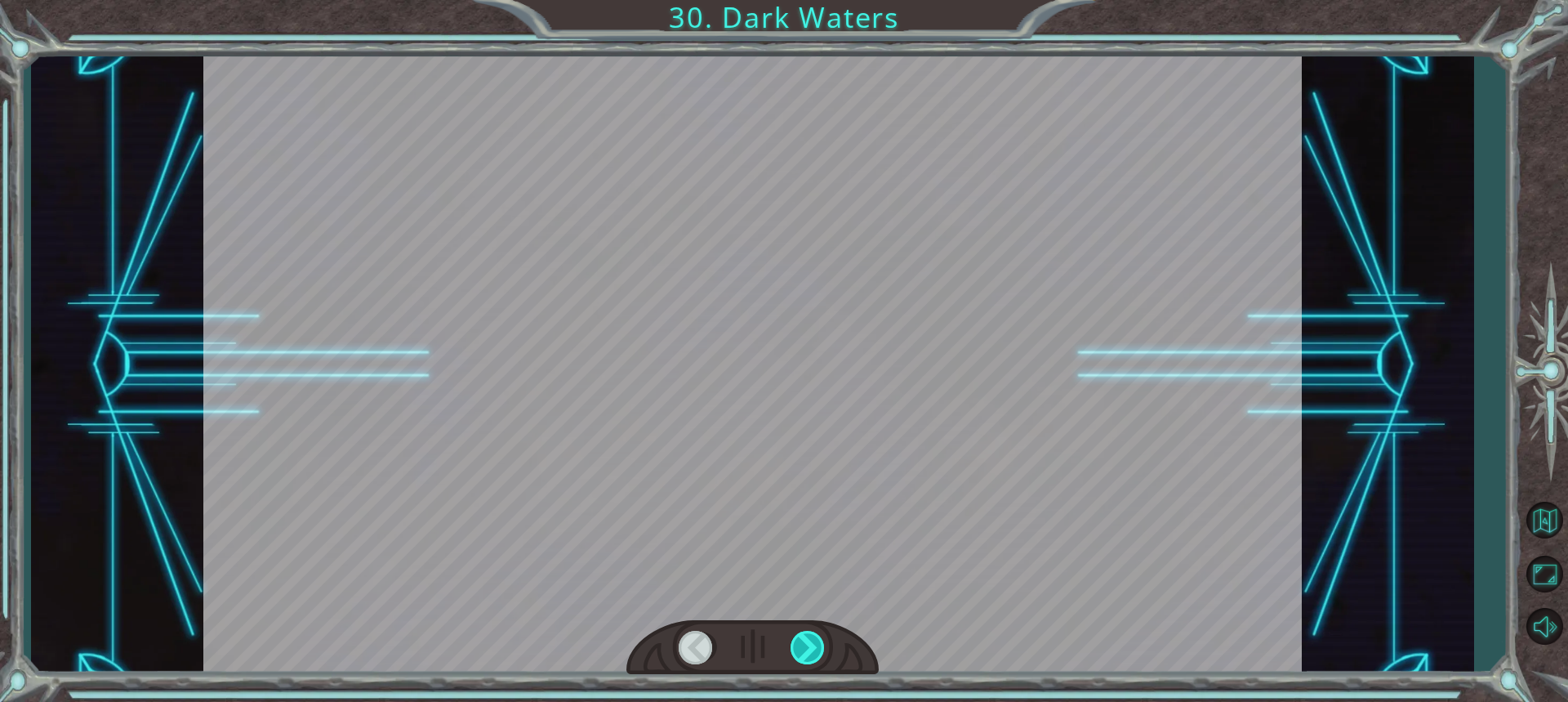
click at [809, 635] on div at bounding box center [808, 647] width 36 height 33
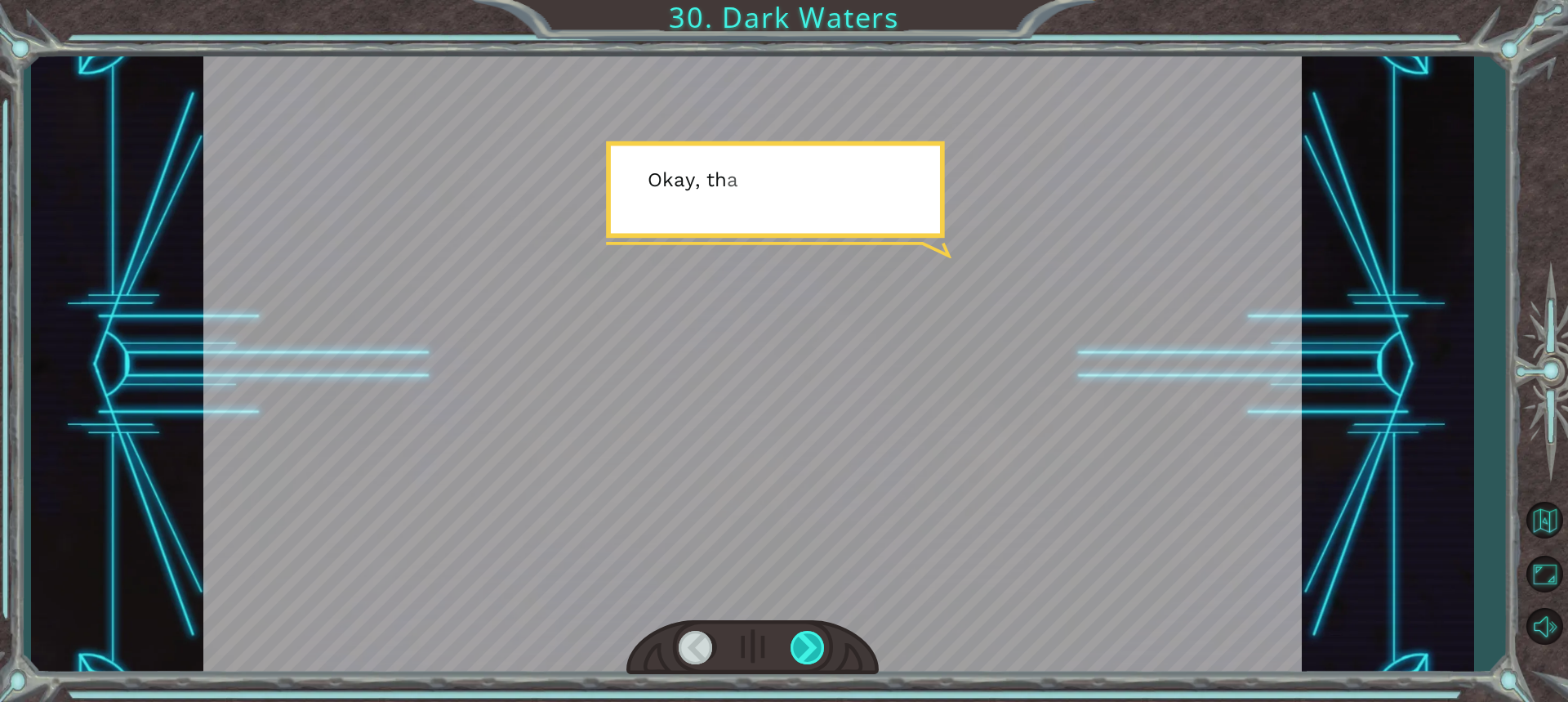
click at [809, 635] on div at bounding box center [808, 647] width 36 height 33
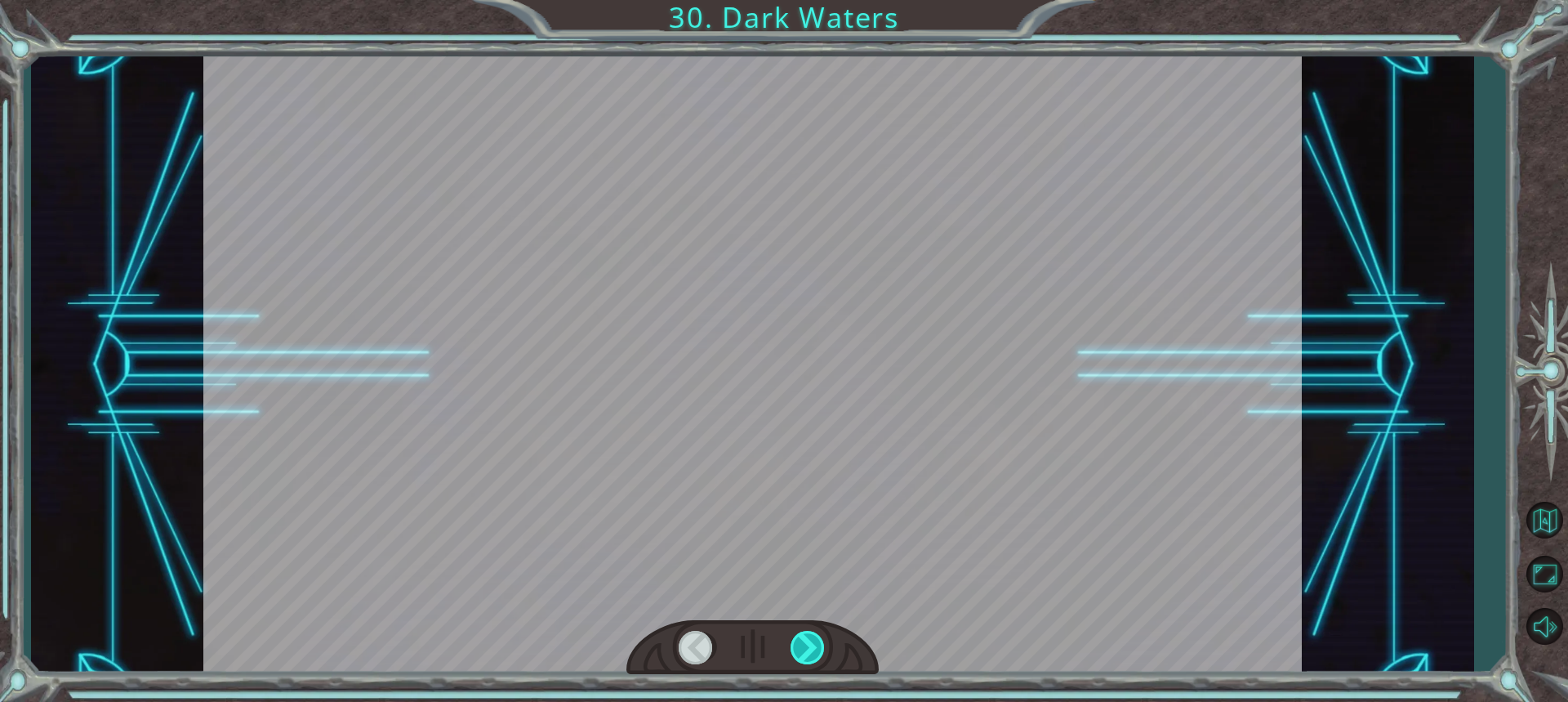
click at [809, 635] on div at bounding box center [808, 647] width 36 height 33
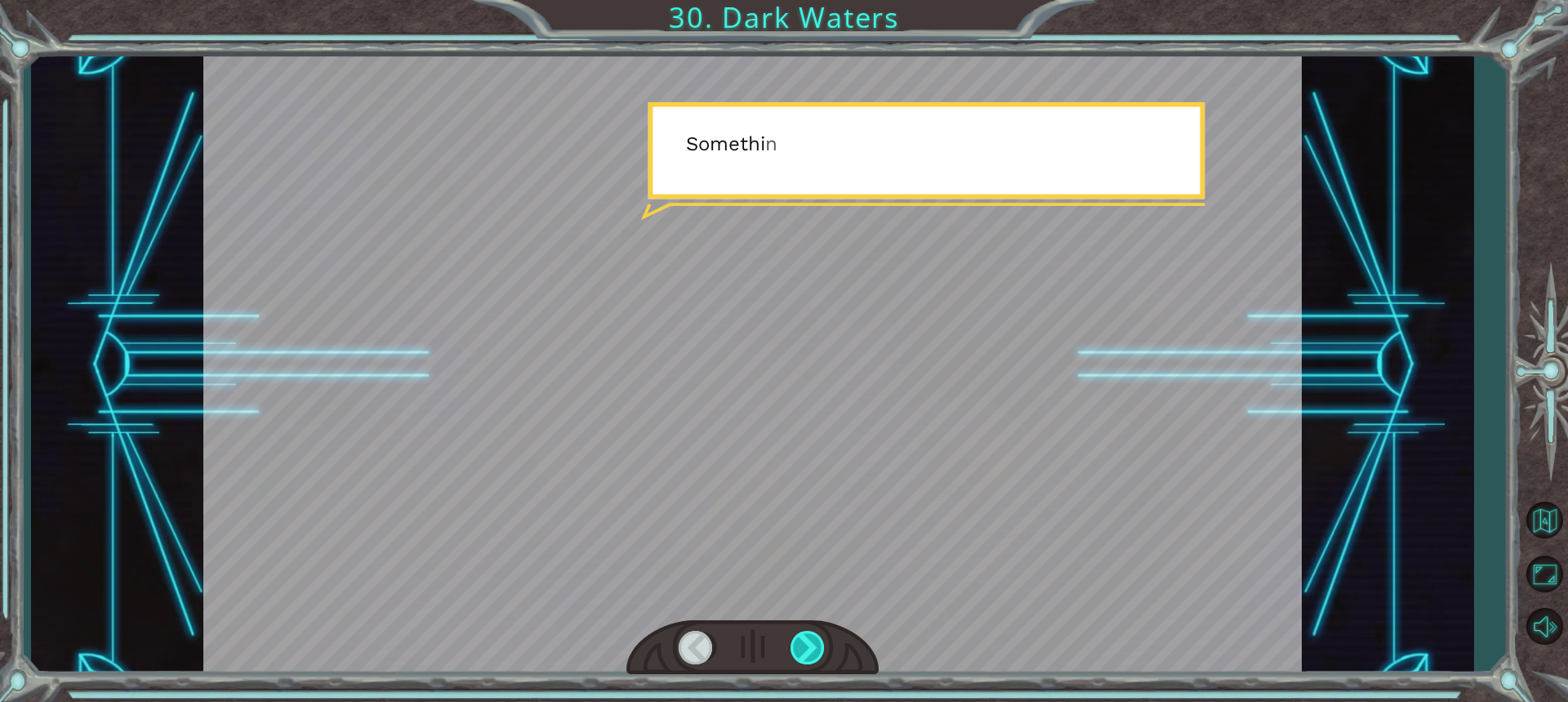
click at [808, 635] on div at bounding box center [808, 647] width 36 height 33
click at [803, 631] on div at bounding box center [808, 647] width 36 height 33
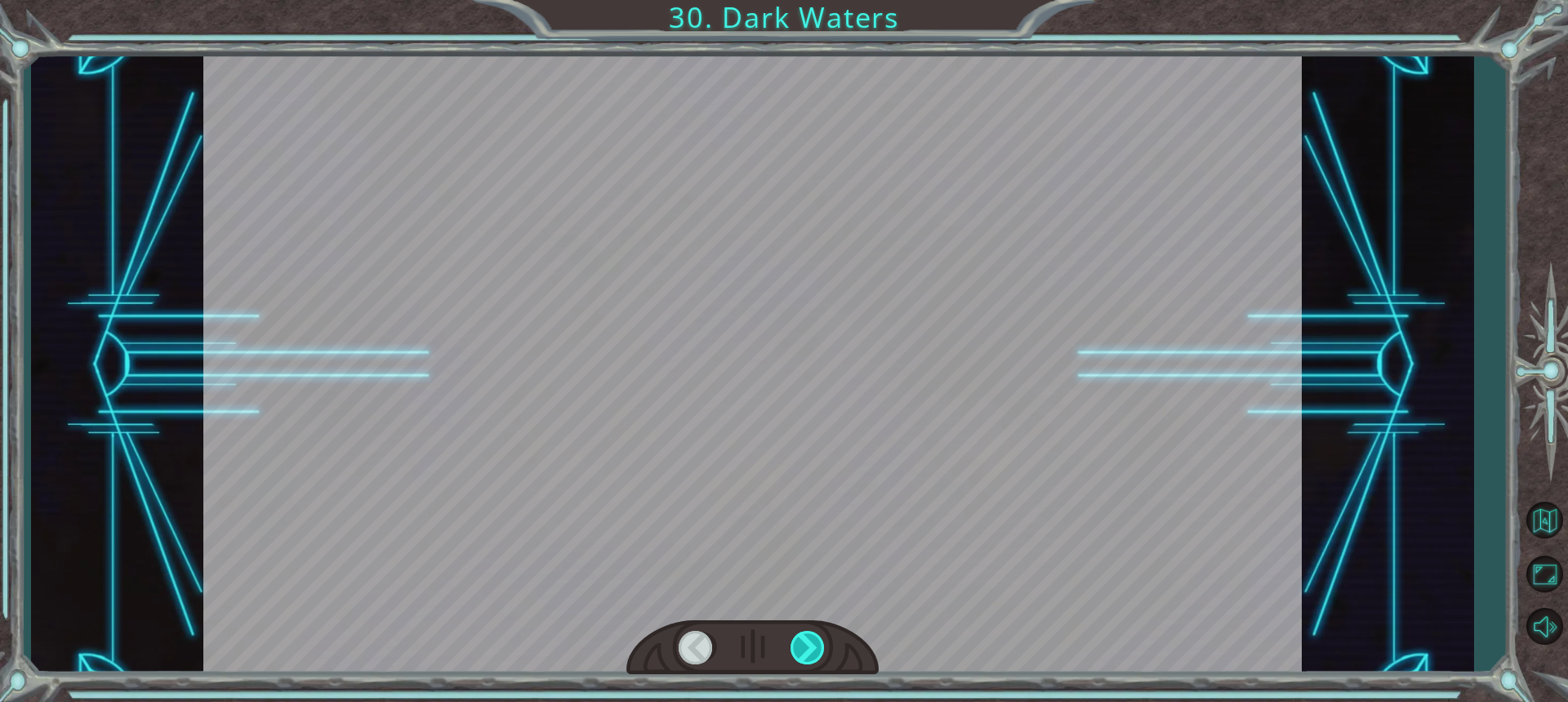
click at [803, 631] on div at bounding box center [808, 647] width 36 height 33
click at [813, 646] on div at bounding box center [808, 647] width 36 height 33
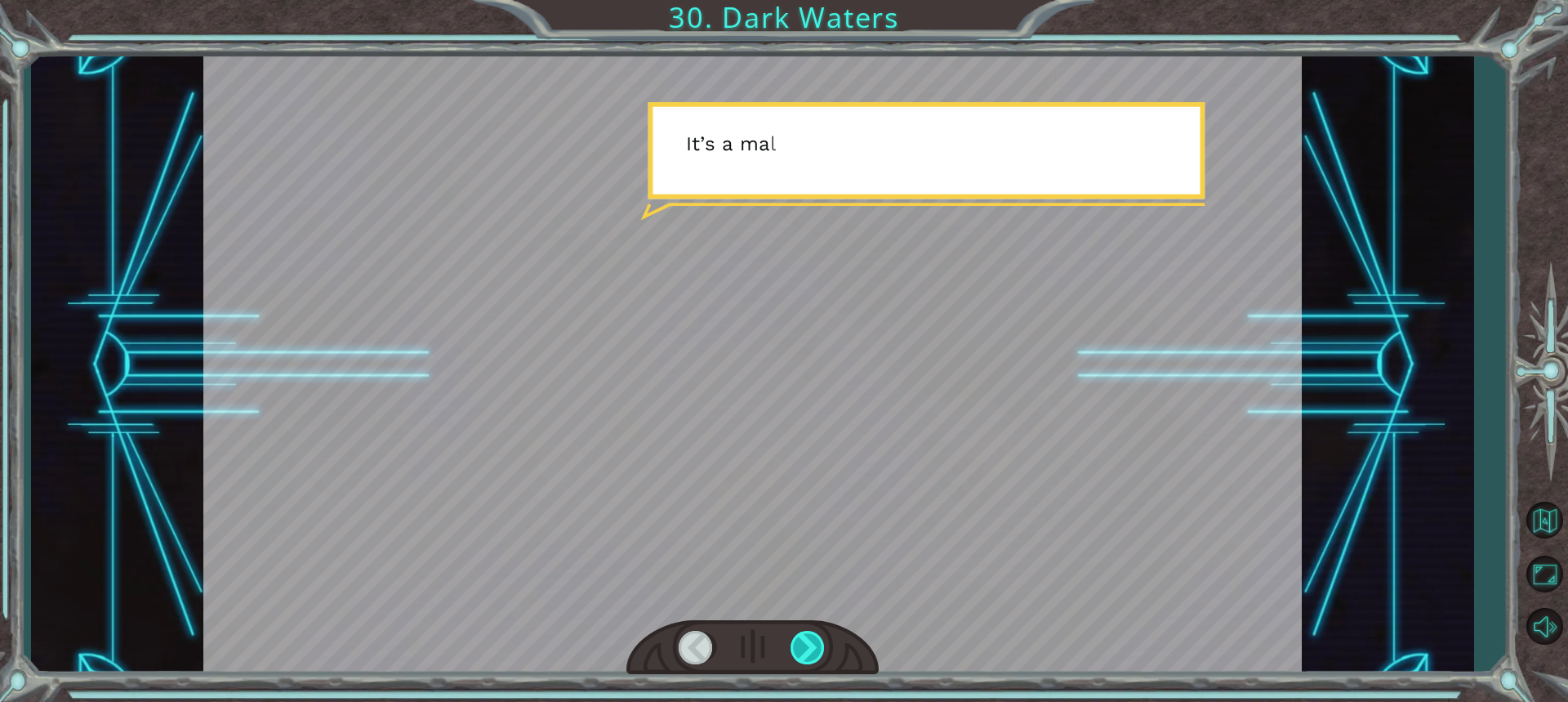
click at [808, 646] on div at bounding box center [808, 647] width 36 height 33
click at [807, 647] on div at bounding box center [808, 647] width 36 height 33
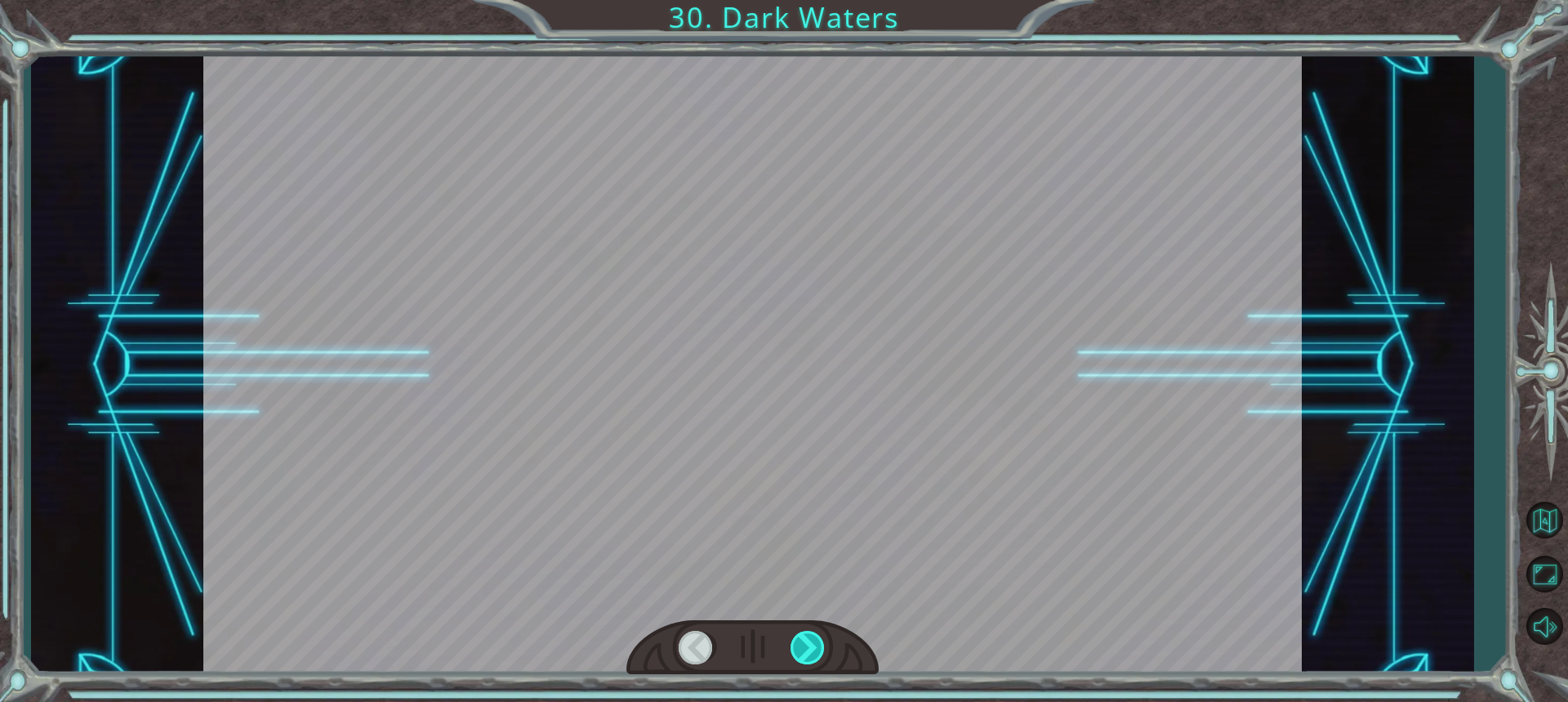
click at [807, 647] on div at bounding box center [808, 647] width 36 height 33
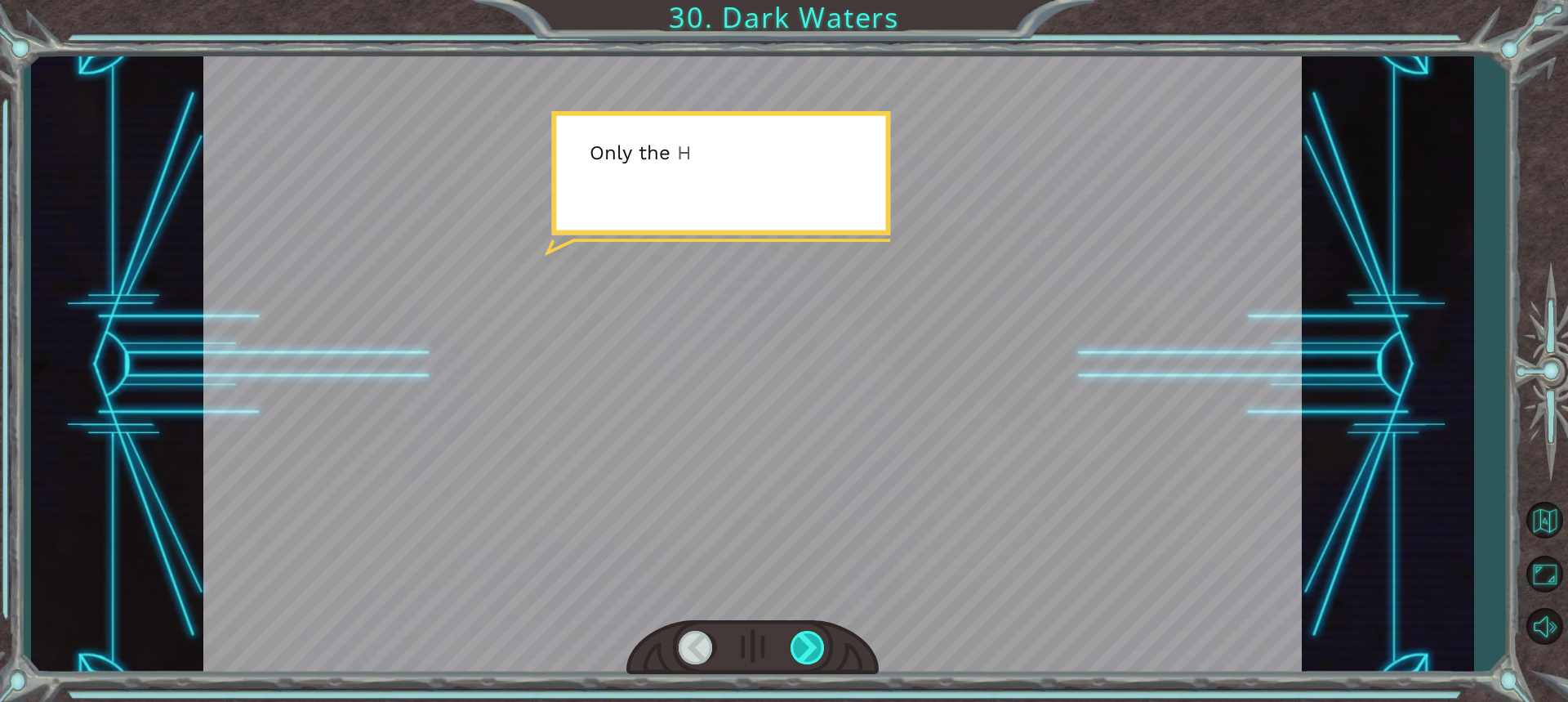
click at [807, 647] on div at bounding box center [808, 647] width 36 height 33
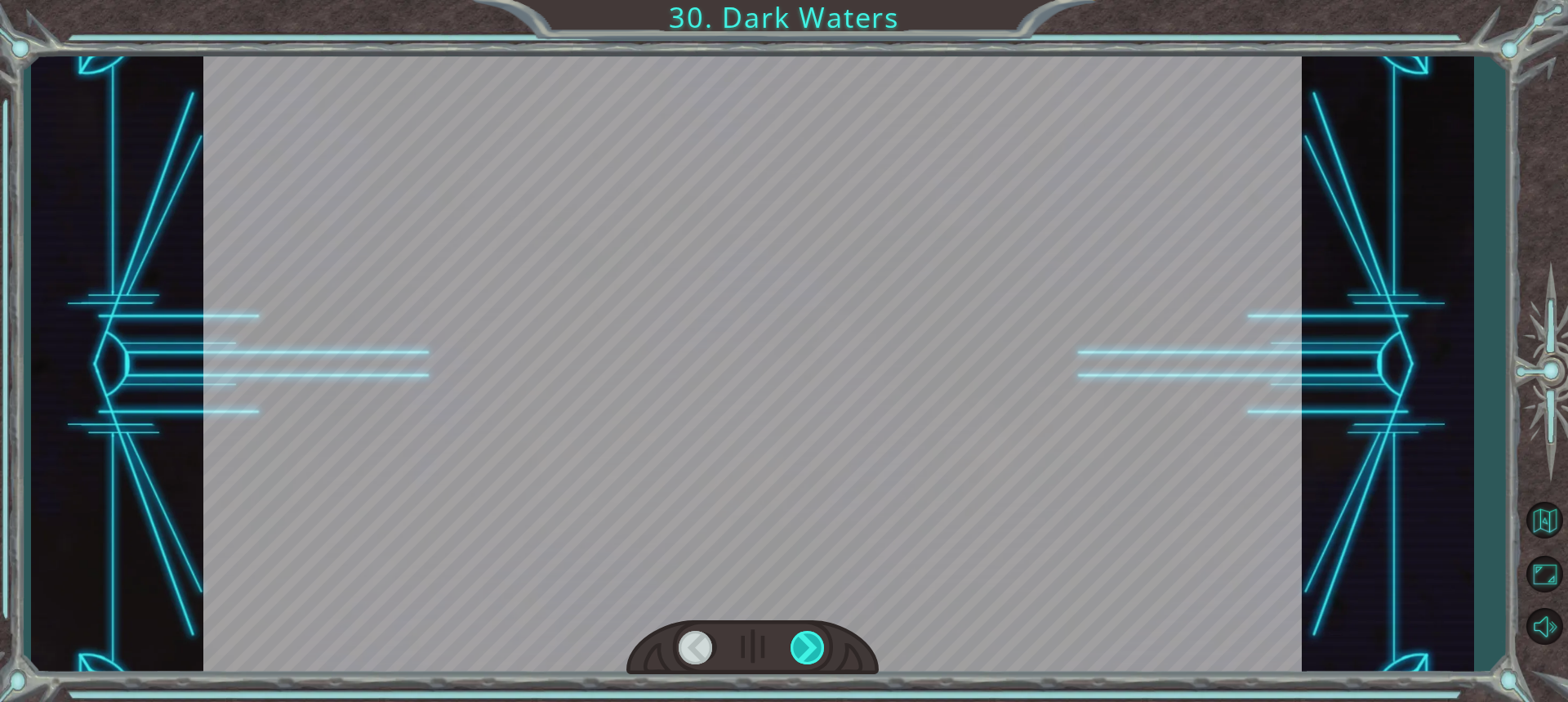
click at [807, 647] on div at bounding box center [808, 647] width 36 height 33
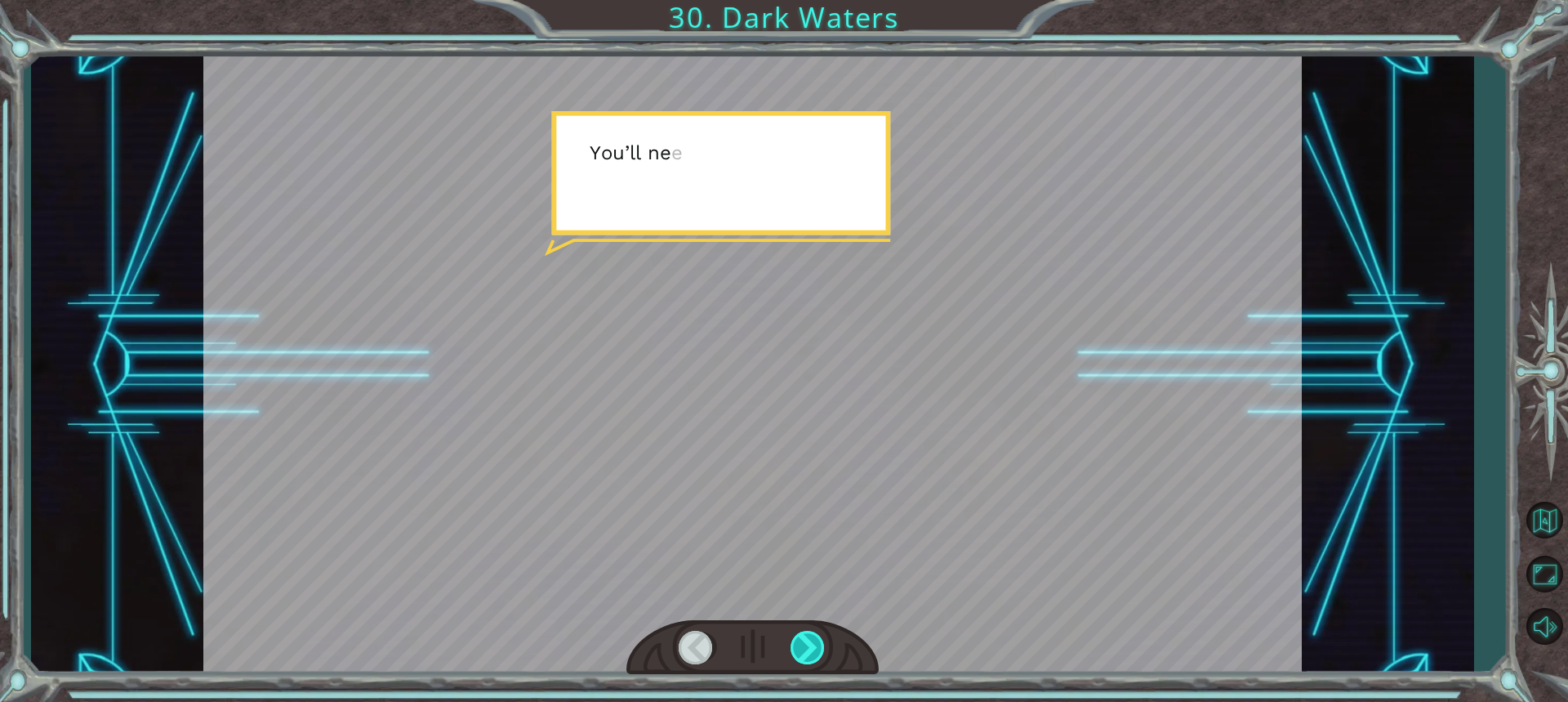
click at [807, 647] on div at bounding box center [808, 647] width 36 height 33
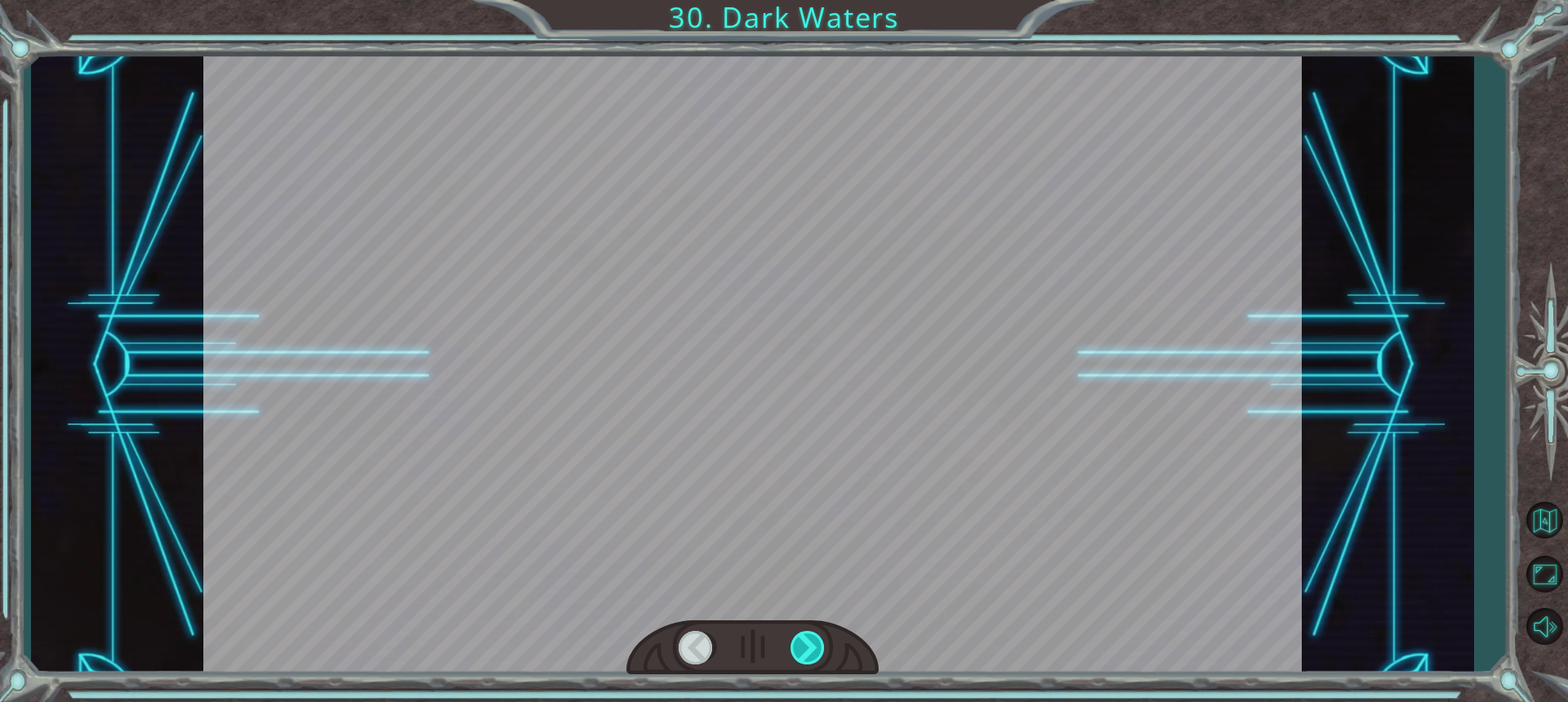
click at [807, 647] on div at bounding box center [808, 647] width 36 height 33
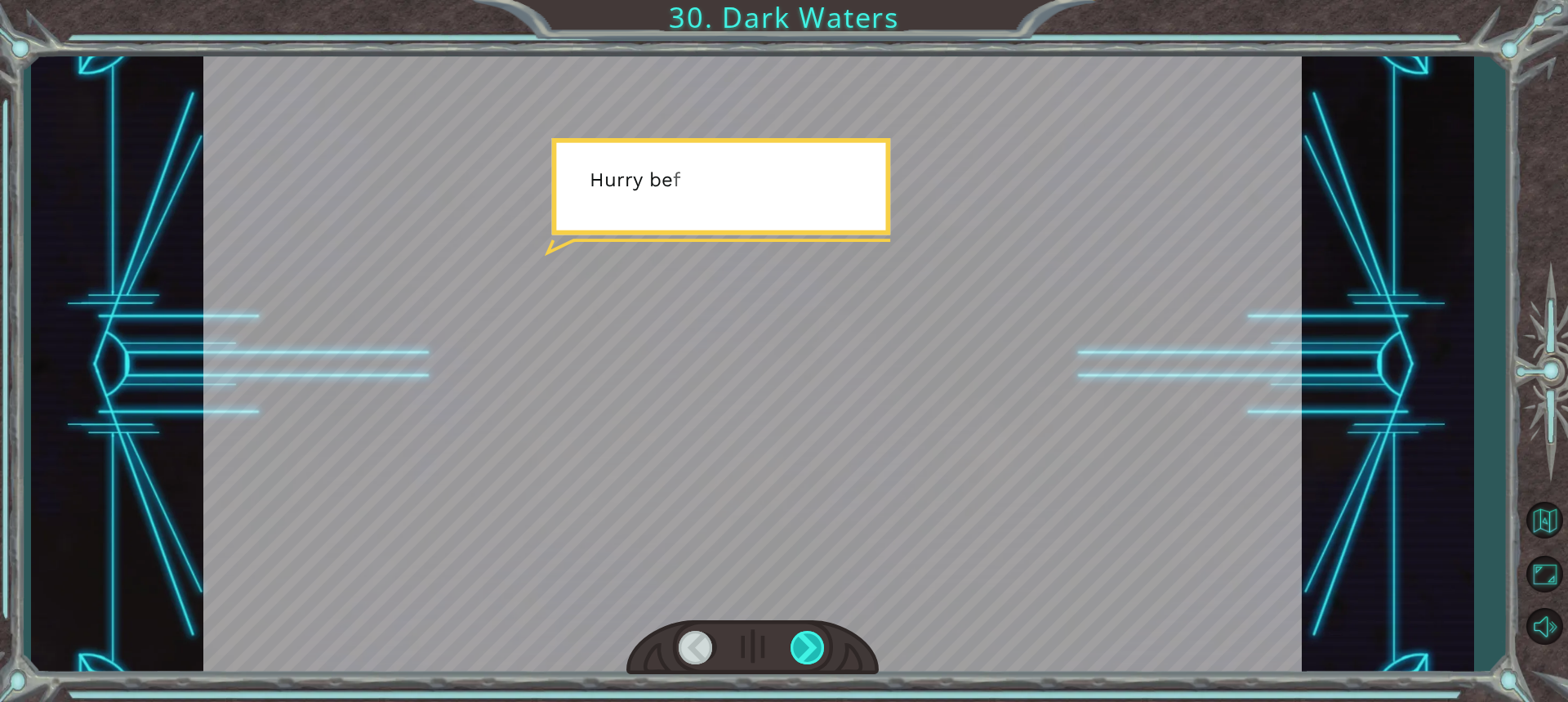
click at [807, 647] on div at bounding box center [808, 647] width 36 height 33
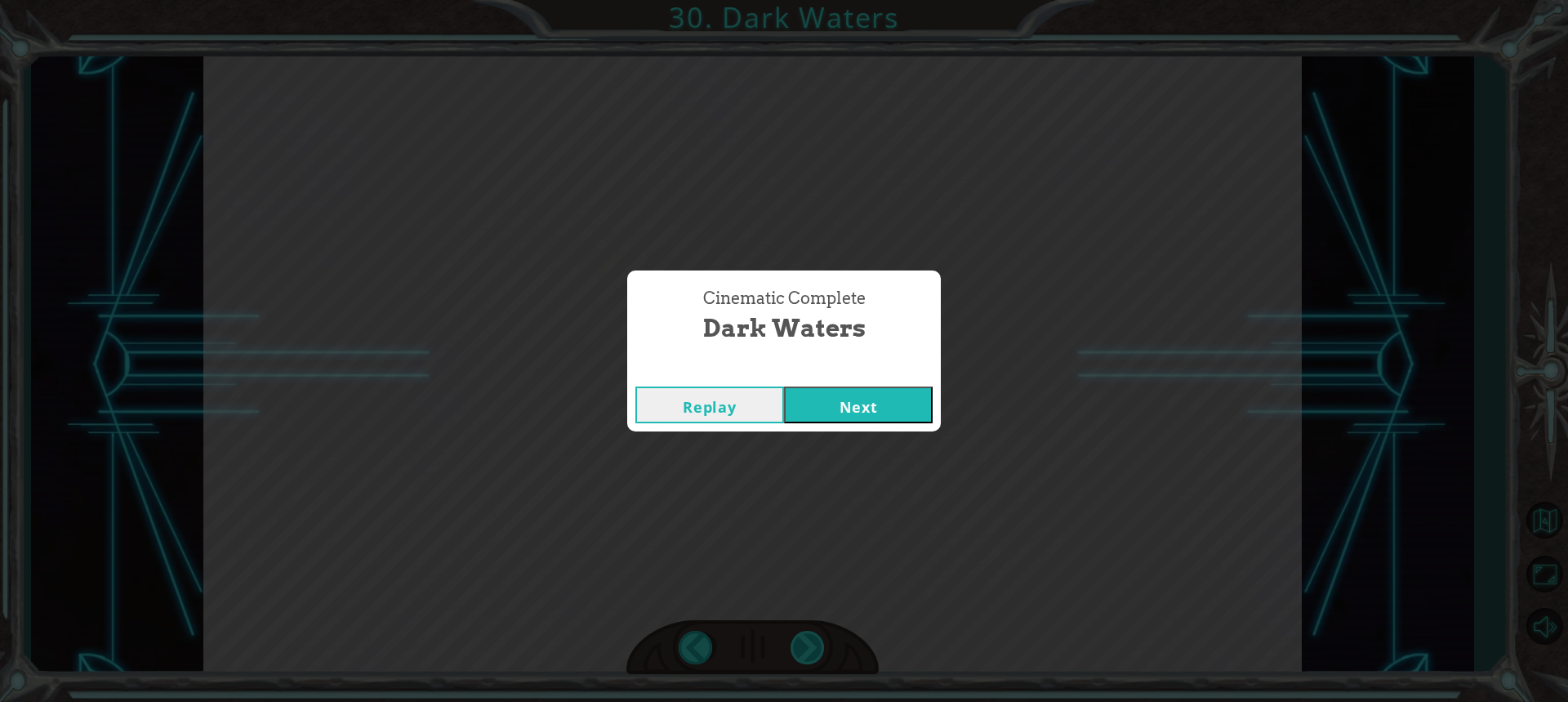
click at [807, 647] on div "Cinematic Complete Dark Waters Replay Next" at bounding box center [784, 351] width 1568 height 702
click at [857, 434] on div "Cinematic Complete Dark Waters Replay Next" at bounding box center [784, 351] width 1568 height 702
click at [868, 406] on button "Next" at bounding box center [858, 405] width 149 height 37
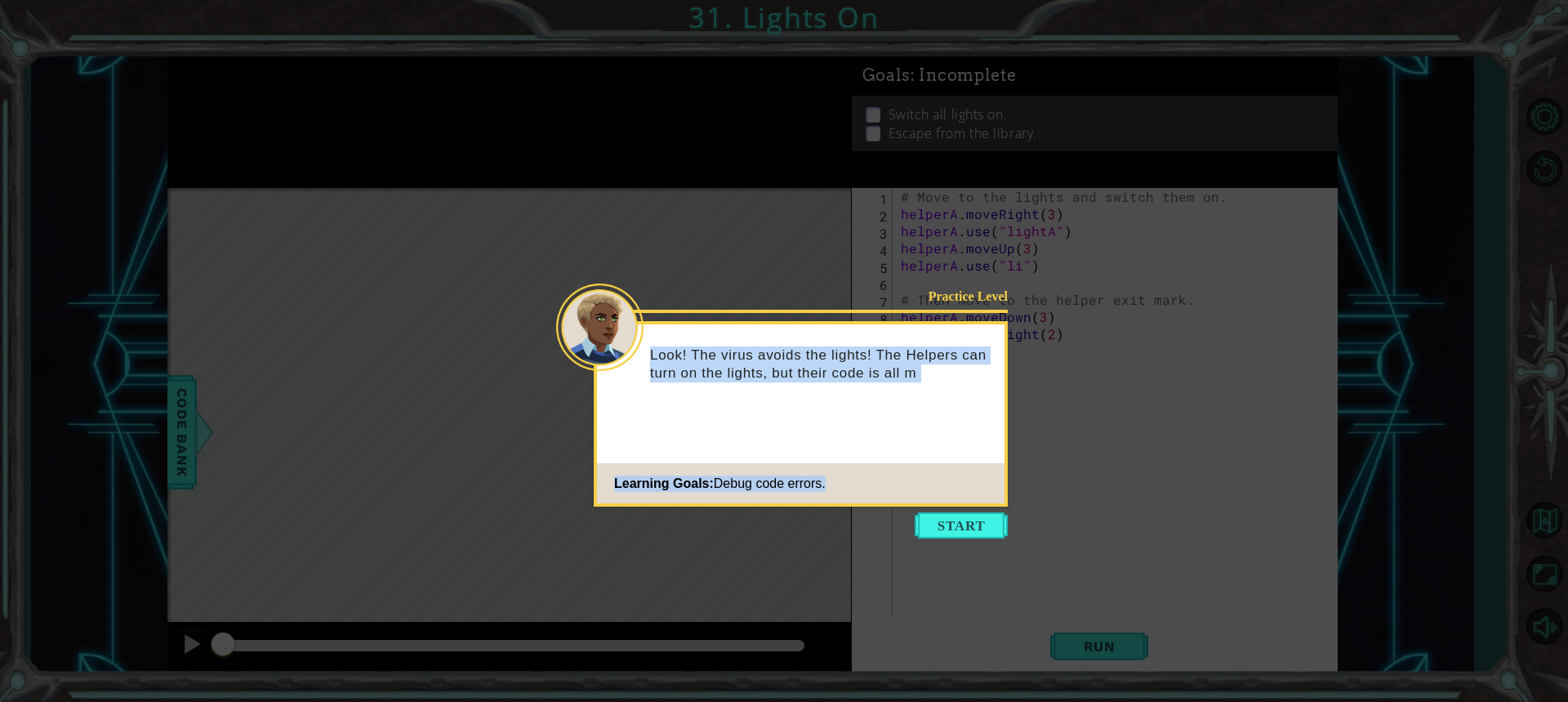
drag, startPoint x: 1006, startPoint y: 461, endPoint x: 987, endPoint y: 488, distance: 33.0
click at [996, 475] on div "Practice Level Look! The virus avoids the lights! The Helpers can turn on the l…" at bounding box center [800, 414] width 414 height 185
click at [967, 523] on body "1 ההההההההההההההההההההההההההההההההההההההההההההההההההההההההההההההההההההההההההההה…" at bounding box center [784, 351] width 1568 height 702
drag, startPoint x: 966, startPoint y: 523, endPoint x: 955, endPoint y: 527, distance: 11.7
click at [964, 524] on button "Start" at bounding box center [961, 525] width 93 height 26
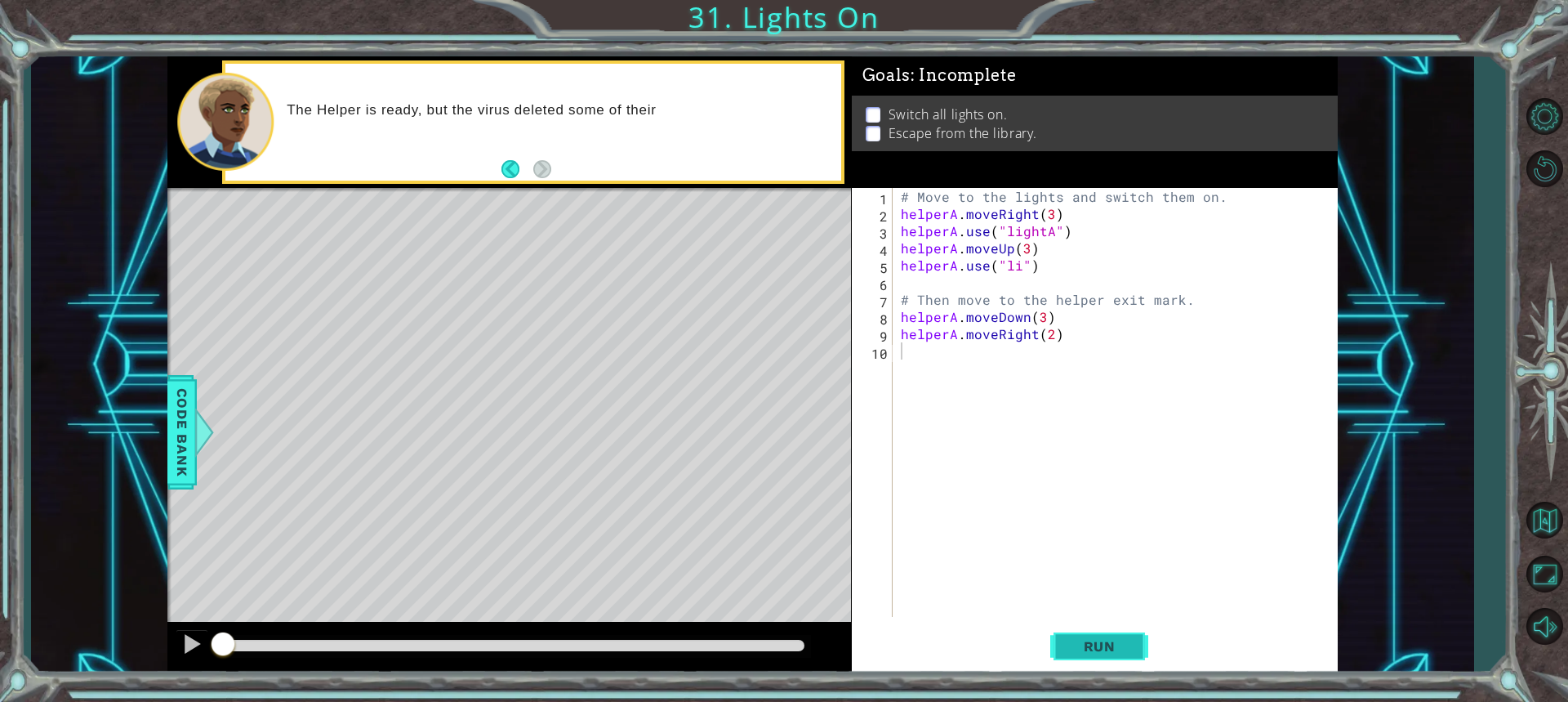
drag, startPoint x: 1072, startPoint y: 639, endPoint x: 1071, endPoint y: 652, distance: 13.0
click at [1071, 644] on span "Run" at bounding box center [1100, 646] width 65 height 17
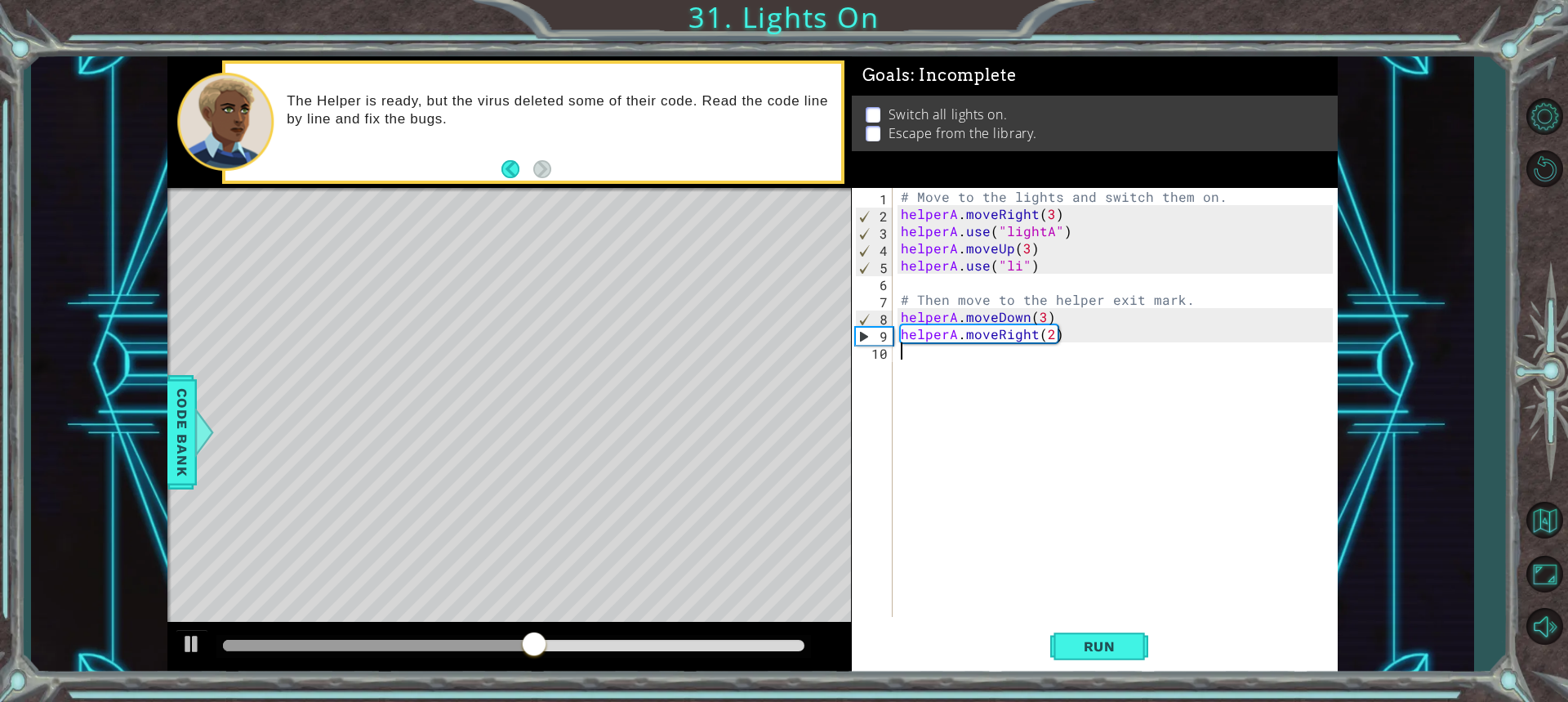
click at [902, 353] on div "# Move to the lights and switch them on. helperA . moveRight ( 3 ) helperA . us…" at bounding box center [1119, 420] width 443 height 463
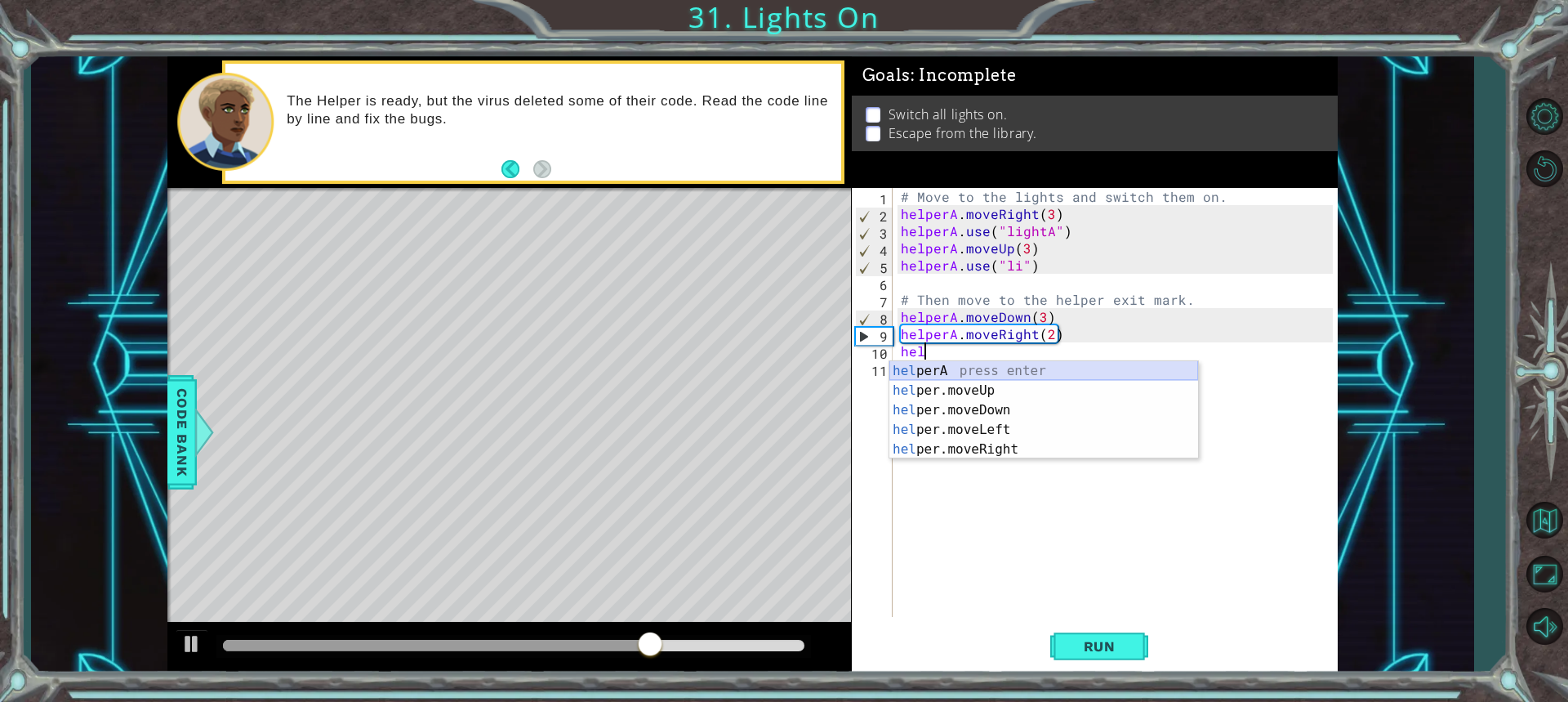
click at [946, 369] on div "hel perA press enter hel per.moveUp press enter hel per.moveDown press enter he…" at bounding box center [1043, 430] width 308 height 137
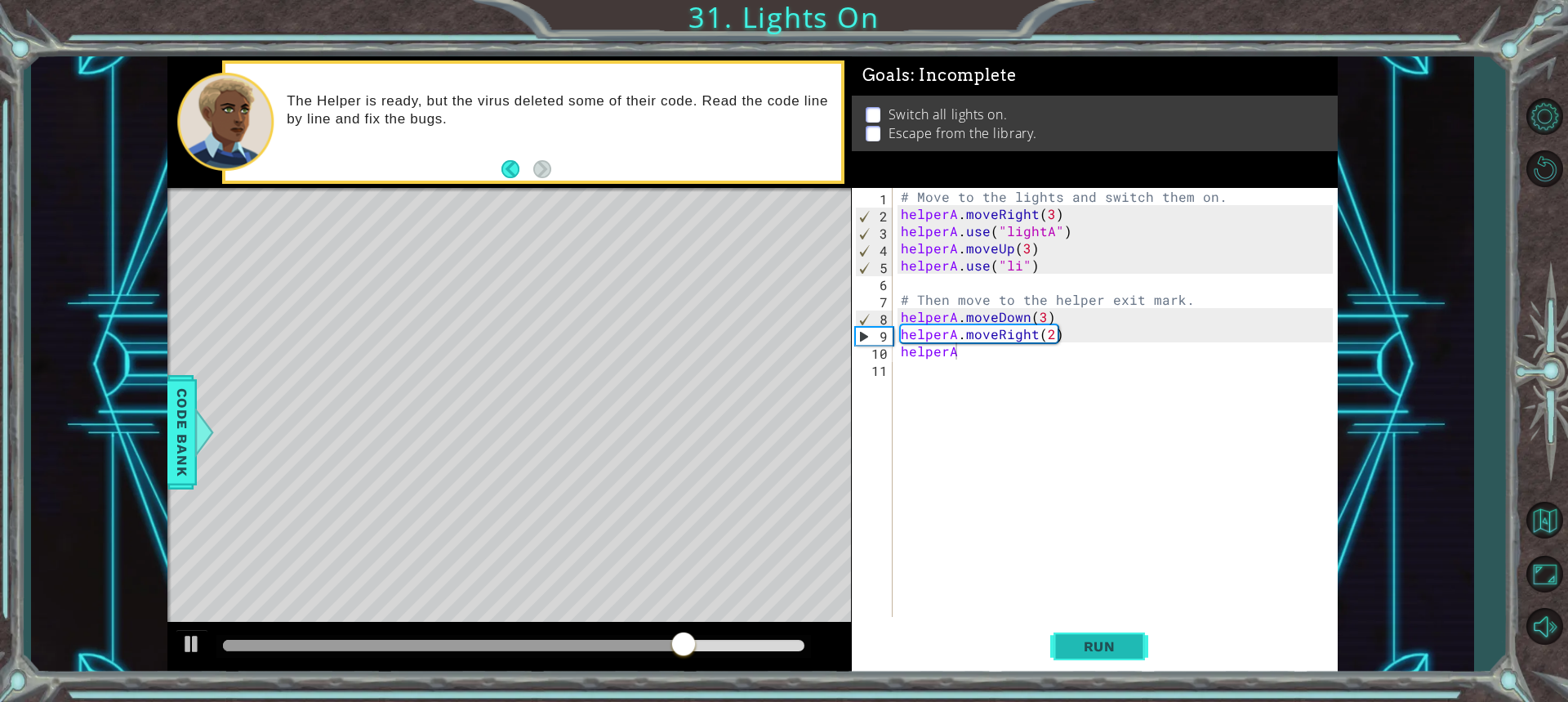
click at [1065, 633] on button "Run" at bounding box center [1100, 646] width 98 height 48
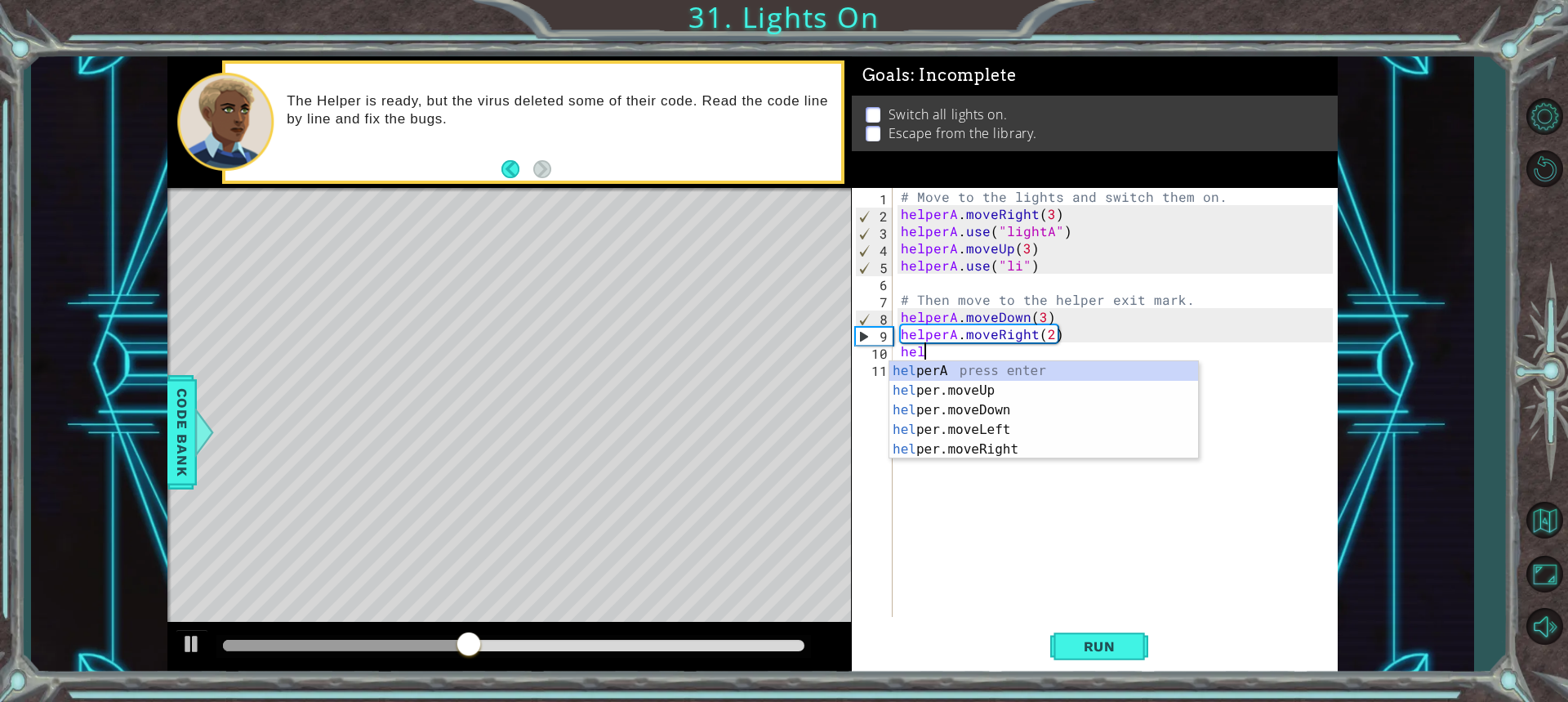
type textarea "he"
click at [1551, 169] on button "Restart Level" at bounding box center [1544, 169] width 47 height 47
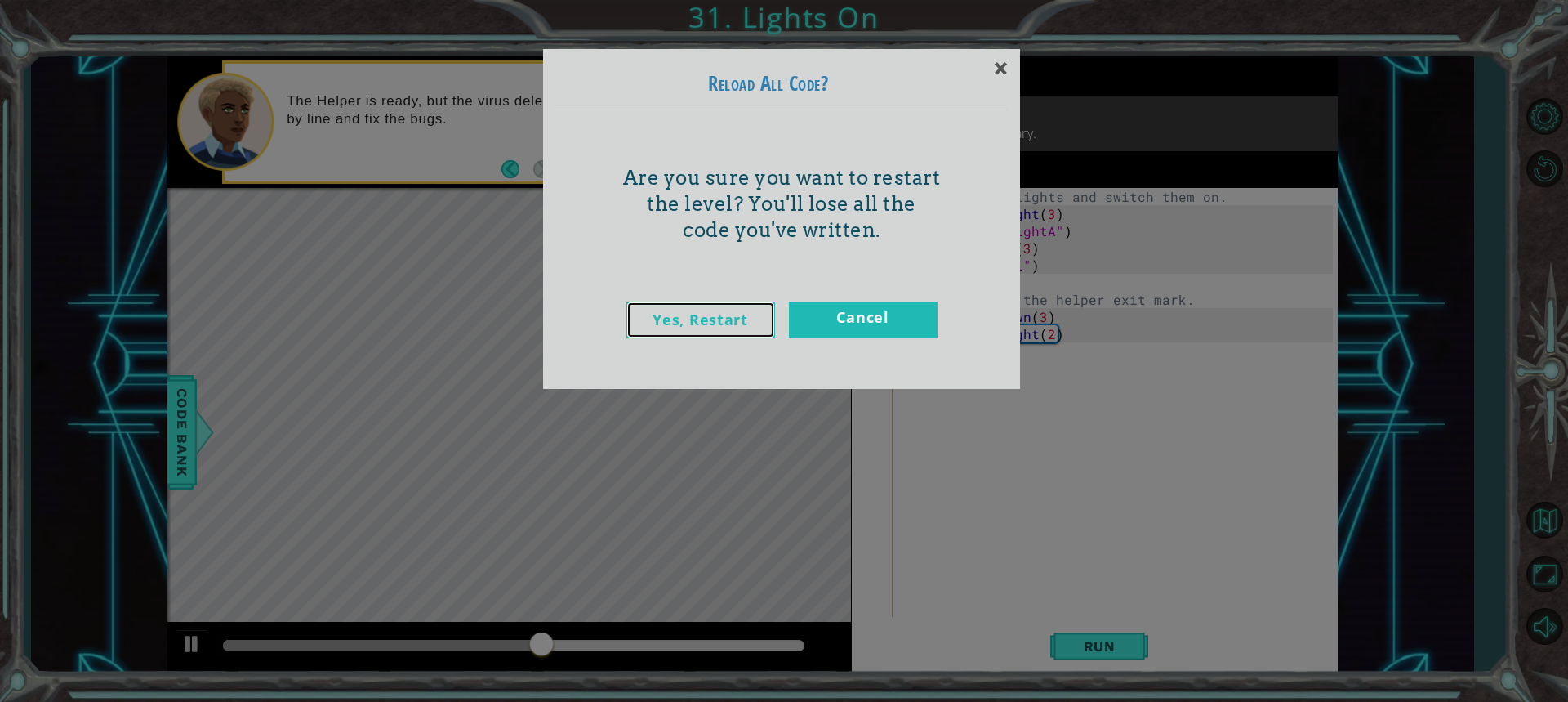
click at [710, 323] on link "Yes, Restart" at bounding box center [701, 320] width 149 height 37
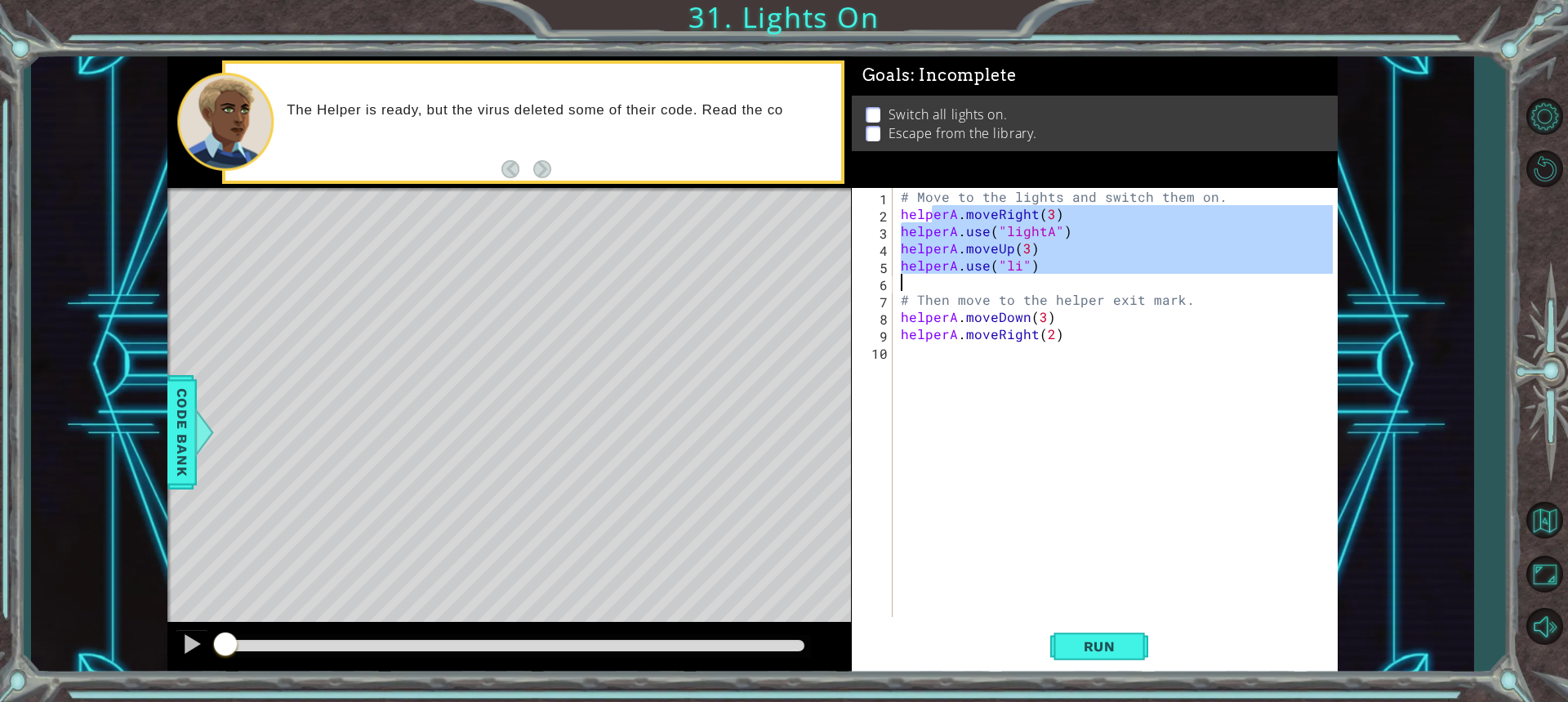
drag, startPoint x: 935, startPoint y: 213, endPoint x: 1019, endPoint y: 281, distance: 108.1
click at [1019, 281] on div "# Move to the lights and switch them on. helperA . moveRight ( 3 ) helperA . us…" at bounding box center [1119, 420] width 443 height 463
type textarea "helperA.use("li")"
click at [1099, 642] on span "Run" at bounding box center [1100, 646] width 65 height 17
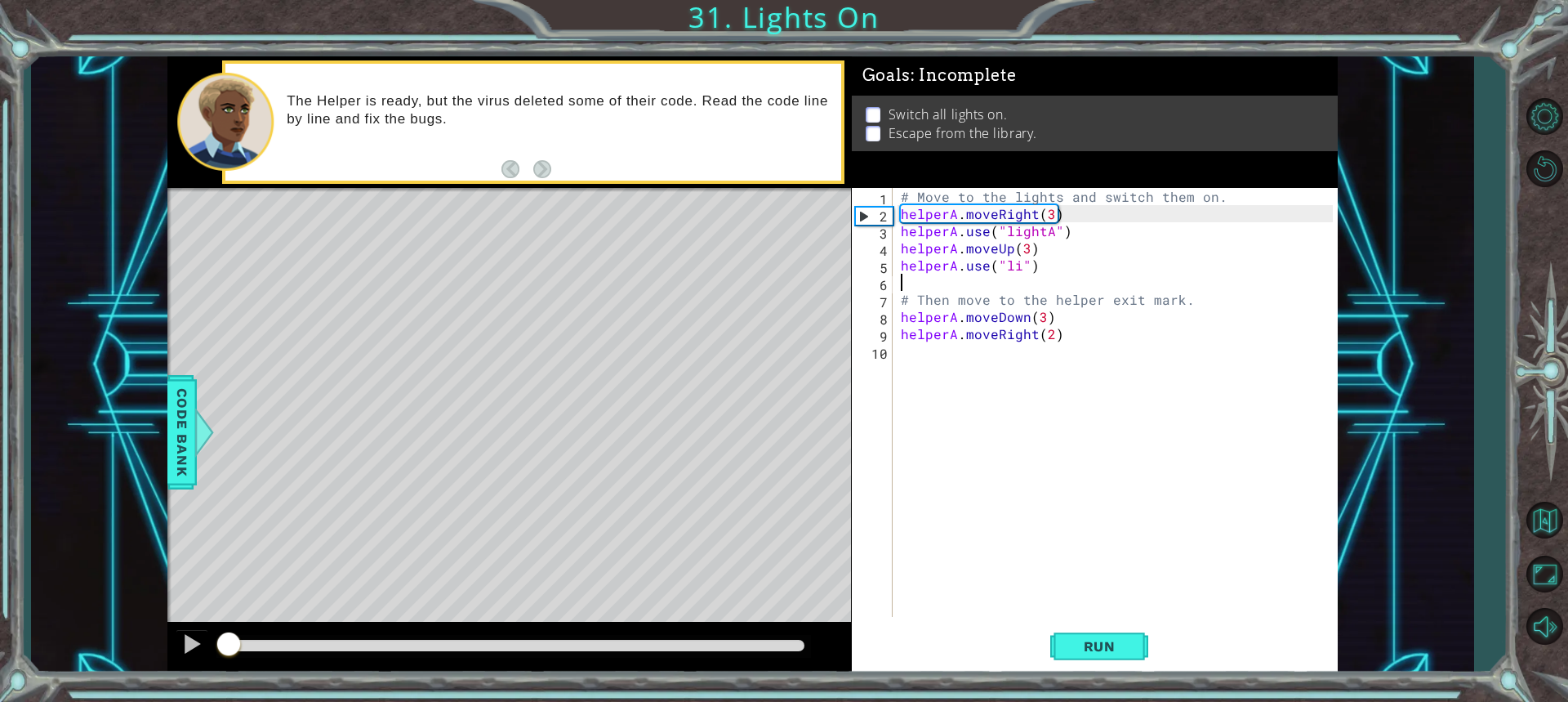
drag, startPoint x: 389, startPoint y: 651, endPoint x: 230, endPoint y: 633, distance: 160.0
click at [230, 633] on div at bounding box center [229, 646] width 30 height 30
click at [1044, 246] on div "# Move to the lights and switch them on. helperA . moveRight ( 3 ) helperA . us…" at bounding box center [1119, 420] width 443 height 463
click at [180, 652] on button at bounding box center [192, 646] width 32 height 33
drag, startPoint x: 392, startPoint y: 641, endPoint x: 366, endPoint y: 642, distance: 26.0
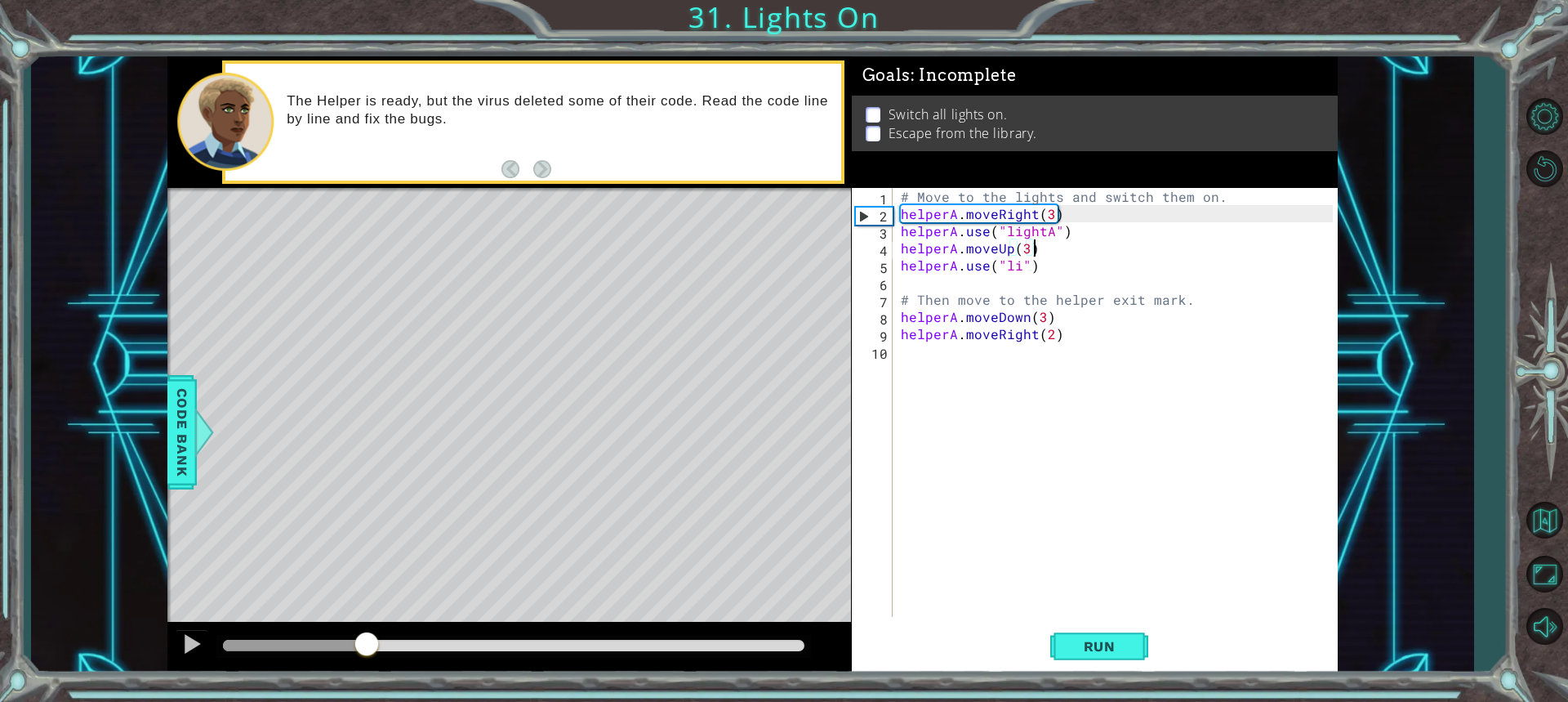
click at [366, 642] on div at bounding box center [367, 646] width 30 height 30
click at [1016, 261] on div "# Move to the lights and switch them on. helperA . moveRight ( 3 ) helperA . us…" at bounding box center [1119, 420] width 443 height 463
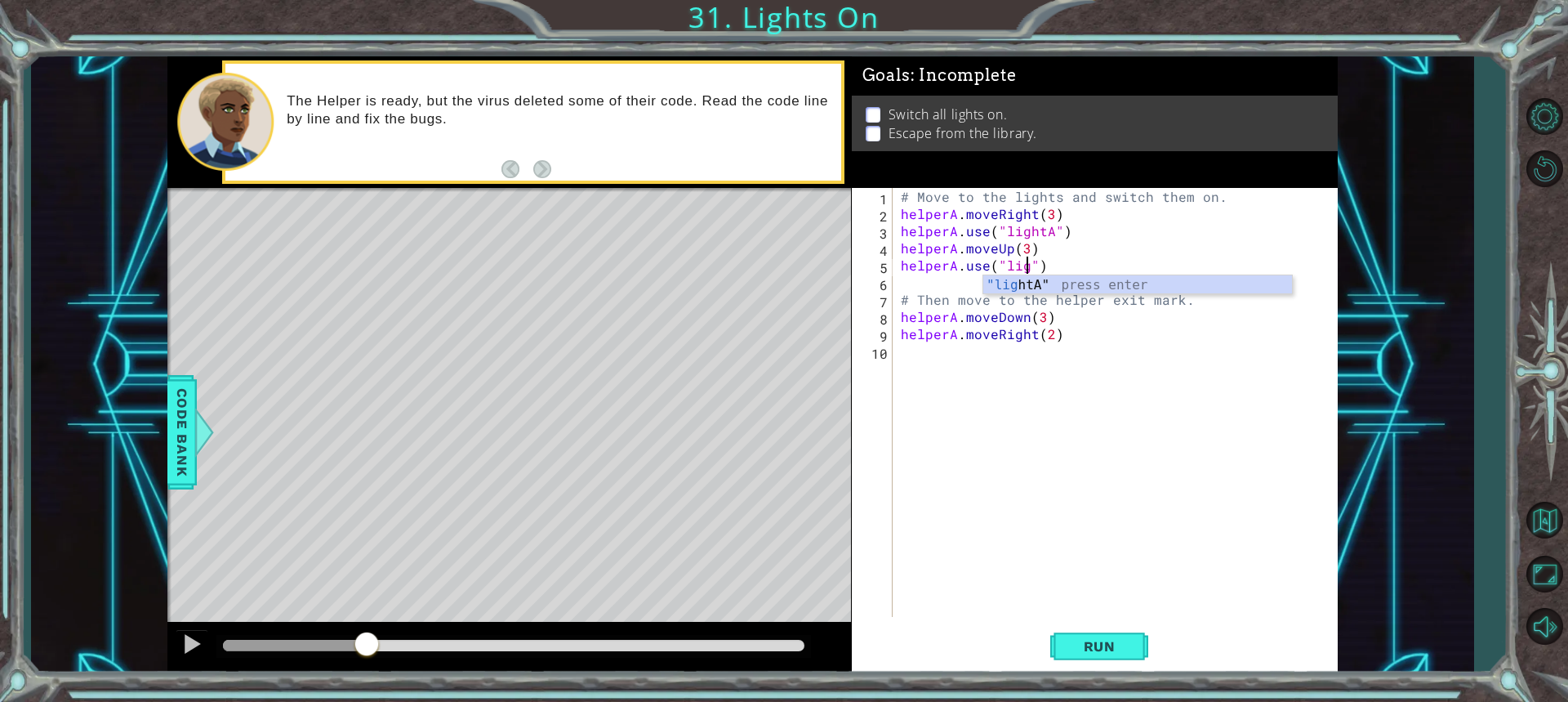
scroll to position [0, 8]
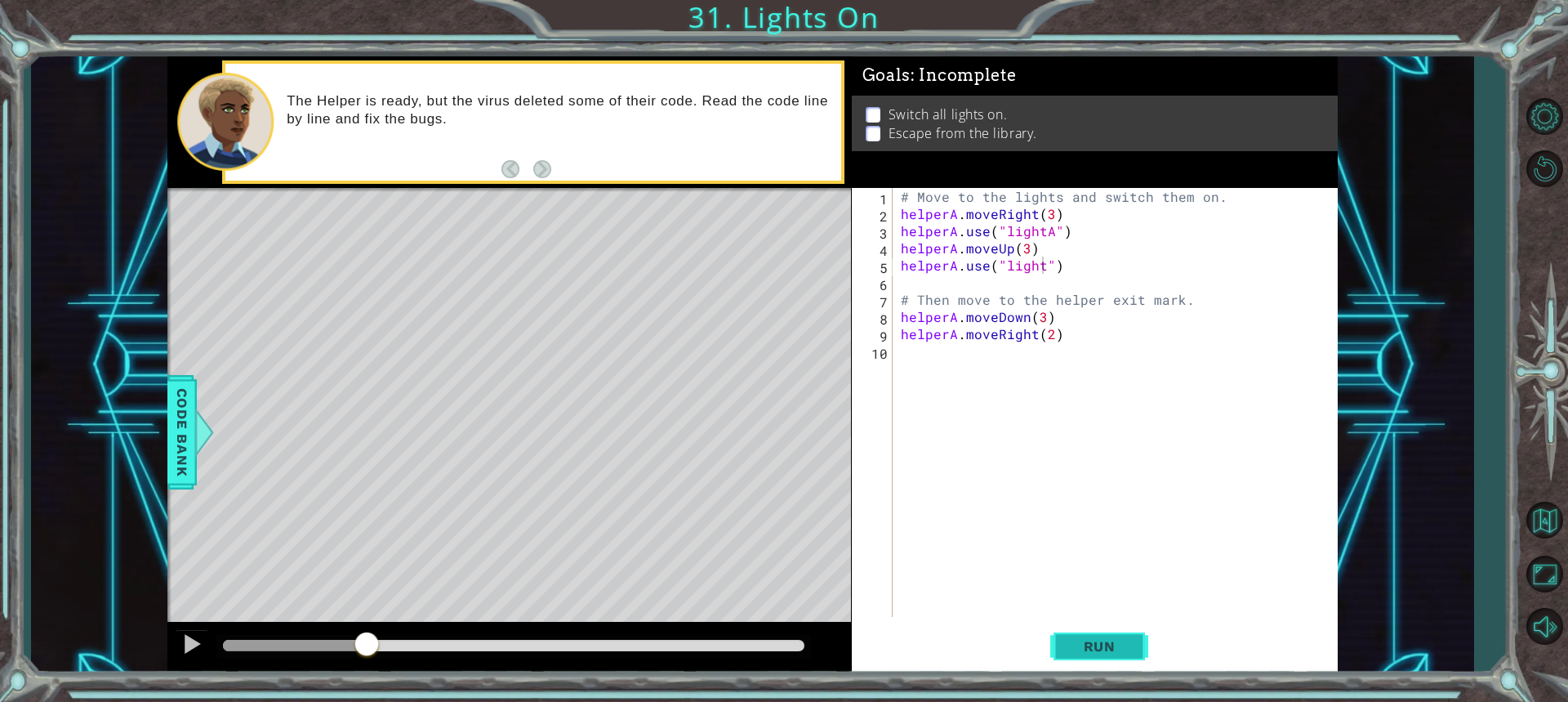
click at [1113, 647] on span "Run" at bounding box center [1100, 646] width 65 height 17
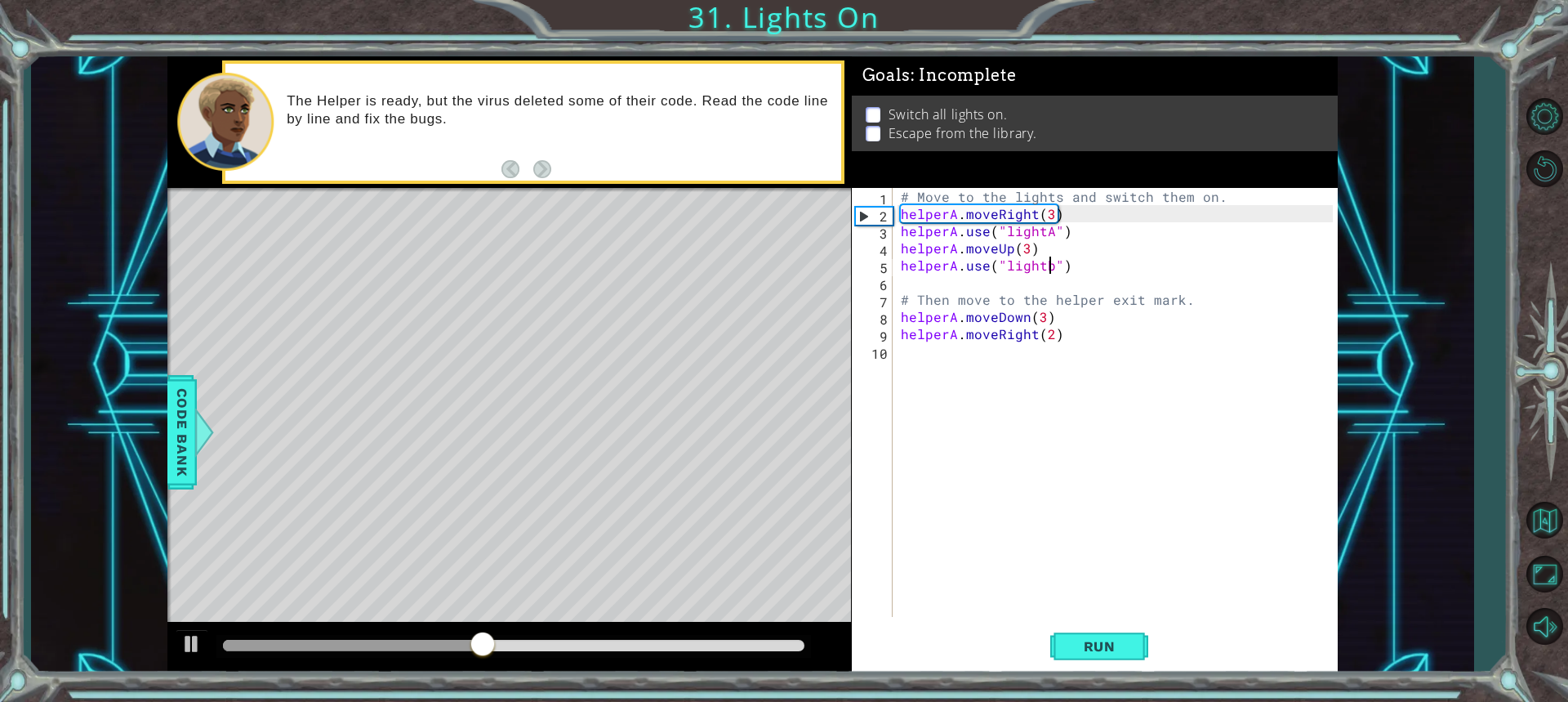
scroll to position [0, 9]
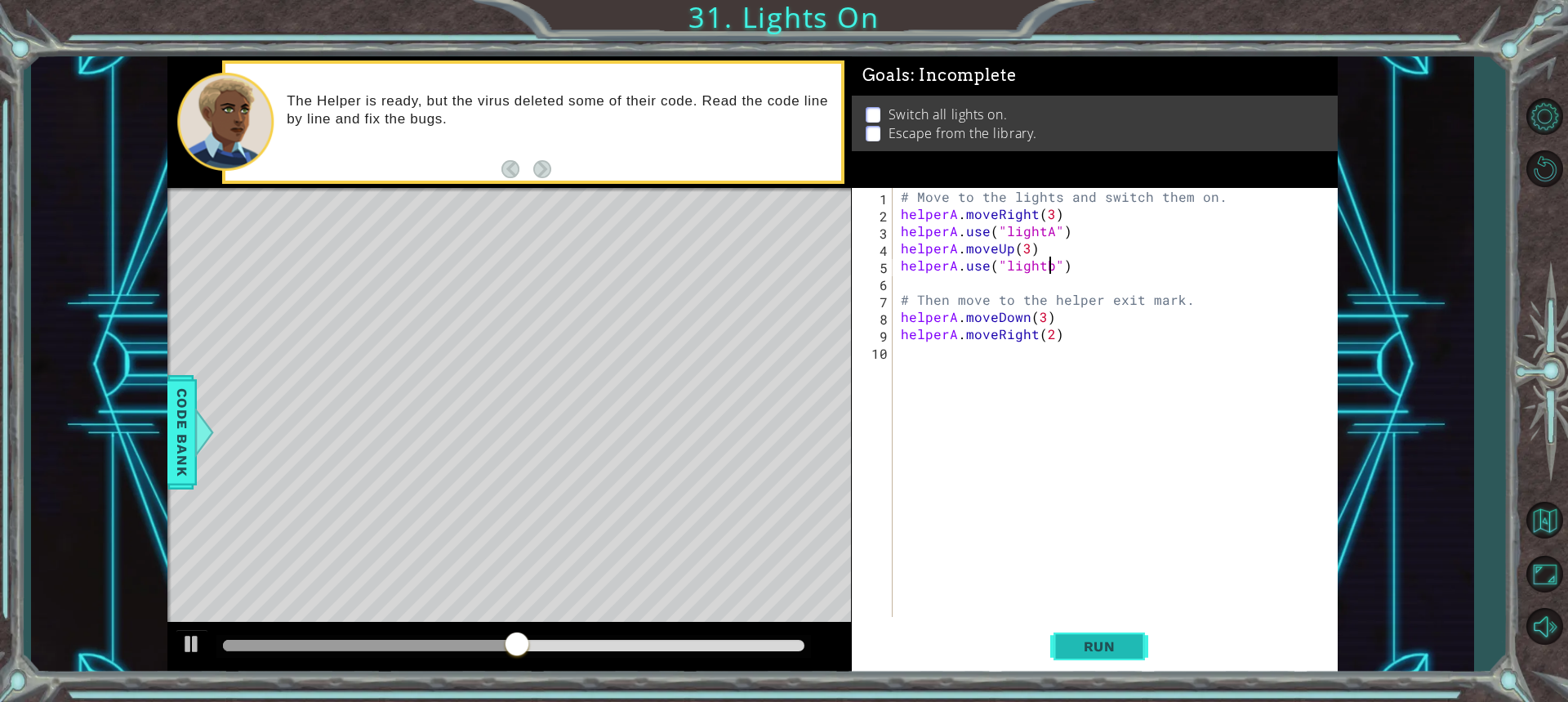
drag, startPoint x: 1102, startPoint y: 658, endPoint x: 1082, endPoint y: 643, distance: 25.0
click at [1100, 658] on button "Run" at bounding box center [1100, 646] width 98 height 48
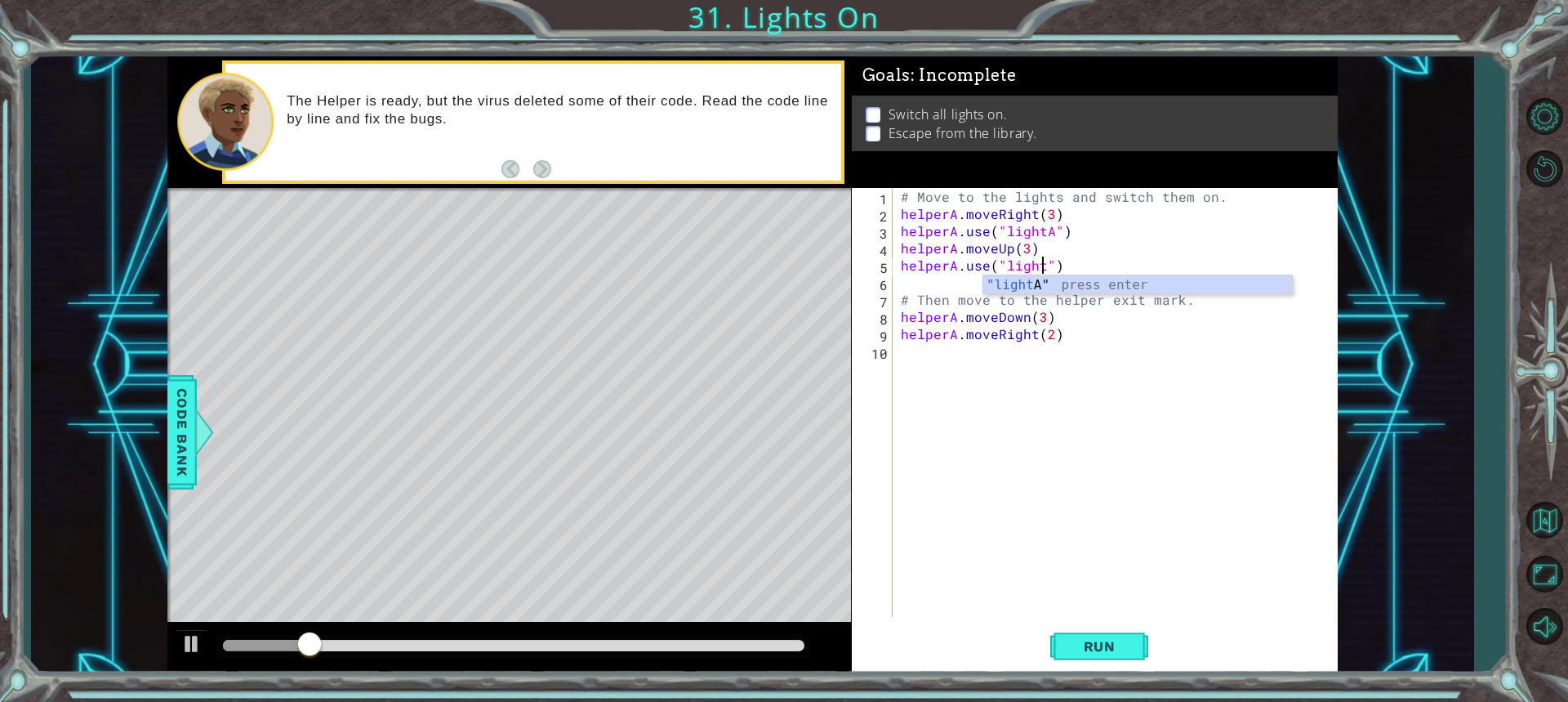
type textarea "helperA.use("lightB")"
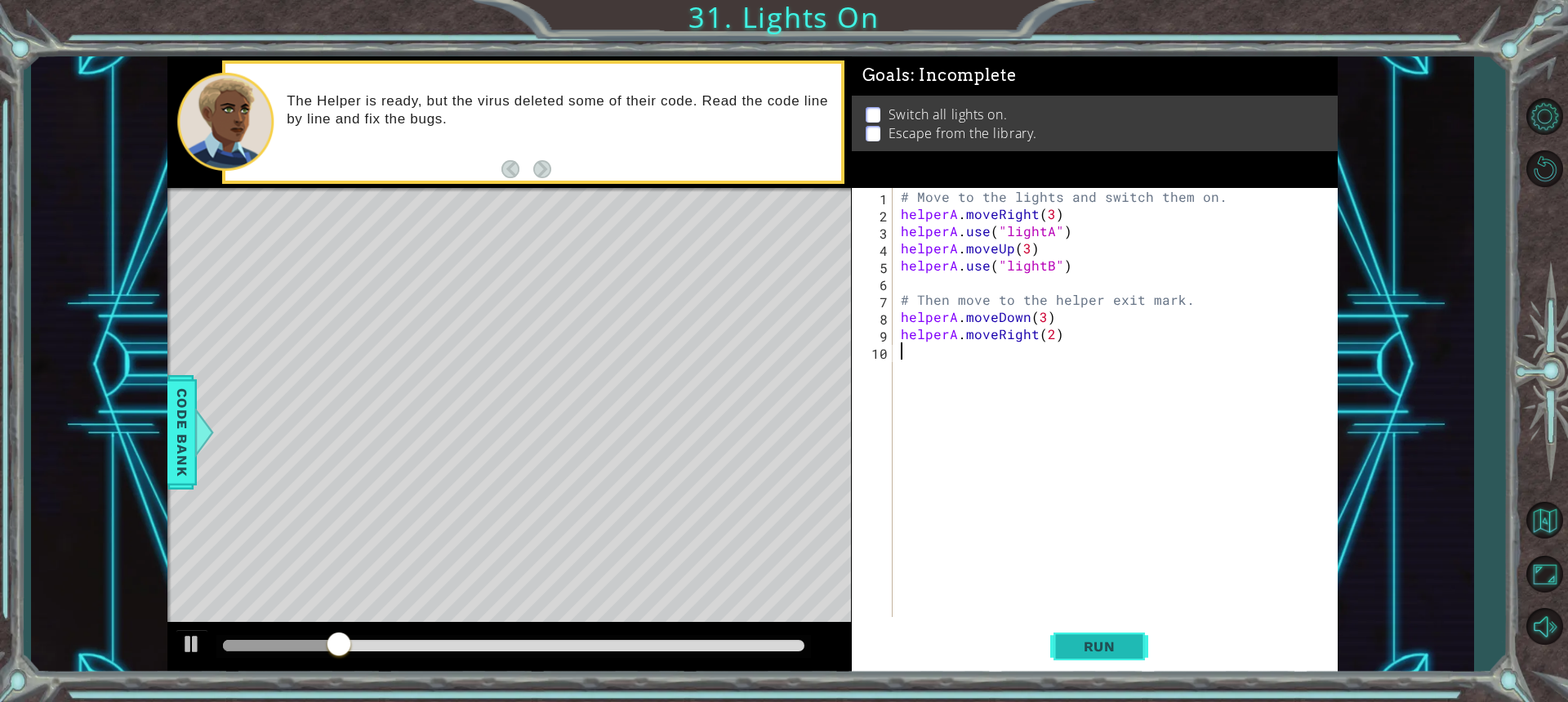
drag, startPoint x: 1130, startPoint y: 598, endPoint x: 1128, endPoint y: 655, distance: 57.0
click at [1128, 655] on div "helperA.use("lightB") 1 2 3 4 5 6 7 8 9 10 # Move to the lights and switch them…" at bounding box center [1094, 431] width 486 height 486
click at [1127, 645] on span "Run" at bounding box center [1100, 646] width 65 height 17
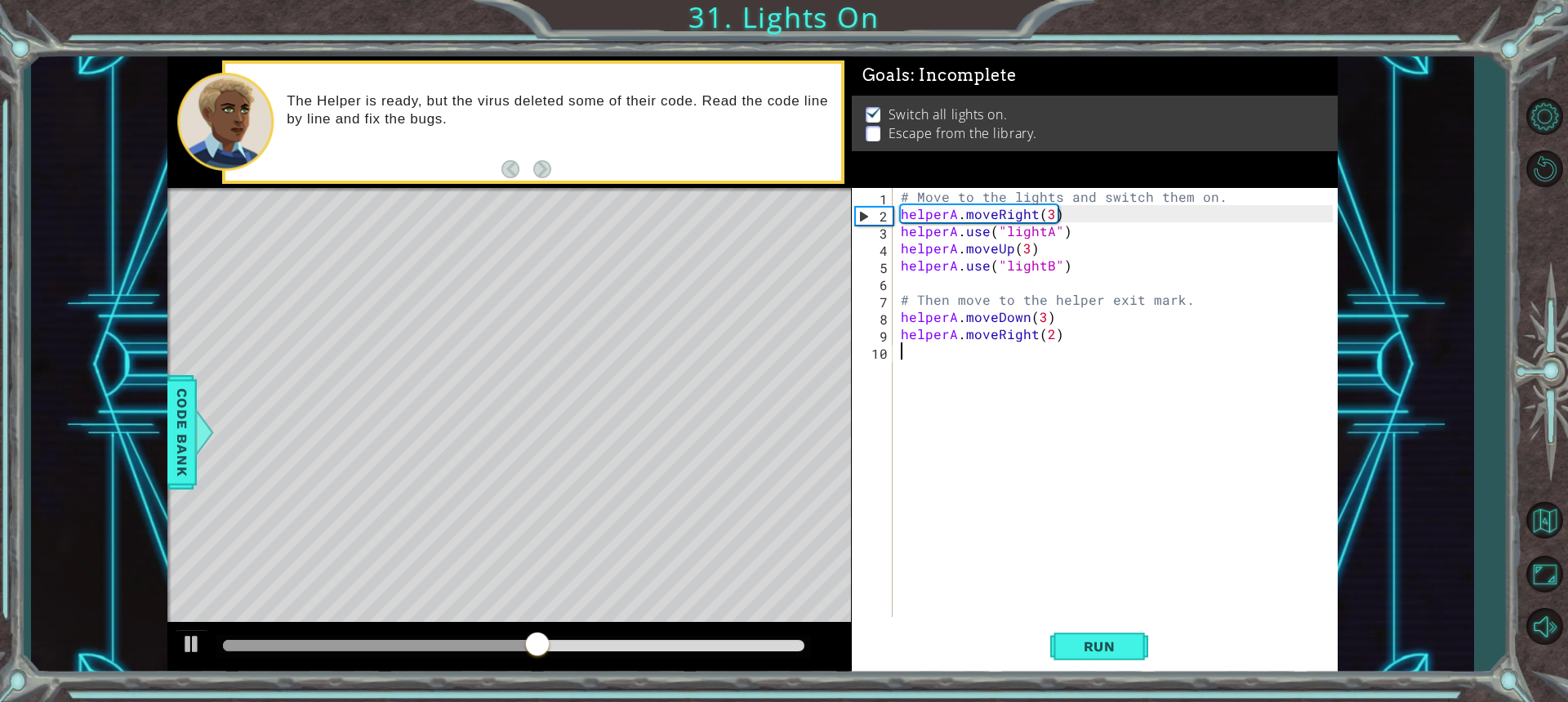
click at [1054, 337] on div "# Move to the lights and switch them on. helperA . moveRight ( 3 ) helperA . us…" at bounding box center [1119, 420] width 443 height 463
click at [1045, 319] on div "# Move to the lights and switch them on. helperA . moveRight ( 3 ) helperA . us…" at bounding box center [1119, 420] width 443 height 463
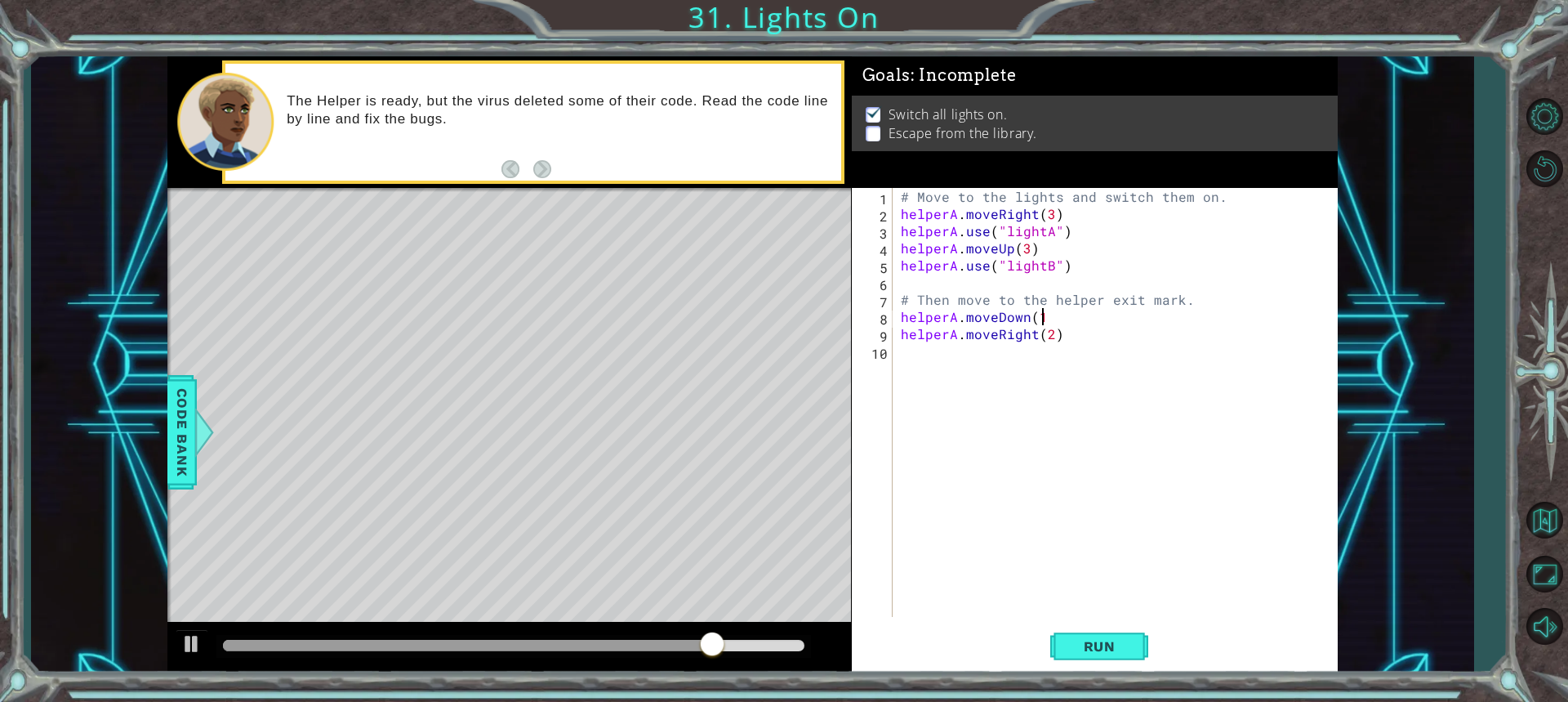
scroll to position [0, 8]
type textarea "helperA.moveDown(1)"
drag, startPoint x: 1089, startPoint y: 632, endPoint x: 1109, endPoint y: 633, distance: 20.0
click at [1103, 628] on button "Run" at bounding box center [1100, 646] width 98 height 48
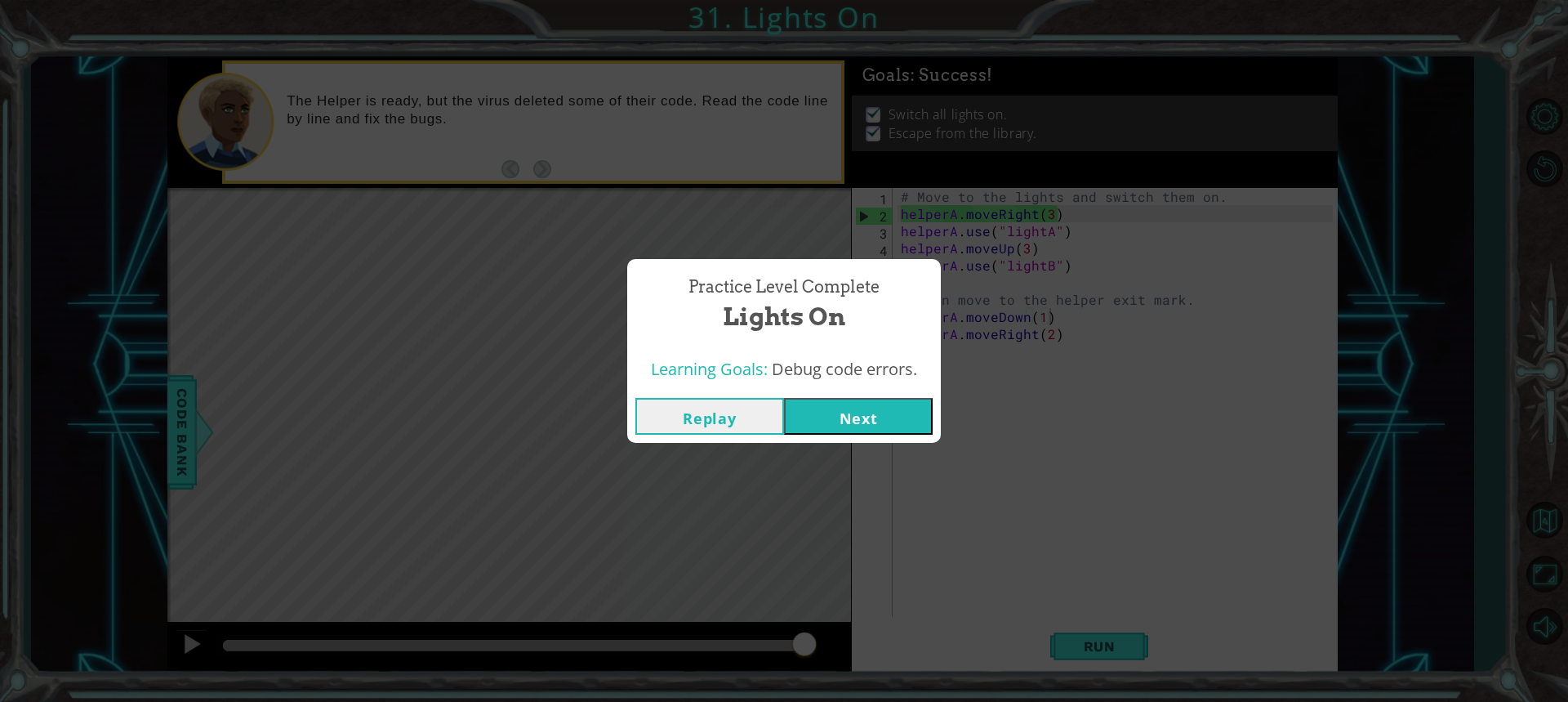
click at [859, 420] on button "Next" at bounding box center [858, 417] width 149 height 37
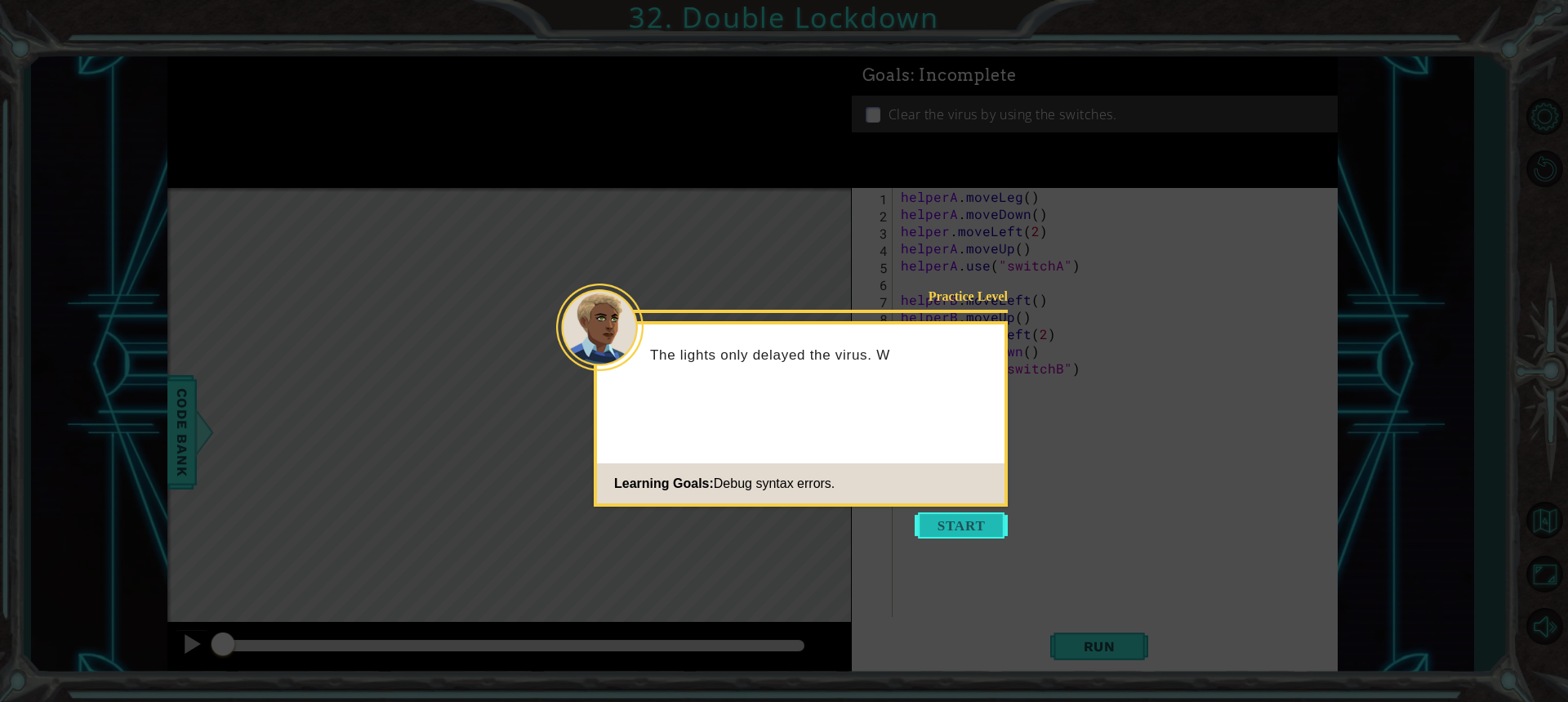
click at [951, 523] on button "Start" at bounding box center [961, 525] width 93 height 26
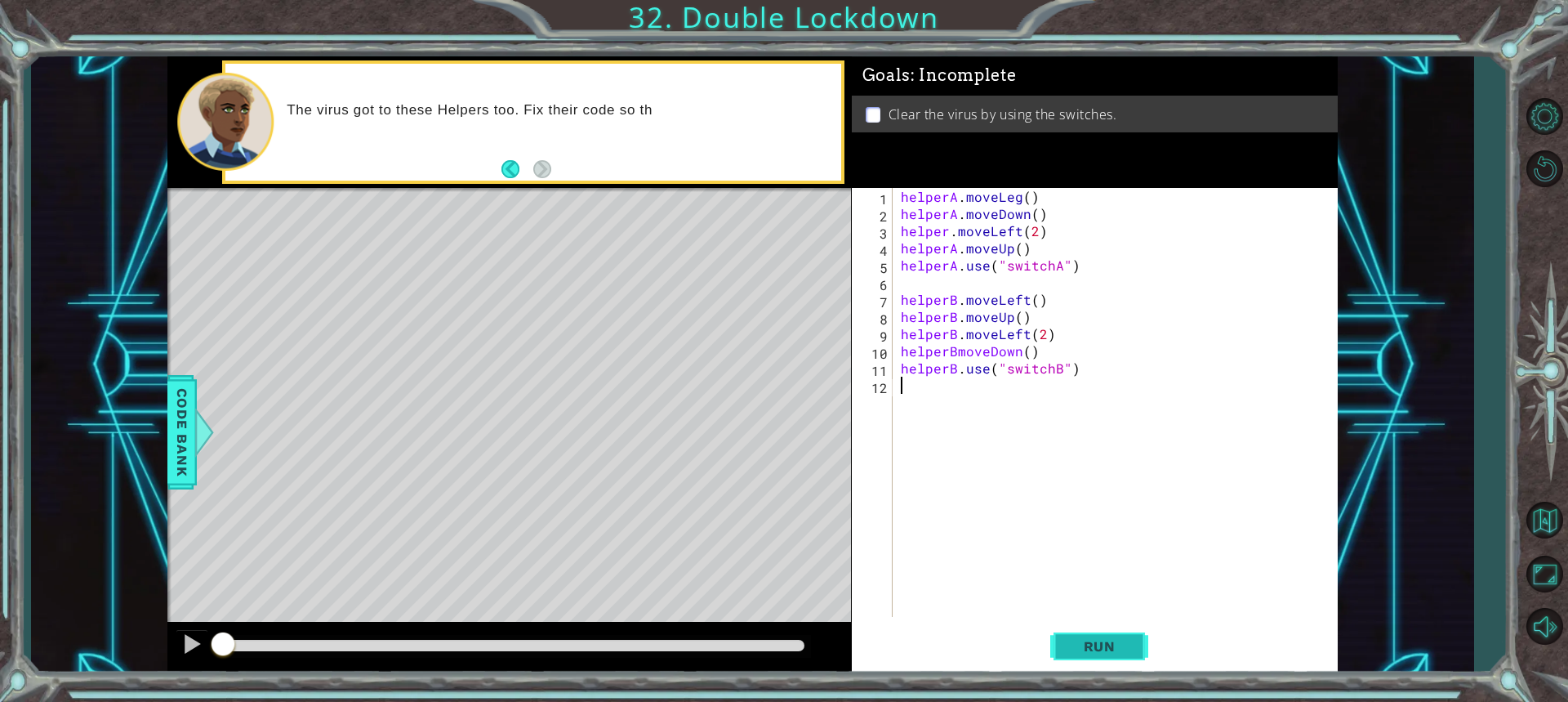
click at [1068, 644] on span "Run" at bounding box center [1100, 646] width 65 height 17
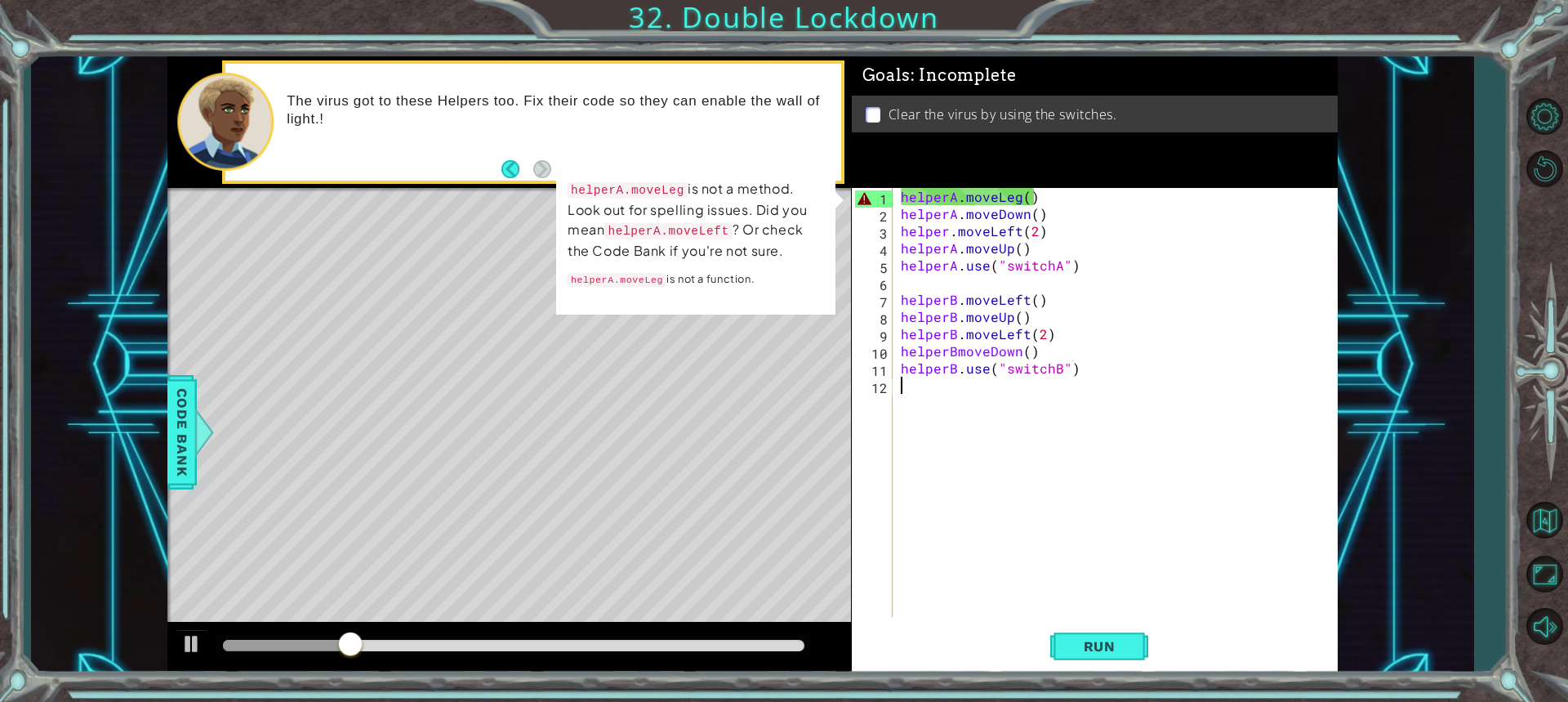
drag, startPoint x: 1036, startPoint y: 198, endPoint x: 1038, endPoint y: 210, distance: 12.2
click at [1035, 205] on div "helperA . moveLeg ( ) helperA . moveDown ( ) helper . moveLeft ( 2 ) helperA . …" at bounding box center [1119, 420] width 443 height 463
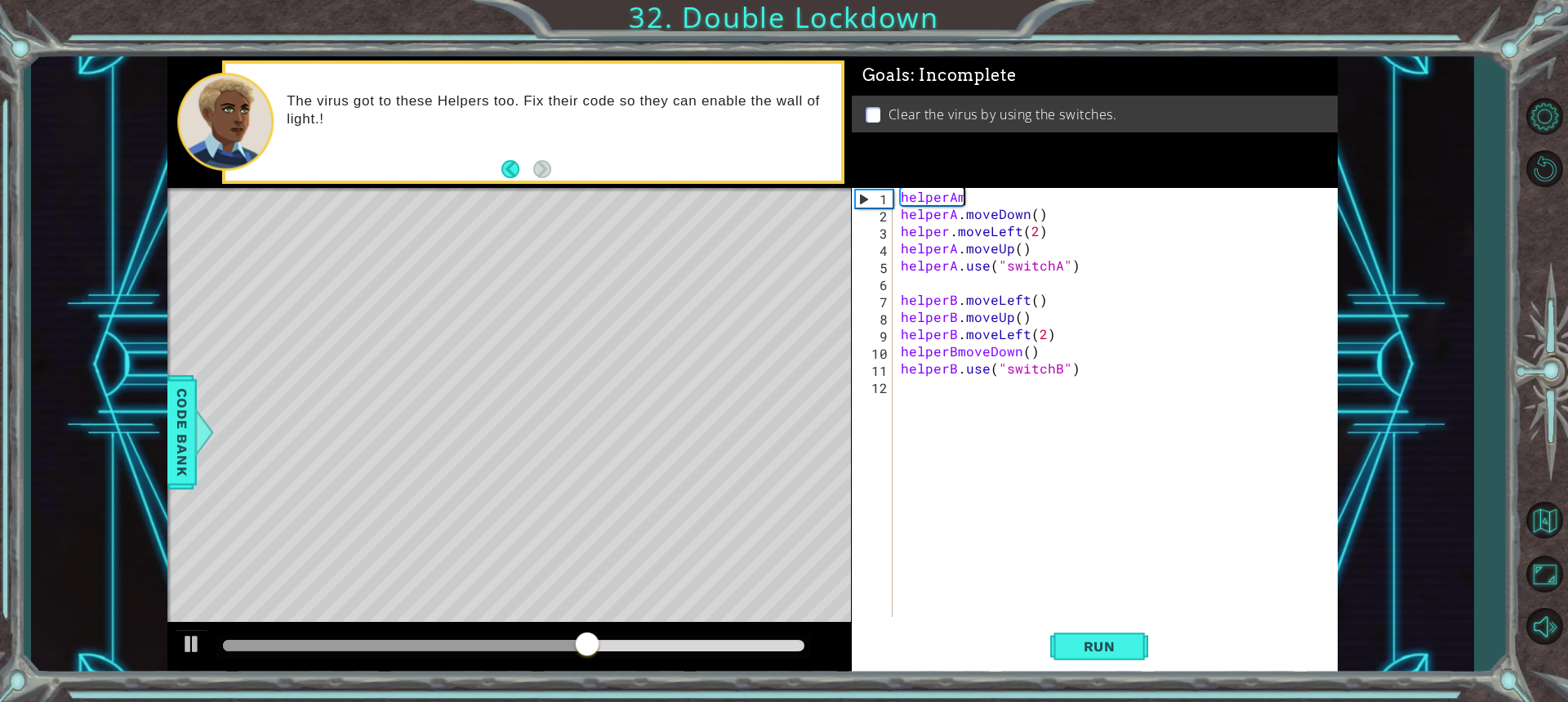
scroll to position [0, 3]
click at [1116, 658] on button "Run" at bounding box center [1100, 646] width 98 height 48
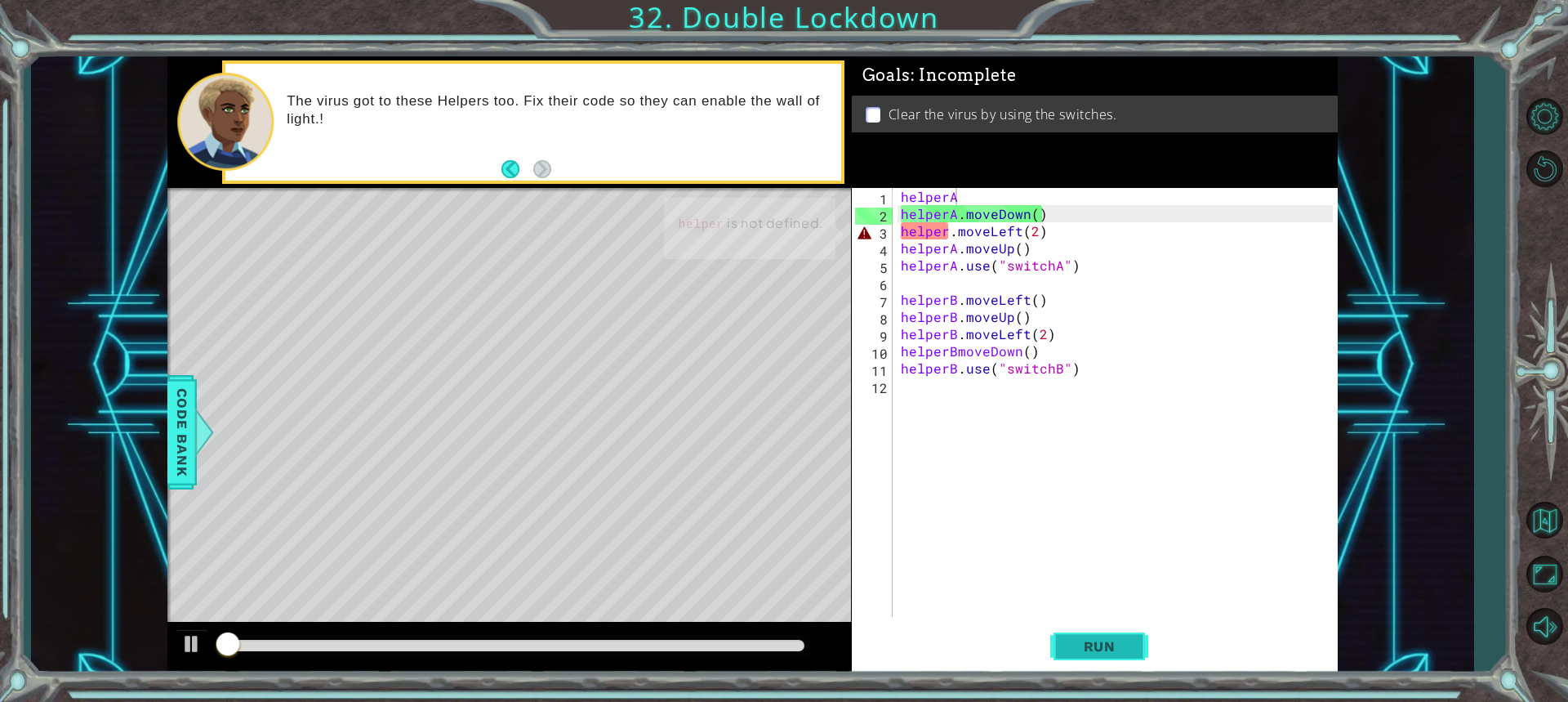
click at [1115, 644] on span "Run" at bounding box center [1100, 646] width 65 height 17
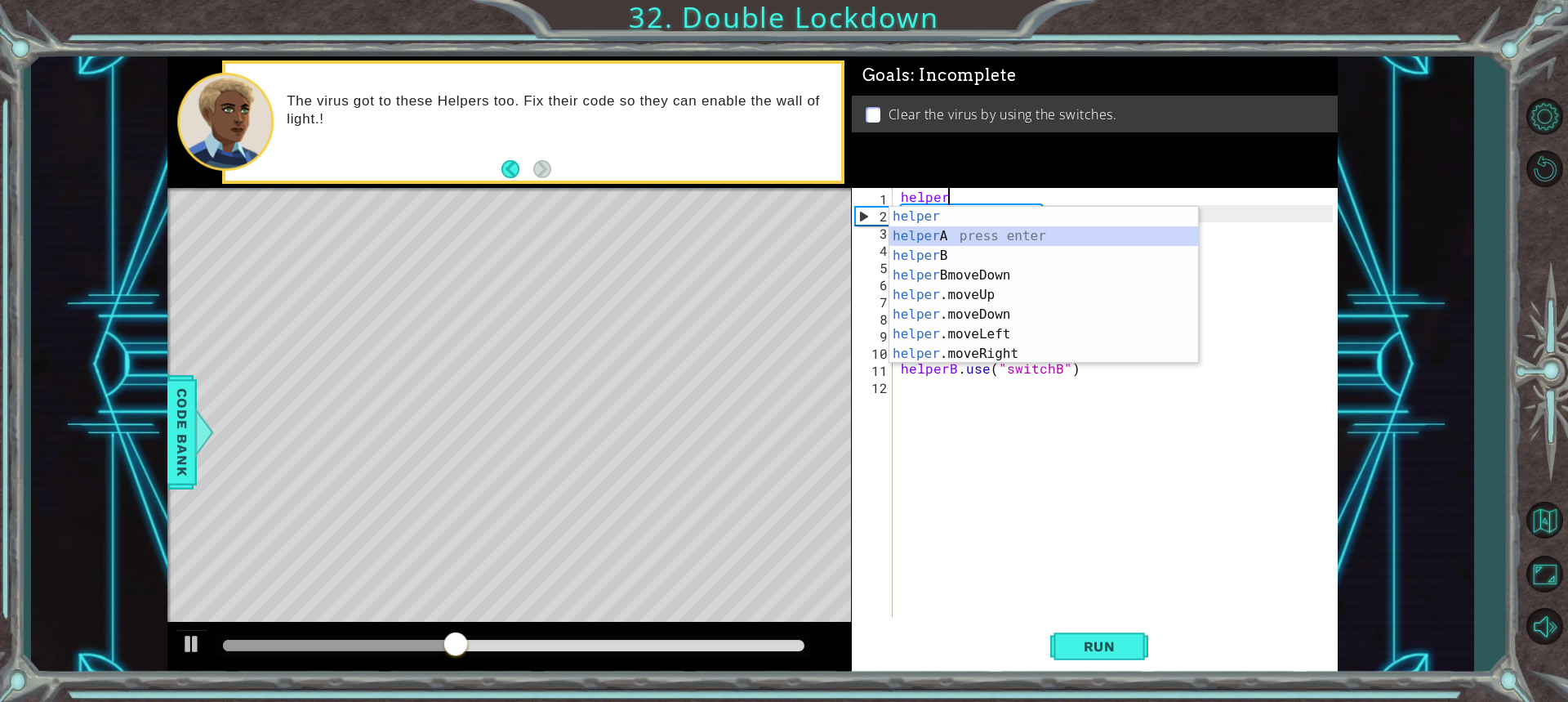
click at [951, 237] on div "helper press enter helper A press enter helper B press enter helper BmoveDown p…" at bounding box center [1043, 305] width 308 height 196
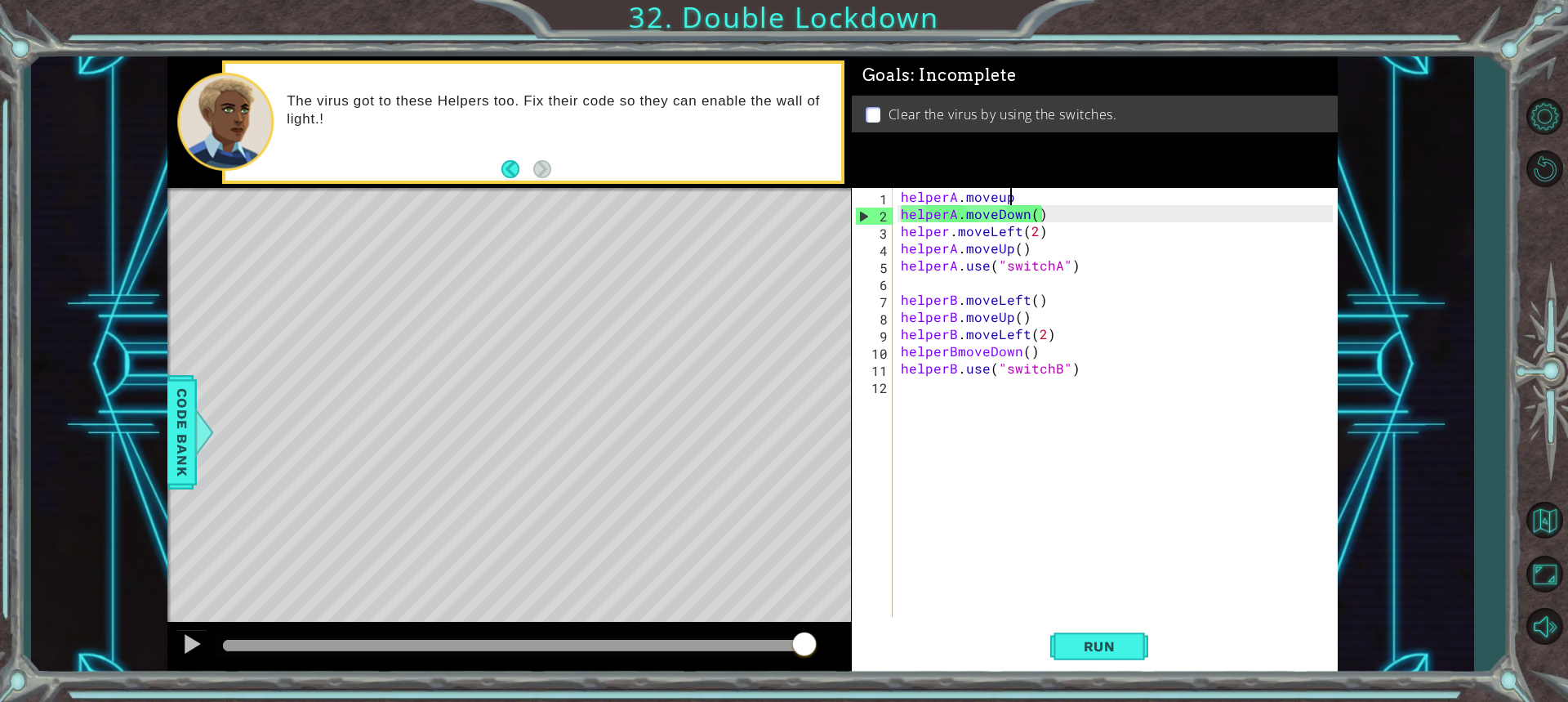
scroll to position [0, 6]
click at [1019, 198] on div "helperA . moveup ( ) helperA . moveDown ( ) helper . moveLeft ( 2 ) helperA . m…" at bounding box center [1119, 420] width 443 height 463
click at [1090, 633] on button "Run" at bounding box center [1100, 646] width 98 height 48
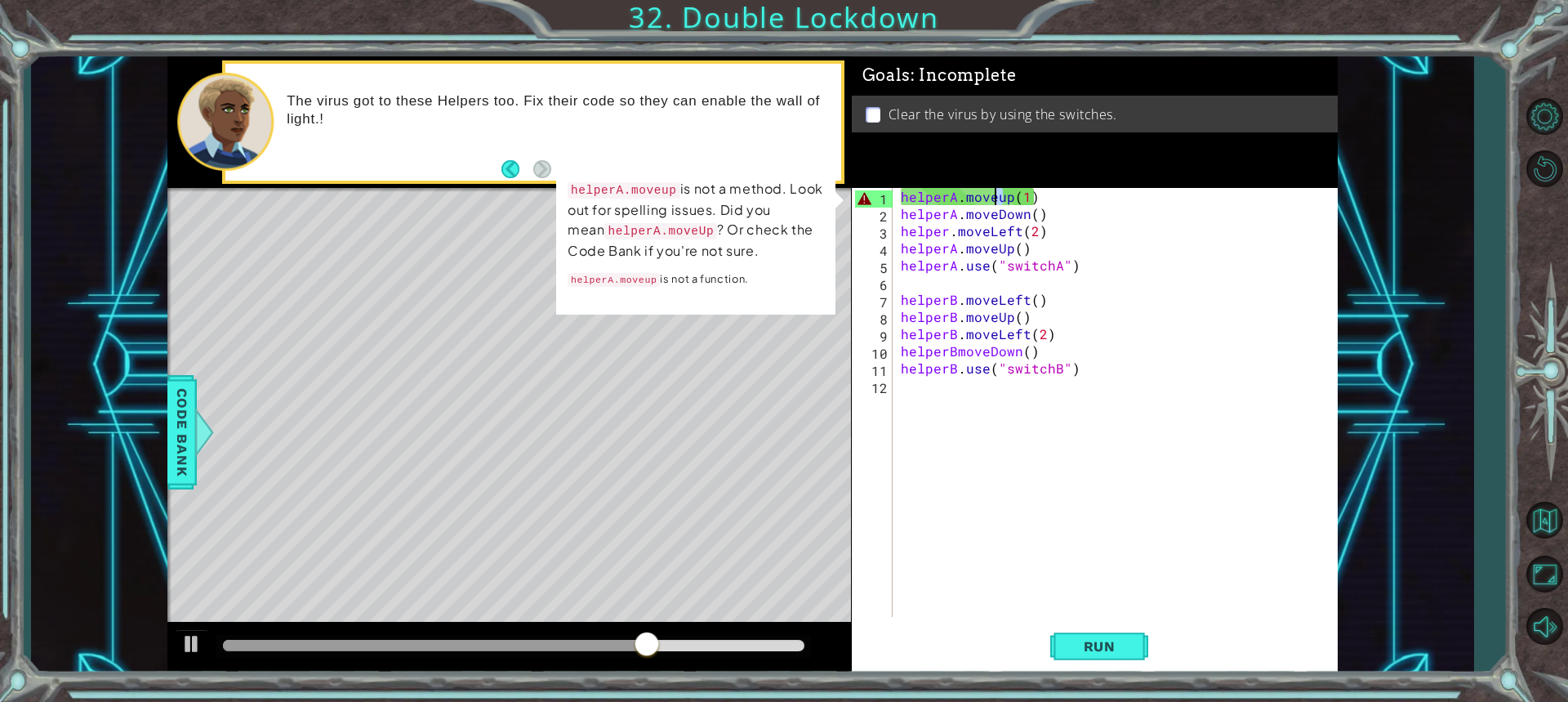
click at [995, 198] on div "helperA . moveup ( 1 ) helperA . moveDown ( ) helper . moveLeft ( 2 ) helperA .…" at bounding box center [1119, 420] width 443 height 463
click at [946, 232] on div "helperA . moveup ( 1 ) helperA . moveDown ( ) helper . moveLeft ( 2 ) helperA .…" at bounding box center [1119, 420] width 443 height 463
click at [953, 202] on div "helperA . moveup ( 1 ) helperA . moveDown ( ) helper . moveLeft ( 2 ) helperA .…" at bounding box center [1119, 420] width 443 height 463
click at [994, 204] on div "helperA . moveup ( 1 ) helperA . moveDown ( ) helper . moveLeft ( 2 ) helperA .…" at bounding box center [1119, 420] width 443 height 463
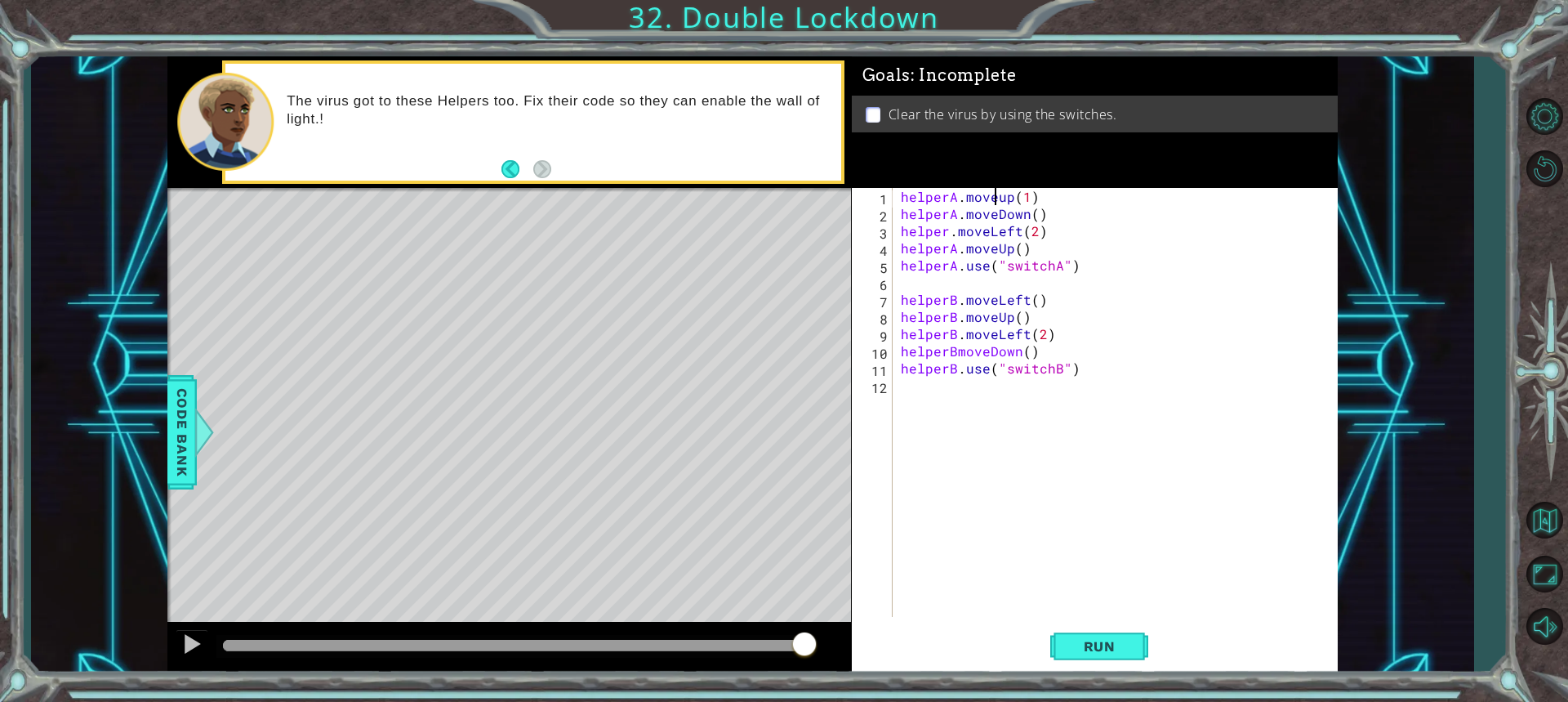
scroll to position [0, 6]
click at [1008, 198] on div "helperA . moveup ( 1 ) helperA . moveDown ( ) helper . moveLeft ( 2 ) helperA .…" at bounding box center [1119, 420] width 443 height 463
click at [1091, 652] on span "Run" at bounding box center [1100, 646] width 65 height 17
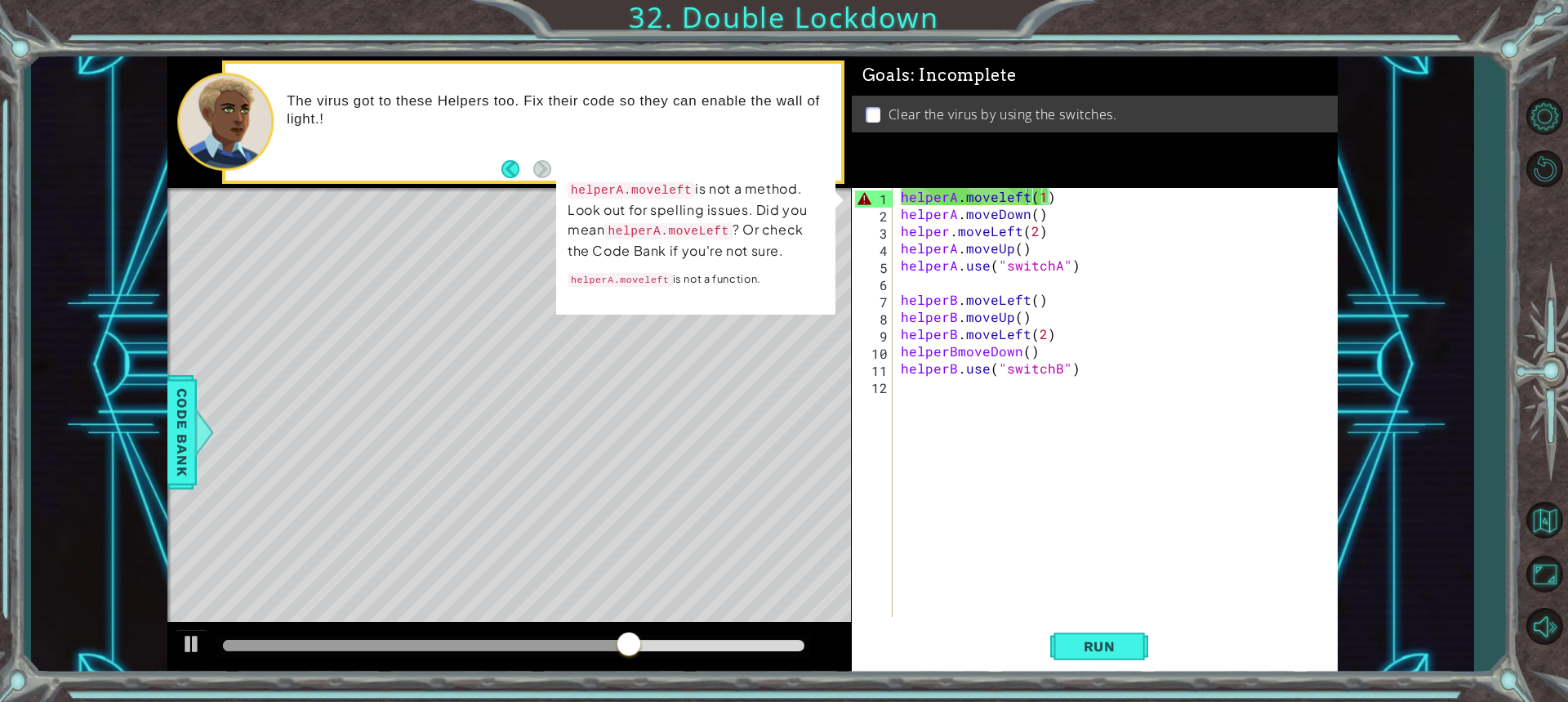
click at [651, 232] on code "helperA.moveLeft" at bounding box center [668, 232] width 128 height 17
click at [198, 429] on div at bounding box center [205, 432] width 20 height 49
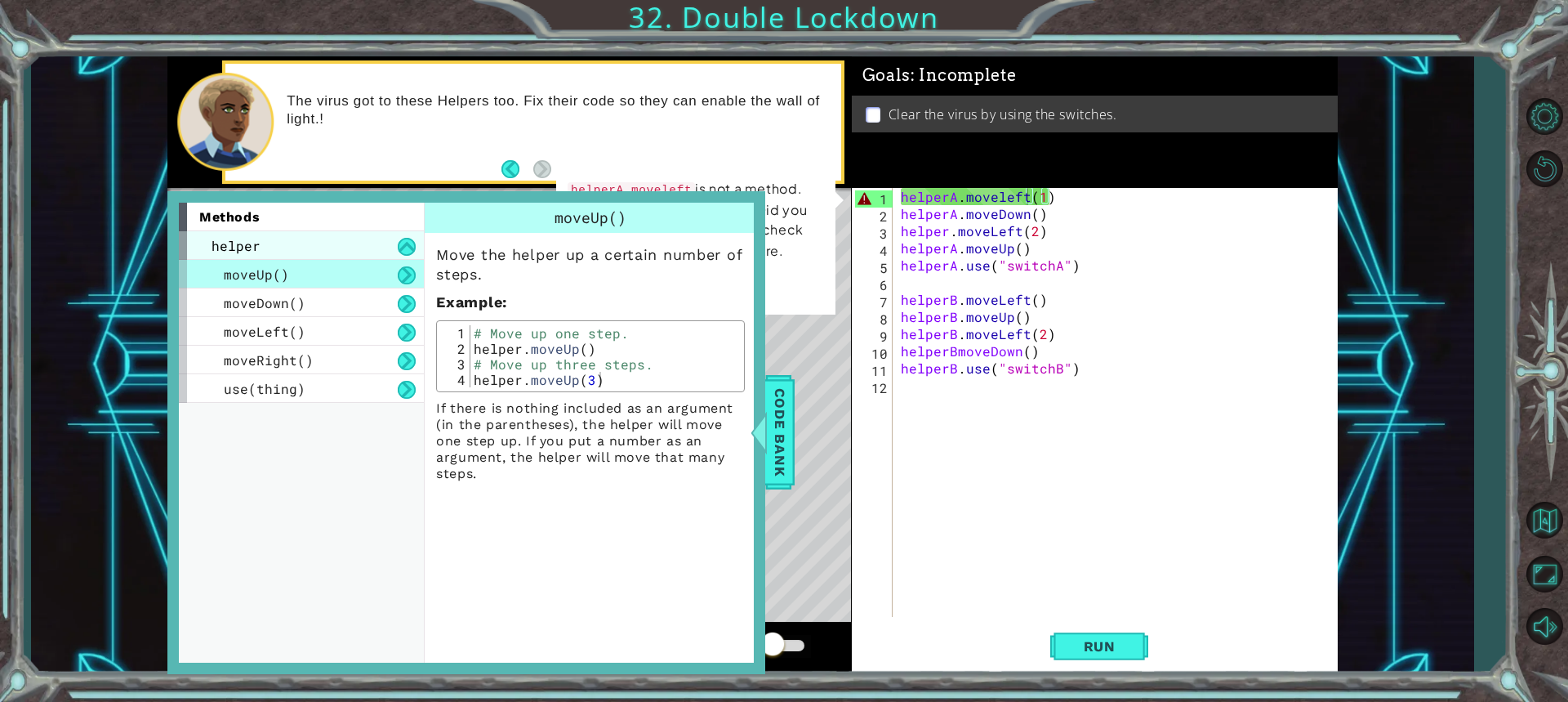
click at [306, 246] on div "helper" at bounding box center [301, 245] width 245 height 29
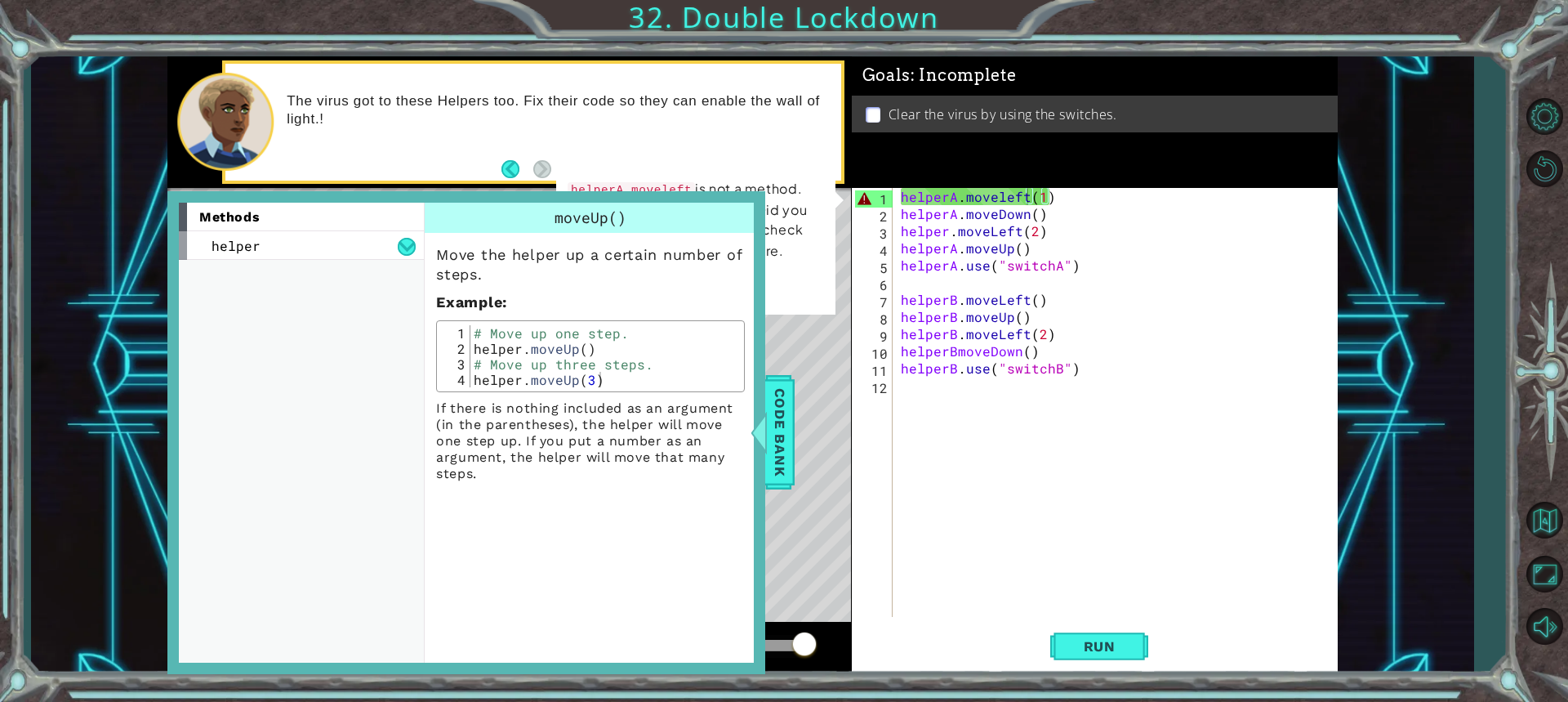
click at [739, 167] on div "helperA.moveleft is not a method. Look out for spelling issues. Did you mean he…" at bounding box center [696, 238] width 280 height 151
click at [751, 399] on div "Move the helper up a certain number of steps. Example : 1 2 3 4 # Move up one s…" at bounding box center [591, 357] width 331 height 249
click at [764, 403] on div "methods helper moveUp() moveDown() moveLeft() moveRight() use(thing) moveUp() M…" at bounding box center [467, 432] width 598 height 483
click at [788, 413] on span "Code Bank" at bounding box center [779, 432] width 26 height 100
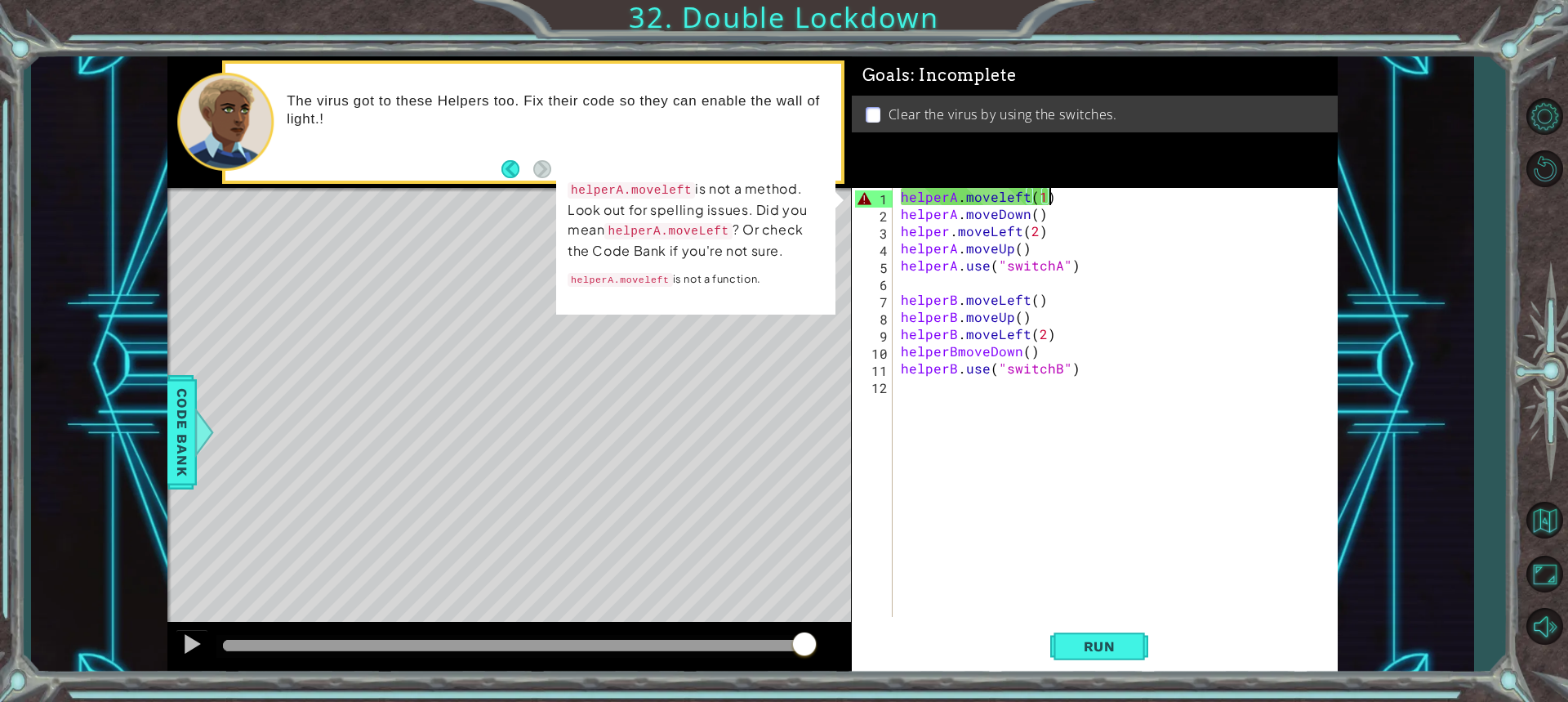
click at [1051, 196] on div "helperA . moveleft ( 1 ) helperA . moveDown ( ) helper . moveLeft ( 2 ) helperA…" at bounding box center [1119, 420] width 443 height 463
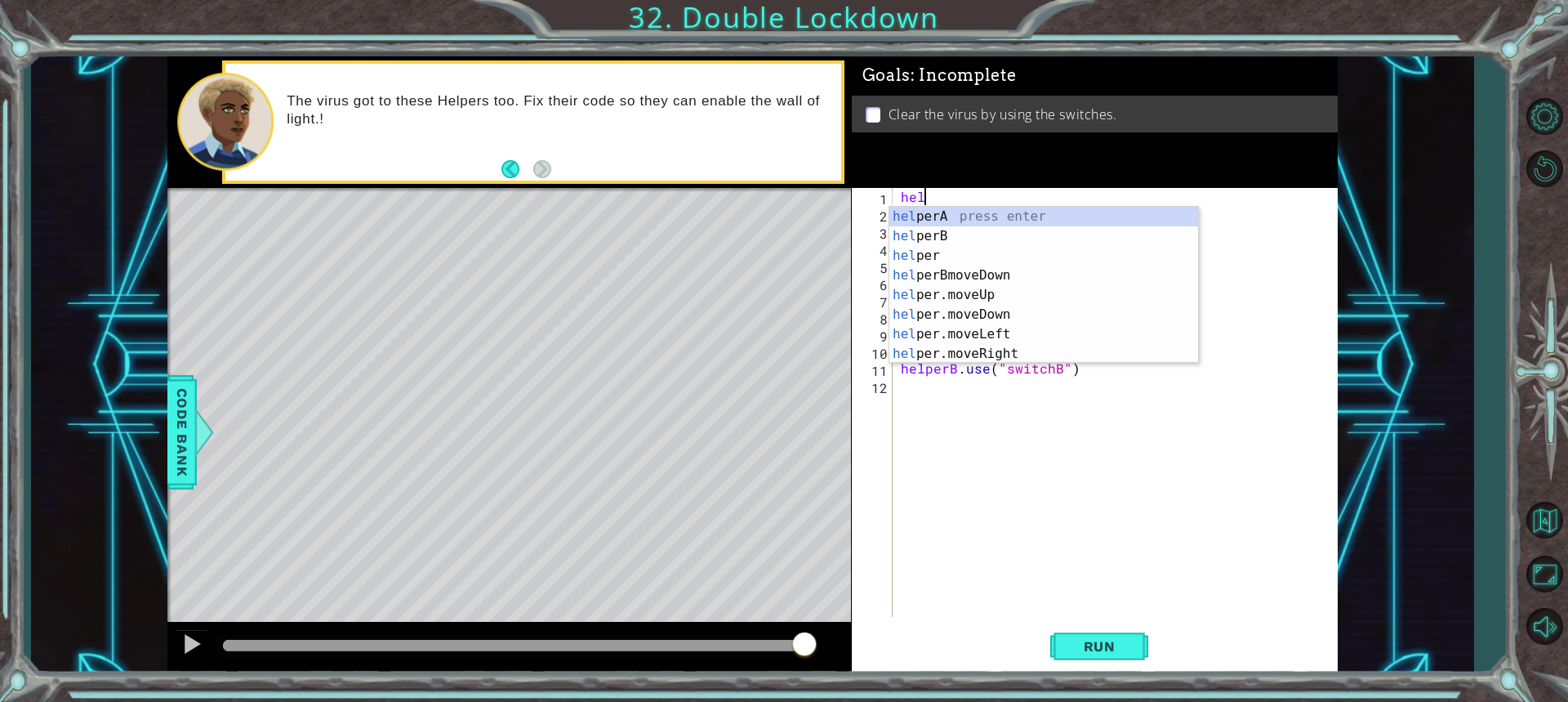
scroll to position [0, 0]
click at [947, 336] on div "h elperA press enter h elperB press enter h elper press enter h elperBmoveDown …" at bounding box center [1043, 305] width 308 height 196
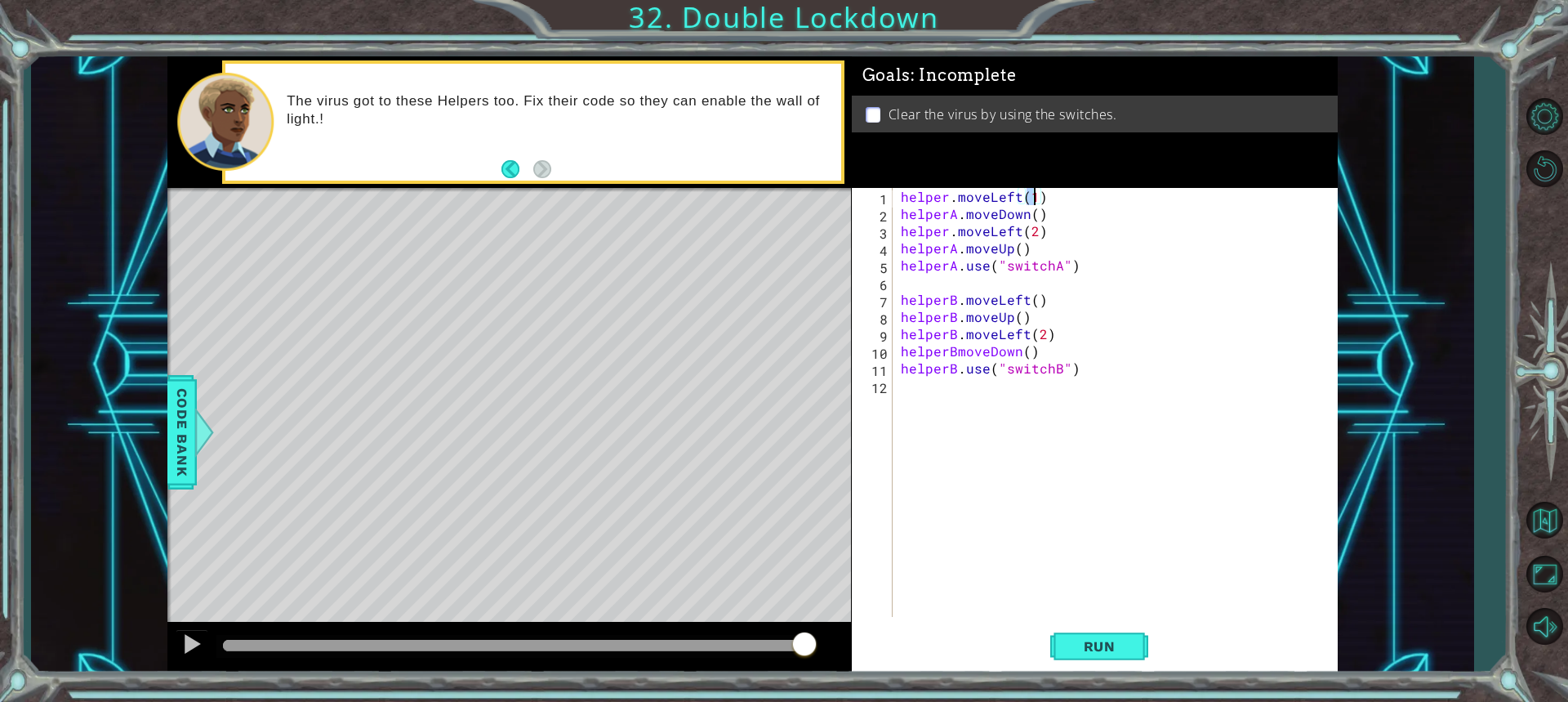
click at [935, 202] on div "helper . moveLeft ( 1 ) helperA . moveDown ( ) helper . moveLeft ( 2 ) helperA …" at bounding box center [1119, 420] width 443 height 463
click at [942, 194] on div "helper . moveLeft ( 1 ) helperA . moveDown ( ) helper . moveLeft ( 2 ) helperA …" at bounding box center [1119, 420] width 443 height 463
click at [940, 198] on div "helper . moveLeft ( 1 ) helperA . moveDown ( ) helper . moveLeft ( 2 ) helperA …" at bounding box center [1119, 420] width 443 height 463
click at [944, 194] on div "helper . moveLeft ( 1 ) helperA . moveDown ( ) helper . moveLeft ( 2 ) helperA …" at bounding box center [1119, 420] width 443 height 463
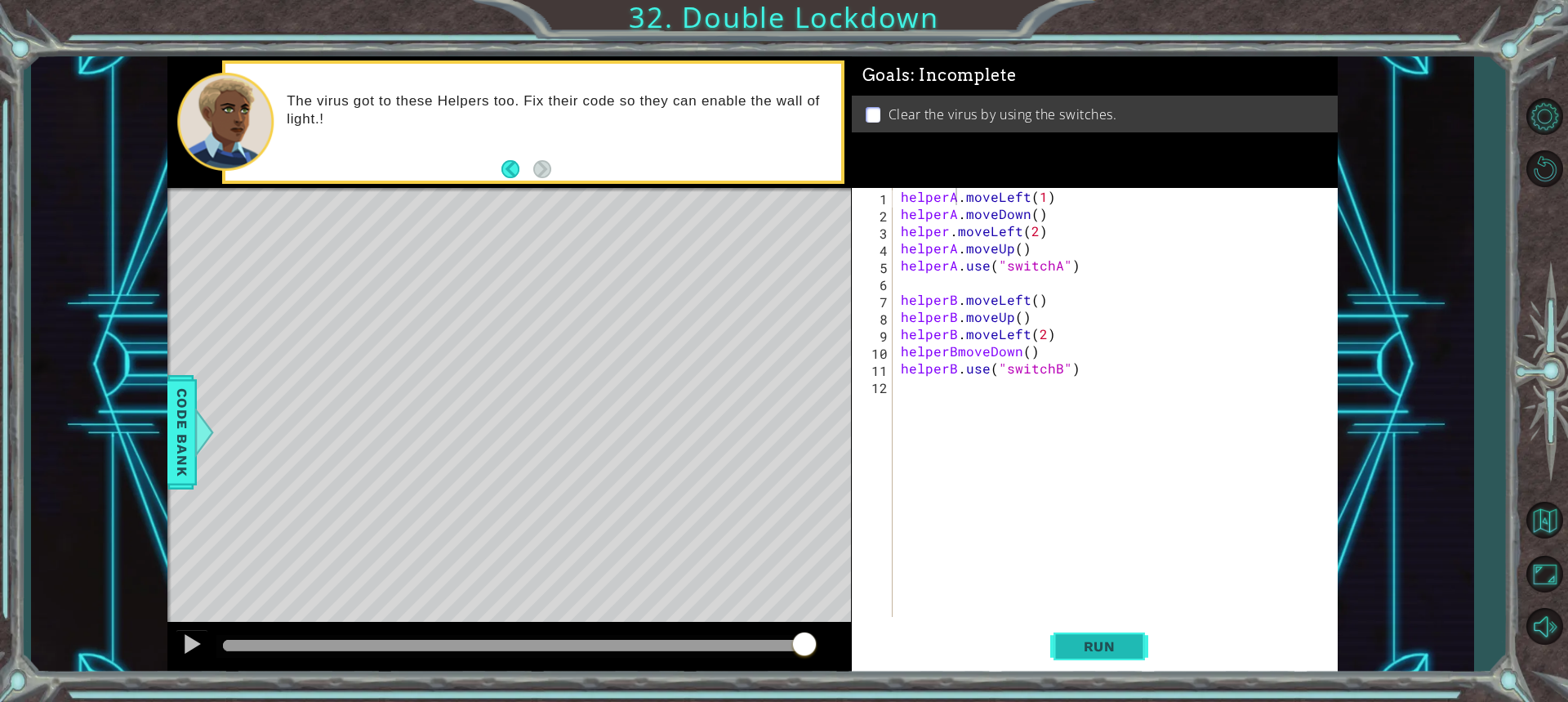
click at [1101, 656] on button "Run" at bounding box center [1100, 646] width 98 height 48
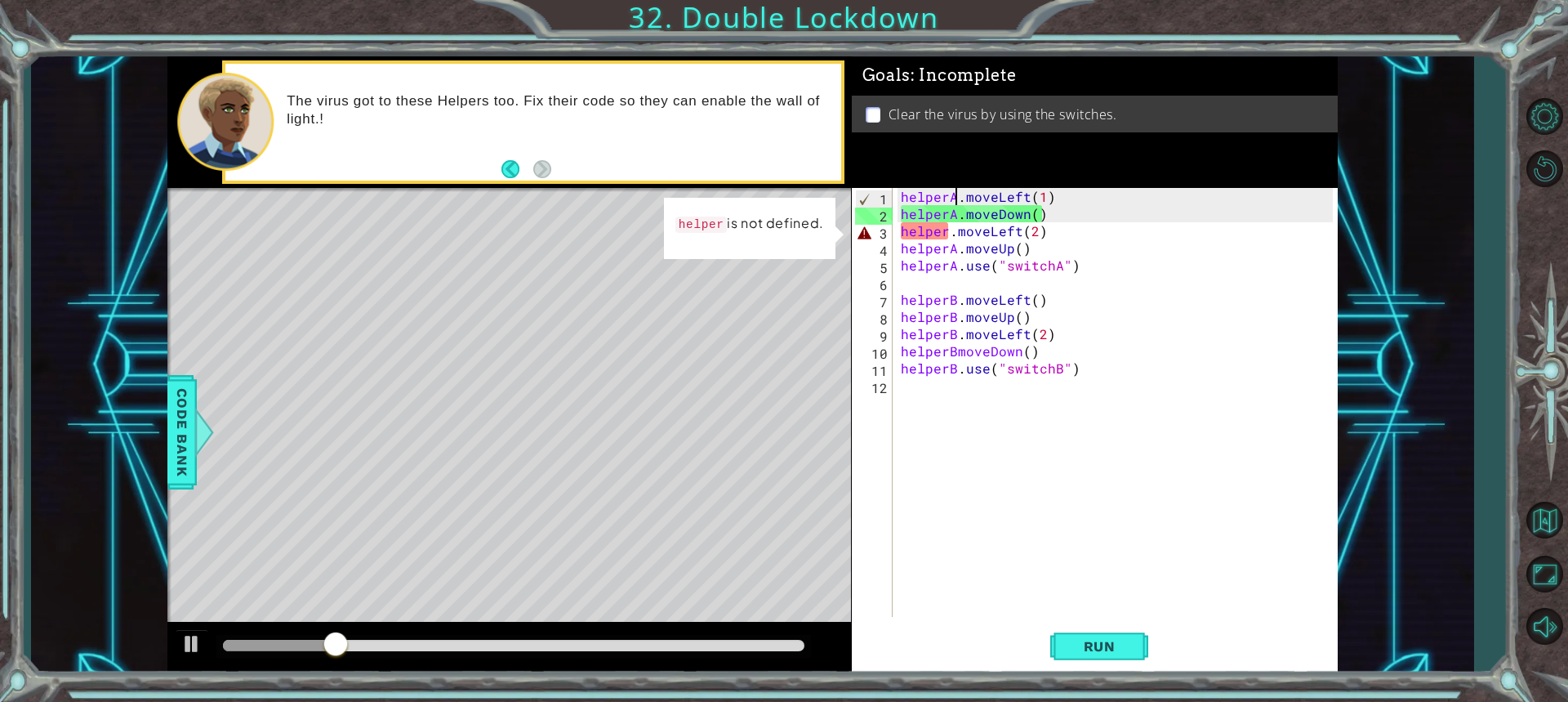
click at [1039, 238] on div "helperA . moveLeft ( 1 ) helperA . moveDown ( ) helper . moveLeft ( 2 ) helperA…" at bounding box center [1119, 420] width 443 height 463
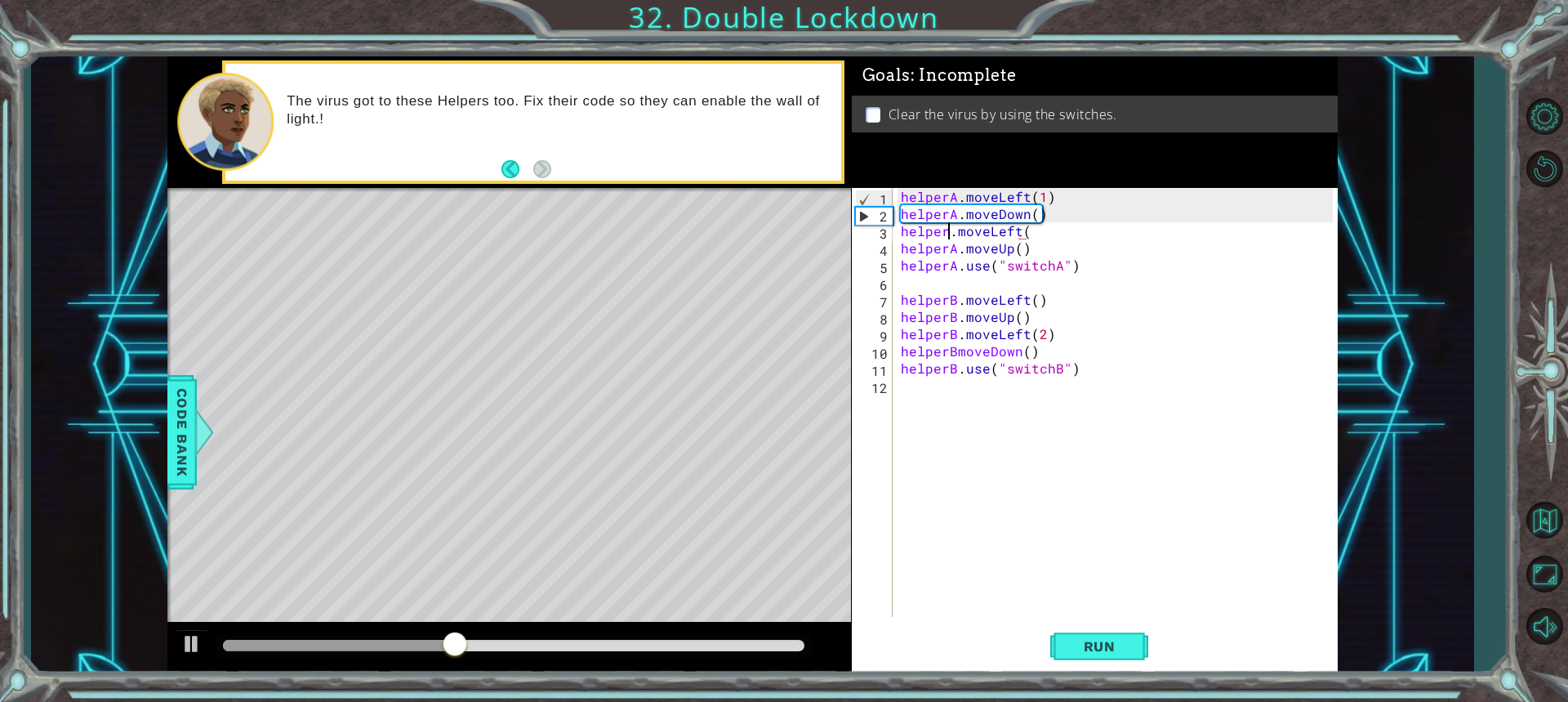
click at [940, 235] on div "helperA . moveLeft ( 1 ) helperA . moveDown ( ) helper . moveLeft ( helperA . m…" at bounding box center [1119, 420] width 443 height 463
click at [932, 240] on div "helperA . moveLeft ( 1 ) helperA . moveDown ( ) helper . moveLeft ( helperA . m…" at bounding box center [1119, 420] width 443 height 463
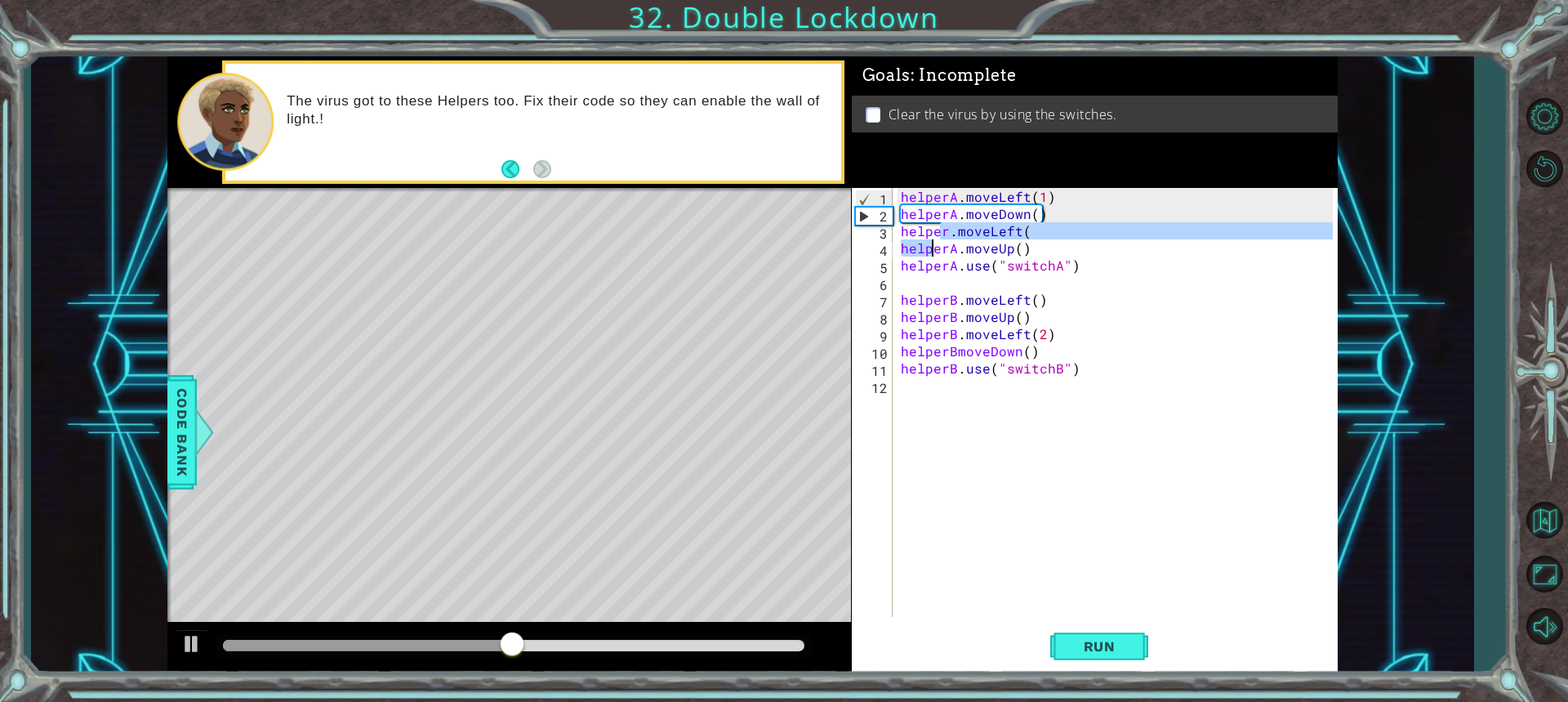
click at [940, 224] on div "helperA . moveLeft ( 1 ) helperA . moveDown ( ) helper . moveLeft ( helperA . m…" at bounding box center [1119, 420] width 443 height 463
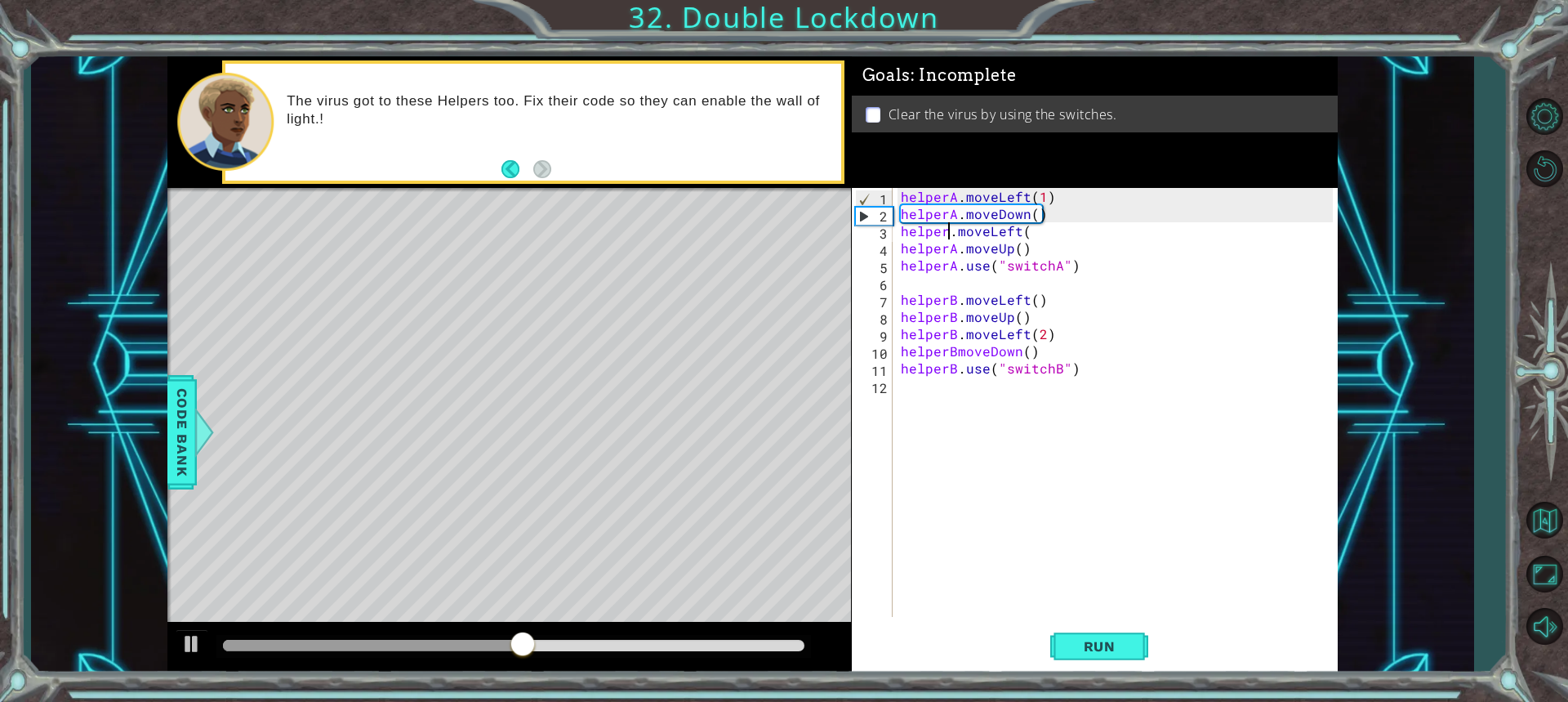
click at [944, 230] on div "helperA . moveLeft ( 1 ) helperA . moveDown ( ) helper . moveLeft ( helperA . m…" at bounding box center [1119, 420] width 443 height 463
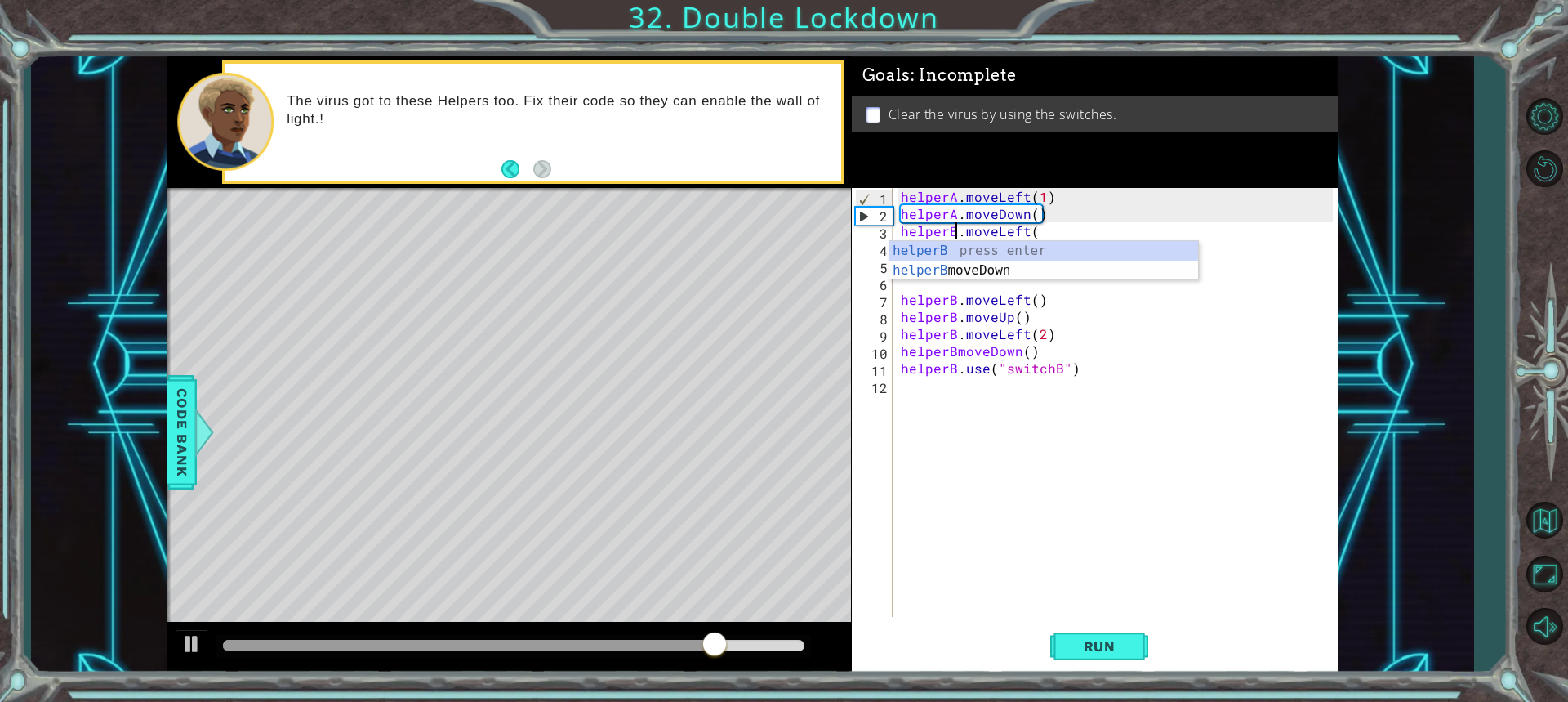
click at [1042, 232] on div "helperA . moveLeft ( 1 ) helperA . moveDown ( ) helperB . moveLeft ( helperA . …" at bounding box center [1119, 420] width 443 height 463
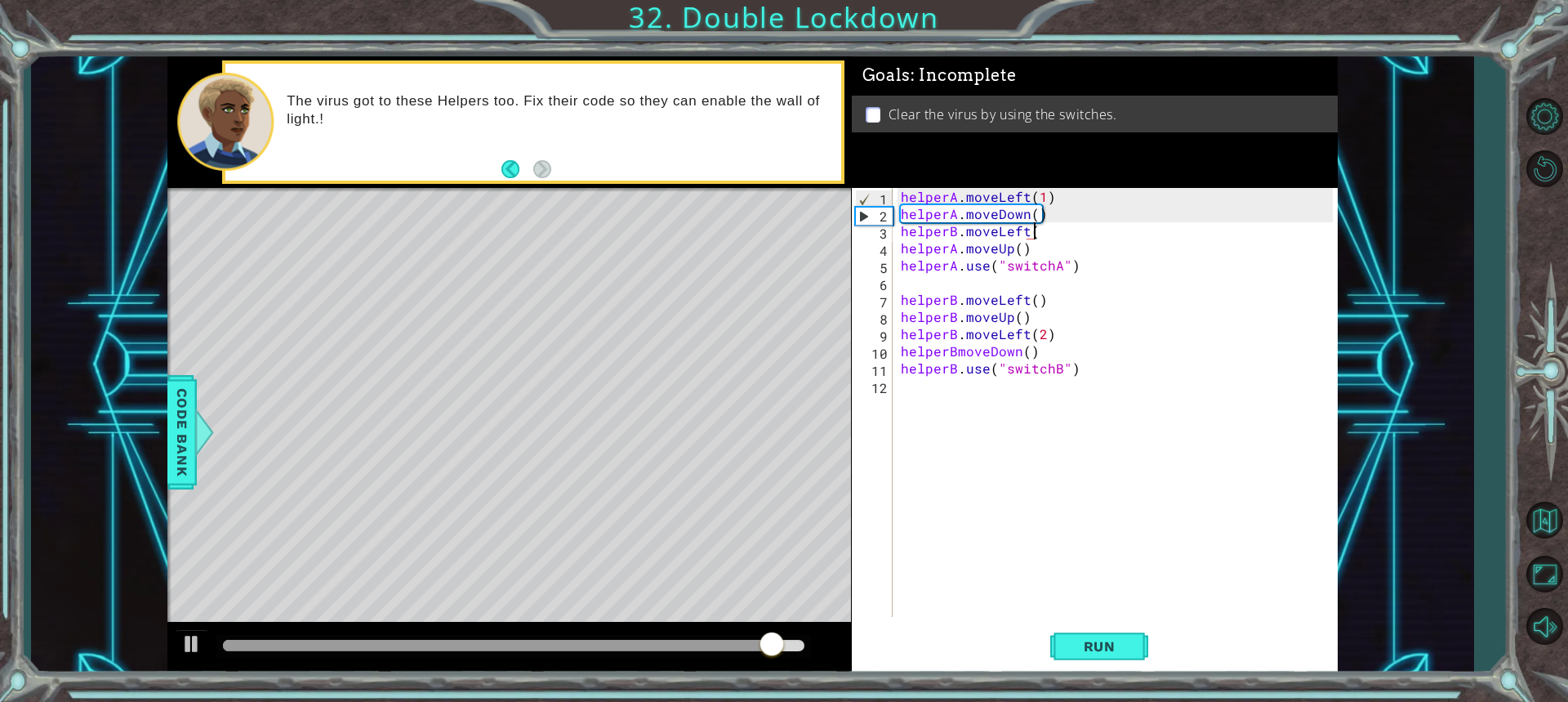
scroll to position [0, 7]
click at [1095, 650] on span "Run" at bounding box center [1100, 646] width 65 height 17
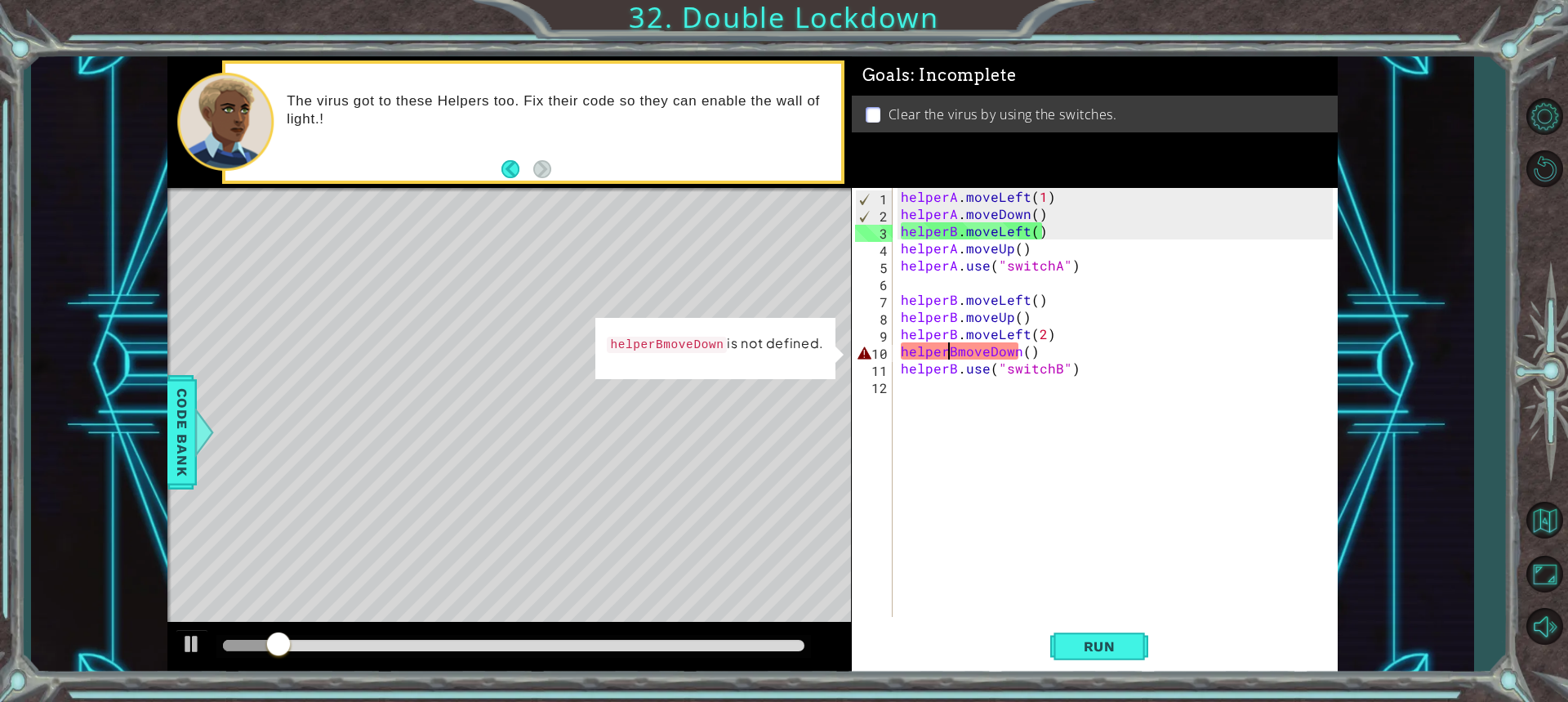
click at [952, 355] on div "helperA . moveLeft ( 1 ) helperA . moveDown ( ) helperB . moveLeft ( ) helperA …" at bounding box center [1119, 420] width 443 height 463
click at [954, 350] on div "helperA . moveLeft ( 1 ) helperA . moveDown ( ) helperB . moveLeft ( ) helperA …" at bounding box center [1119, 420] width 443 height 463
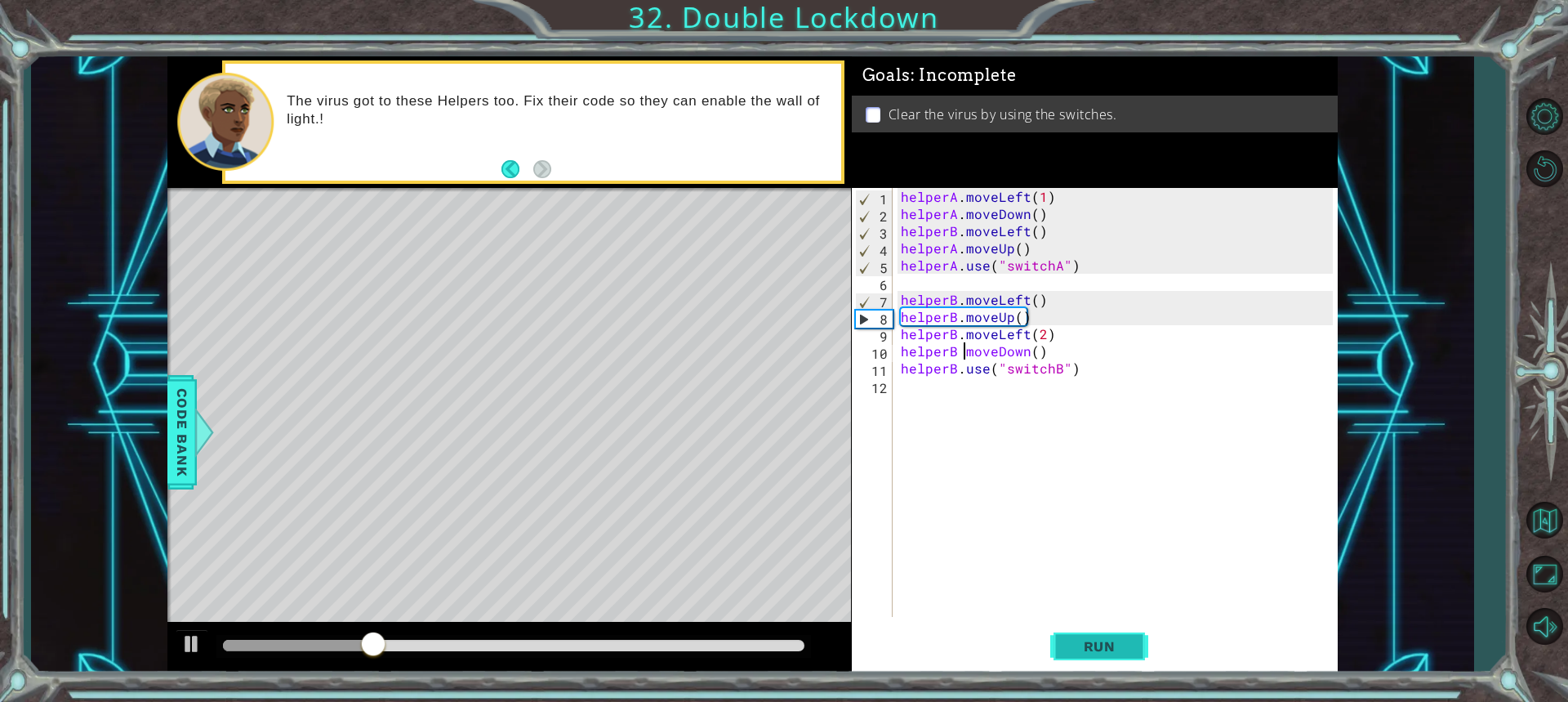
click at [1072, 641] on span "Run" at bounding box center [1100, 646] width 65 height 17
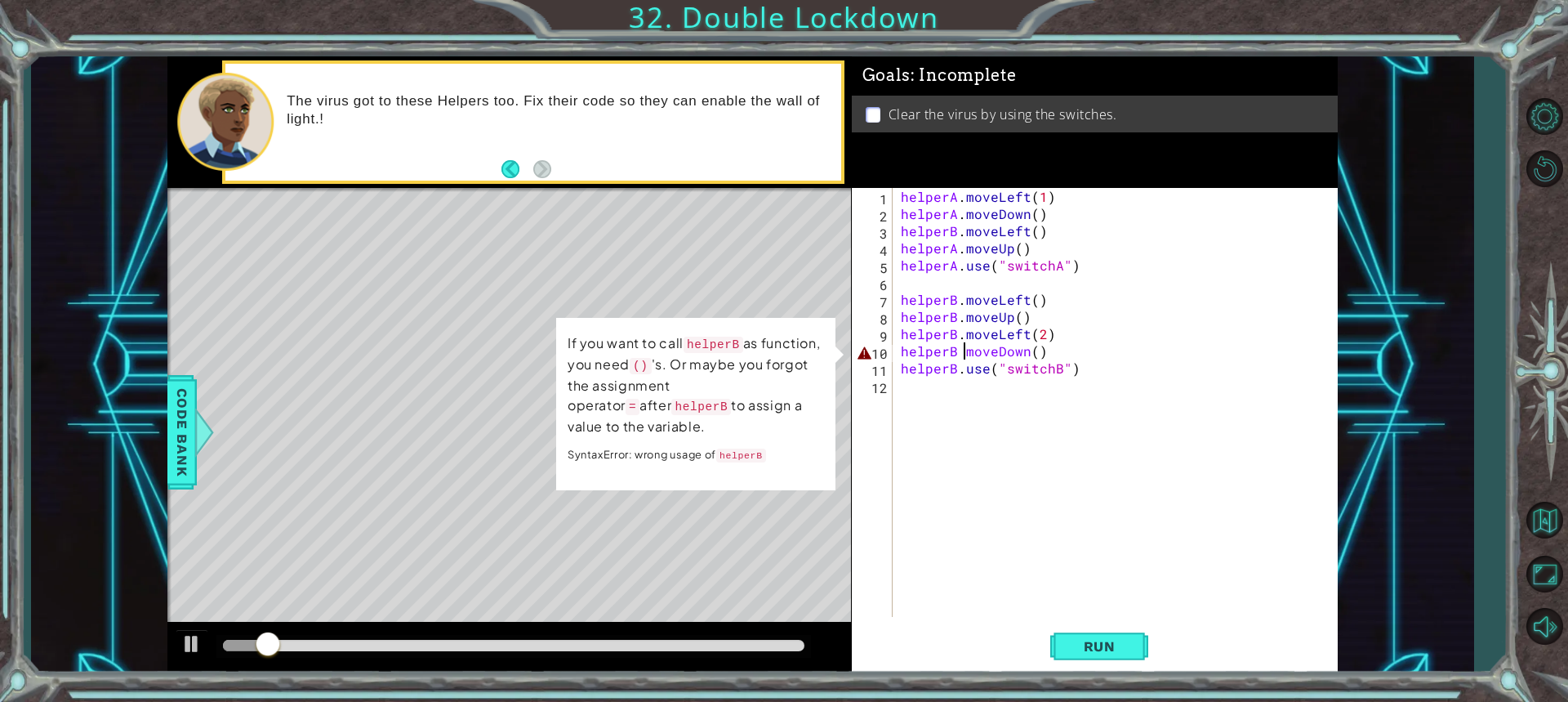
click at [1045, 357] on div "helperA . moveLeft ( 1 ) helperA . moveDown ( ) helperB . moveLeft ( ) helperA …" at bounding box center [1119, 420] width 443 height 463
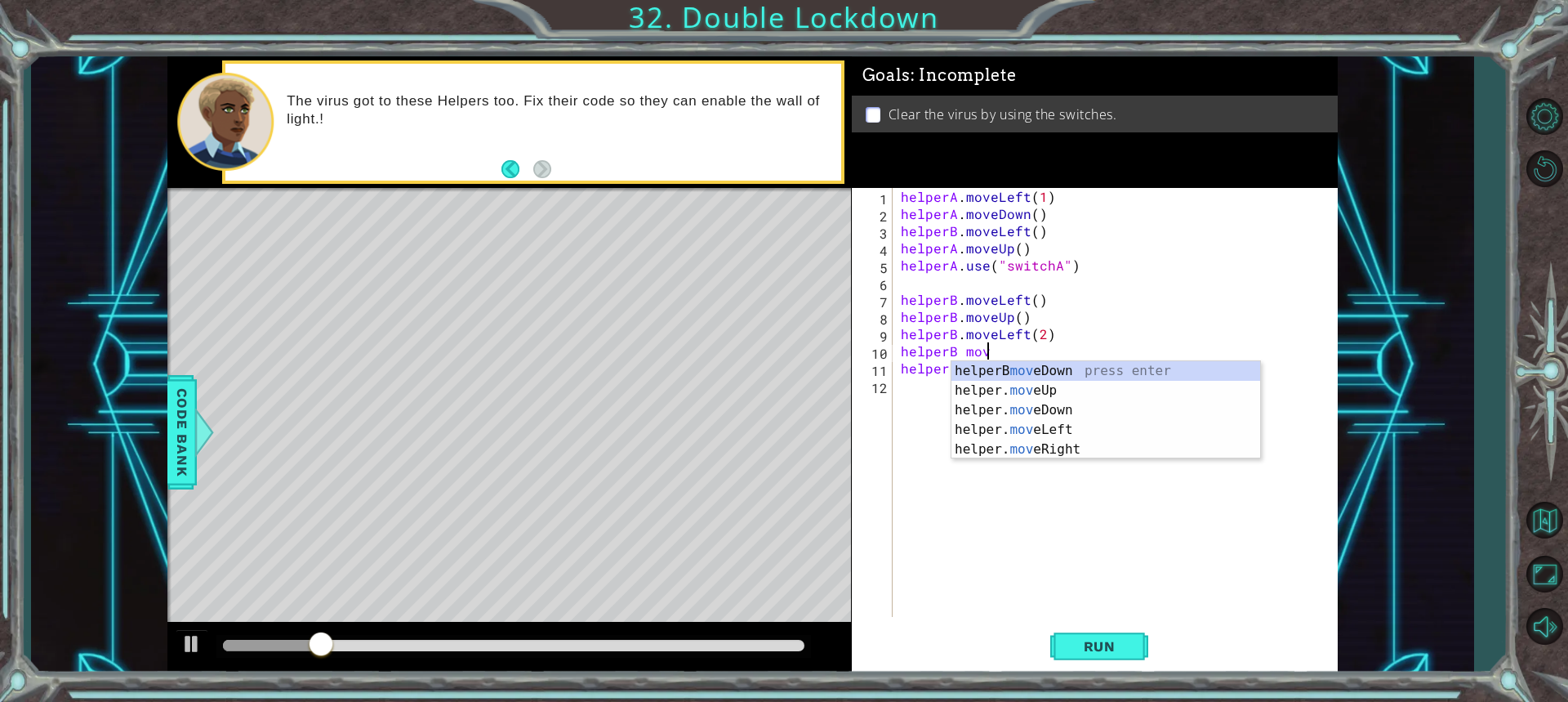
scroll to position [0, 4]
click at [1141, 657] on button "Run" at bounding box center [1100, 646] width 98 height 48
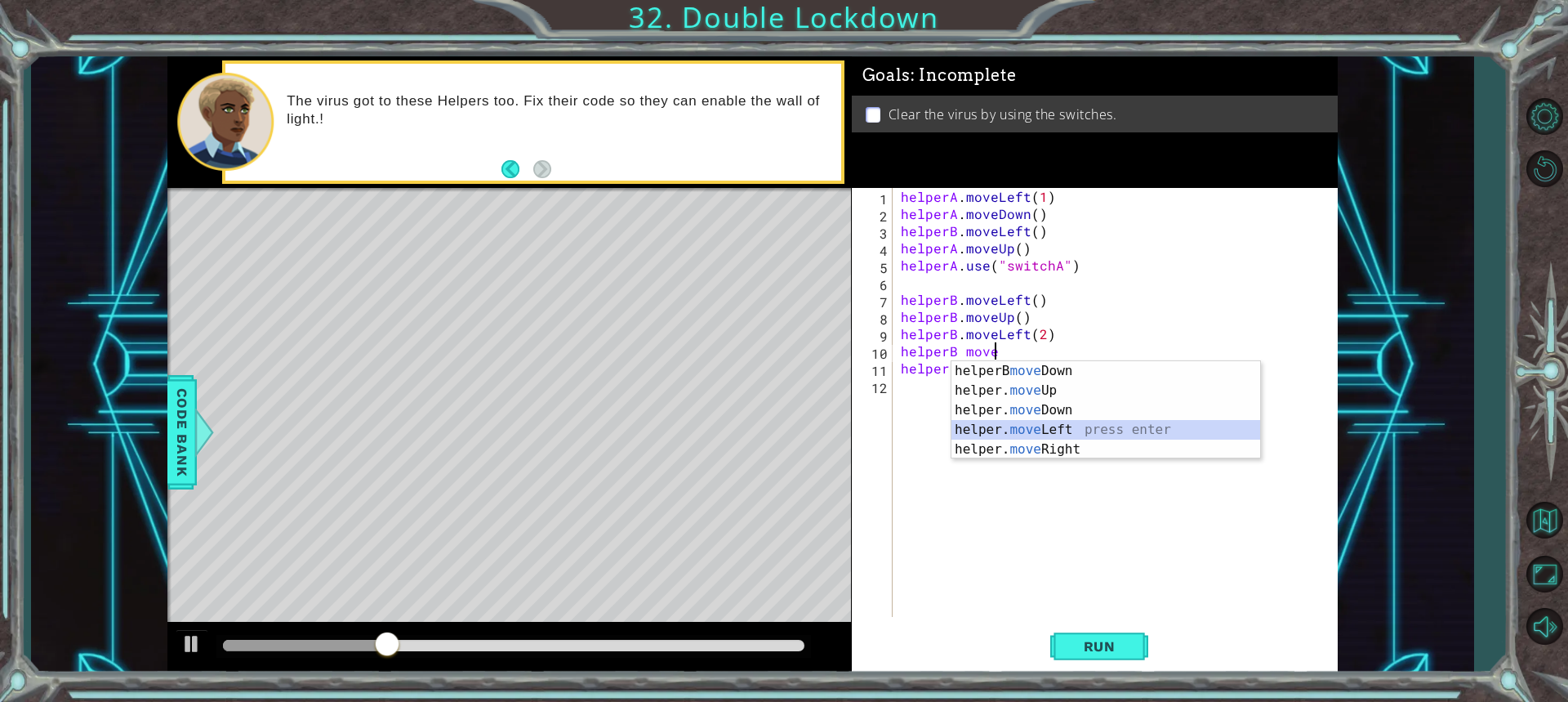
click at [1033, 422] on div "helperB move Down press enter helper. move Up press enter helper. move Down pre…" at bounding box center [1105, 430] width 308 height 137
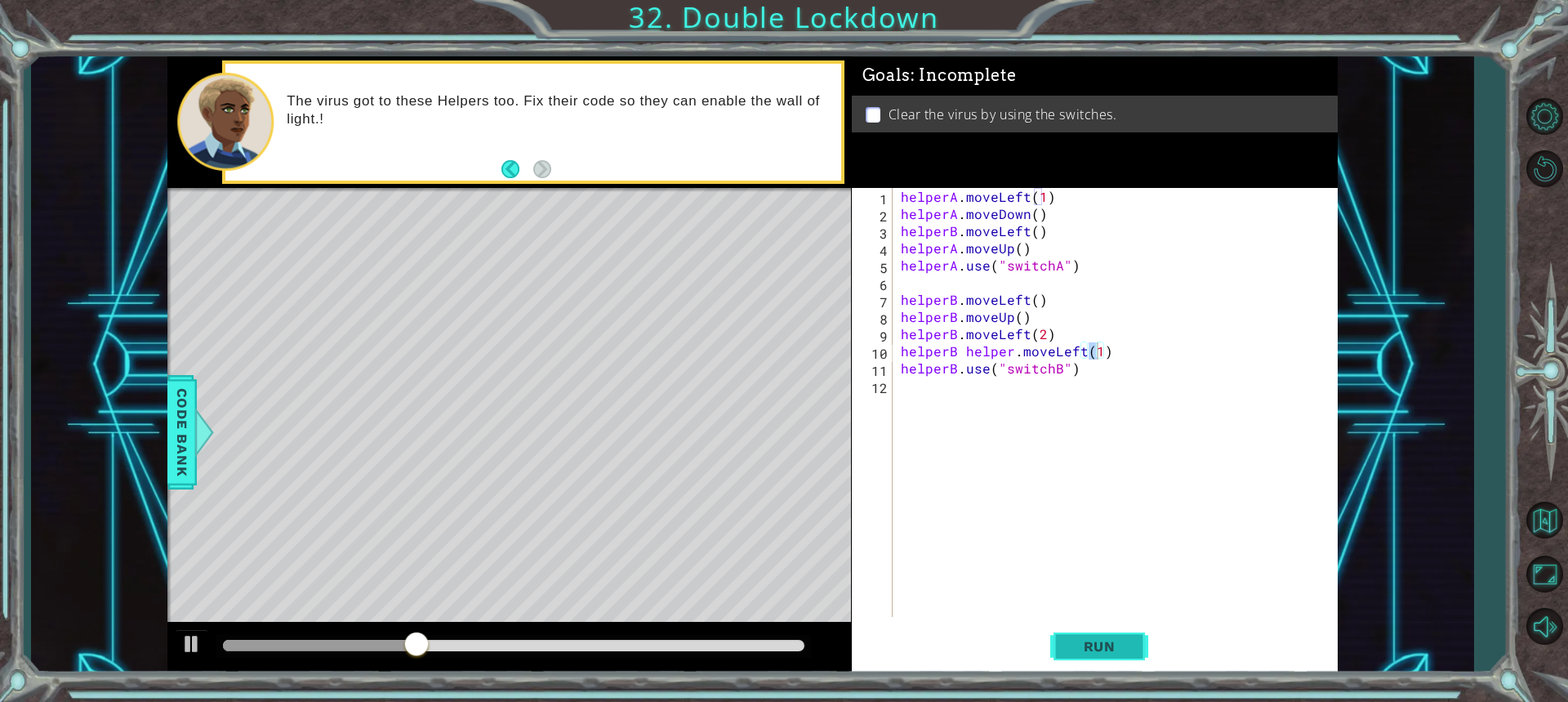
click at [1086, 632] on button "Run" at bounding box center [1100, 646] width 98 height 48
click at [1085, 630] on button "Run" at bounding box center [1100, 646] width 98 height 48
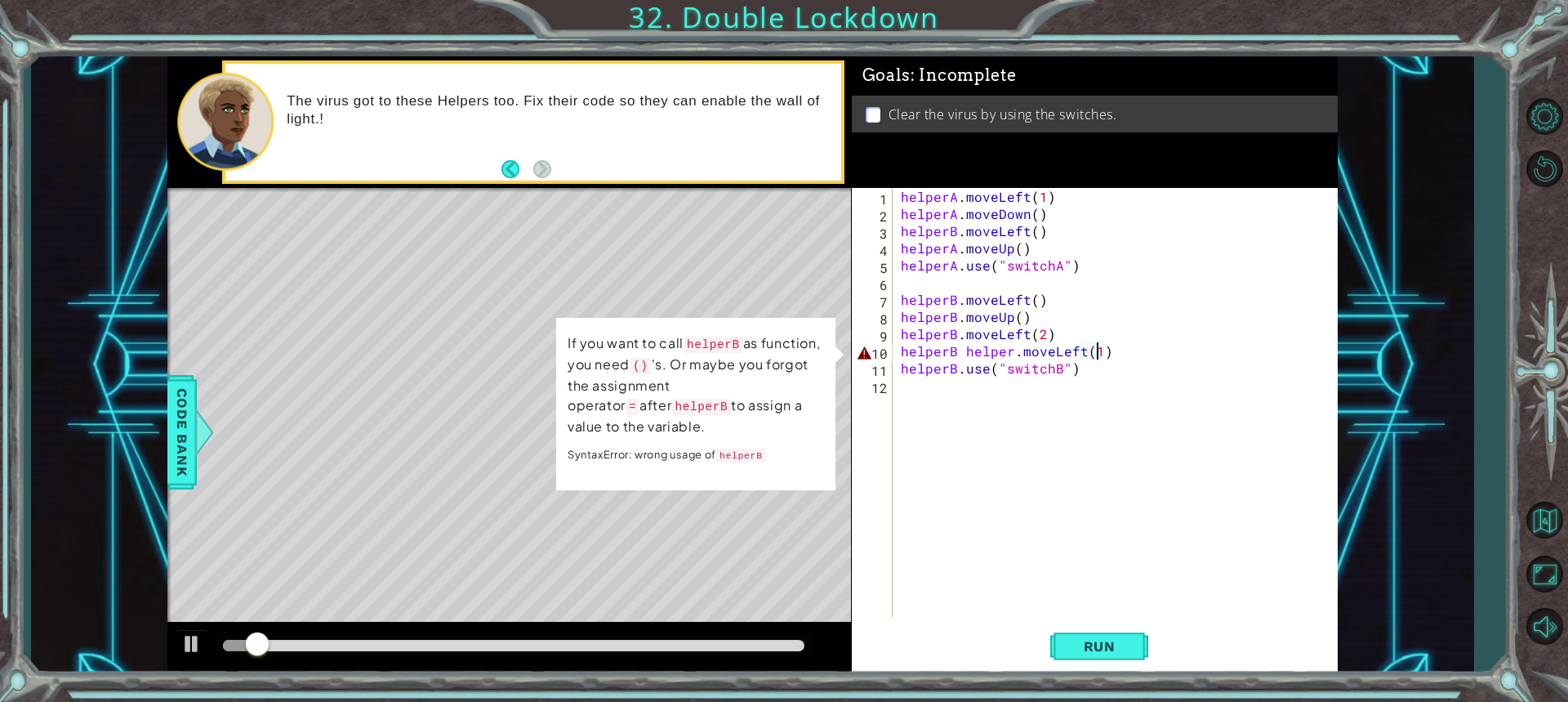
click at [1078, 358] on div "helperA . moveLeft ( 1 ) helperA . moveDown ( ) helperB . moveLeft ( ) helperA …" at bounding box center [1119, 420] width 443 height 463
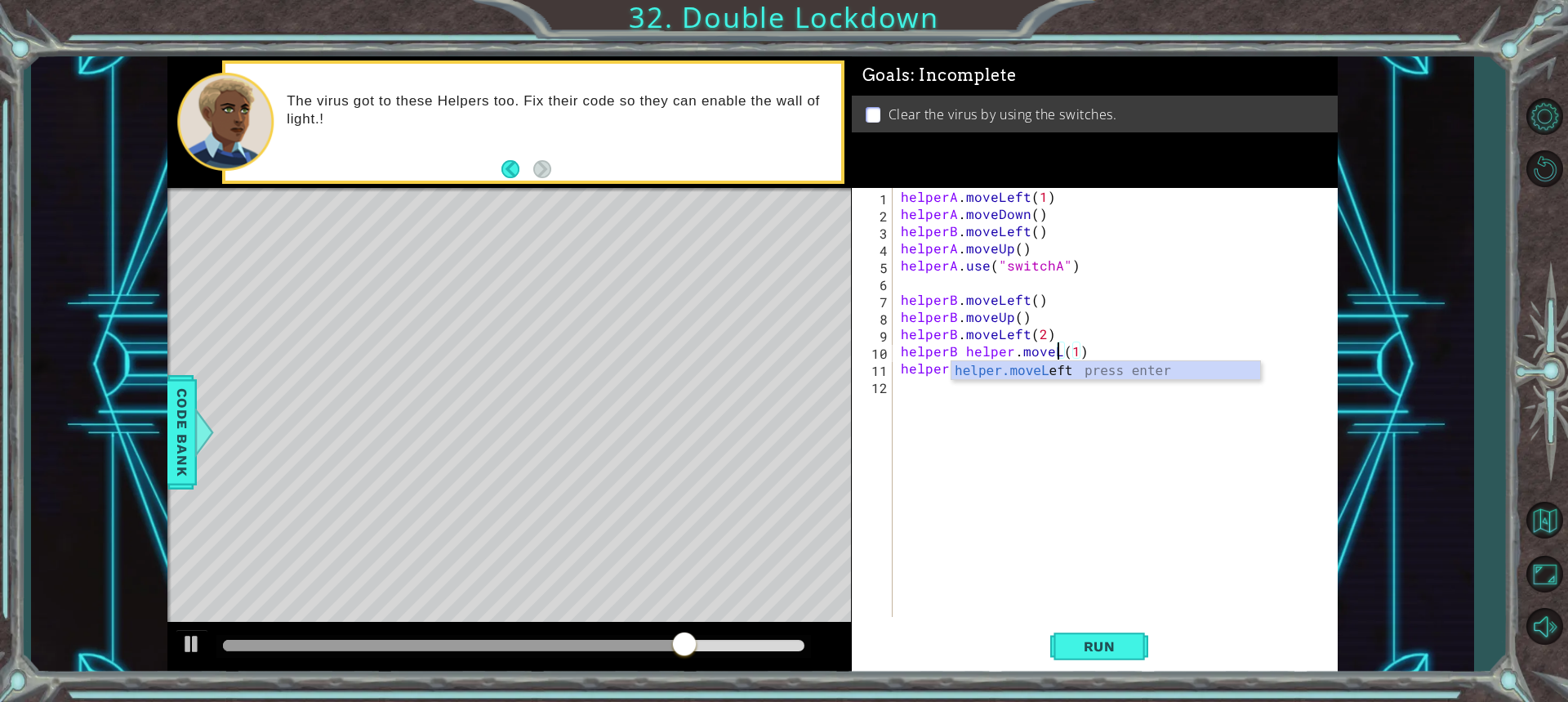
click at [1081, 350] on div "helperA . moveLeft ( 1 ) helperA . moveDown ( ) helperB . moveLeft ( ) helperA …" at bounding box center [1119, 420] width 443 height 463
click at [1050, 355] on div "helperA . moveLeft ( 1 ) helperA . moveDown ( ) helperB . moveLeft ( ) helperA …" at bounding box center [1119, 420] width 443 height 463
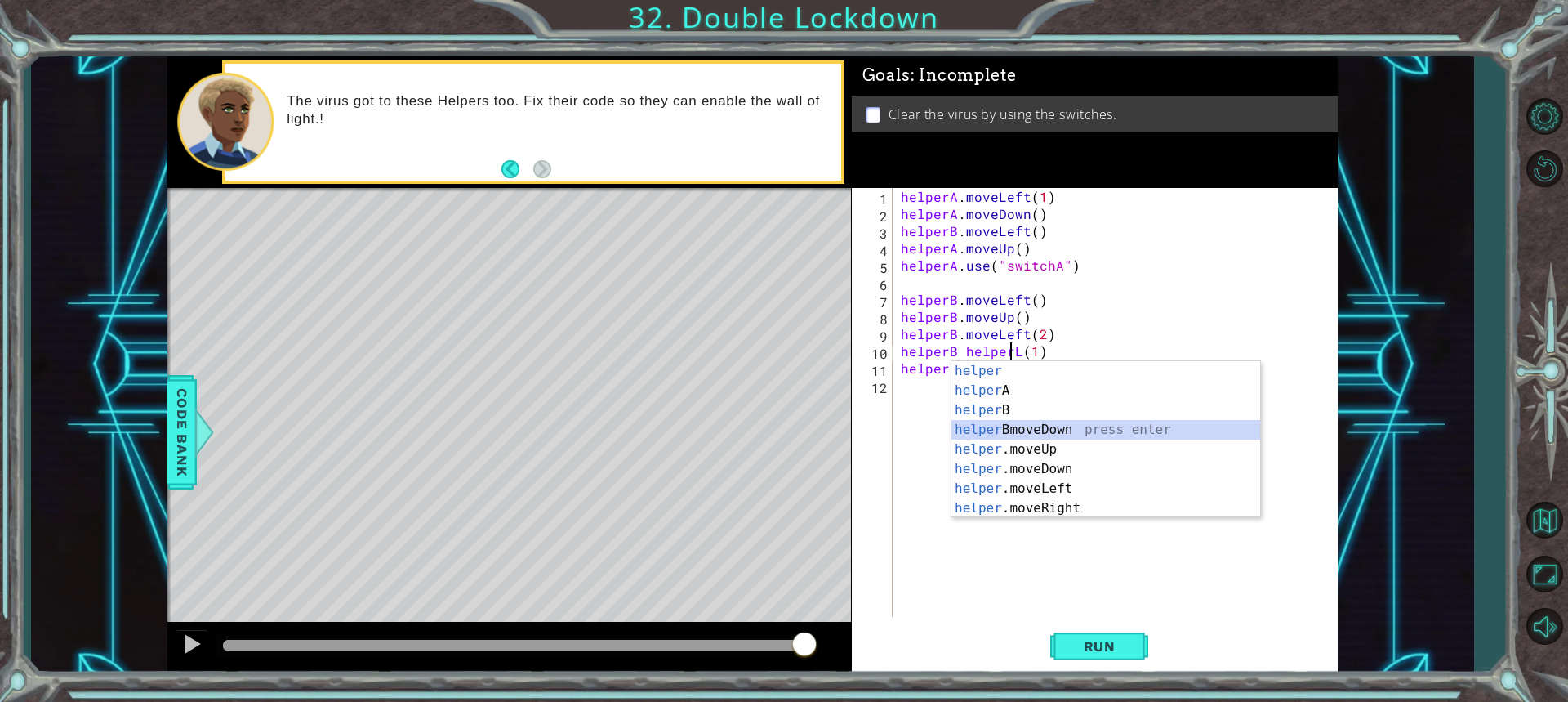
click at [1010, 428] on div "helper press enter helper A press enter helper B press enter helper BmoveDown p…" at bounding box center [1105, 459] width 308 height 196
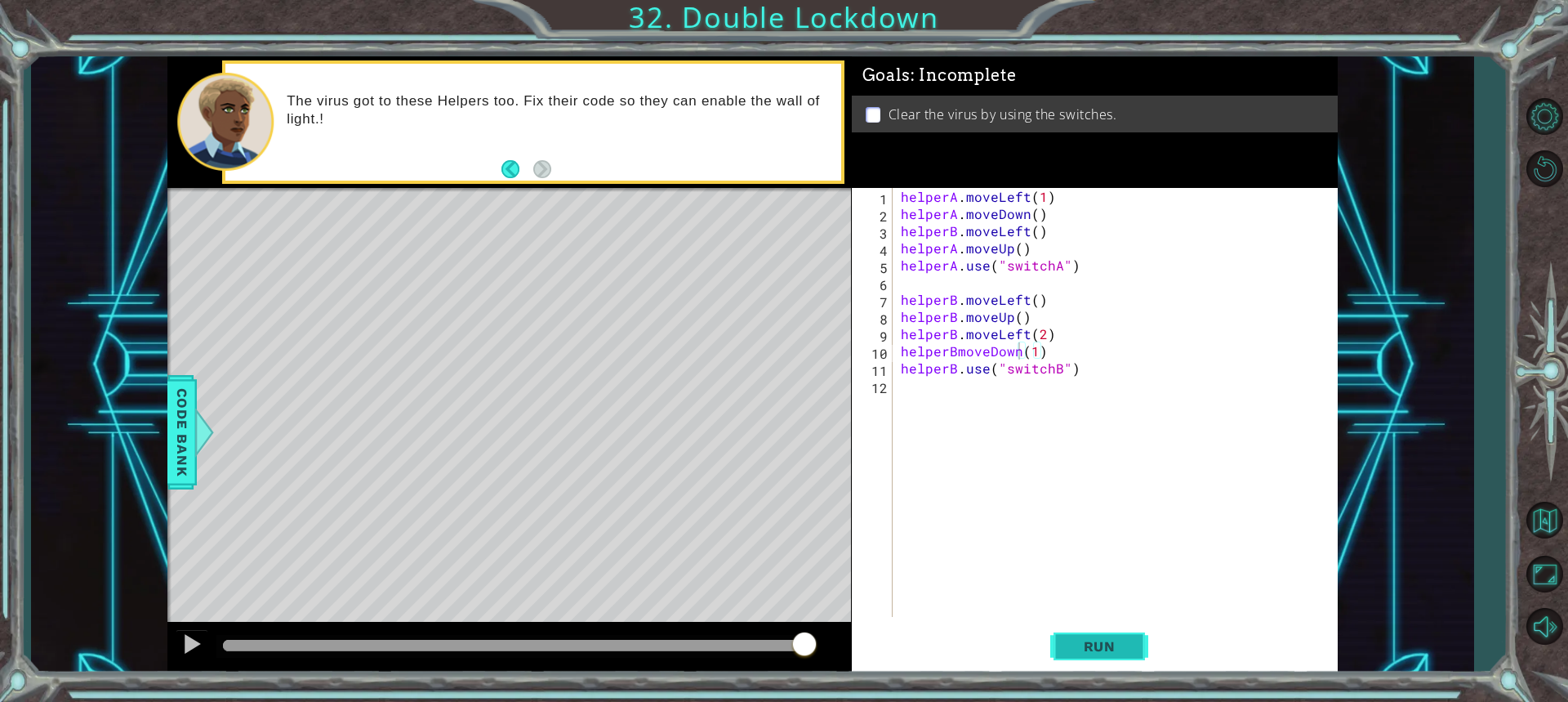
click at [1096, 636] on button "Run" at bounding box center [1100, 646] width 98 height 48
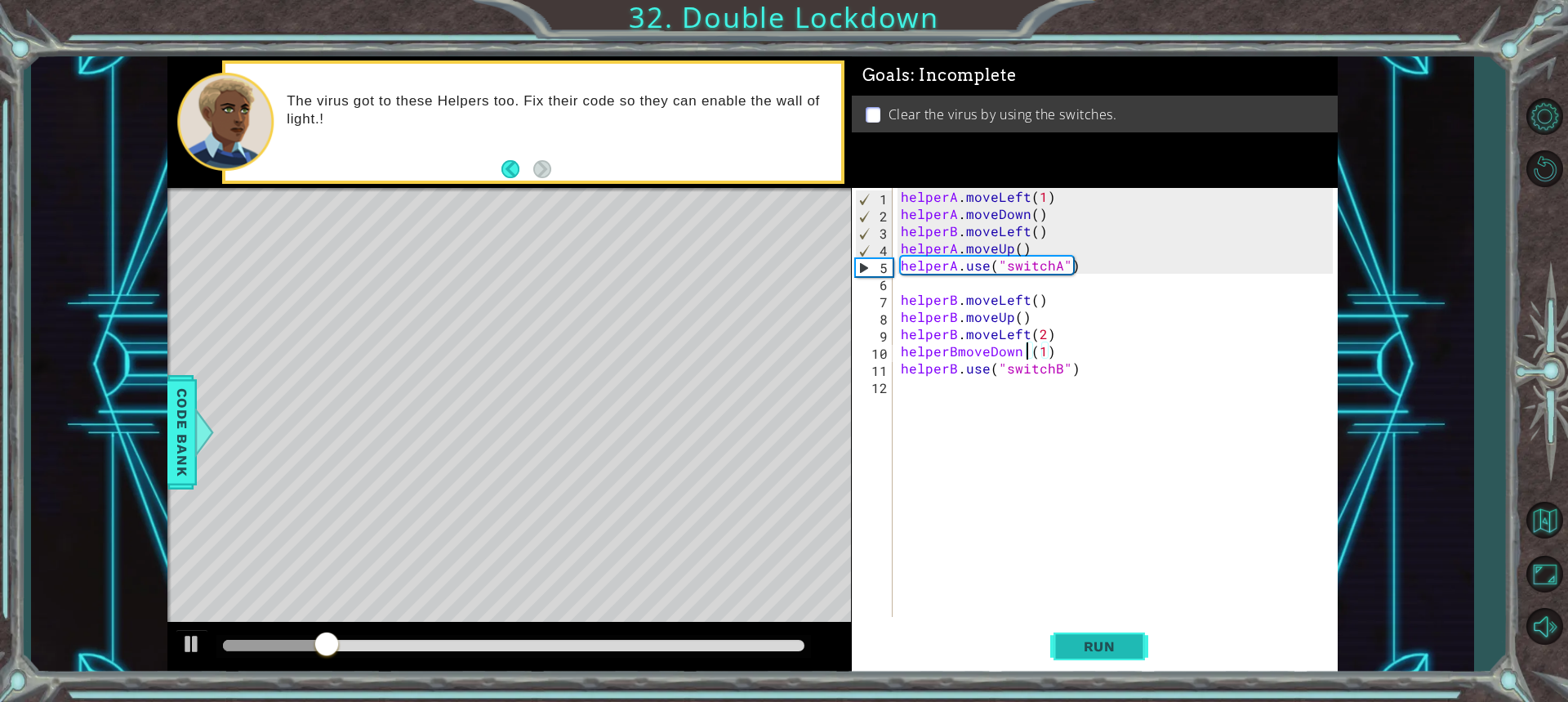
click at [1103, 627] on button "Run" at bounding box center [1100, 646] width 98 height 48
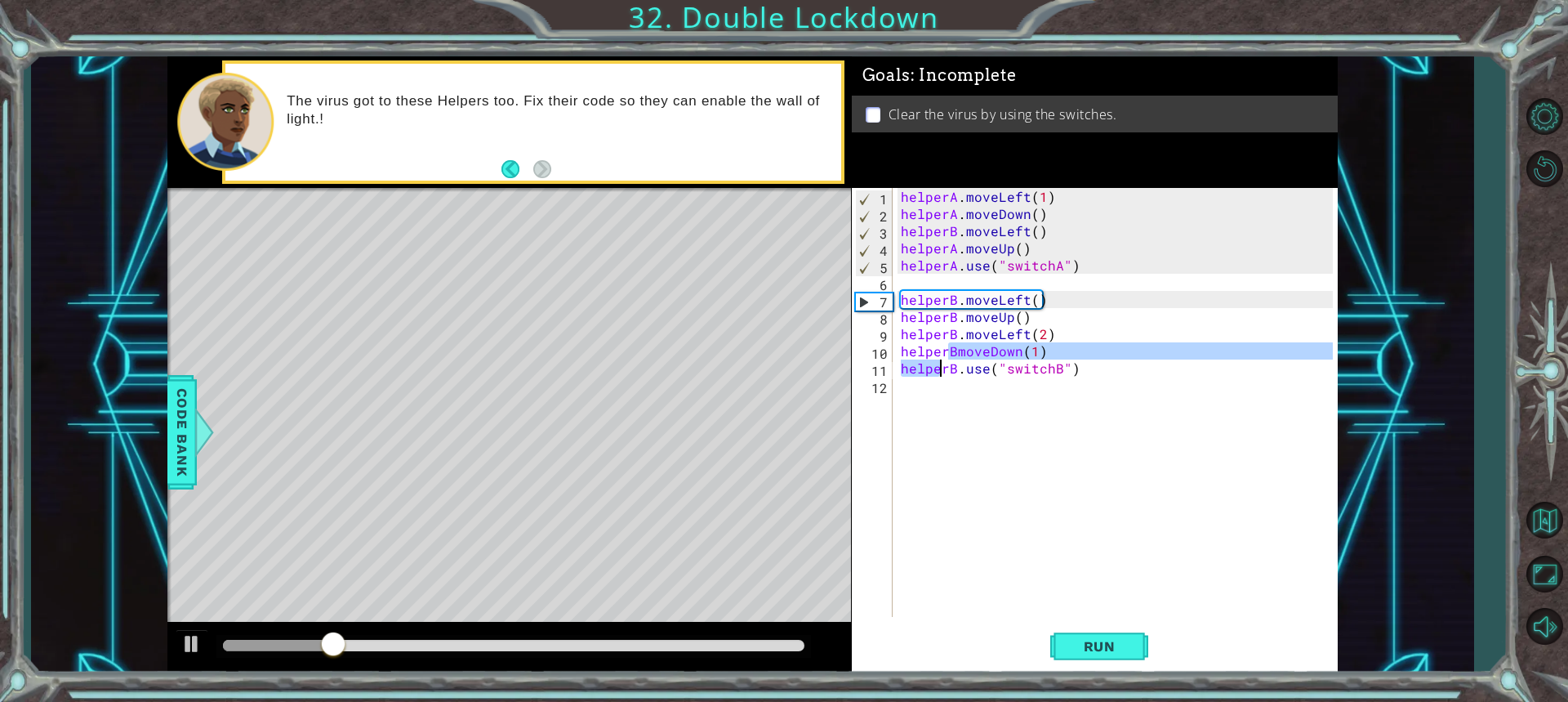
click at [940, 361] on div "helperA . moveLeft ( 1 ) helperA . moveDown ( ) helperB . moveLeft ( ) helperA …" at bounding box center [1119, 420] width 443 height 463
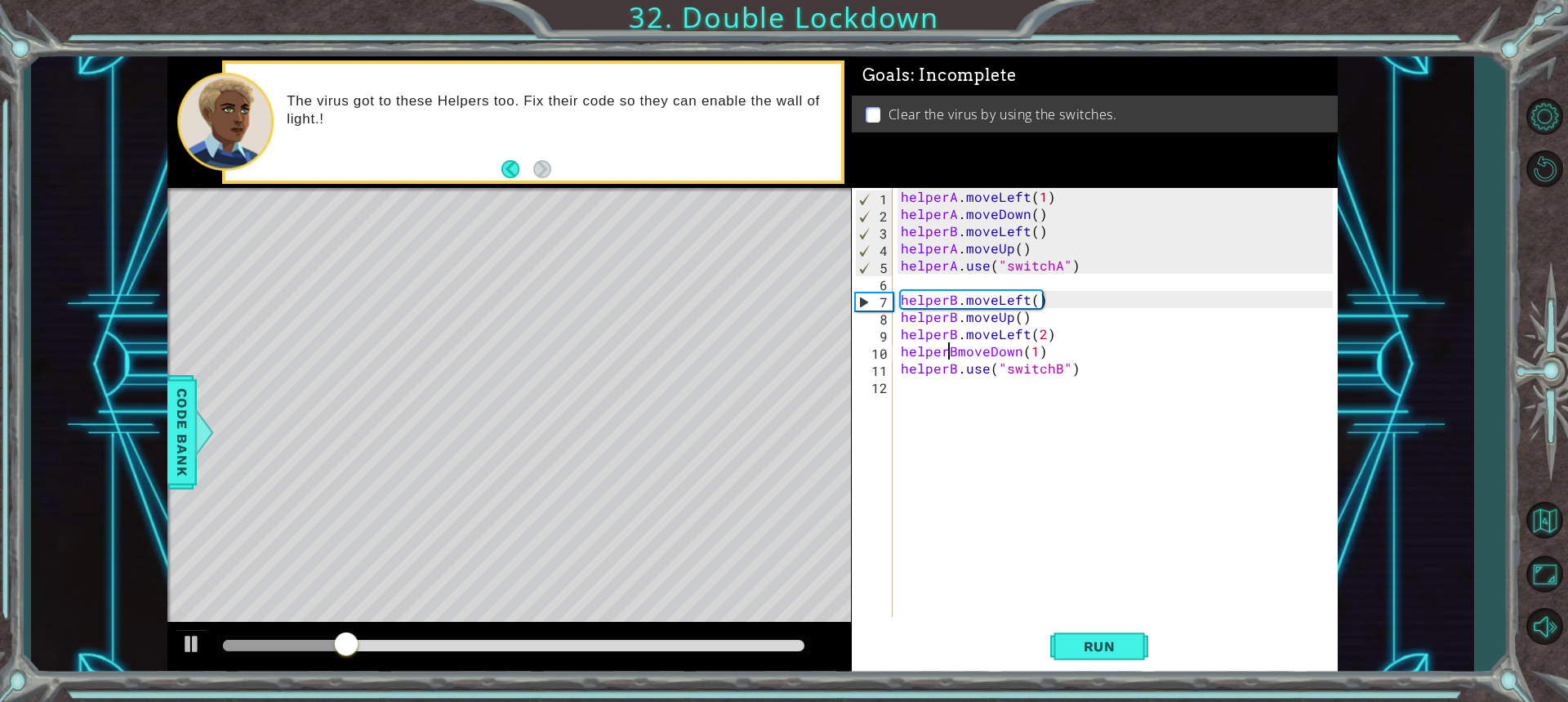
click at [947, 348] on div "helperA . moveLeft ( 1 ) helperA . moveDown ( ) helperB . moveLeft ( ) helperA …" at bounding box center [1119, 420] width 443 height 463
click at [943, 355] on div "helperA . moveLeft ( 1 ) helperA . moveDown ( ) helperB . moveLeft ( ) helperA …" at bounding box center [1119, 420] width 443 height 463
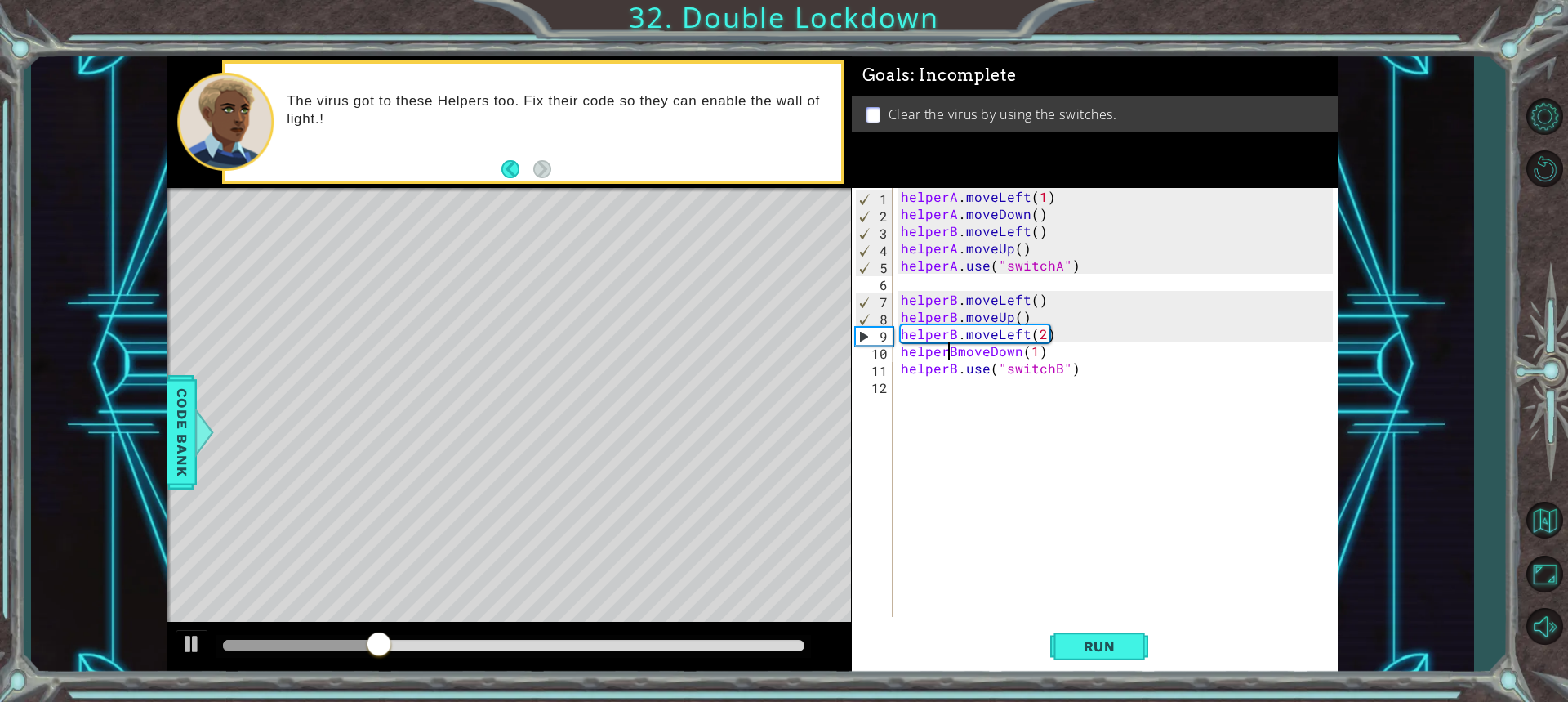
click at [951, 356] on div "helperA . moveLeft ( 1 ) helperA . moveDown ( ) helperB . moveLeft ( ) helperA …" at bounding box center [1119, 420] width 443 height 463
drag, startPoint x: 1079, startPoint y: 642, endPoint x: 1077, endPoint y: 633, distance: 9.2
click at [1077, 635] on button "Run" at bounding box center [1100, 646] width 98 height 48
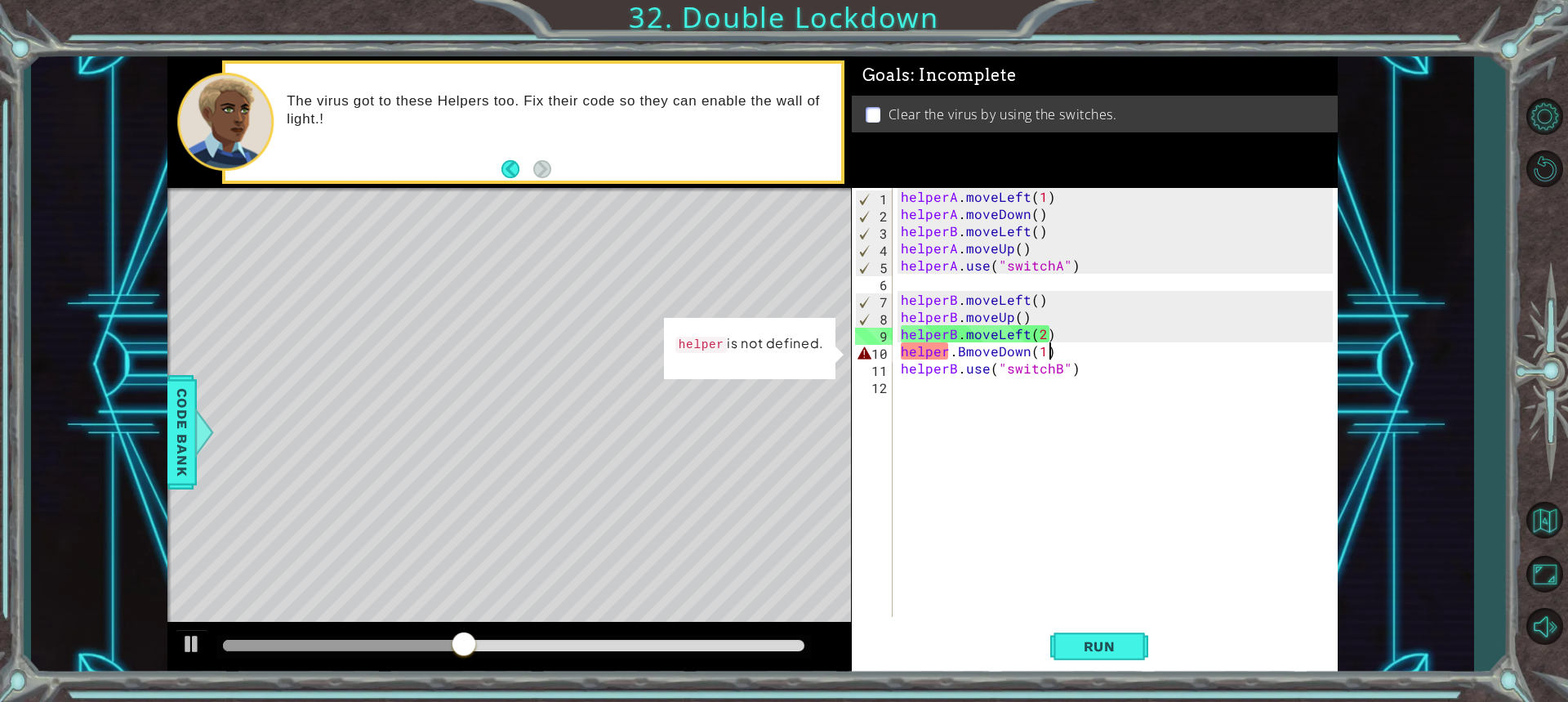
click at [1047, 350] on div "helperA . moveLeft ( 1 ) helperA . moveDown ( ) helperB . moveLeft ( ) helperA …" at bounding box center [1119, 420] width 443 height 463
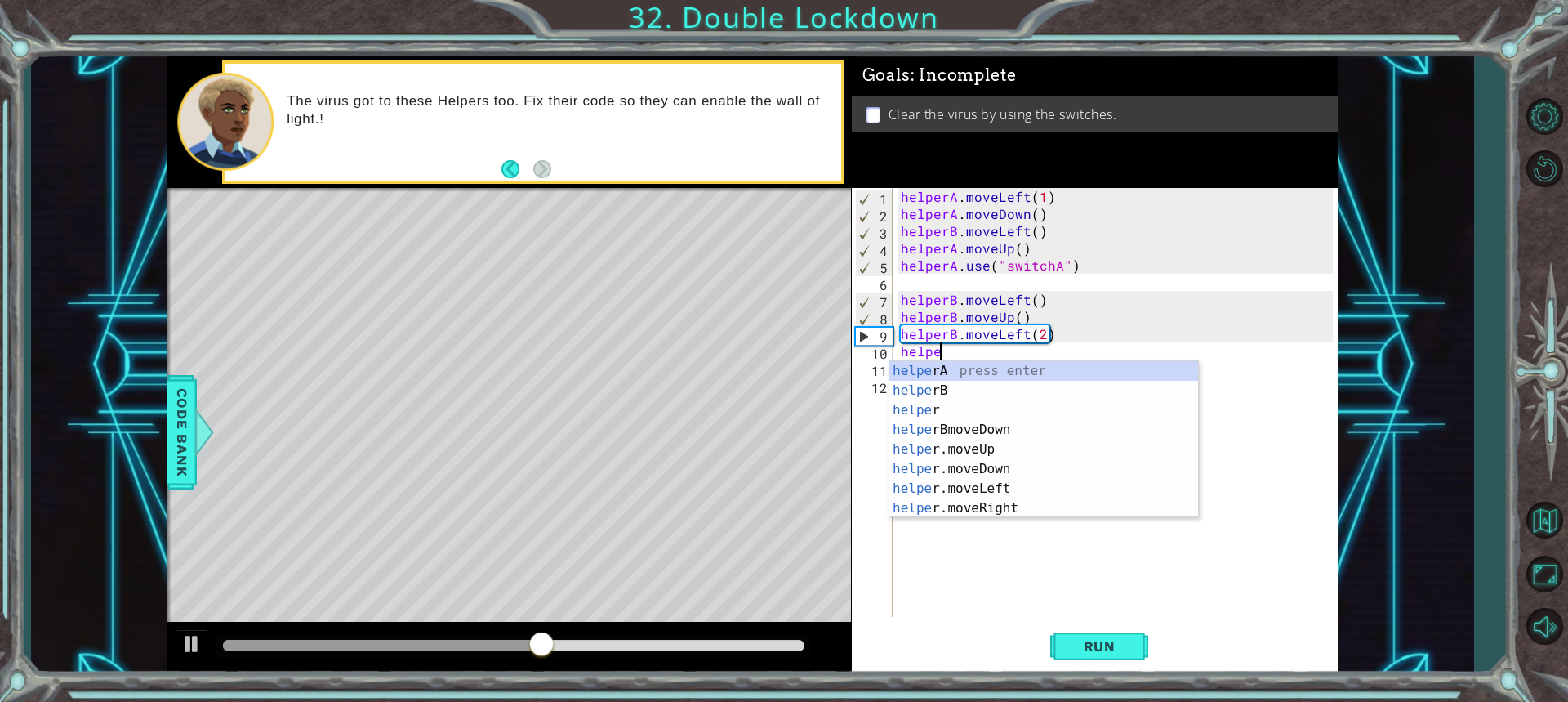
scroll to position [0, 1]
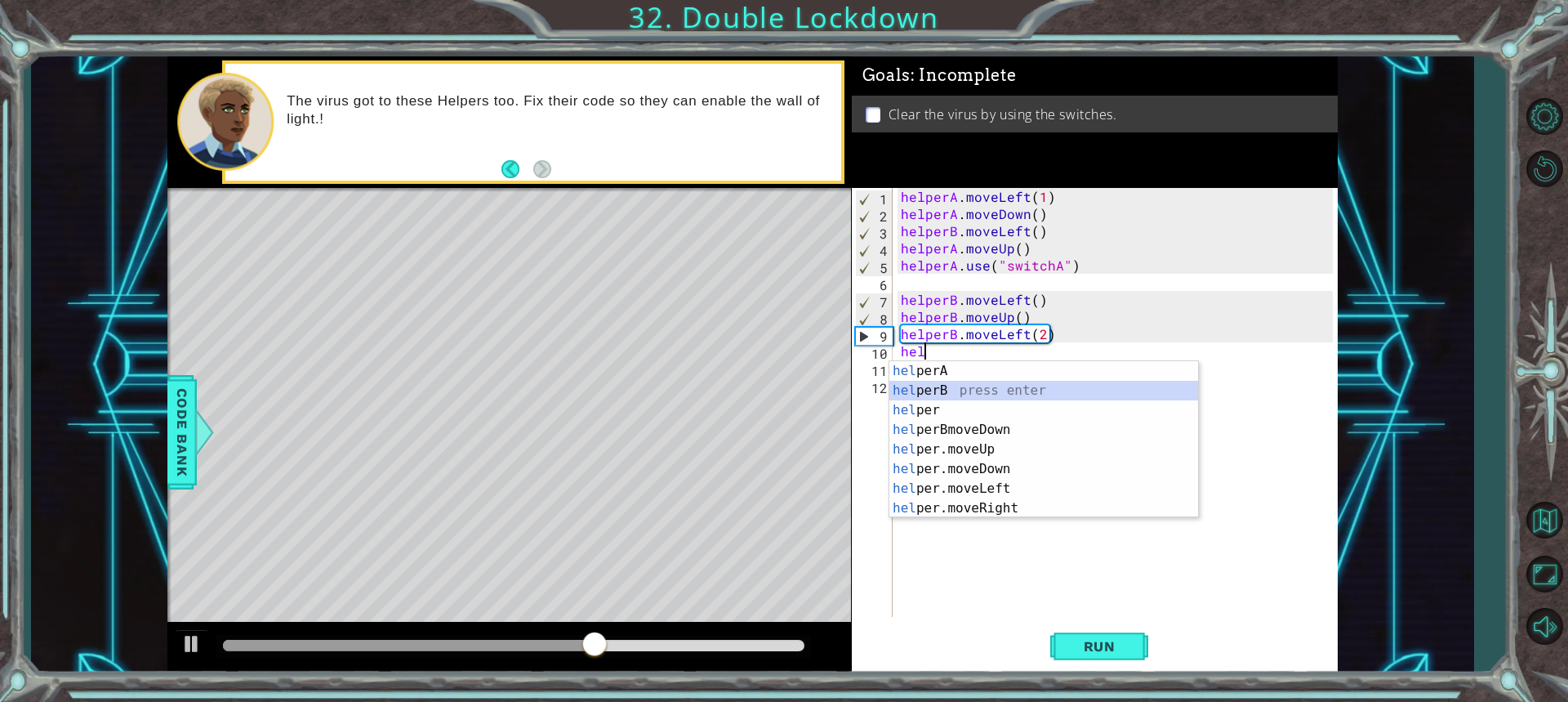
click at [931, 385] on div "hel perA press enter hel perB press enter hel per press enter hel perBmoveDown …" at bounding box center [1043, 459] width 308 height 196
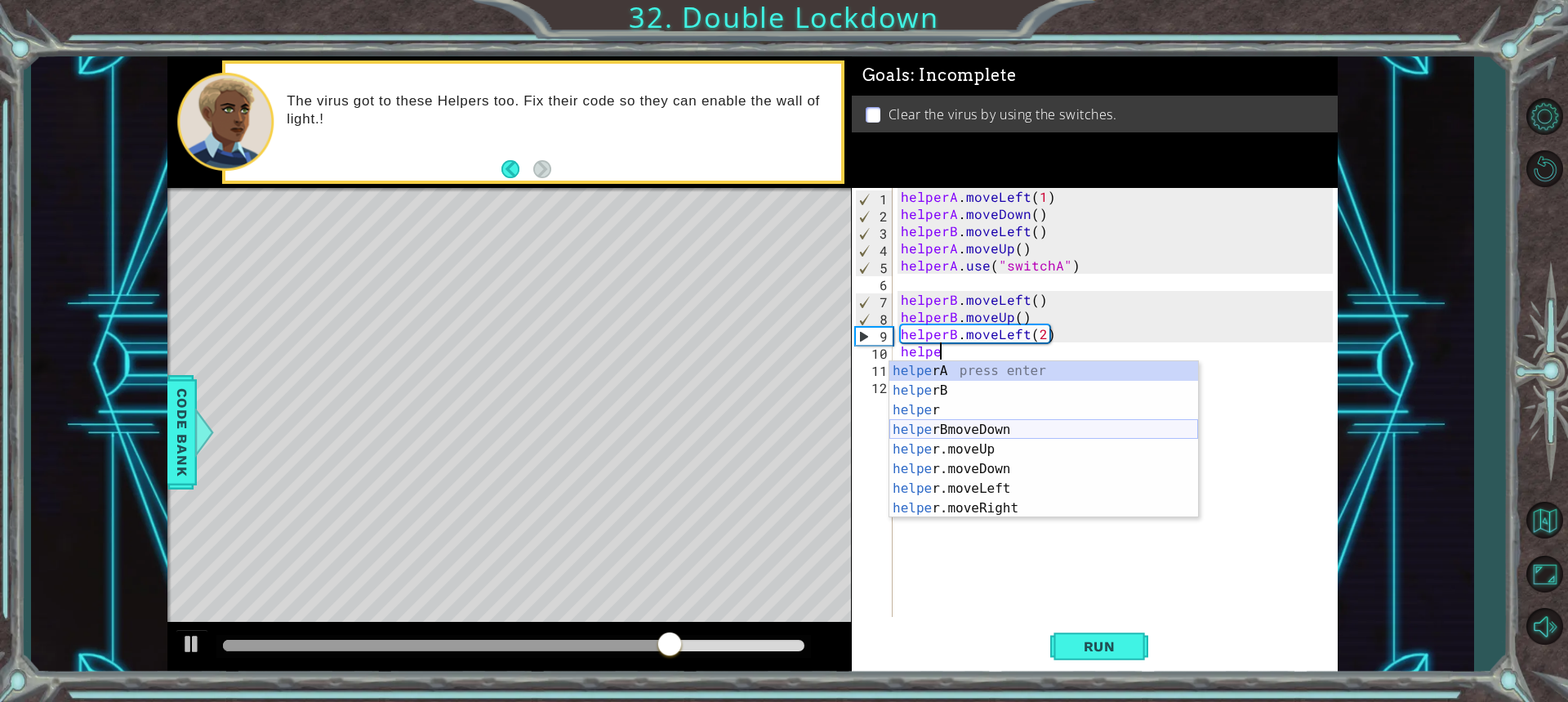
click at [985, 433] on div "helpe rA press enter helpe rB press enter helpe r press enter helpe rBmoveDown …" at bounding box center [1043, 459] width 308 height 196
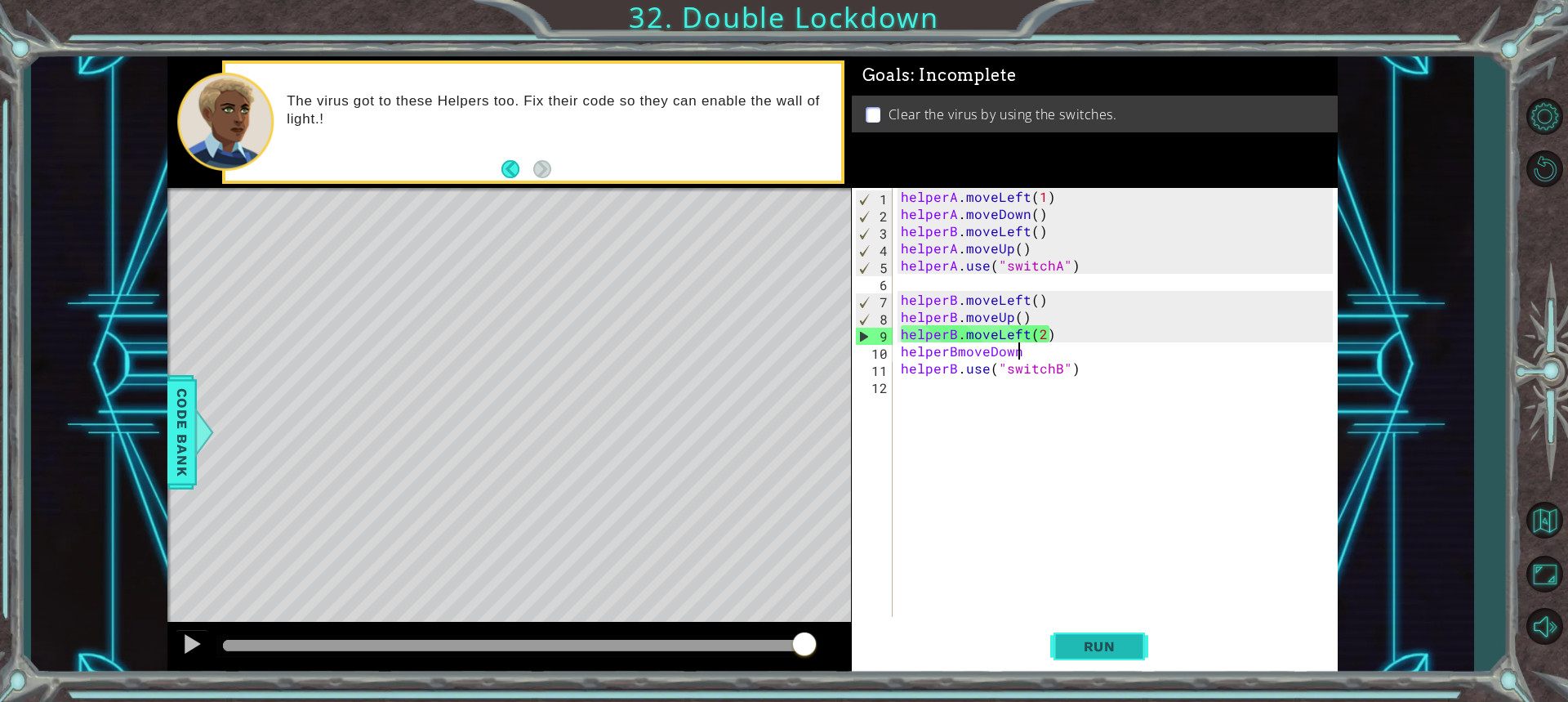
click at [1075, 641] on span "Run" at bounding box center [1100, 646] width 65 height 17
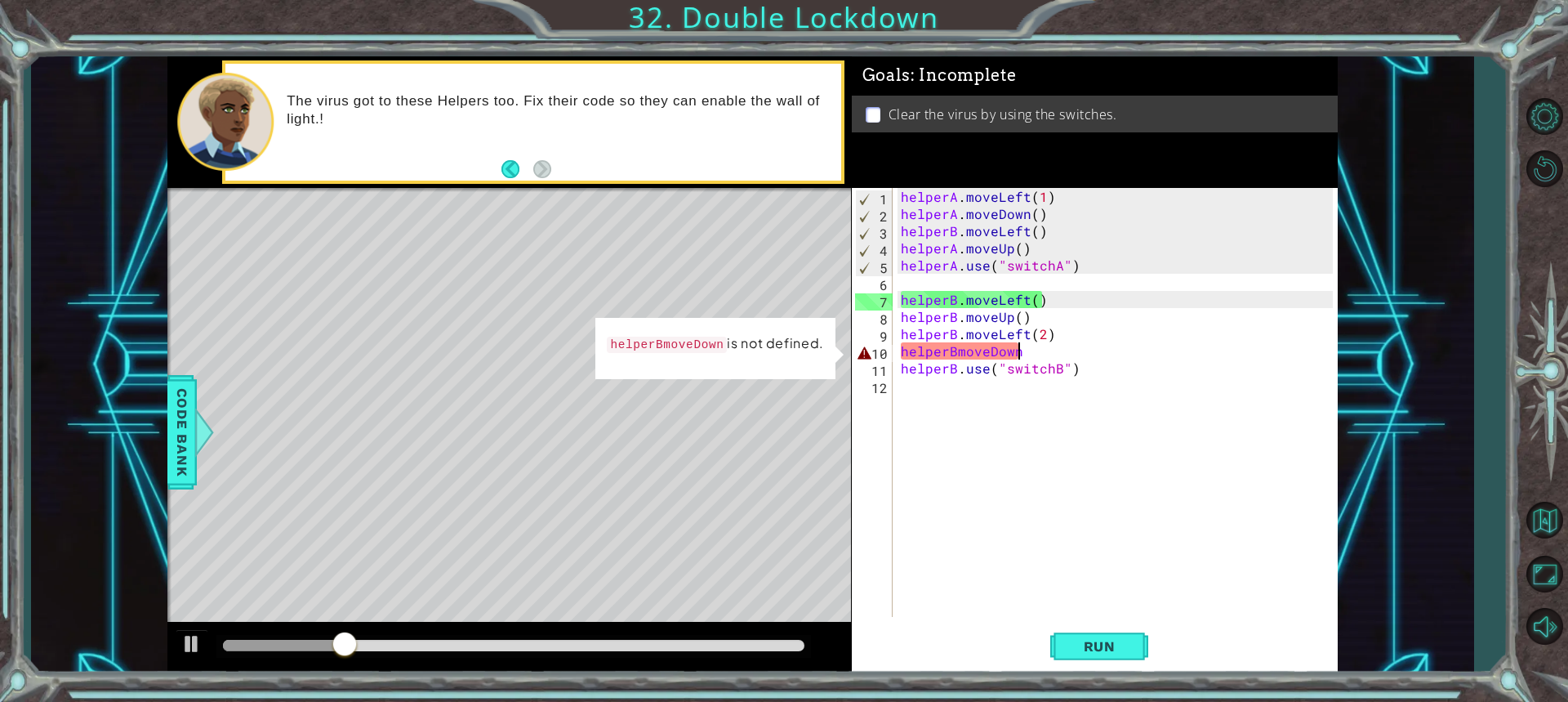
click at [1025, 340] on div "helperA . moveLeft ( 1 ) helperA . moveDown ( ) helperB . moveLeft ( ) helperA …" at bounding box center [1119, 420] width 443 height 463
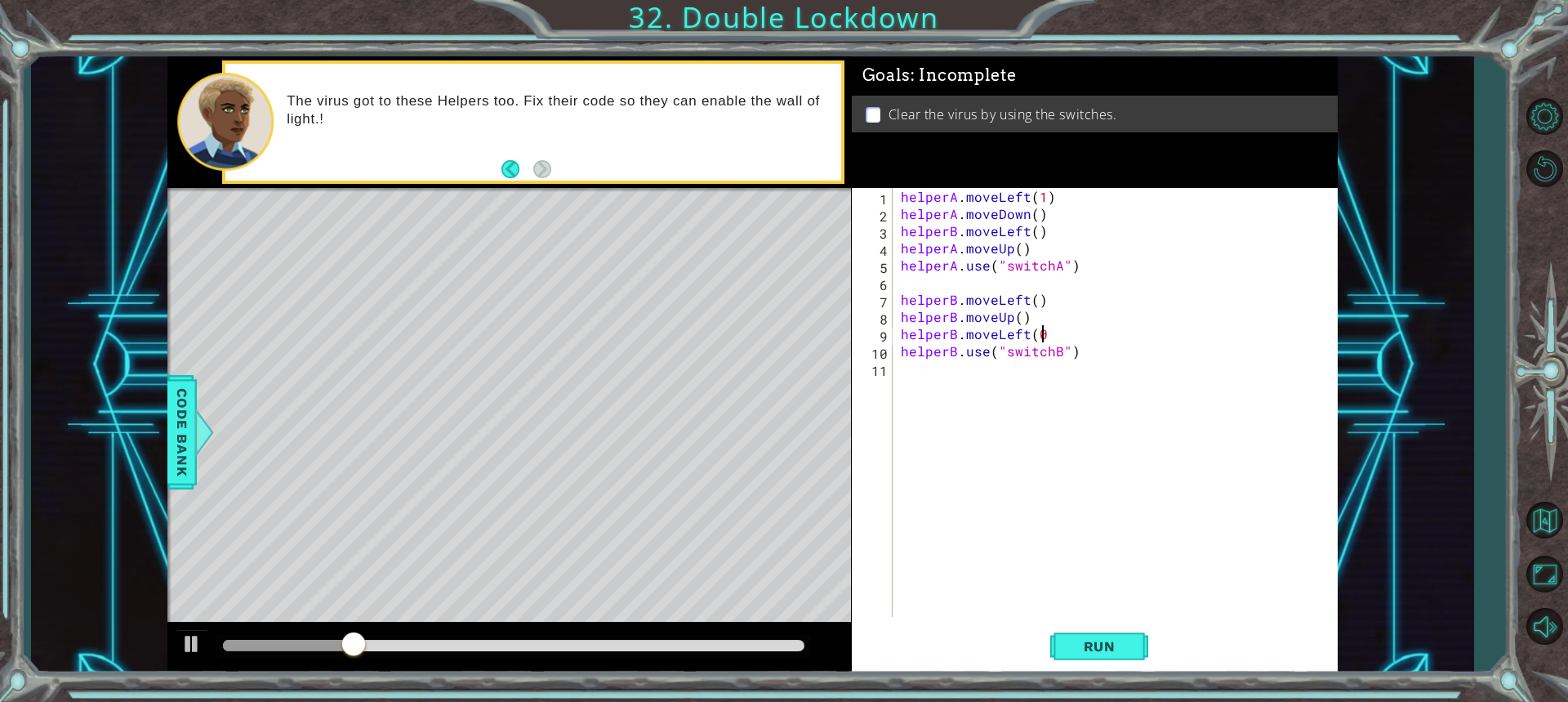
scroll to position [0, 7]
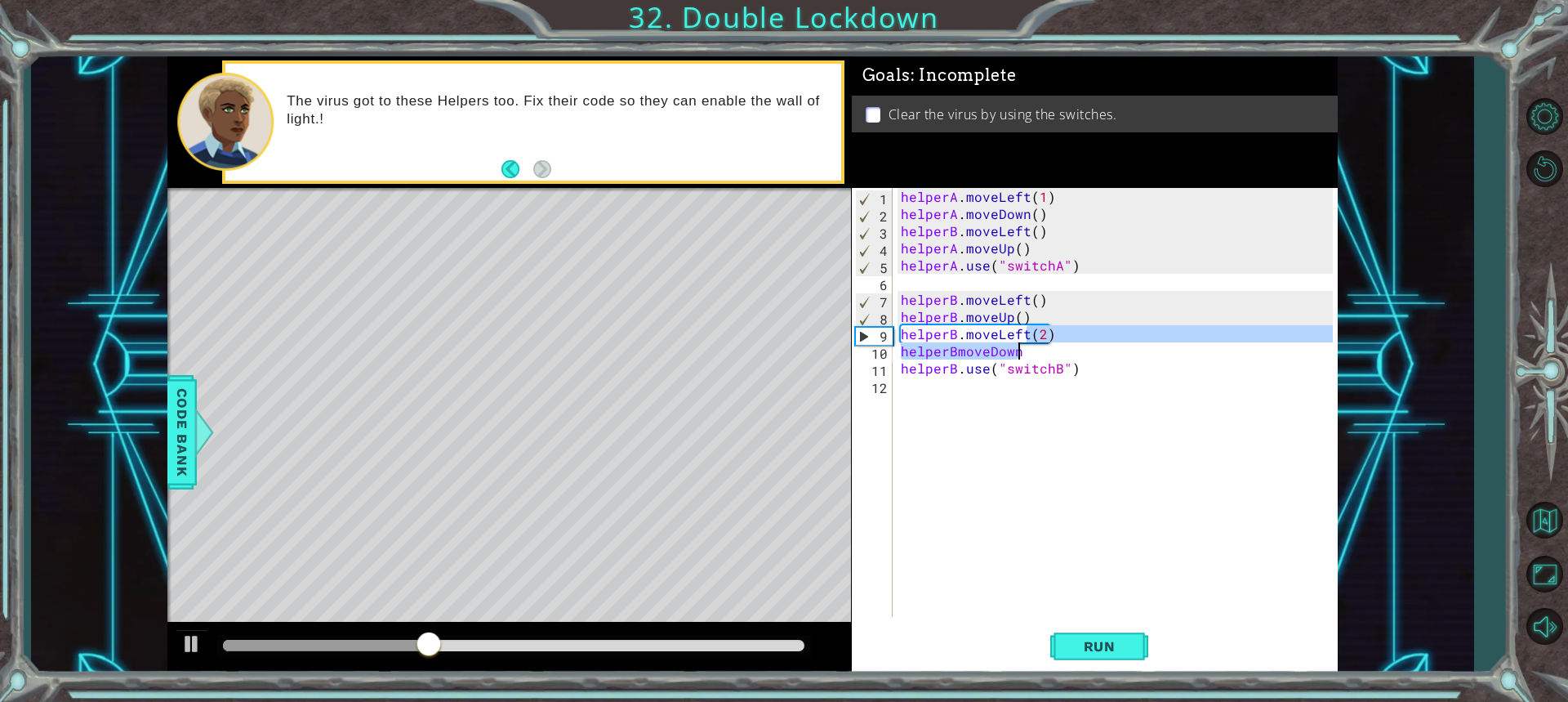
click at [1032, 351] on div "helperA . moveLeft ( 1 ) helperA . moveDown ( ) helperB . moveLeft ( ) helperA …" at bounding box center [1119, 420] width 443 height 463
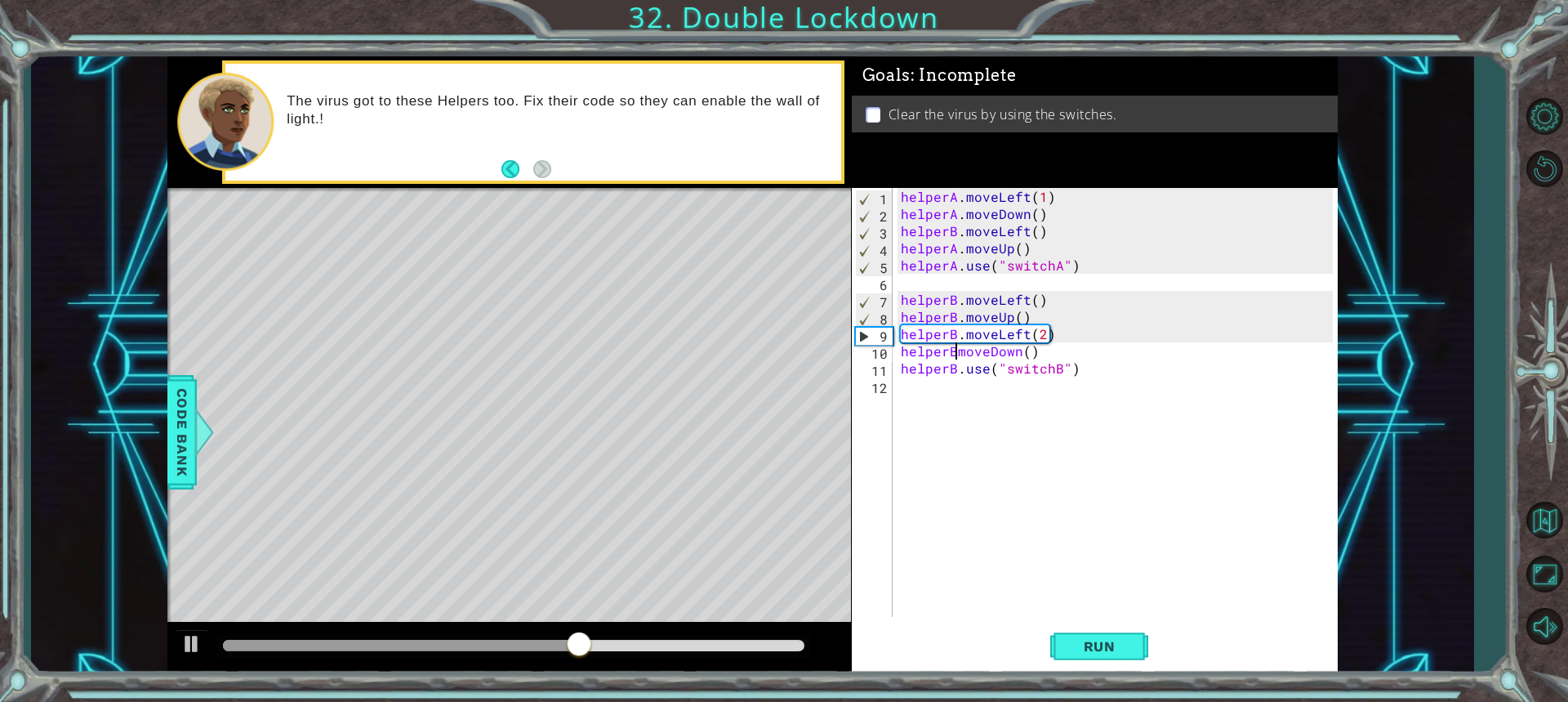
click at [953, 351] on div "helperA . moveLeft ( 1 ) helperA . moveDown ( ) helperB . moveLeft ( ) helperA …" at bounding box center [1119, 420] width 443 height 463
type textarea "helperB.moveDown()"
click at [981, 424] on div "helperA . moveLeft ( 1 ) helperA . moveDown ( ) helperB . moveLeft ( ) helperA …" at bounding box center [1119, 420] width 443 height 463
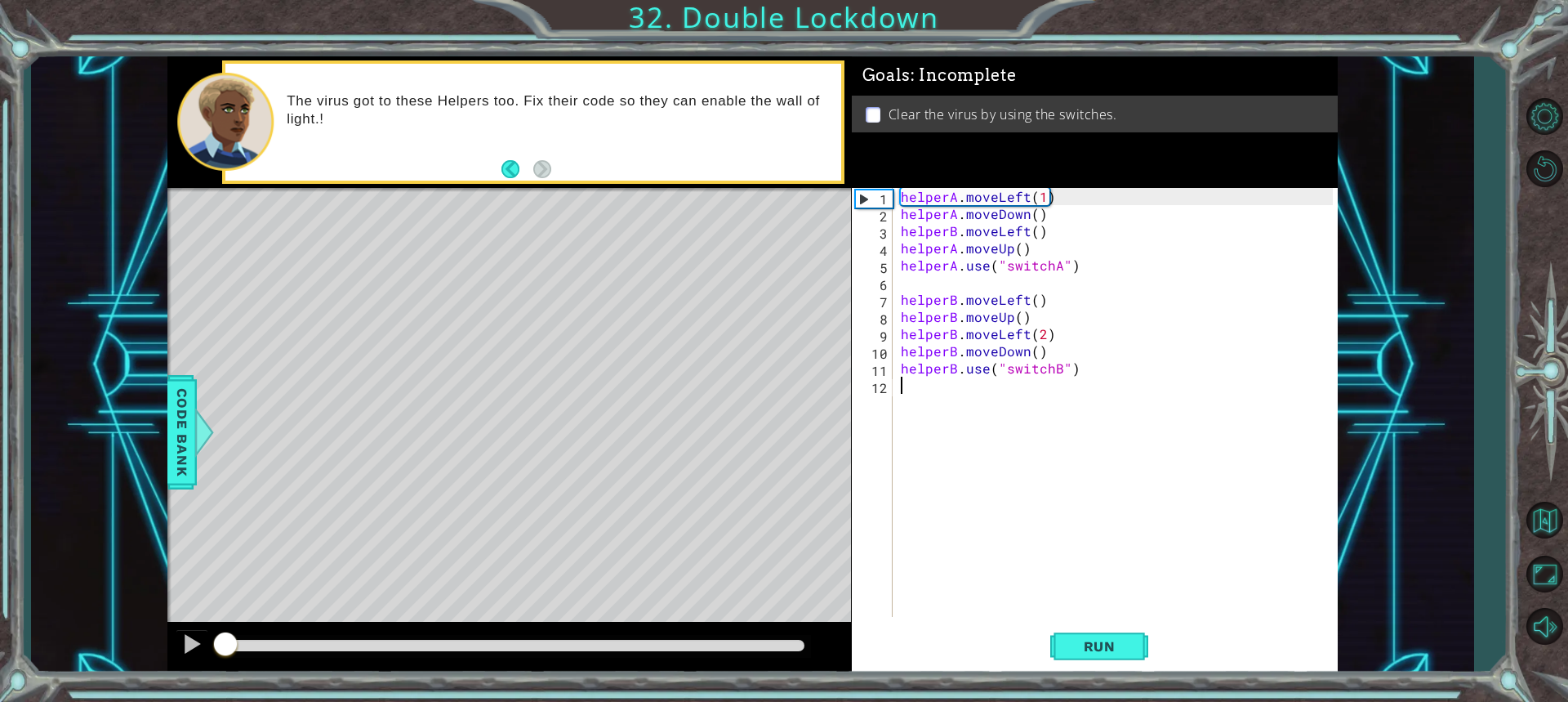
drag, startPoint x: 655, startPoint y: 646, endPoint x: 287, endPoint y: 570, distance: 375.8
click at [203, 628] on div at bounding box center [509, 647] width 683 height 52
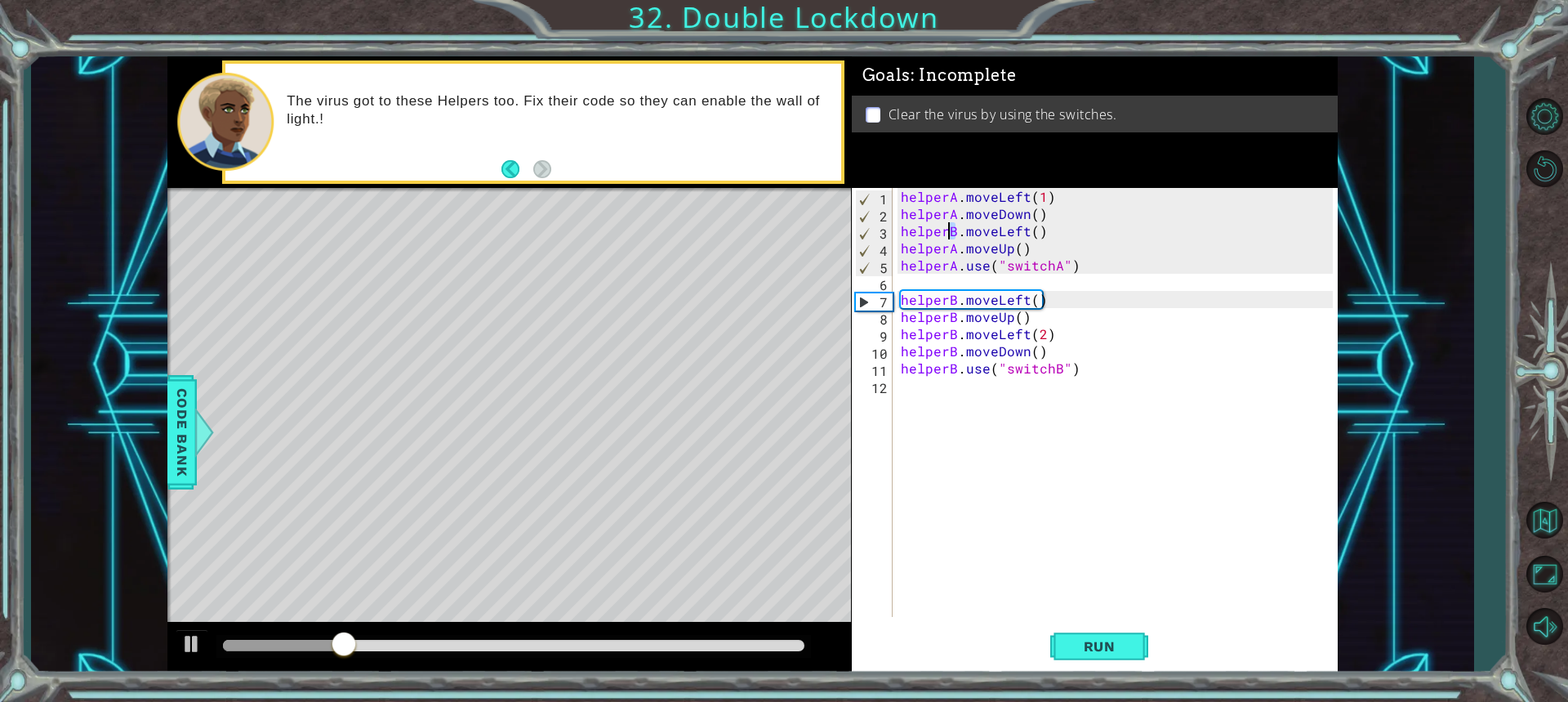
click at [950, 233] on div "helperA . moveLeft ( 1 ) helperA . moveDown ( ) helperB . moveLeft ( ) helperA …" at bounding box center [1119, 420] width 443 height 463
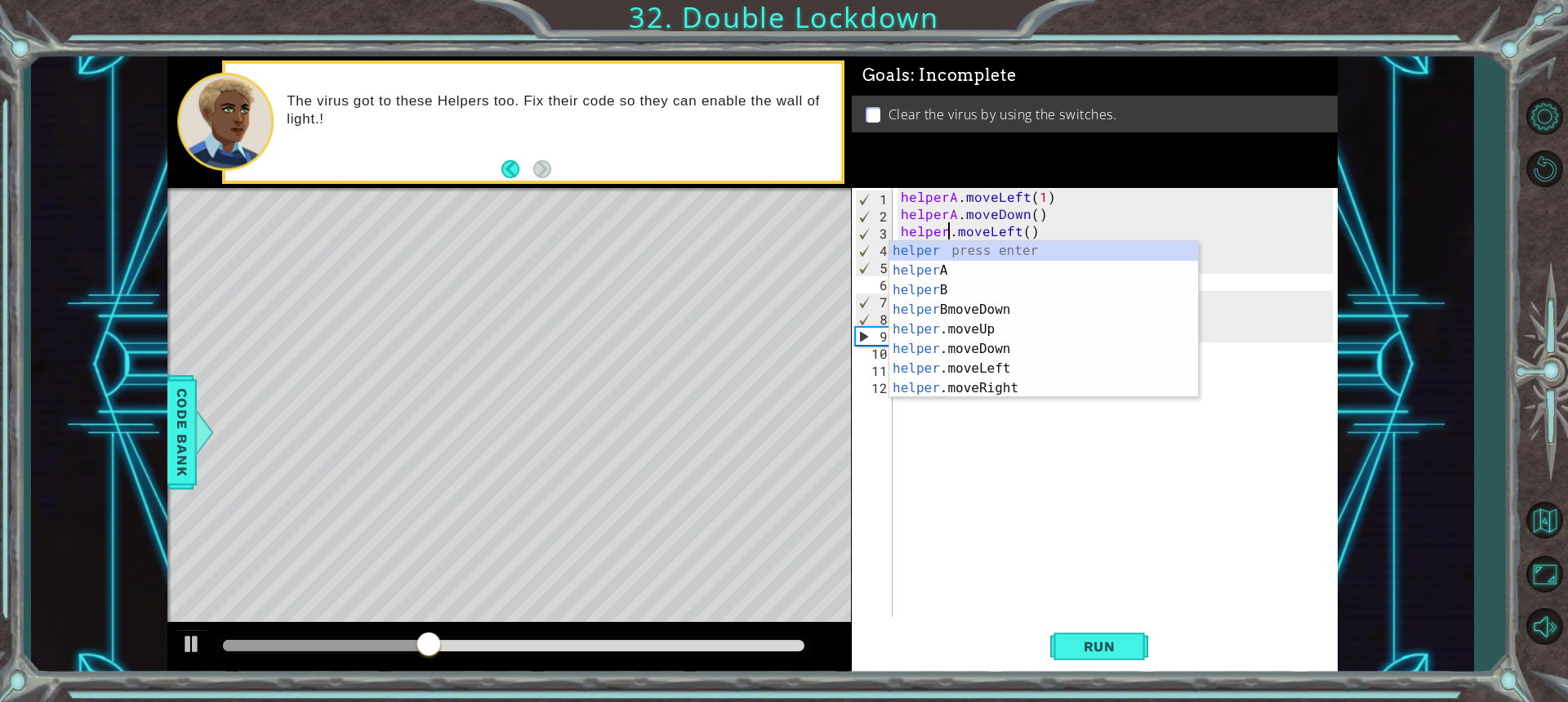
scroll to position [0, 4]
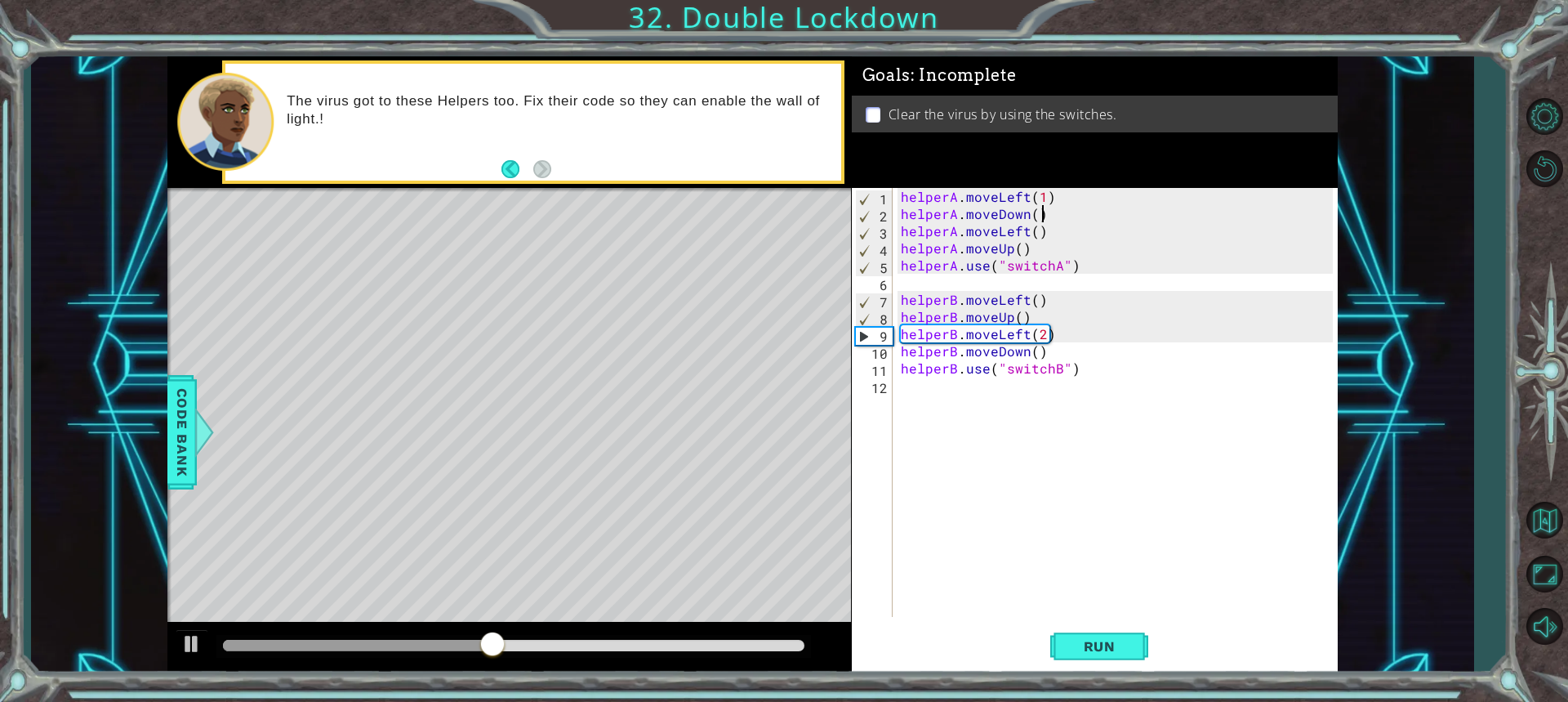
click at [1077, 213] on div "helperA . moveLeft ( 1 ) helperA . moveDown ( ) helperA . moveLeft ( ) helperA …" at bounding box center [1119, 420] width 443 height 463
click at [1039, 232] on div "helperA . moveLeft ( 1 ) helperA . moveDown ( ) helperA . moveLeft ( ) helperA …" at bounding box center [1119, 420] width 443 height 463
click at [1035, 232] on div "helperA . moveLeft ( 1 ) helperA . moveDown ( ) helperA . moveLeft ( ) helperA …" at bounding box center [1119, 420] width 443 height 463
click at [1094, 640] on span "Run" at bounding box center [1100, 646] width 65 height 17
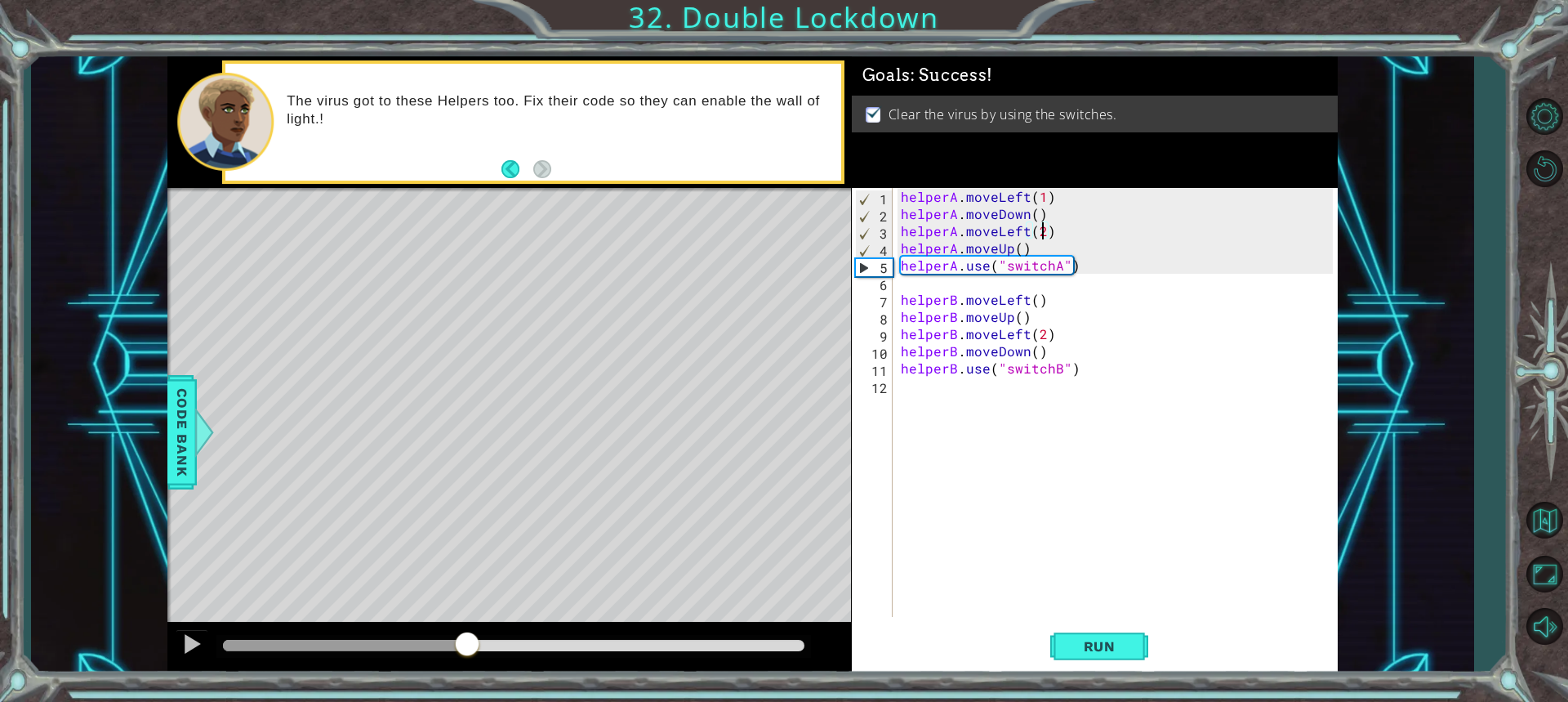
drag, startPoint x: 347, startPoint y: 648, endPoint x: 468, endPoint y: 649, distance: 121.0
click at [468, 649] on div at bounding box center [467, 646] width 30 height 30
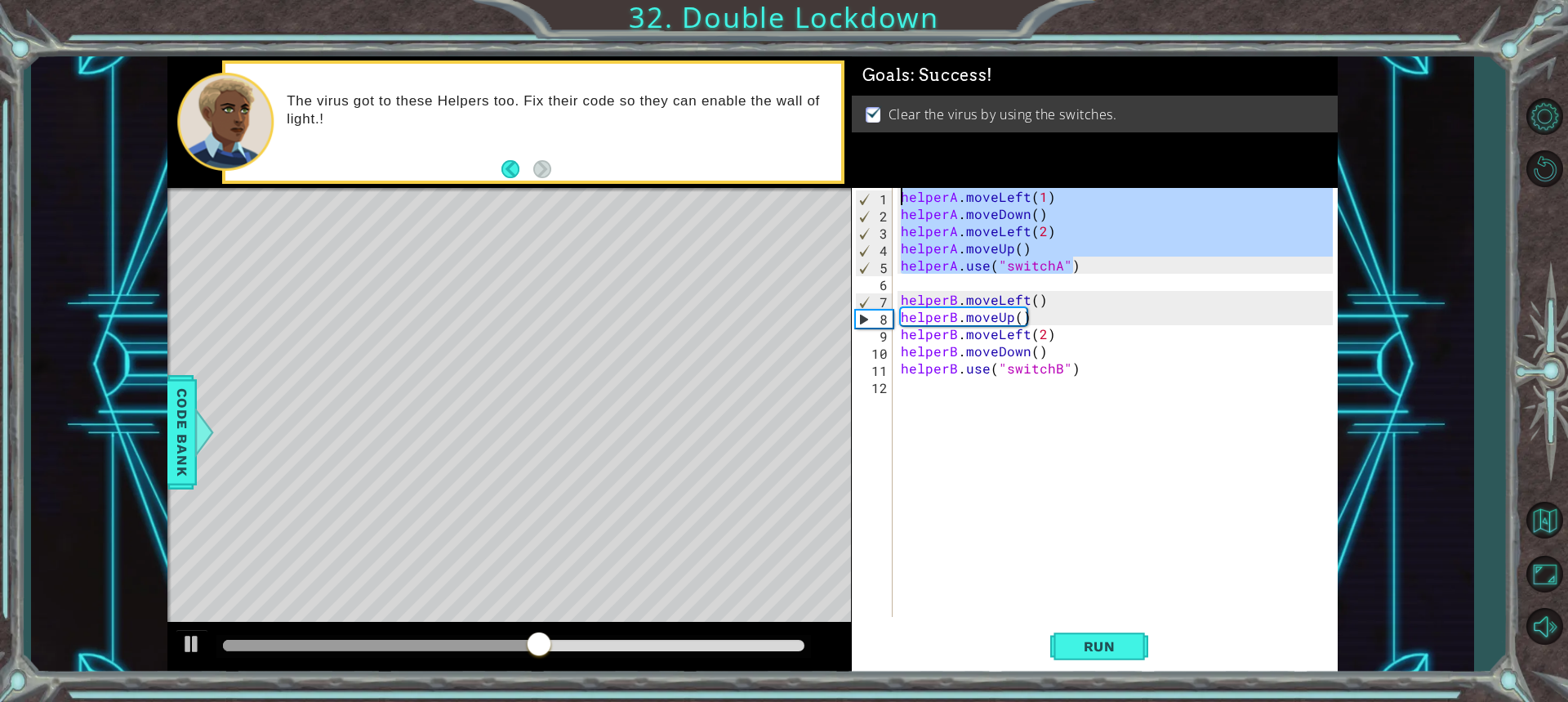
drag, startPoint x: 1067, startPoint y: 260, endPoint x: 827, endPoint y: 150, distance: 264.0
click at [827, 150] on div "1 ההההההההההההההההההההההההההההההההההההההההההההההההההההההההההההההההההההההההההההה…" at bounding box center [753, 365] width 1170 height 618
type textarea "helperA.moveLeft(1) helperA.moveDown()"
click at [1097, 282] on div "helperA . moveLeft ( 1 ) helperA . moveDown ( ) helperA . moveLeft ( 2 ) helper…" at bounding box center [1119, 420] width 443 height 463
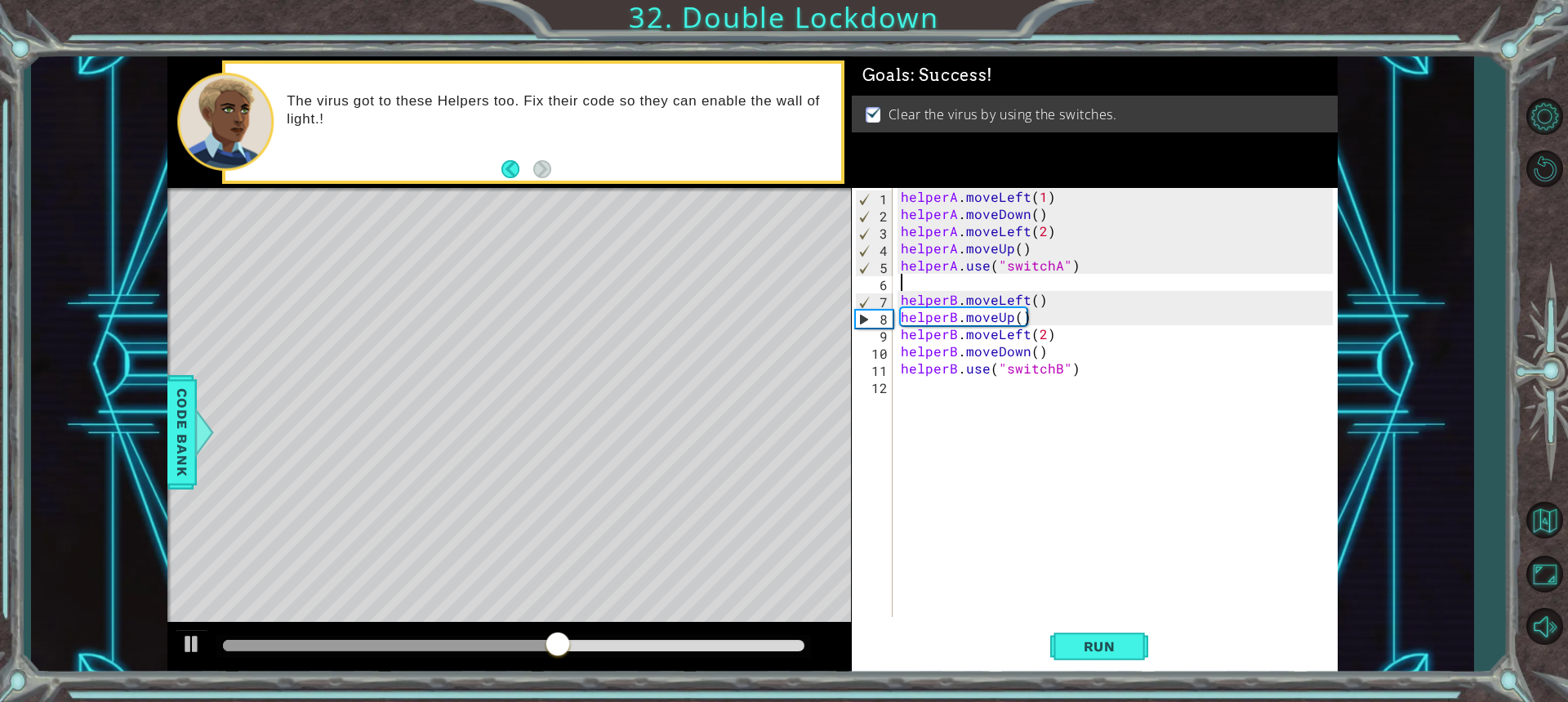
scroll to position [0, 0]
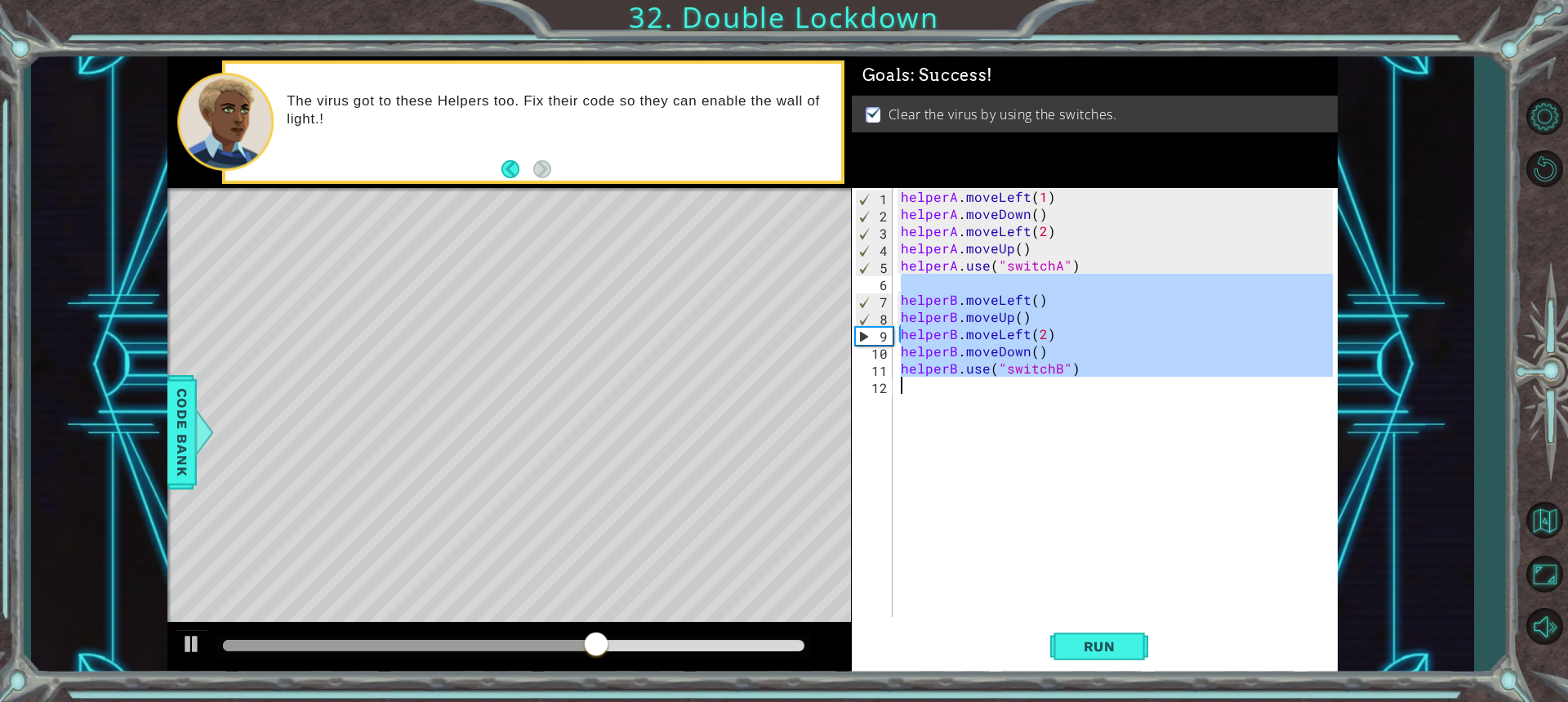
drag, startPoint x: 975, startPoint y: 288, endPoint x: 1120, endPoint y: 396, distance: 180.8
click at [1120, 396] on div "helperA . moveLeft ( 1 ) helperA . moveDown ( ) helperA . moveLeft ( 2 ) helper…" at bounding box center [1119, 420] width 443 height 463
type textarea "helperB.use("switchB")"
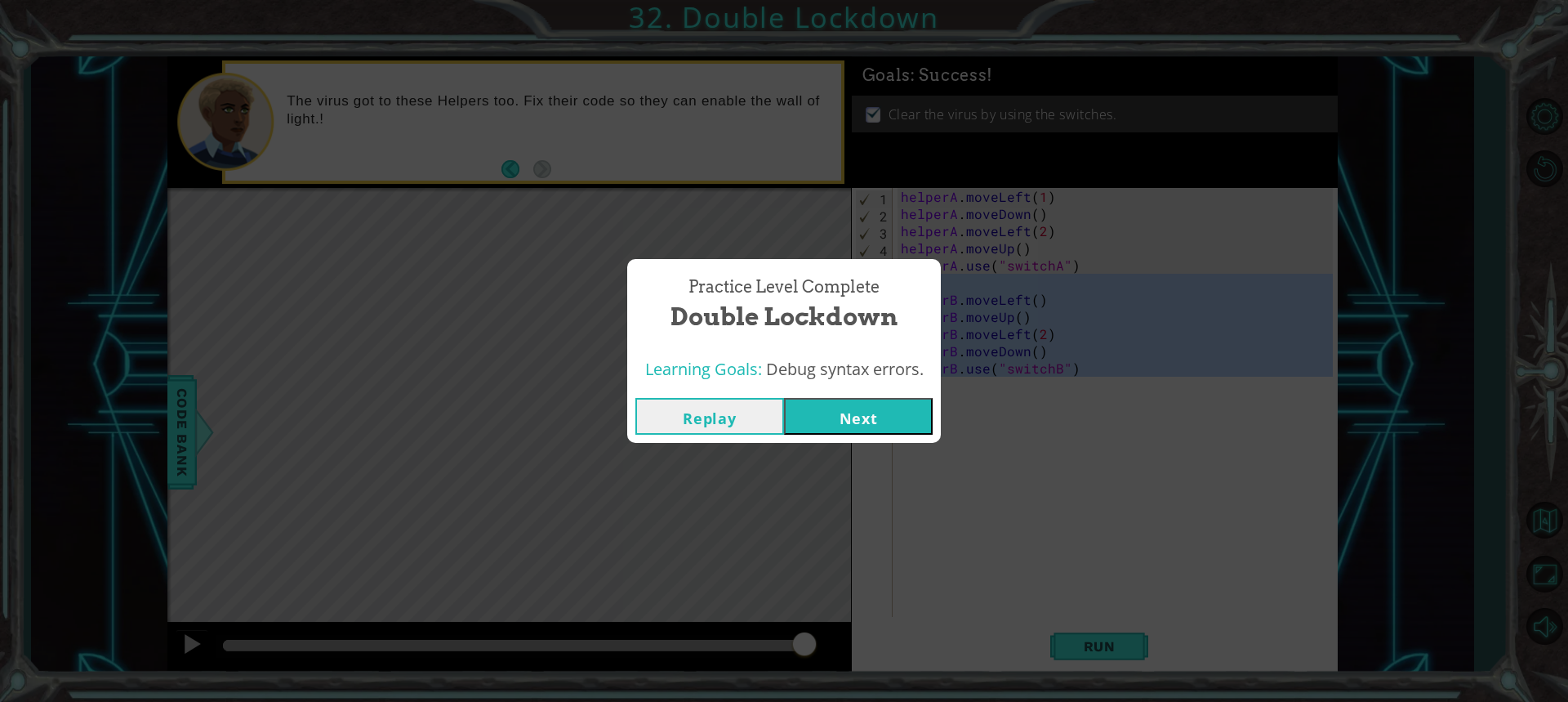
drag, startPoint x: 877, startPoint y: 412, endPoint x: 878, endPoint y: 402, distance: 10.0
click at [878, 402] on button "Next" at bounding box center [858, 417] width 149 height 37
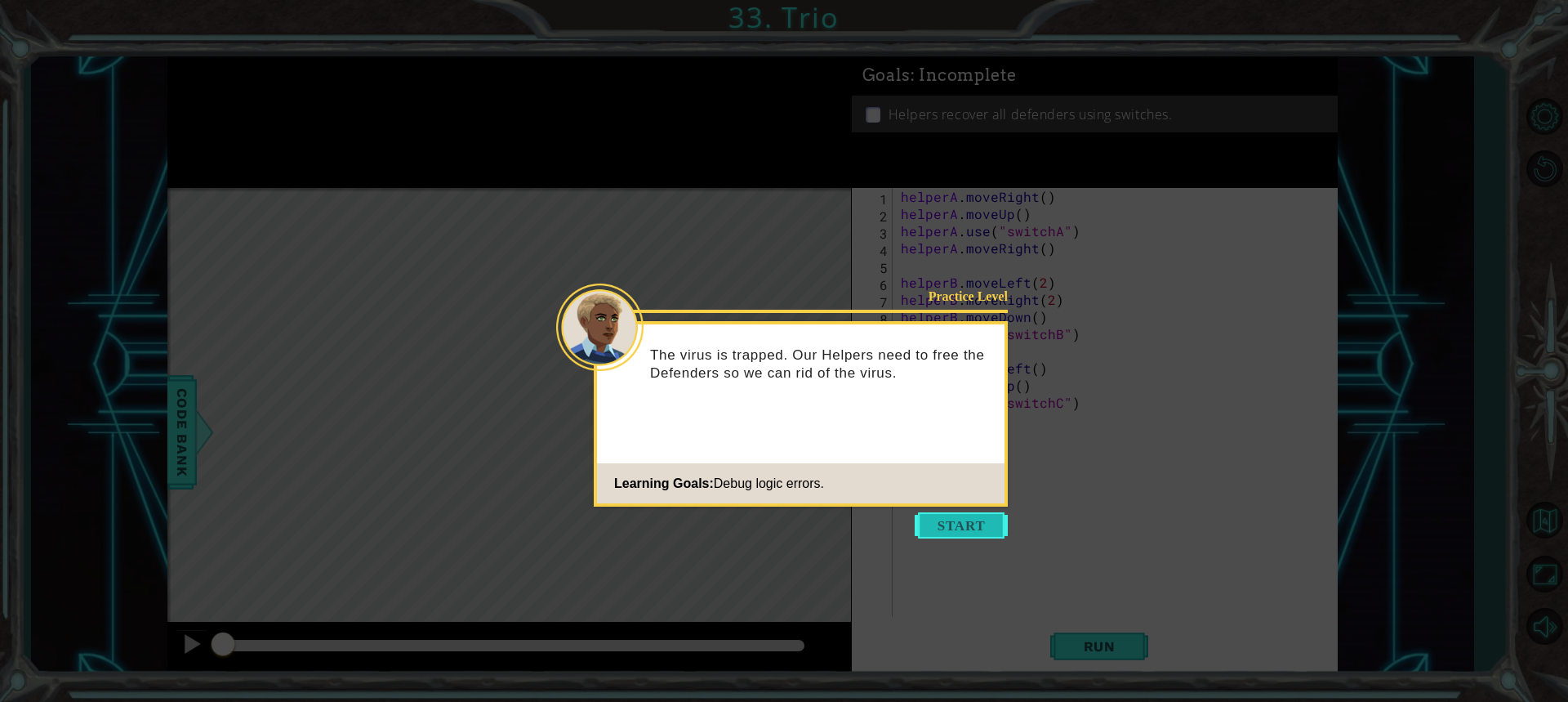
click at [949, 534] on button "Start" at bounding box center [961, 525] width 93 height 26
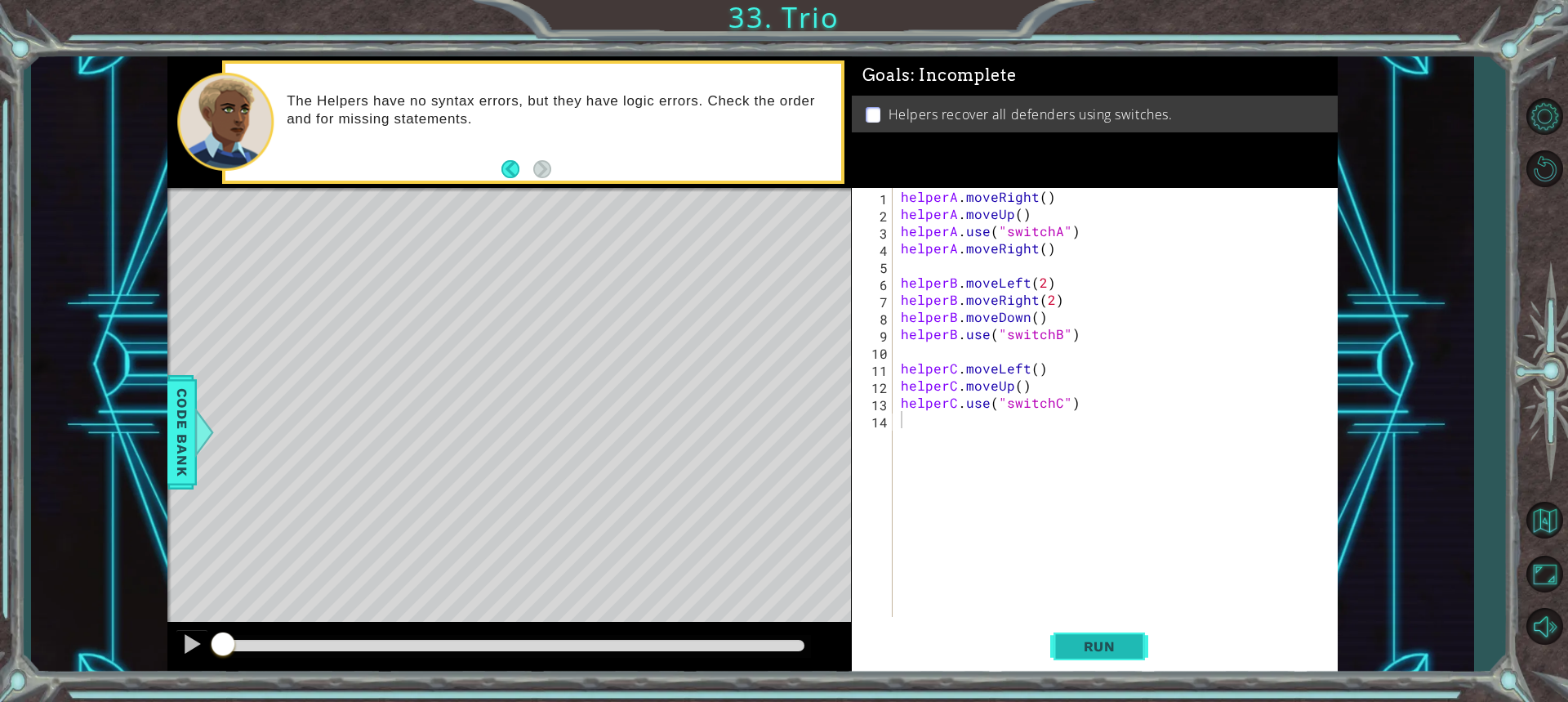
drag, startPoint x: 1083, startPoint y: 647, endPoint x: 1076, endPoint y: 654, distance: 9.9
click at [1077, 654] on span "Run" at bounding box center [1100, 646] width 65 height 17
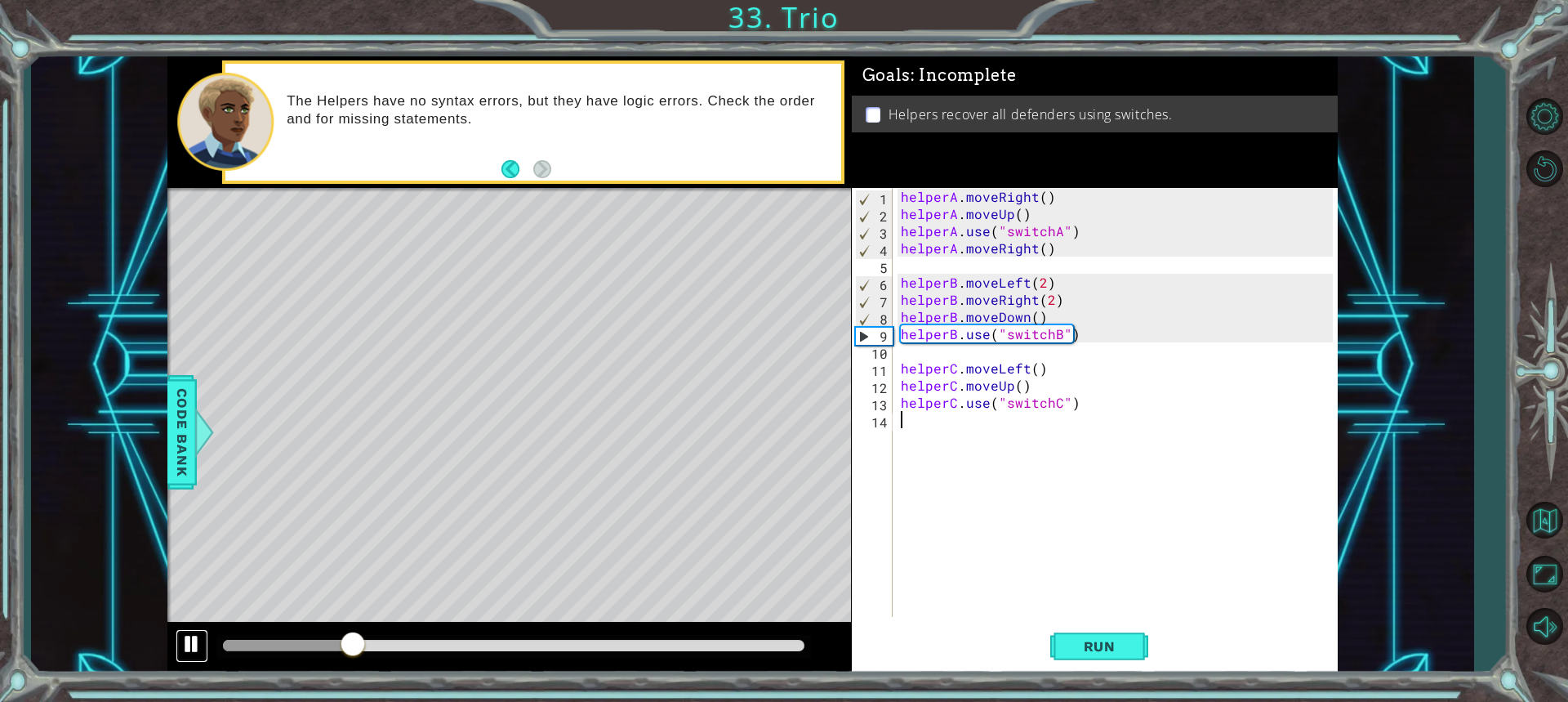
click at [193, 642] on div at bounding box center [192, 644] width 21 height 21
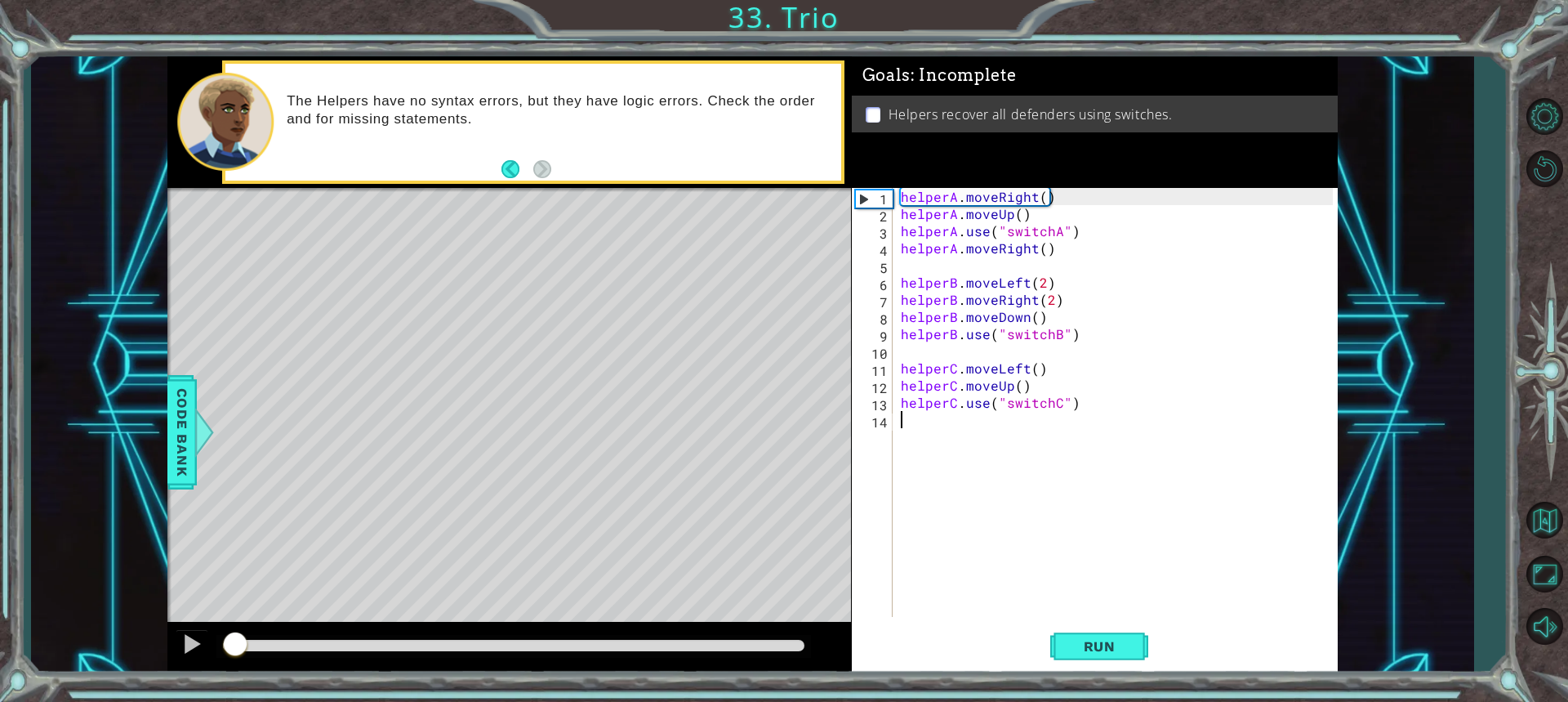
drag, startPoint x: 347, startPoint y: 635, endPoint x: 222, endPoint y: 628, distance: 125.2
click at [222, 628] on div at bounding box center [509, 647] width 683 height 52
drag, startPoint x: 1072, startPoint y: 229, endPoint x: 988, endPoint y: 232, distance: 84.1
click at [988, 232] on div "helperA . moveRight ( ) helperA . moveUp ( ) helperA . use ( "switchA" ) helper…" at bounding box center [1119, 420] width 443 height 463
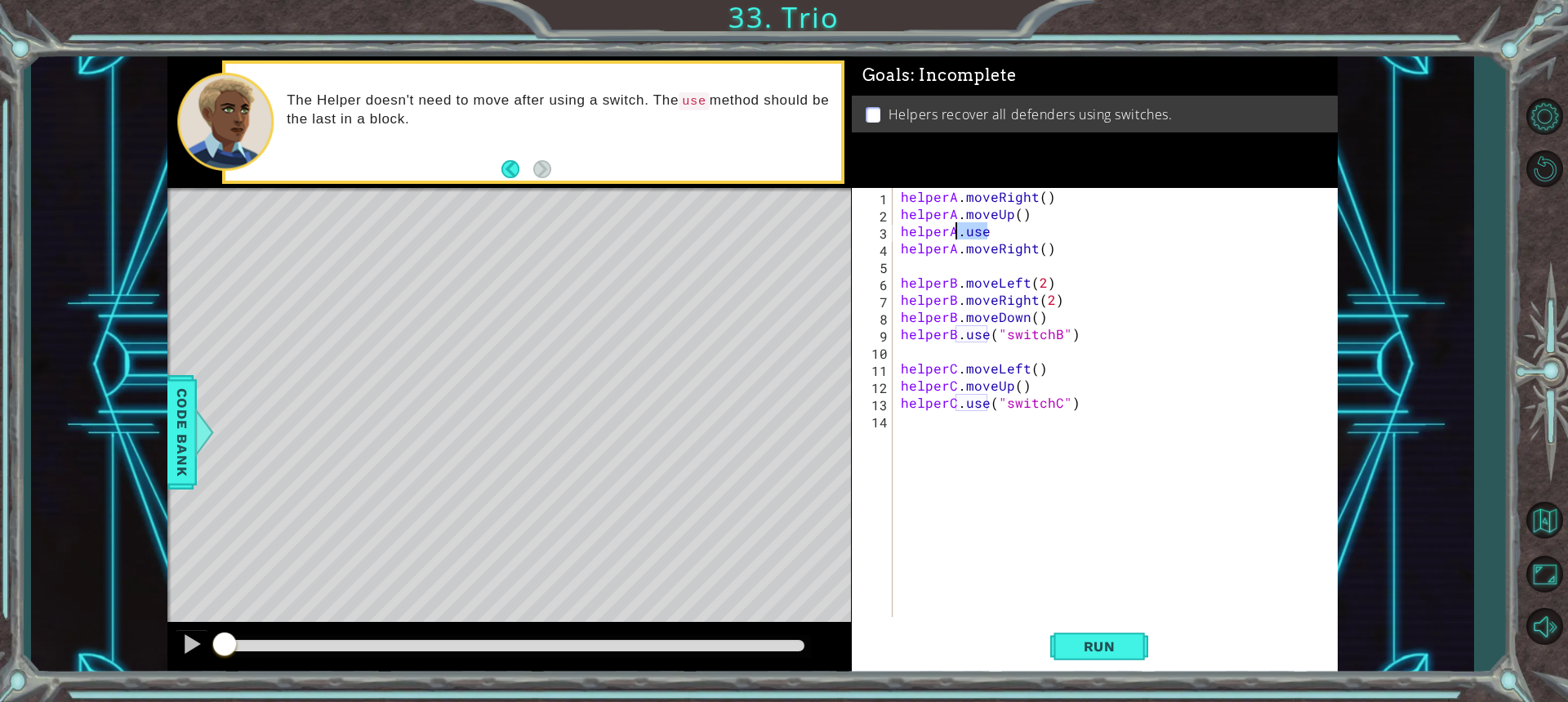
drag, startPoint x: 989, startPoint y: 232, endPoint x: 958, endPoint y: 225, distance: 31.8
click at [956, 230] on div "helperA . moveRight ( ) helperA . moveUp ( ) helperA . use helperA . moveRight …" at bounding box center [1119, 420] width 443 height 463
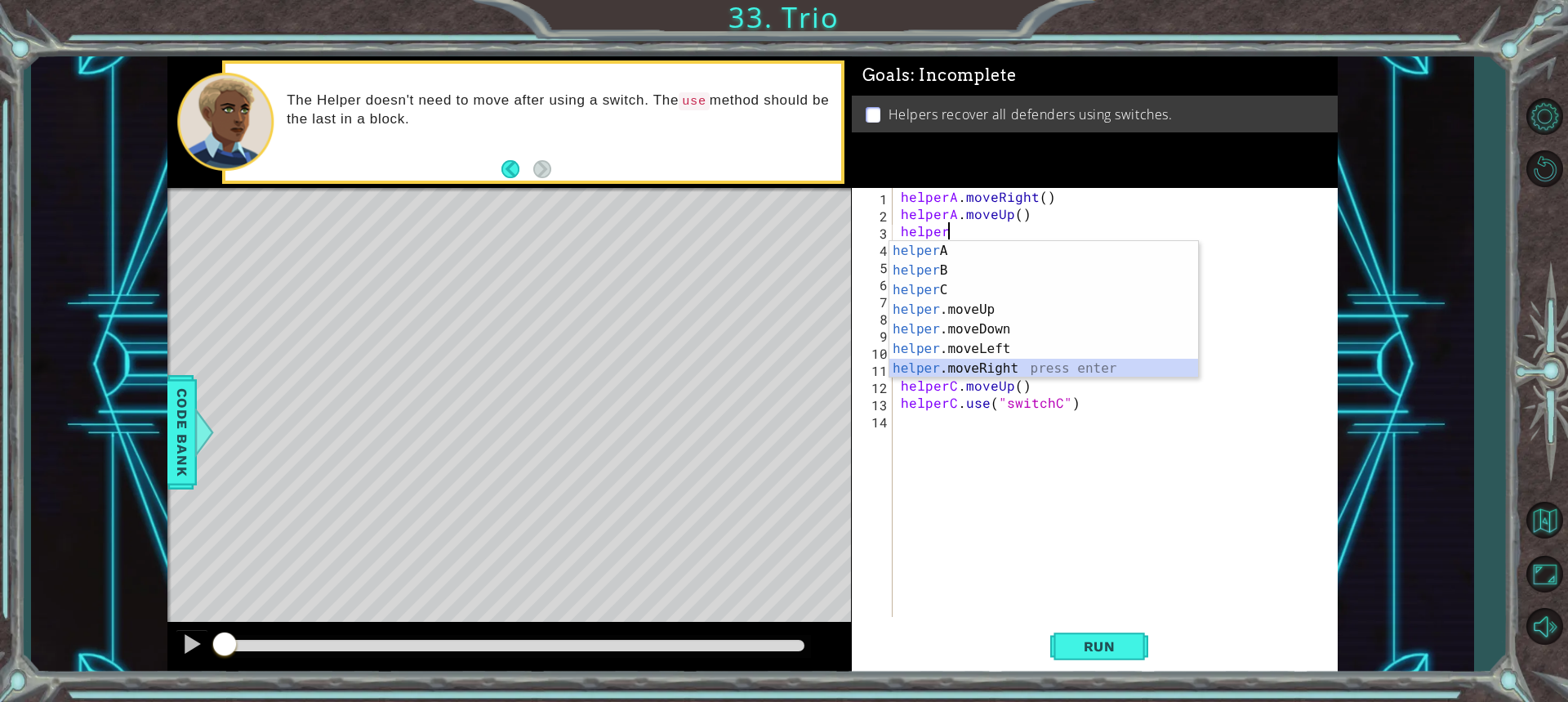
click at [973, 364] on div "helper A press enter helper B press enter helper C press enter helper .moveUp p…" at bounding box center [1043, 329] width 308 height 177
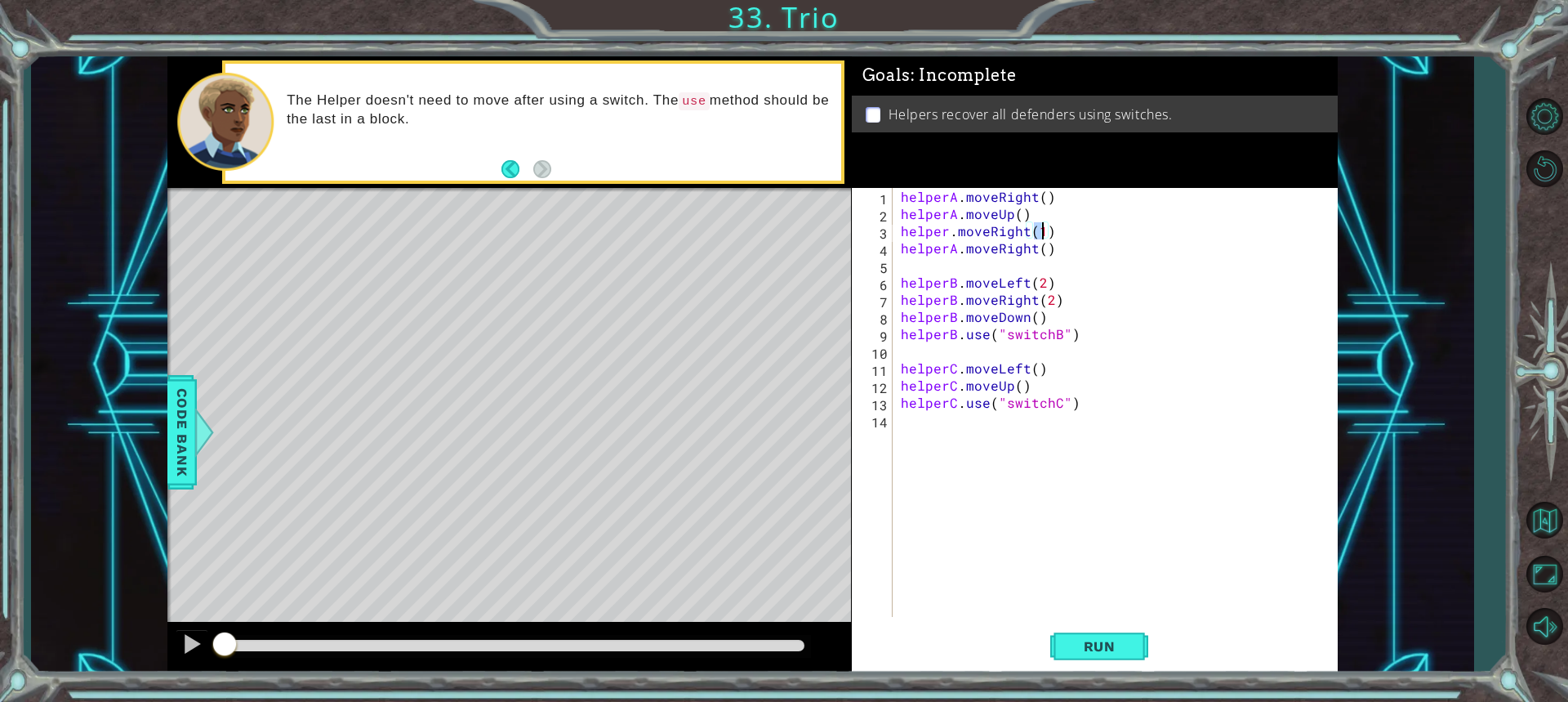
click at [947, 230] on div "helperA . moveRight ( ) helperA . moveUp ( ) helper . moveRight ( 1 ) helperA .…" at bounding box center [1119, 420] width 443 height 463
drag, startPoint x: 1111, startPoint y: 646, endPoint x: 1110, endPoint y: 632, distance: 14.0
click at [1109, 635] on button "Run" at bounding box center [1100, 646] width 98 height 48
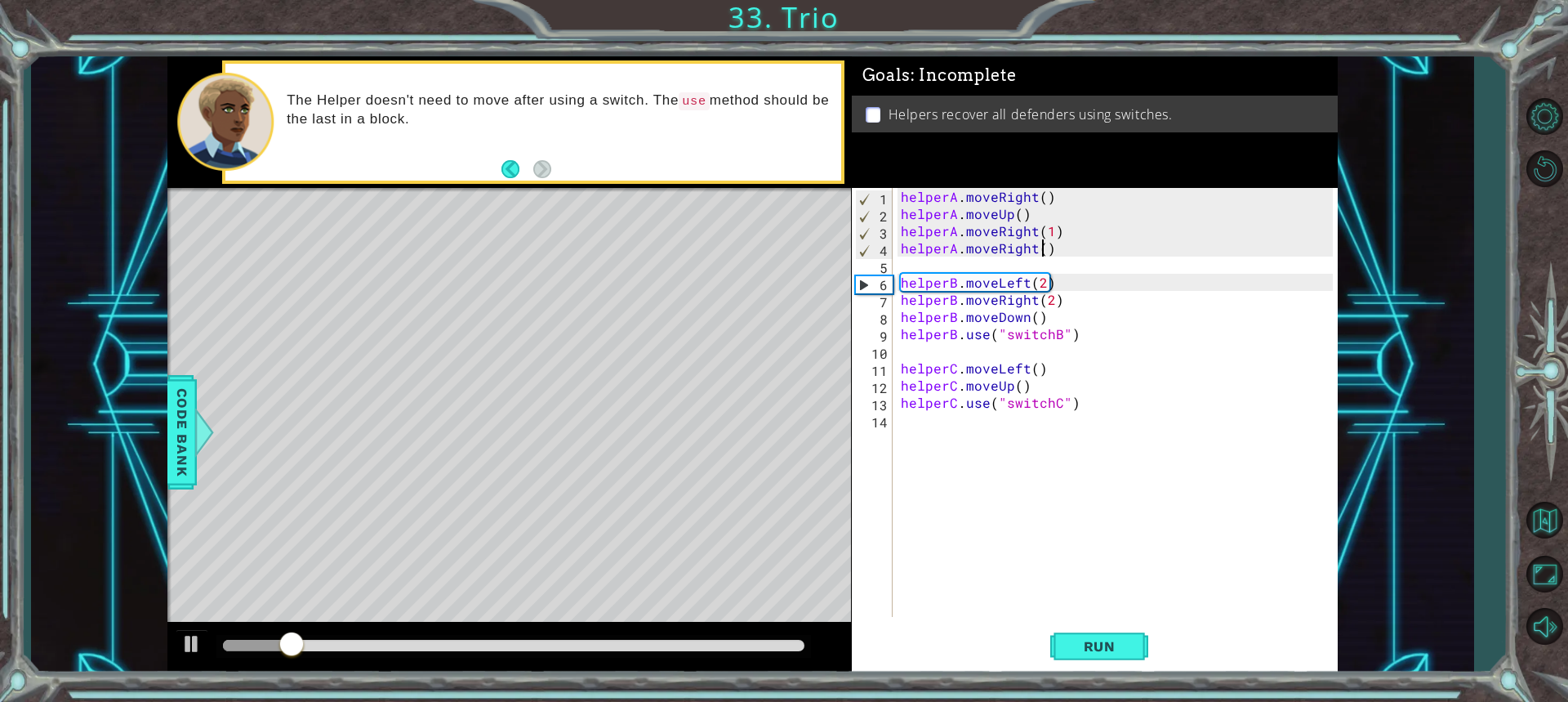
click at [1045, 251] on div "helperA . moveRight ( ) helperA . moveUp ( ) helperA . moveRight ( 1 ) helperA …" at bounding box center [1119, 420] width 443 height 463
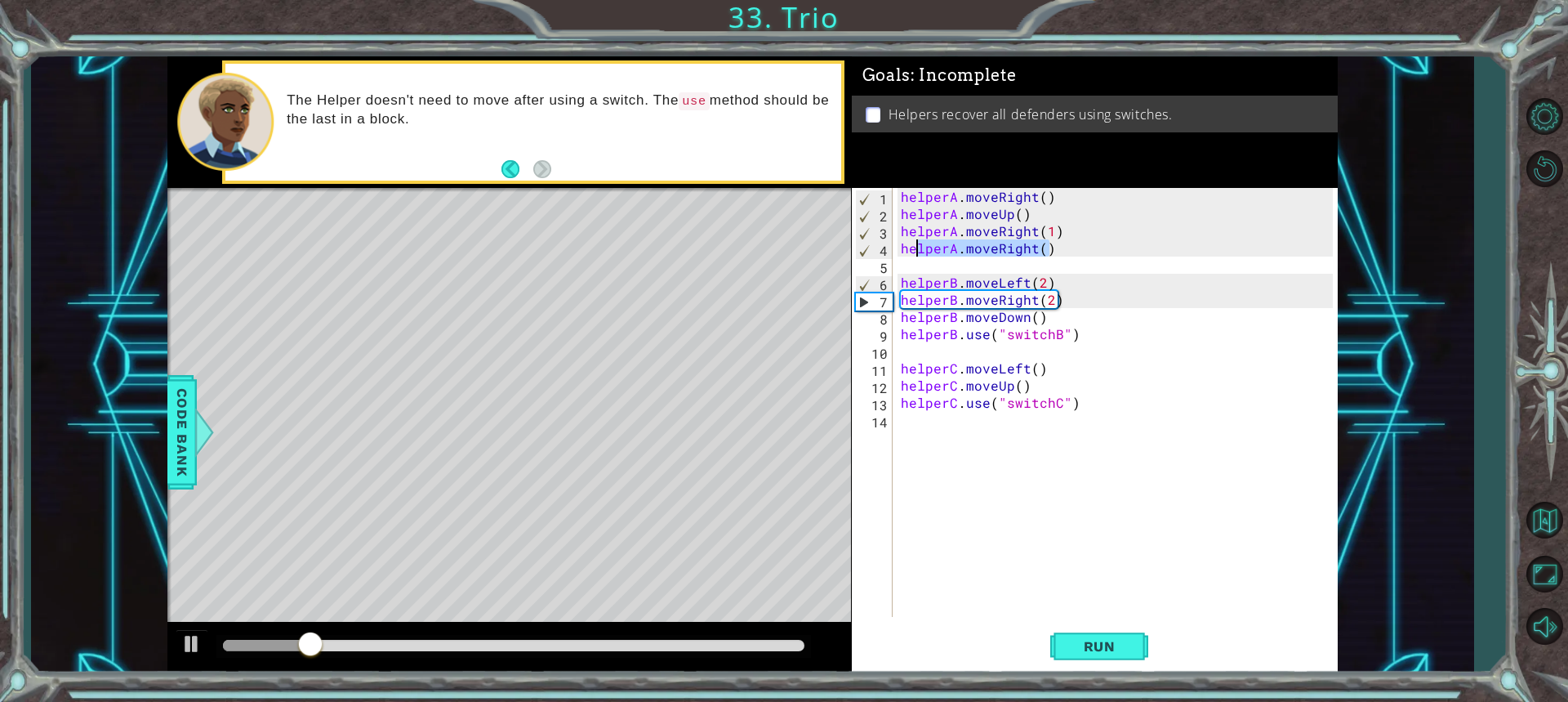
drag, startPoint x: 1048, startPoint y: 252, endPoint x: 918, endPoint y: 250, distance: 130.0
click at [918, 250] on div "helperA . moveRight ( ) helperA . moveUp ( ) helperA . moveRight ( 1 ) helperA …" at bounding box center [1119, 420] width 443 height 463
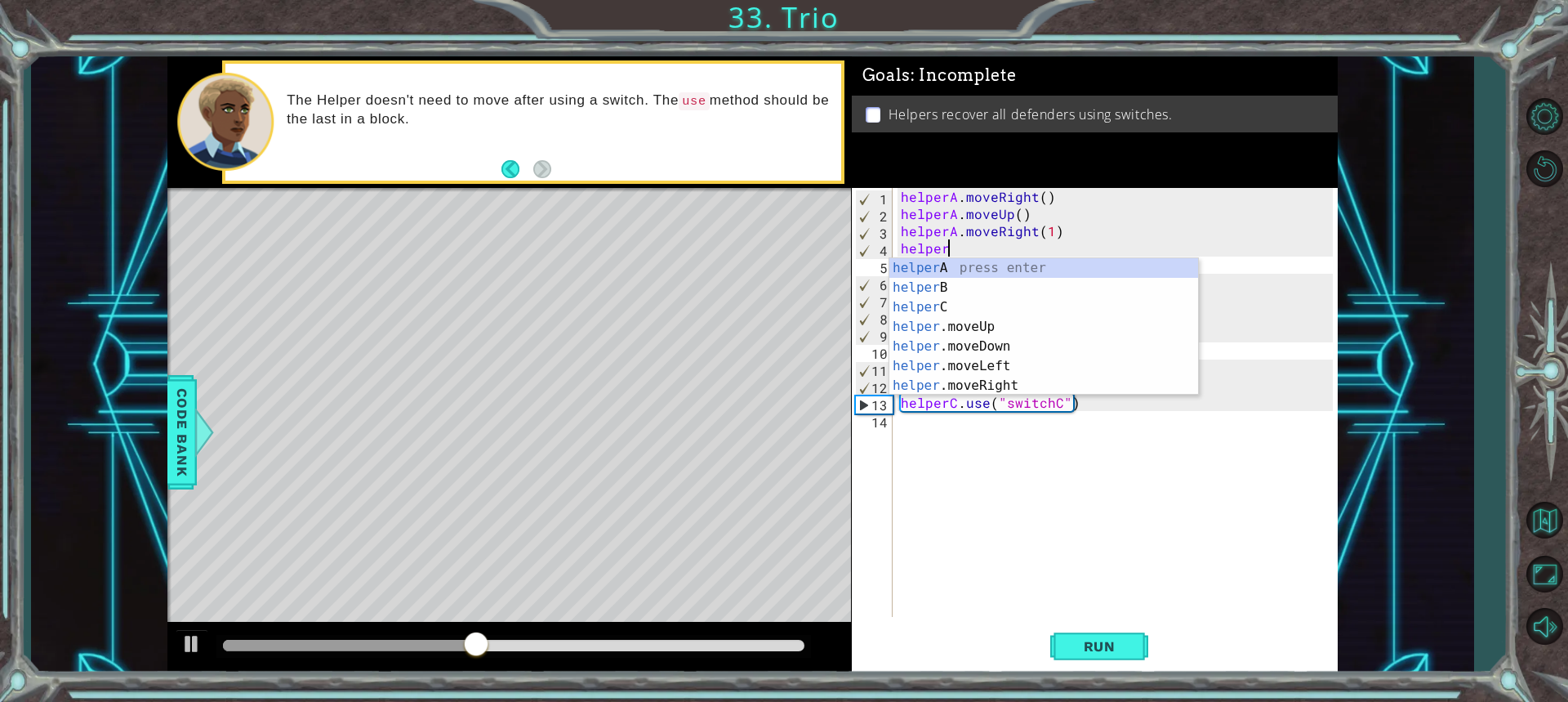
scroll to position [0, 3]
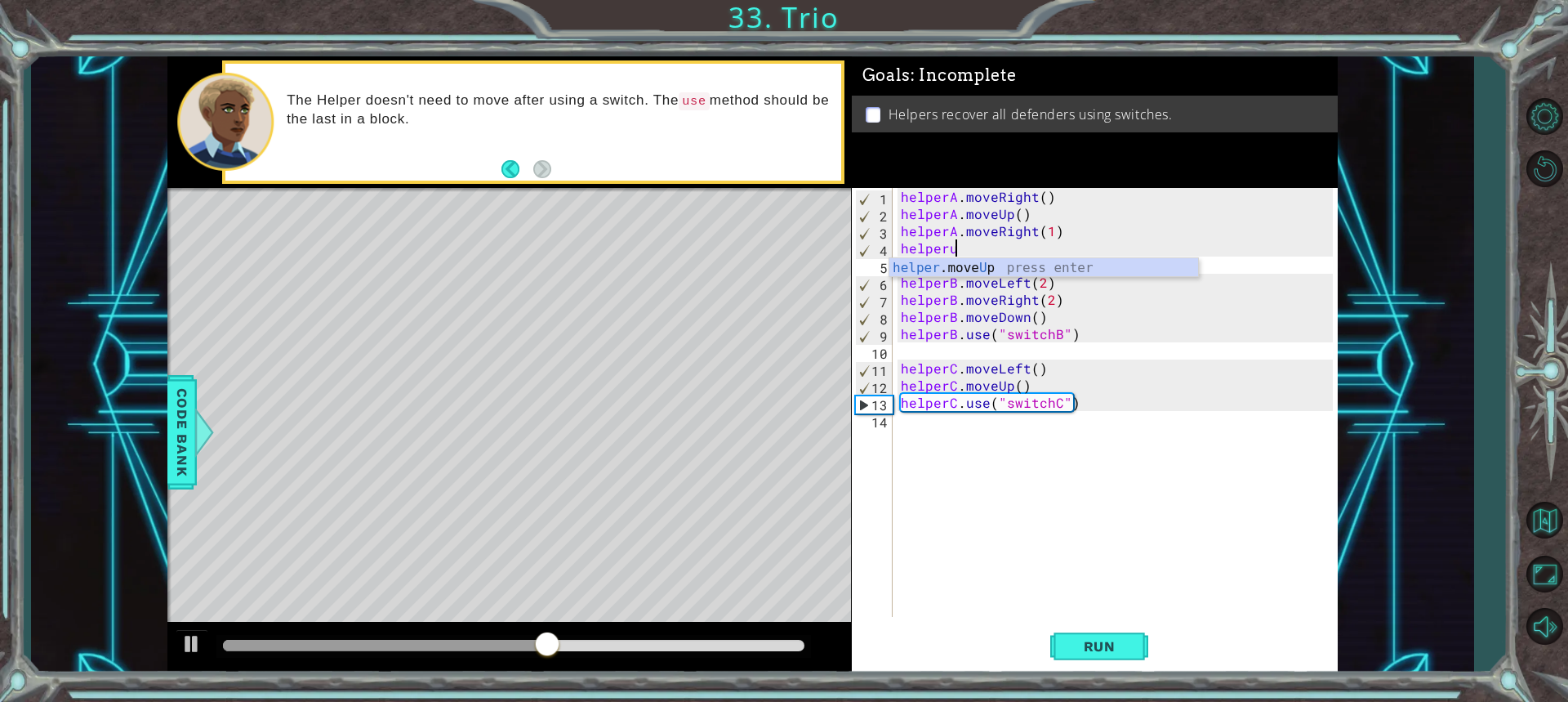
click at [1060, 407] on div "helperA . moveRight ( ) helperA . moveUp ( ) helperA . moveRight ( 1 ) helperu …" at bounding box center [1119, 420] width 443 height 463
type textarea "helperC.use("switchC")"
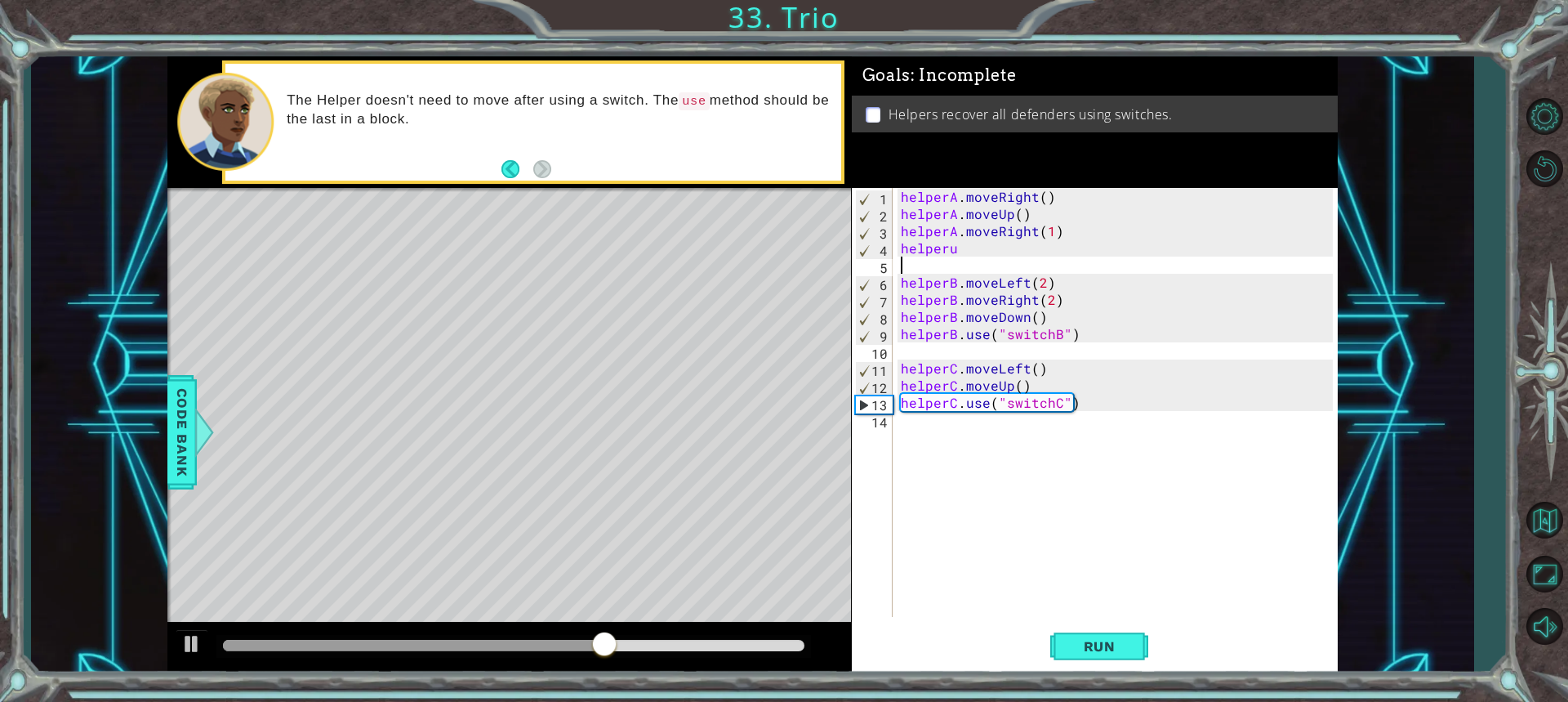
click at [961, 257] on div "helperA . moveRight ( ) helperA . moveUp ( ) helperA . moveRight ( 1 ) helperu …" at bounding box center [1119, 420] width 443 height 463
click at [964, 250] on div "helperA . moveRight ( ) helperA . moveUp ( ) helperA . moveRight ( 1 ) helperu …" at bounding box center [1119, 420] width 443 height 463
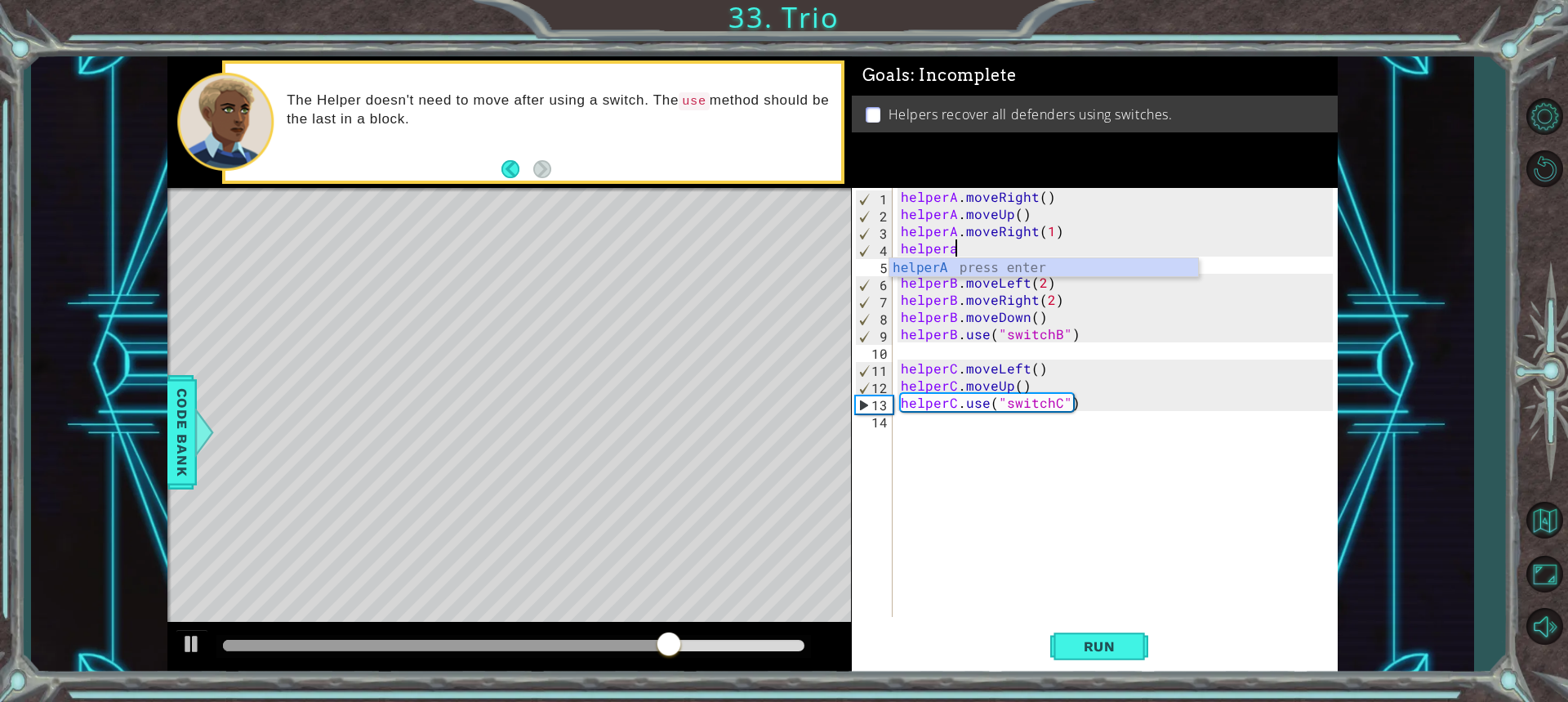
scroll to position [0, 3]
click at [971, 267] on div "helperA press enter" at bounding box center [1043, 288] width 308 height 59
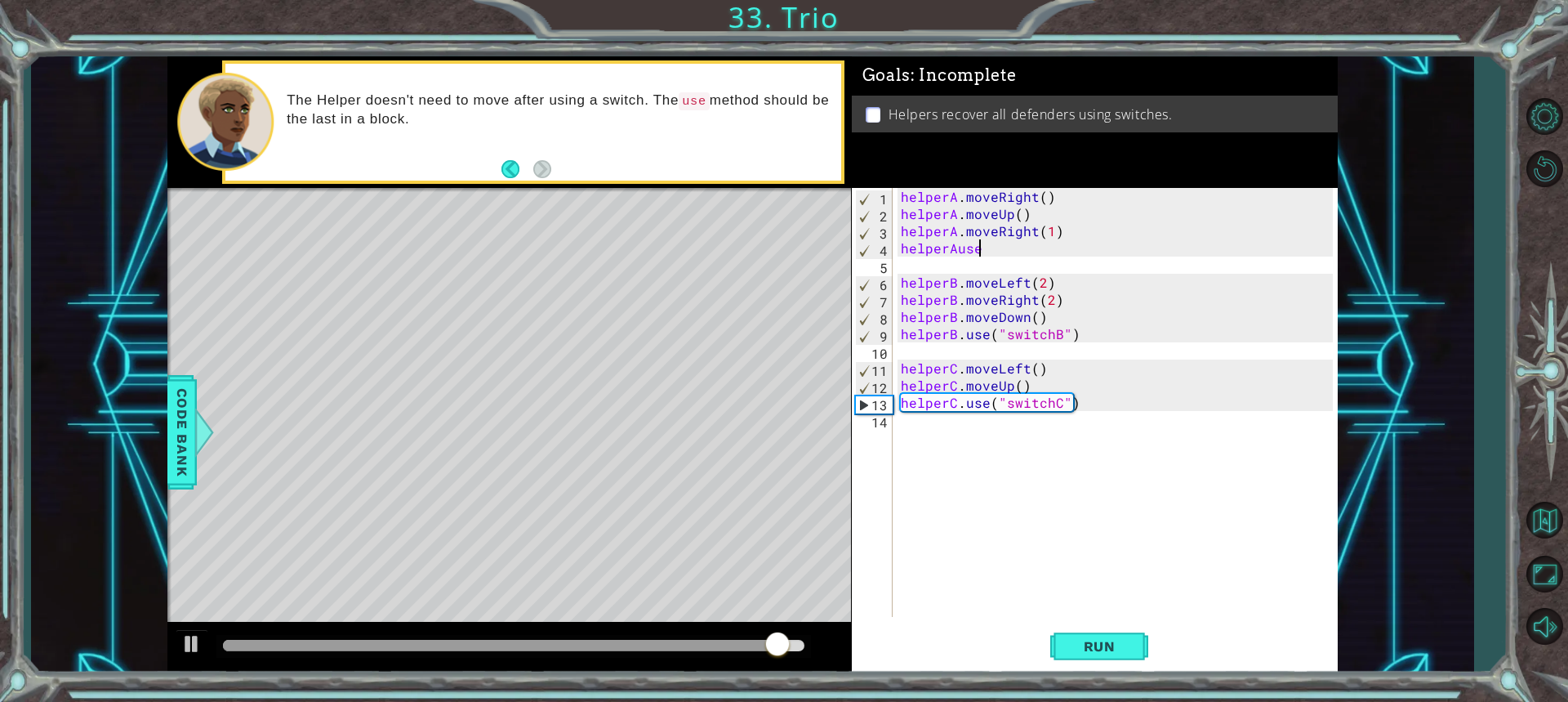
scroll to position [0, 4]
click at [955, 254] on div "helperA . moveRight ( ) helperA . moveUp ( ) helperA . moveRight ( 1 ) helperAu…" at bounding box center [1119, 420] width 443 height 463
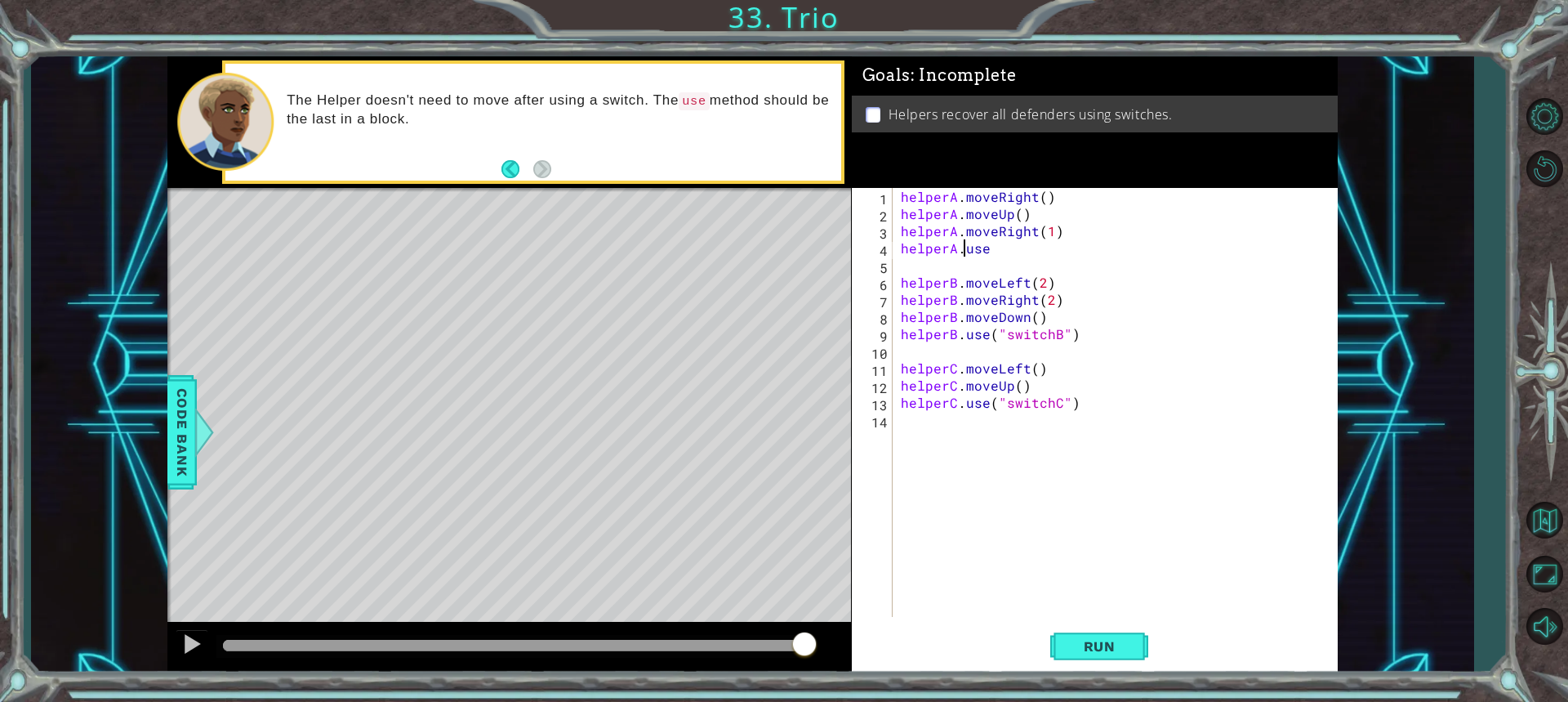
click at [977, 246] on div "helperA . moveRight ( ) helperA . moveUp ( ) helperA . moveRight ( 1 ) helperA …" at bounding box center [1119, 420] width 443 height 463
click at [989, 253] on div "helperA . moveRight ( ) helperA . moveUp ( ) helperA . moveRight ( 1 ) helperA …" at bounding box center [1119, 420] width 443 height 463
click at [995, 247] on div "helperA . moveRight ( ) helperA . moveUp ( ) helperA . moveRight ( 1 ) helperA …" at bounding box center [1119, 420] width 443 height 463
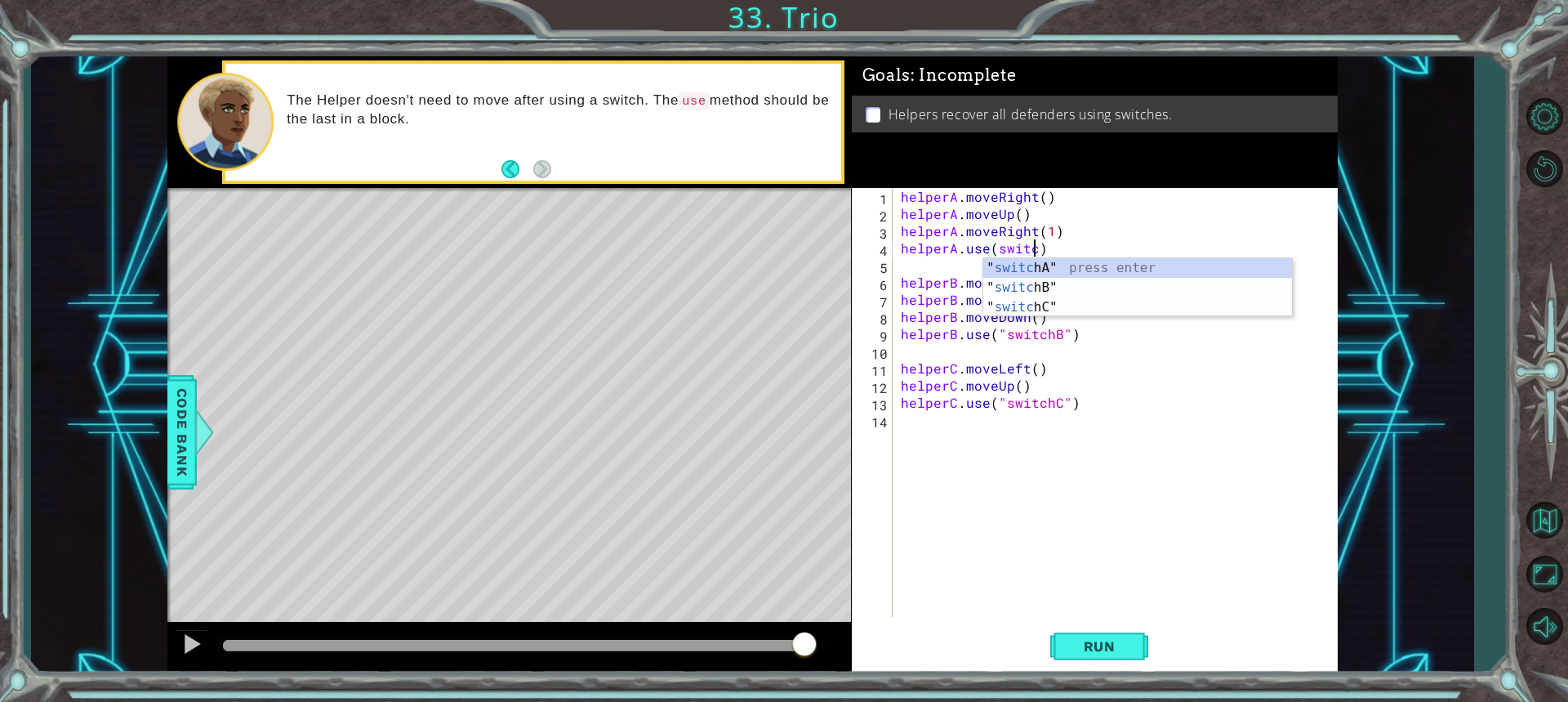
scroll to position [0, 8]
click at [1026, 260] on div "" switch A" press enter " switch B" press enter " switch C" press enter" at bounding box center [1137, 307] width 308 height 98
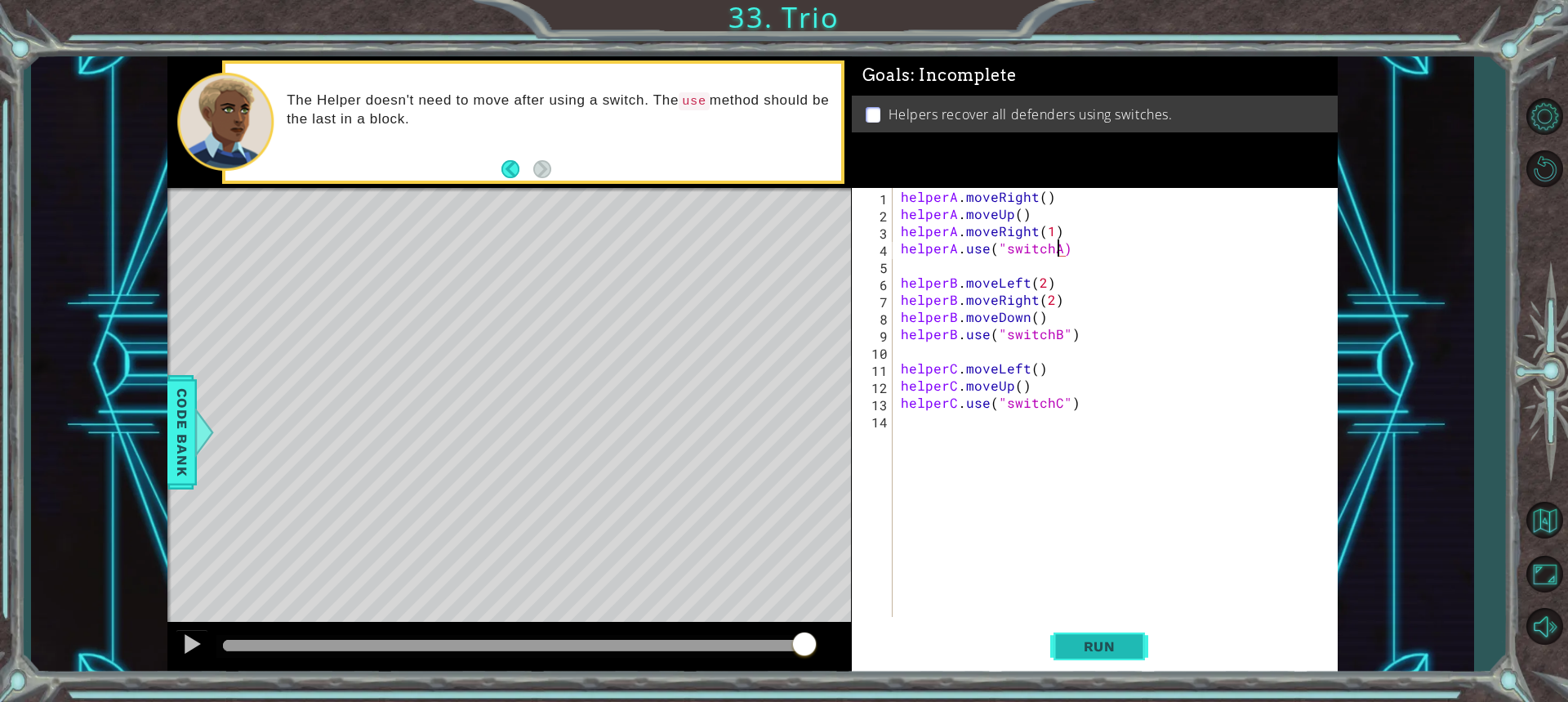
type textarea "helperA.use("switchA)"
drag, startPoint x: 1111, startPoint y: 669, endPoint x: 1114, endPoint y: 654, distance: 15.3
click at [1114, 659] on button "Run" at bounding box center [1100, 646] width 98 height 48
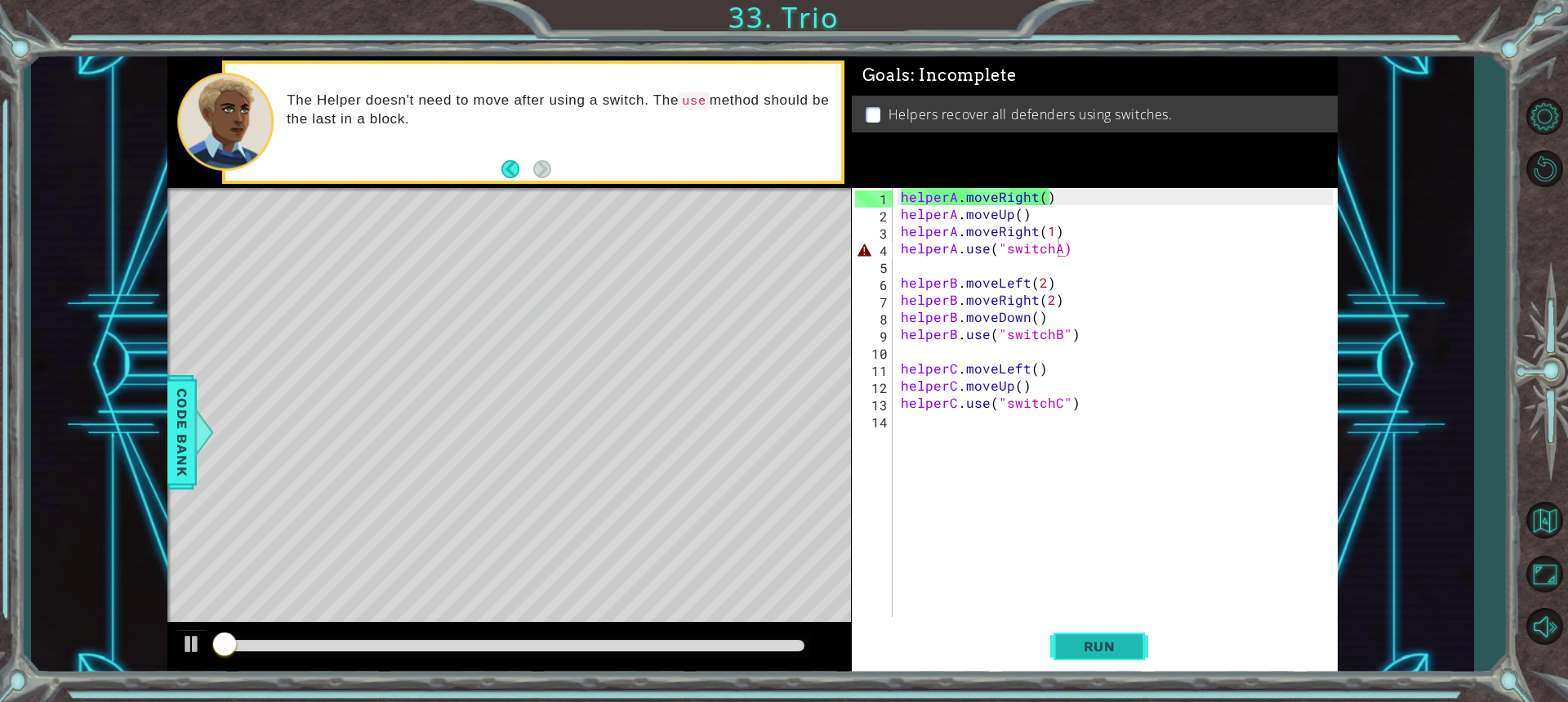
click at [1114, 653] on span "Run" at bounding box center [1100, 646] width 65 height 17
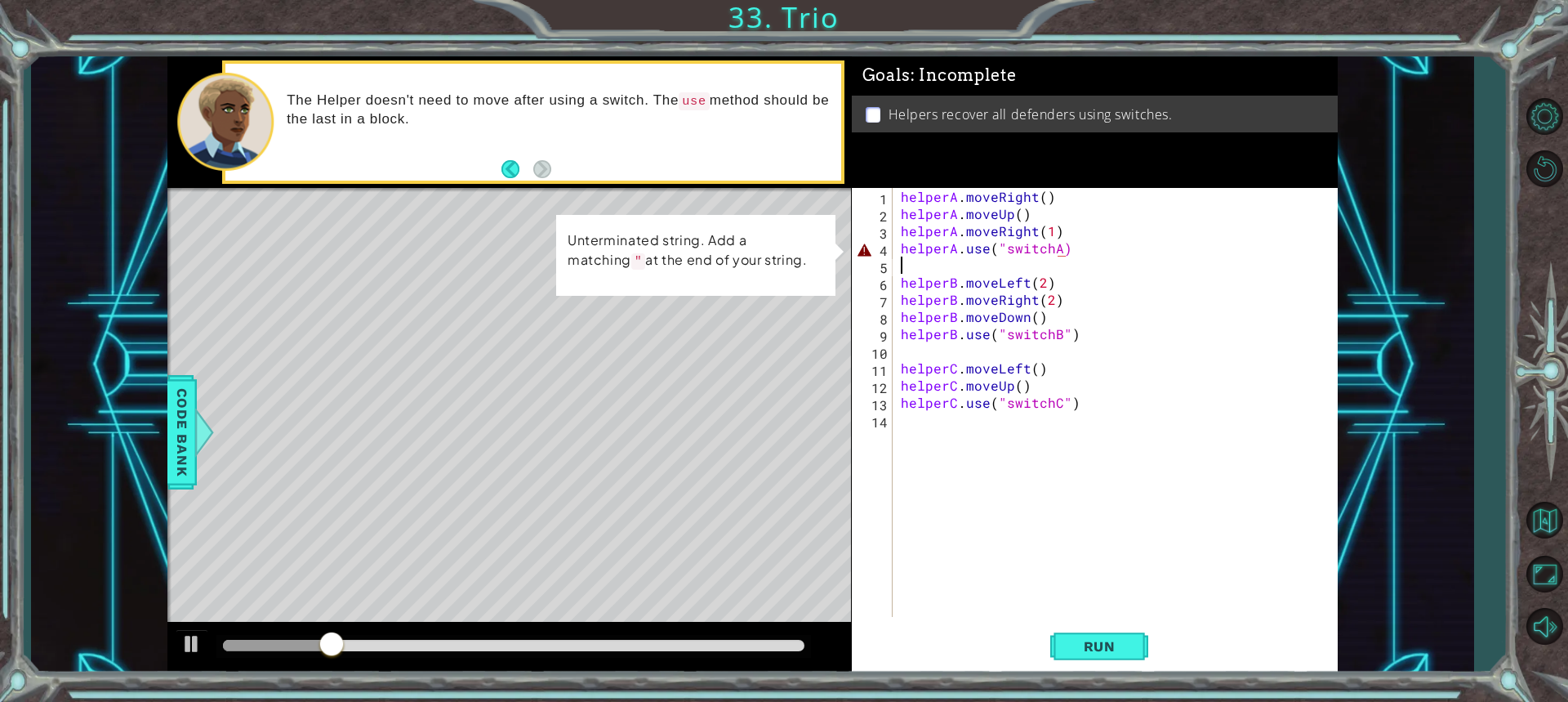
click at [1084, 266] on div "helperA . moveRight ( ) helperA . moveUp ( ) helperA . moveRight ( 1 ) helperA …" at bounding box center [1119, 420] width 443 height 463
click at [1055, 252] on div "helperA . moveRight ( ) helperA . moveUp ( ) helperA . moveRight ( 1 ) helperA …" at bounding box center [1119, 420] width 443 height 463
type textarea "helperA.use("switchA")"
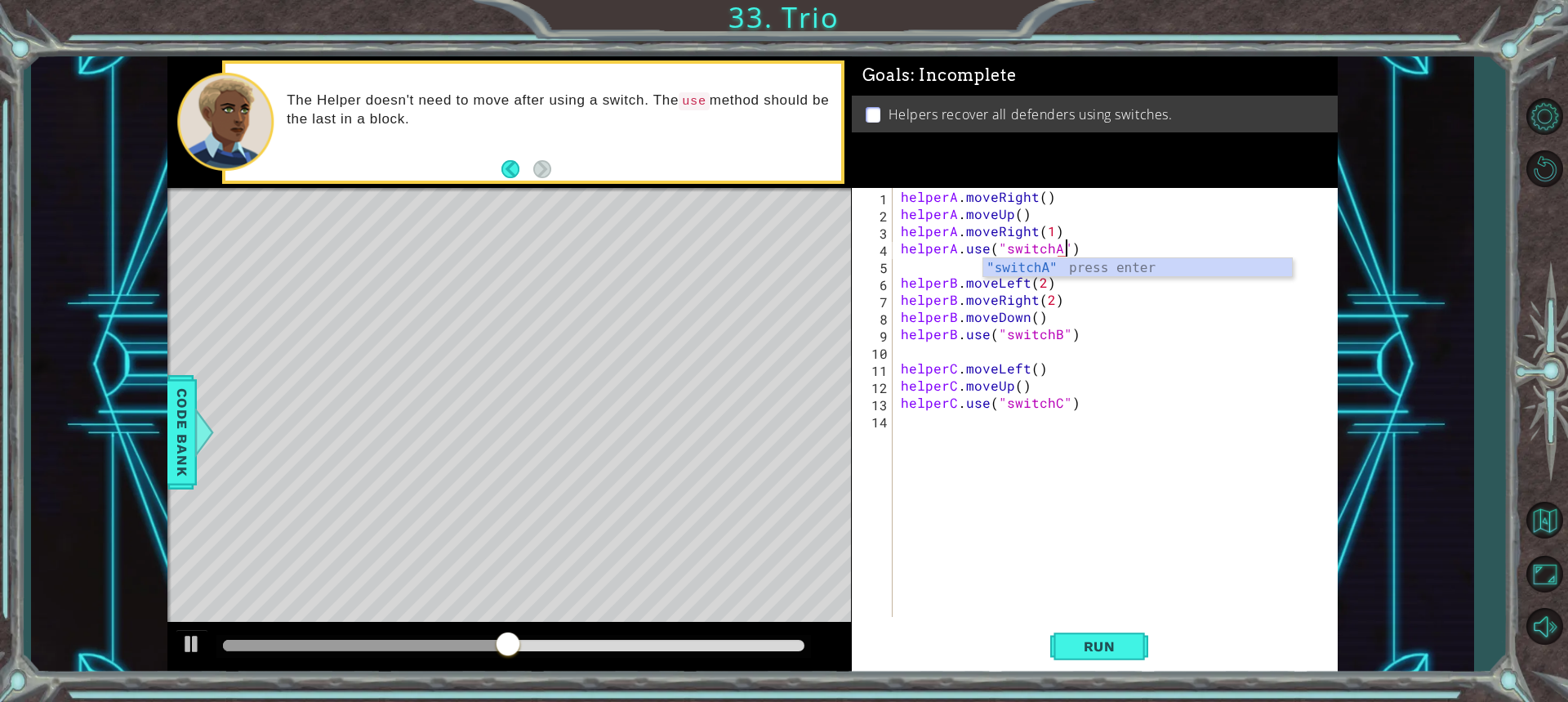
scroll to position [0, 10]
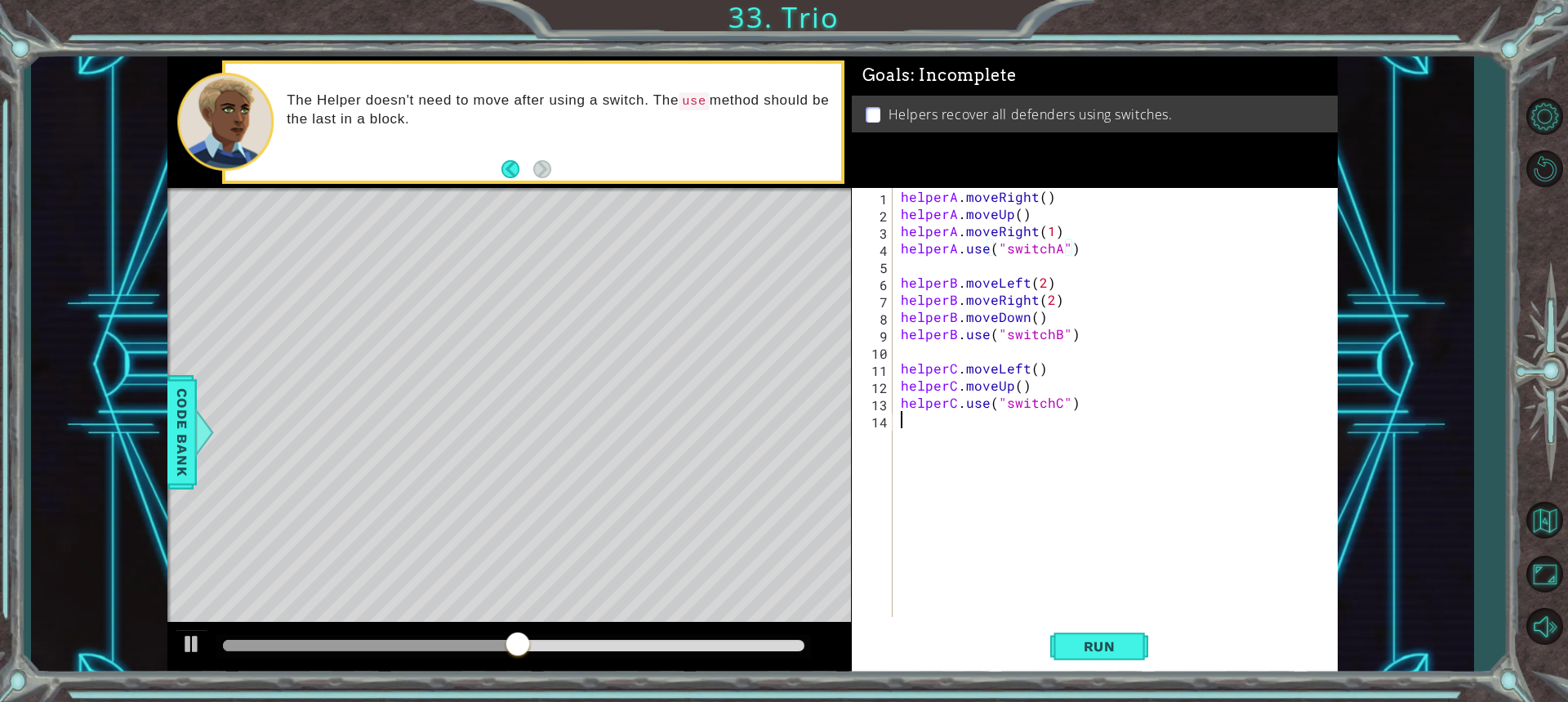
click at [1101, 451] on div "helperA . moveRight ( ) helperA . moveUp ( ) helperA . moveRight ( 1 ) helperA …" at bounding box center [1119, 420] width 443 height 463
click at [1096, 646] on span "Run" at bounding box center [1100, 646] width 65 height 17
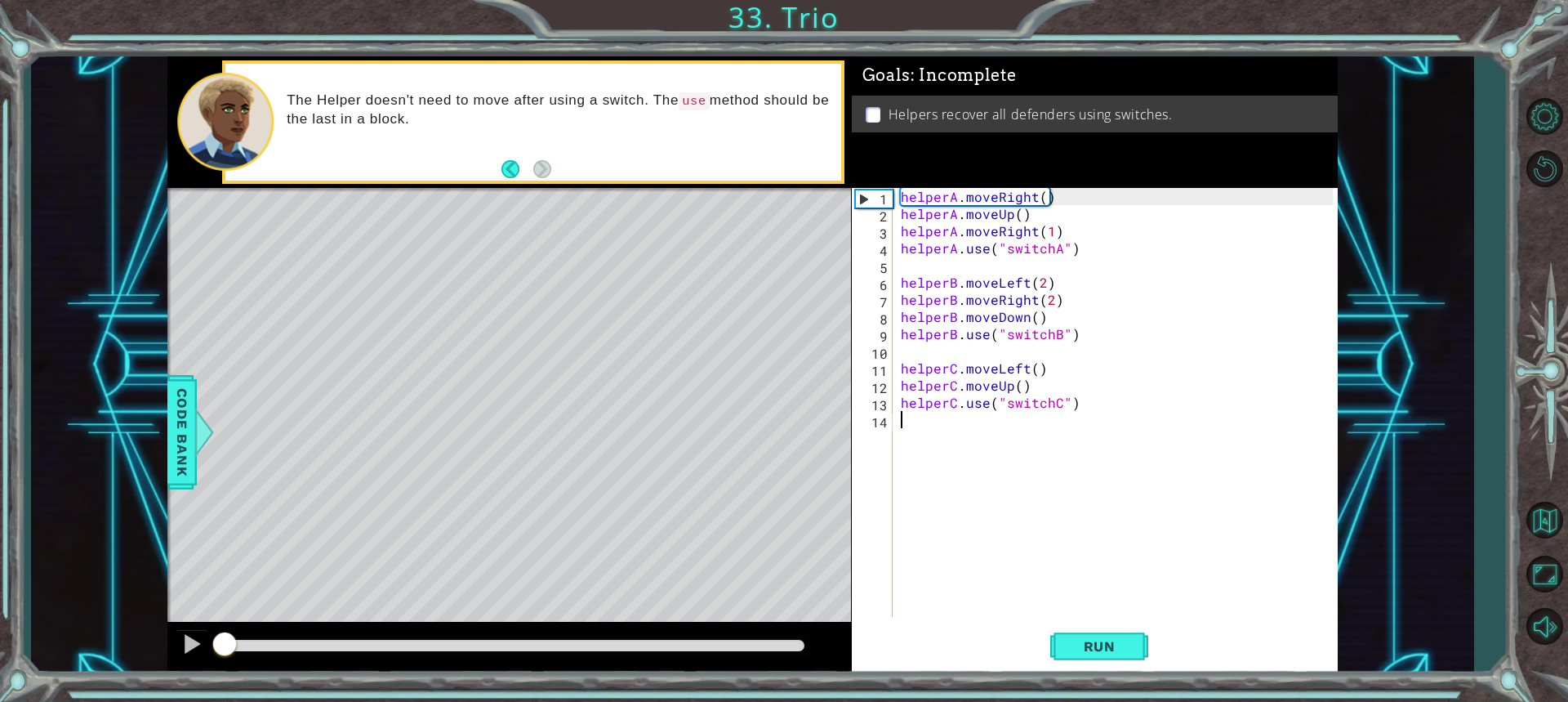
drag, startPoint x: 236, startPoint y: 646, endPoint x: 211, endPoint y: 651, distance: 25.5
click at [211, 651] on div at bounding box center [225, 646] width 30 height 30
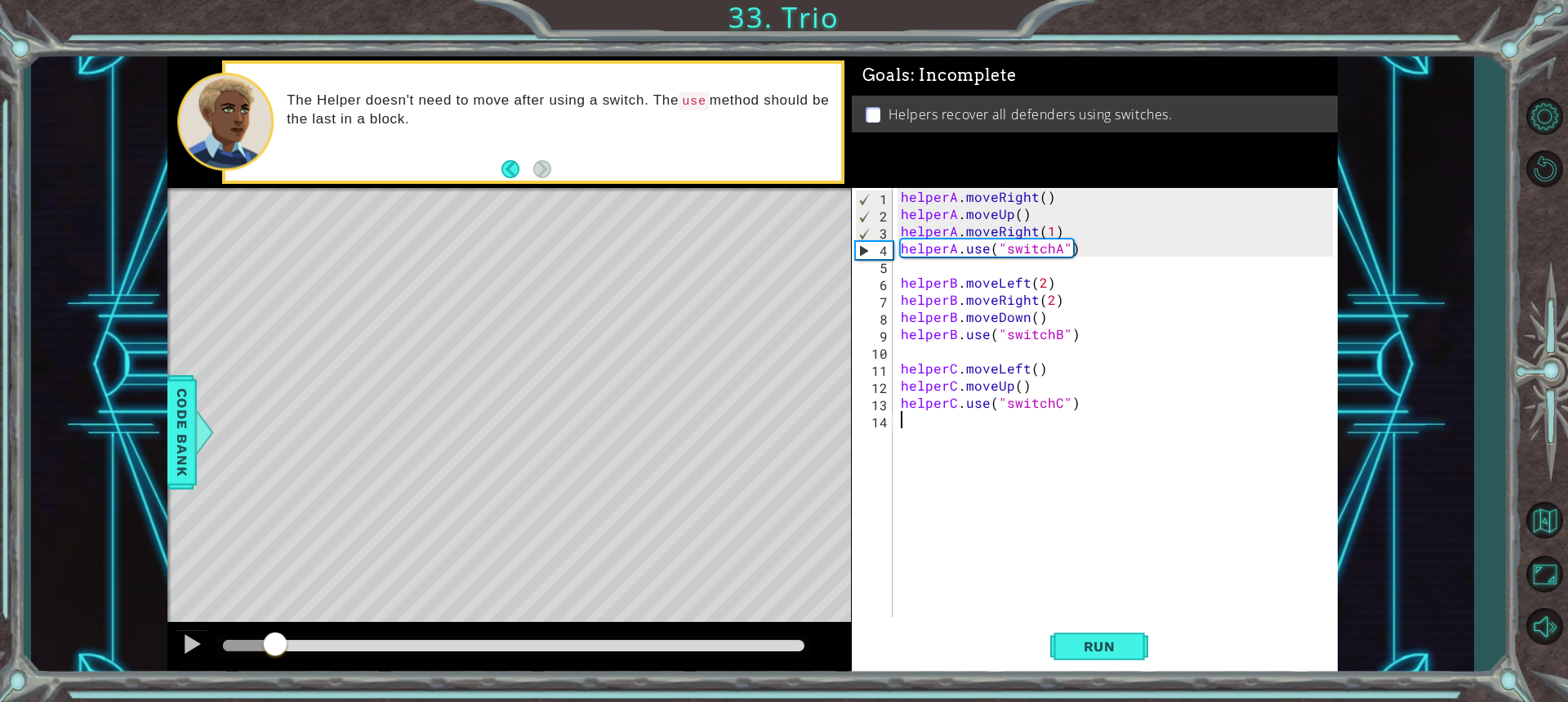
drag, startPoint x: 243, startPoint y: 637, endPoint x: 275, endPoint y: 639, distance: 32.1
click at [275, 639] on div at bounding box center [275, 646] width 30 height 30
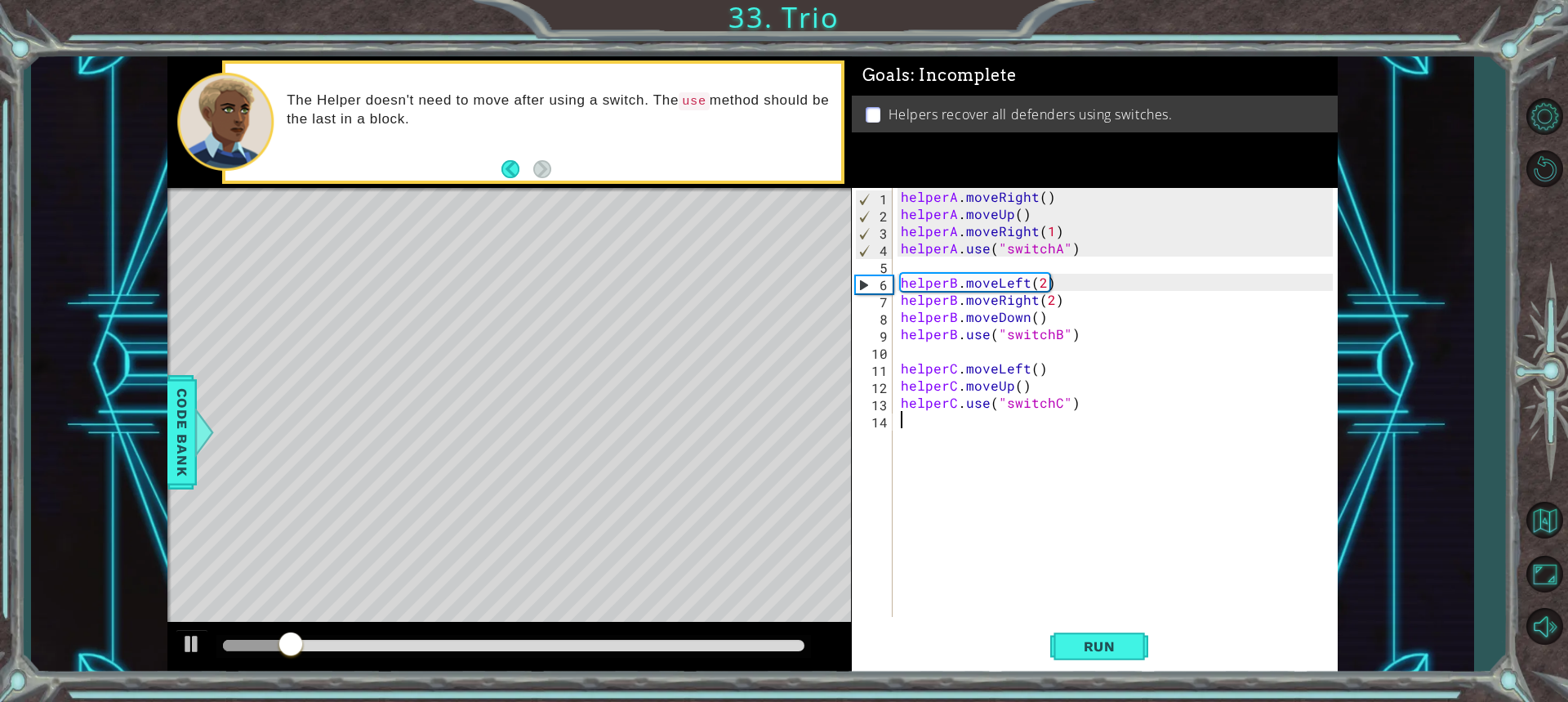
click at [1079, 345] on div "helperA . moveRight ( ) helperA . moveUp ( ) helperA . moveRight ( 1 ) helperA …" at bounding box center [1119, 420] width 443 height 463
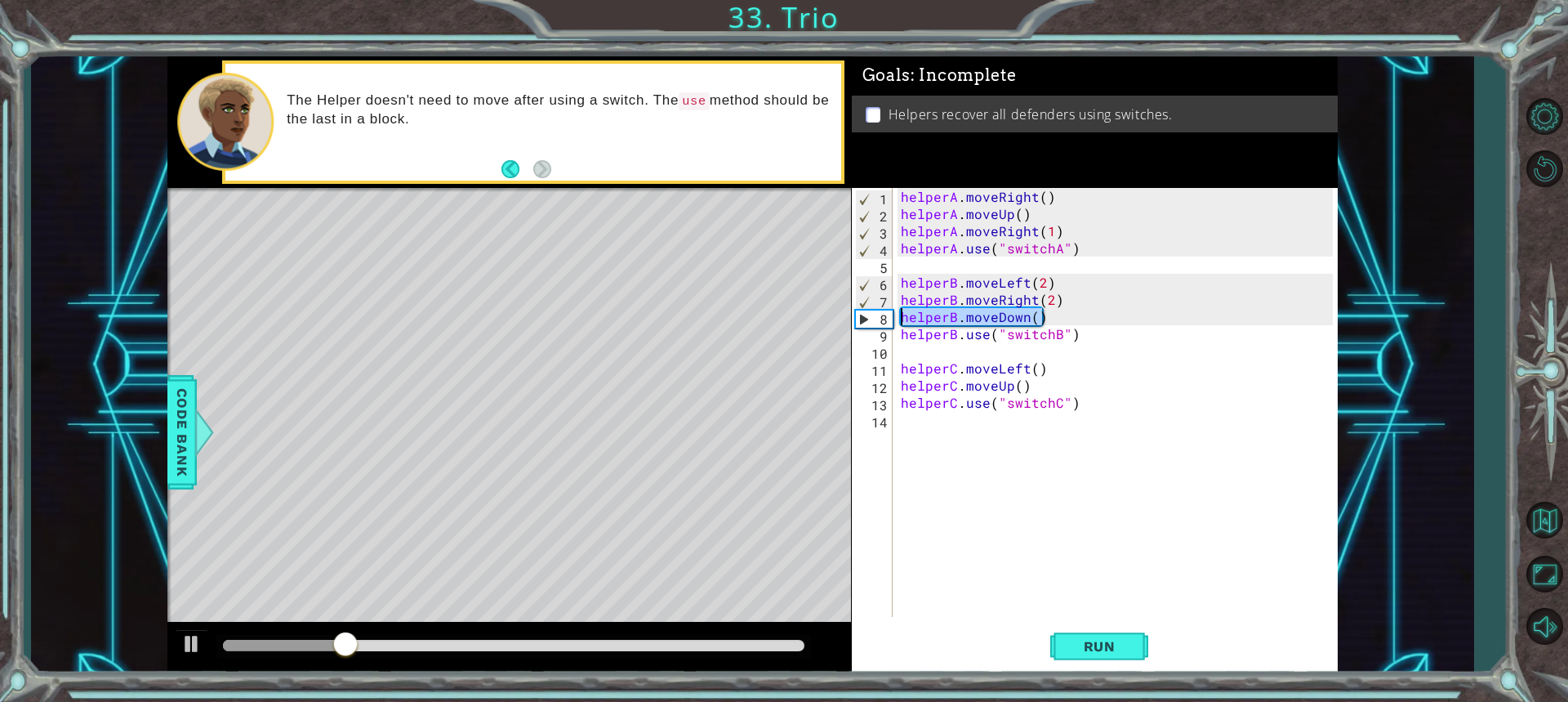
drag, startPoint x: 1042, startPoint y: 320, endPoint x: 892, endPoint y: 319, distance: 150.0
click at [892, 319] on div "1 2 3 4 5 6 7 8 9 10 11 12 13 14 helperA . moveRight ( ) helperA . moveUp ( ) h…" at bounding box center [1092, 402] width 481 height 429
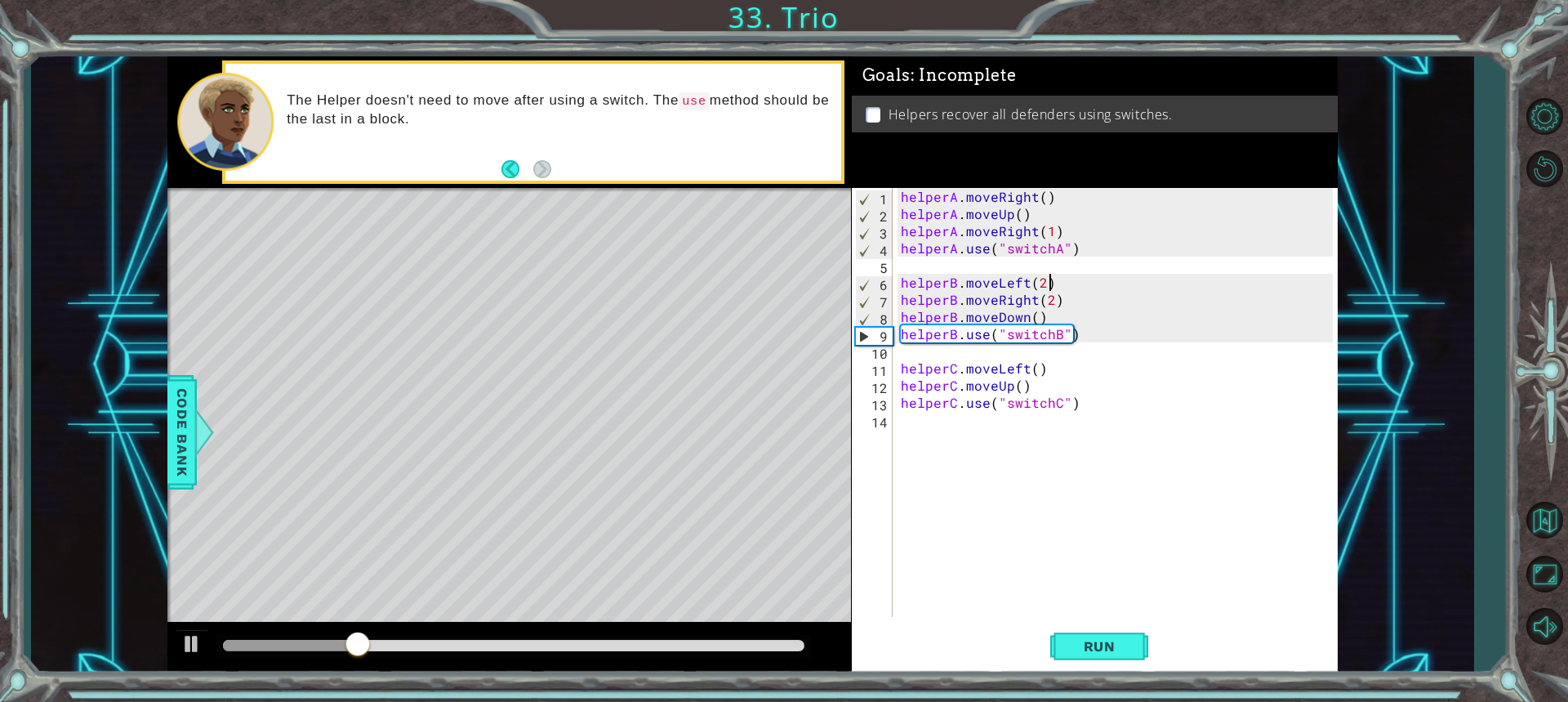
click at [1059, 284] on div "helperA . moveRight ( ) helperA . moveUp ( ) helperA . moveRight ( 1 ) helperA …" at bounding box center [1119, 420] width 443 height 463
type textarea "helperB.moveLeft(2)"
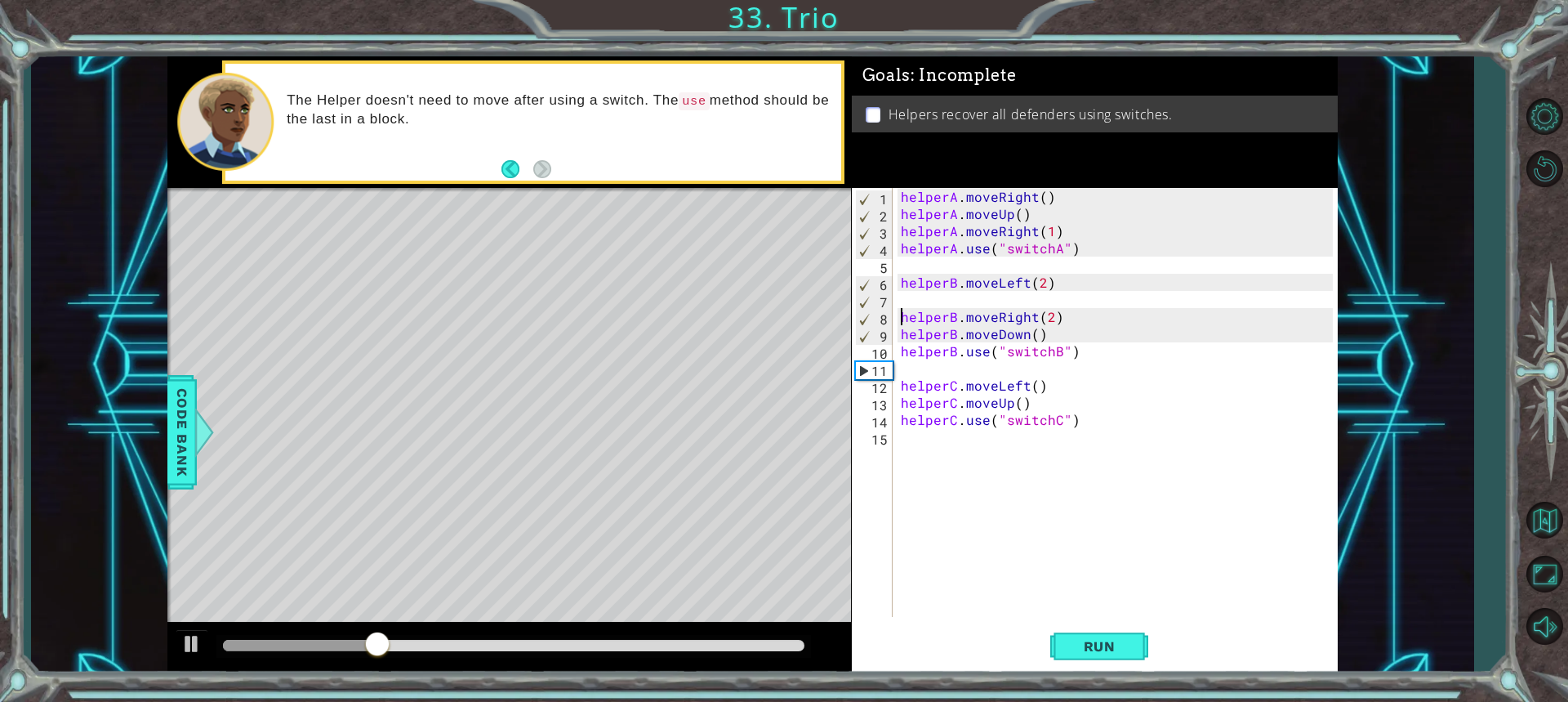
type textarea "helperB.moveDown()"
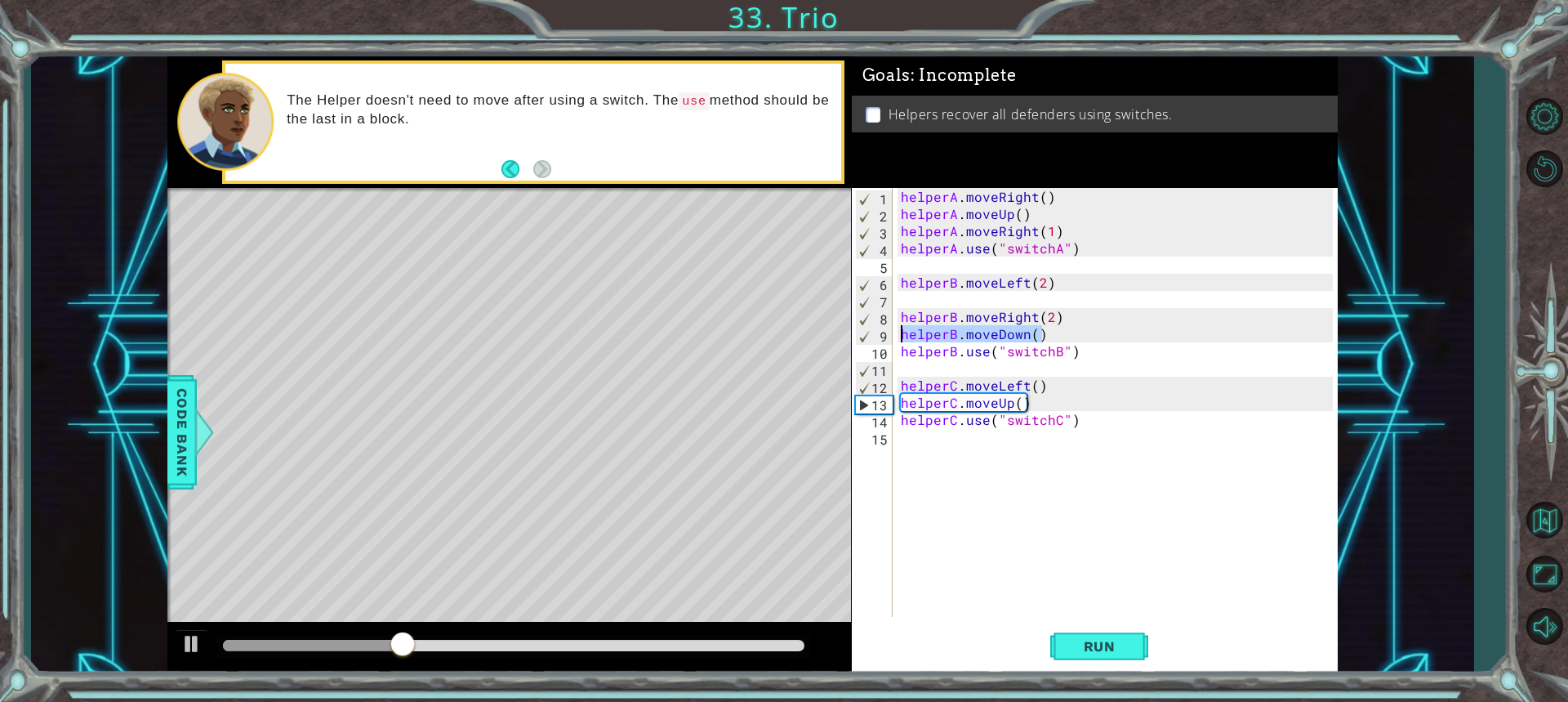
drag, startPoint x: 1046, startPoint y: 336, endPoint x: 881, endPoint y: 339, distance: 165.0
click at [881, 339] on div "helperB.moveDown() 1 2 3 4 5 6 7 8 9 10 11 12 13 14 15 helperA . moveRight ( ) …" at bounding box center [1092, 402] width 481 height 429
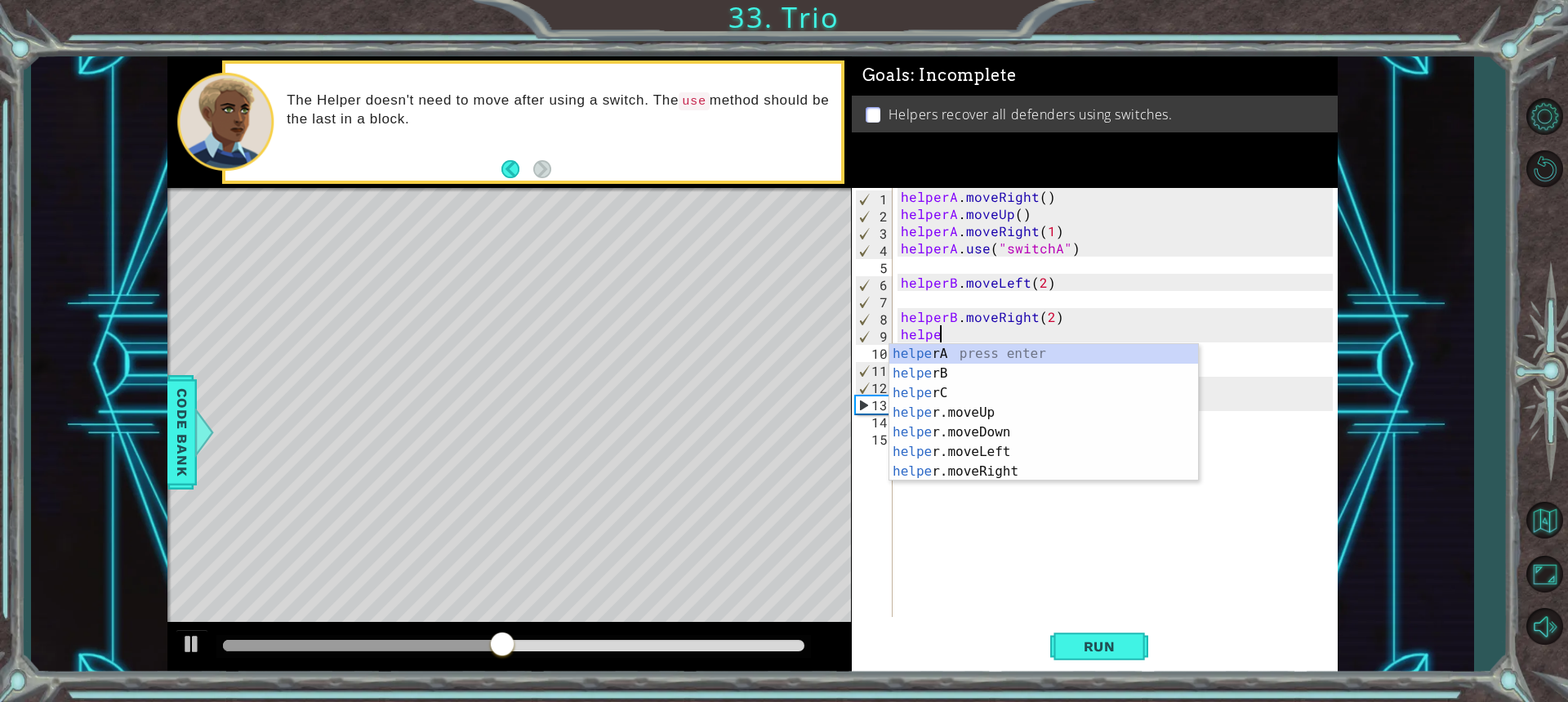
scroll to position [0, 2]
click at [979, 413] on div "helper A press enter helper B press enter helper C press enter helper .moveUp p…" at bounding box center [1043, 432] width 308 height 177
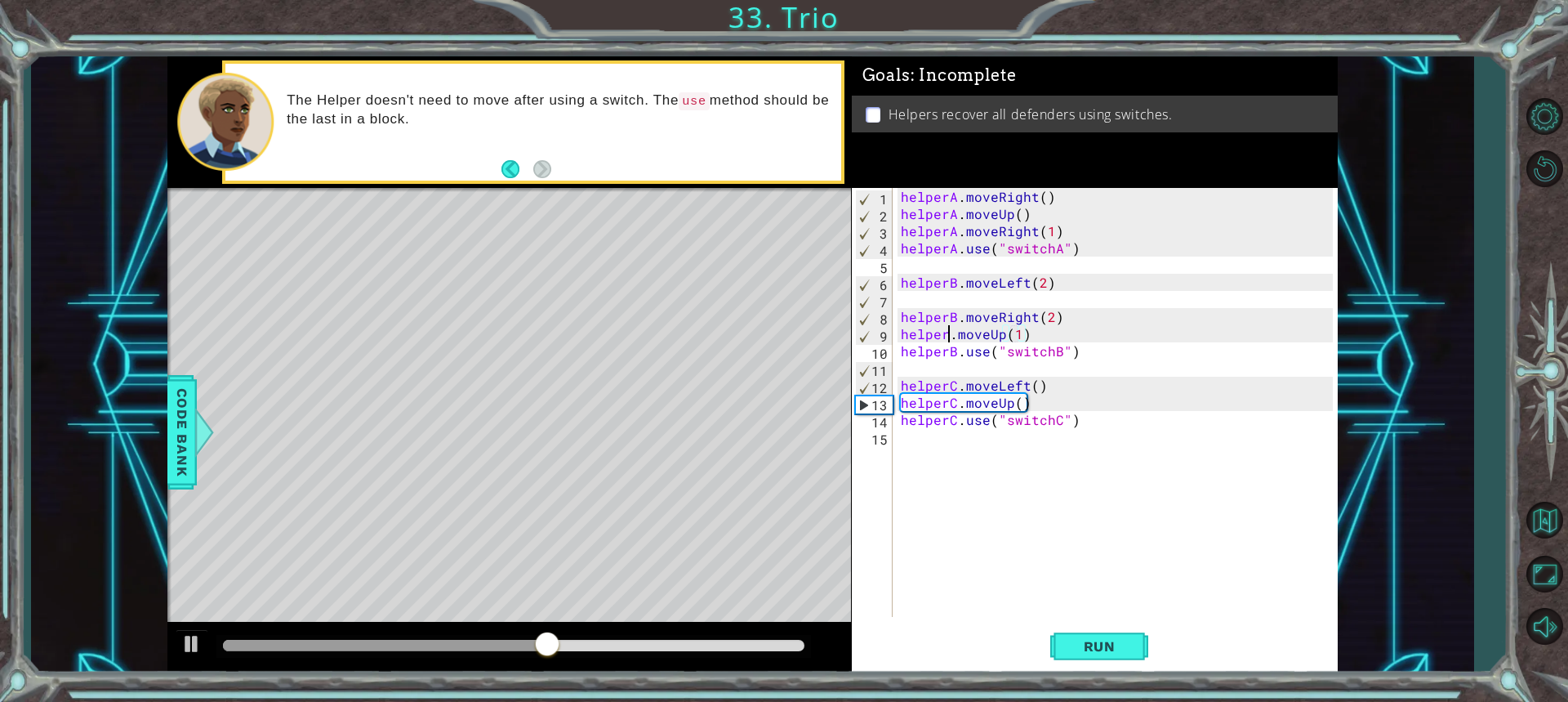
drag, startPoint x: 949, startPoint y: 333, endPoint x: 938, endPoint y: 333, distance: 11.0
click at [942, 333] on div "helperA . moveRight ( ) helperA . moveUp ( ) helperA . moveRight ( 1 ) helperA …" at bounding box center [1119, 420] width 443 height 463
click at [947, 336] on div "helperA . moveRight ( ) helperA . moveUp ( ) helperA . moveRight ( 1 ) helperA …" at bounding box center [1119, 420] width 443 height 463
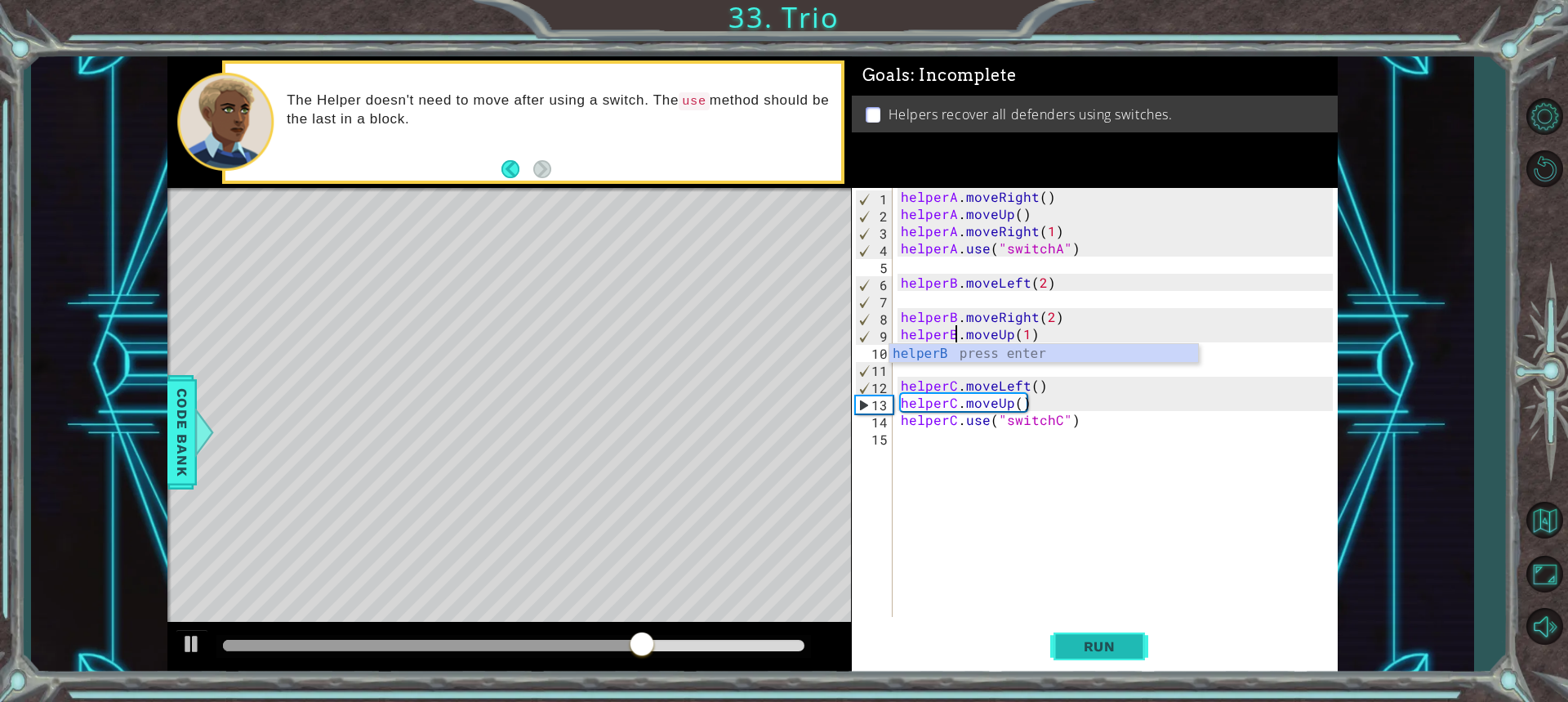
click at [1118, 635] on button "Run" at bounding box center [1100, 646] width 98 height 48
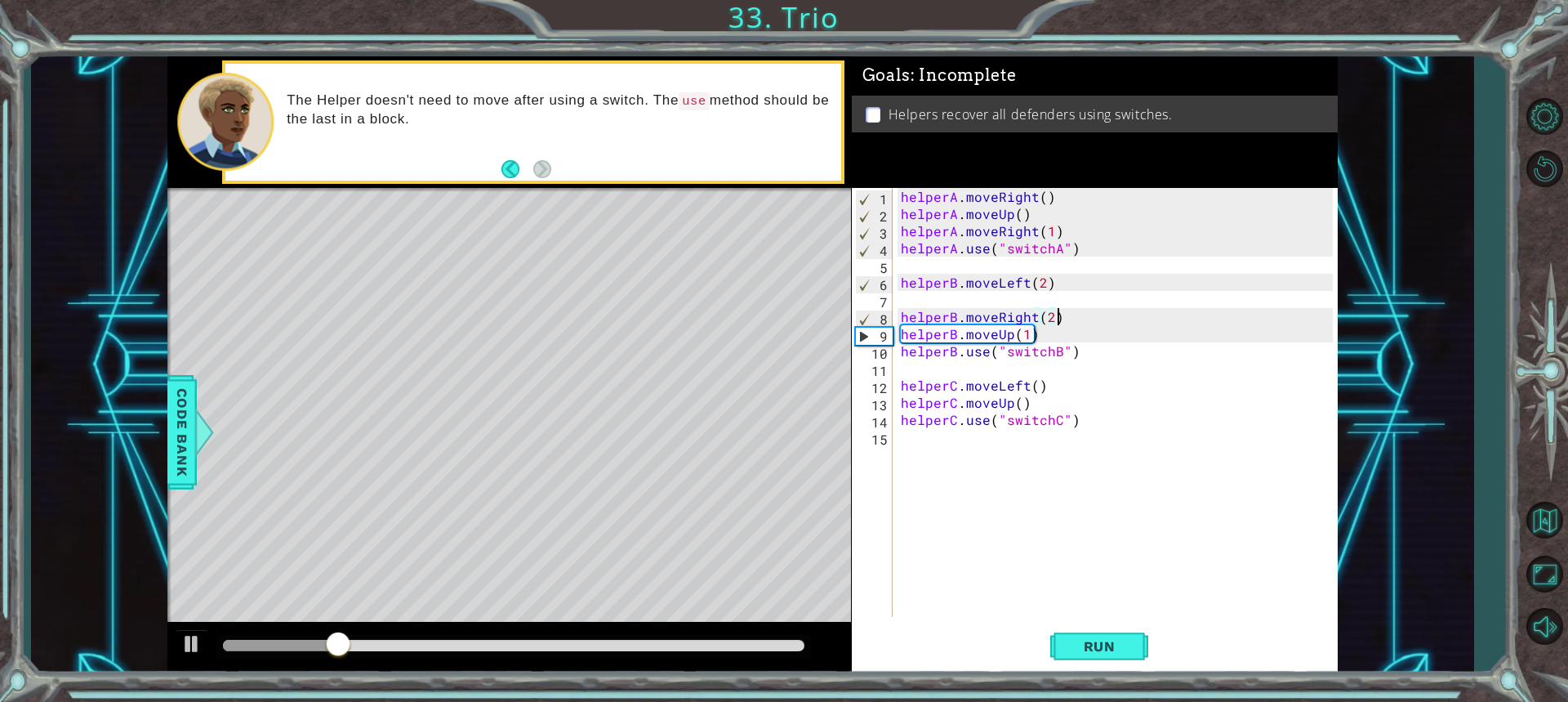
click at [1076, 318] on div "helperA . moveRight ( ) helperA . moveUp ( ) helperA . moveRight ( 1 ) helperA …" at bounding box center [1119, 420] width 443 height 463
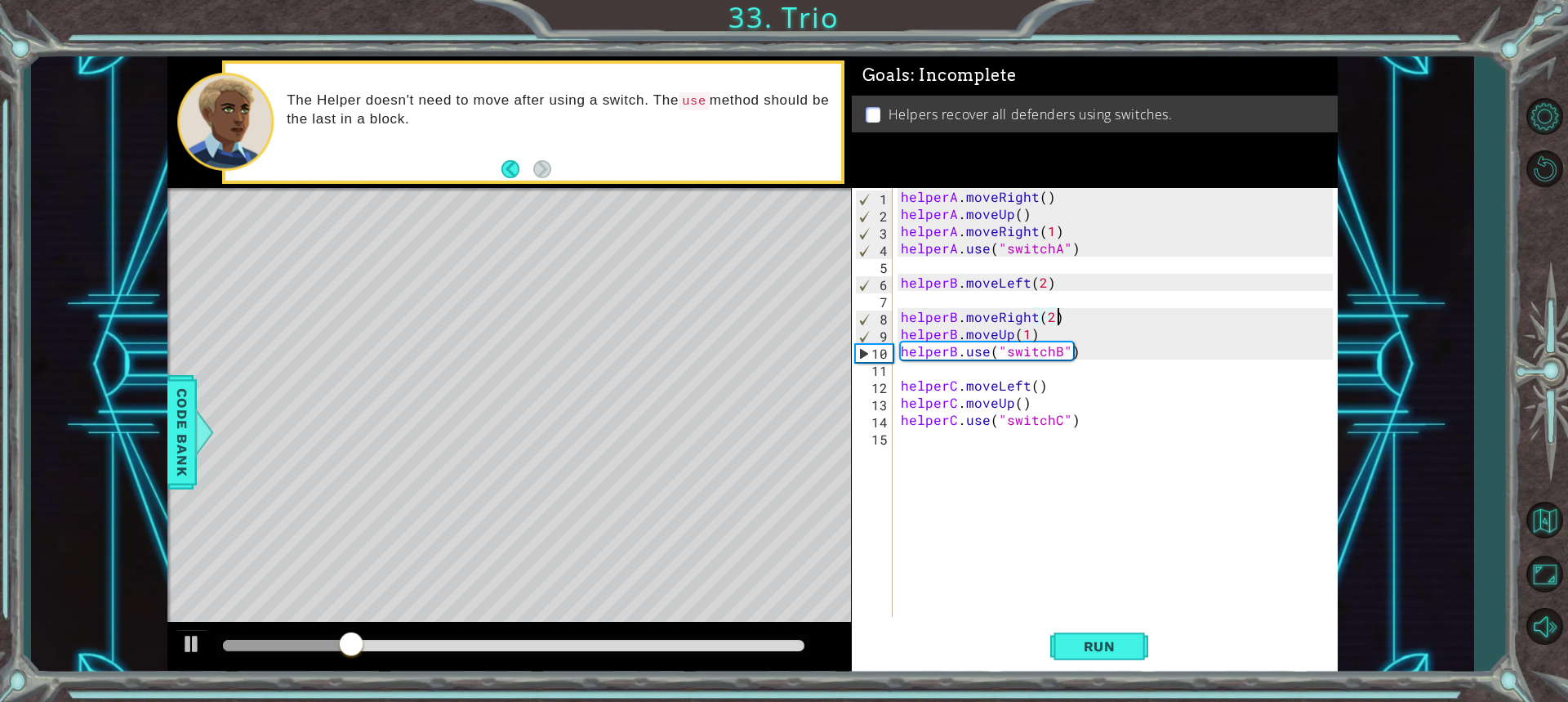
click at [1062, 316] on div "helperA . moveRight ( ) helperA . moveUp ( ) helperA . moveRight ( 1 ) helperA …" at bounding box center [1119, 420] width 443 height 463
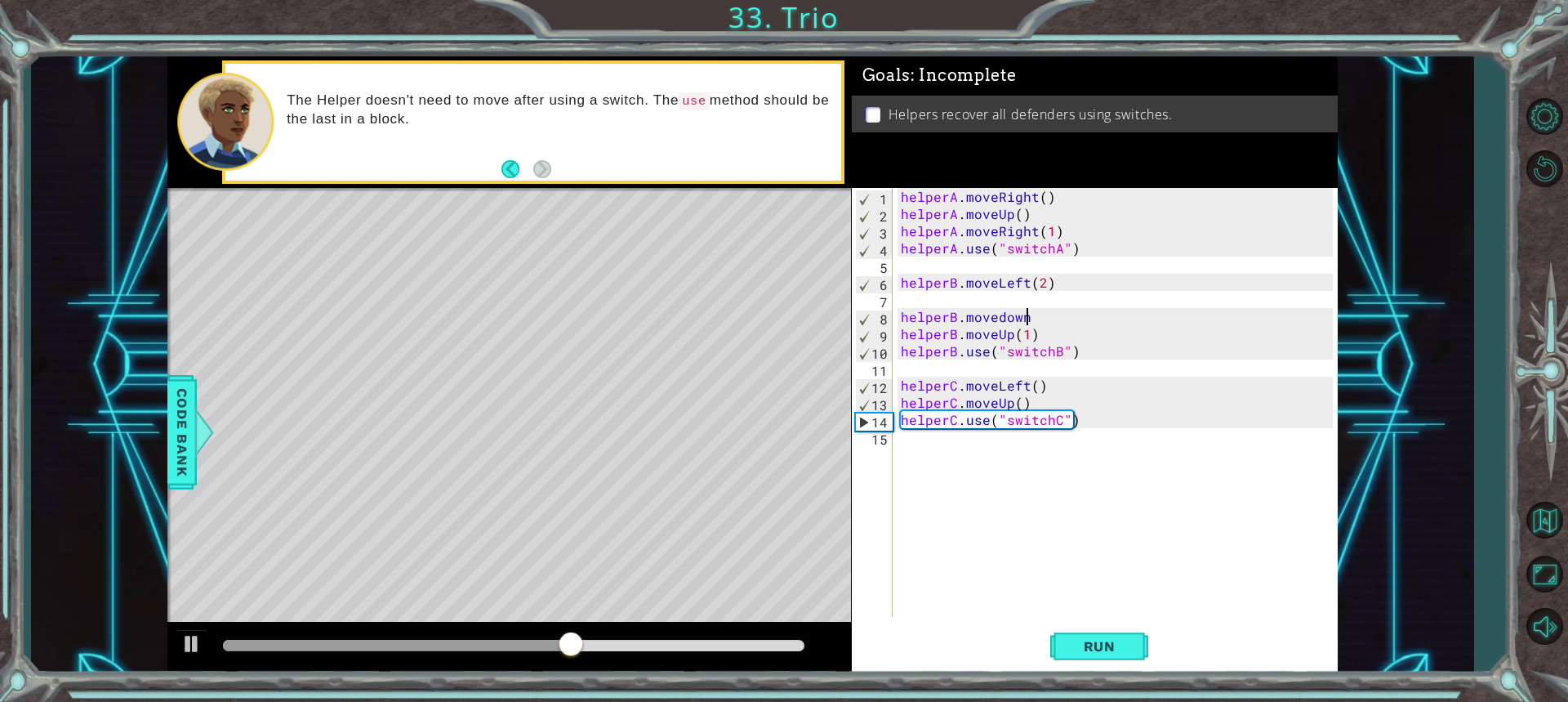
scroll to position [0, 7]
click at [1031, 320] on div "helperA . moveRight ( ) helperA . moveUp ( ) helperA . moveRight ( 1 ) helperA …" at bounding box center [1119, 420] width 443 height 463
click at [1078, 654] on span "Run" at bounding box center [1100, 646] width 65 height 17
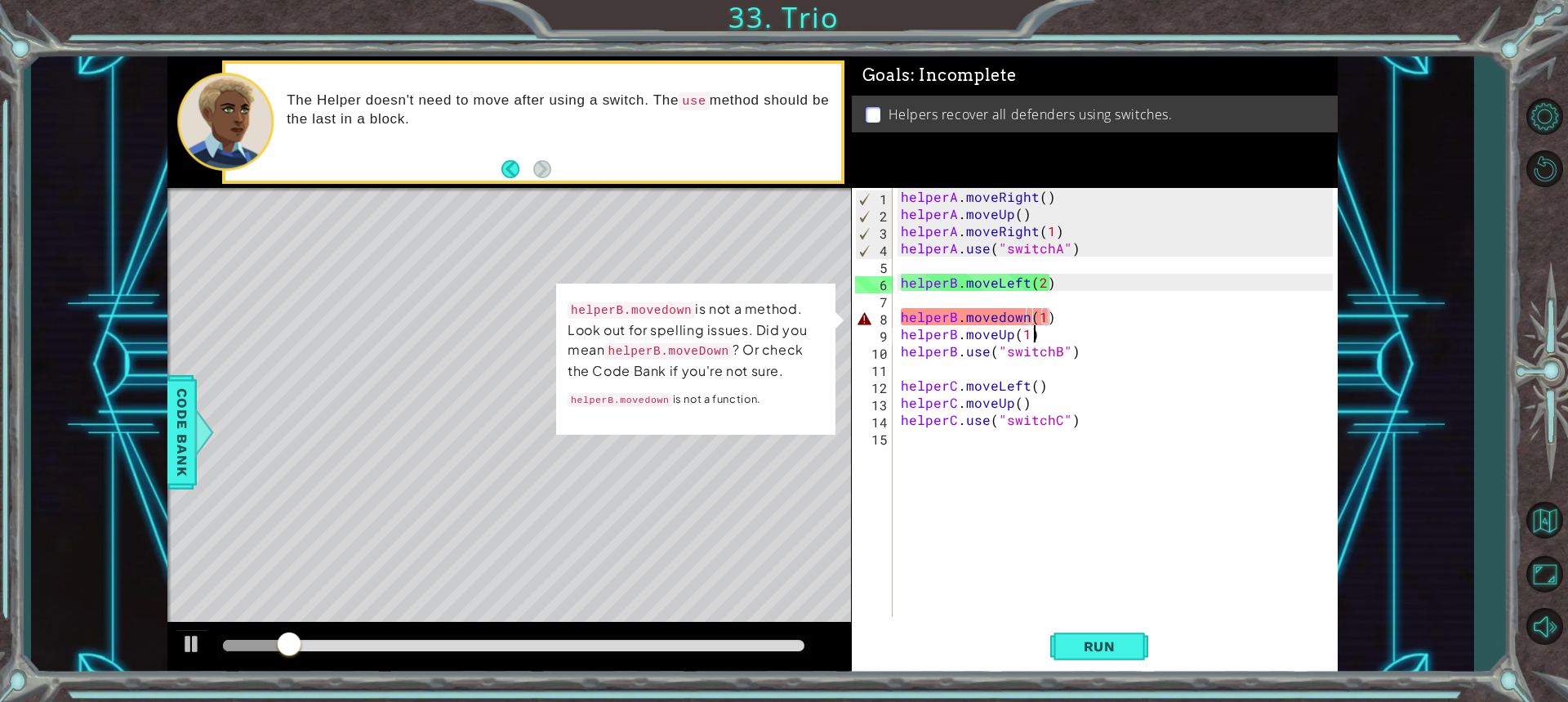
click at [1048, 327] on div "helperA . moveRight ( ) helperA . moveUp ( ) helperA . moveRight ( 1 ) helperA …" at bounding box center [1119, 420] width 443 height 463
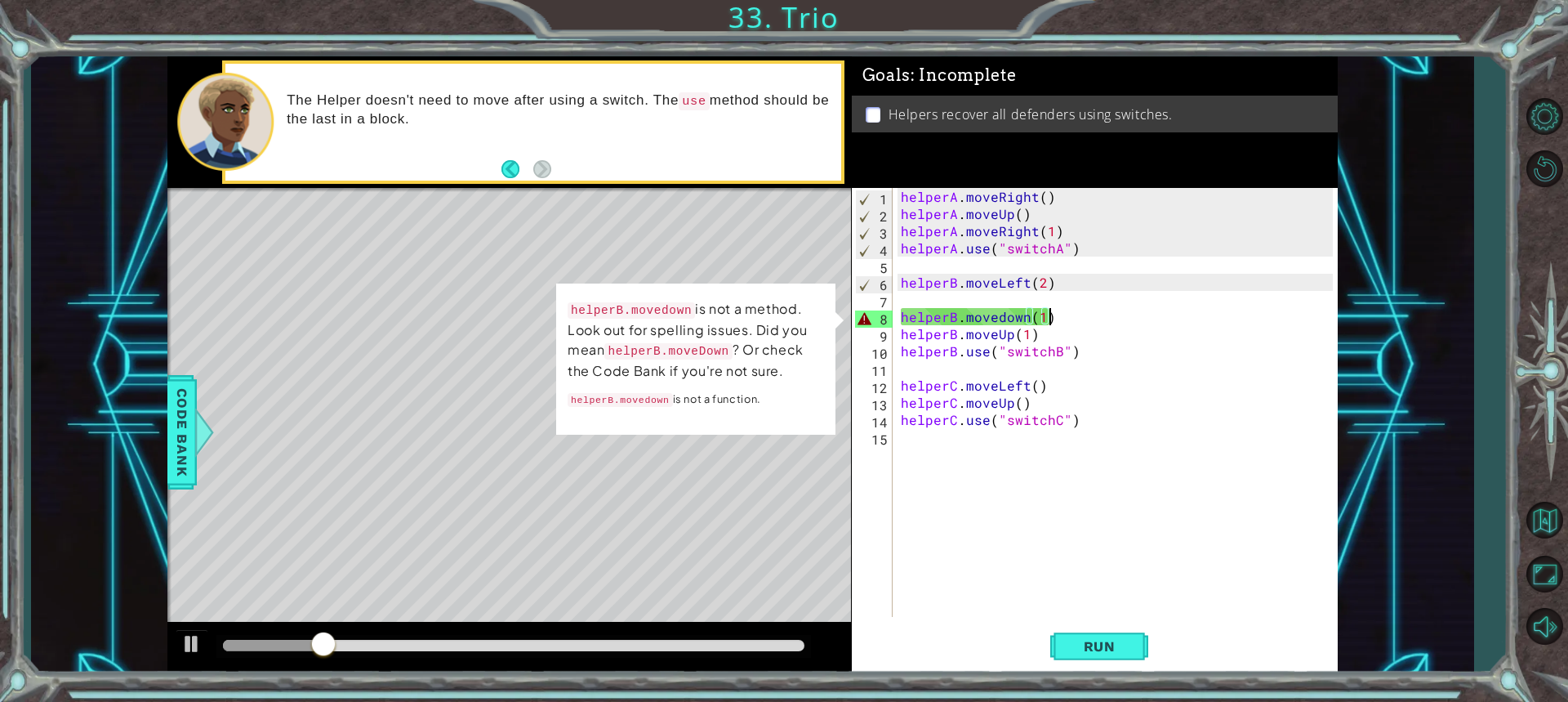
click at [1073, 313] on div "helperA . moveRight ( ) helperA . moveUp ( ) helperA . moveRight ( 1 ) helperA …" at bounding box center [1119, 420] width 443 height 463
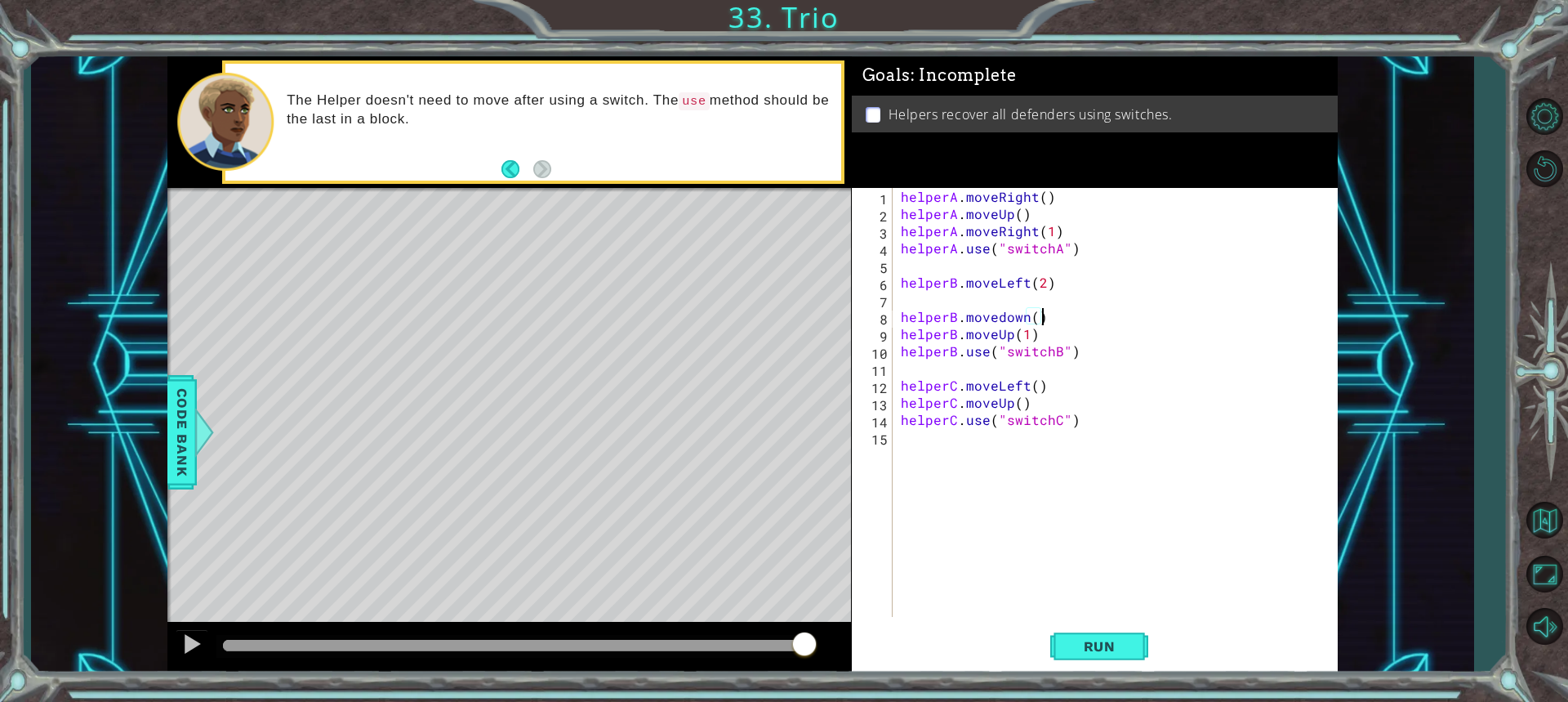
click at [1040, 316] on div "helperA . moveRight ( ) helperA . moveUp ( ) helperA . moveRight ( 1 ) helperA …" at bounding box center [1119, 420] width 443 height 463
click at [1030, 316] on div "helperA . moveRight ( ) helperA . moveUp ( ) helperA . moveRight ( 1 ) helperA …" at bounding box center [1119, 420] width 443 height 463
click at [1130, 642] on span "Run" at bounding box center [1100, 646] width 65 height 17
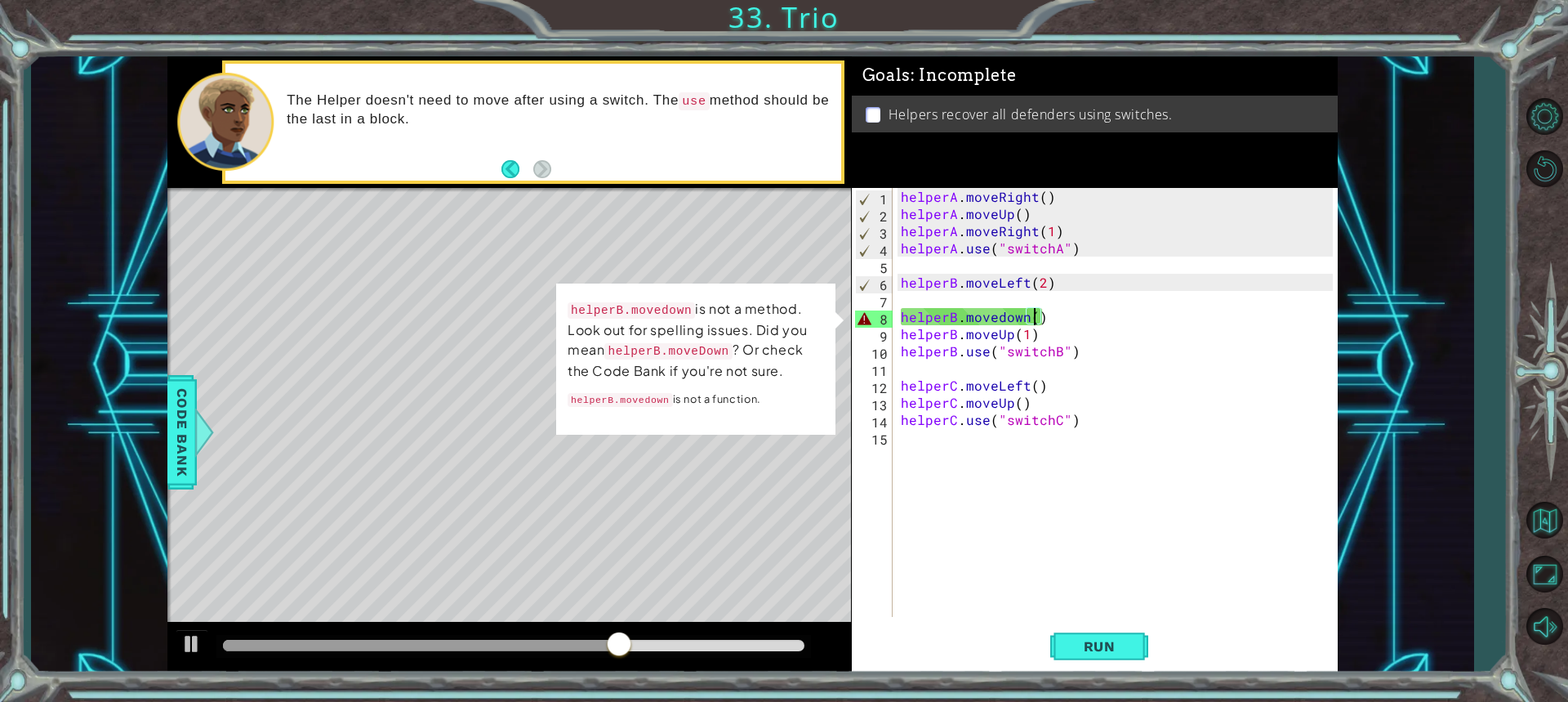
click at [1002, 316] on div "helperA . moveRight ( ) helperA . moveUp ( ) helperA . moveRight ( 1 ) helperA …" at bounding box center [1119, 420] width 443 height 463
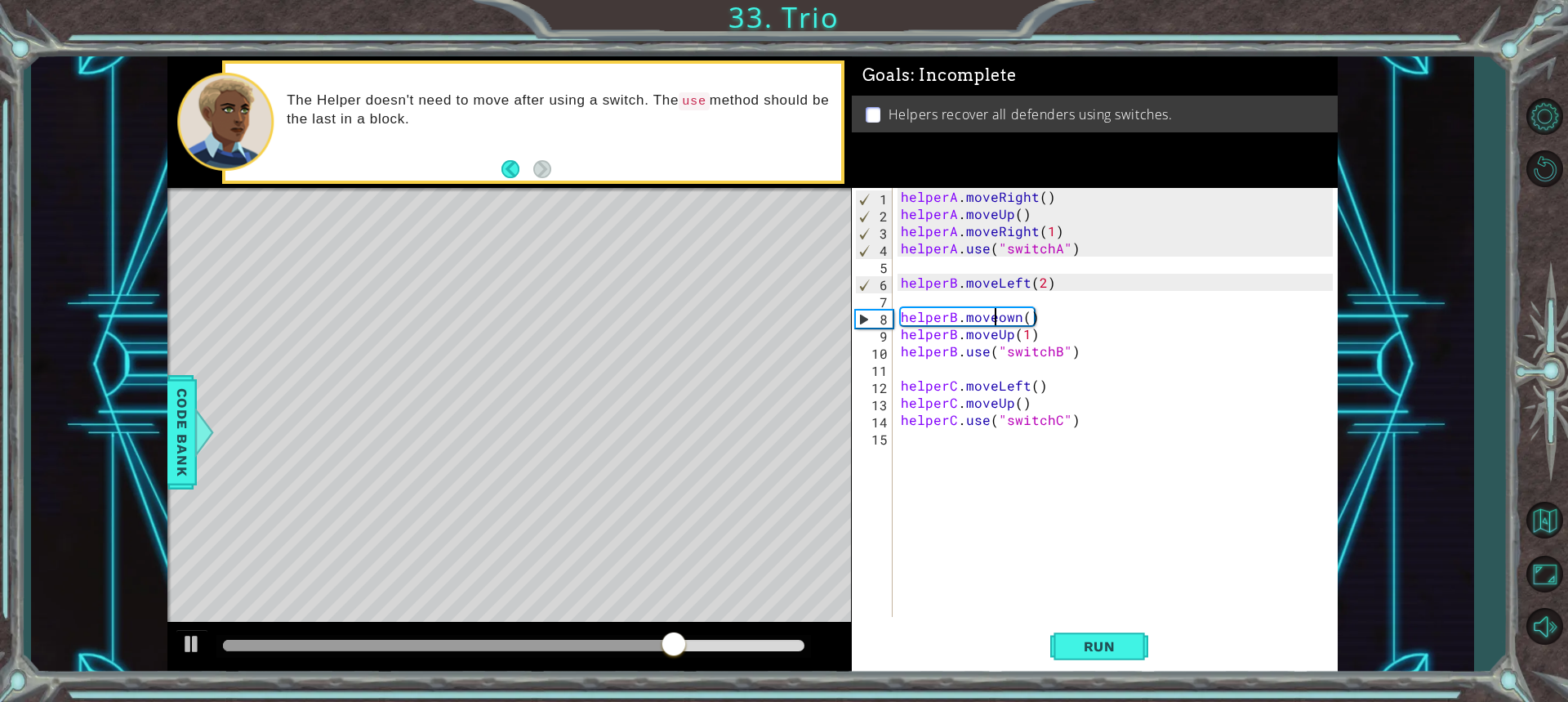
scroll to position [0, 6]
click at [1113, 646] on span "Run" at bounding box center [1100, 646] width 65 height 17
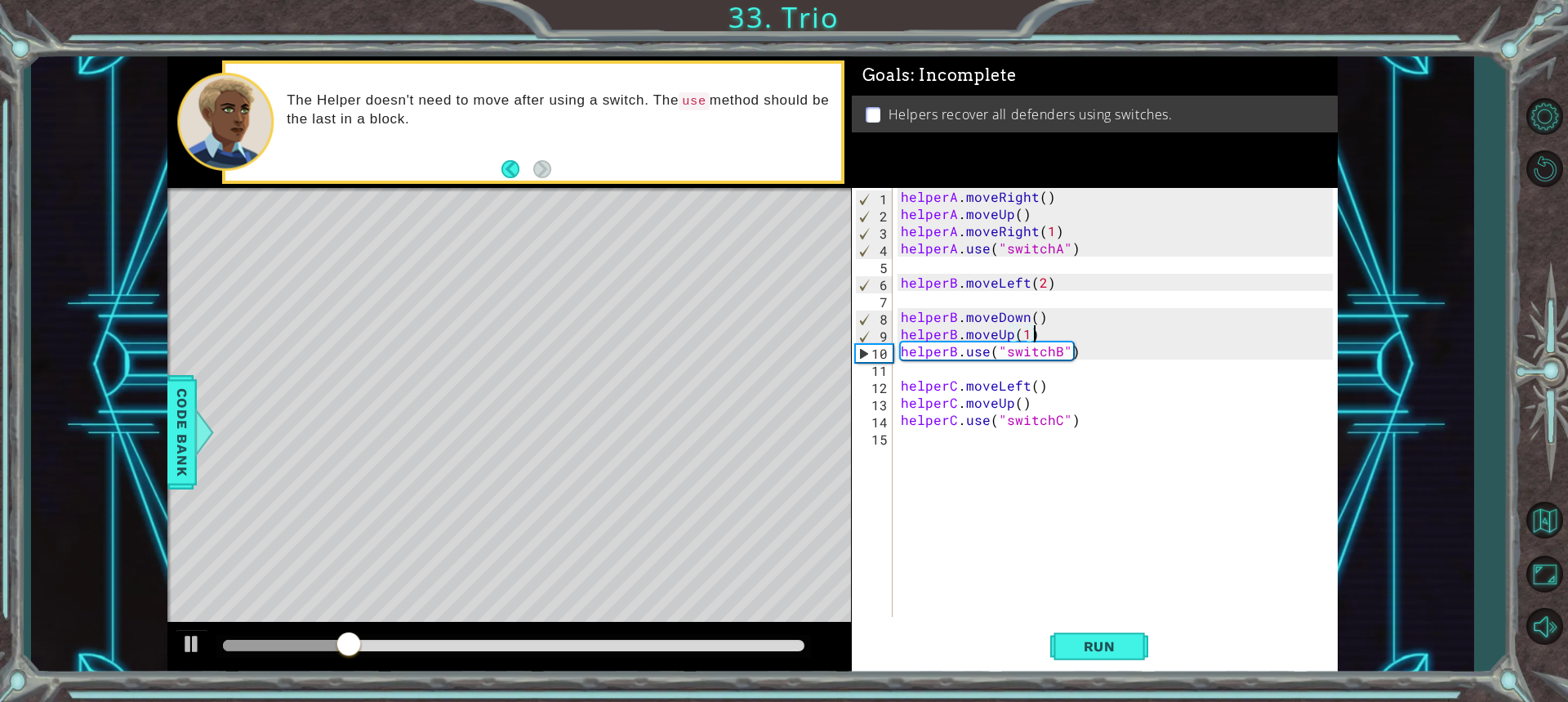
click at [1033, 334] on div "helperA . moveRight ( ) helperA . moveUp ( ) helperA . moveRight ( 1 ) helperA …" at bounding box center [1119, 420] width 443 height 463
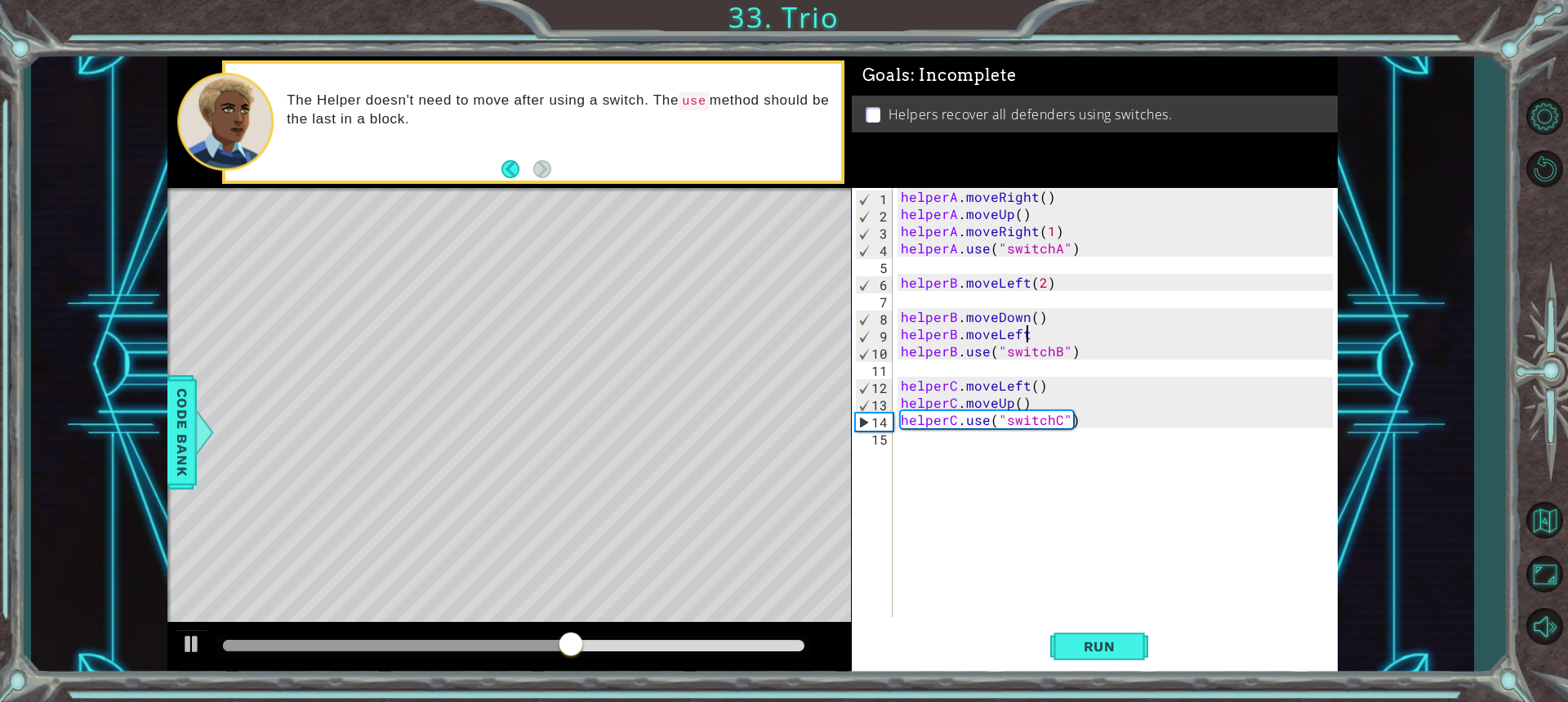
scroll to position [0, 7]
click at [1034, 334] on div "helperA . moveRight ( ) helperA . moveUp ( ) helperA . moveRight ( 1 ) helperA …" at bounding box center [1119, 420] width 443 height 463
click at [1111, 653] on span "Run" at bounding box center [1100, 646] width 65 height 17
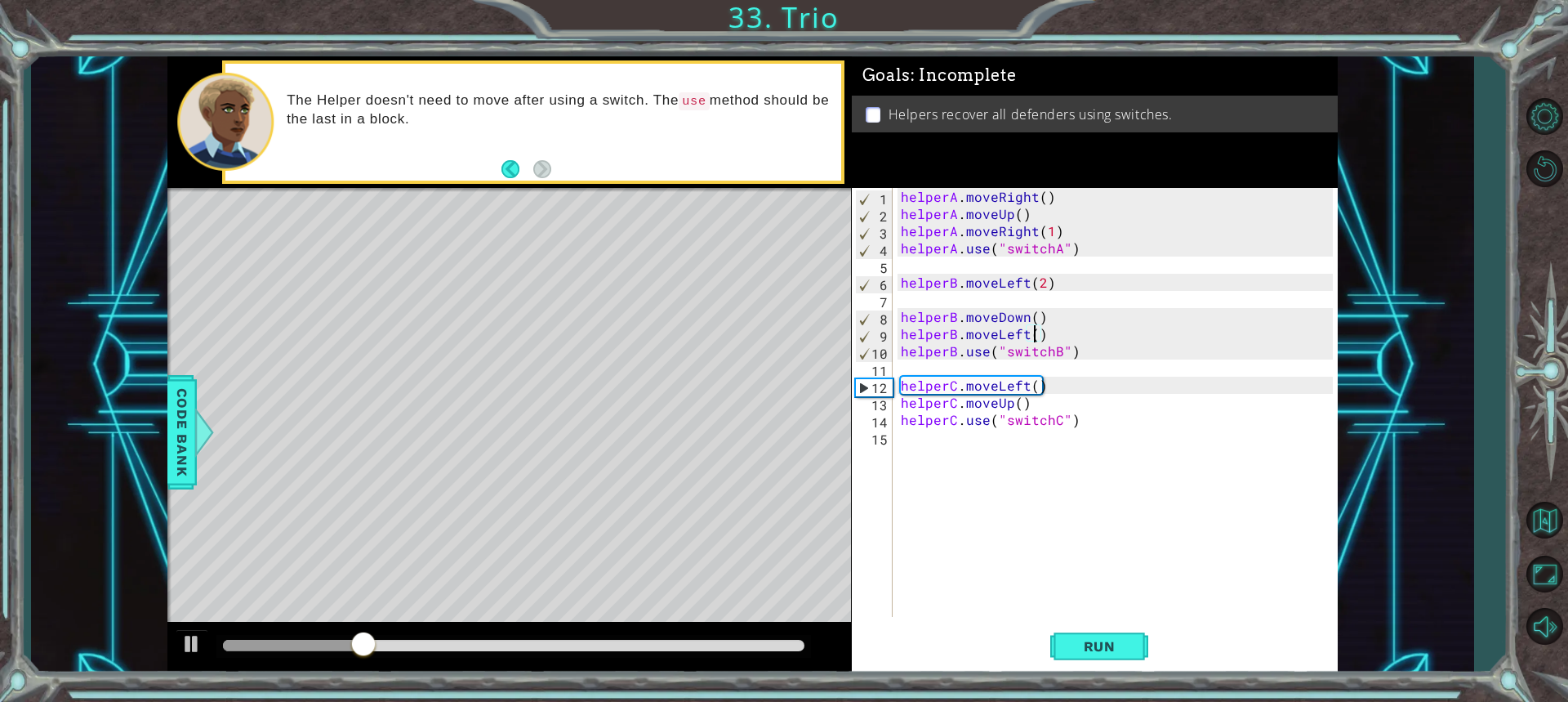
click at [1044, 330] on div "helperA . moveRight ( ) helperA . moveUp ( ) helperA . moveRight ( 1 ) helperA …" at bounding box center [1119, 420] width 443 height 463
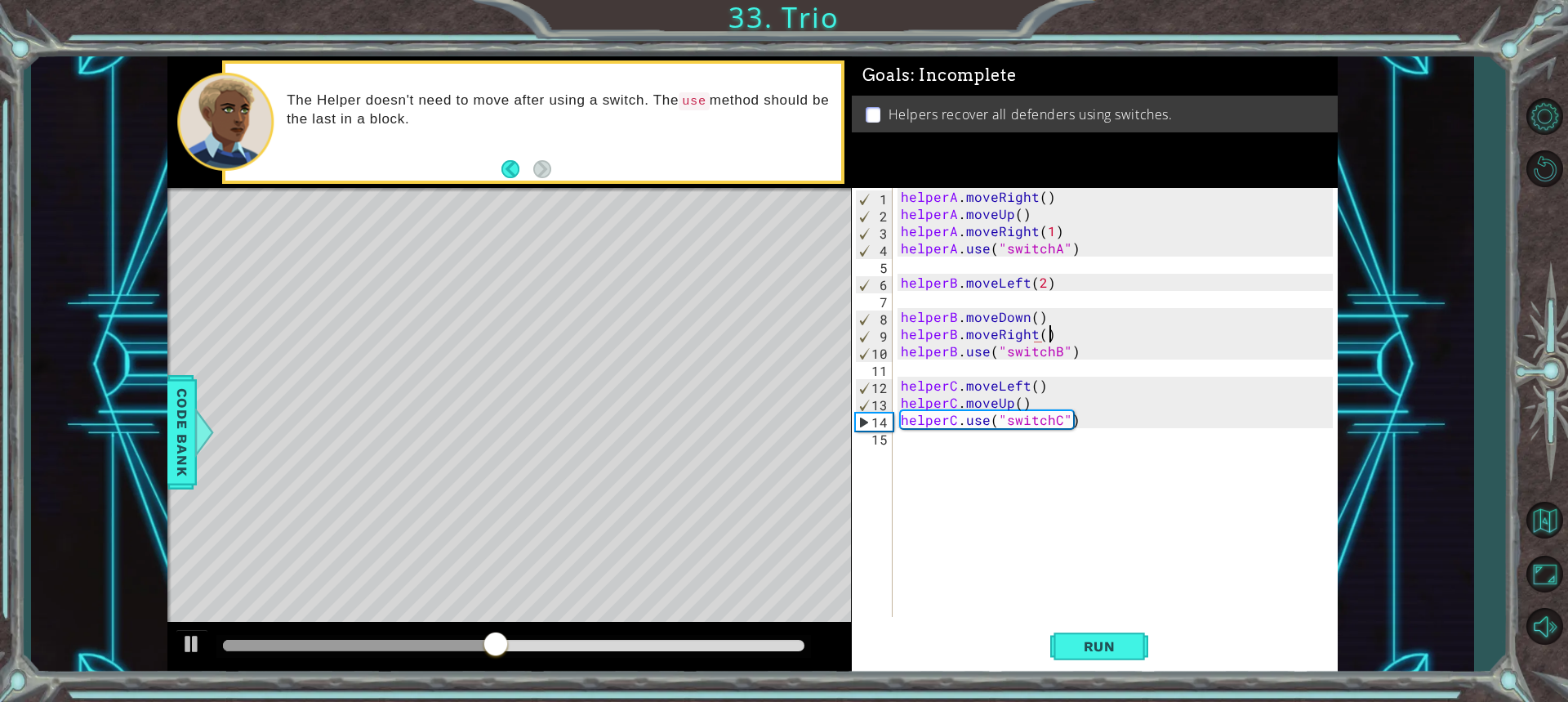
scroll to position [0, 8]
click at [1037, 339] on div "helperA . moveRight ( ) helperA . moveUp ( ) helperA . moveRight ( 1 ) helperA …" at bounding box center [1119, 420] width 443 height 463
click at [1044, 336] on div "helperA . moveRight ( ) helperA . moveUp ( ) helperA . moveRight ( 1 ) helperA …" at bounding box center [1119, 420] width 443 height 463
click at [1068, 650] on span "Run" at bounding box center [1100, 646] width 65 height 17
click at [1112, 628] on button "Run" at bounding box center [1100, 646] width 98 height 48
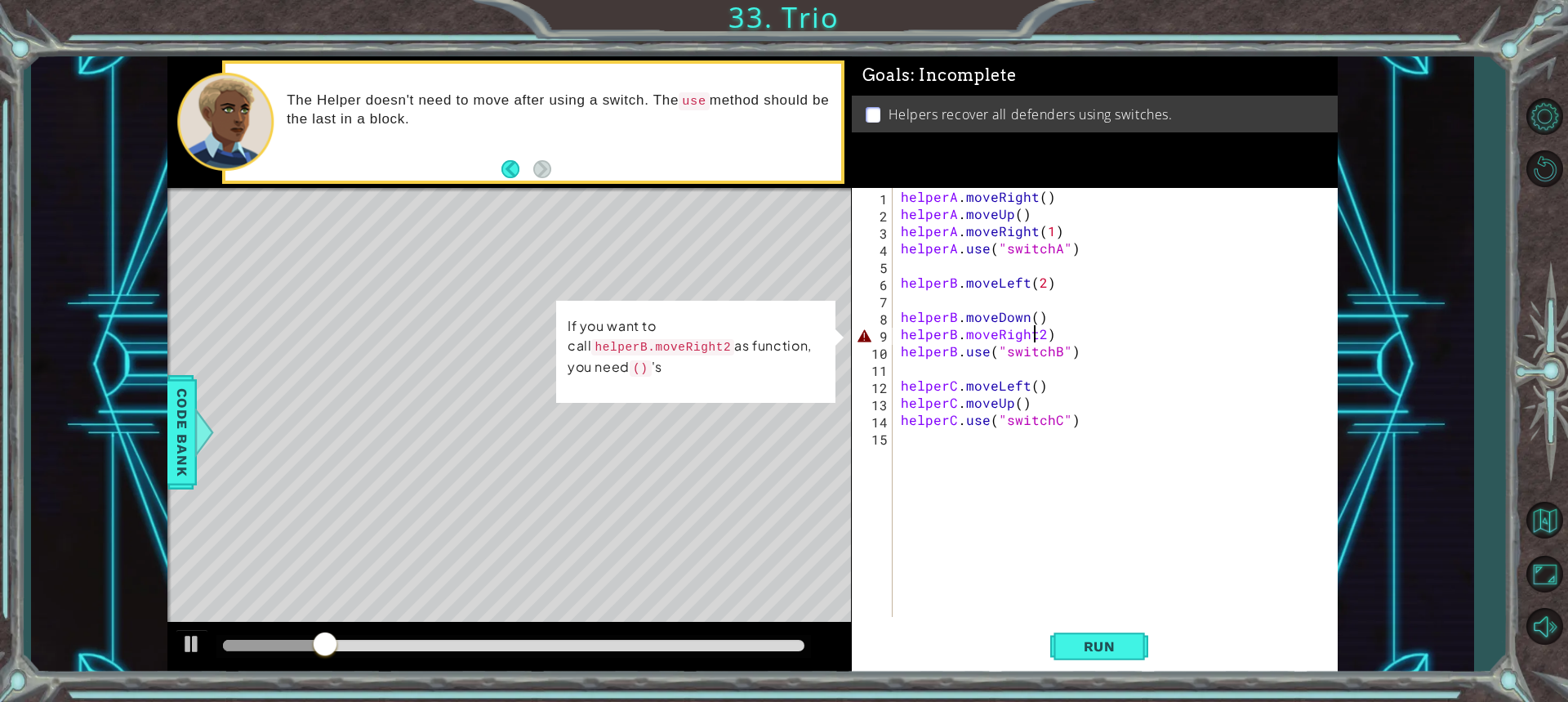
click at [1031, 338] on div "helperA . moveRight ( ) helperA . moveUp ( ) helperA . moveRight ( 1 ) helperA …" at bounding box center [1119, 420] width 443 height 463
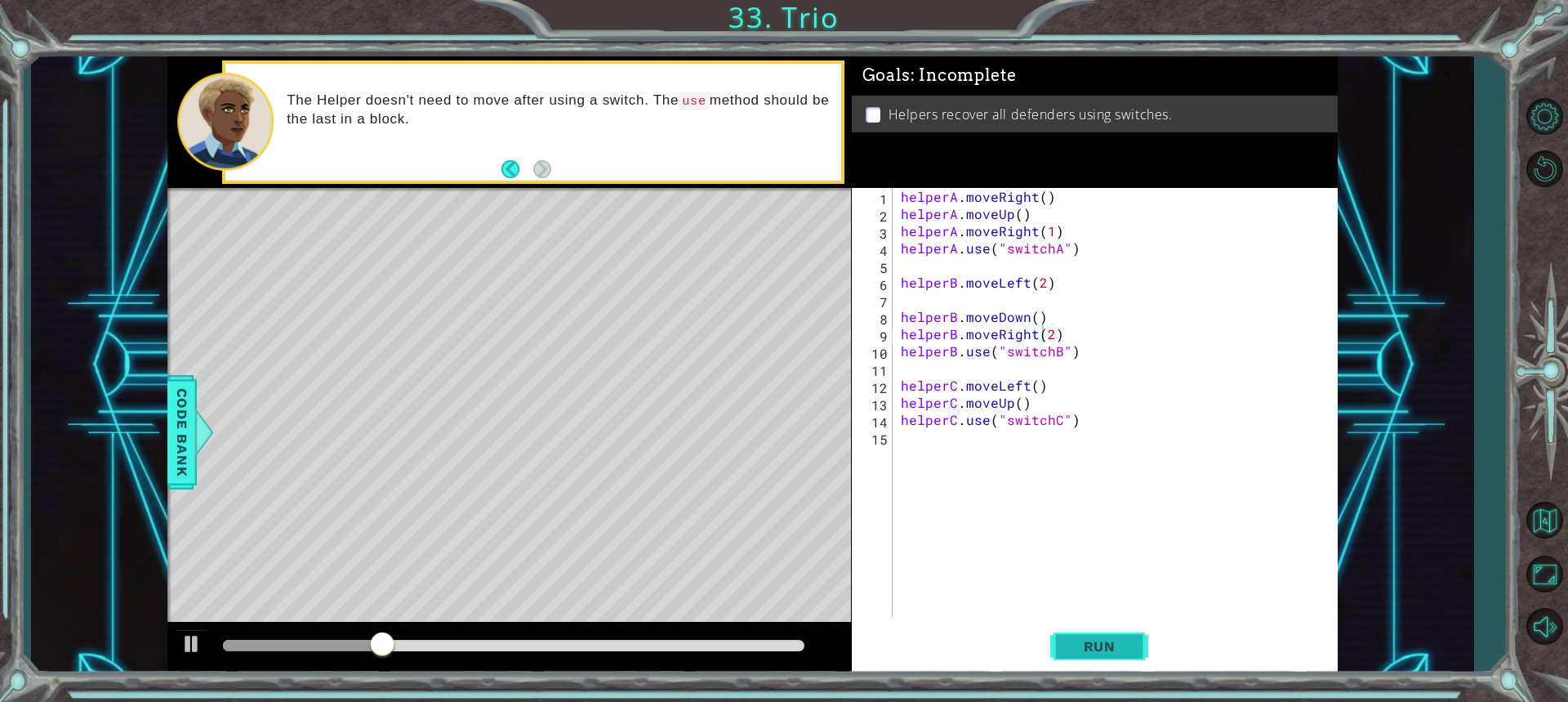
click at [1082, 666] on button "Run" at bounding box center [1100, 646] width 98 height 48
click at [1093, 645] on span "Run" at bounding box center [1100, 646] width 65 height 17
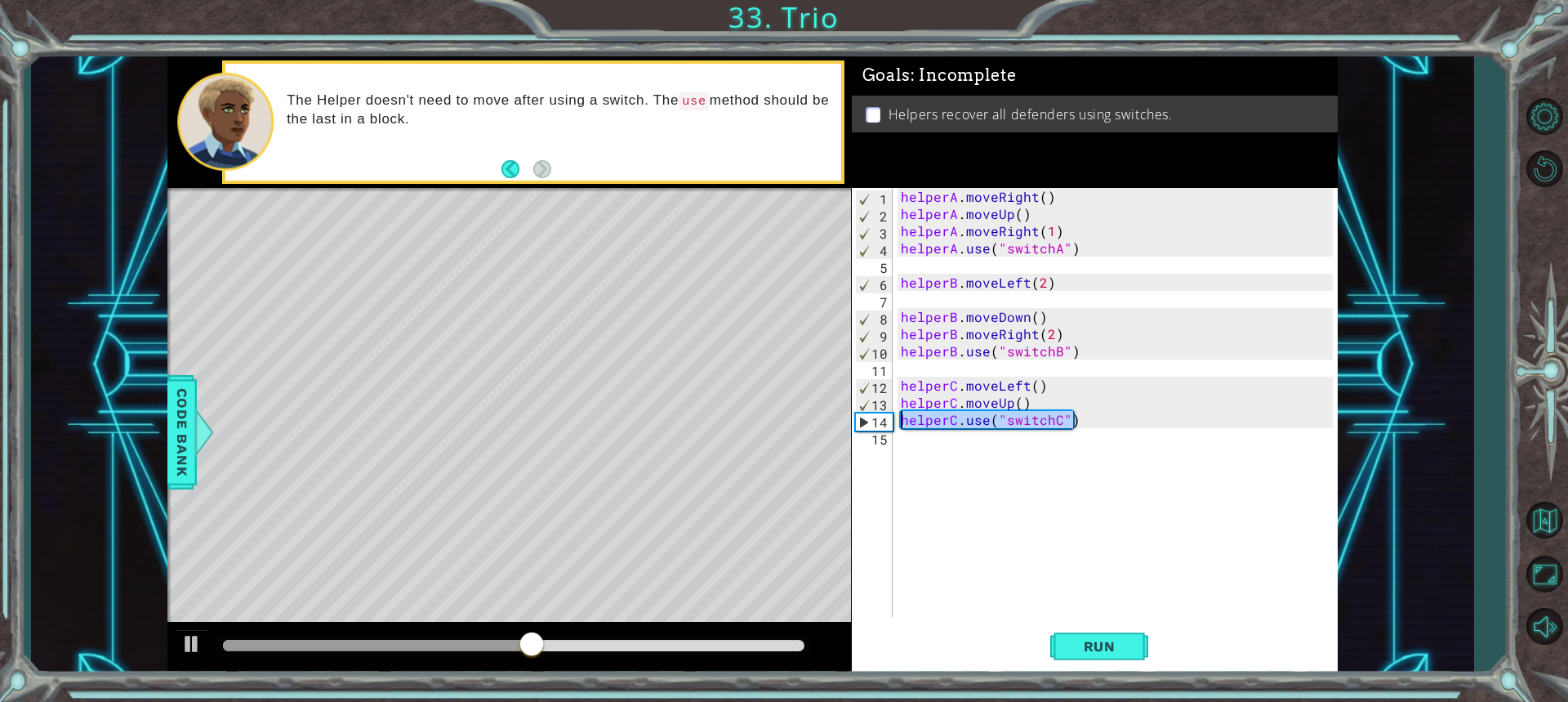
drag, startPoint x: 1078, startPoint y: 420, endPoint x: 894, endPoint y: 413, distance: 184.1
click at [894, 413] on div "helperB.moveRight(2) 1 2 3 4 5 6 7 8 9 10 11 12 13 14 15 helperA . moveRight ( …" at bounding box center [1092, 402] width 481 height 429
type textarea "helperC.use("switchC")"
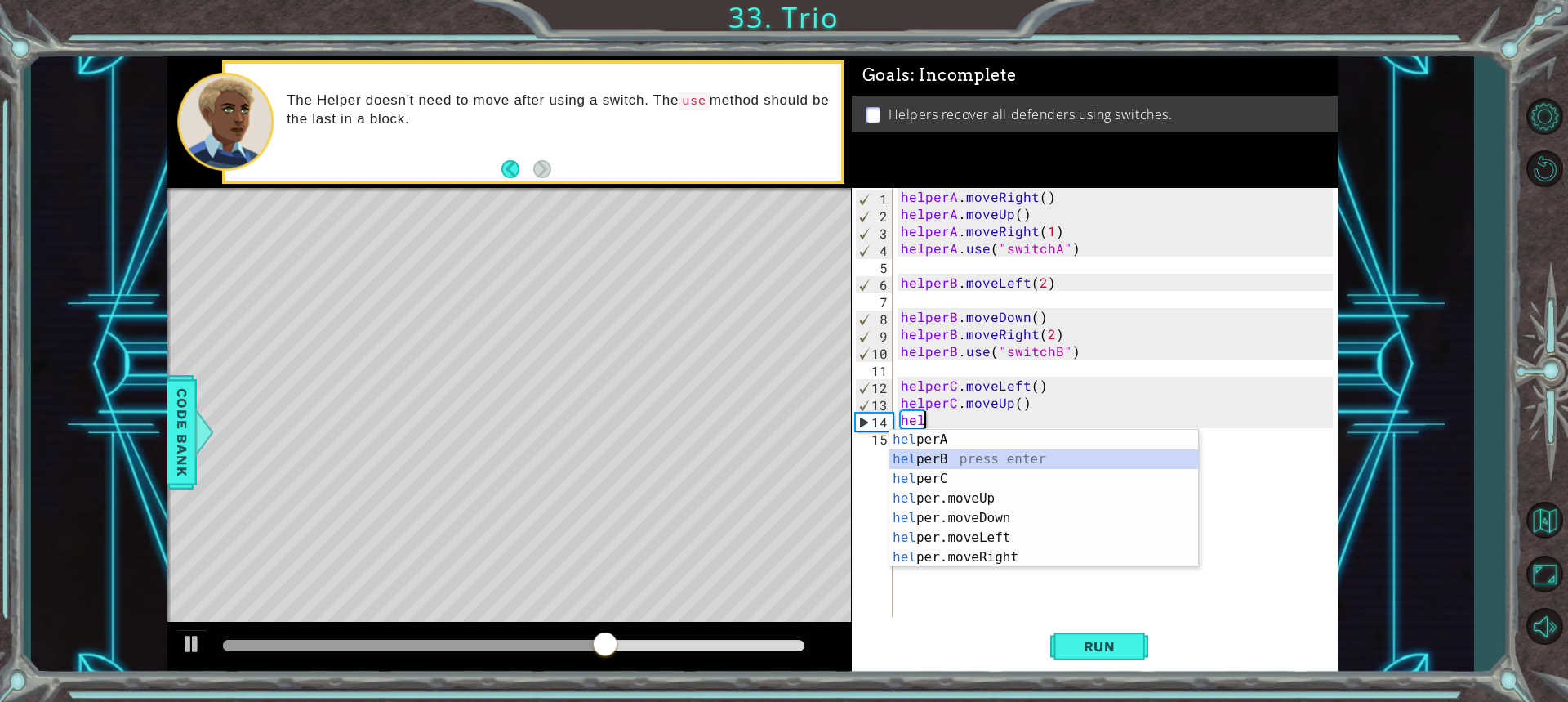
click at [925, 469] on div "hel perA press enter hel perB press enter hel perC press enter hel per.moveUp p…" at bounding box center [1043, 518] width 308 height 177
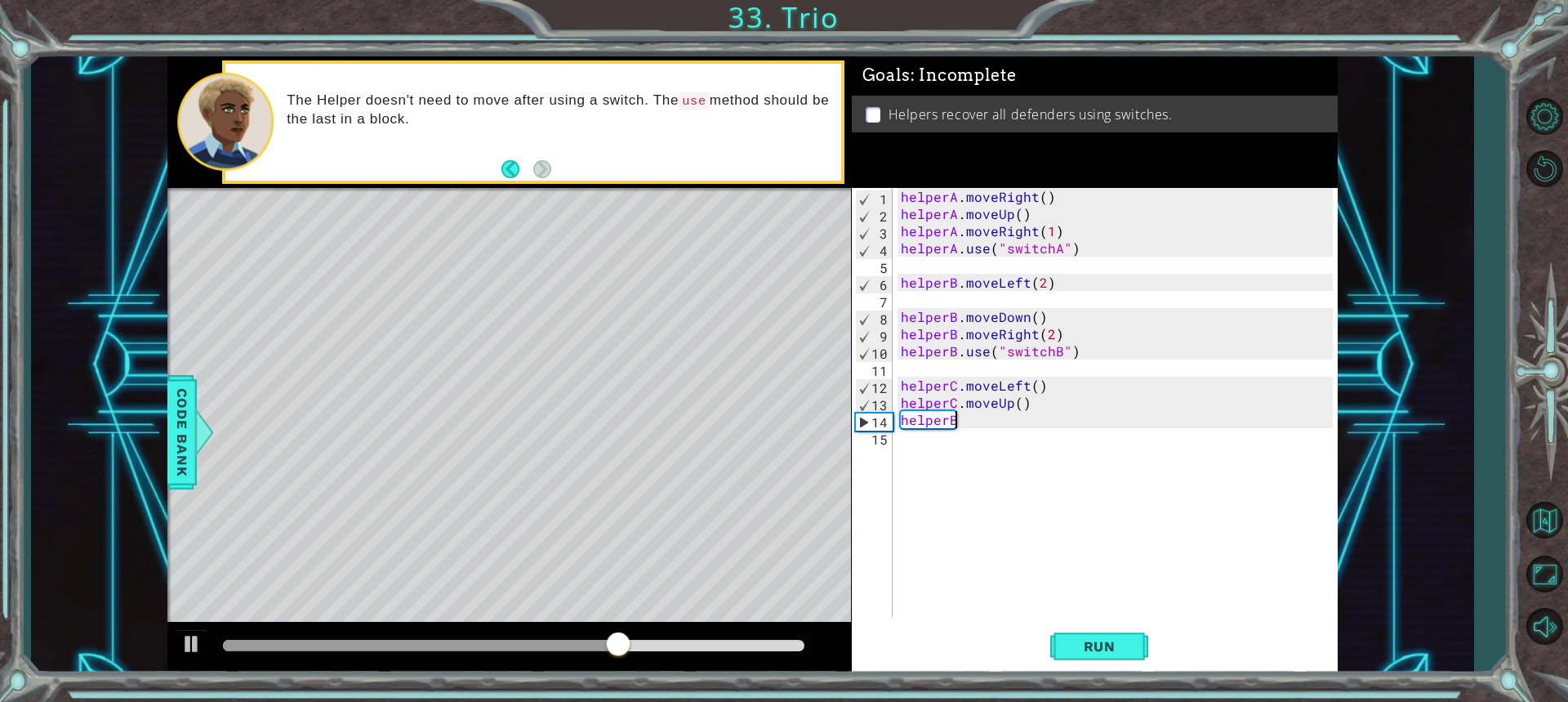
click at [961, 419] on div "helperA . moveRight ( ) helperA . moveUp ( ) helperA . moveRight ( 1 ) helperA …" at bounding box center [1119, 420] width 443 height 463
click at [998, 419] on div "helperA . moveRight ( ) helperA . moveUp ( ) helperA . moveRight ( 1 ) helperA …" at bounding box center [1119, 420] width 443 height 463
click at [999, 419] on div "helperA . moveRight ( ) helperA . moveUp ( ) helperA . moveRight ( 1 ) helperA …" at bounding box center [1119, 420] width 443 height 463
click at [1001, 420] on div "helperA . moveRight ( ) helperA . moveUp ( ) helperA . moveRight ( 1 ) helperA …" at bounding box center [1119, 420] width 443 height 463
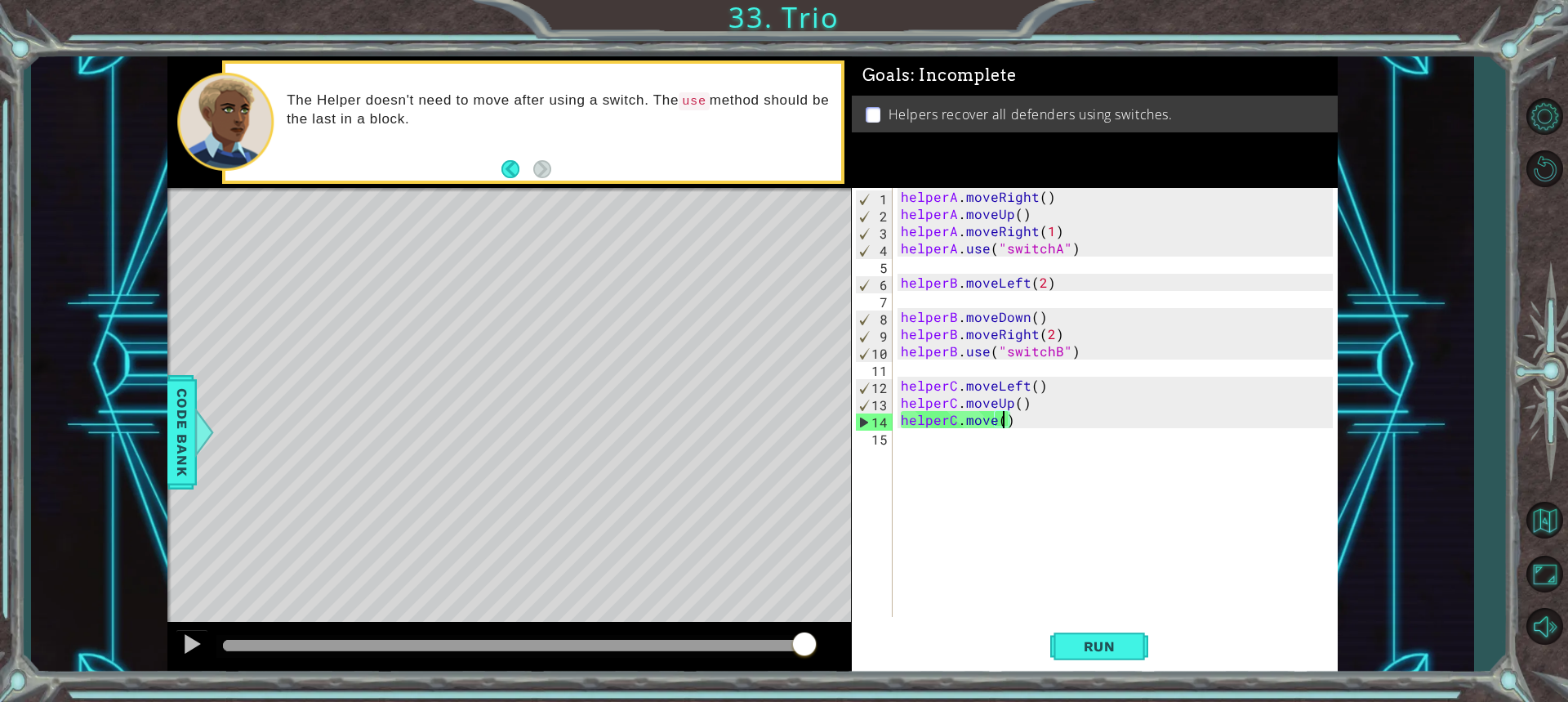
click at [996, 418] on div "helperA . moveRight ( ) helperA . moveUp ( ) helperA . moveRight ( 1 ) helperA …" at bounding box center [1119, 420] width 443 height 463
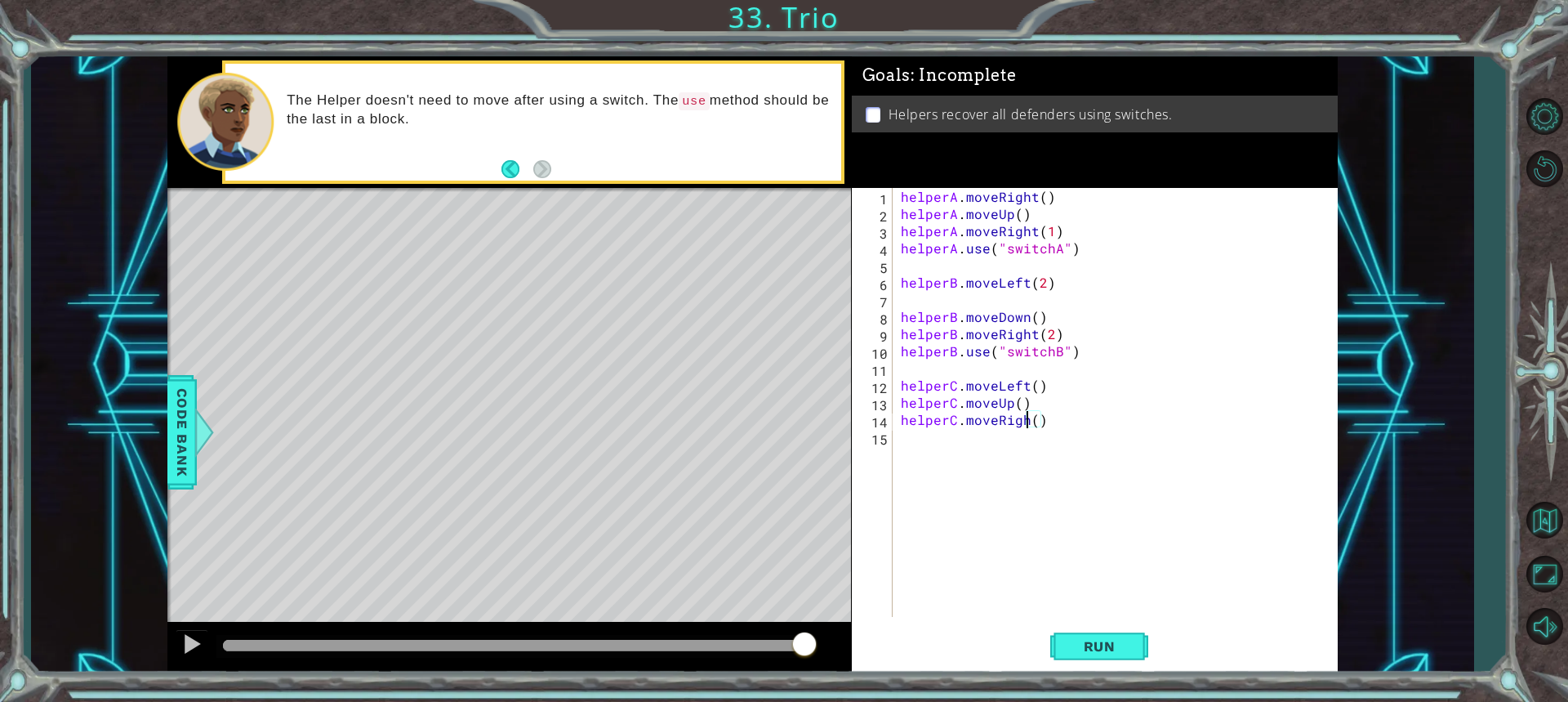
type textarea "helperC.moveRight()"
click at [1096, 618] on div "helperC.moveRight() 1 2 3 4 5 6 7 8 9 10 11 12 13 14 15 helperA . moveRight ( )…" at bounding box center [1094, 431] width 486 height 486
click at [1101, 632] on button "Run" at bounding box center [1100, 646] width 98 height 48
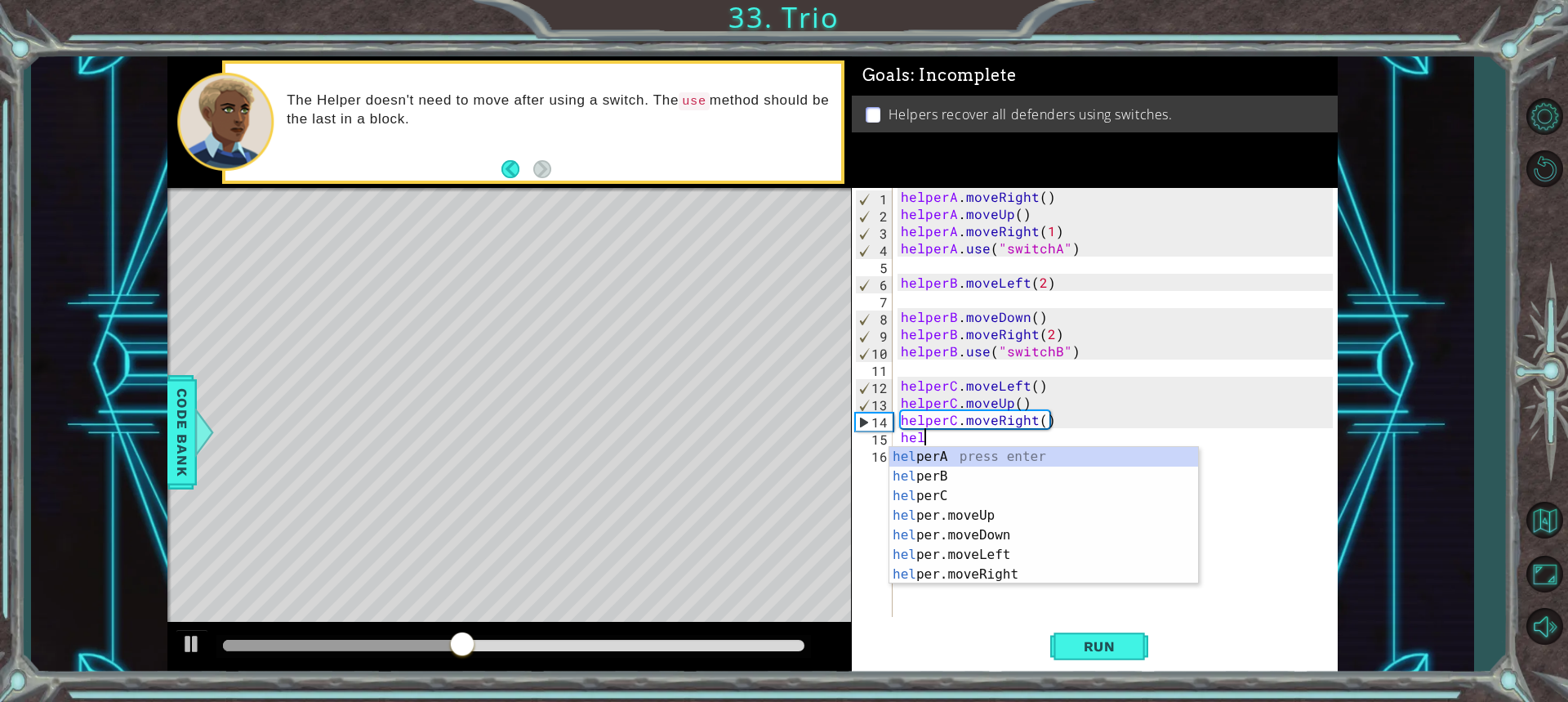
type textarea "helr"
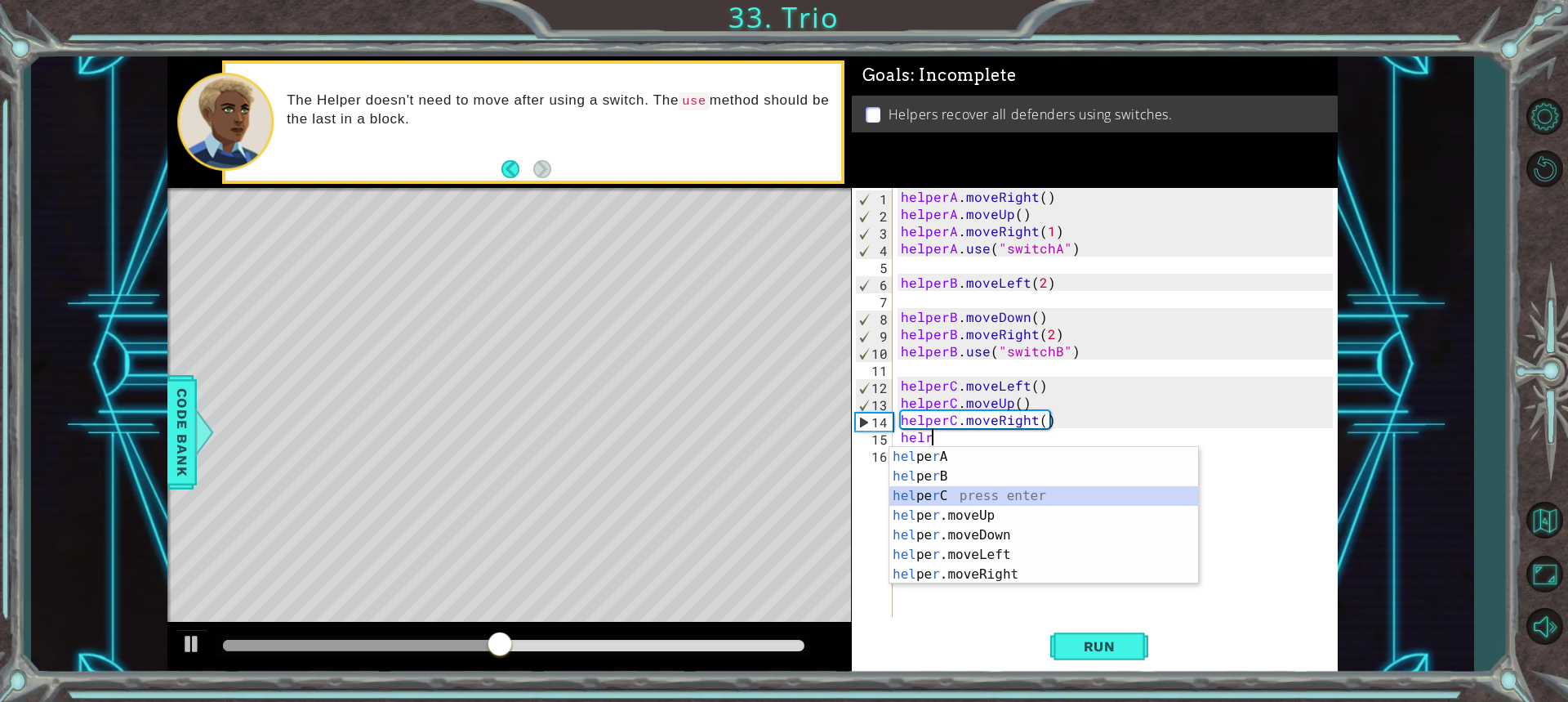
click at [940, 496] on div "hel pe r A press enter hel pe r B press enter hel pe r C press enter hel pe r .…" at bounding box center [1043, 535] width 308 height 177
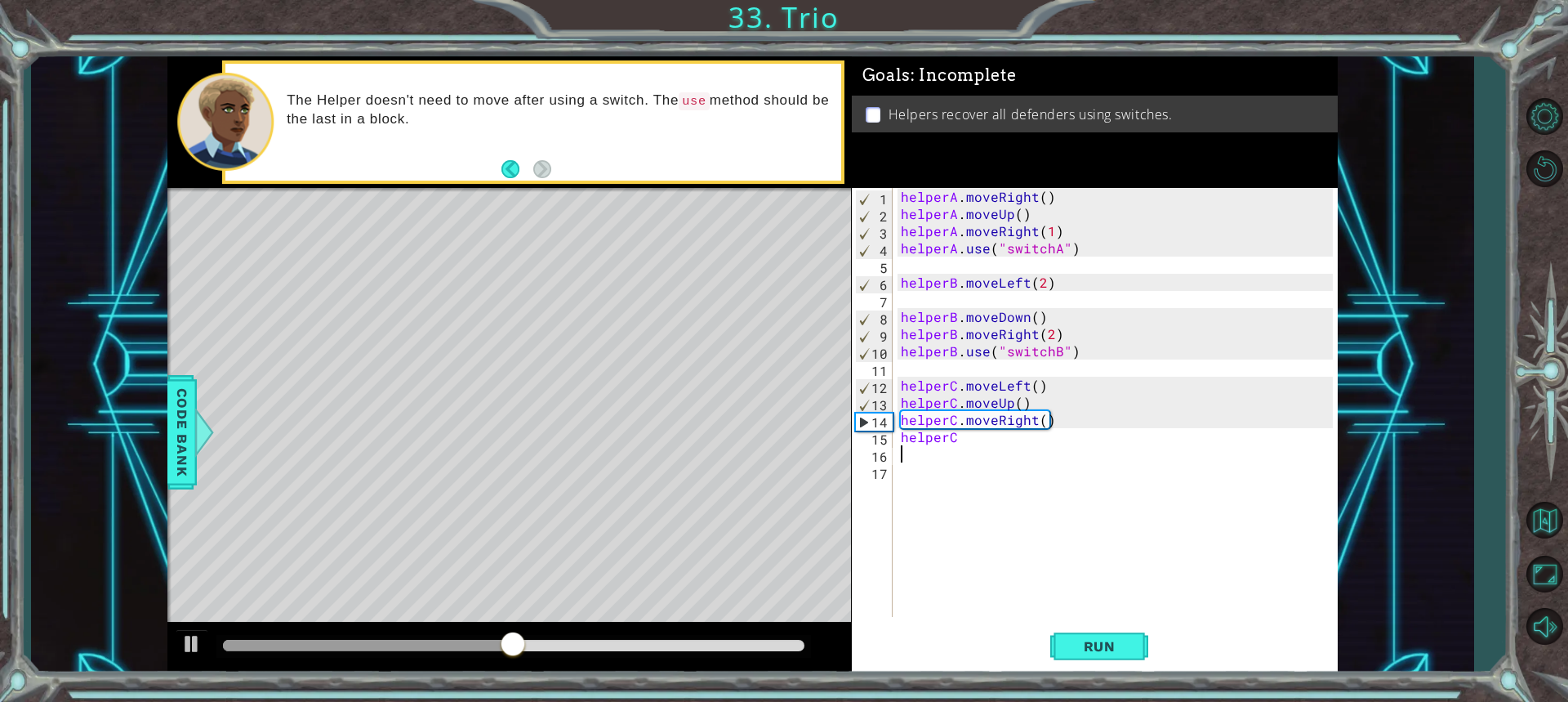
click at [967, 433] on div "helperA . moveRight ( ) helperA . moveUp ( ) helperA . moveRight ( 1 ) helperA …" at bounding box center [1119, 420] width 443 height 463
click at [989, 438] on div "helperA . moveRight ( ) helperA . moveUp ( ) helperA . moveRight ( 1 ) helperA …" at bounding box center [1119, 420] width 443 height 463
click at [995, 441] on div "helperA . moveRight ( ) helperA . moveUp ( ) helperA . moveRight ( 1 ) helperA …" at bounding box center [1119, 420] width 443 height 463
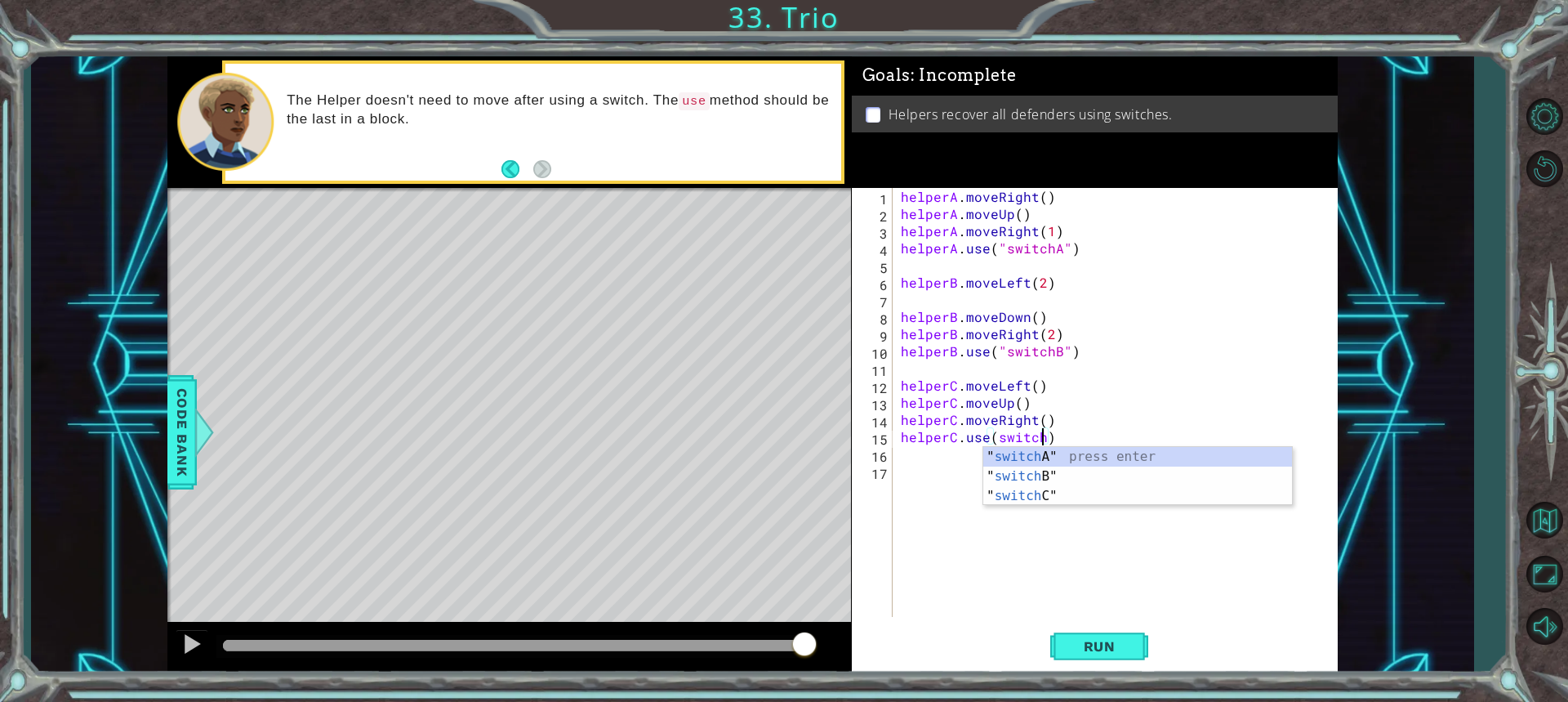
scroll to position [0, 8]
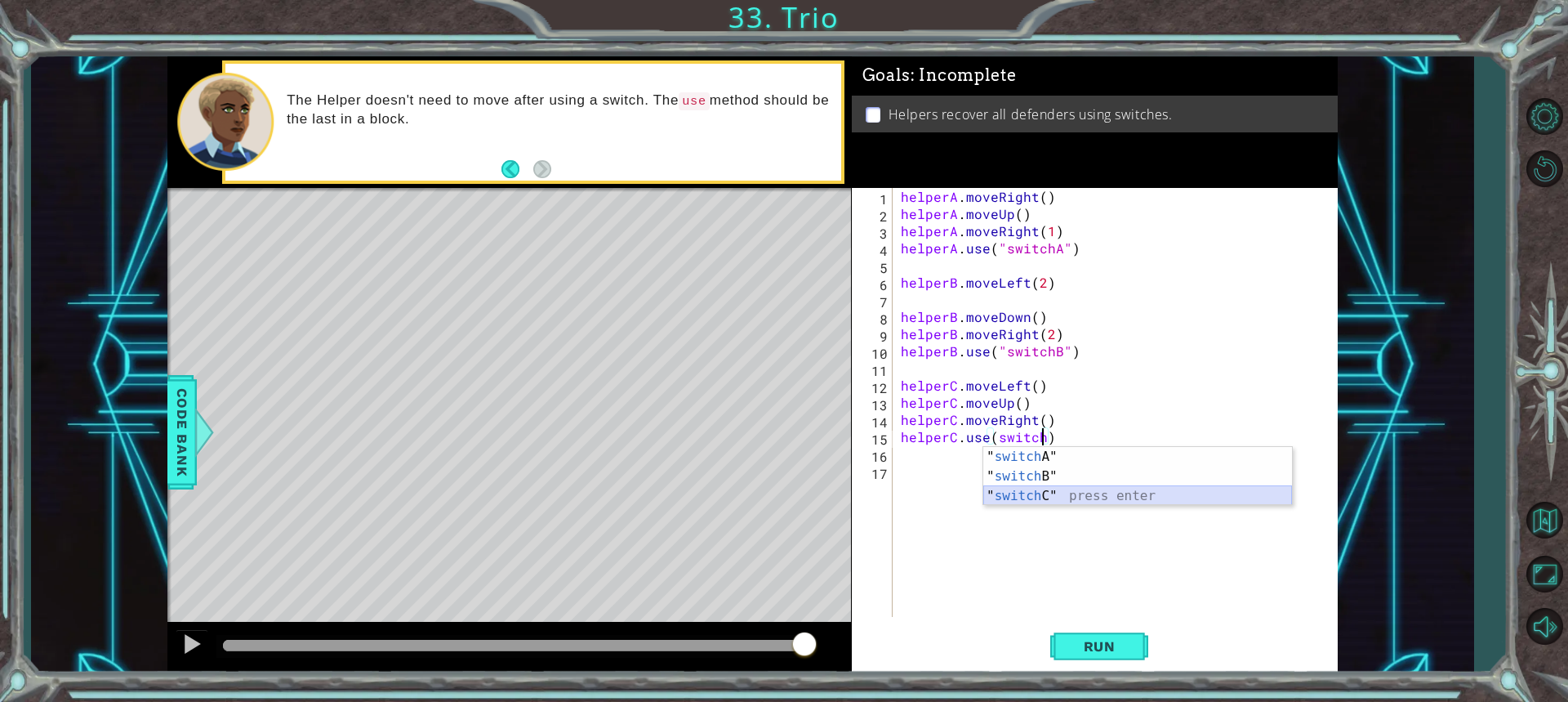
click at [1036, 492] on div "" switch A" press enter " switch B" press enter " switch C" press enter" at bounding box center [1137, 496] width 308 height 98
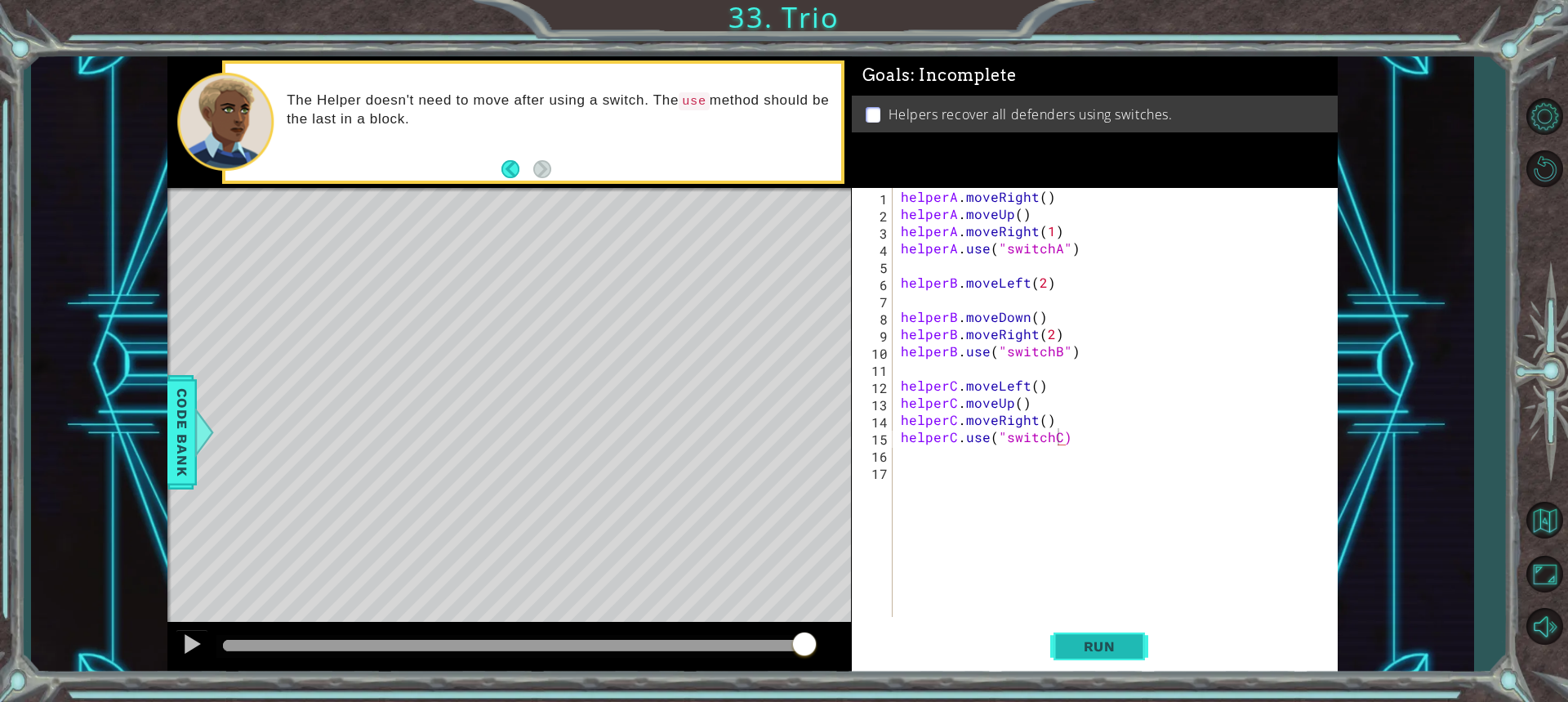
click at [1091, 635] on button "Run" at bounding box center [1100, 646] width 98 height 48
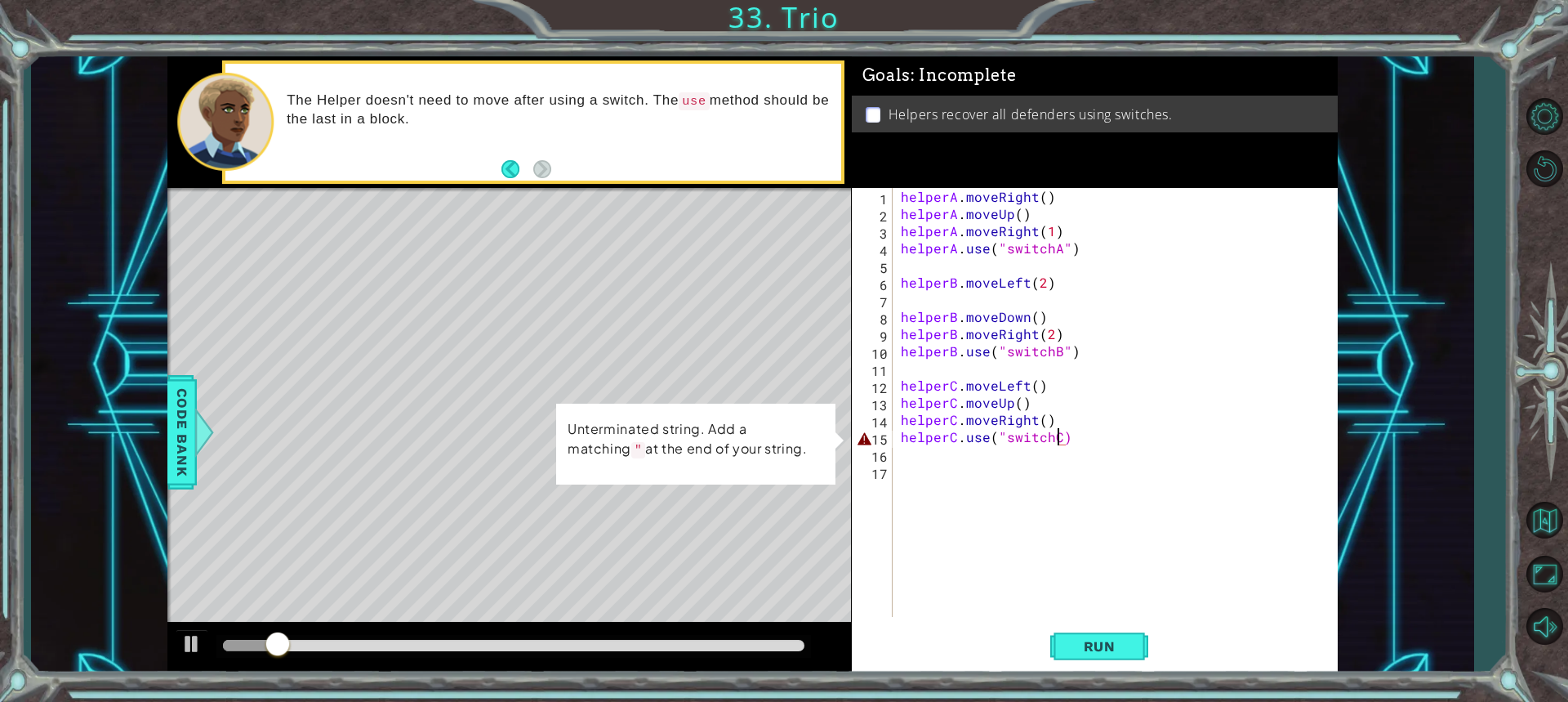
scroll to position [0, 10]
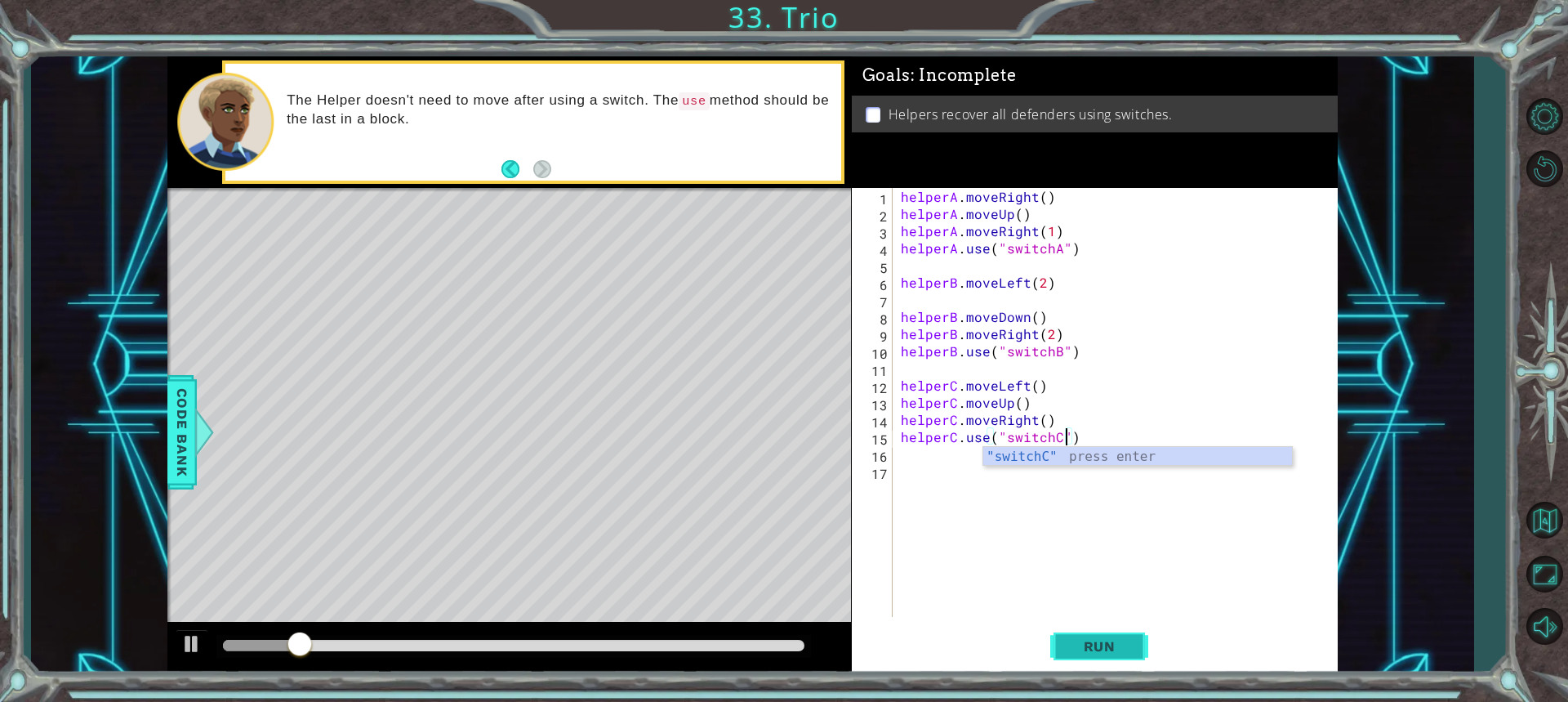
type textarea "helperC.use("switchC")"
click at [1125, 651] on span "Run" at bounding box center [1100, 646] width 65 height 17
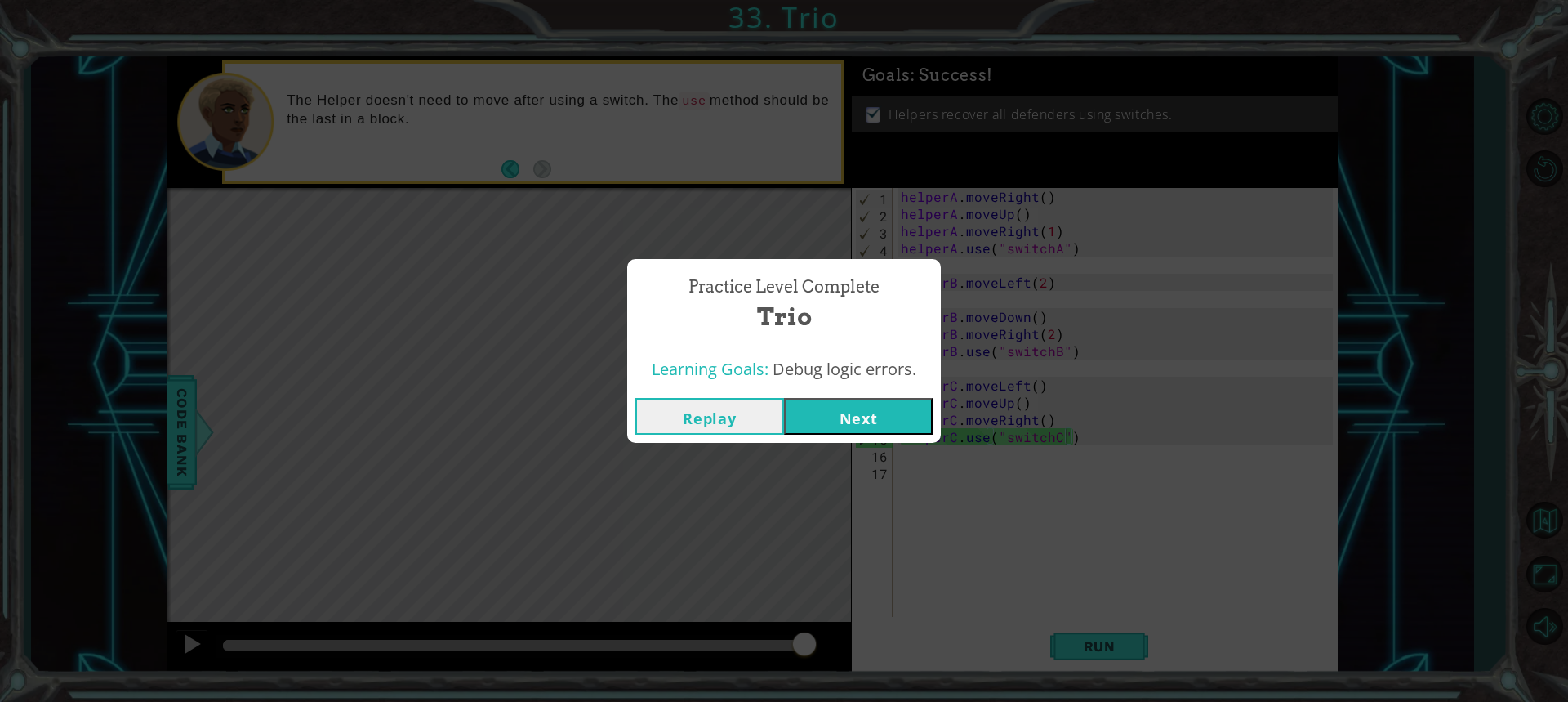
click at [888, 428] on button "Next" at bounding box center [858, 417] width 149 height 37
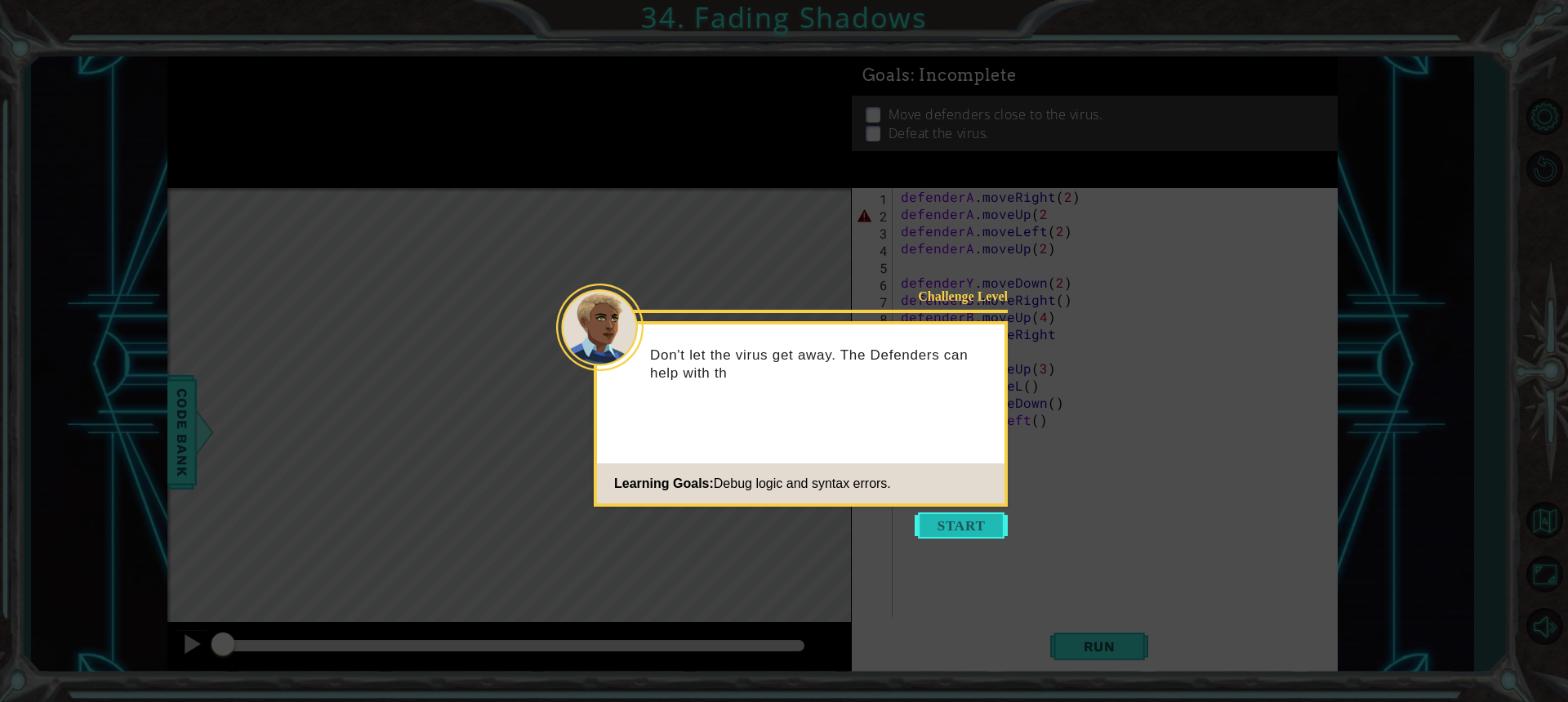
click at [991, 531] on button "Start" at bounding box center [961, 525] width 93 height 26
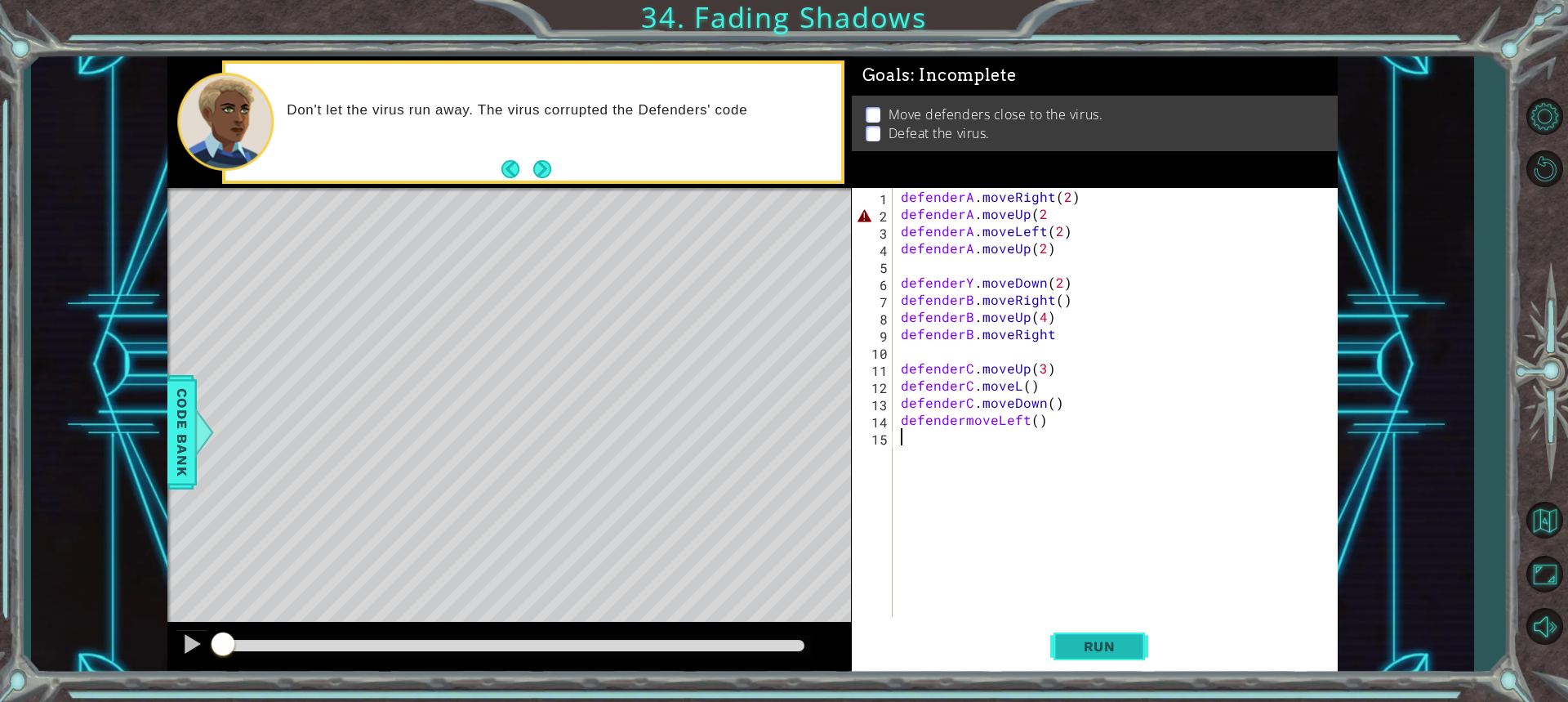
click at [1074, 631] on button "Run" at bounding box center [1100, 646] width 98 height 48
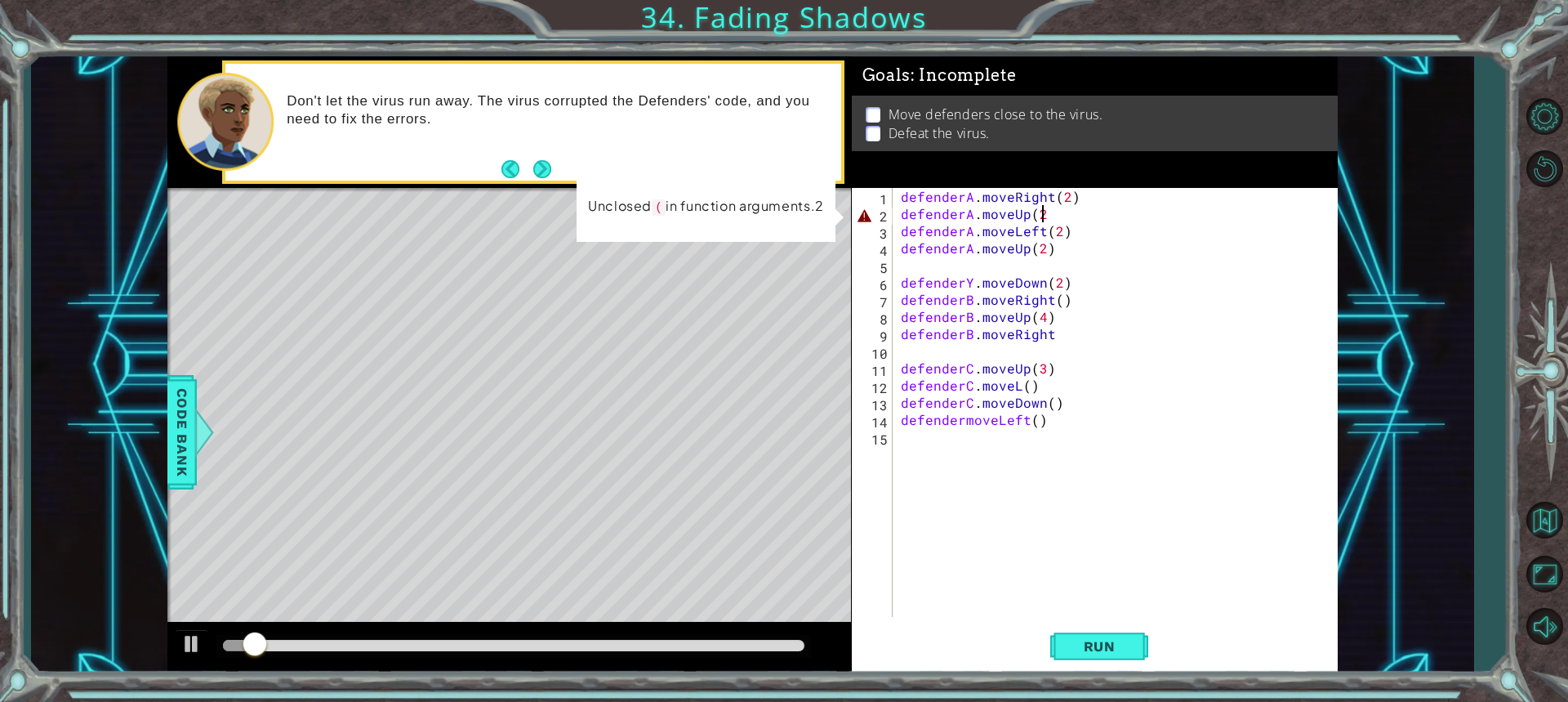
click at [1040, 216] on div "defenderA . moveRight ( 2 ) defenderA . moveUp ( 2 defenderA . moveLeft ( 2 ) d…" at bounding box center [1119, 420] width 443 height 463
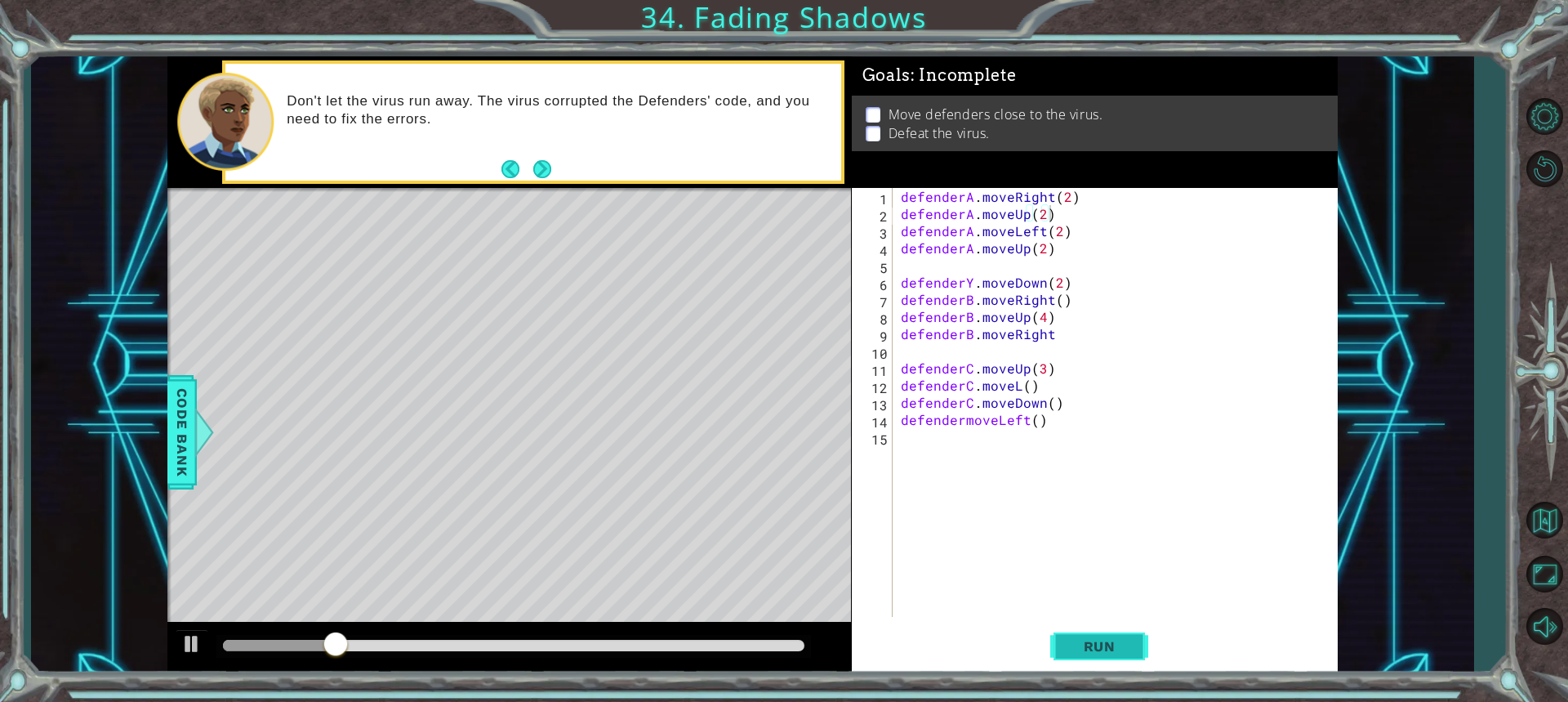
click at [1126, 651] on span "Run" at bounding box center [1100, 646] width 65 height 17
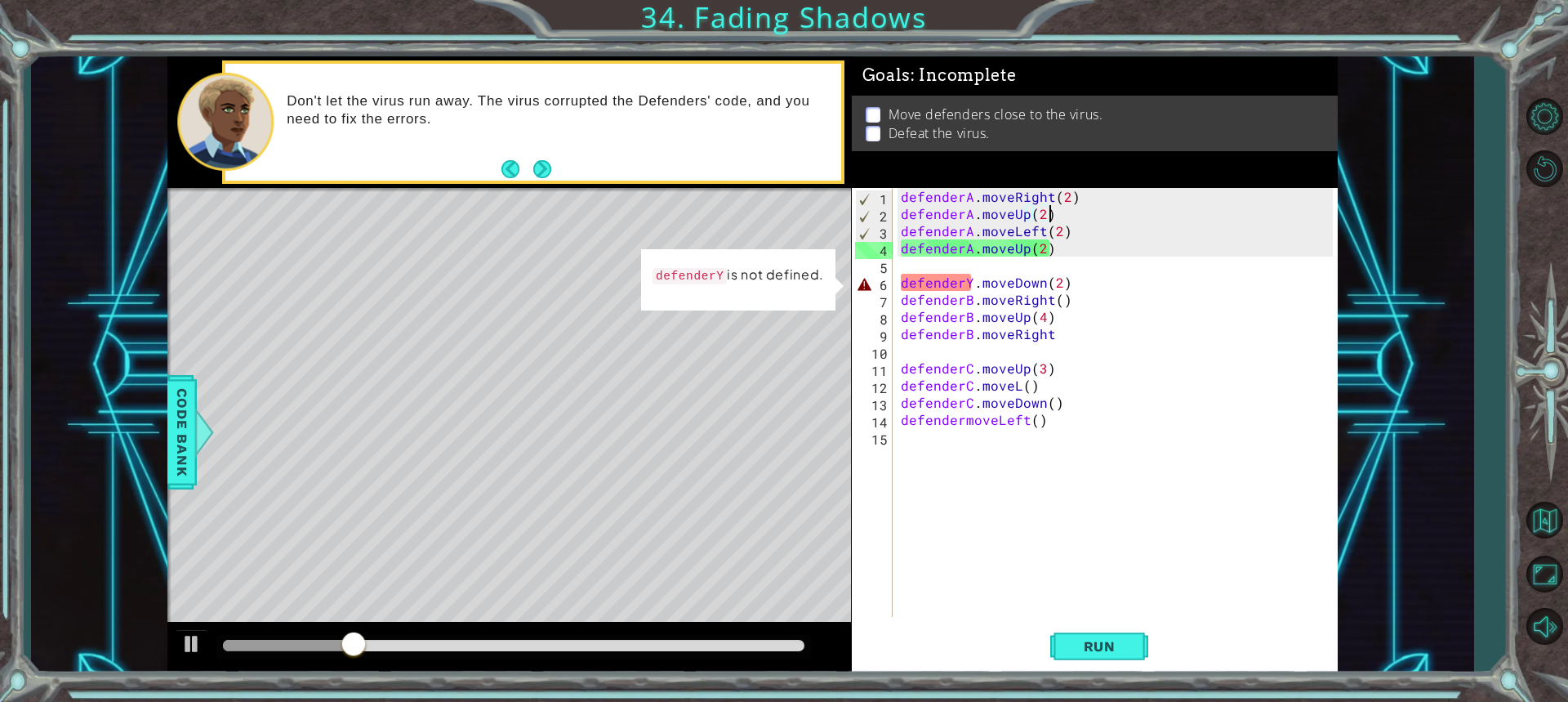
click at [969, 287] on div "defenderA . moveRight ( 2 ) defenderA . moveUp ( 2 ) defenderA . moveLeft ( 2 )…" at bounding box center [1119, 420] width 443 height 463
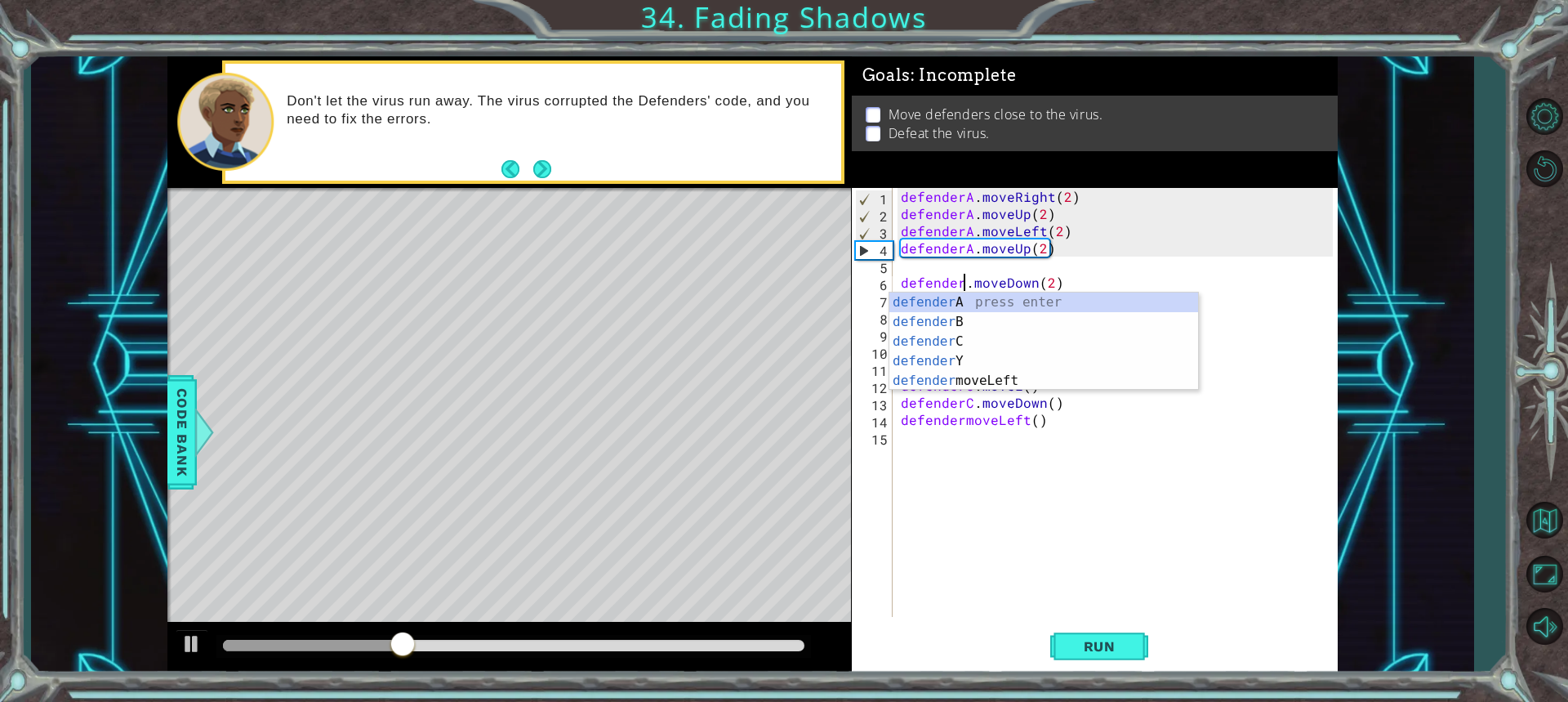
scroll to position [0, 4]
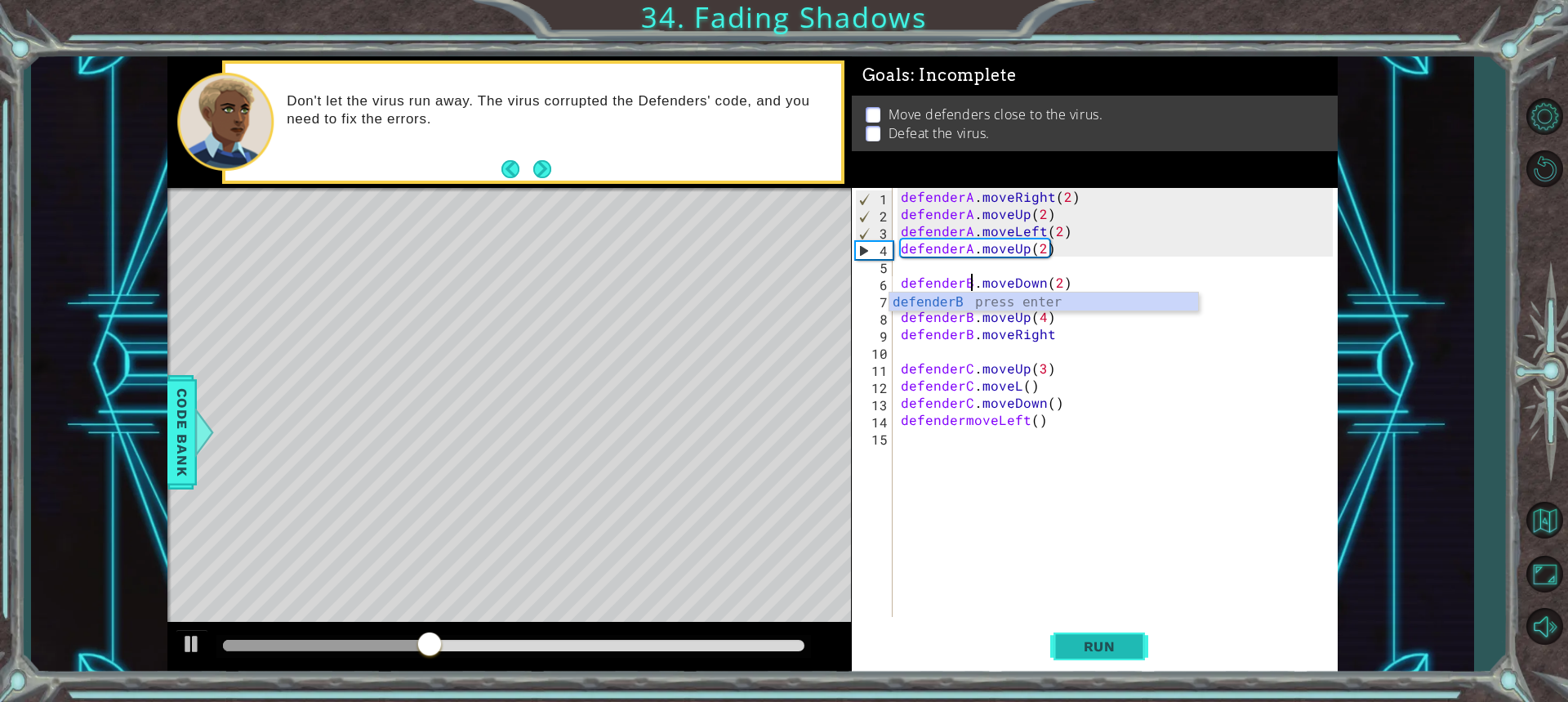
click at [1108, 643] on span "Run" at bounding box center [1100, 646] width 65 height 17
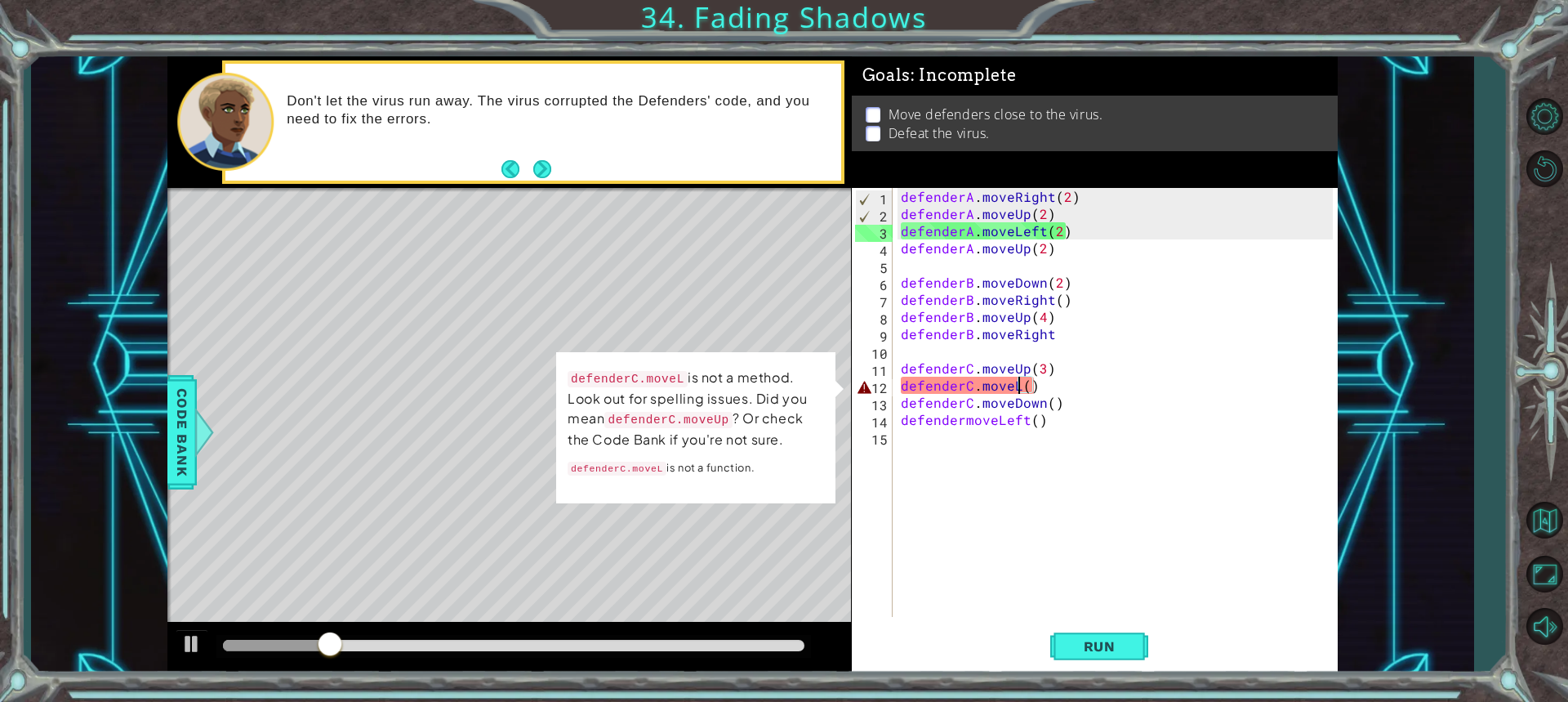
click at [1016, 386] on div "defenderA . moveRight ( 2 ) defenderA . moveUp ( 2 ) defenderA . moveLeft ( 2 )…" at bounding box center [1119, 420] width 443 height 463
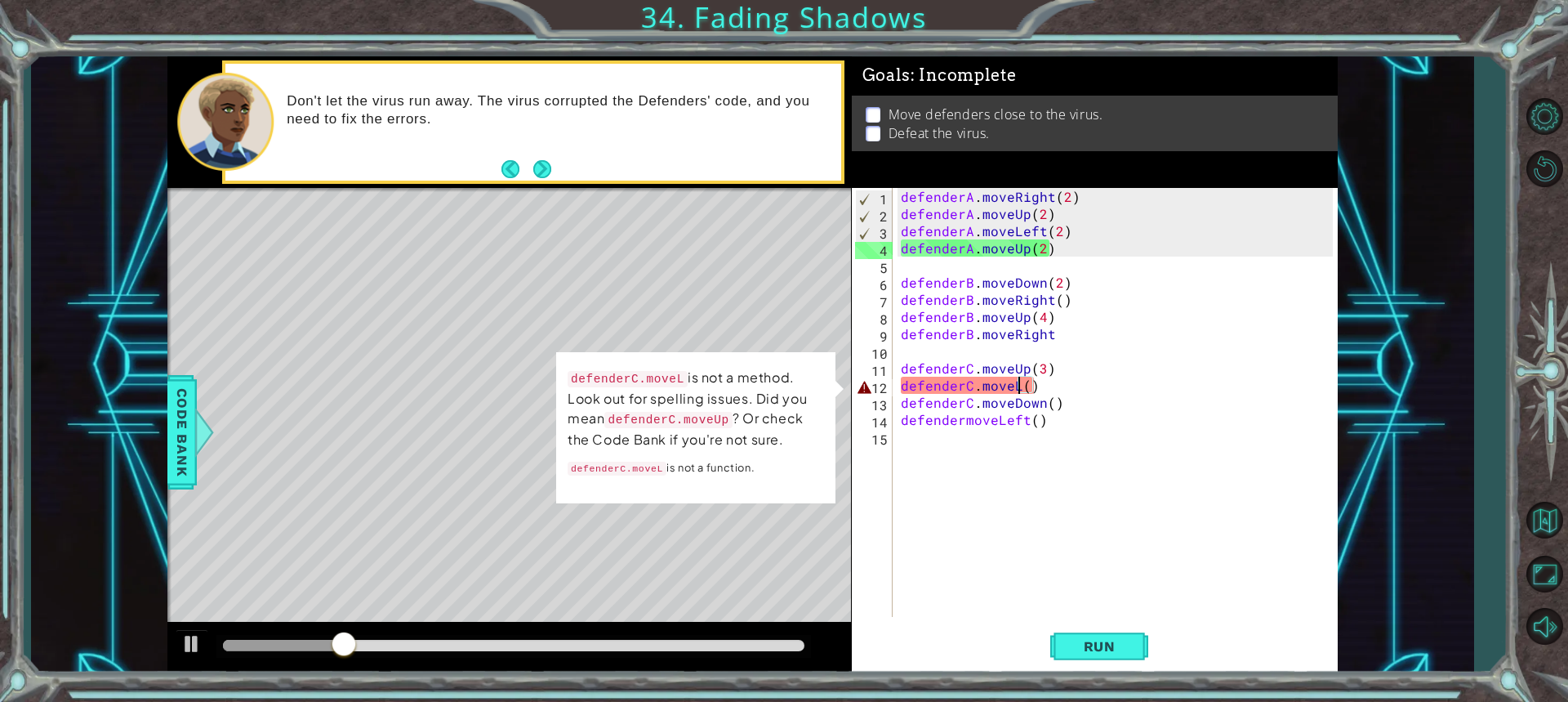
click at [1016, 386] on div "defenderA . moveRight ( 2 ) defenderA . moveUp ( 2 ) defenderA . moveLeft ( 2 )…" at bounding box center [1119, 420] width 443 height 463
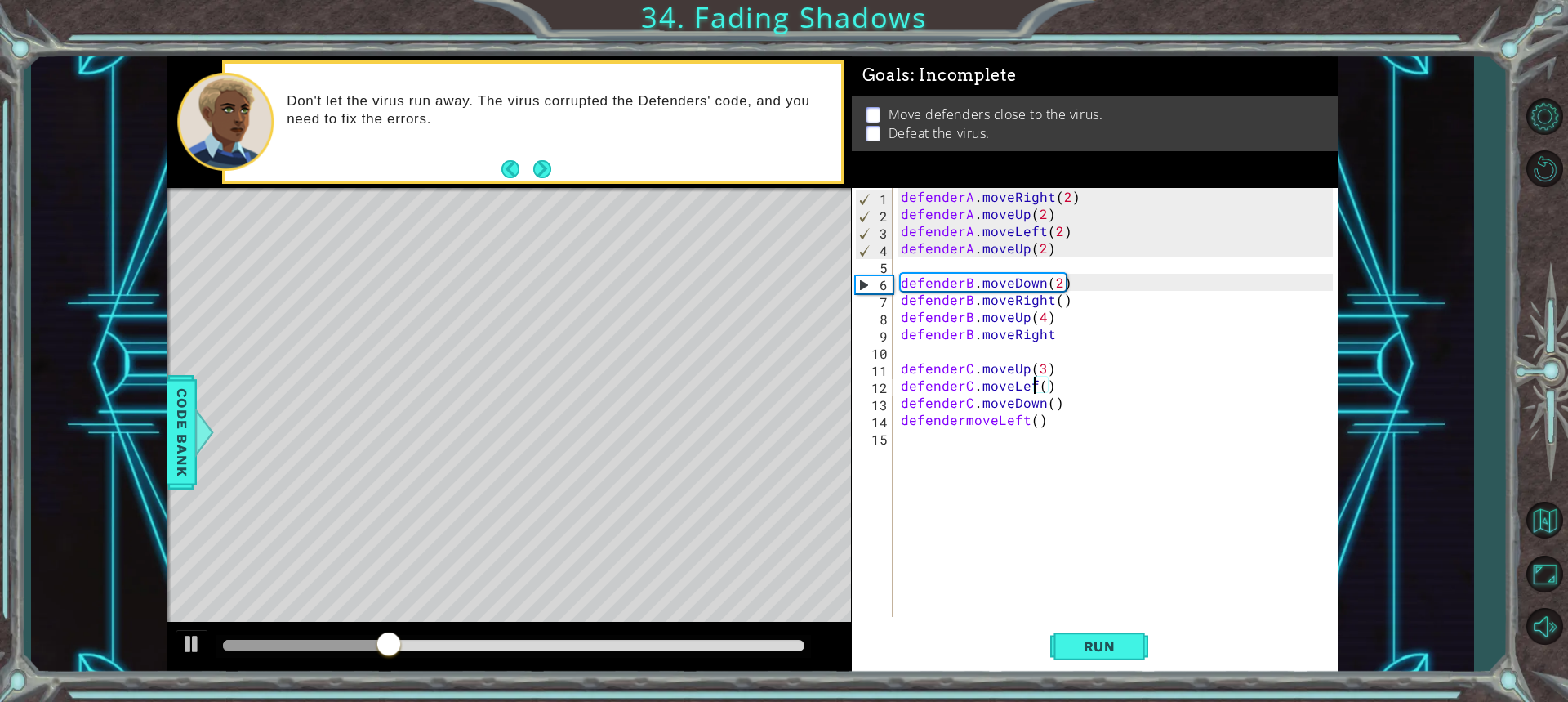
scroll to position [0, 8]
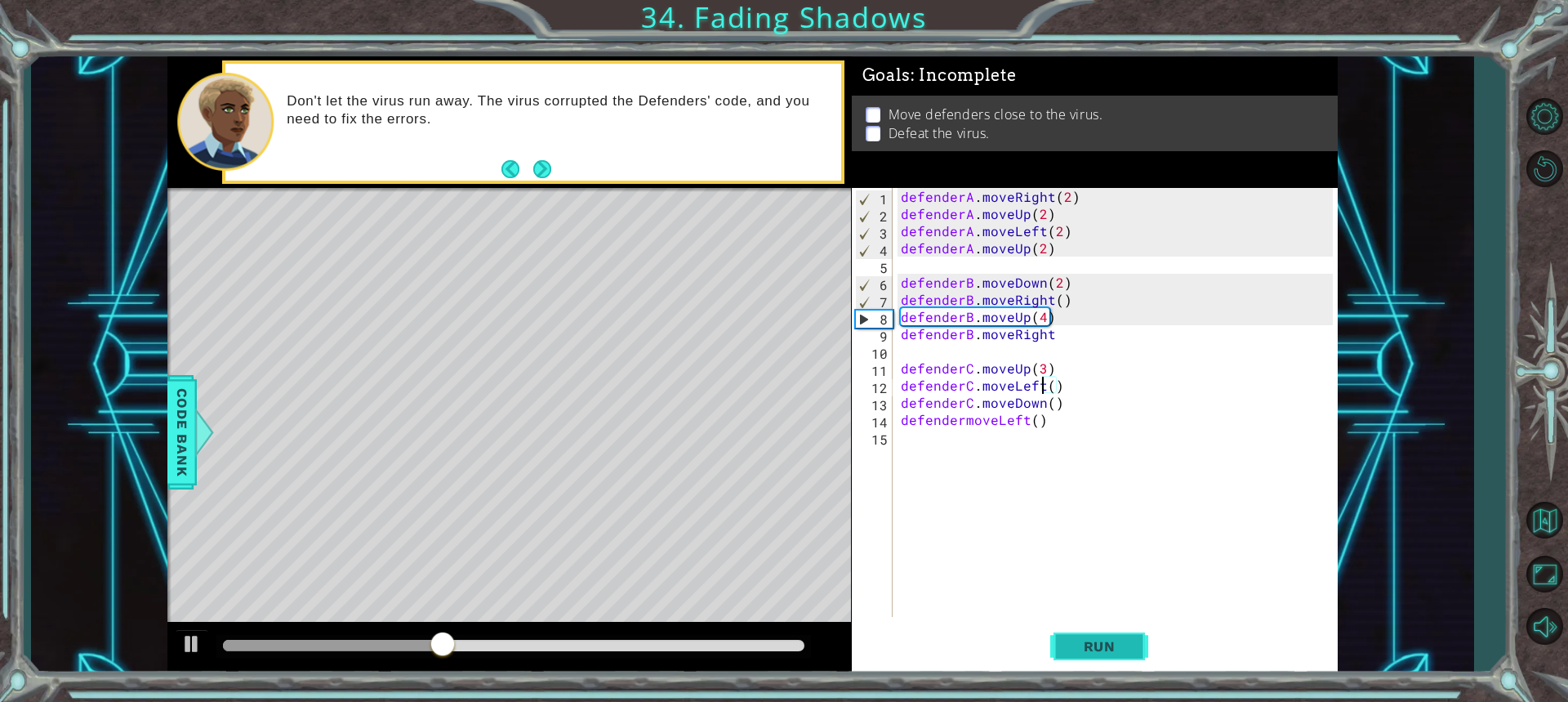
type textarea "defenderC.moveLeft()"
click at [1075, 633] on button "Run" at bounding box center [1100, 646] width 98 height 48
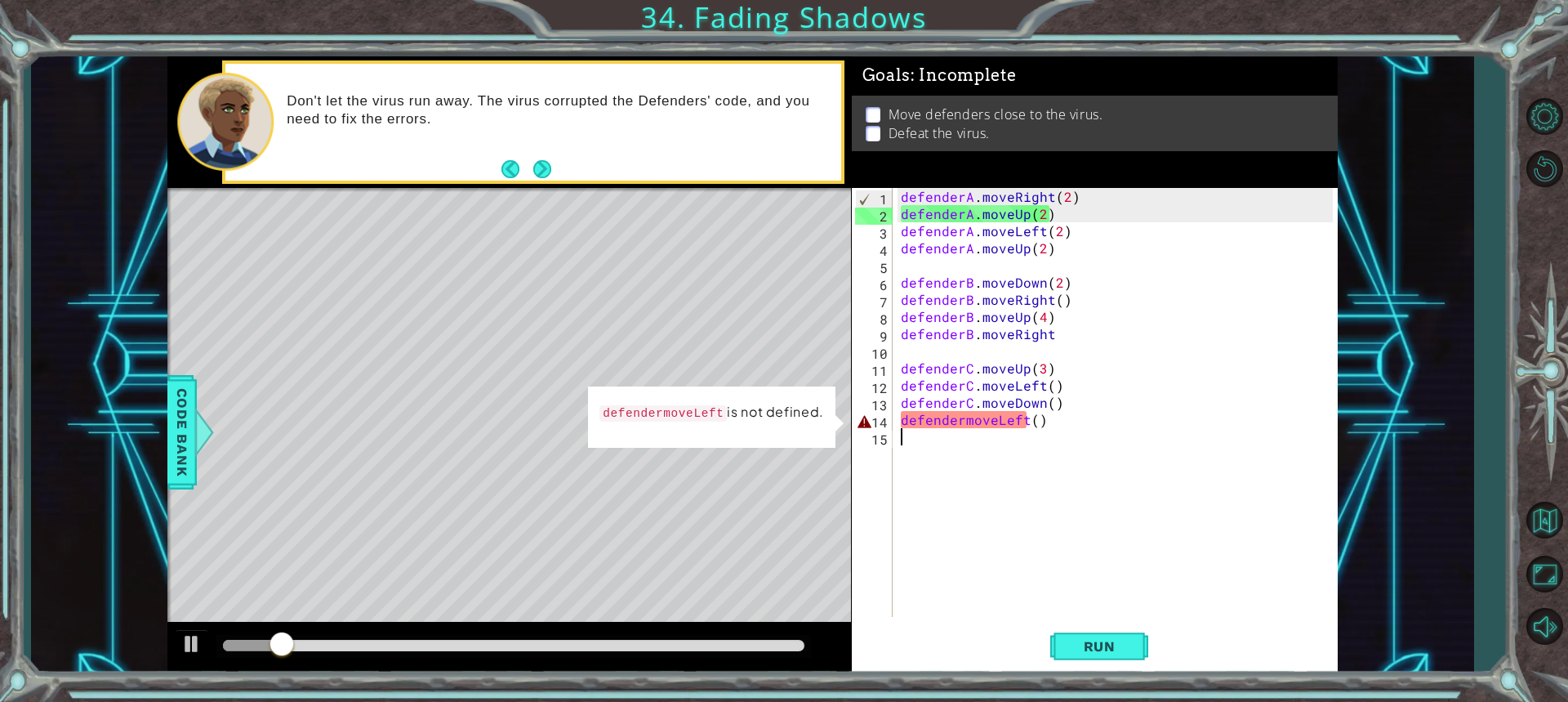
click at [960, 429] on div "defenderA . moveRight ( 2 ) defenderA . moveUp ( 2 ) defenderA . moveLeft ( 2 )…" at bounding box center [1119, 420] width 443 height 463
click at [961, 422] on div "defenderA . moveRight ( 2 ) defenderA . moveUp ( 2 ) defenderA . moveLeft ( 2 )…" at bounding box center [1119, 420] width 443 height 463
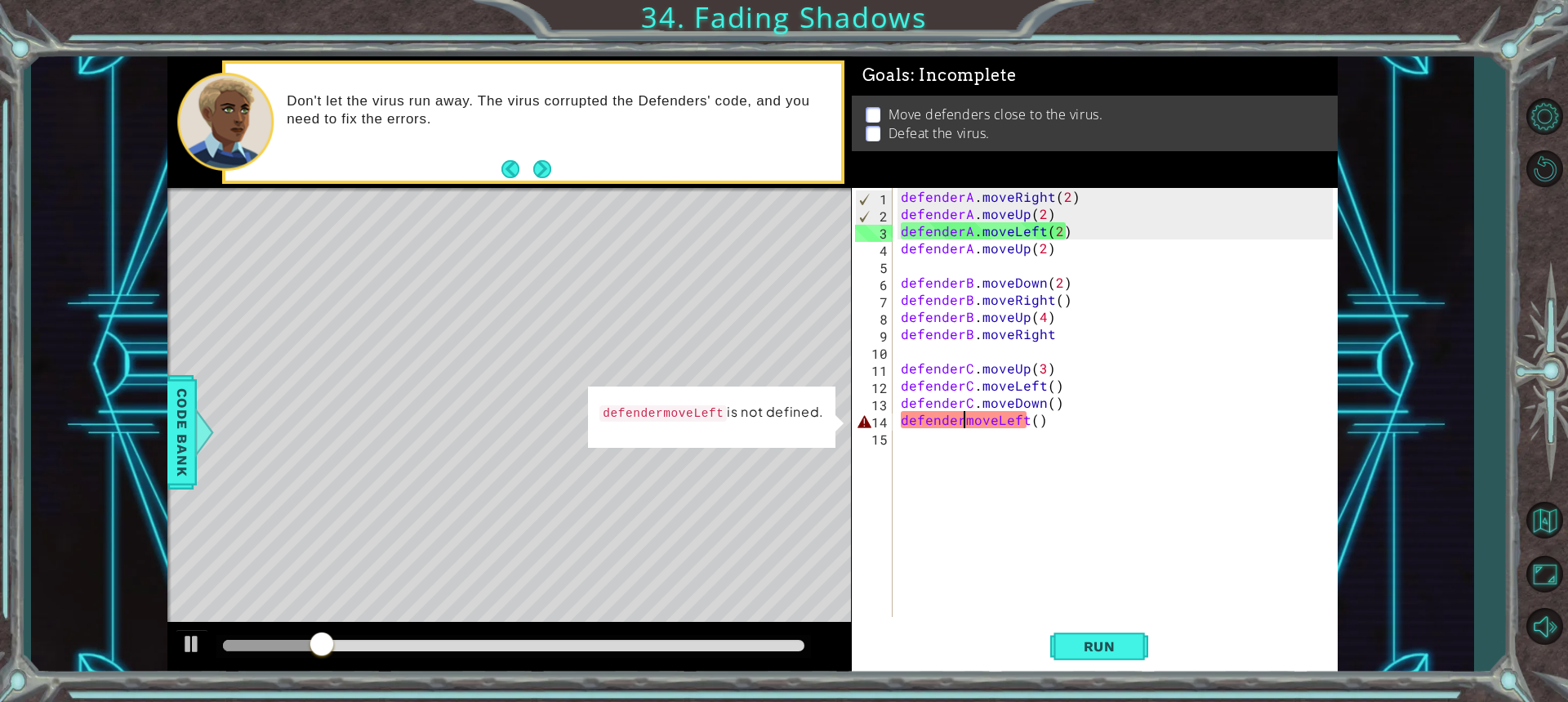
scroll to position [0, 4]
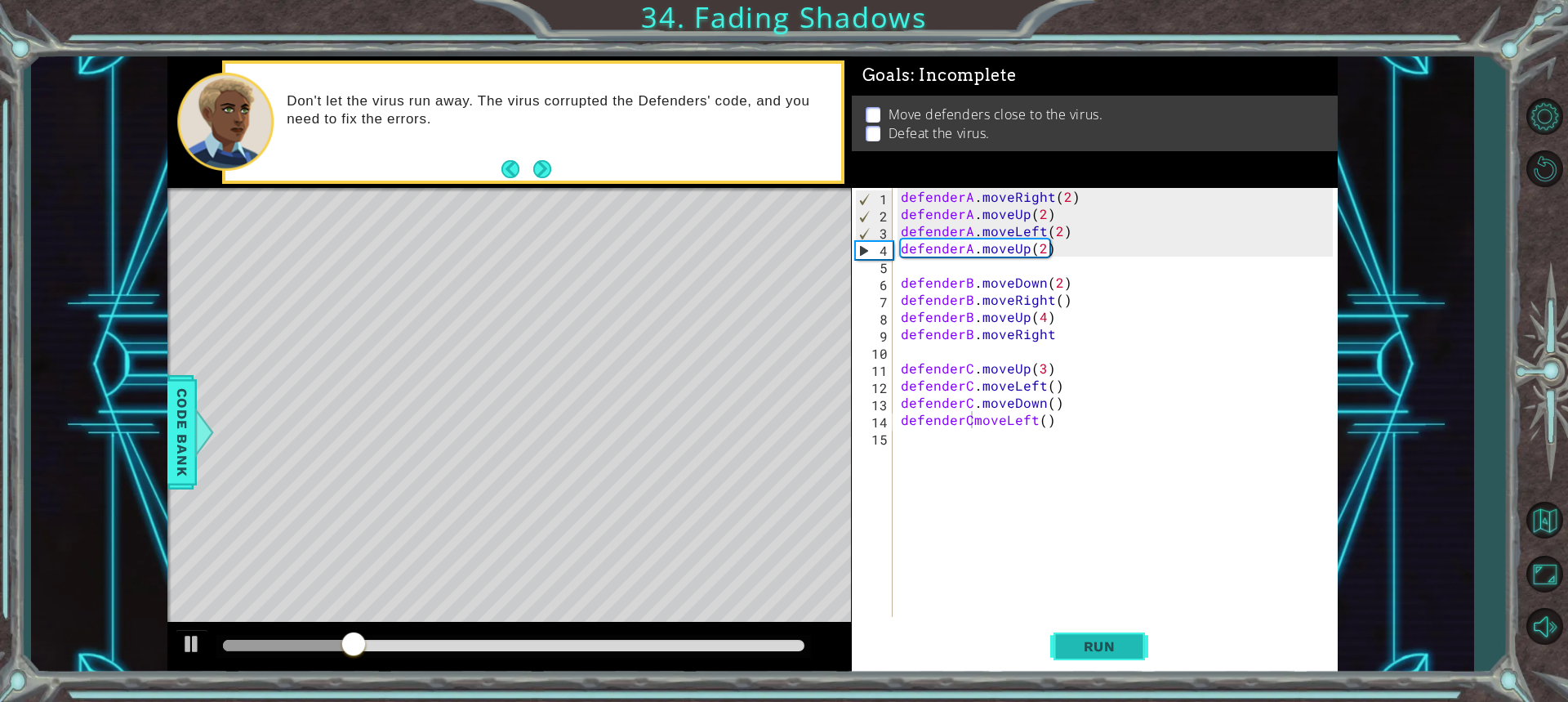
click at [1084, 654] on span "Run" at bounding box center [1100, 646] width 65 height 17
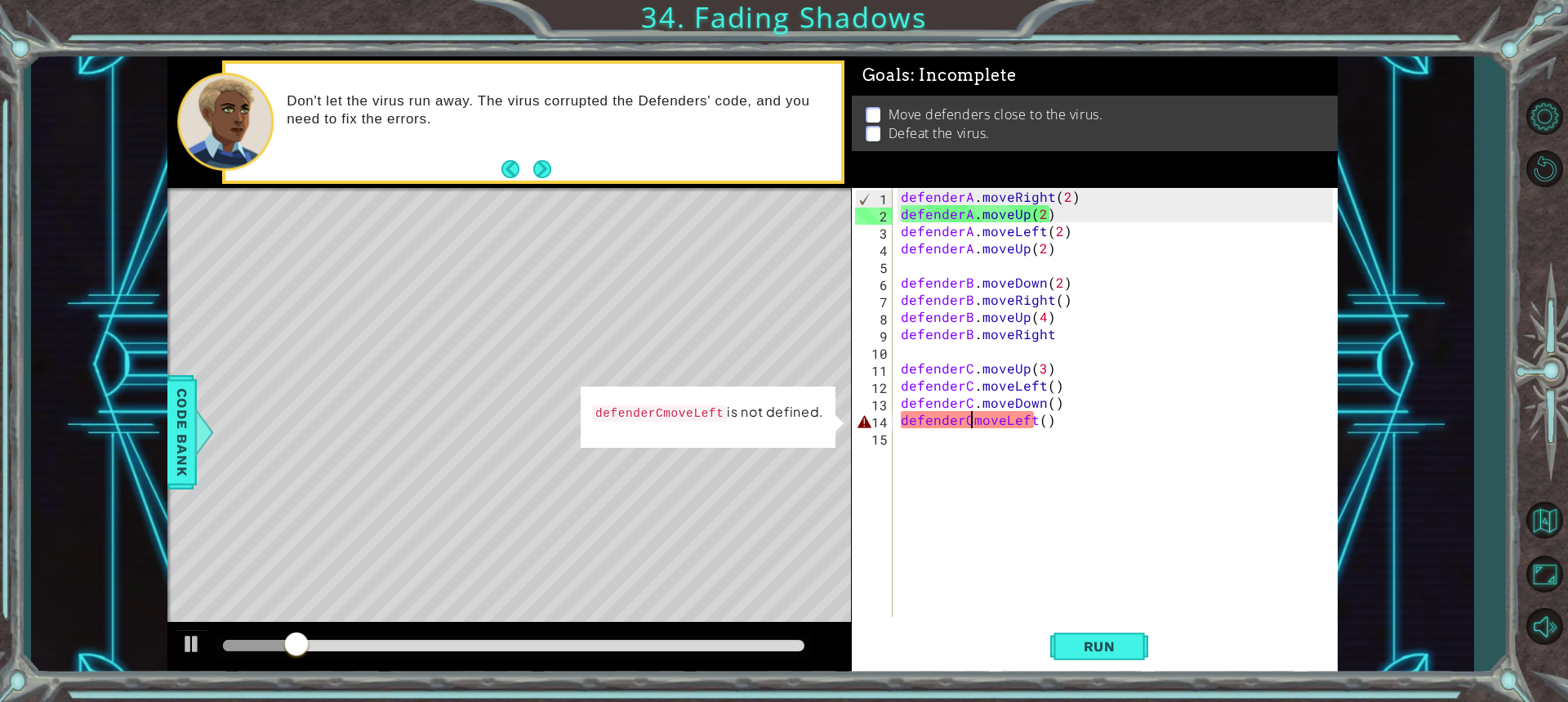
scroll to position [0, 5]
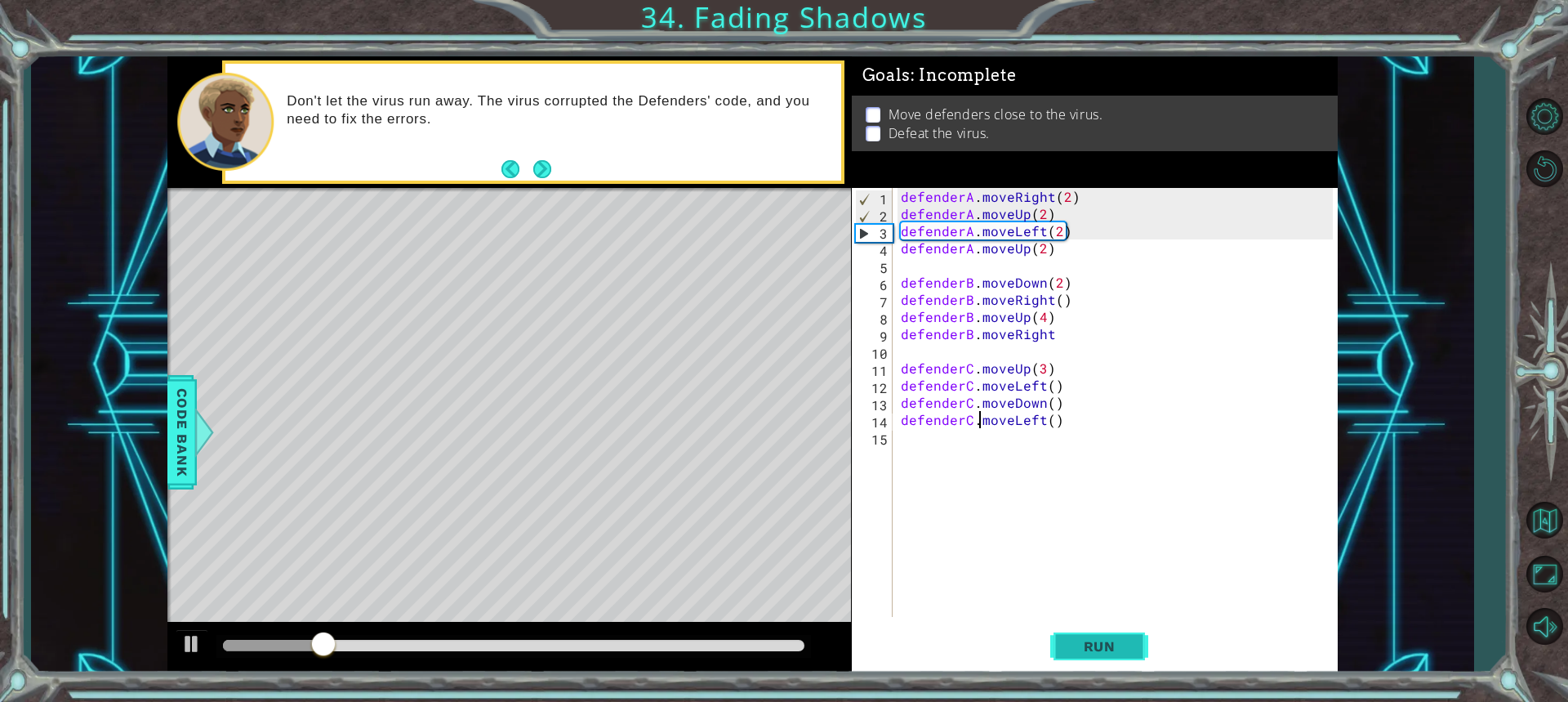
type textarea "defenderC.moveLeft()"
drag, startPoint x: 1076, startPoint y: 668, endPoint x: 1078, endPoint y: 659, distance: 9.2
click at [1076, 664] on button "Run" at bounding box center [1100, 646] width 98 height 48
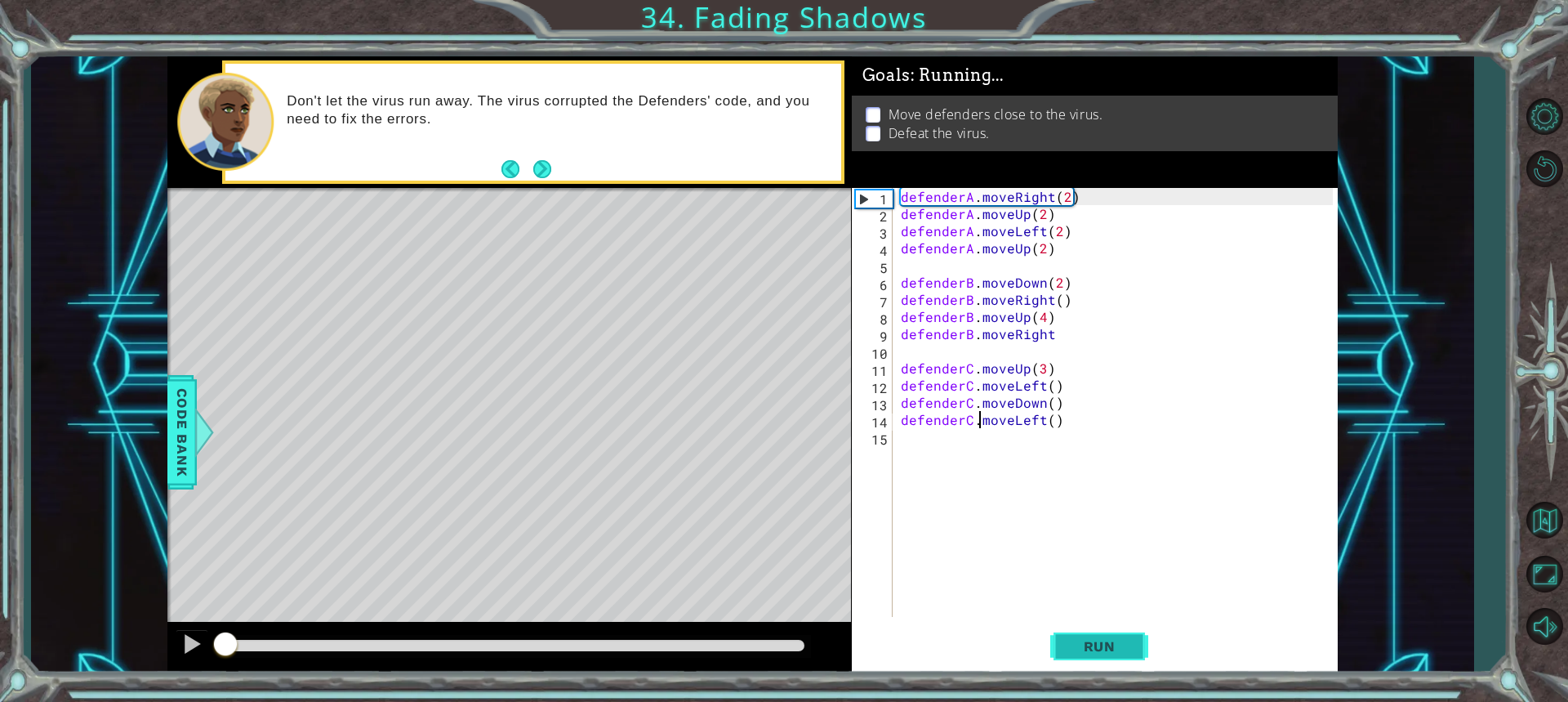
click at [1089, 649] on span "Run" at bounding box center [1100, 646] width 65 height 17
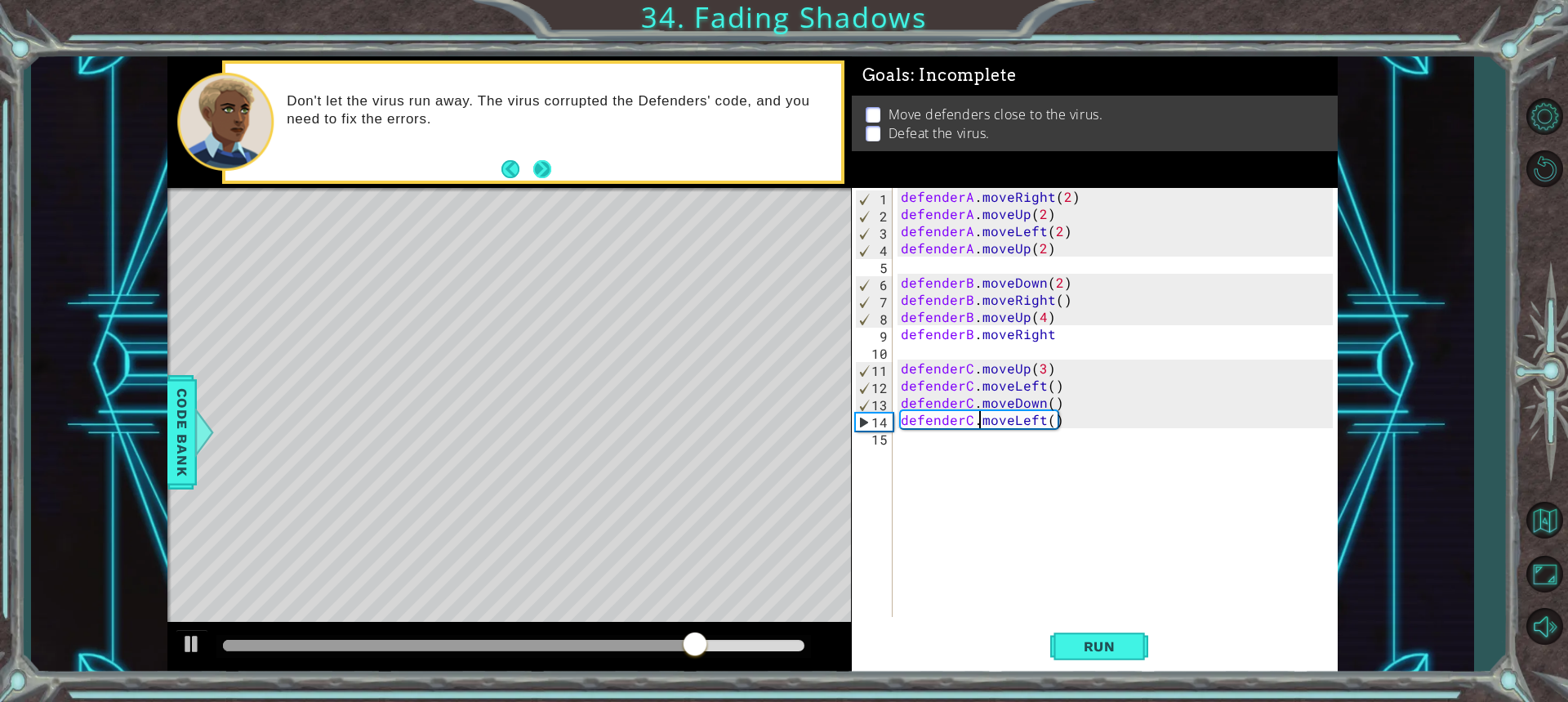
click at [550, 164] on button "Next" at bounding box center [541, 169] width 18 height 18
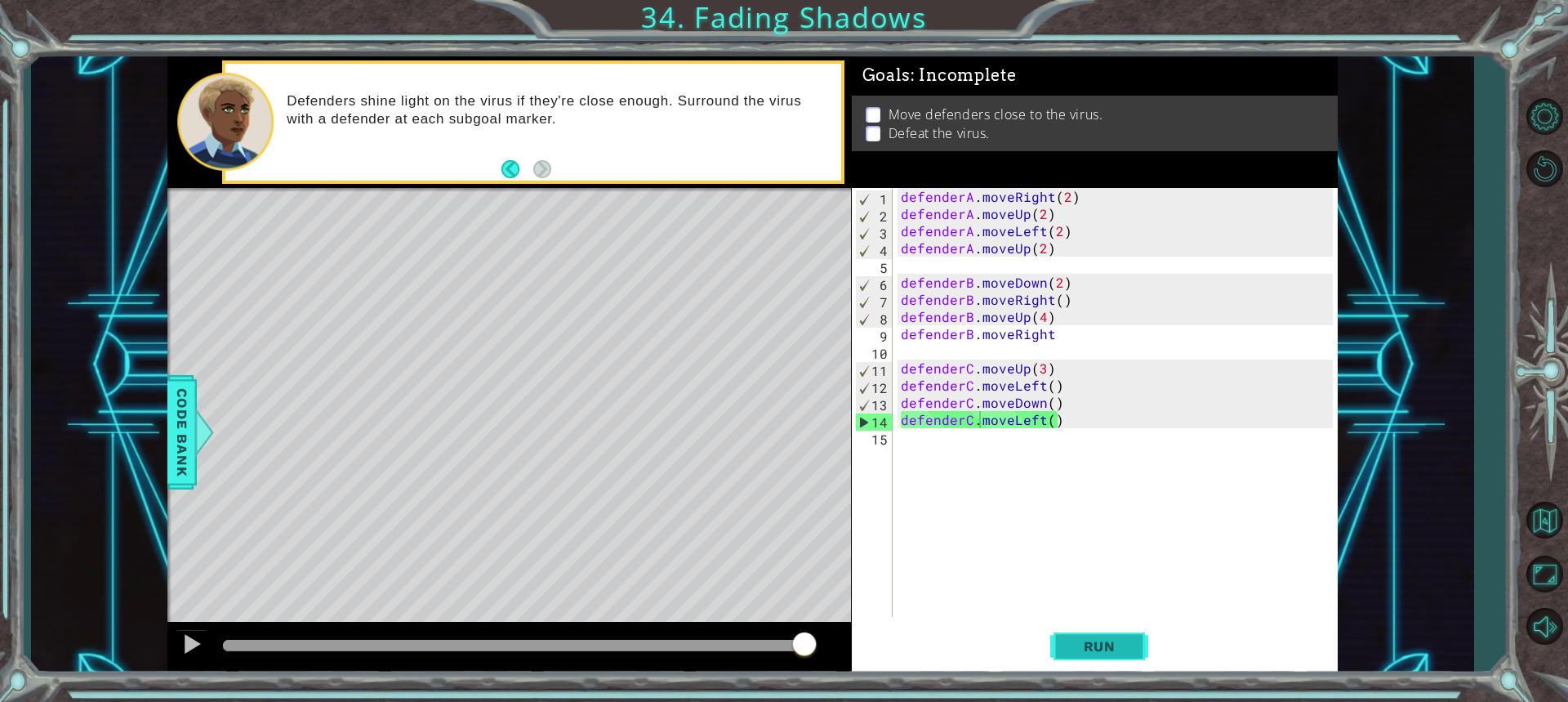
click at [1075, 637] on button "Run" at bounding box center [1100, 646] width 98 height 48
